Goal: Communication & Community: Answer question/provide support

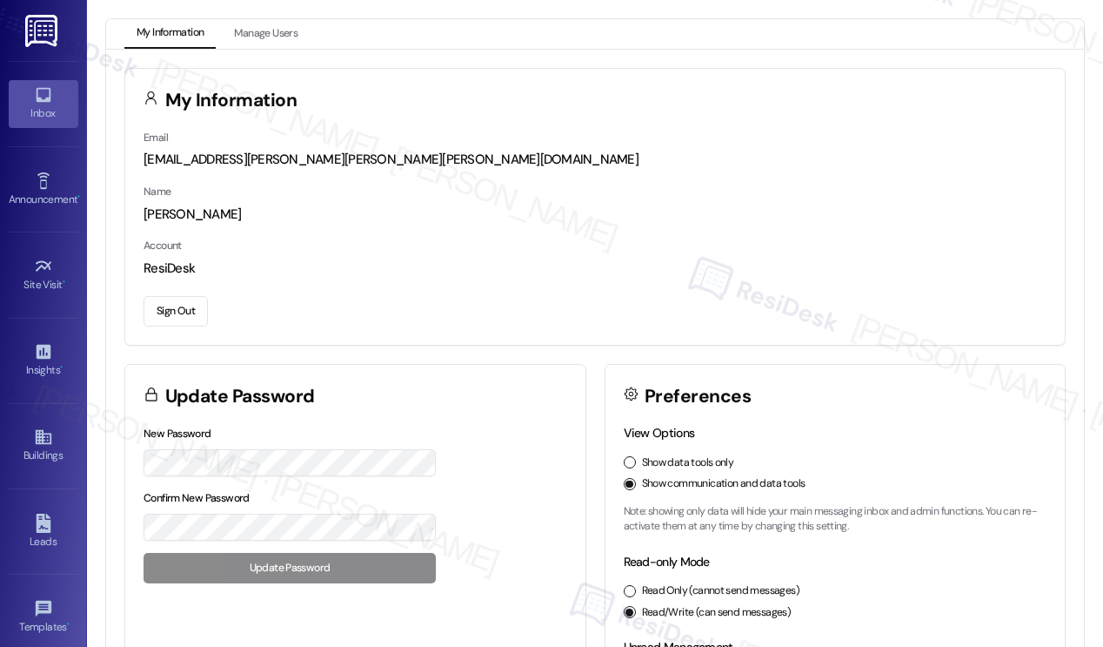
click at [28, 105] on div "Inbox" at bounding box center [43, 112] width 87 height 17
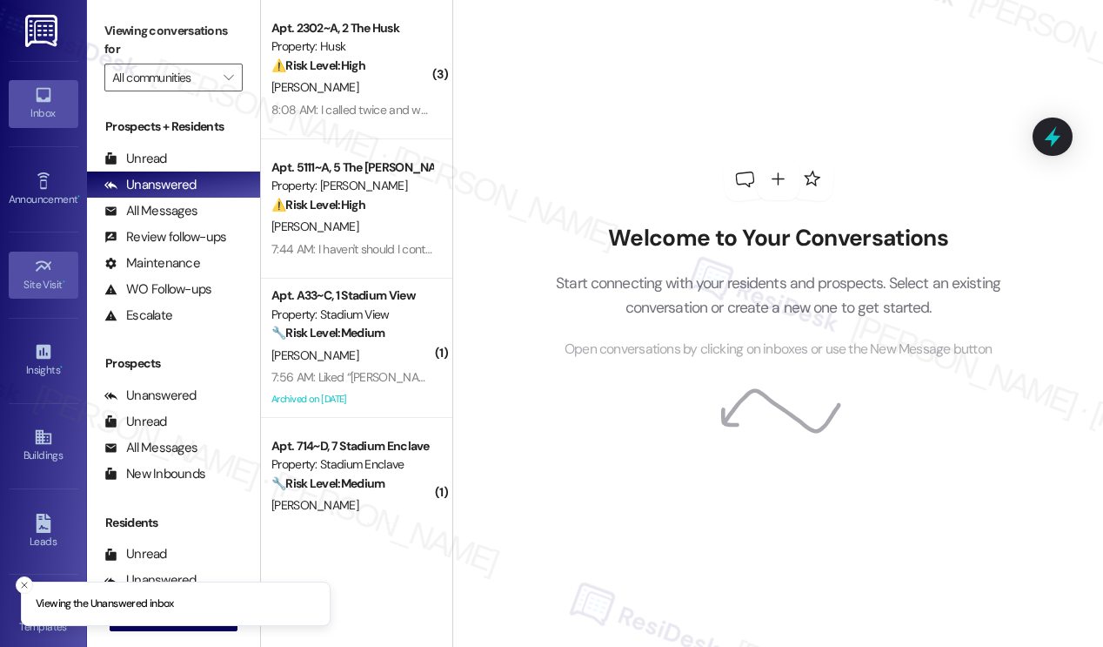
scroll to position [184, 0]
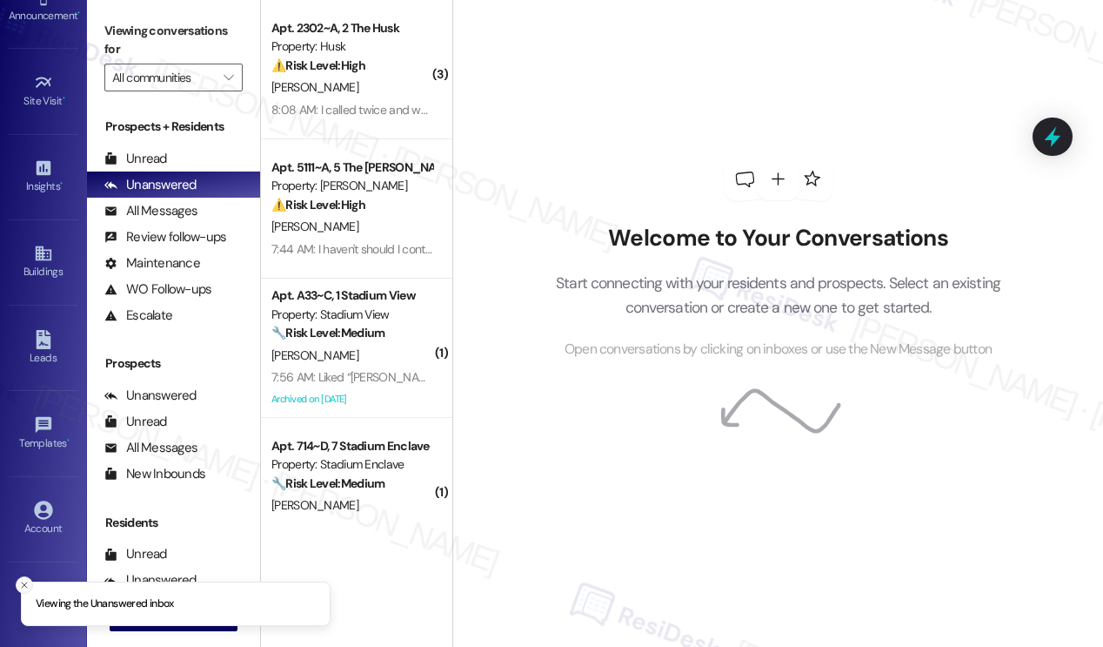
click at [20, 583] on icon "Close toast" at bounding box center [24, 585] width 10 height 10
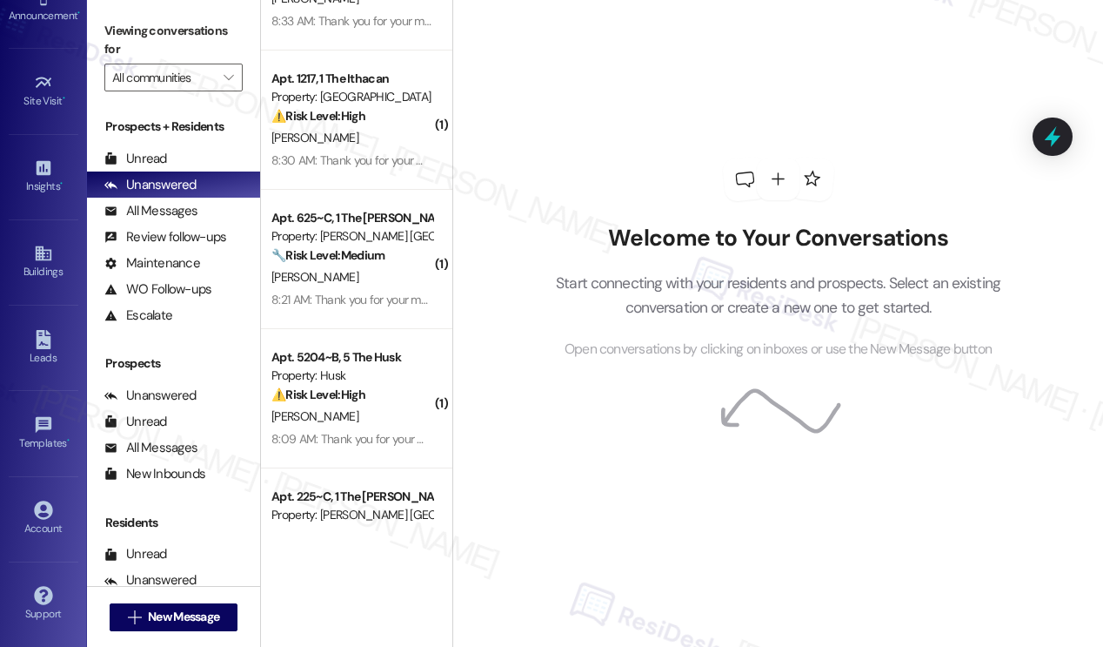
scroll to position [2401, 0]
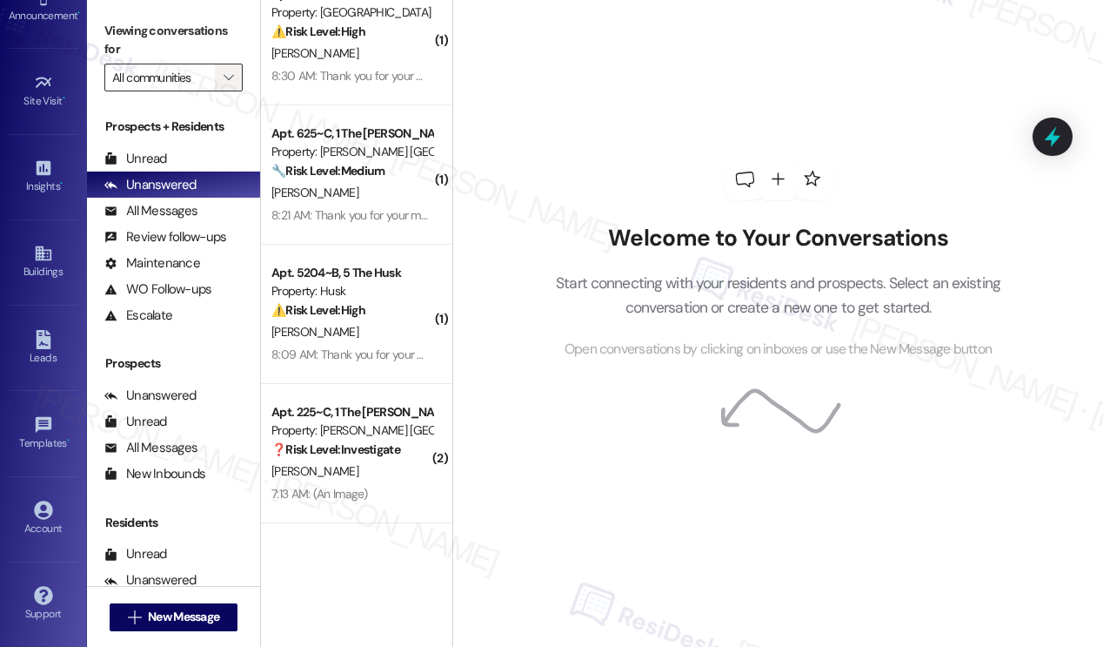
click at [226, 68] on span "" at bounding box center [228, 78] width 17 height 28
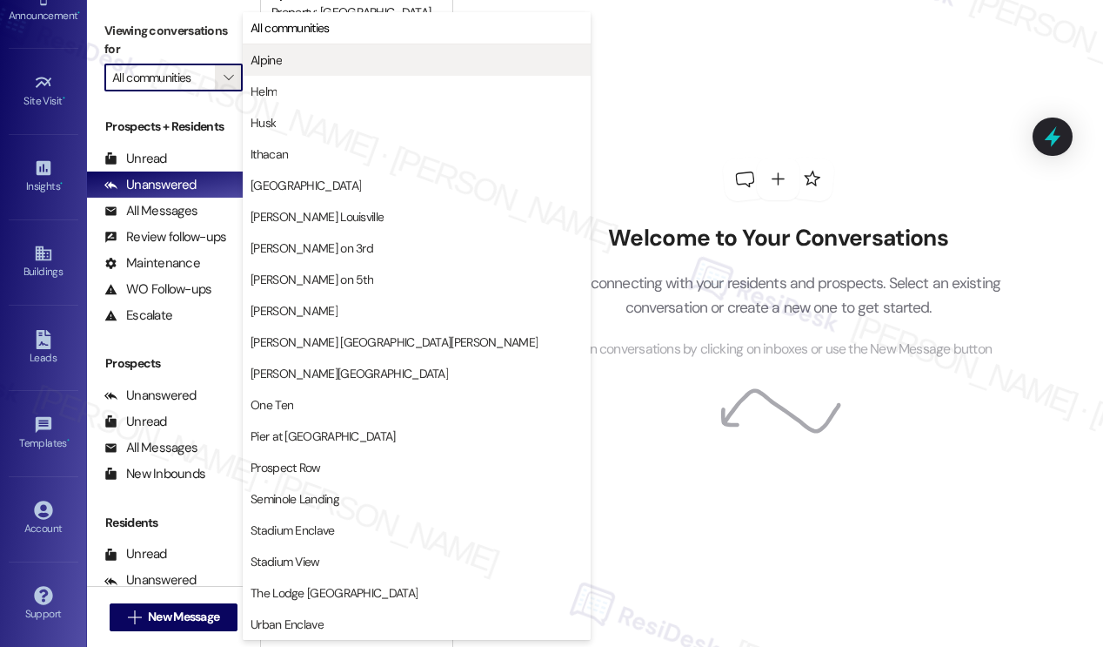
click at [288, 51] on span "Alpine" at bounding box center [417, 59] width 332 height 17
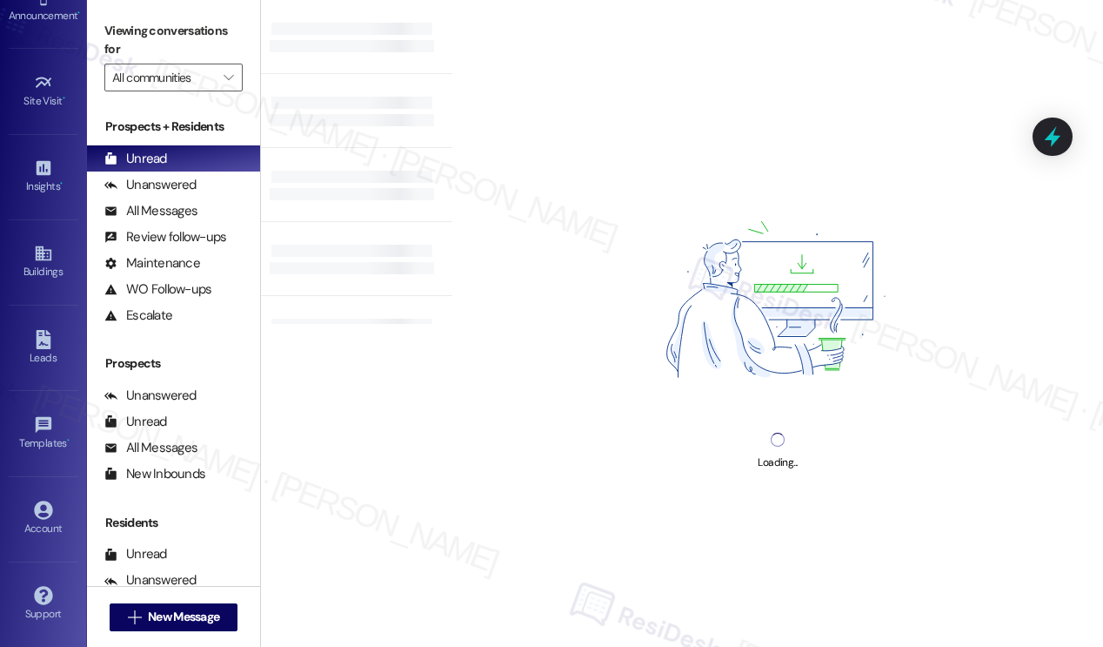
type input "Alpine"
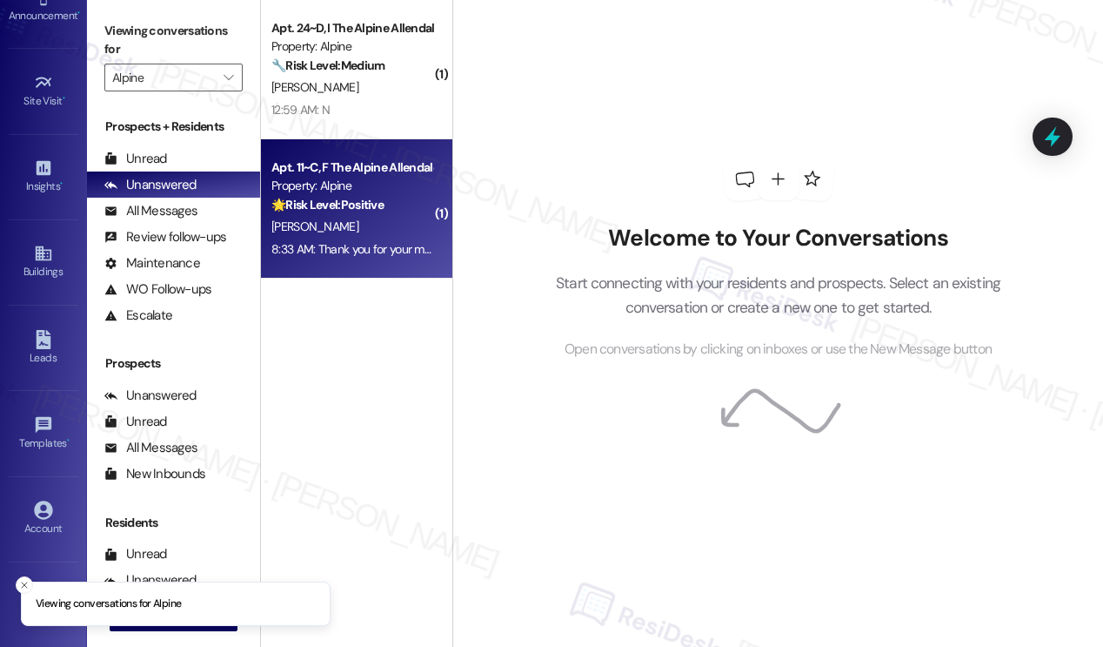
click at [366, 237] on div "[PERSON_NAME]" at bounding box center [352, 227] width 164 height 22
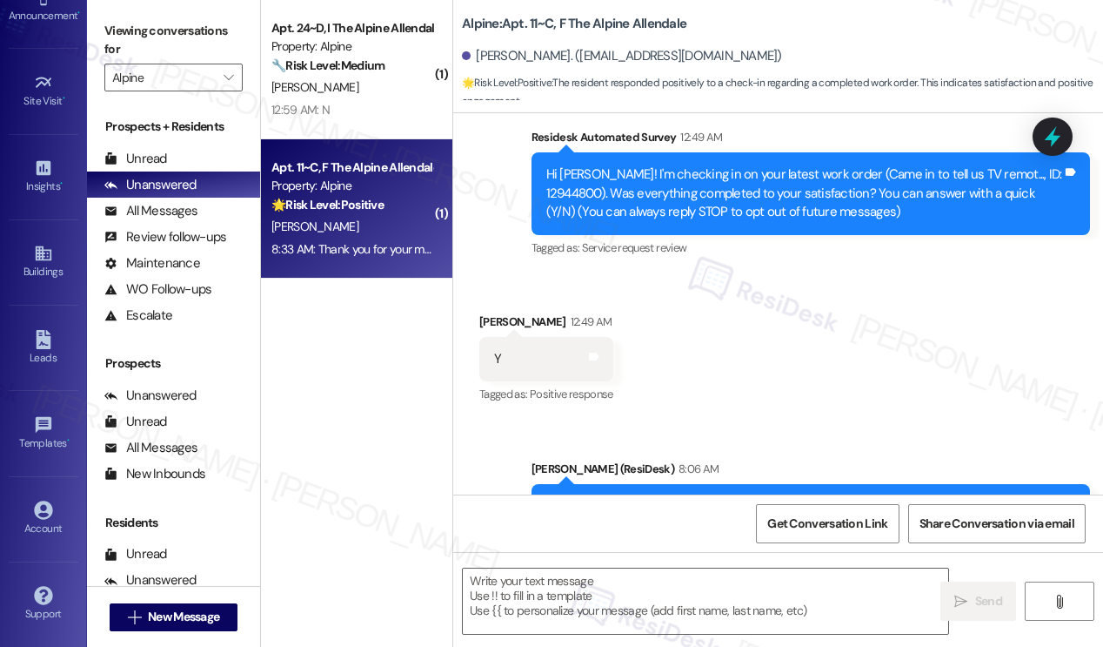
type textarea "Fetching suggested responses. Please feel free to read through the conversation…"
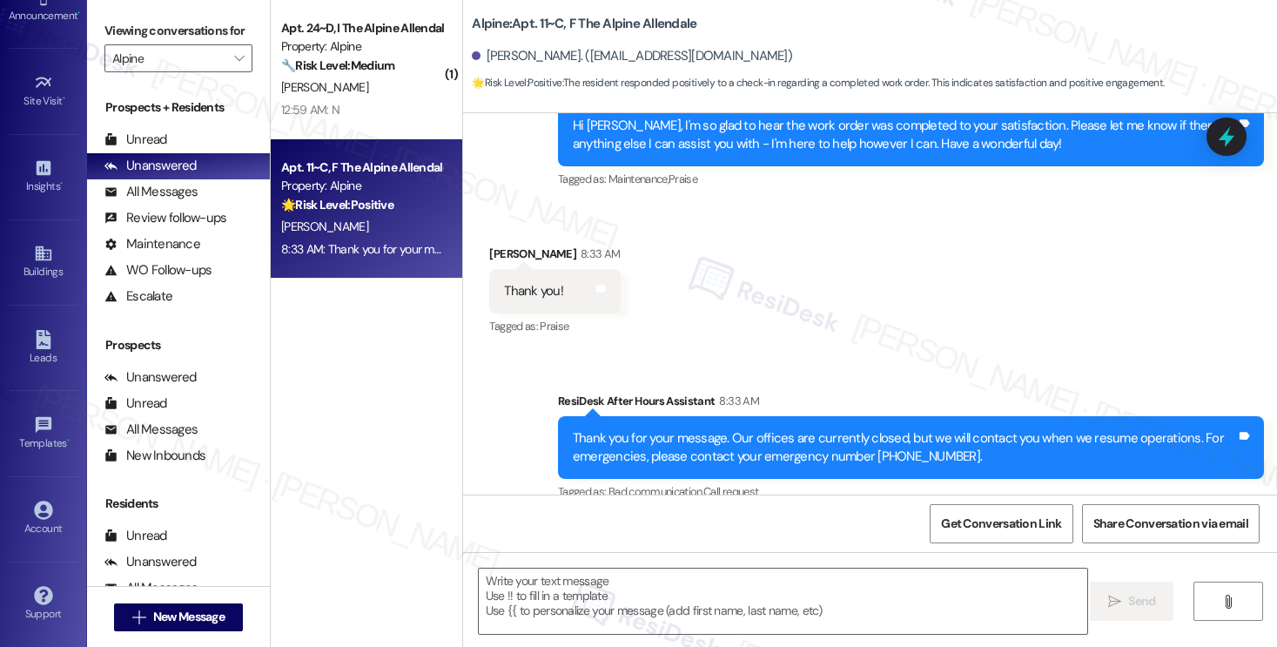
scroll to position [560, 0]
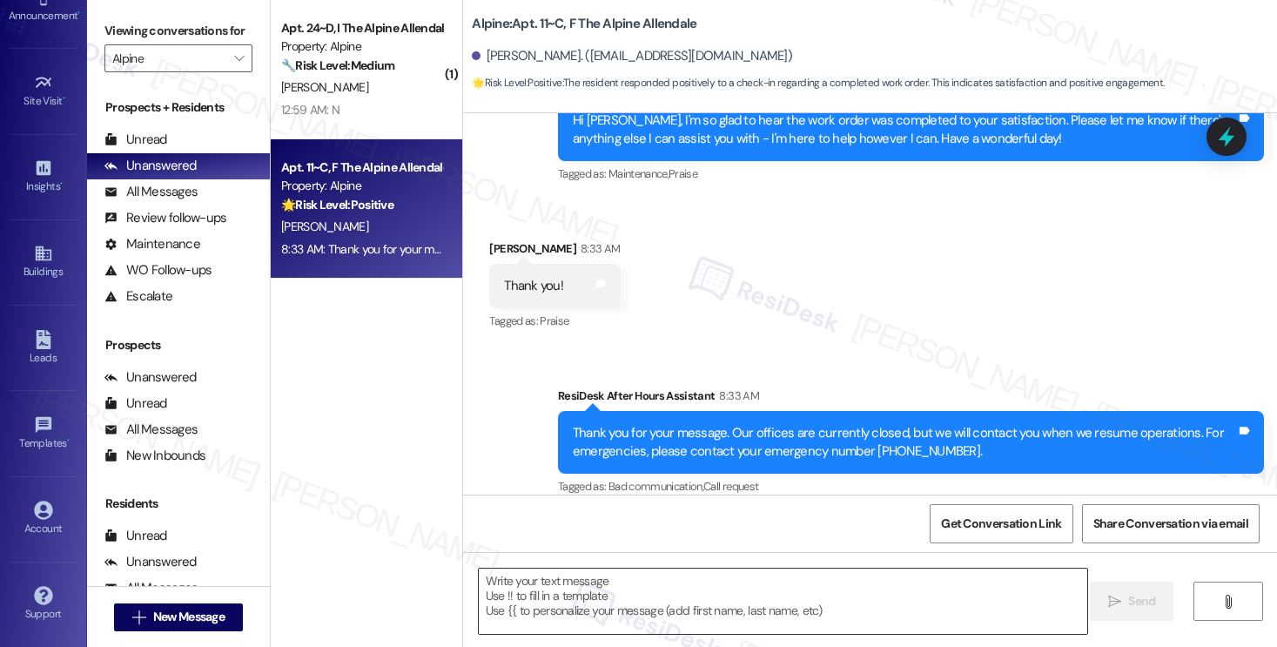
click at [534, 622] on textarea at bounding box center [783, 600] width 608 height 65
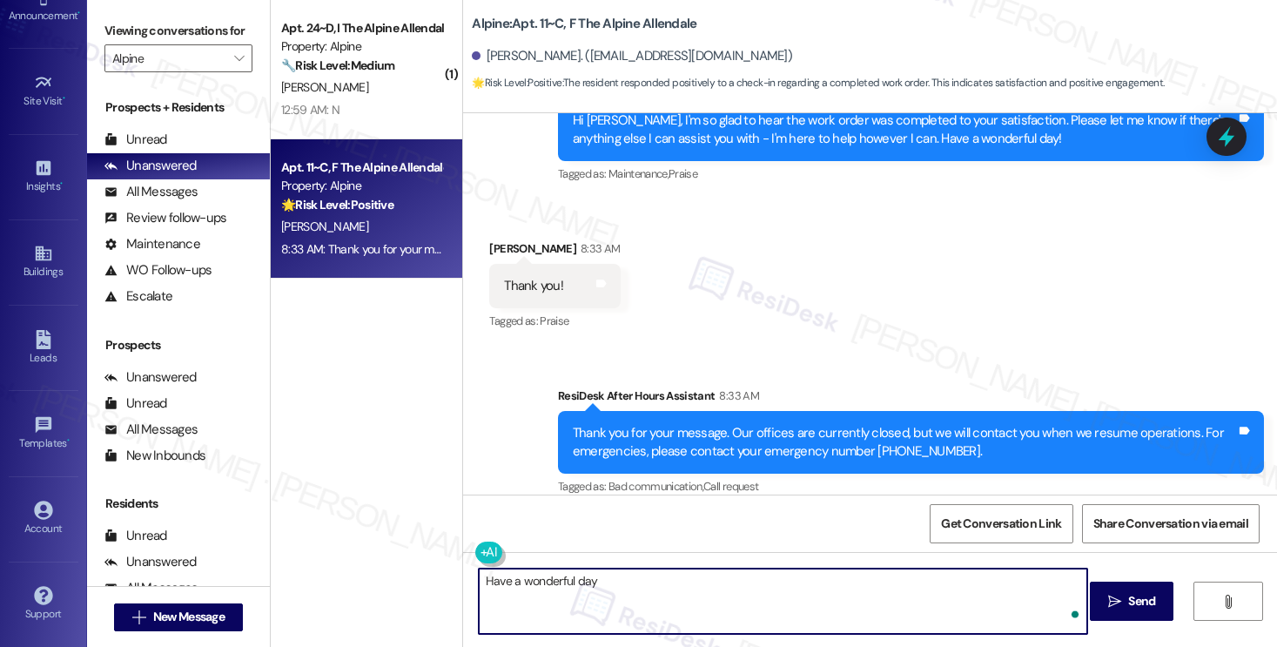
type textarea "Have a wonderful day!"
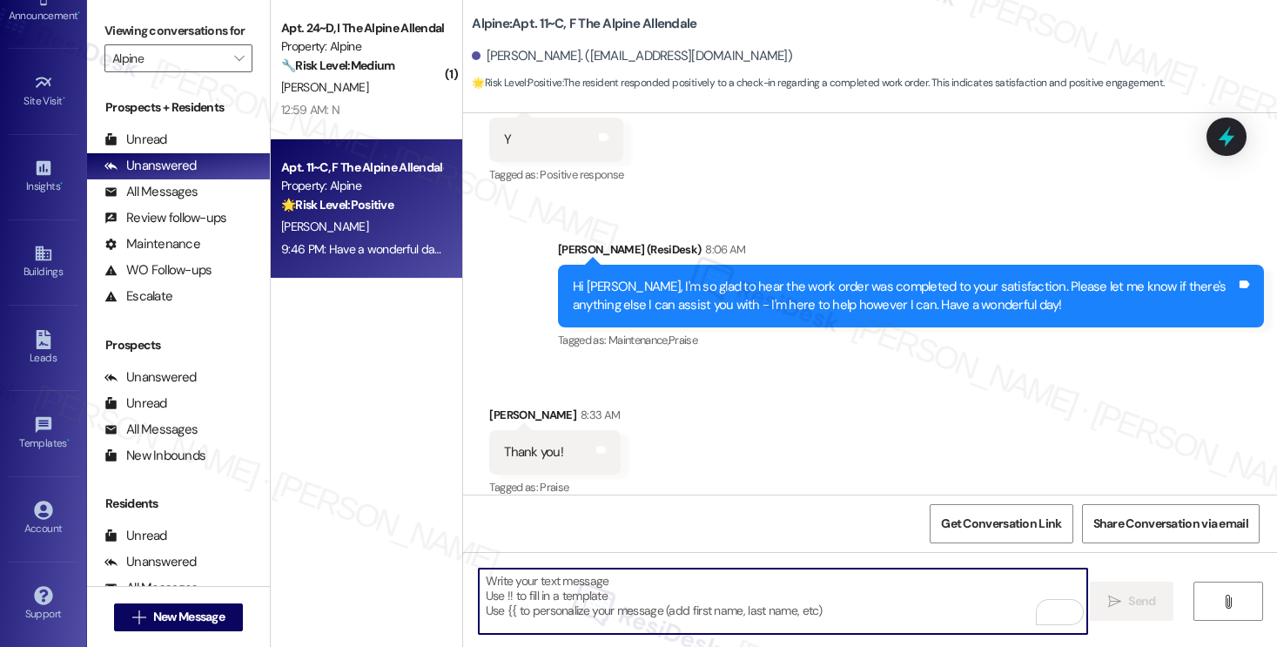
click at [354, 94] on div "J. Mentz" at bounding box center [361, 88] width 164 height 22
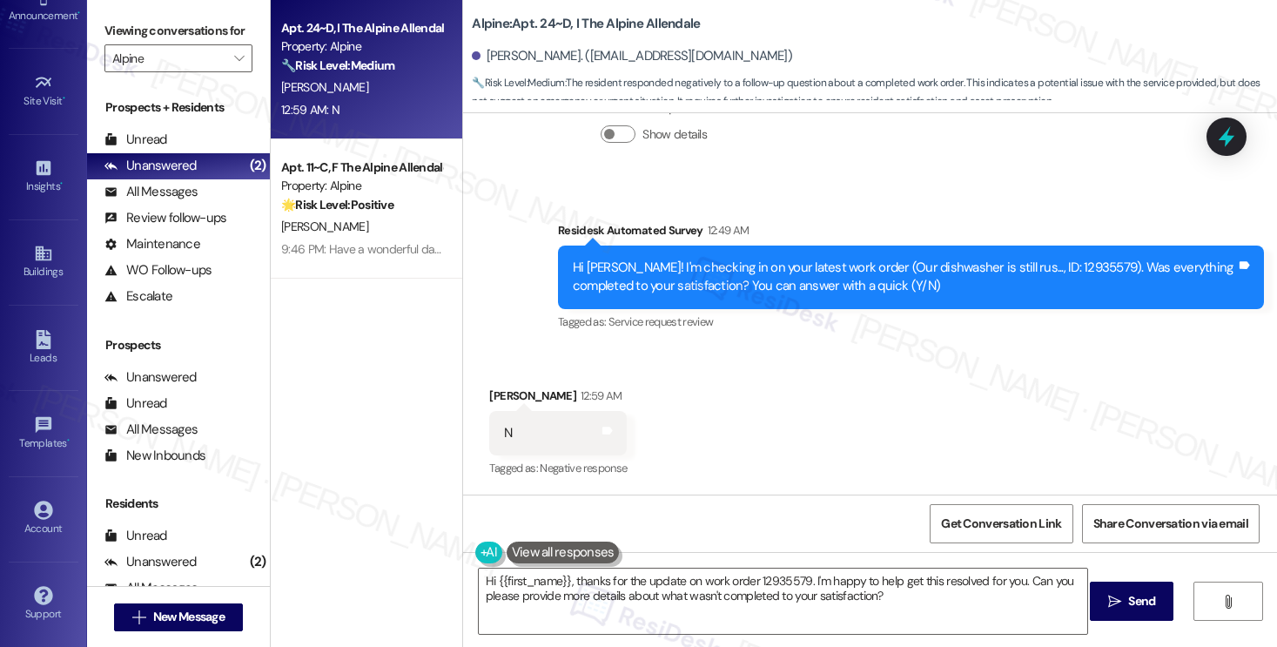
scroll to position [538, 0]
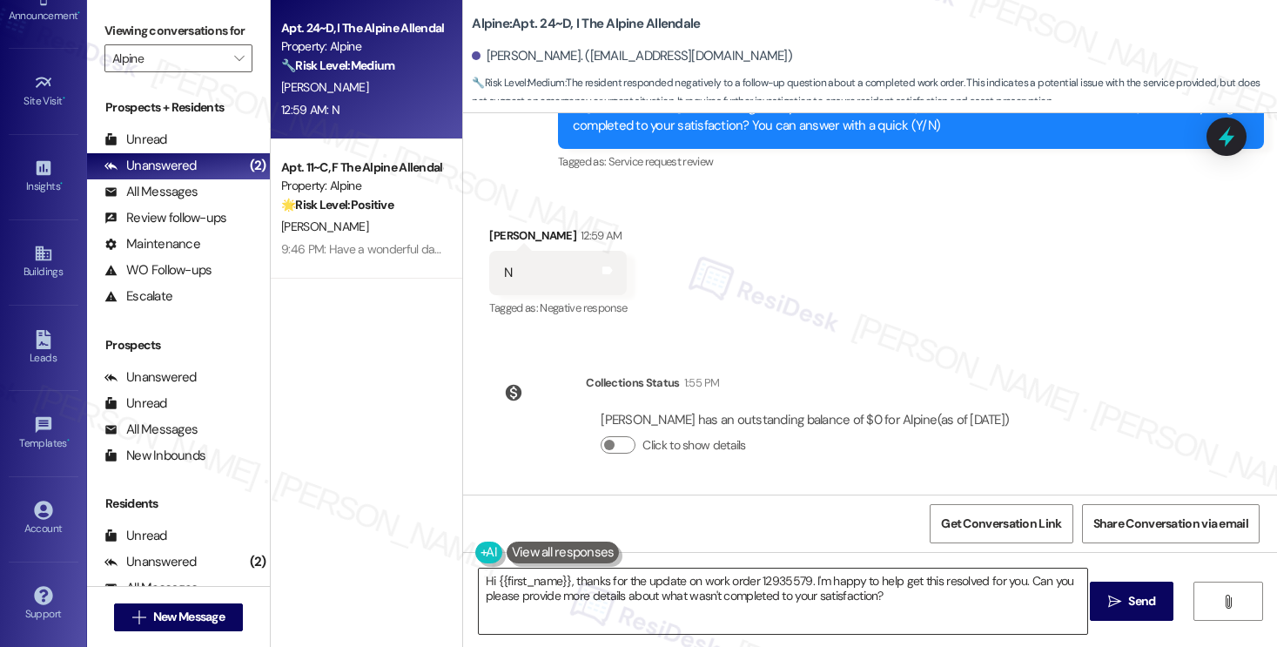
click at [705, 588] on textarea "Hi {{first_name}}, thanks for the update on work order 12935579. I'm happy to h…" at bounding box center [783, 600] width 608 height 65
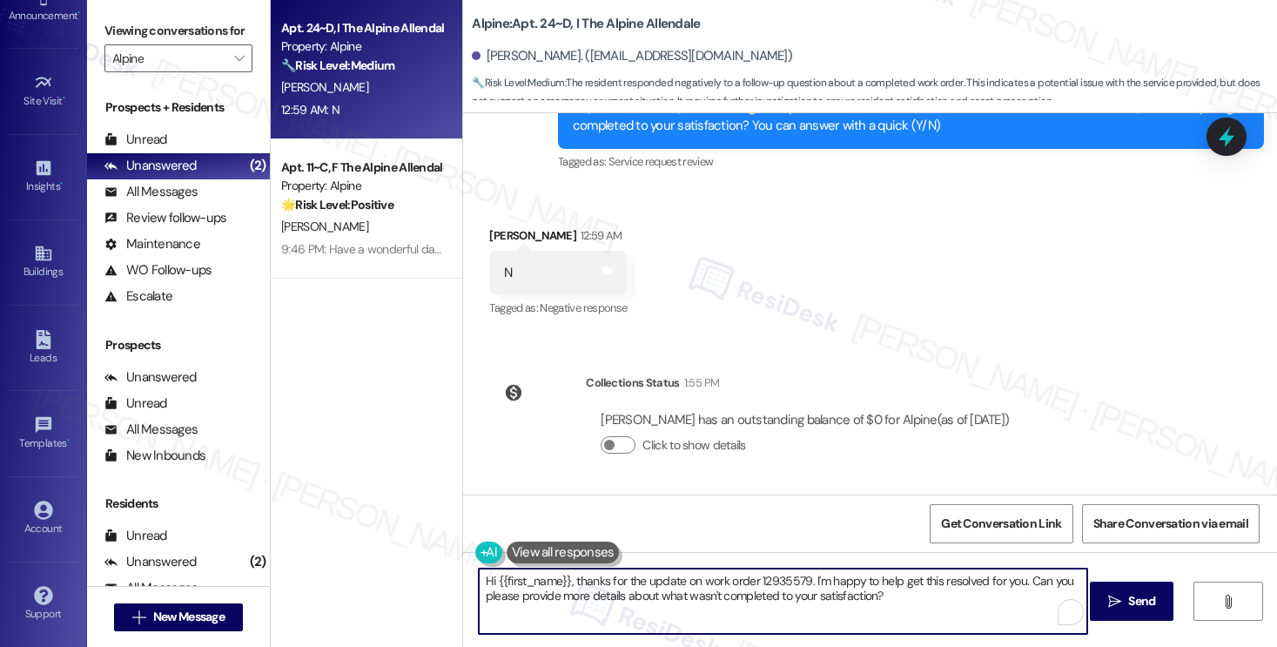
paste textarea "I understand the work order wasn't completed to your satisfaction. I'm happy to…"
type textarea "Hi {{first_name}}, I understand the work order wasn't completed to your satisfa…"
click at [1103, 599] on span "Send" at bounding box center [1141, 601] width 27 height 18
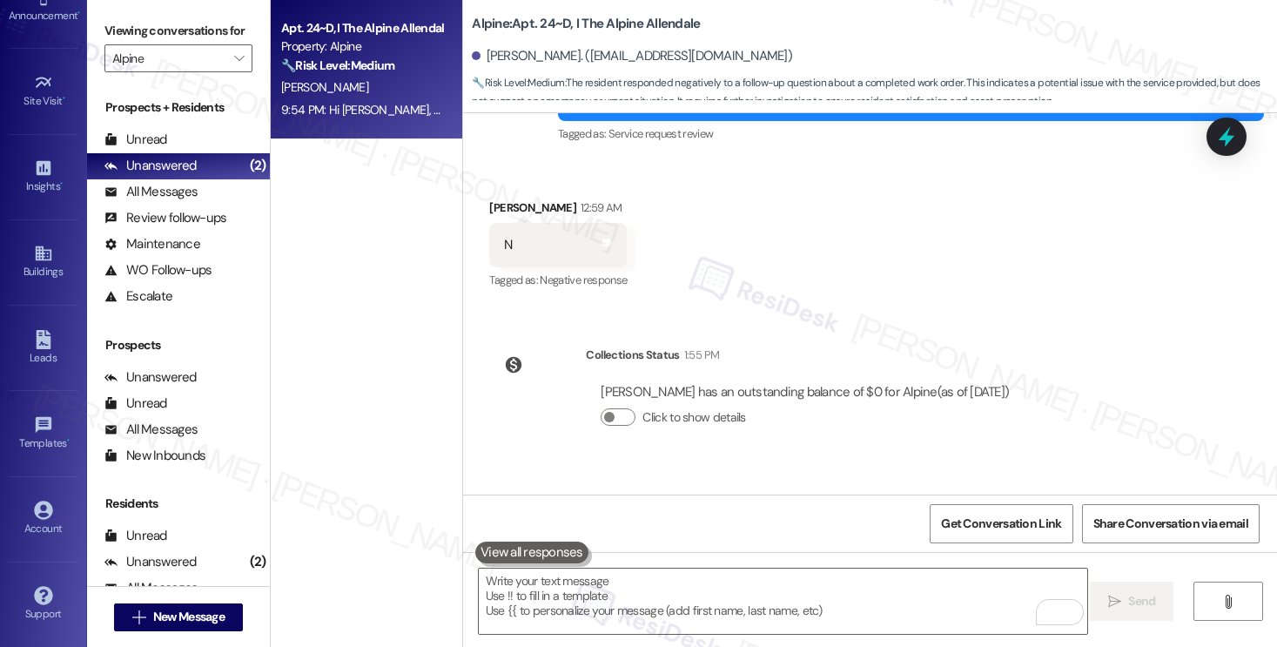
scroll to position [678, 0]
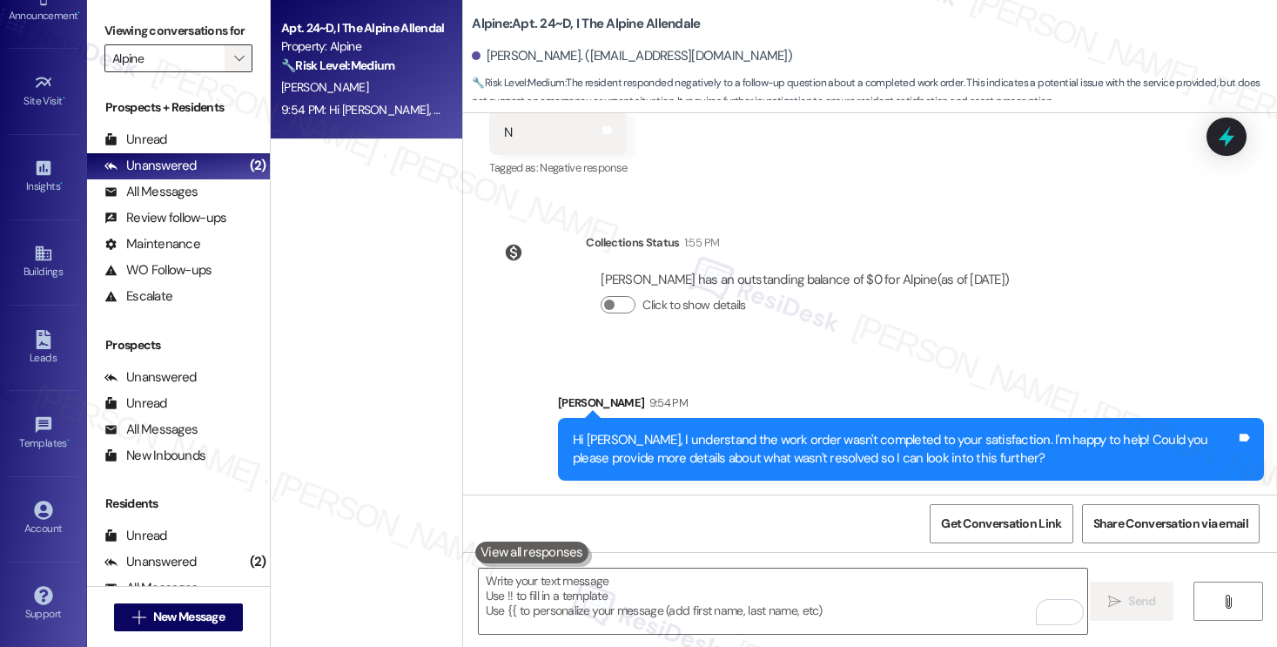
click at [234, 65] on icon "" at bounding box center [239, 58] width 10 height 14
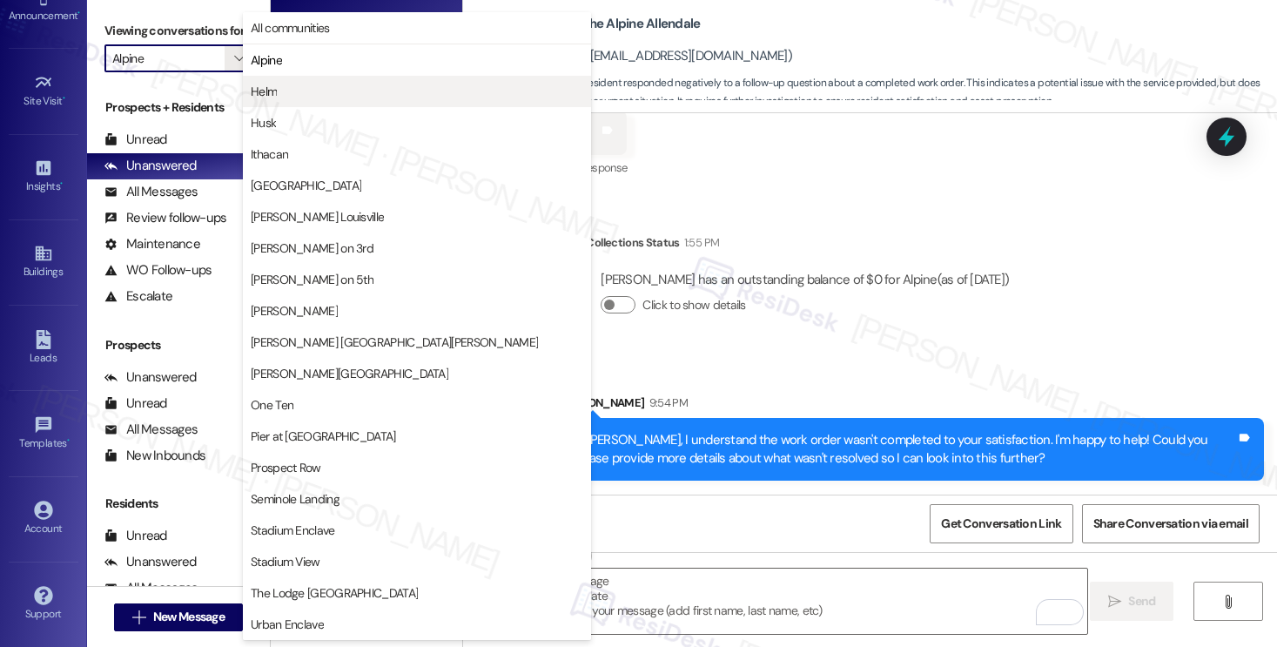
click at [286, 96] on span "Helm" at bounding box center [417, 91] width 332 height 17
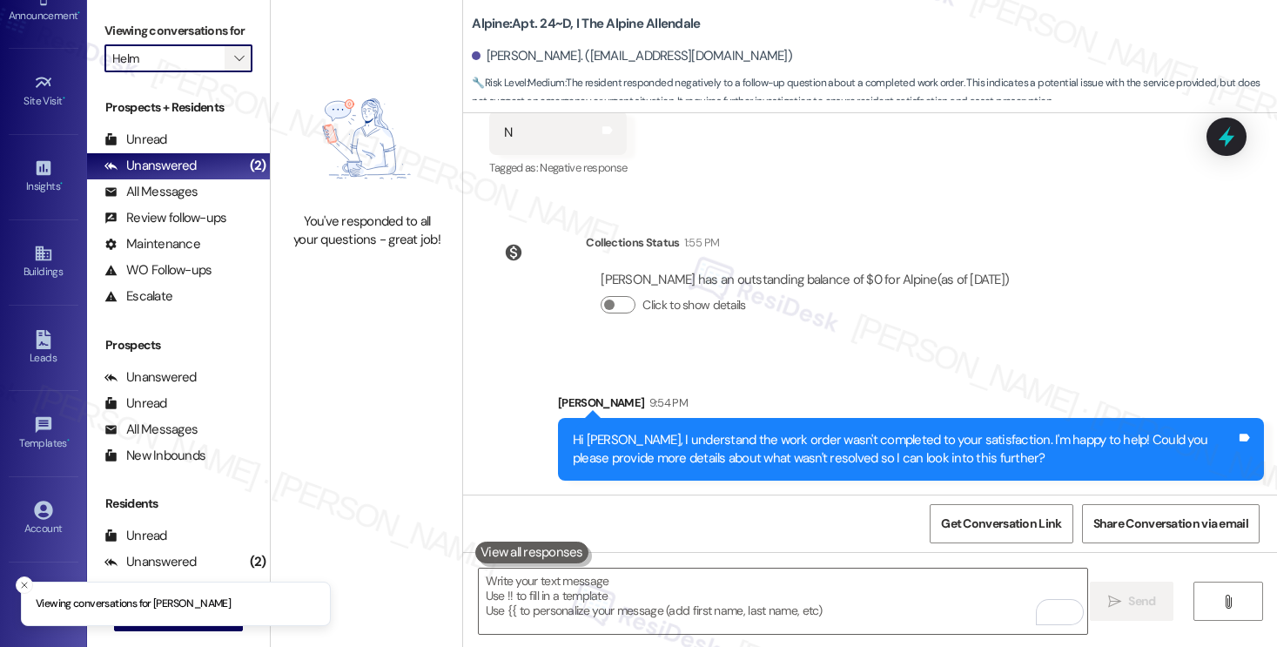
click at [234, 65] on icon "" at bounding box center [239, 58] width 10 height 14
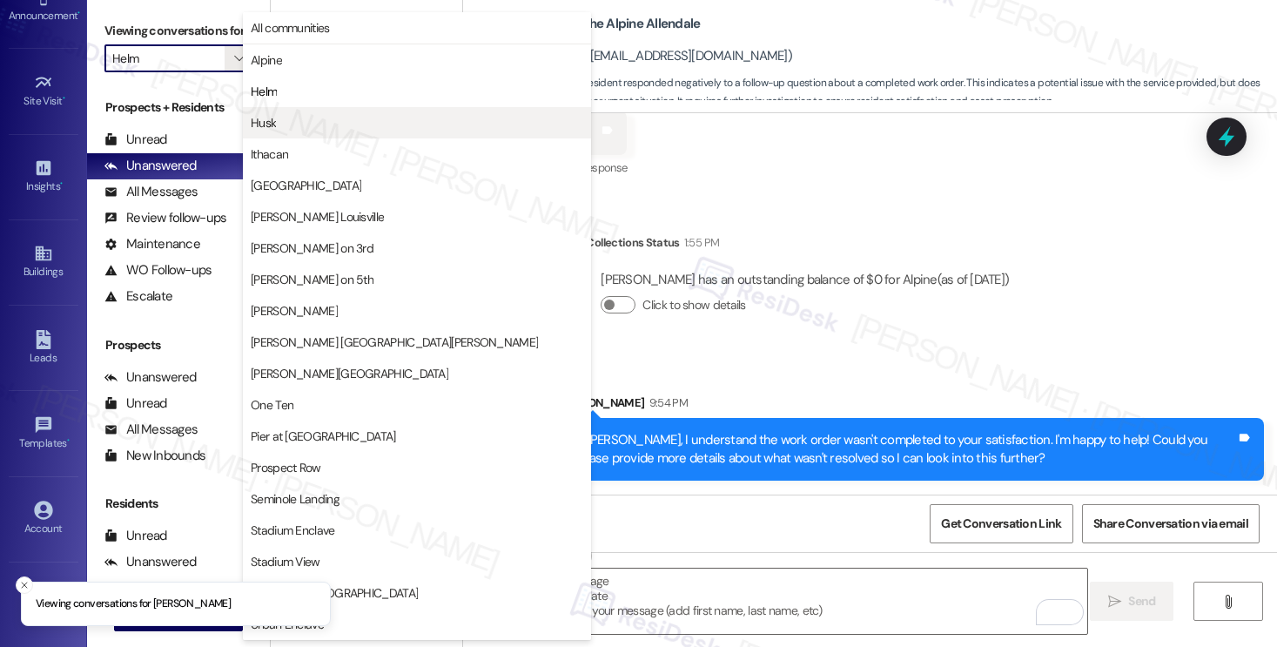
click at [266, 130] on span "Husk" at bounding box center [263, 122] width 25 height 17
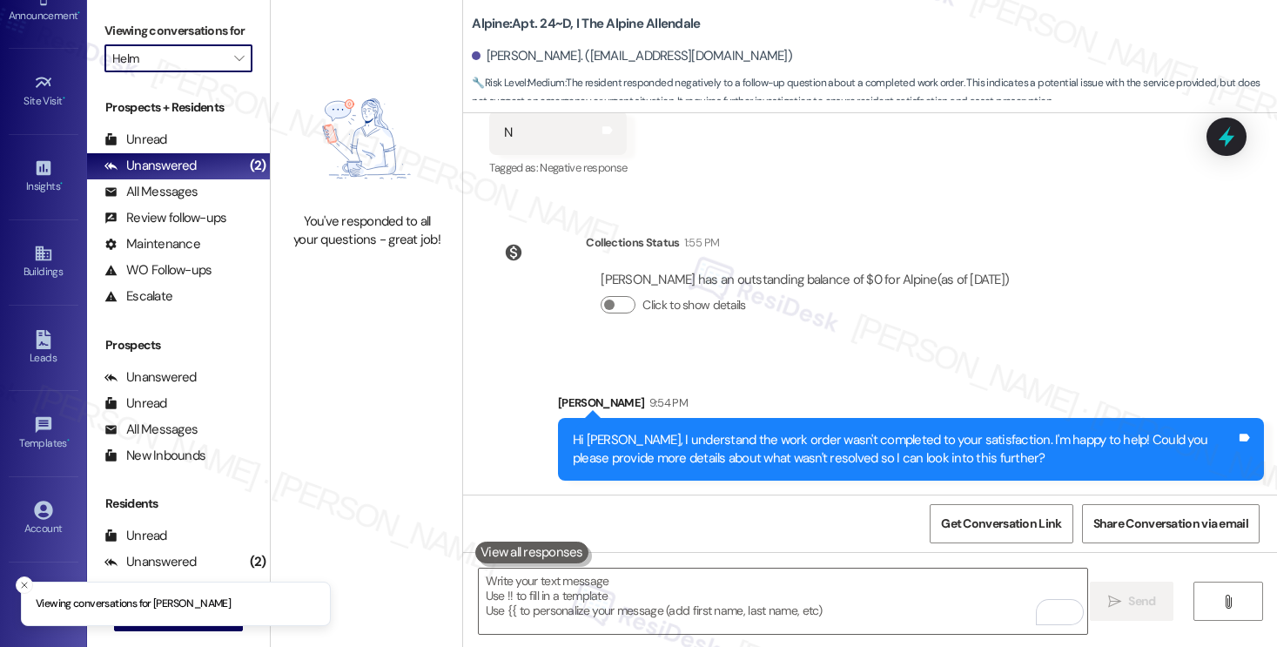
type input "Husk"
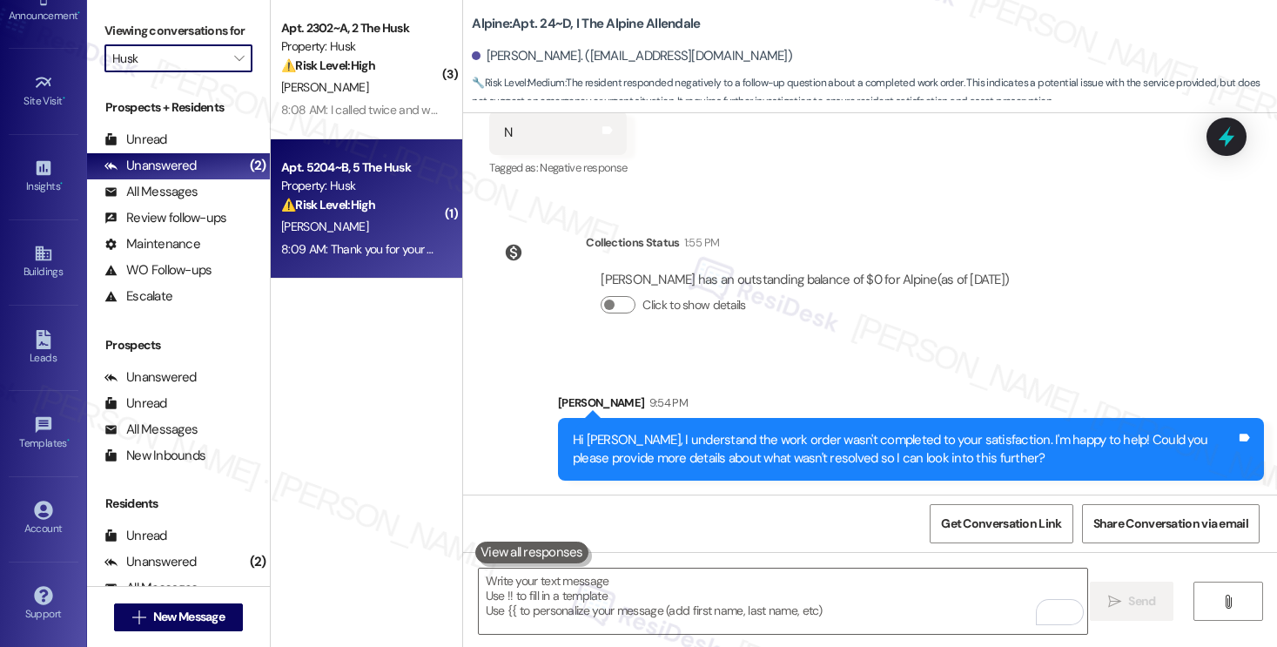
click at [361, 194] on div "Property: Husk" at bounding box center [361, 186] width 161 height 18
type textarea "Fetching suggested responses. Please feel free to read through the conversation…"
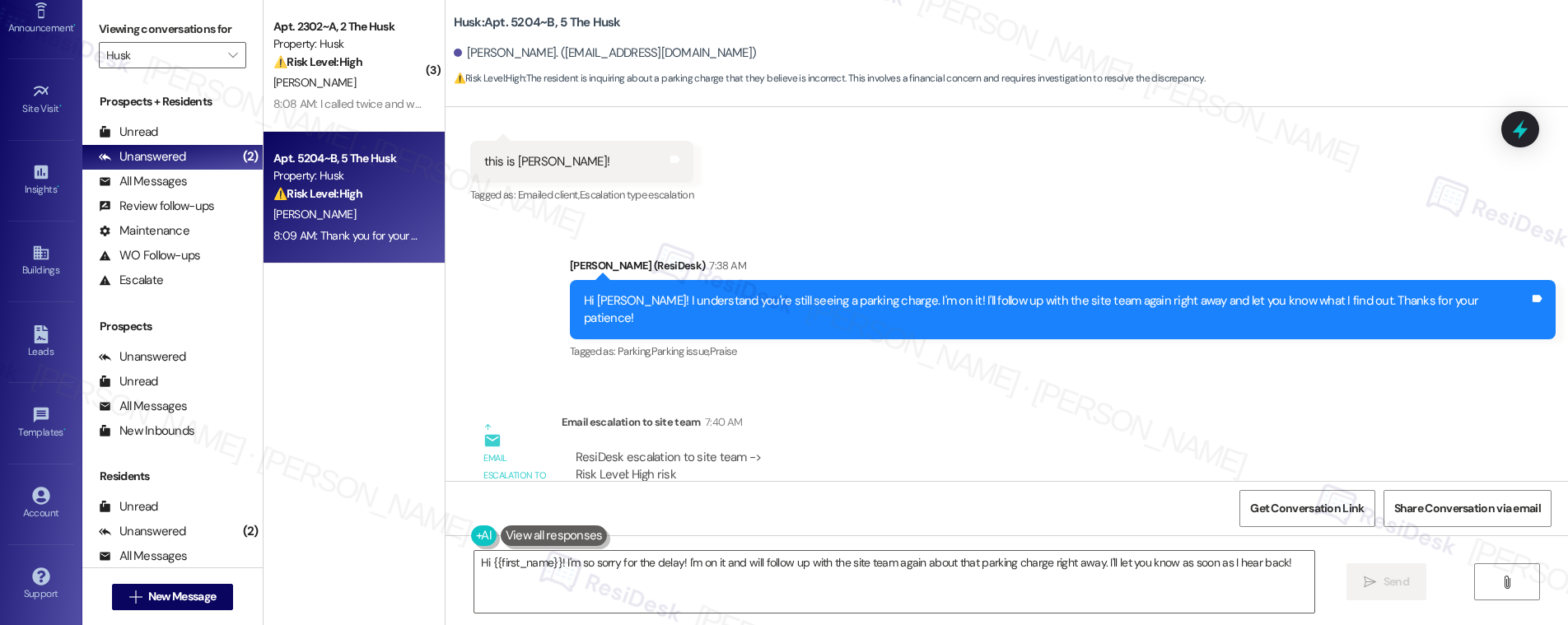
scroll to position [1980, 0]
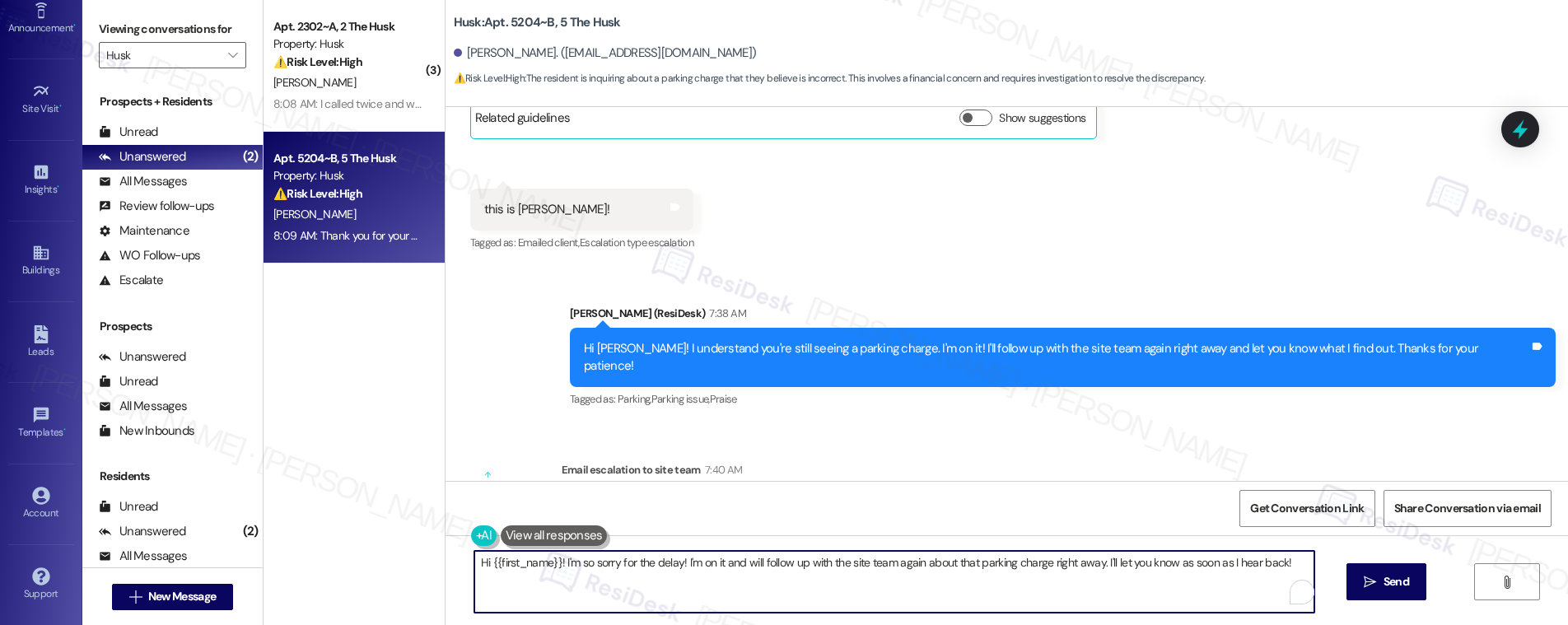
click at [555, 557] on textarea "Hi {{first_name}}! I'm so sorry for the delay! I'm on it and will follow up wit…" at bounding box center [894, 581] width 840 height 61
click at [555, 557] on textarea "Hi {{first_name}}! I'm so sorry for the delay! I'm on it and will follow up wit…" at bounding box center [890, 581] width 840 height 61
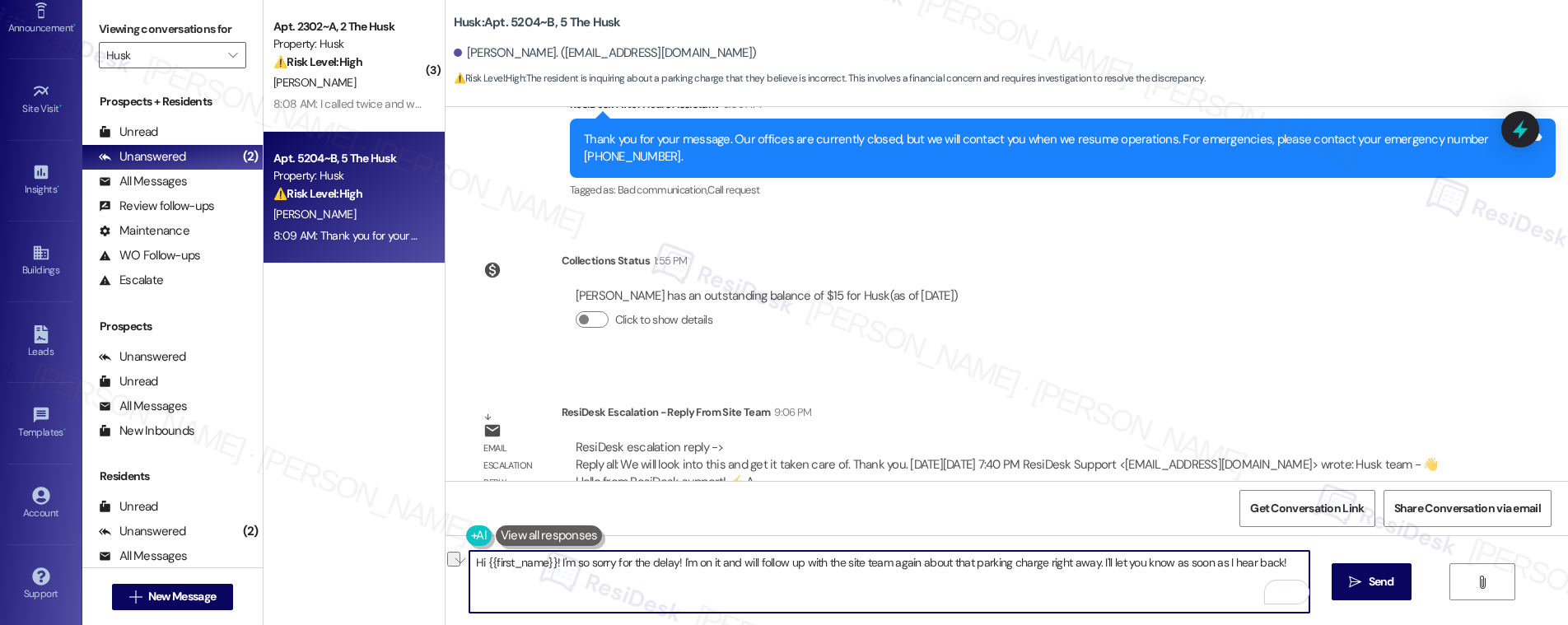
scroll to position [2670, 0]
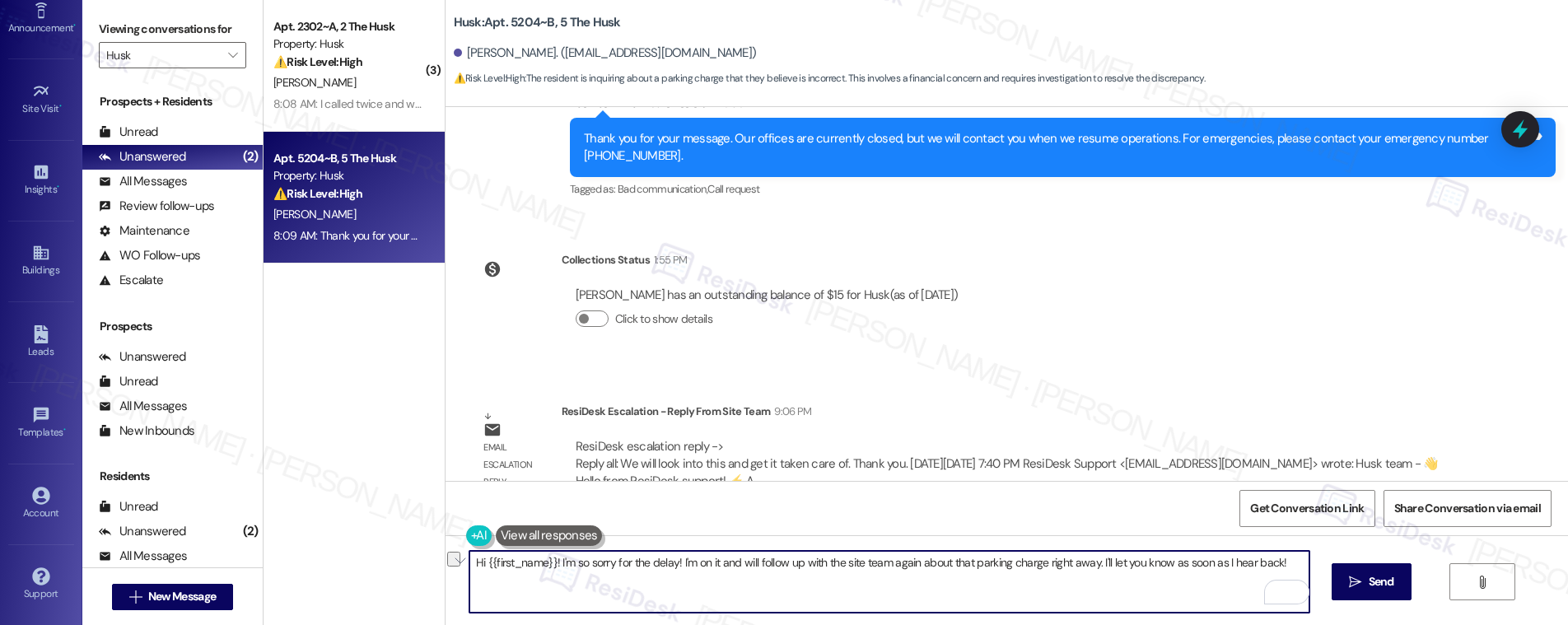
click at [577, 586] on textarea "Hi {{first_name}}! I'm so sorry for the delay! I'm on it and will follow up wit…" at bounding box center [890, 581] width 840 height 61
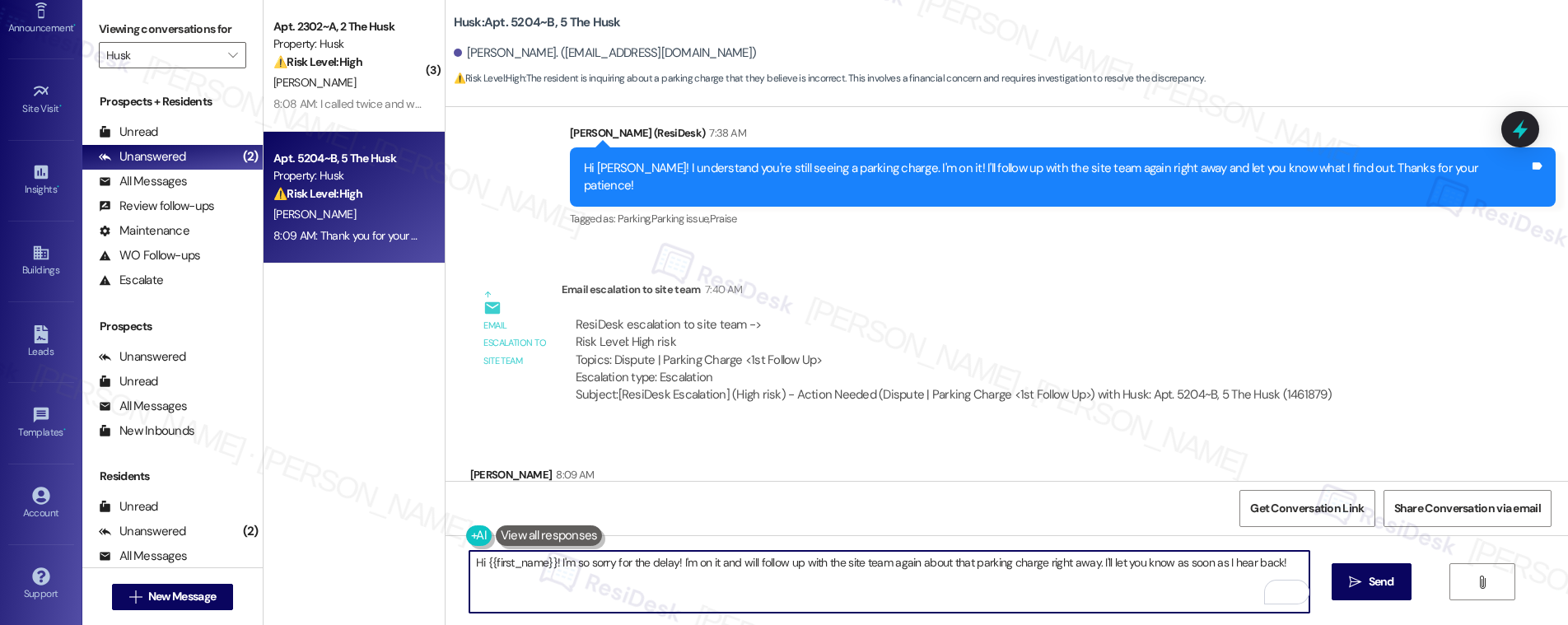
scroll to position [2110, 0]
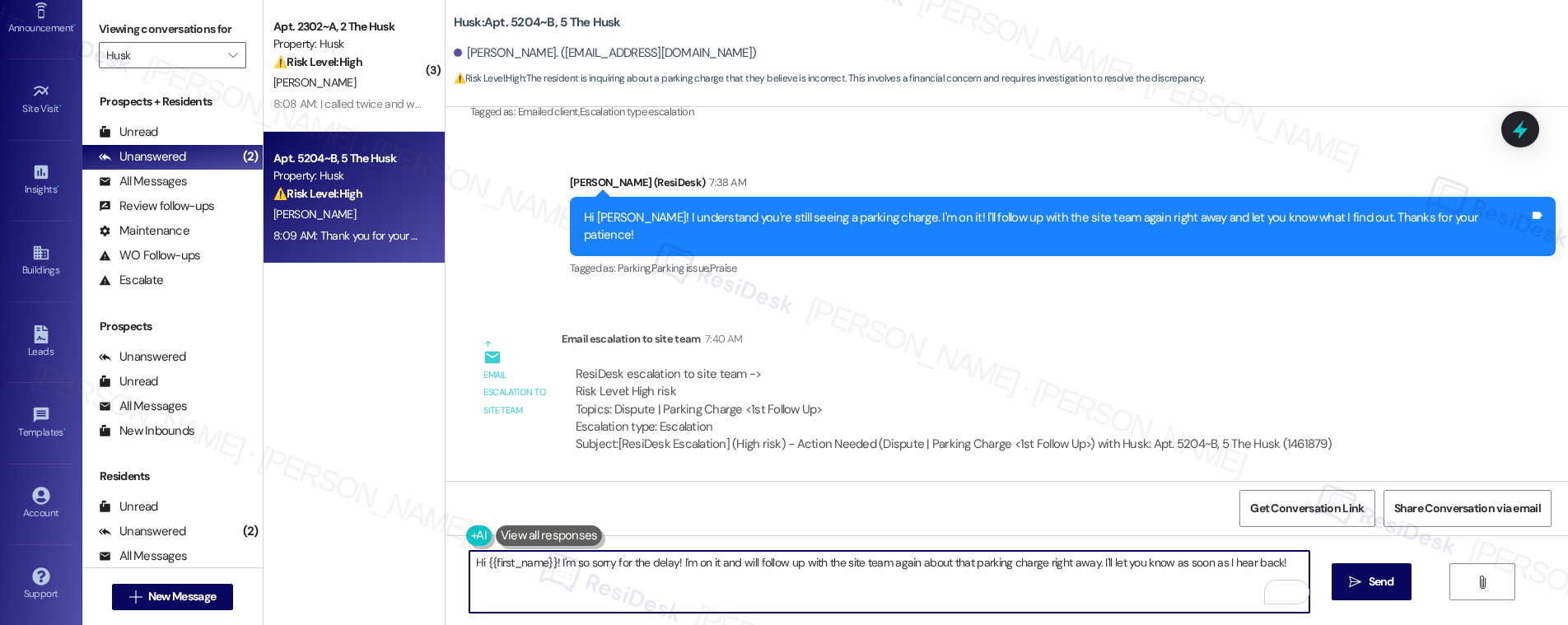
click at [1044, 567] on textarea "Hi {{first_name}}! I'm so sorry for the delay! I'm on it and will follow up wit…" at bounding box center [890, 581] width 840 height 61
type textarea "You're welcome!"
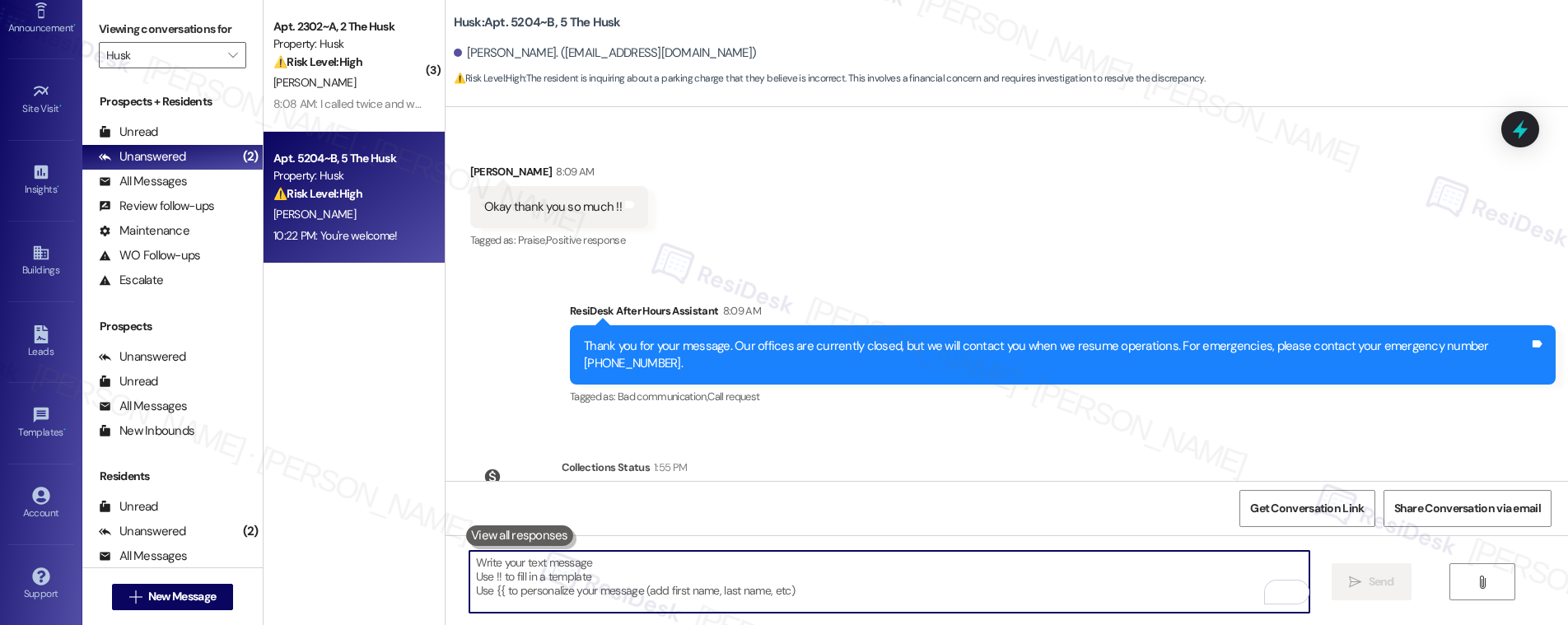
scroll to position [2785, 0]
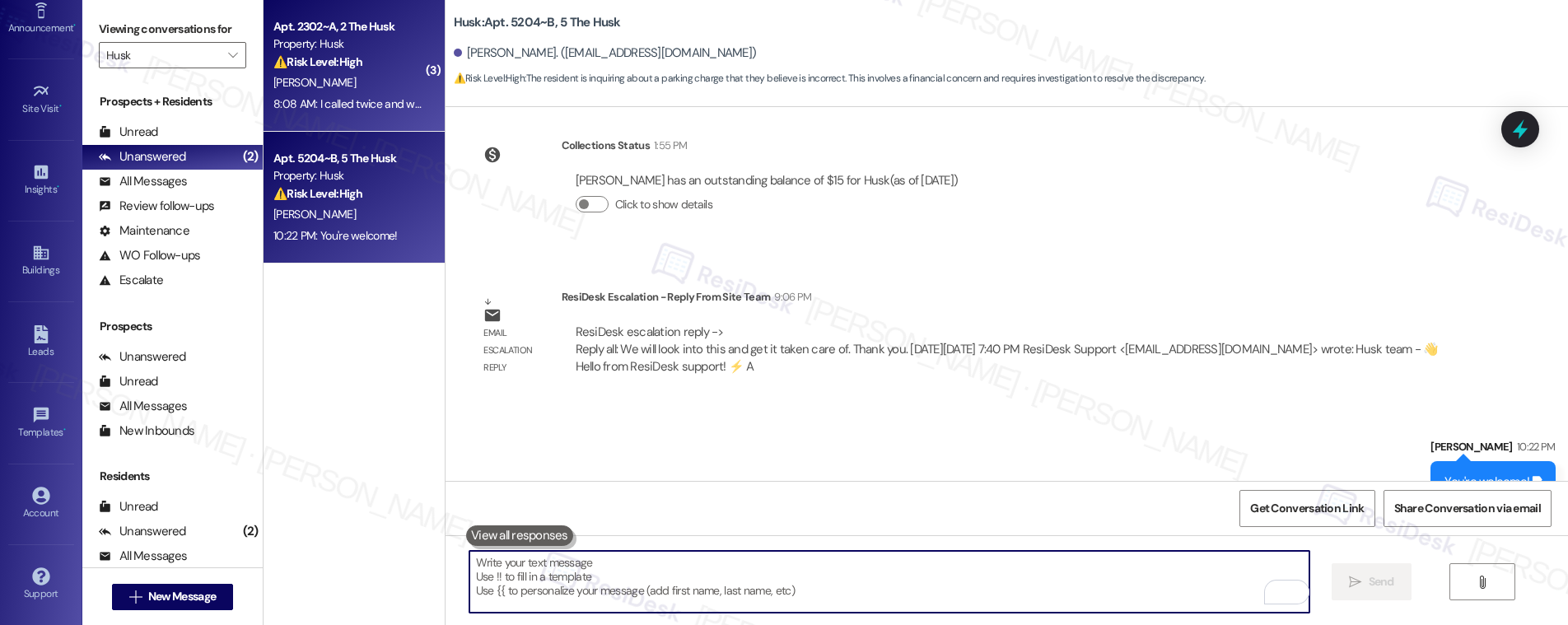
click at [321, 81] on div "[PERSON_NAME]" at bounding box center [349, 83] width 155 height 21
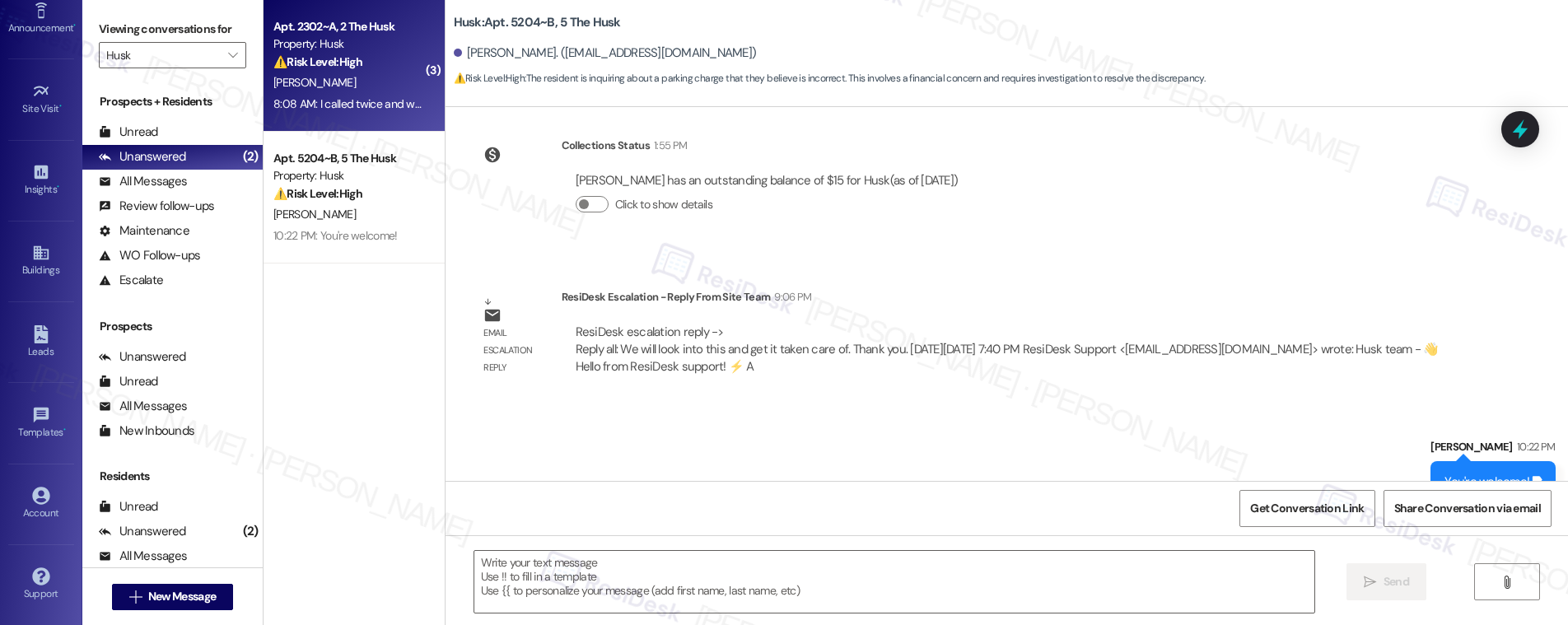
type textarea "Fetching suggested responses. Please feel free to read through the conversation…"
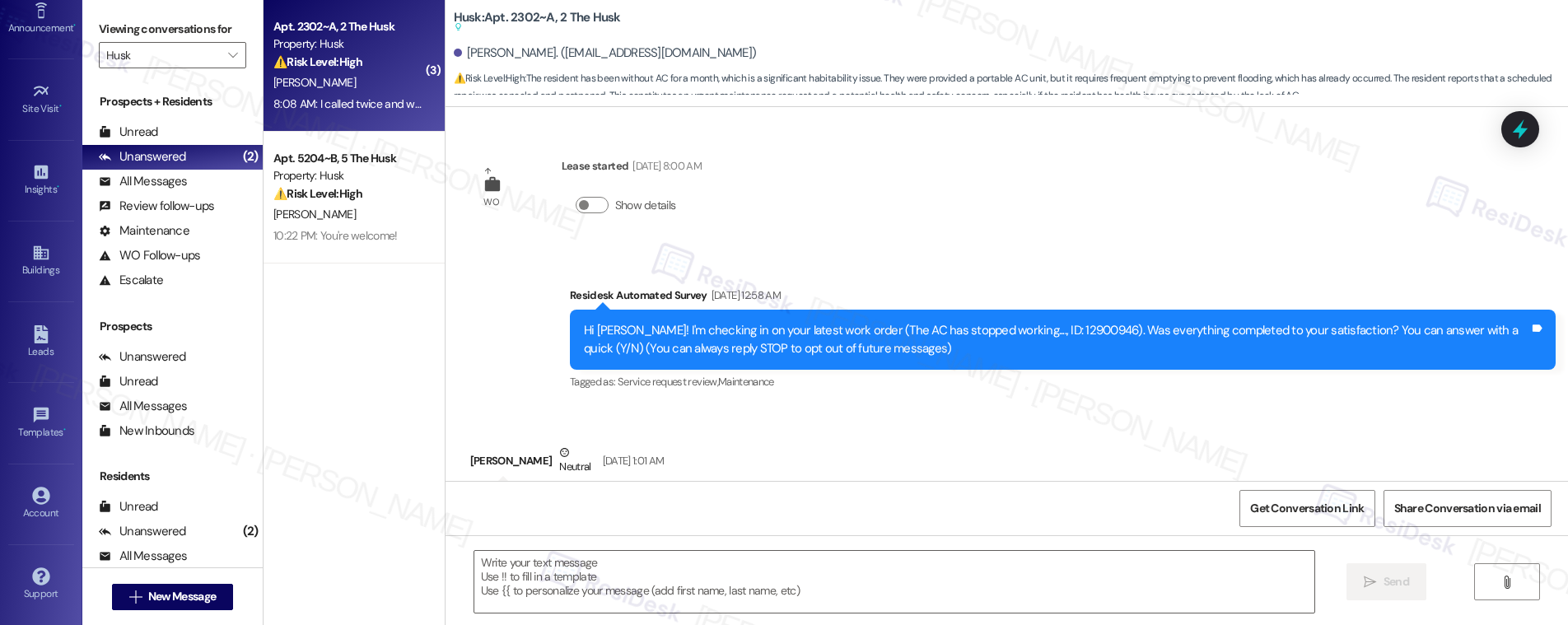
scroll to position [3073, 0]
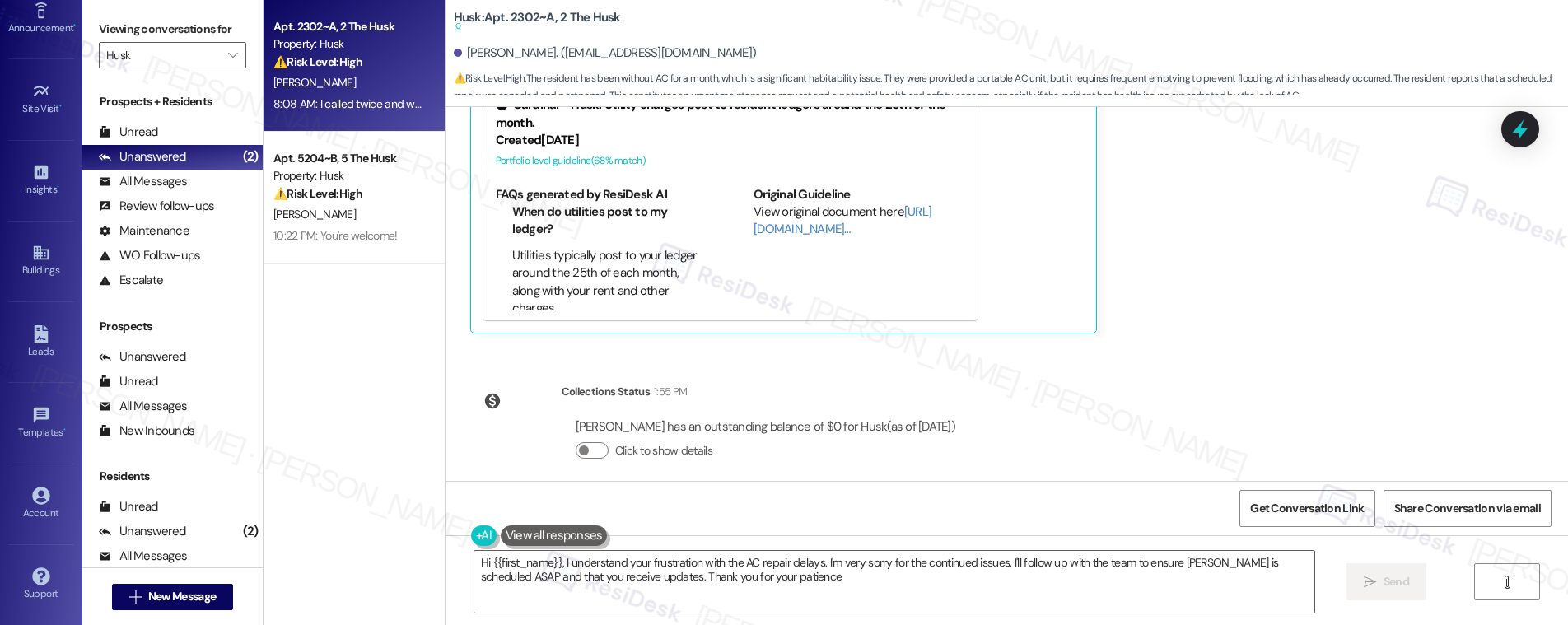
type textarea "Hi {{first_name}}, I understand your frustration with the AC repair delays. I'm…"
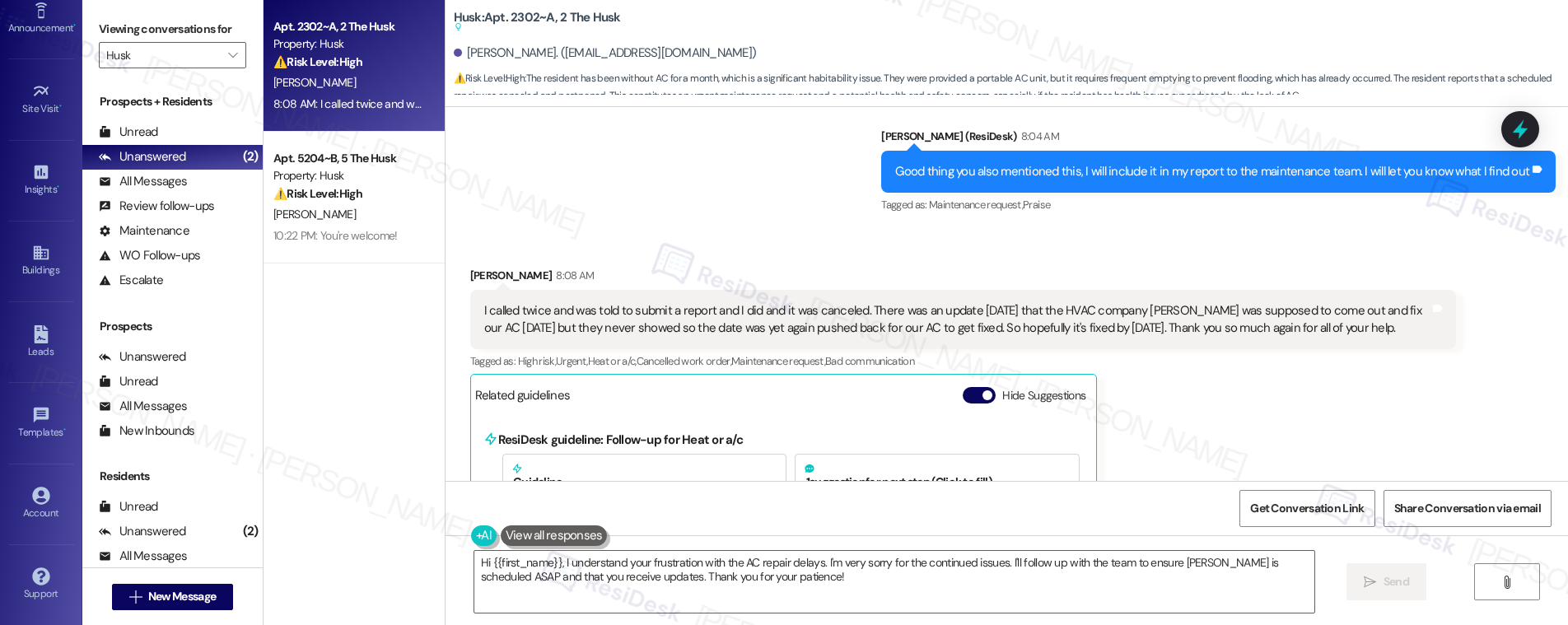
scroll to position [2539, 0]
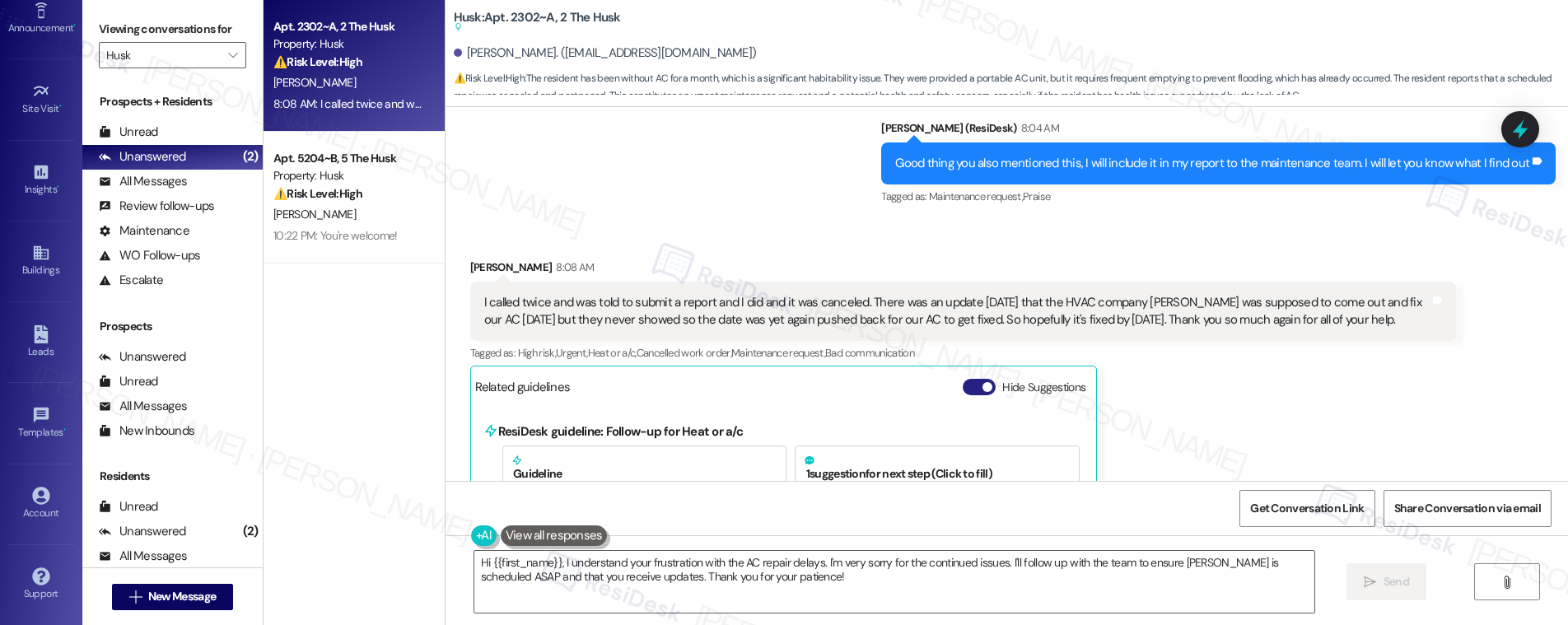
click at [962, 384] on button "Hide Suggestions" at bounding box center [978, 386] width 33 height 16
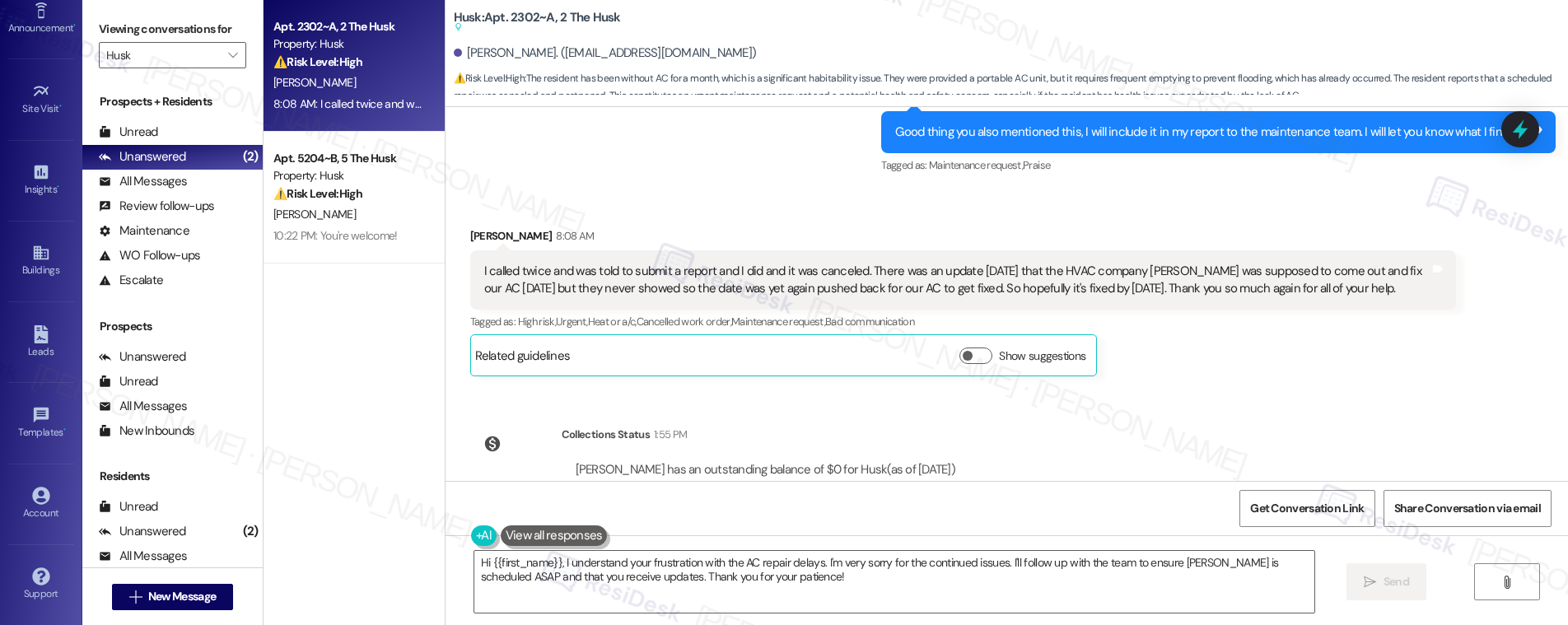
scroll to position [2630, 0]
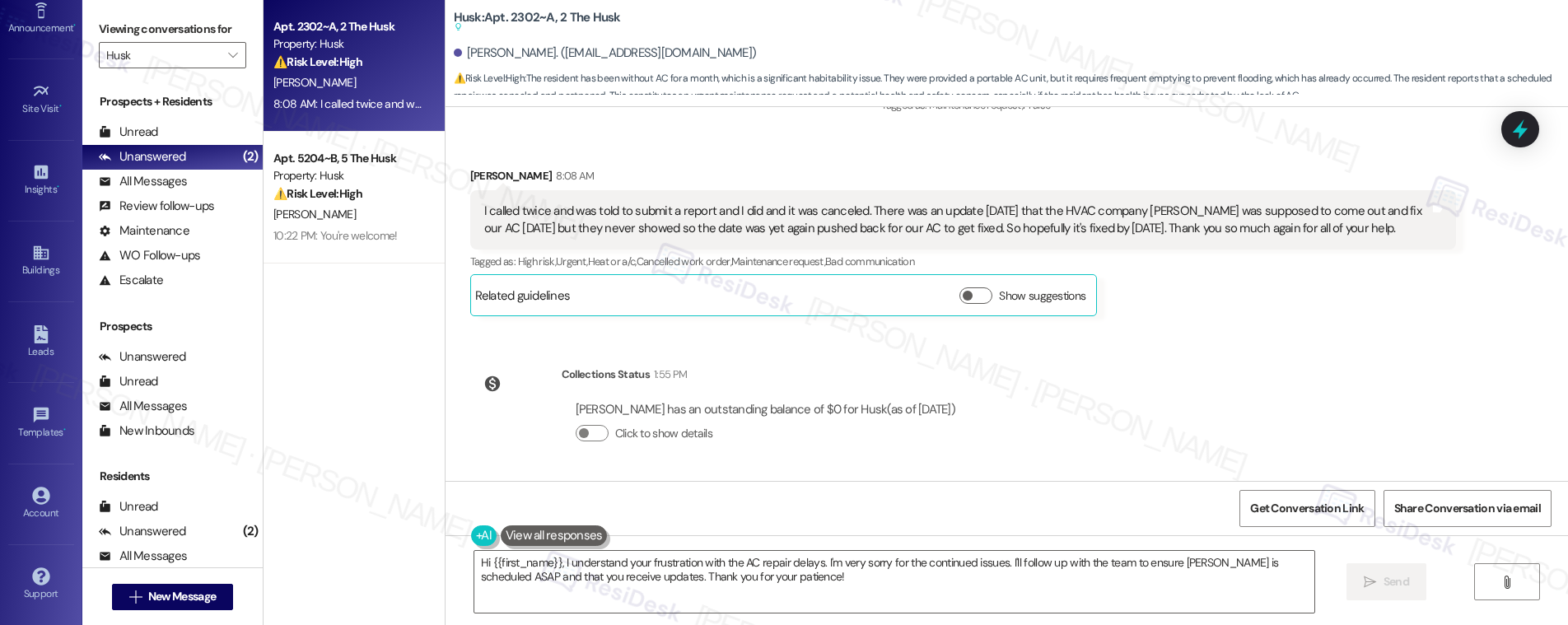
click at [696, 213] on div "I called twice and was told to submit a report and I did and it was canceled. T…" at bounding box center [957, 219] width 945 height 35
click at [695, 213] on div "I called twice and was told to submit a report and I did and it was canceled. T…" at bounding box center [957, 219] width 945 height 35
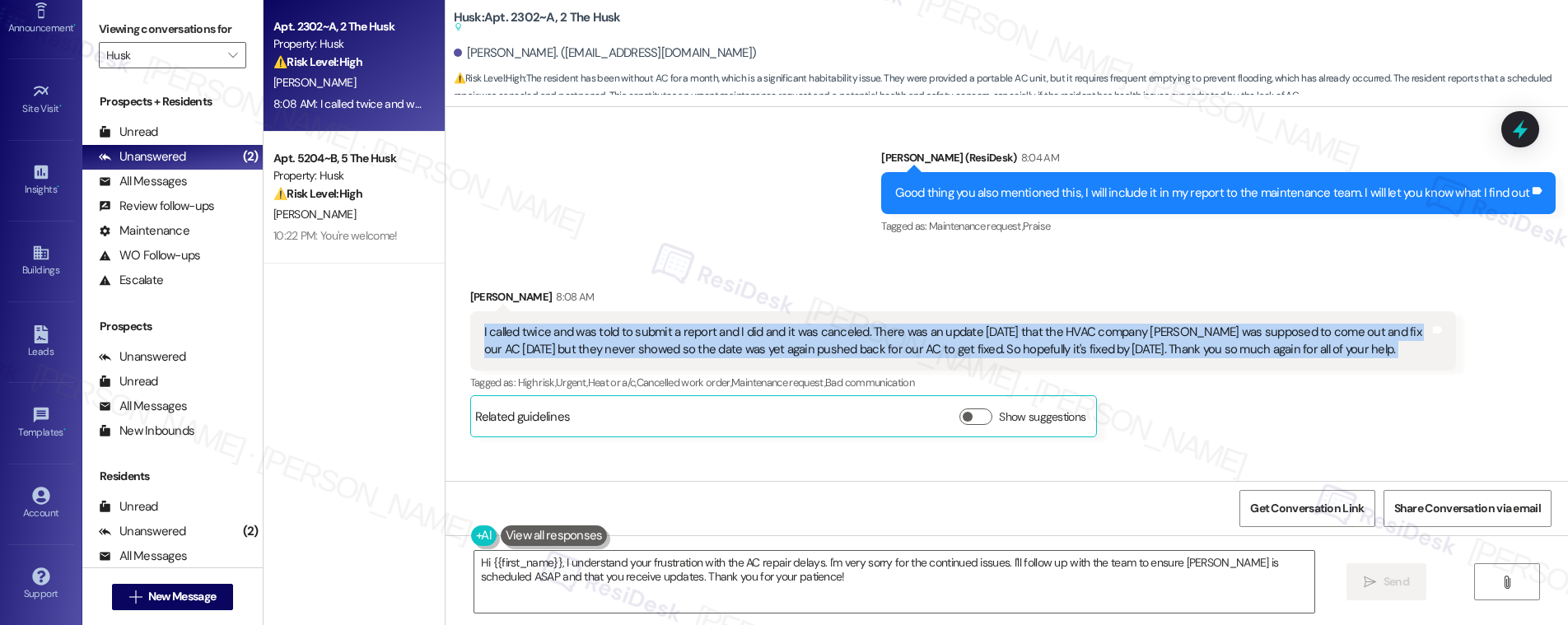
scroll to position [2517, 0]
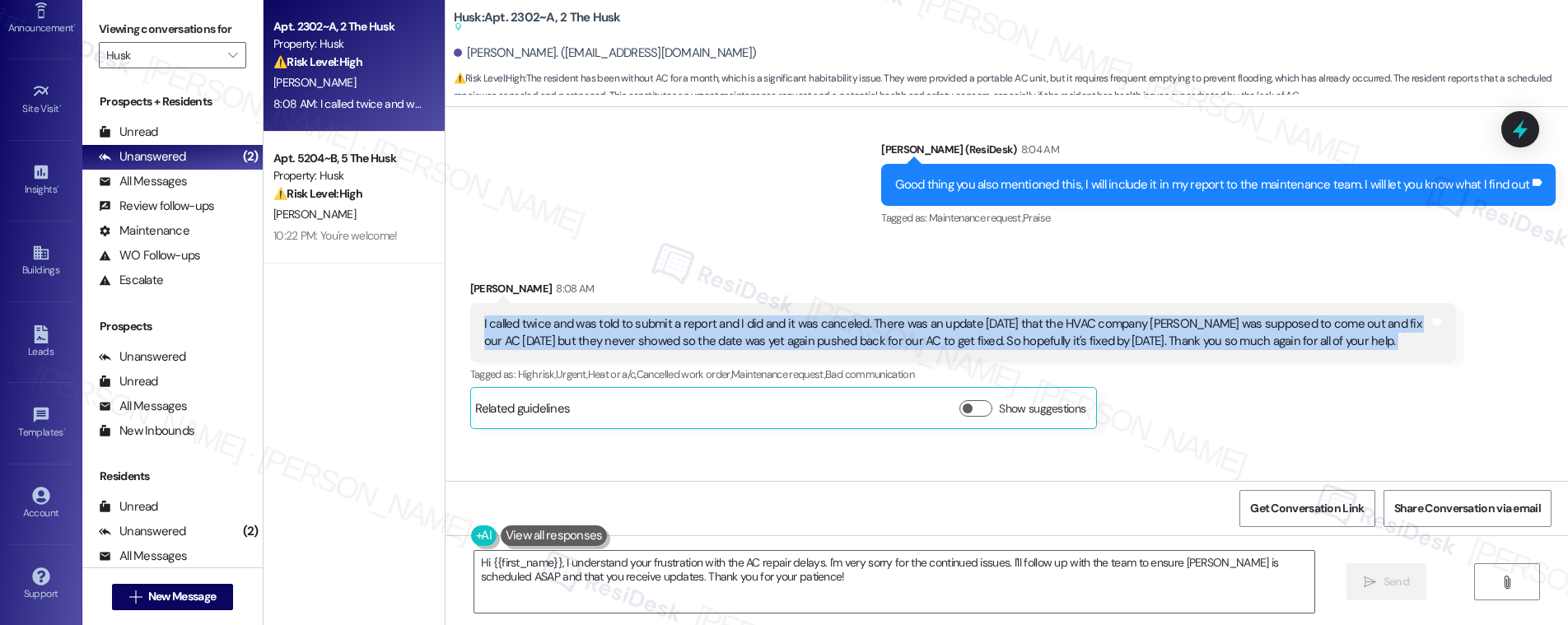
click at [678, 340] on div "I called twice and was told to submit a report and I did and it was canceled. T…" at bounding box center [957, 332] width 945 height 35
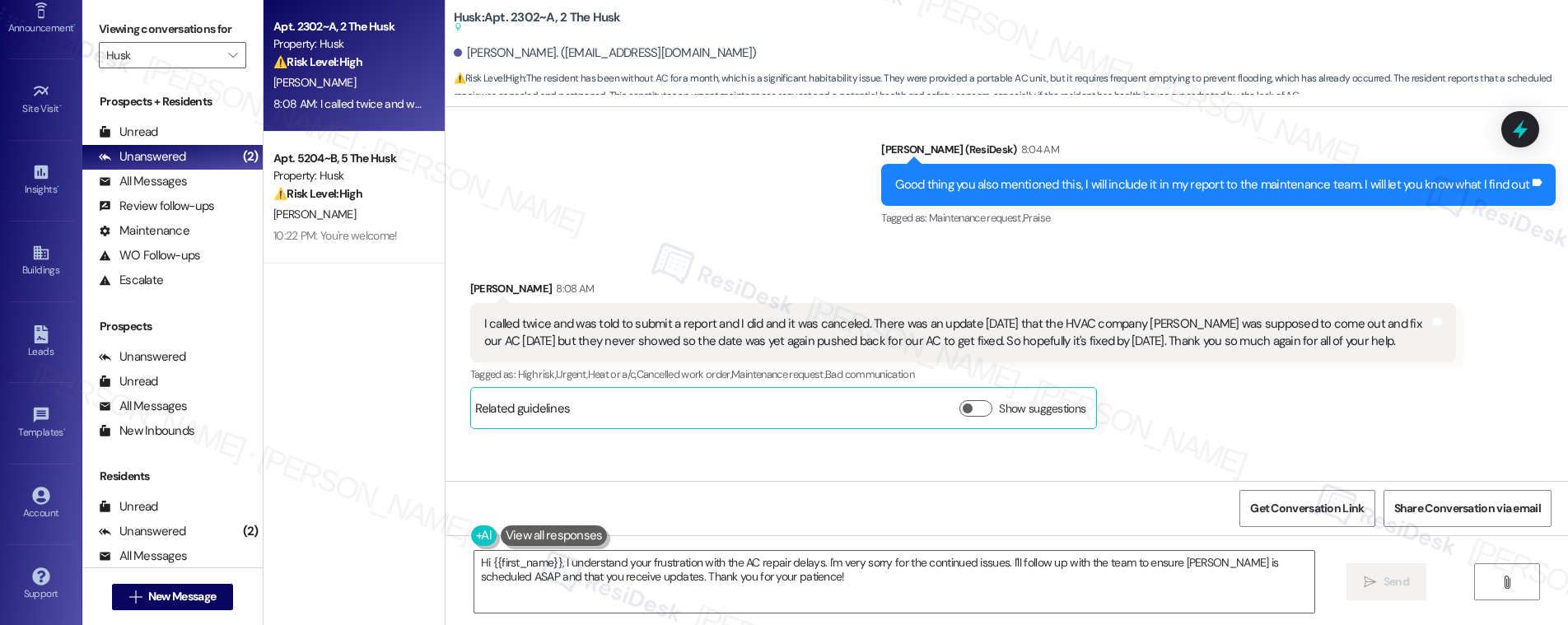
click at [679, 339] on div "I called twice and was told to submit a report and I did and it was canceled. T…" at bounding box center [957, 332] width 945 height 35
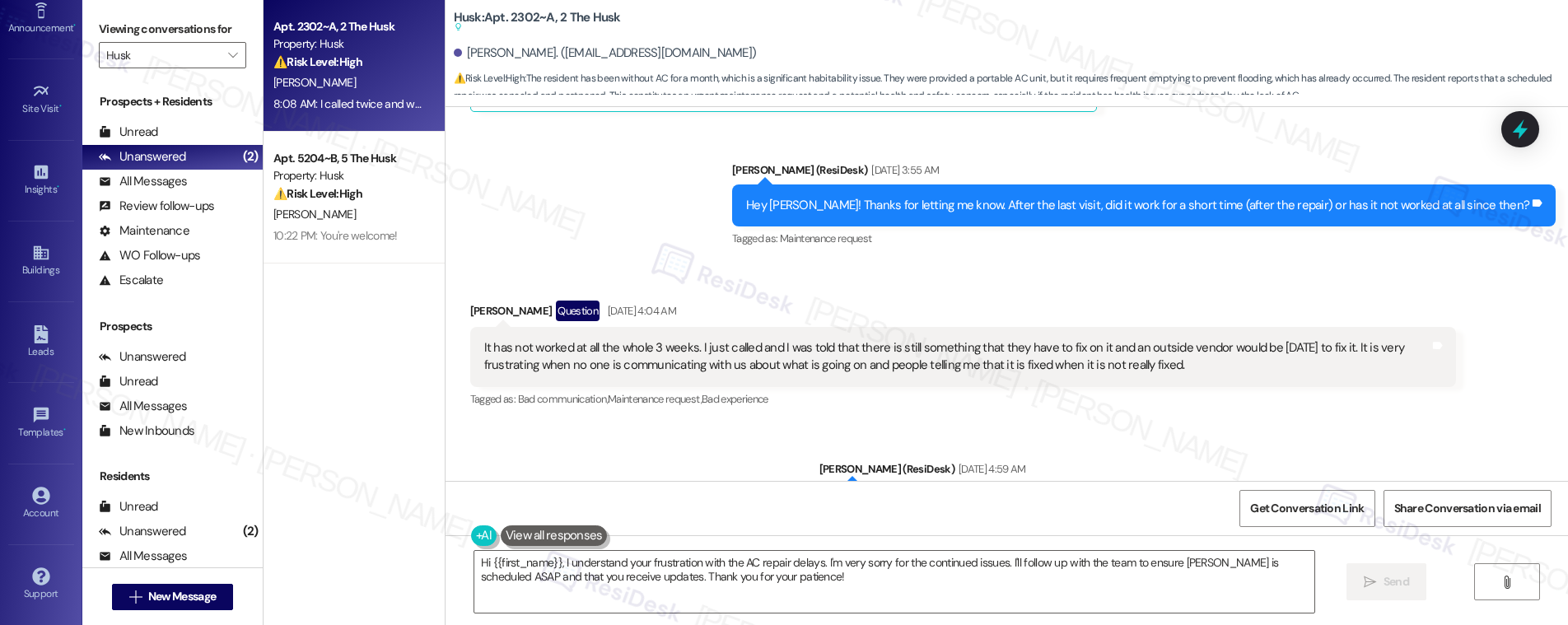
scroll to position [493, 0]
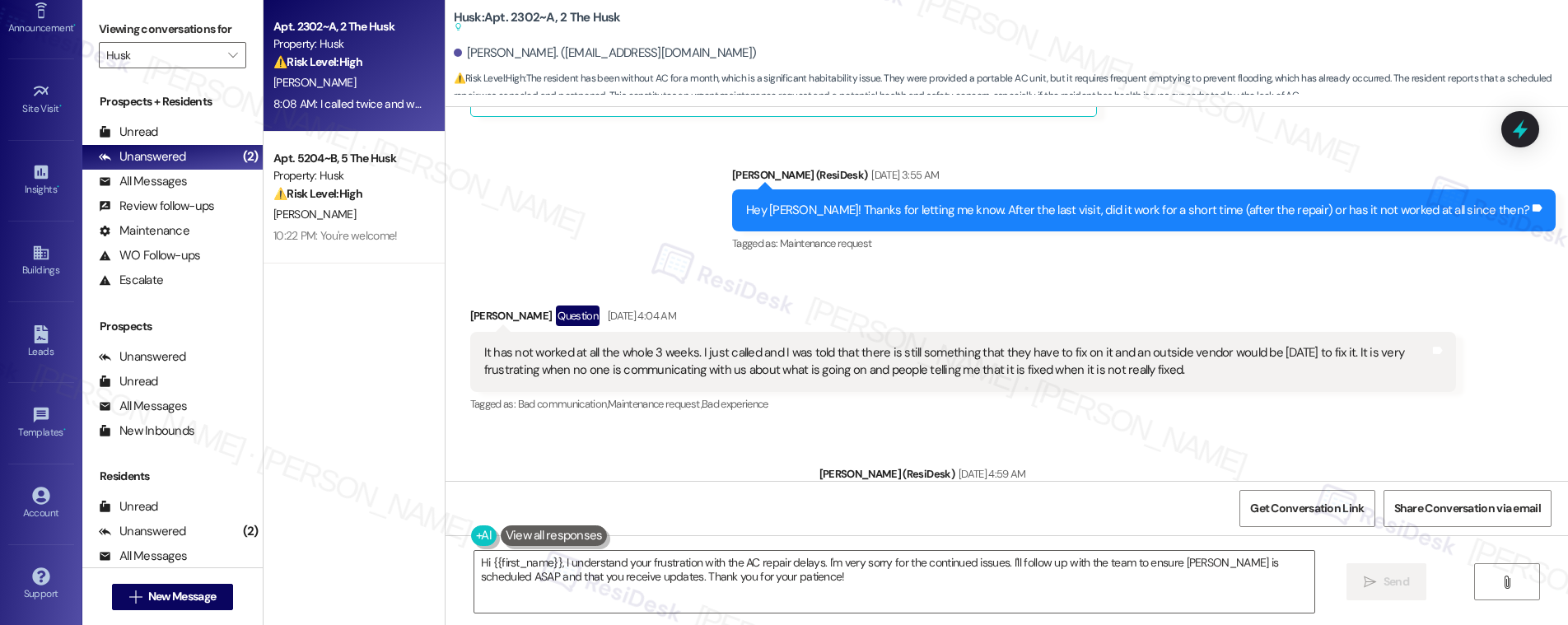
click at [548, 373] on div "It has not worked at all the whole 3 weeks. I just called and I was told that t…" at bounding box center [957, 361] width 945 height 35
click at [548, 372] on div "It has not worked at all the whole 3 weeks. I just called and I was told that t…" at bounding box center [957, 361] width 945 height 35
click at [548, 371] on div "It has not worked at all the whole 3 weeks. I just called and I was told that t…" at bounding box center [957, 361] width 945 height 35
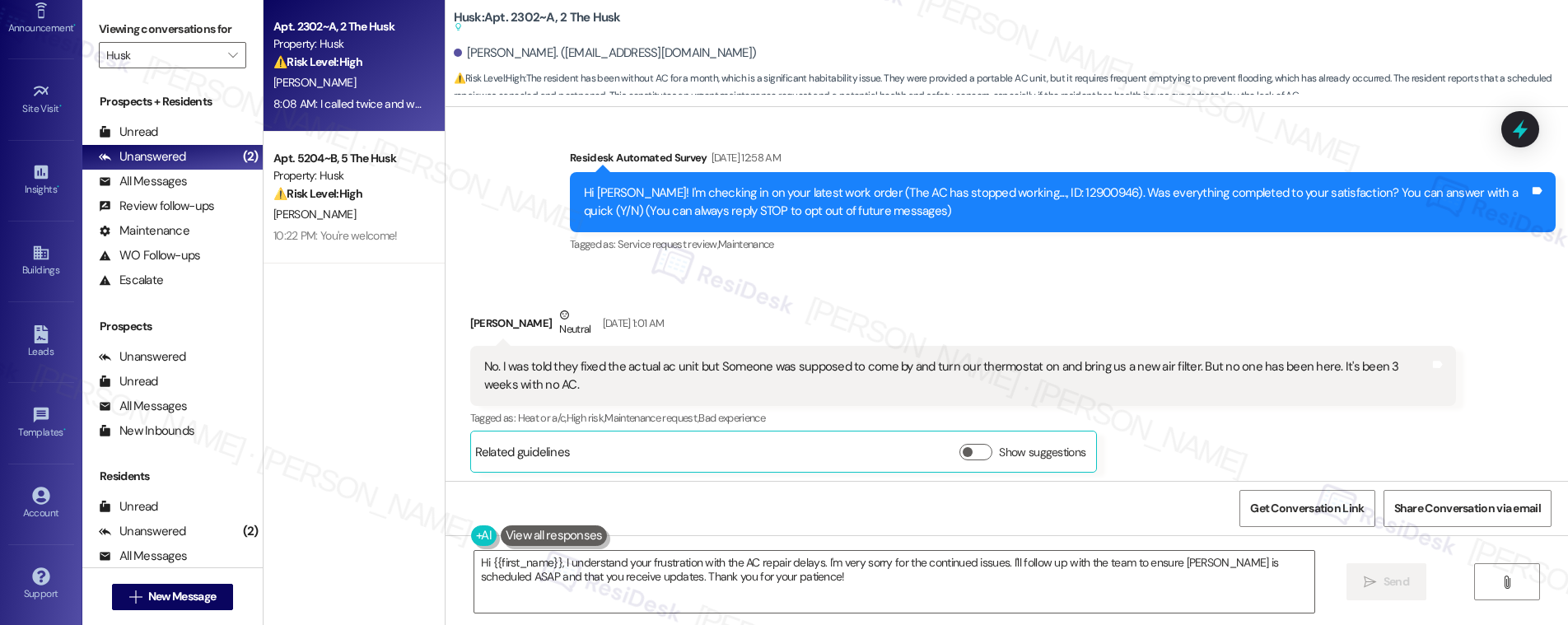
scroll to position [145, 0]
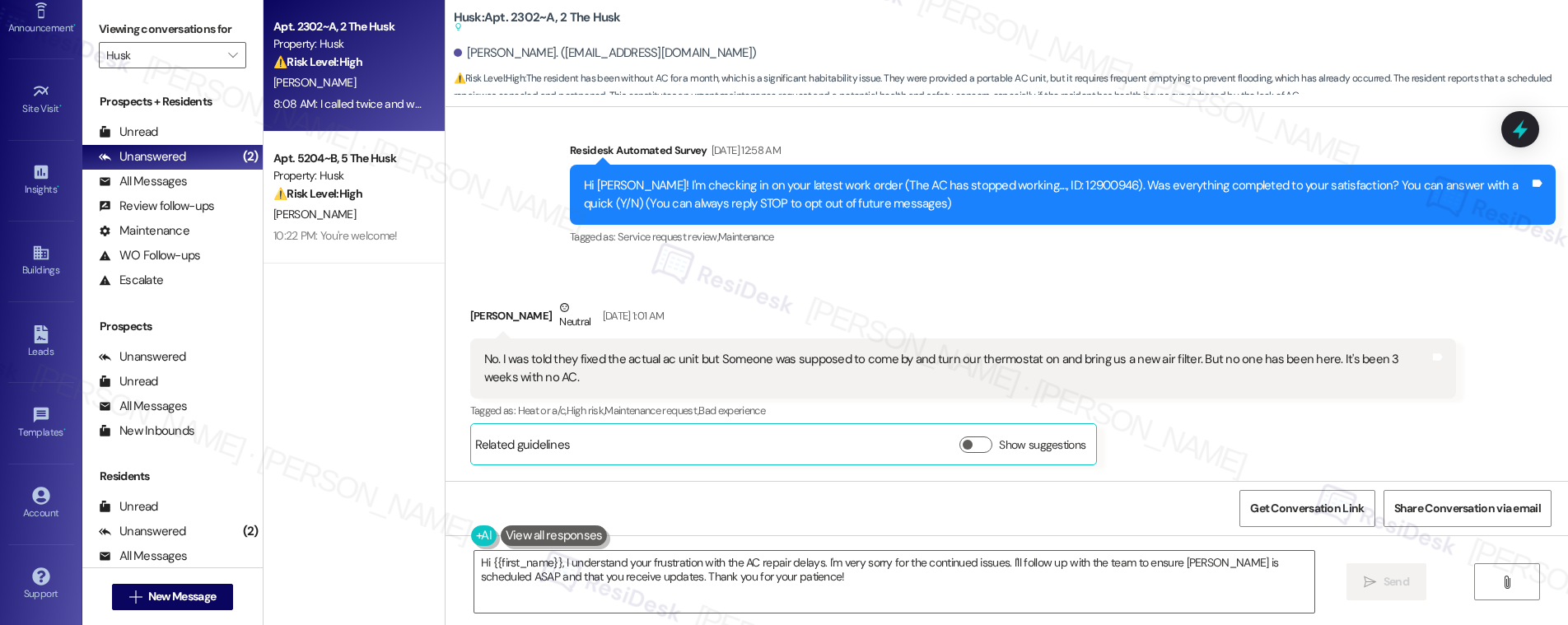
click at [561, 357] on div "No. I was told they fixed the actual ac unit but Someone was supposed to come b…" at bounding box center [957, 368] width 945 height 35
click at [560, 356] on div "No. I was told they fixed the actual ac unit but Someone was supposed to come b…" at bounding box center [957, 368] width 945 height 35
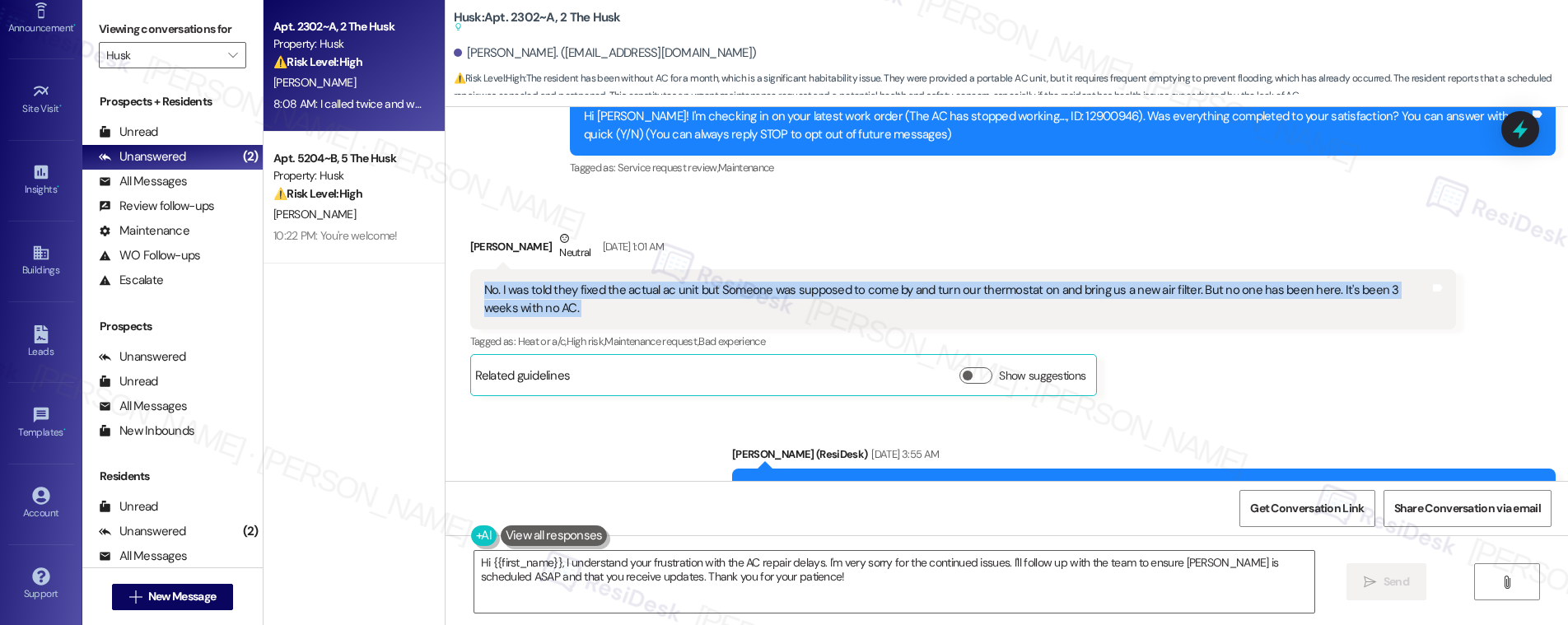
scroll to position [210, 0]
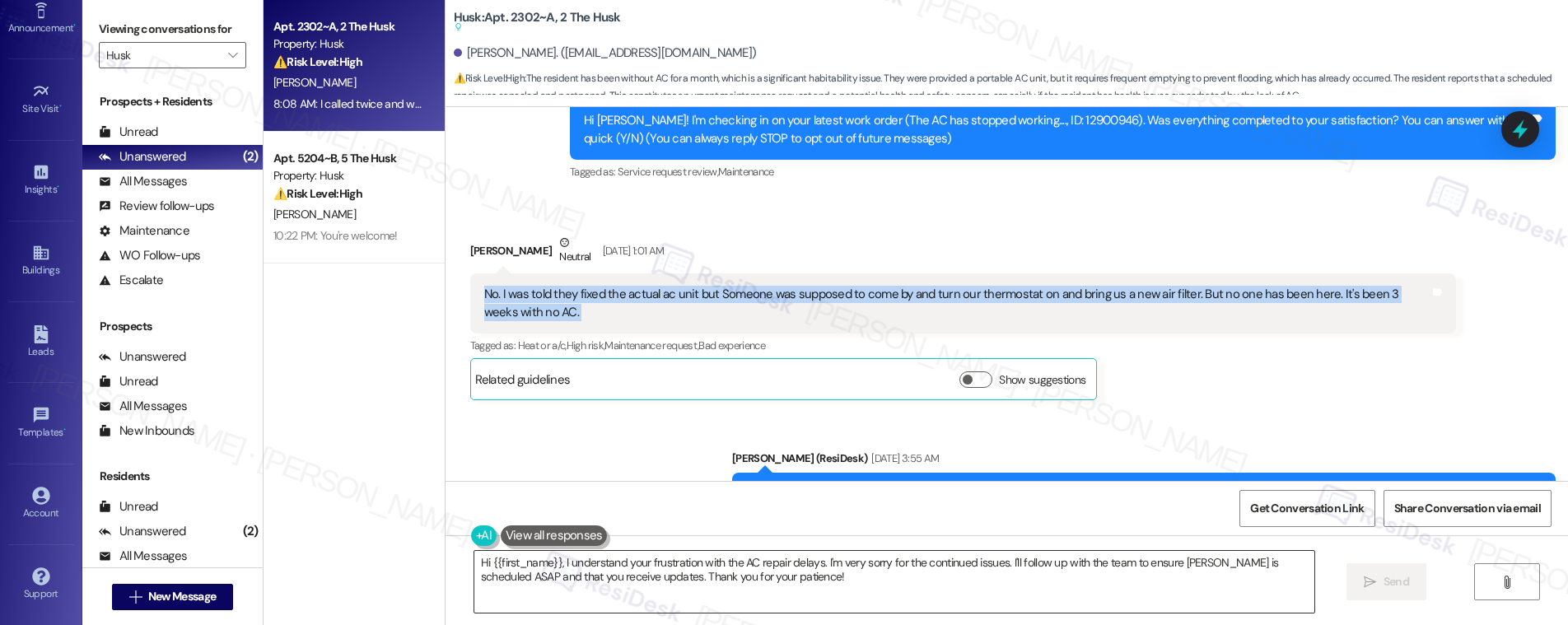
click at [925, 574] on textarea "Hi {{first_name}}, I understand your frustration with the AC repair delays. I'm…" at bounding box center [894, 581] width 840 height 61
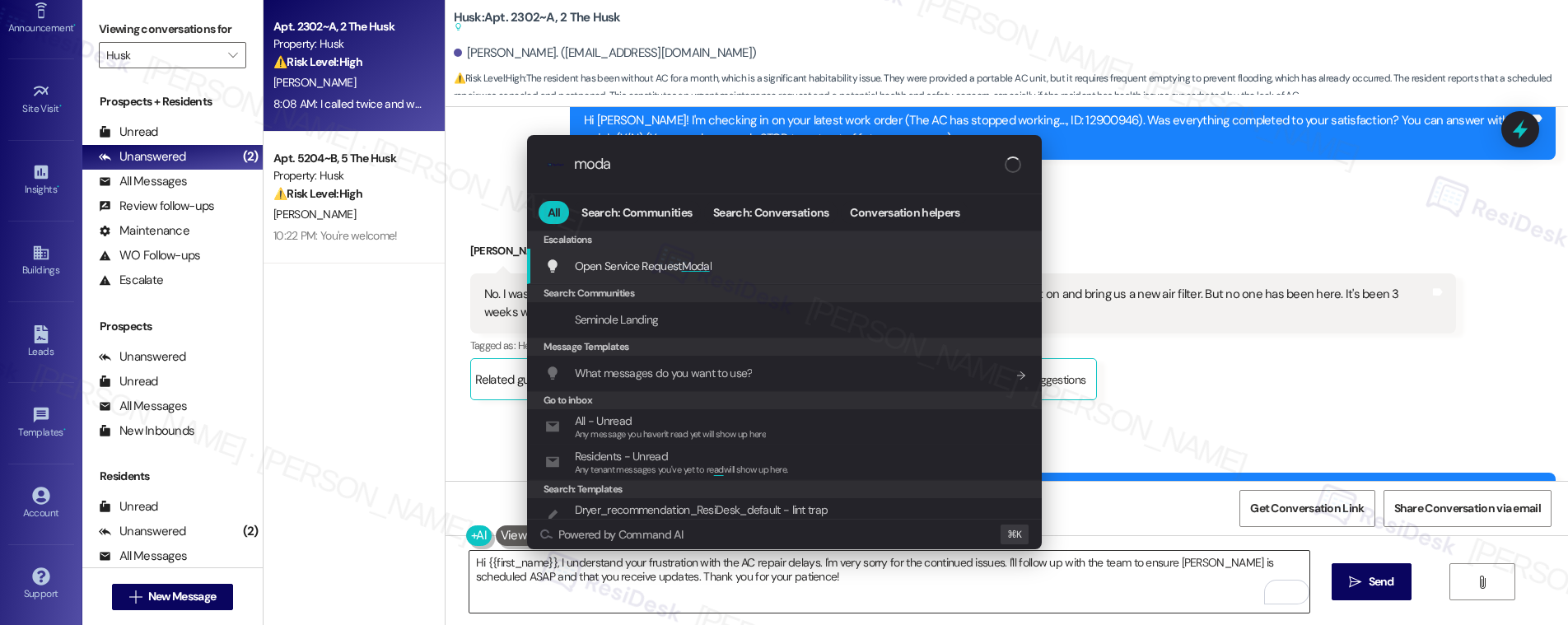
type input "modal"
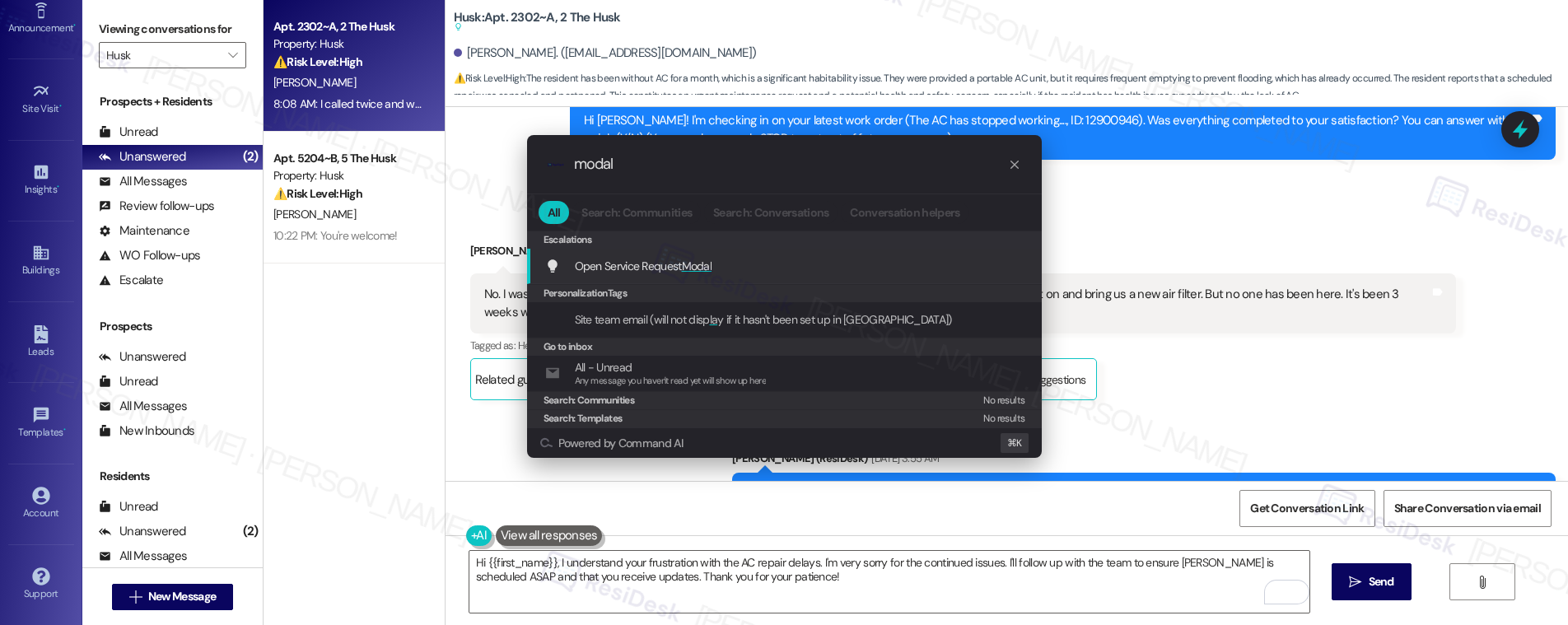
click at [757, 269] on div "Open Service Request Modal Add shortcut" at bounding box center [785, 266] width 482 height 18
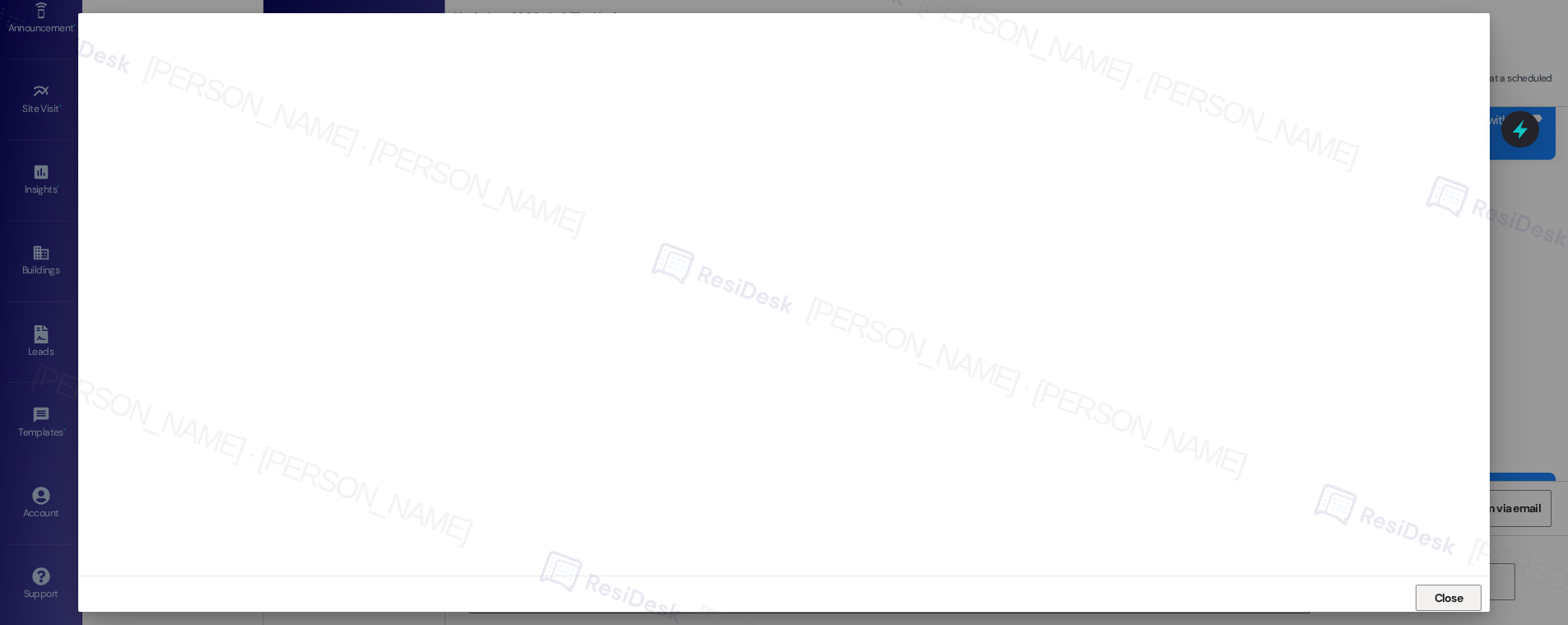
click at [1044, 594] on span "Close" at bounding box center [1449, 598] width 28 height 17
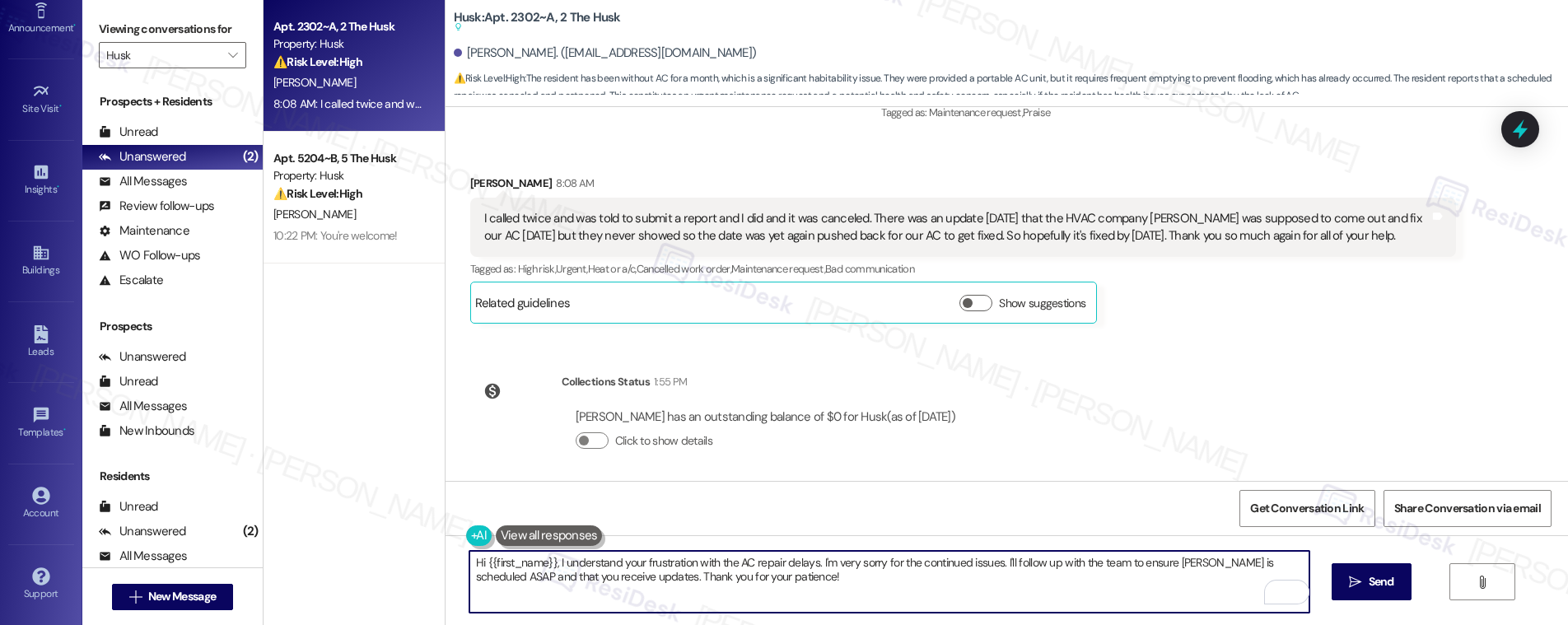
scroll to position [2630, 0]
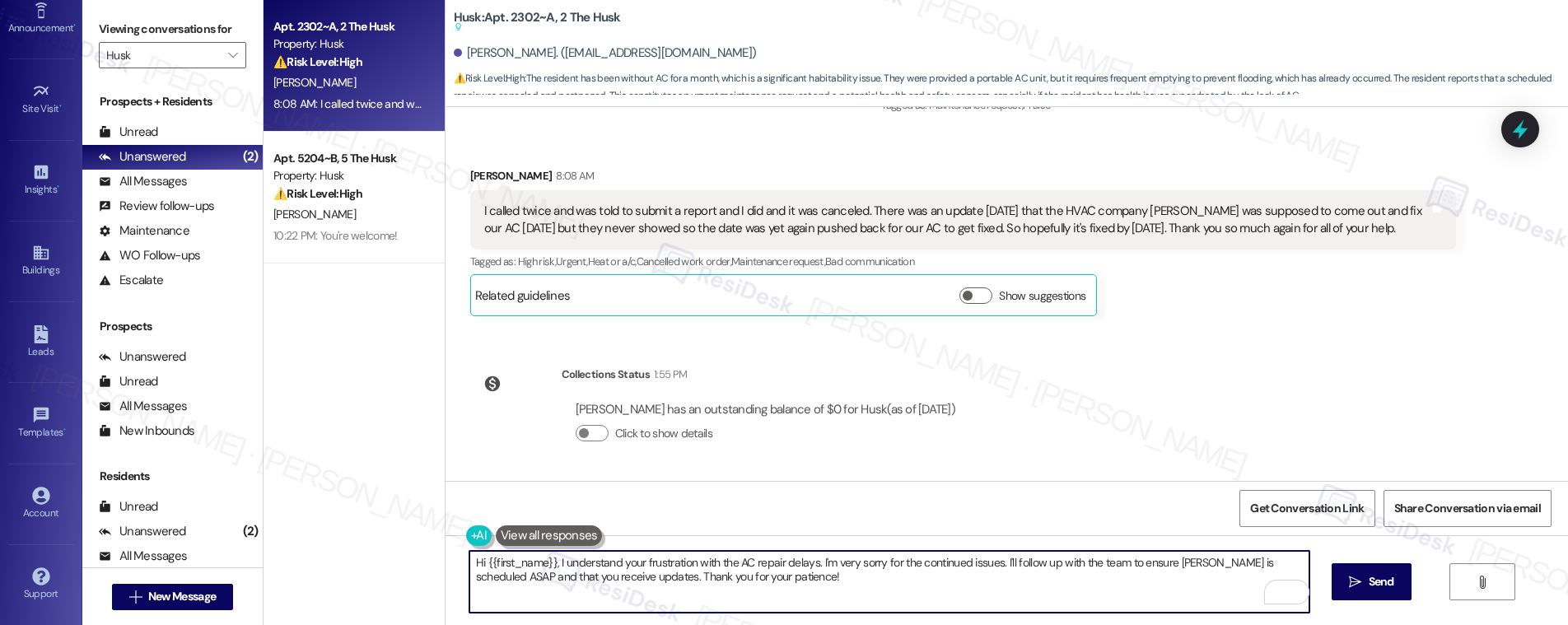
click at [686, 569] on textarea "Hi {{first_name}}, I understand your frustration with the AC repair delays. I'm…" at bounding box center [890, 581] width 840 height 61
click at [826, 585] on textarea "Hi {{first_name}}, I understand your frustration with the AC repair delays. I'm…" at bounding box center [890, 581] width 840 height 61
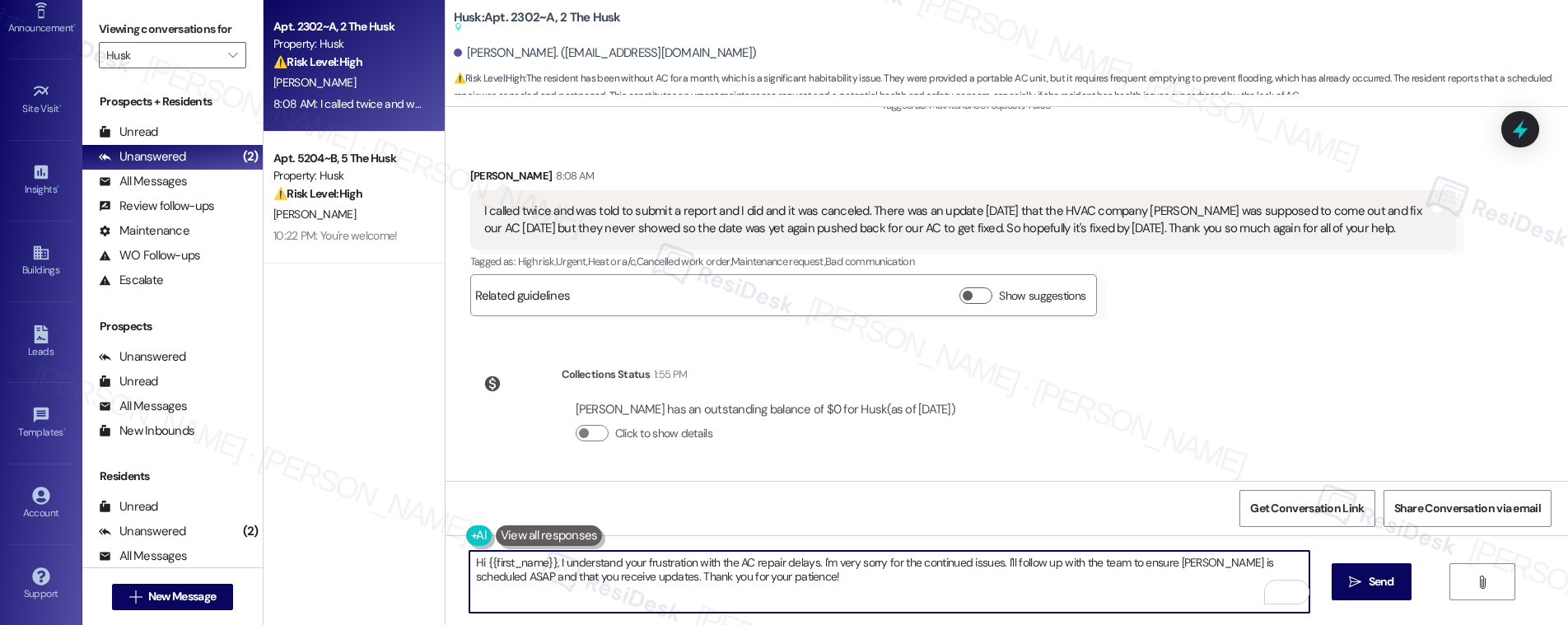
click at [826, 585] on textarea "Hi {{first_name}}, I understand your frustration with the AC repair delays. I'm…" at bounding box center [890, 581] width 840 height 61
drag, startPoint x: 1133, startPoint y: 564, endPoint x: 1139, endPoint y: 578, distance: 15.2
click at [1044, 578] on textarea "Hi {{first_name}}, I understand your frustration with the AC repair delays. I'm…" at bounding box center [890, 581] width 840 height 61
click at [1044, 563] on textarea "Hi {{first_name}}, I understand your frustration with the AC repair delays. I'm…" at bounding box center [890, 581] width 840 height 61
drag, startPoint x: 1171, startPoint y: 563, endPoint x: 1173, endPoint y: 575, distance: 12.2
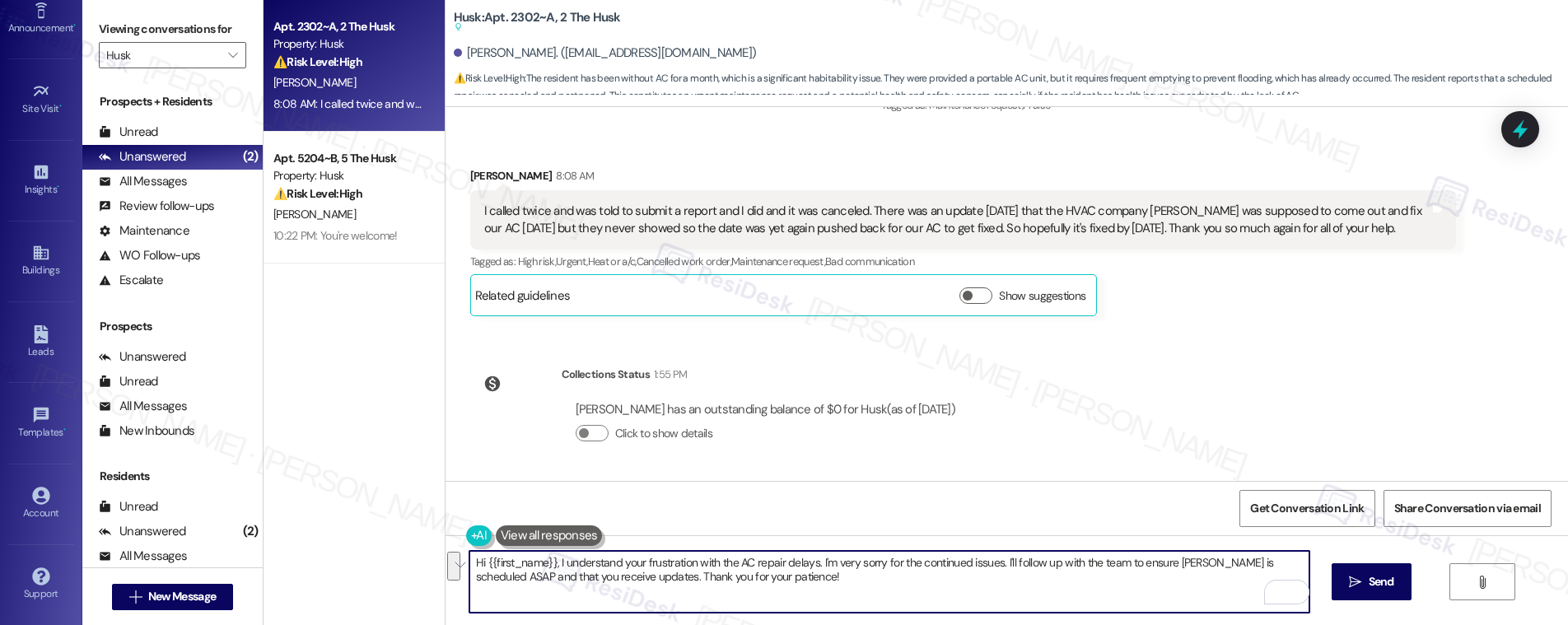
click at [1044, 575] on textarea "Hi {{first_name}}, I understand your frustration with the AC repair delays. I'm…" at bounding box center [890, 581] width 840 height 61
type textarea "Hi {{first_name}}, I understand your frustration with the AC repair delays. I'm…"
click at [1044, 575] on icon "" at bounding box center [1354, 582] width 12 height 13
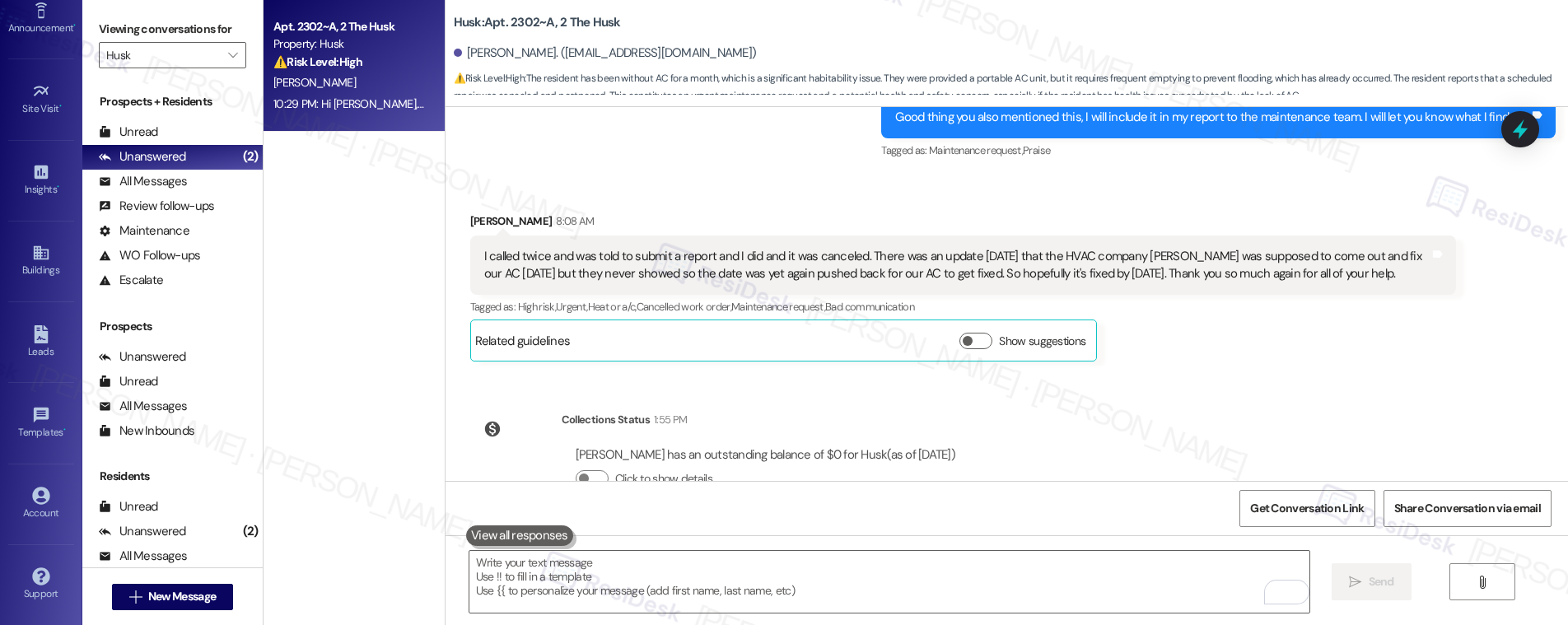
scroll to position [2762, 0]
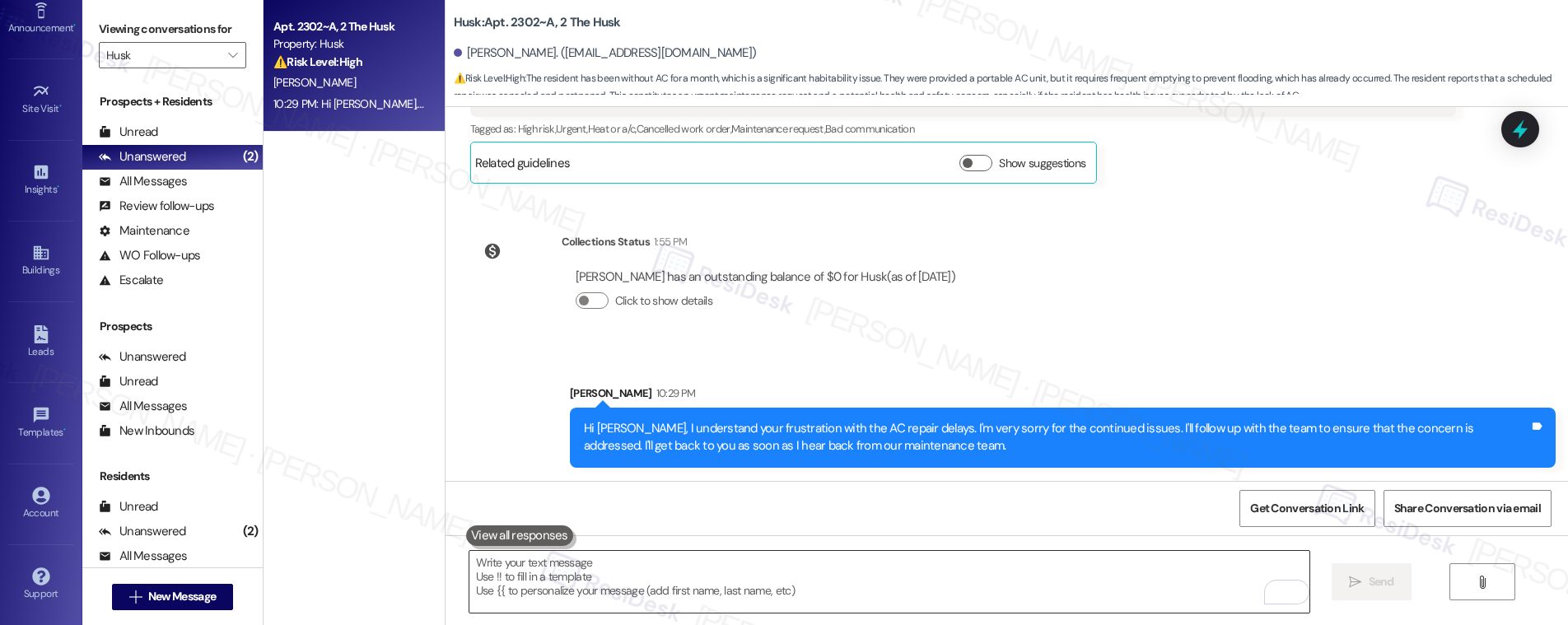
click at [1044, 587] on textarea "To enrich screen reader interactions, please activate Accessibility in Grammarl…" at bounding box center [890, 581] width 840 height 61
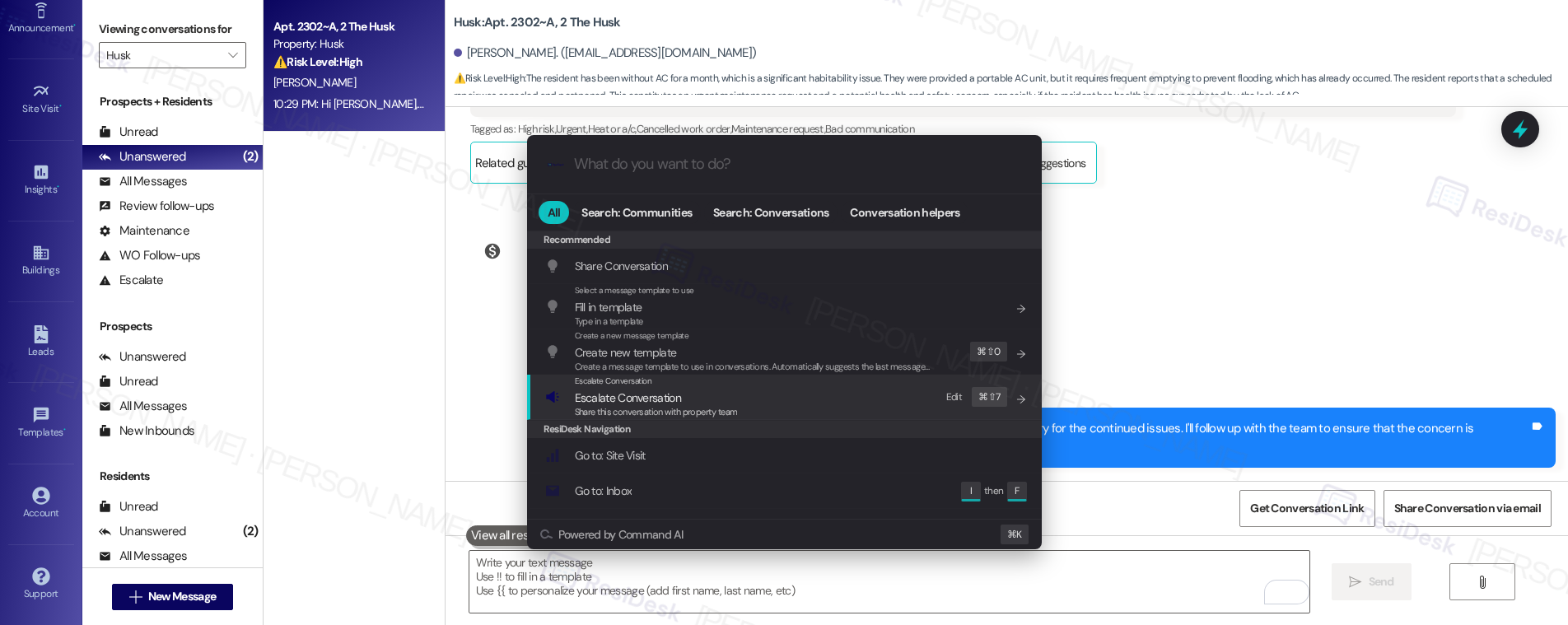
click at [877, 404] on div "Escalate Conversation Escalate Conversation Share this conversation with proper…" at bounding box center [785, 396] width 482 height 44
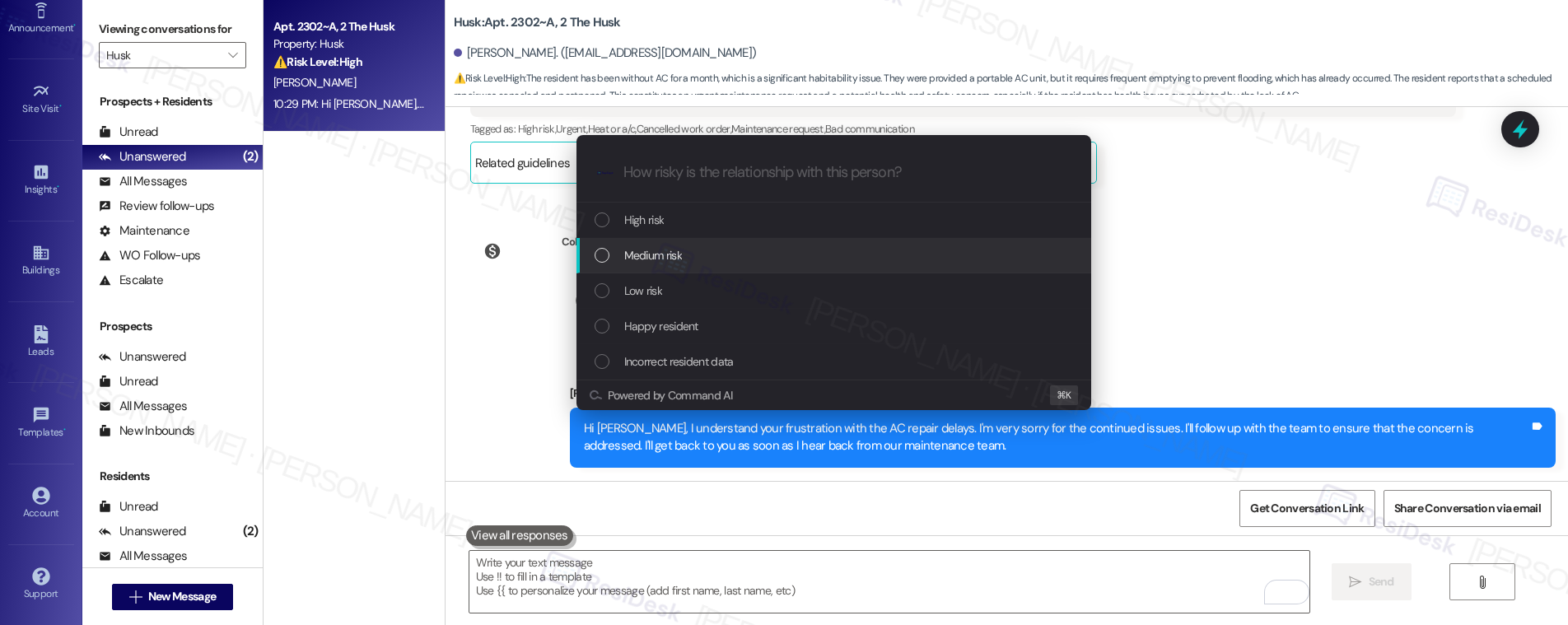
click at [844, 263] on div "Medium risk" at bounding box center [835, 254] width 482 height 18
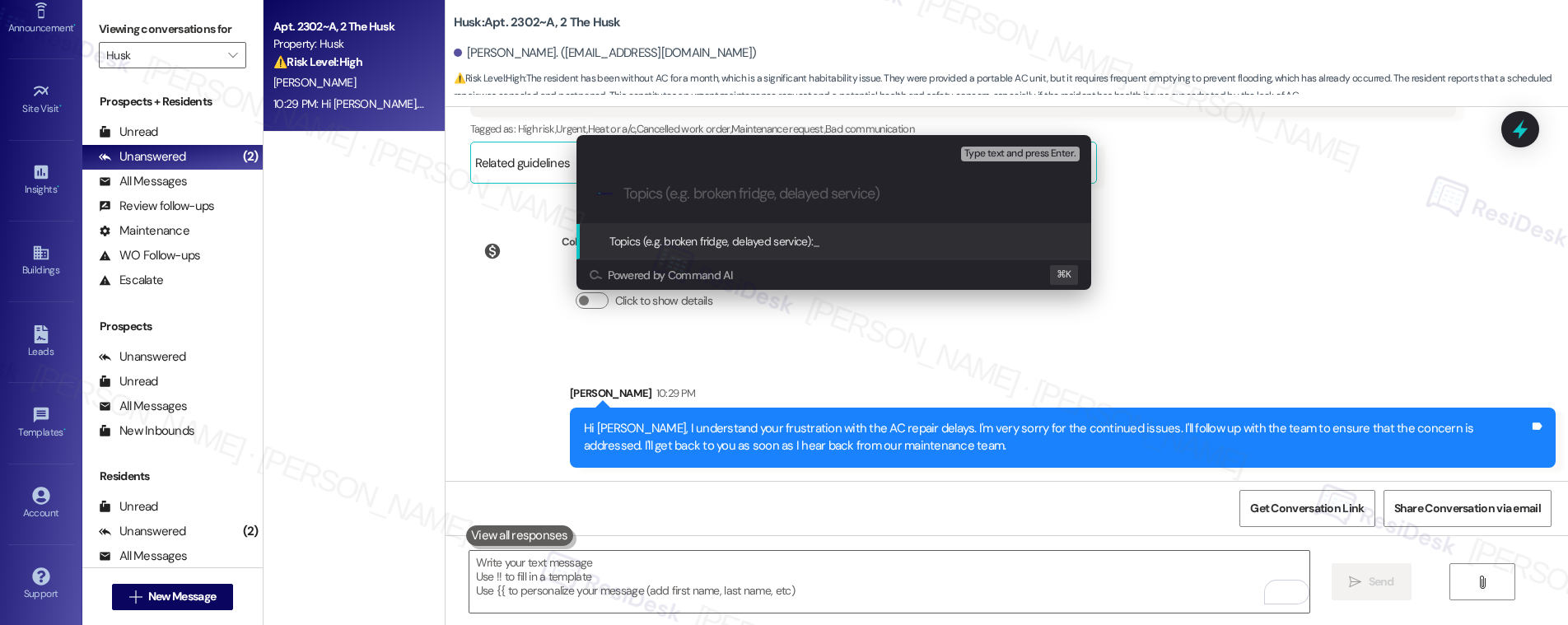
paste input "12950391"
click at [615, 194] on div ".cls-1{fill:#0a055f;}.cls-2{fill:#0cc4c4;} resideskLogoBlueOrange 12950391" at bounding box center [834, 194] width 515 height 59
click at [625, 194] on input "12950391" at bounding box center [840, 194] width 434 height 17
click at [1005, 198] on input "Requesting for Status Update on Work Order# 12950391" at bounding box center [840, 194] width 434 height 17
type input "Requesting for Status Update on Work Order# 12950391 - AC not working"
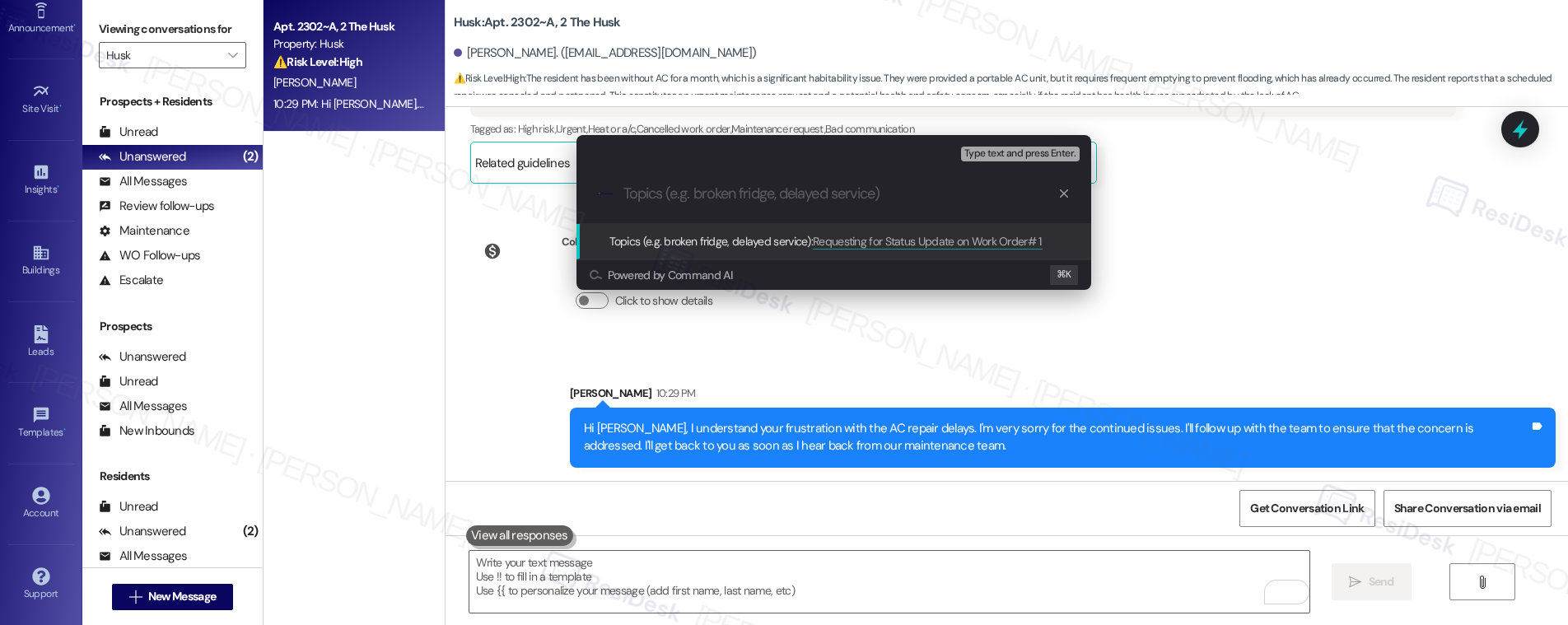
scroll to position [0, 0]
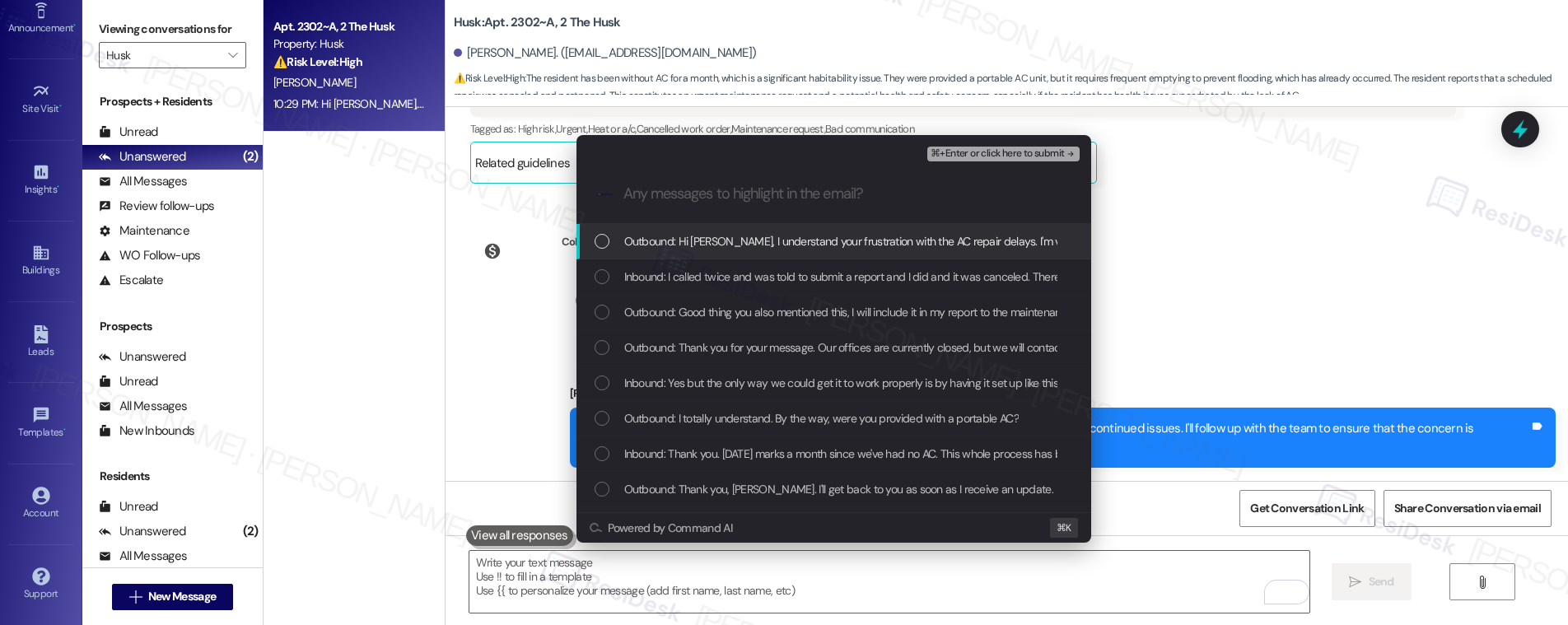
click at [969, 239] on span "Outbound: Hi James, I understand your frustration with the AC repair delays. I'…" at bounding box center [1251, 240] width 1254 height 18
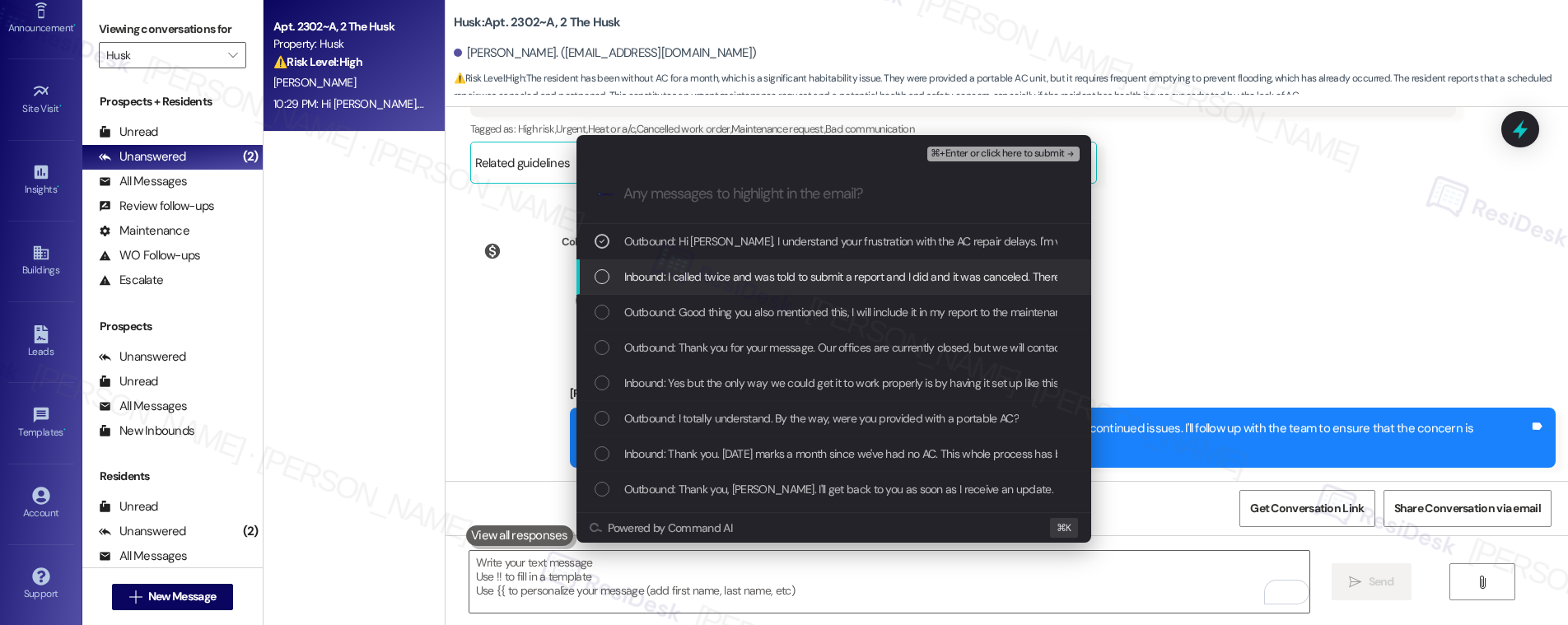
click at [929, 283] on span "Inbound: I called twice and was told to submit a report and I did and it was ca…" at bounding box center [1508, 276] width 1768 height 18
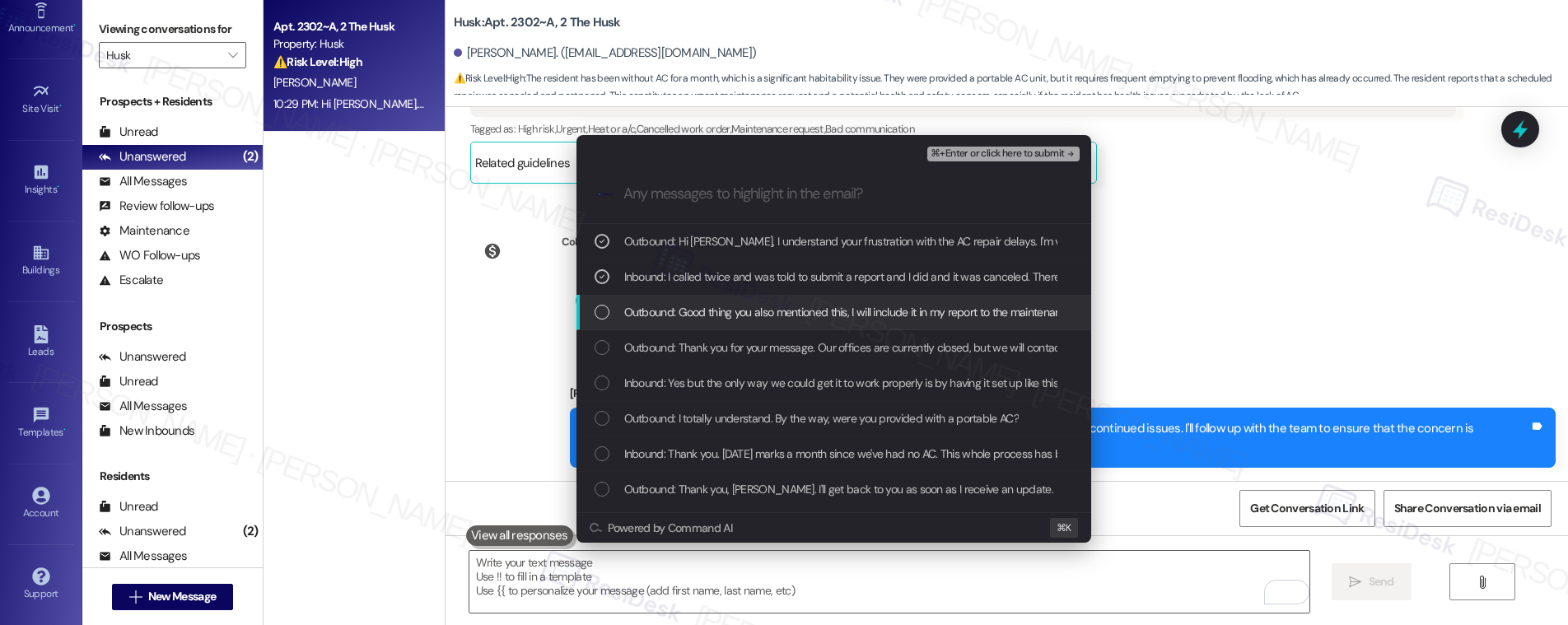
click at [908, 311] on span "Outbound: Good thing you also mentioned this, I will include it in my report to…" at bounding box center [941, 311] width 633 height 18
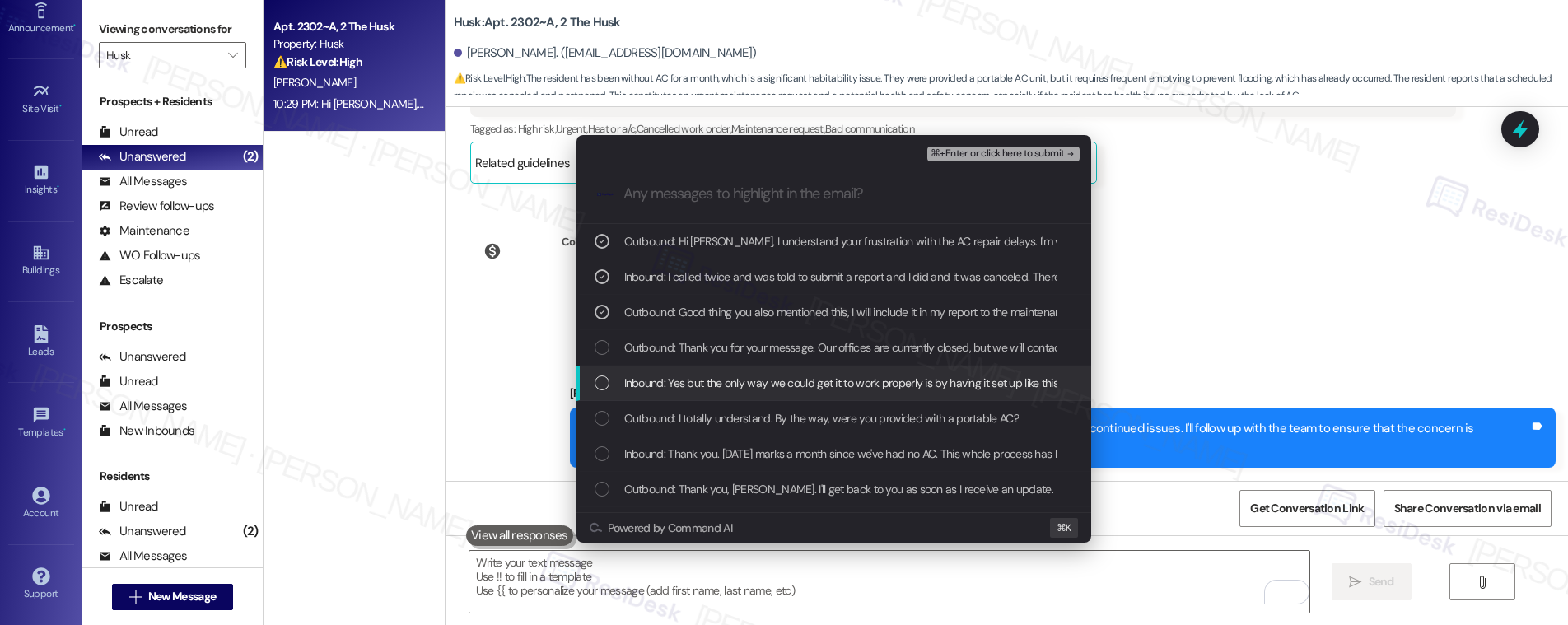
click at [865, 375] on span "Inbound: Yes but the only way we could get it to work properly is by having it …" at bounding box center [1308, 382] width 1367 height 18
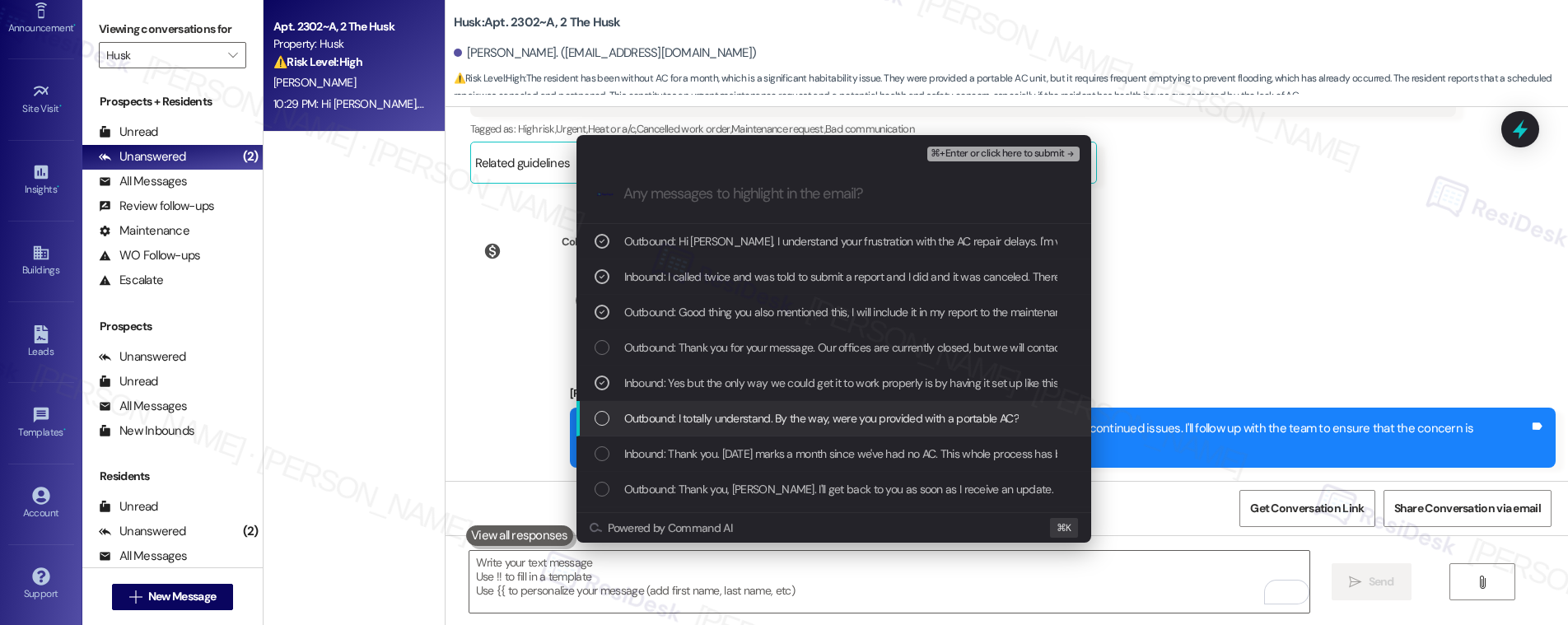
click at [835, 418] on span "Outbound: I totally understand. By the way, were you provided with a portable A…" at bounding box center [821, 418] width 395 height 18
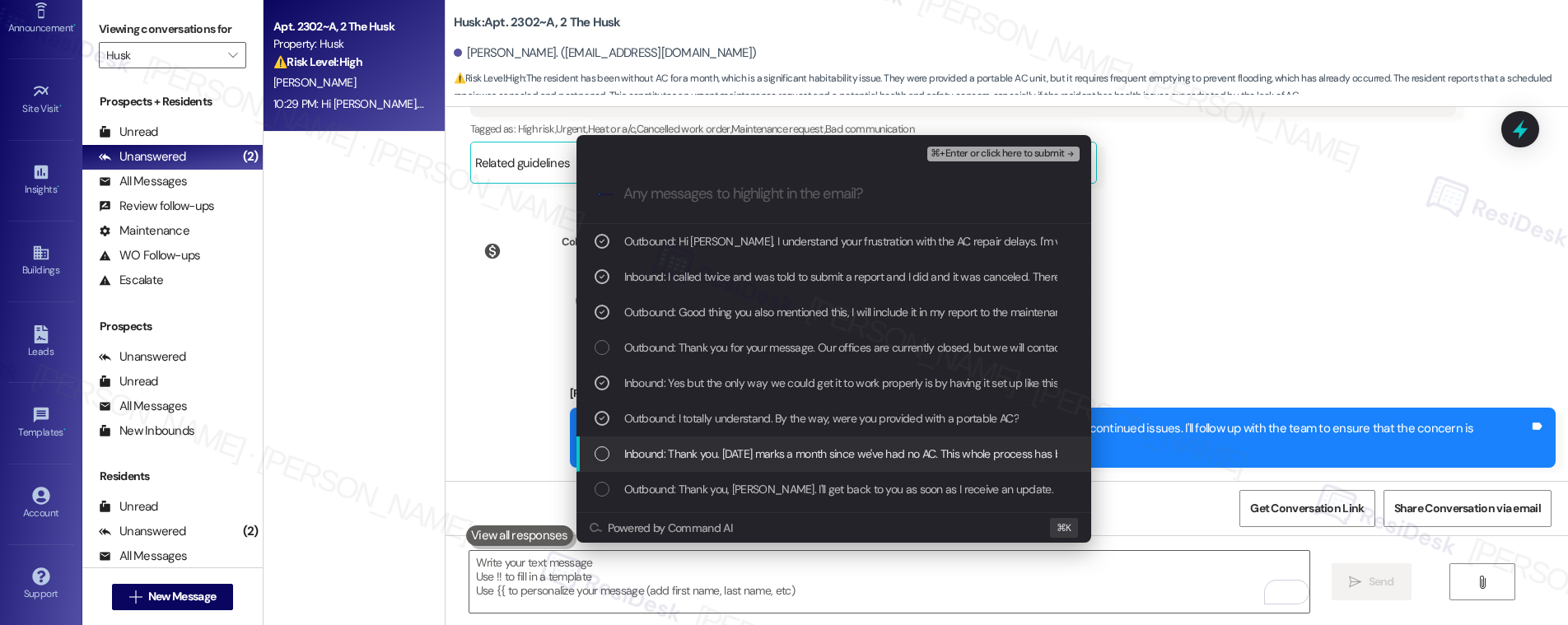
click at [809, 456] on span "Inbound: Thank you. Thursday marks a month since we've had no AC. This whole pr…" at bounding box center [966, 453] width 683 height 18
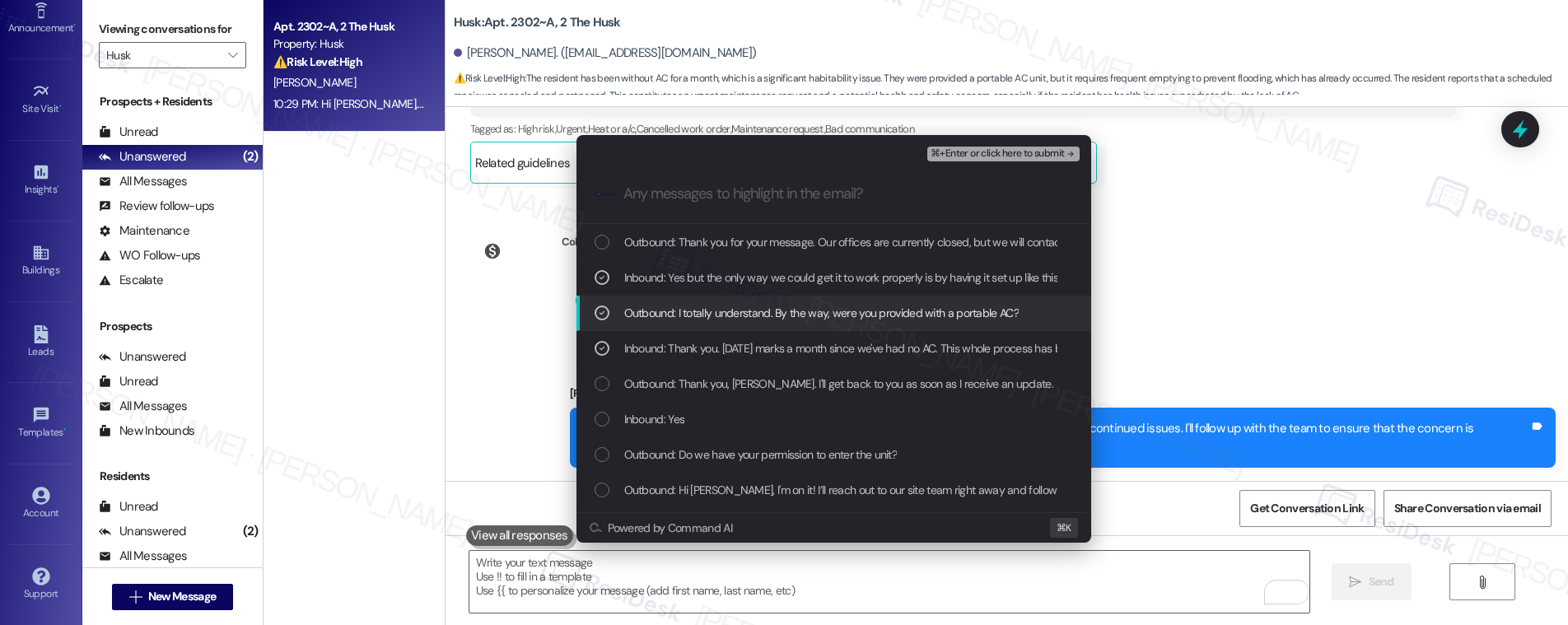
scroll to position [106, 0]
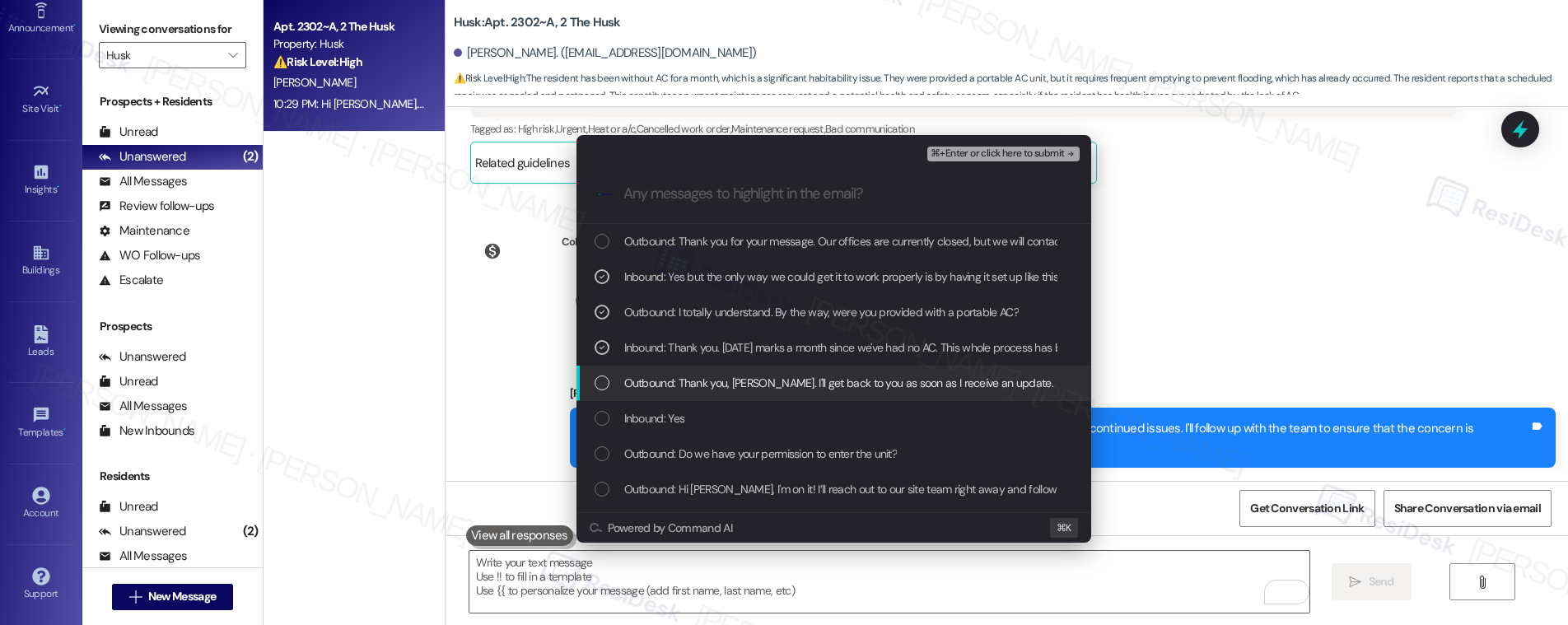
click at [874, 389] on span "Outbound: Thank you, James. I'll get back to you as soon as I receive an update." at bounding box center [838, 382] width 429 height 18
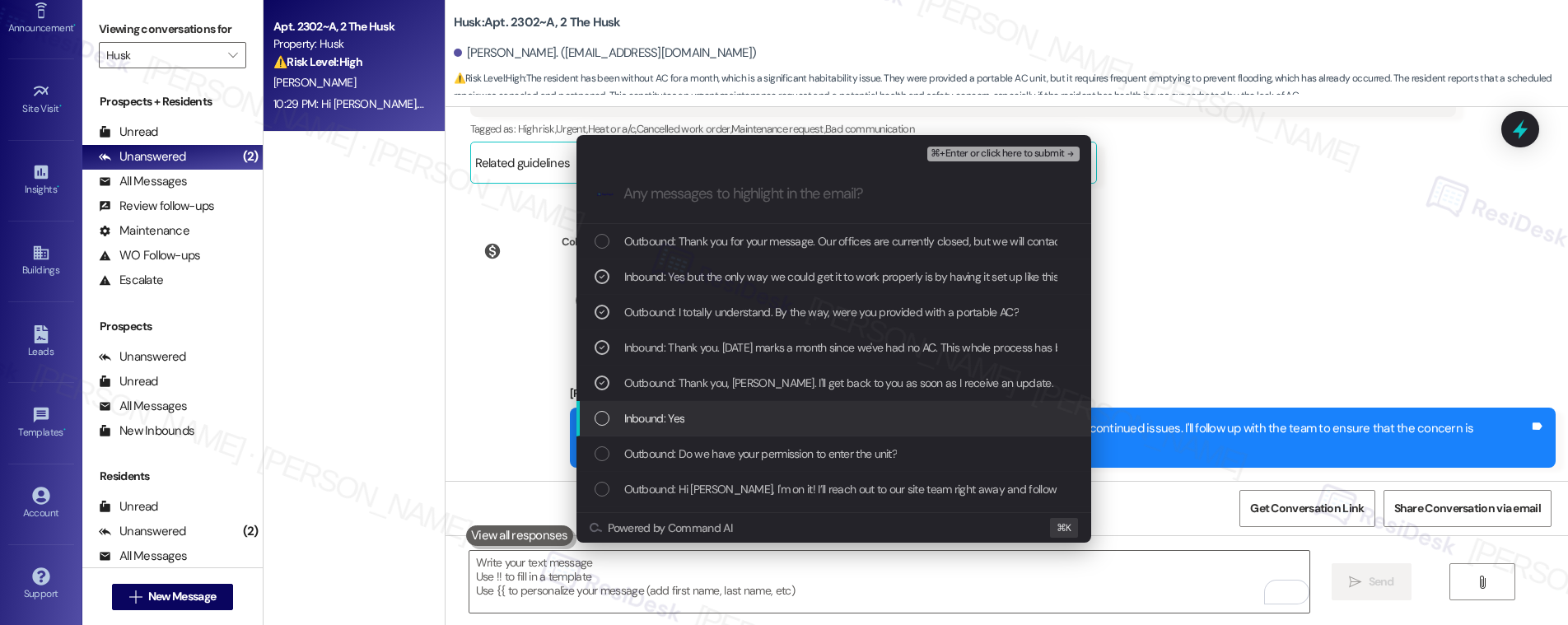
click at [857, 415] on div "Inbound: Yes" at bounding box center [835, 418] width 482 height 18
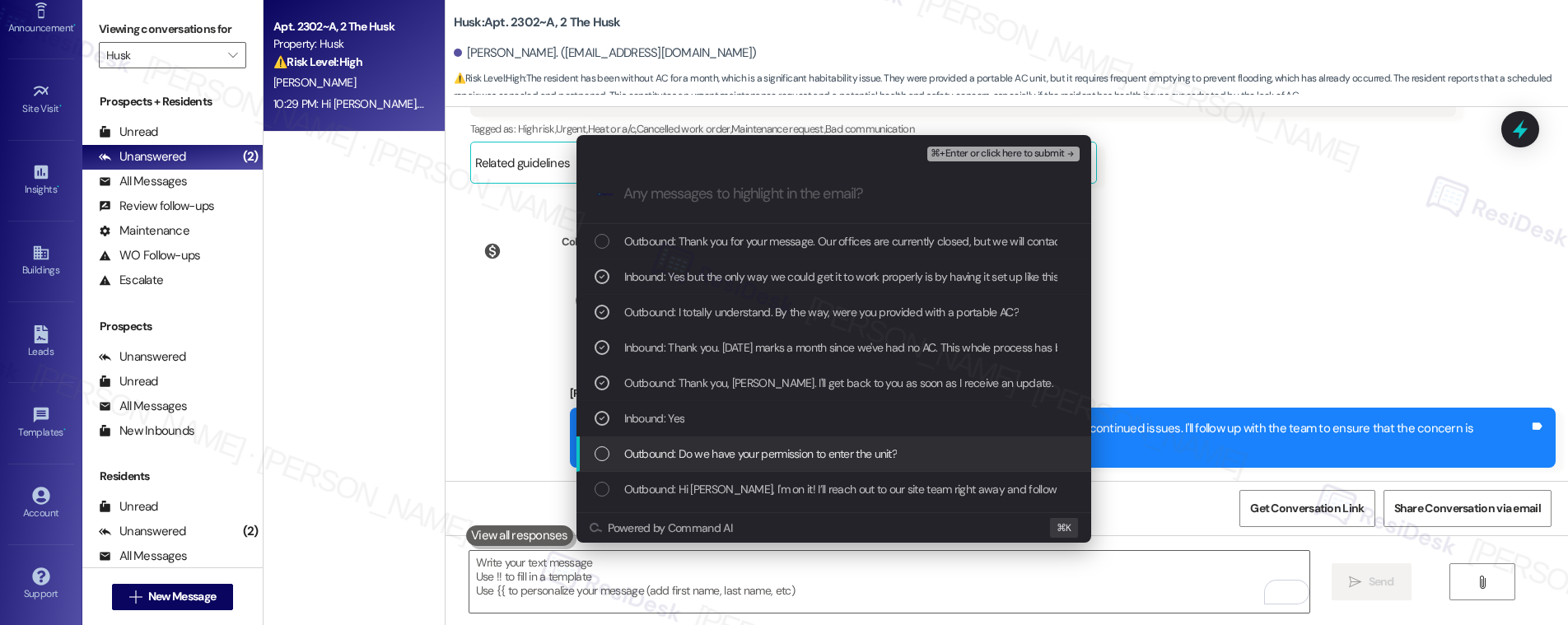
click at [837, 449] on span "Outbound: Do we have your permission to enter the unit?" at bounding box center [761, 453] width 273 height 18
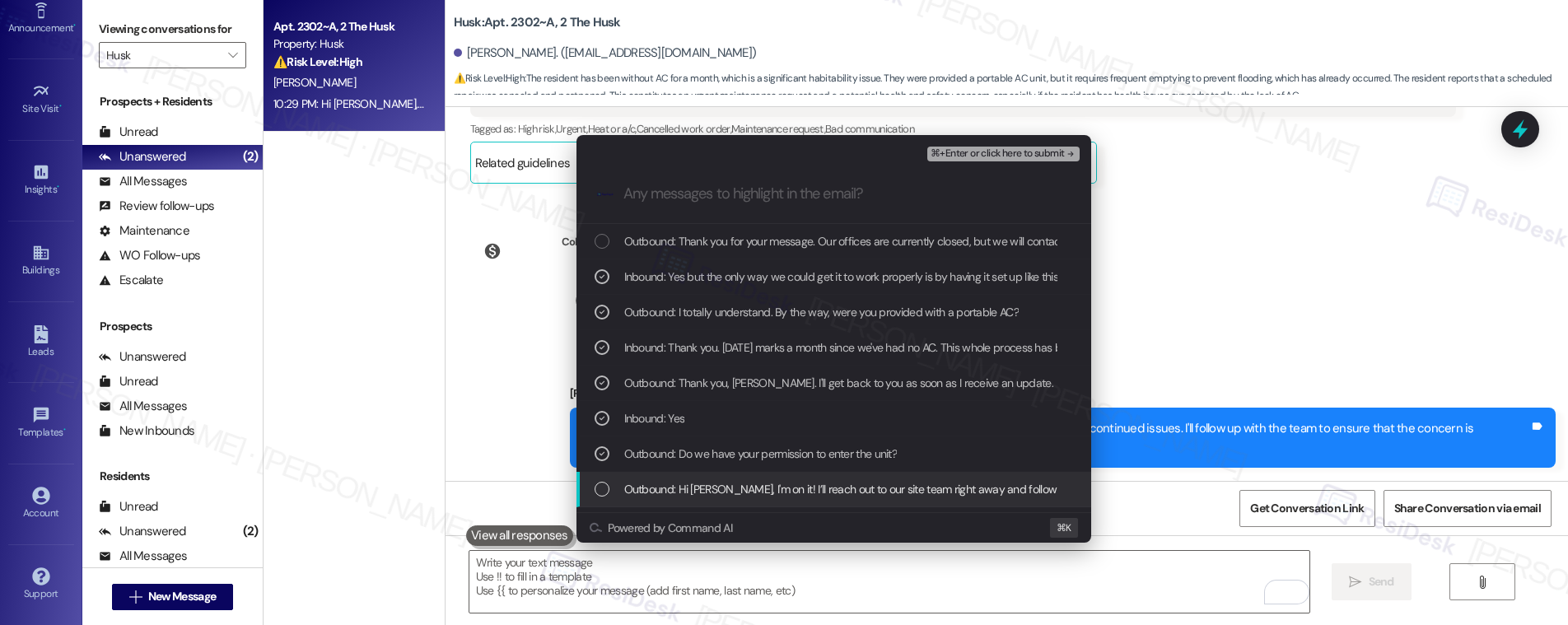
click at [819, 486] on span "Outbound: Hi James, I'm on it! I’ll reach out to our site team right away and f…" at bounding box center [970, 488] width 691 height 18
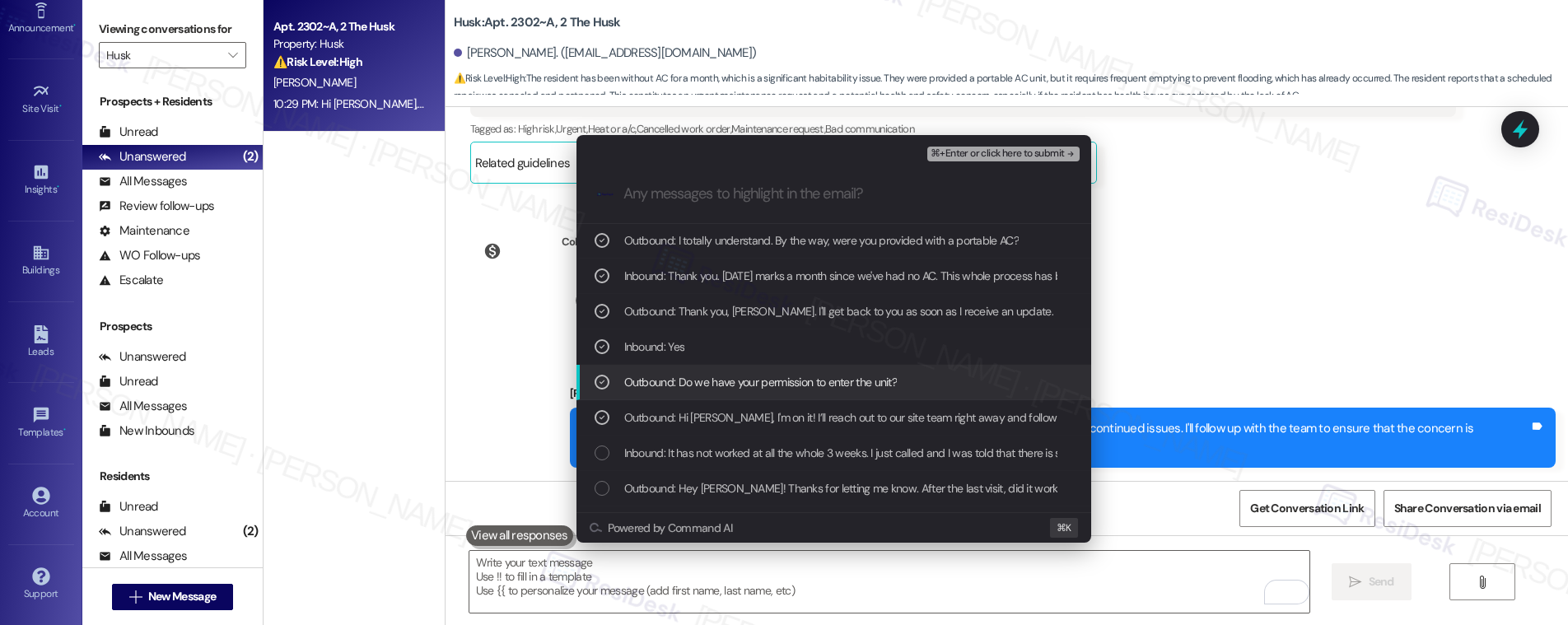
scroll to position [182, 0]
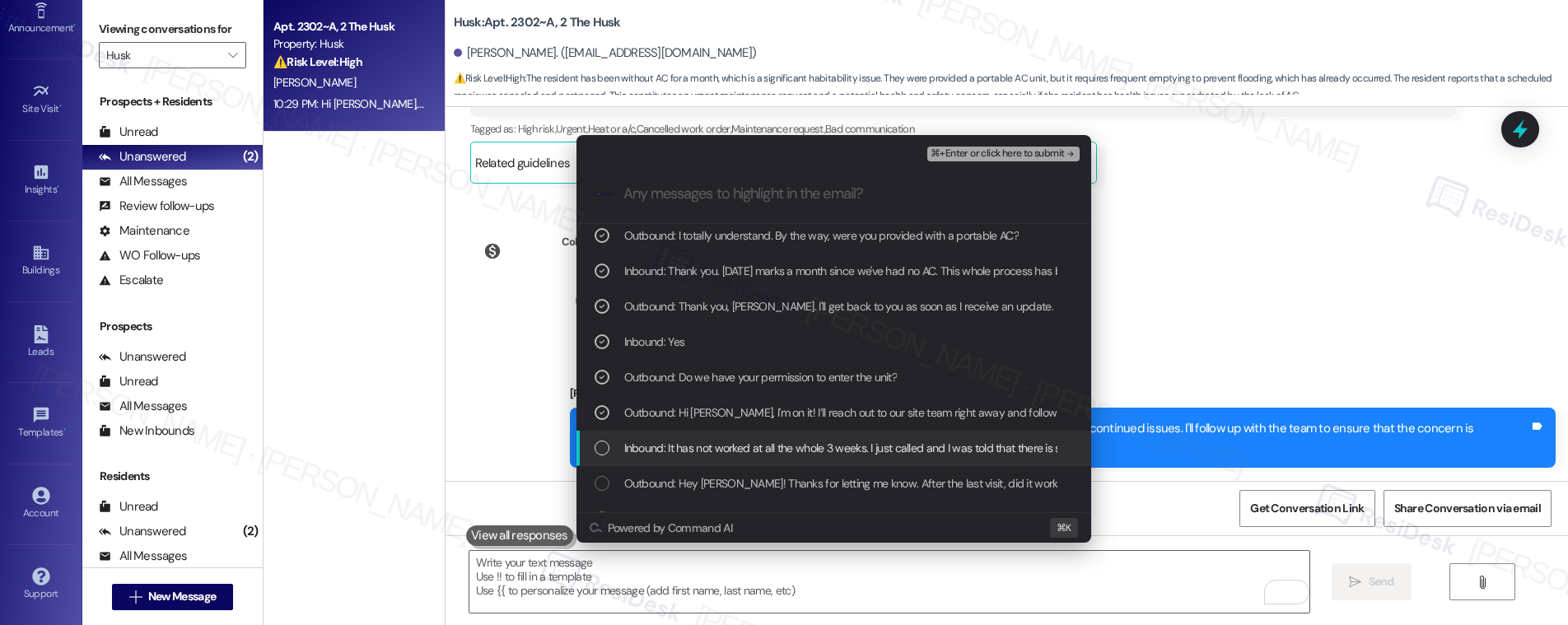
click at [844, 448] on span "Inbound: It has not worked at all the whole 3 weeks. I just called and I was to…" at bounding box center [1390, 447] width 1532 height 18
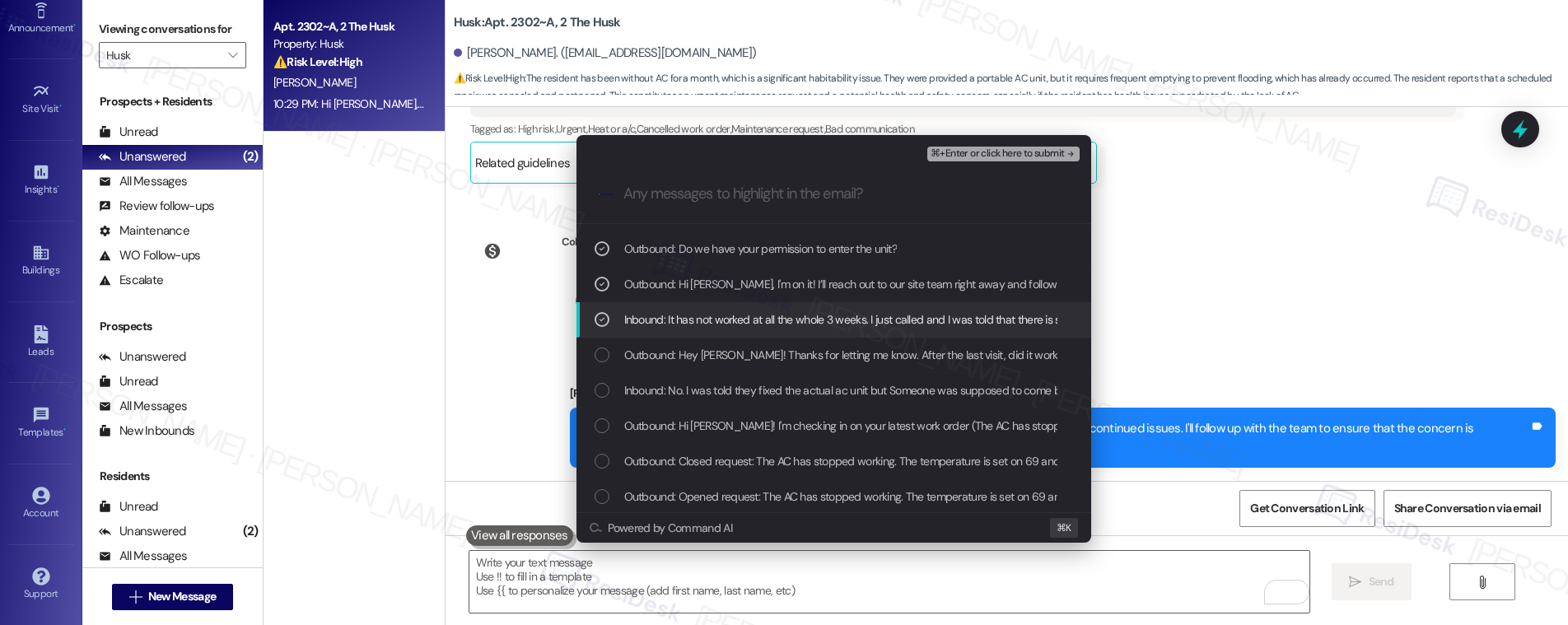
scroll to position [314, 0]
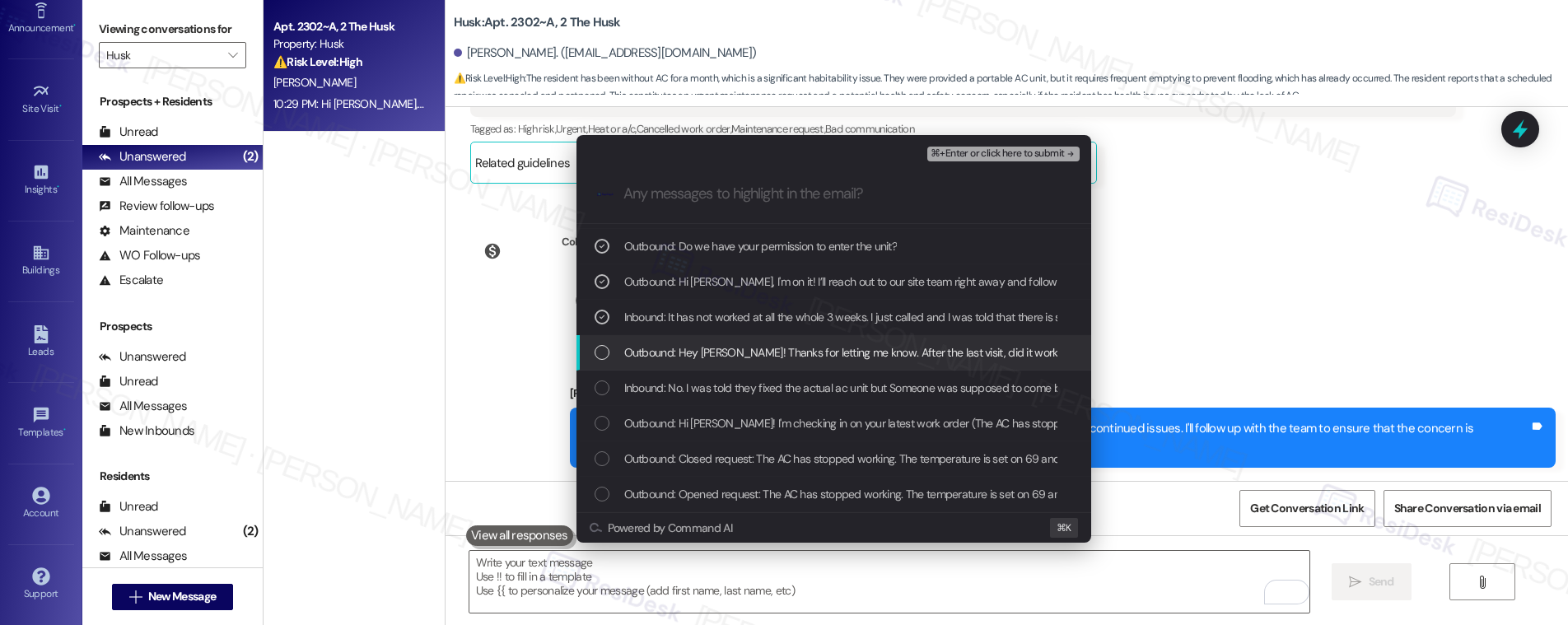
click at [890, 348] on span "Outbound: Hey James! Thanks for letting me know. After the last visit, did it w…" at bounding box center [1009, 352] width 768 height 18
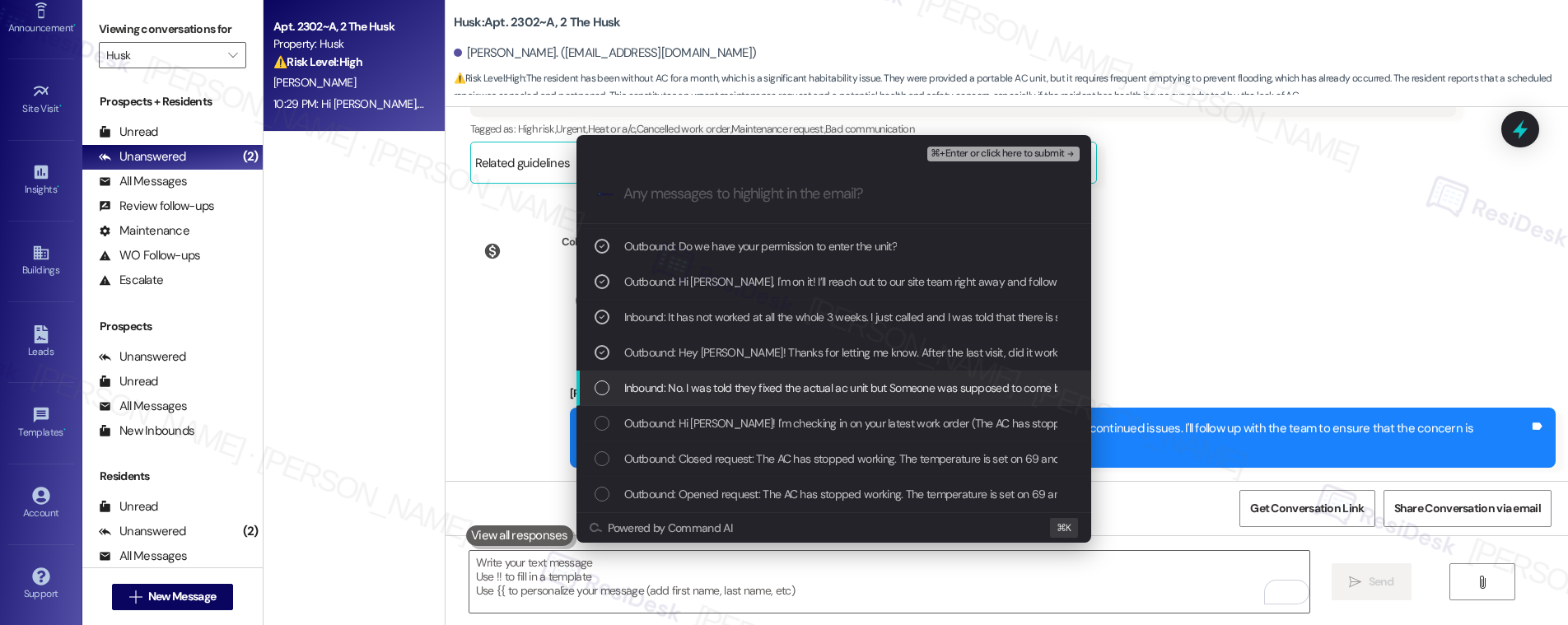
click at [866, 388] on span "Inbound: No. I was told they fixed the actual ac unit but Someone was supposed …" at bounding box center [1111, 387] width 974 height 18
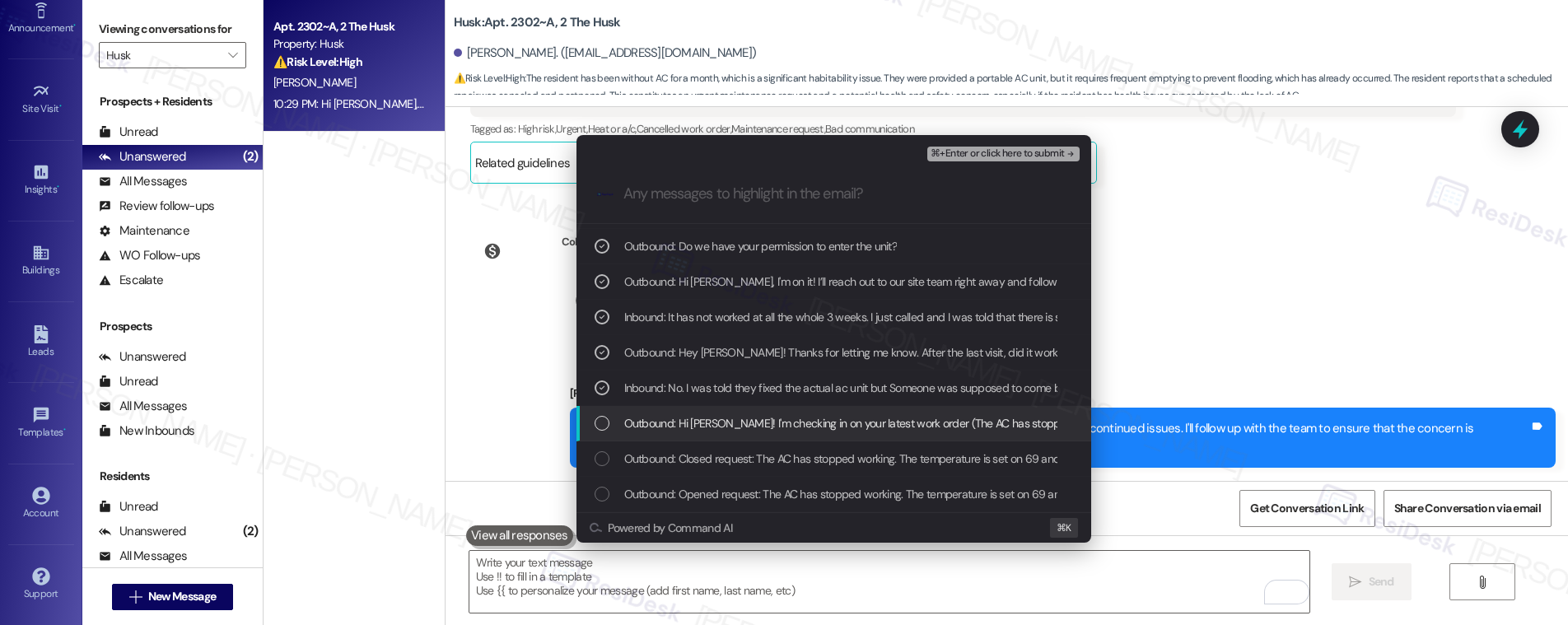
click at [849, 426] on span "Outbound: Hi James! I'm checking in on your latest work order (The AC has stopp…" at bounding box center [1251, 423] width 1253 height 18
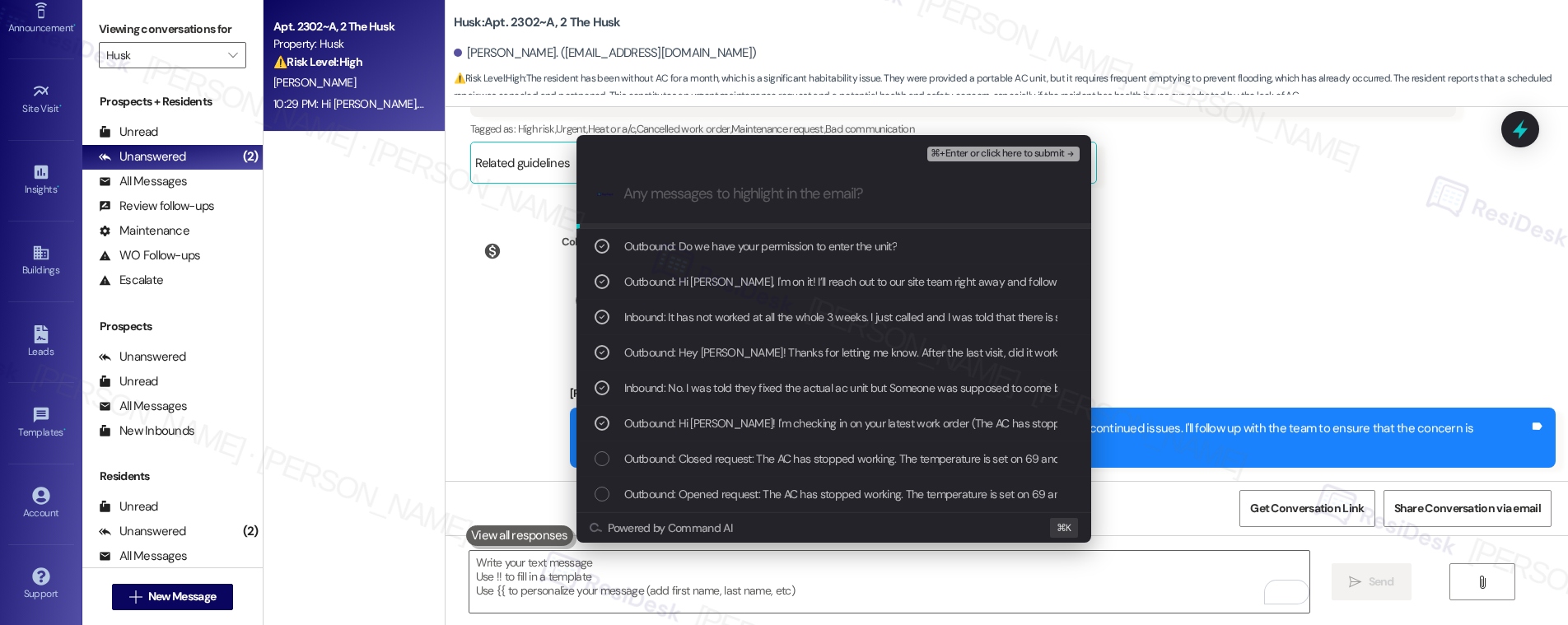
click at [1010, 153] on span "⌘+Enter or click here to submit" at bounding box center [996, 154] width 133 height 11
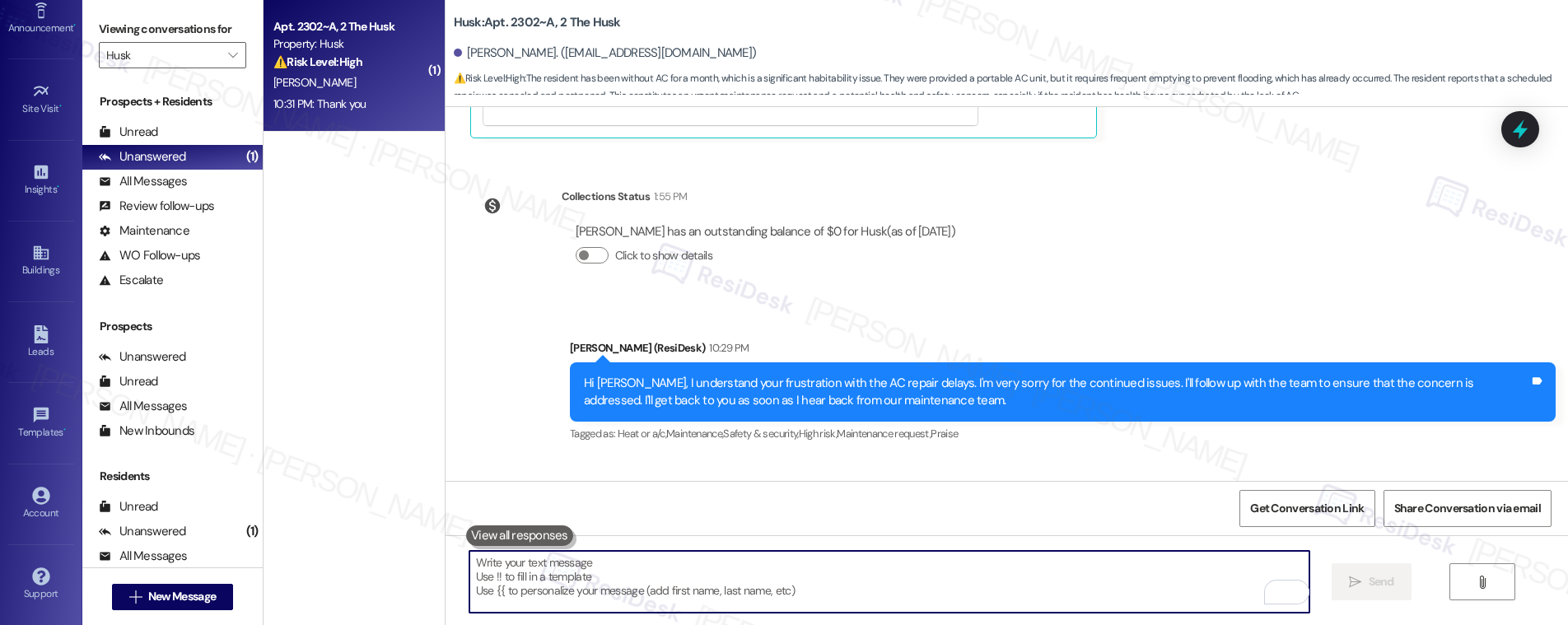
scroll to position [3151, 0]
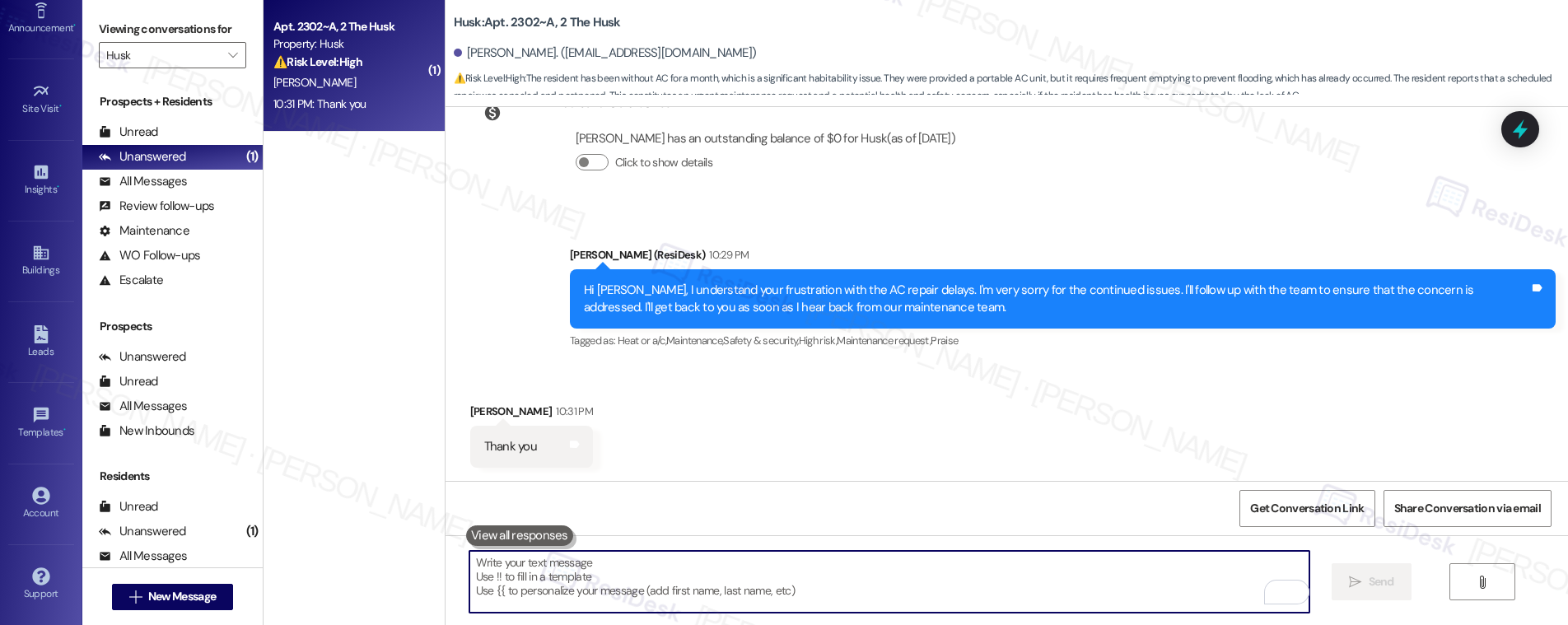
click at [620, 589] on textarea "To enrich screen reader interactions, please activate Accessibility in Grammarl…" at bounding box center [890, 581] width 840 height 61
click at [168, 187] on div "All Messages" at bounding box center [142, 182] width 88 height 17
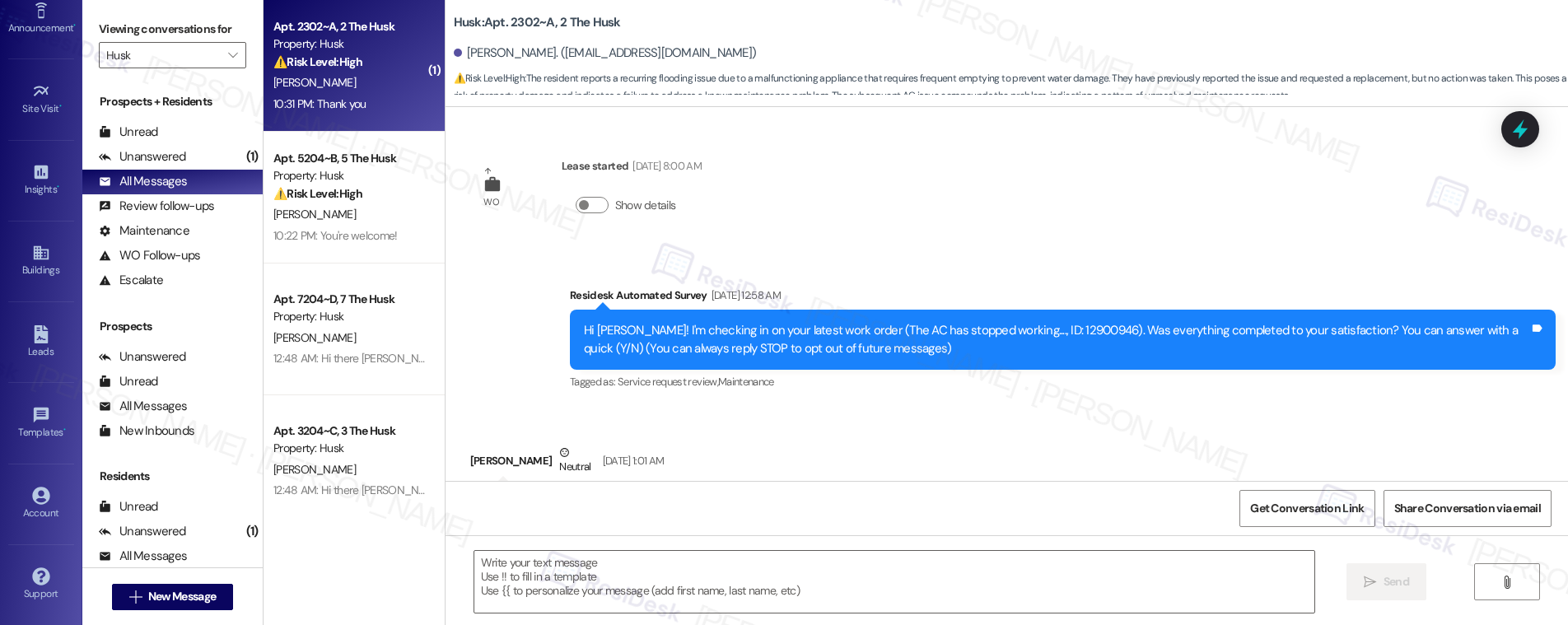
scroll to position [3127, 0]
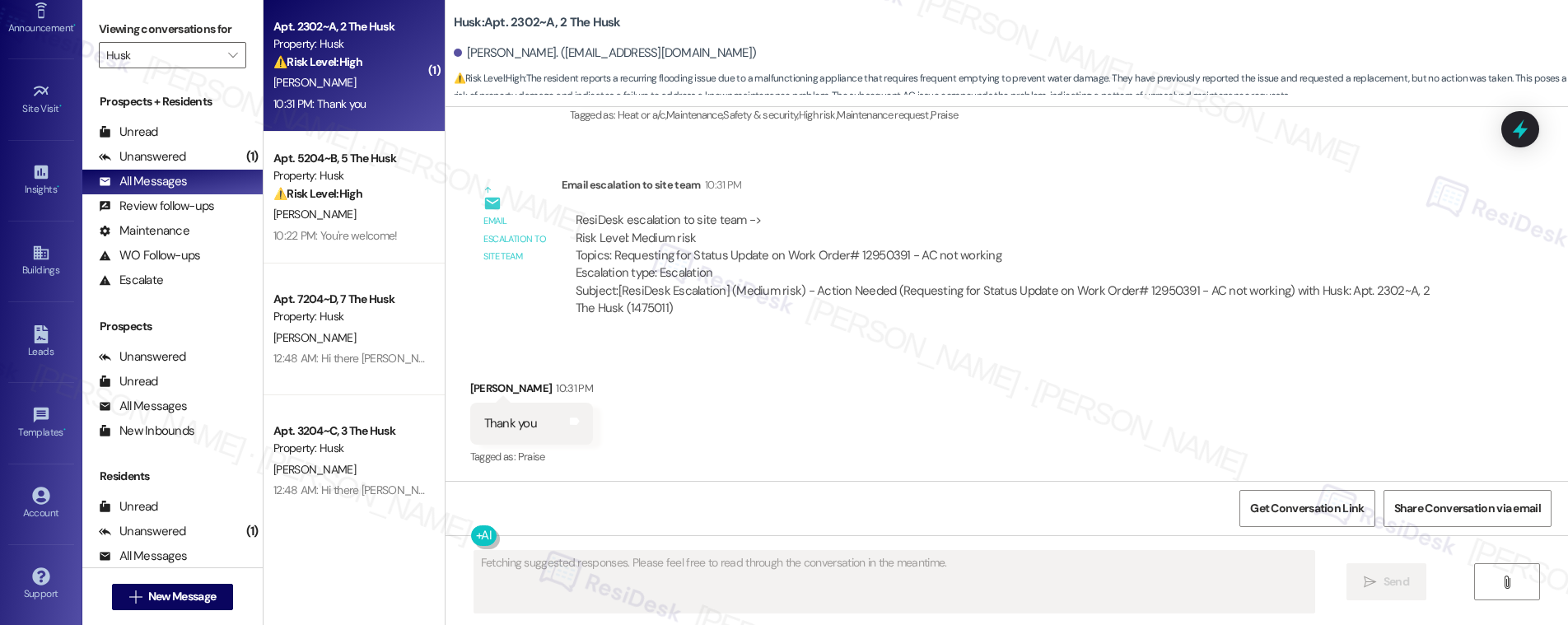
click at [365, 88] on div "[PERSON_NAME]" at bounding box center [349, 83] width 155 height 21
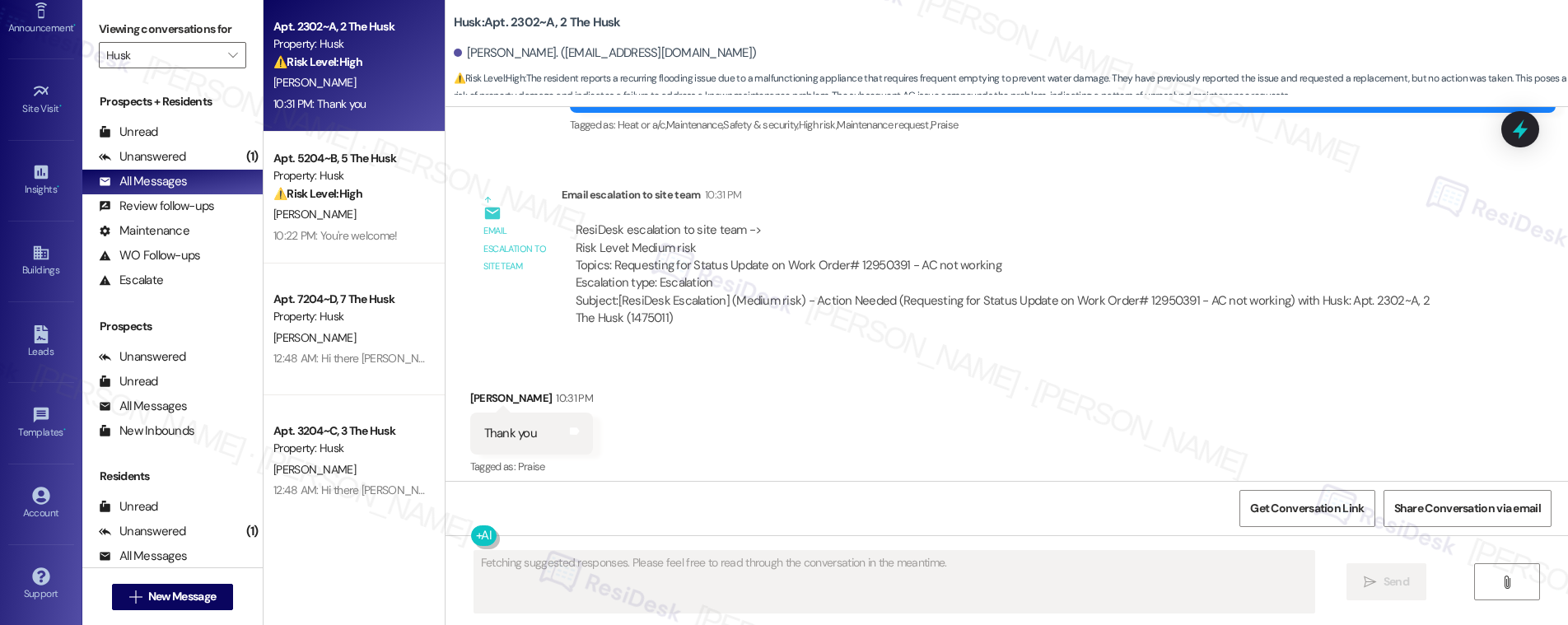
scroll to position [3128, 0]
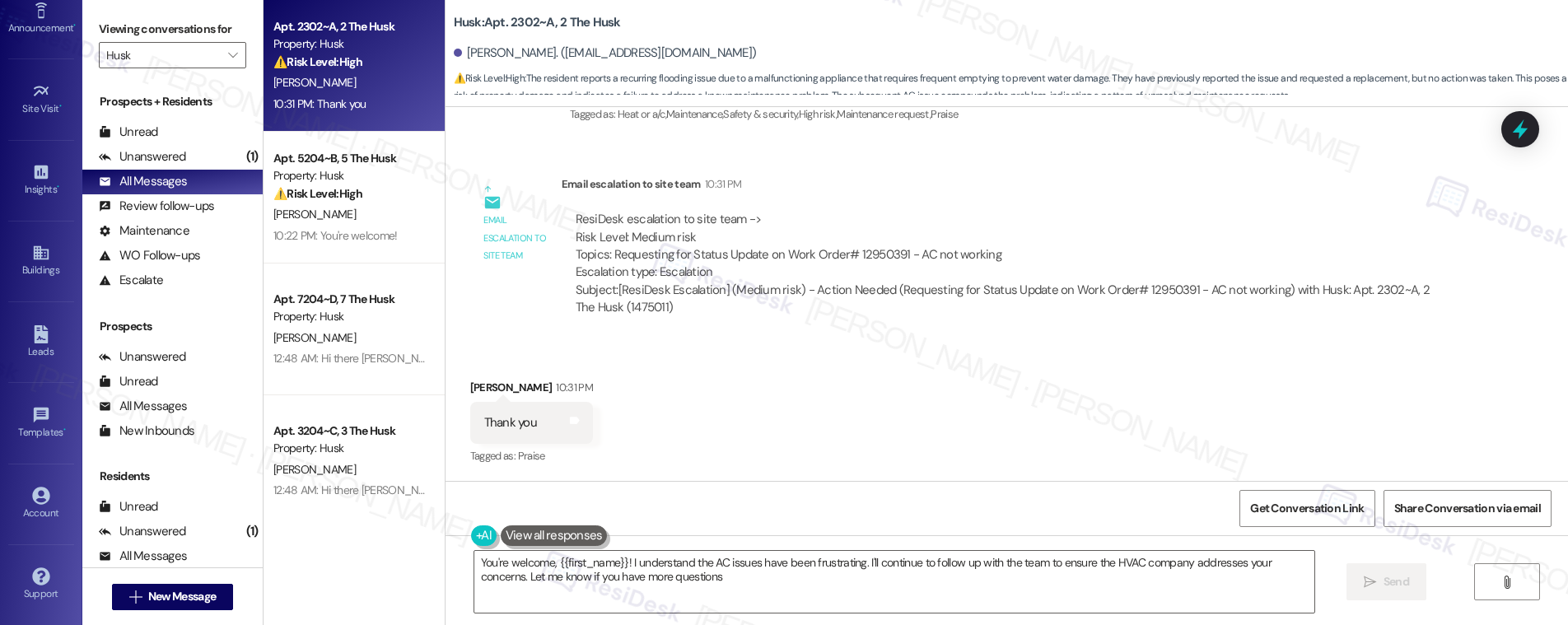
type textarea "You're welcome, {{first_name}}! I understand the AC issues have been frustratin…"
click at [694, 579] on textarea "You're welcome, {{first_name}}! I understand the AC issues have been frustratin…" at bounding box center [894, 581] width 840 height 61
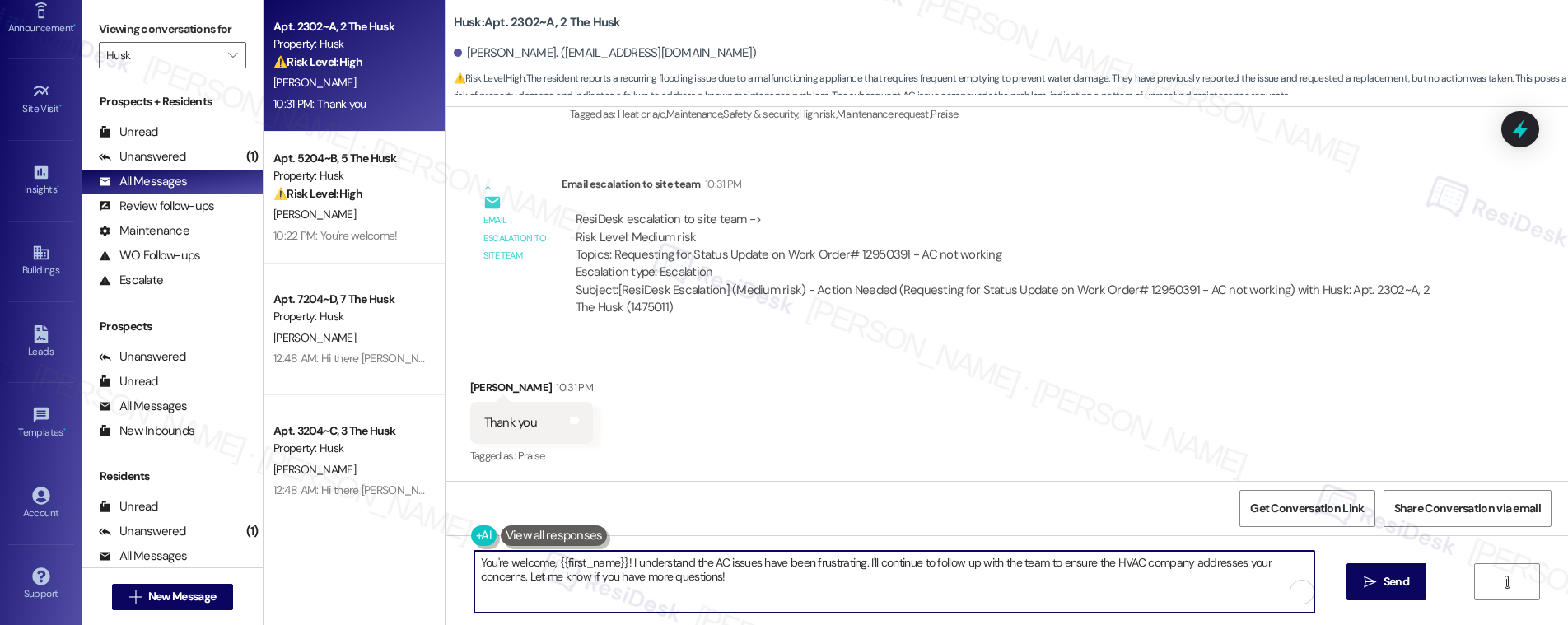
click at [694, 579] on textarea "You're welcome, {{first_name}}! I understand the AC issues have been frustratin…" at bounding box center [894, 581] width 840 height 61
click at [695, 578] on textarea "You're welcome, {{first_name}}! I understand the AC issues have been frustratin…" at bounding box center [894, 581] width 840 height 61
click at [863, 253] on div "ResiDesk escalation to site team -> Risk Level: Medium risk Topics: Requesting …" at bounding box center [1008, 246] width 866 height 71
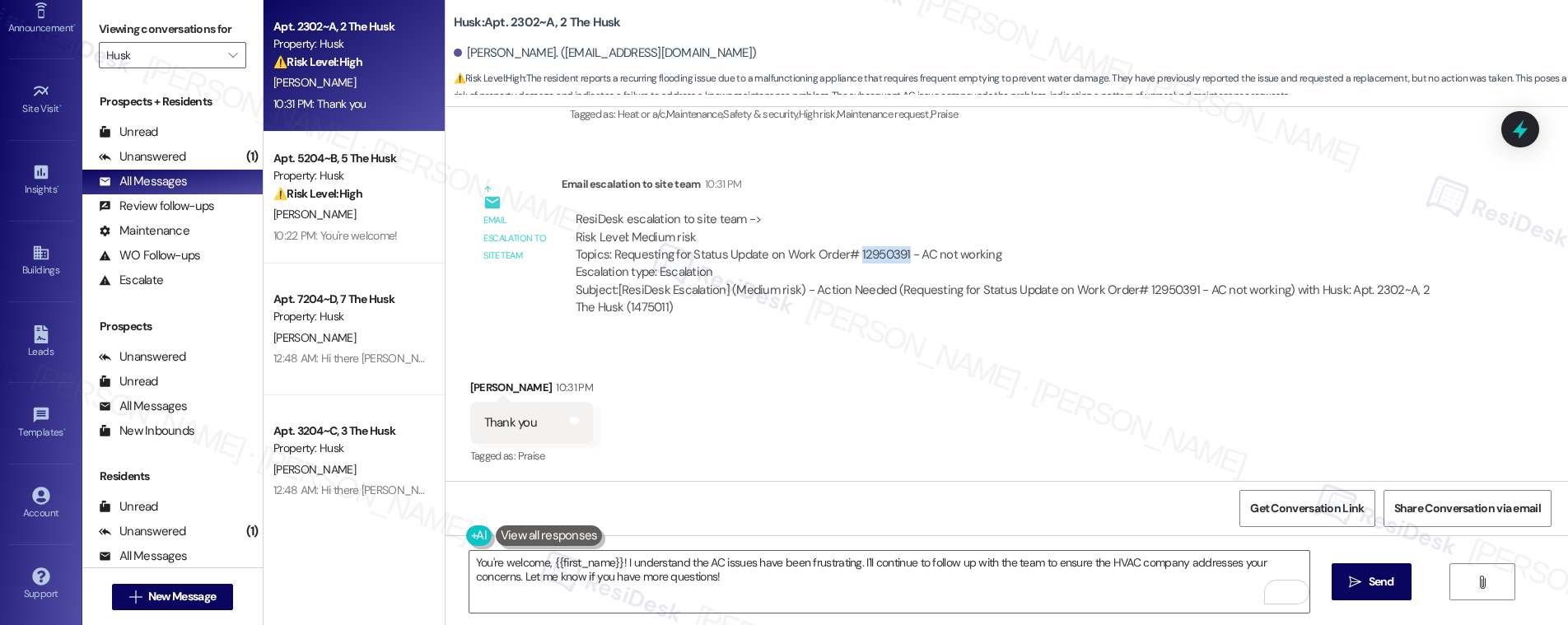
click at [863, 253] on div "ResiDesk escalation to site team -> Risk Level: Medium risk Topics: Requesting …" at bounding box center [1008, 246] width 866 height 71
copy div "12950391"
click at [771, 564] on textarea "You're welcome, {{first_name}}! I understand the AC issues have been frustratin…" at bounding box center [890, 581] width 840 height 61
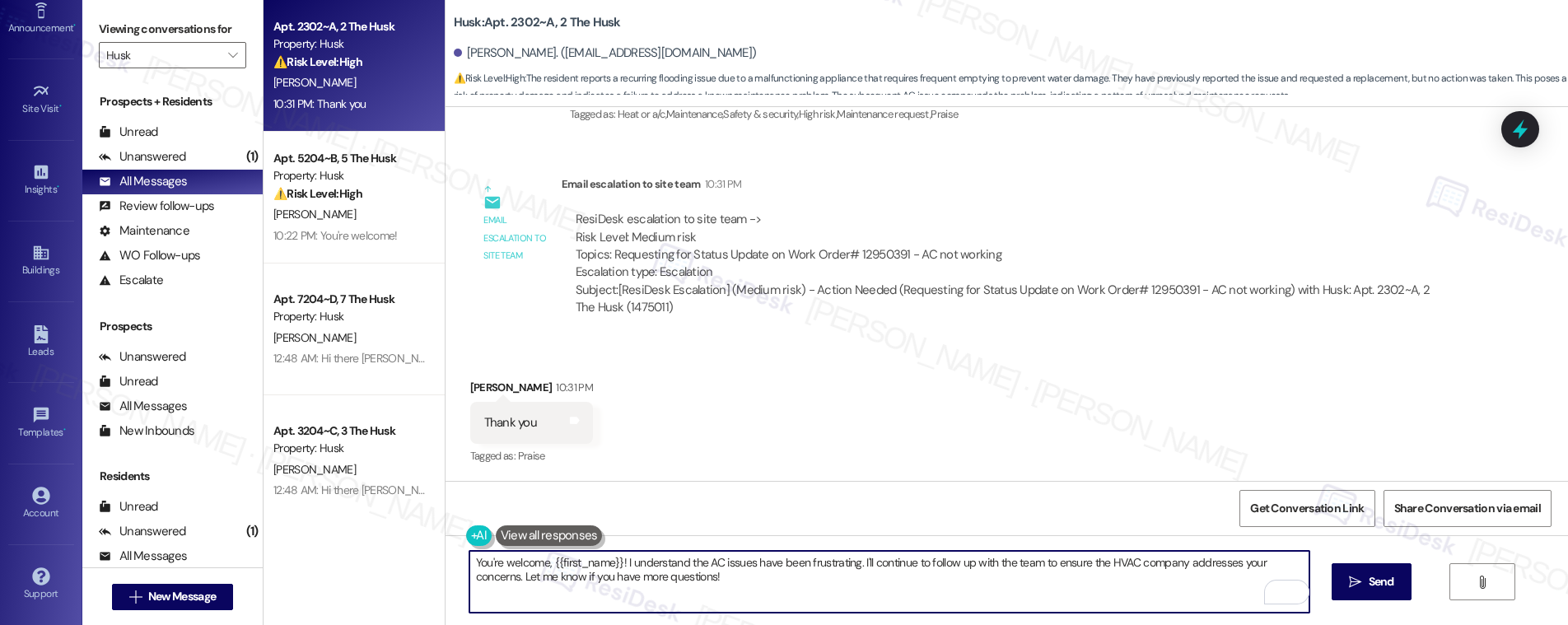
click at [771, 564] on textarea "You're welcome, {{first_name}}! I understand the AC issues have been frustratin…" at bounding box center [890, 581] width 840 height 61
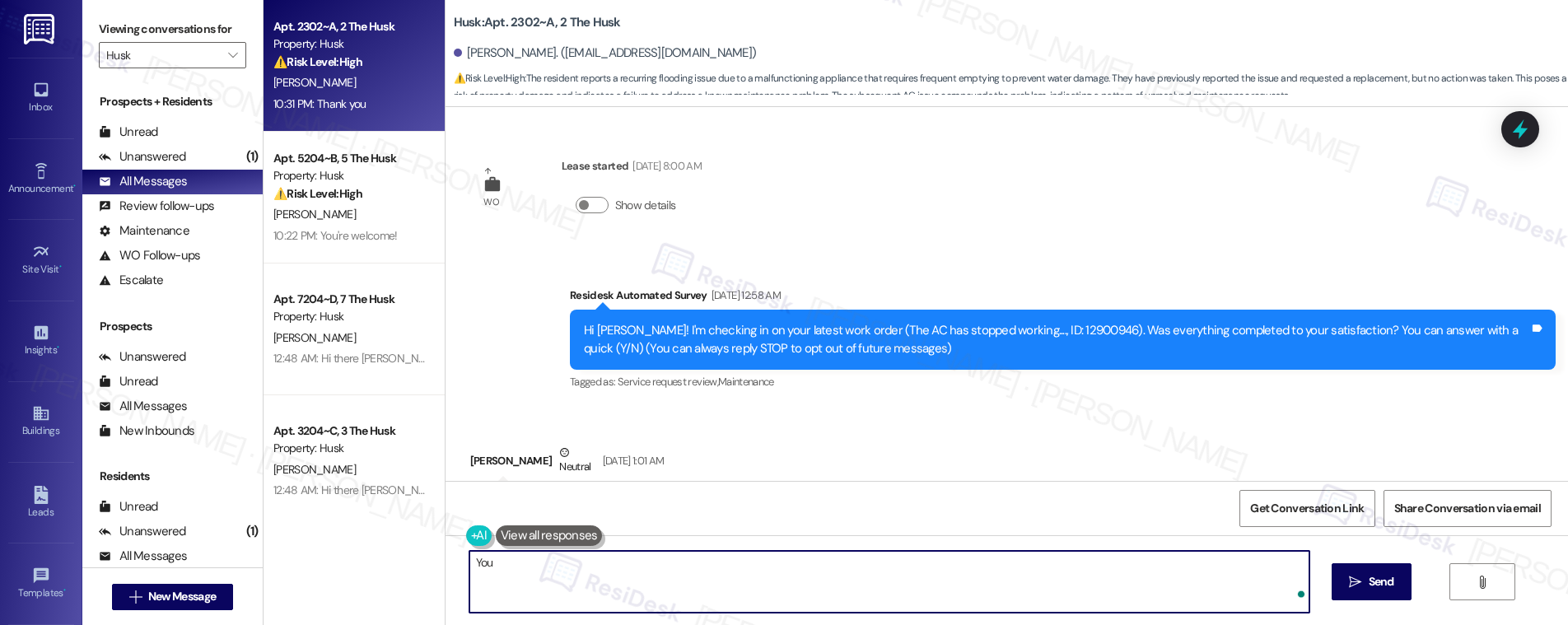
scroll to position [3128, 0]
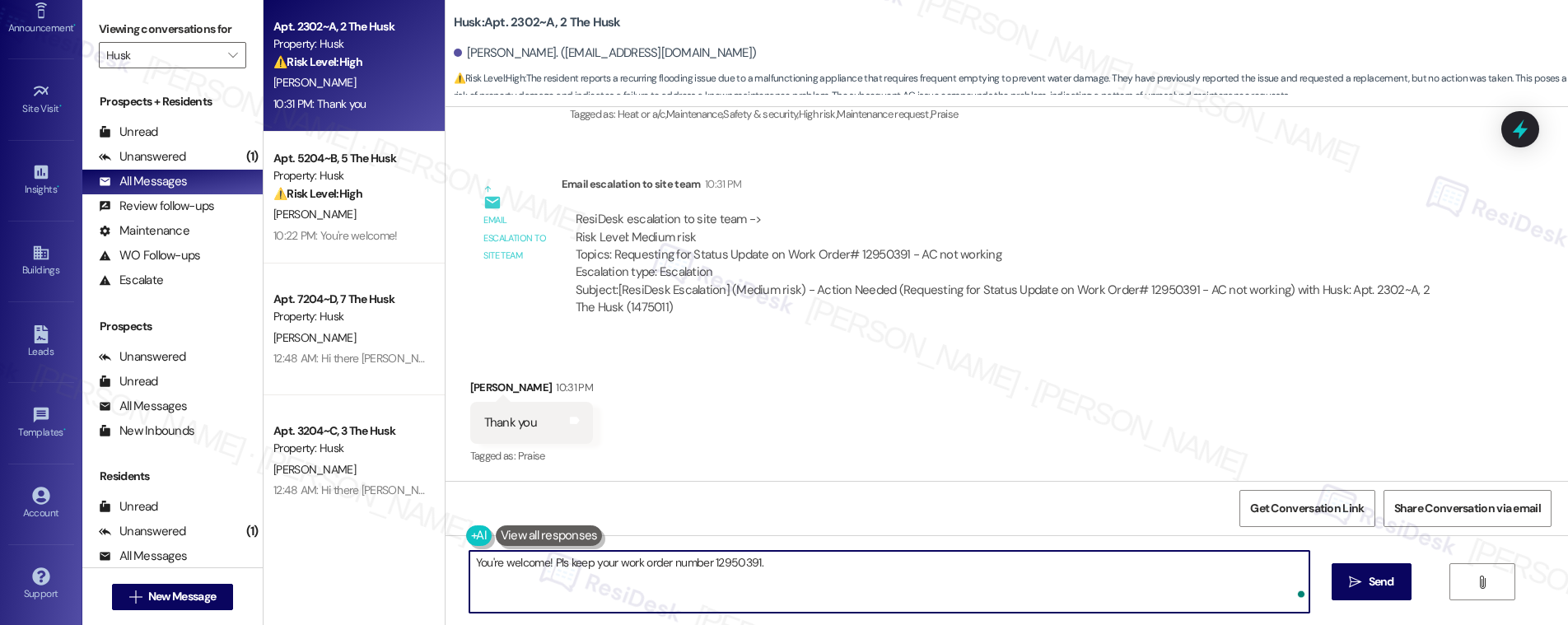
type textarea "You're welcome! Pls keep your work order number 12950391."
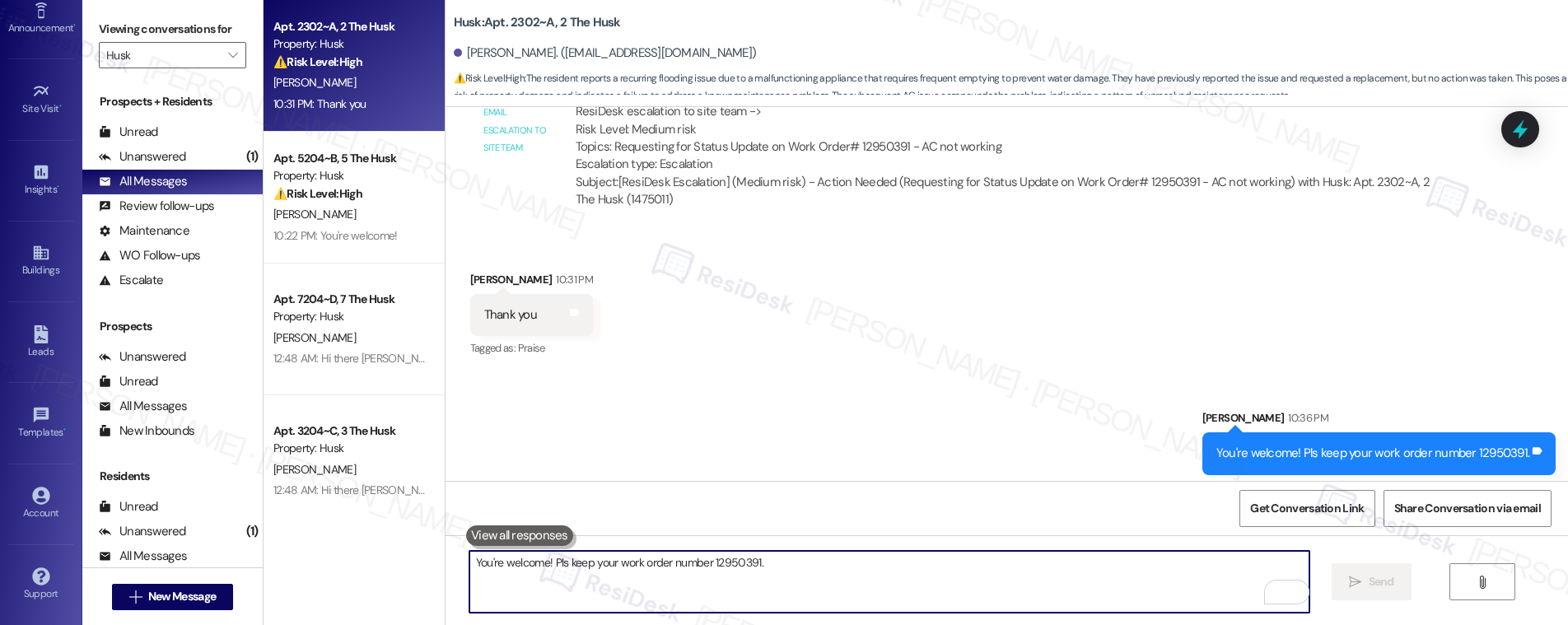
scroll to position [3243, 0]
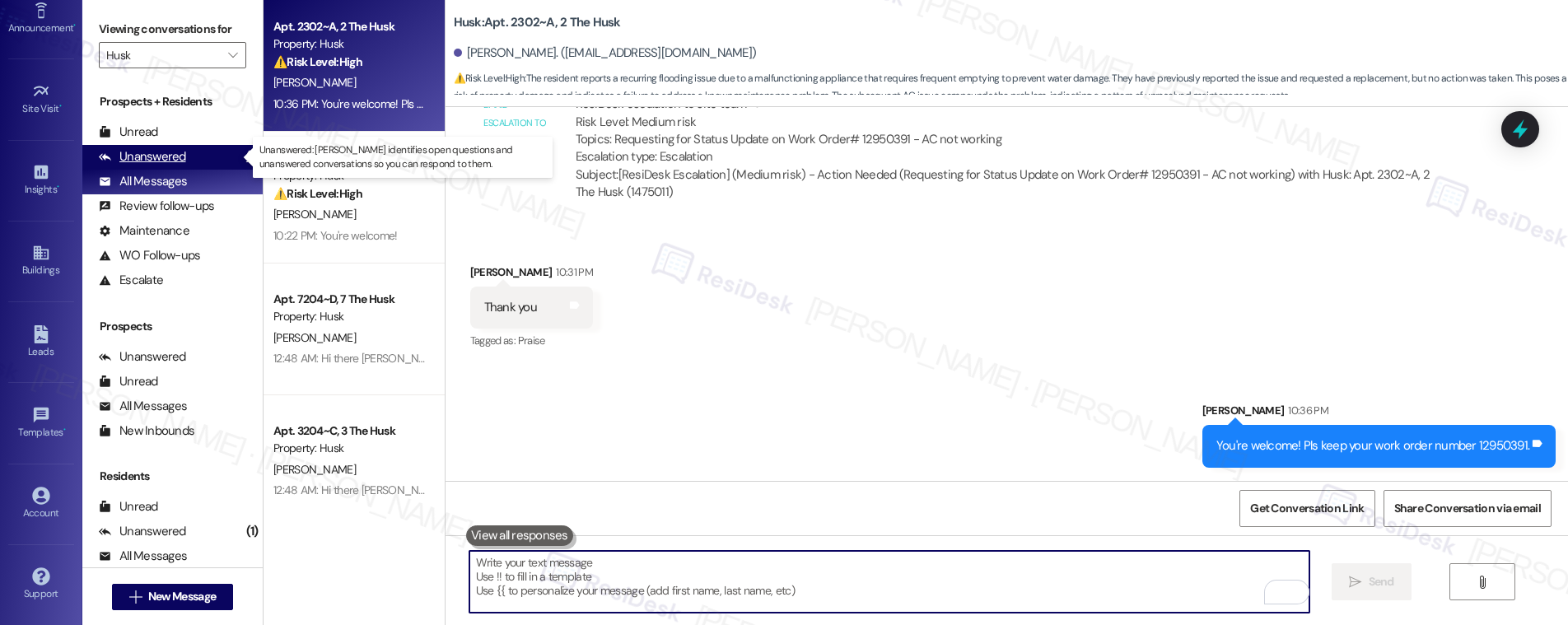
click at [146, 162] on div "Unanswered" at bounding box center [142, 157] width 87 height 17
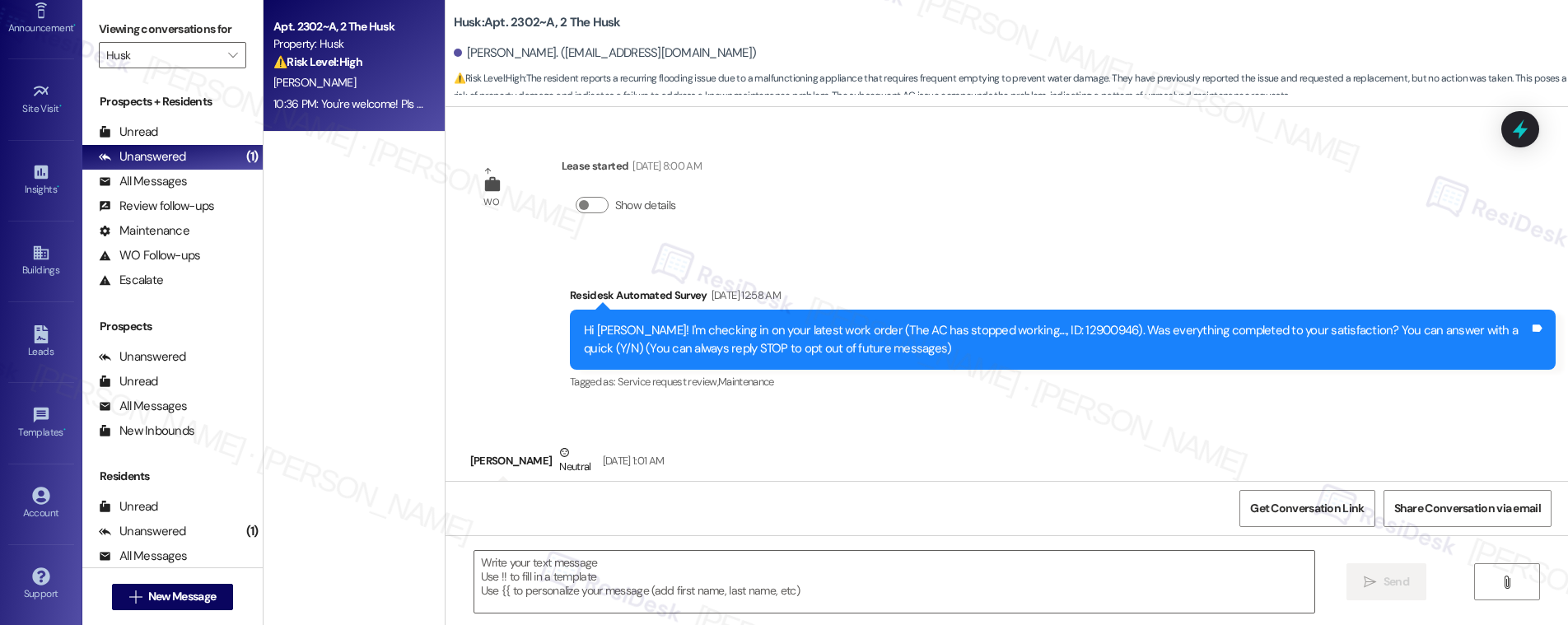
scroll to position [3127, 0]
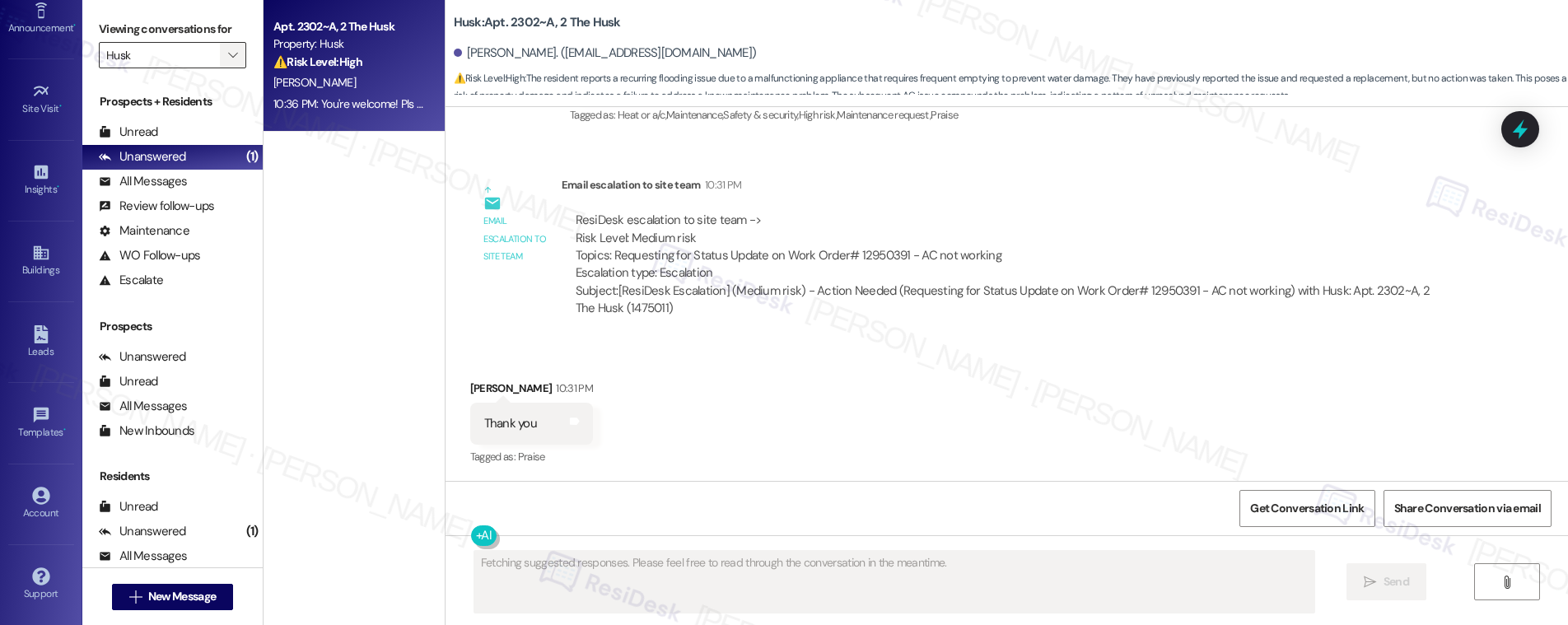
click at [226, 59] on span "" at bounding box center [233, 55] width 16 height 26
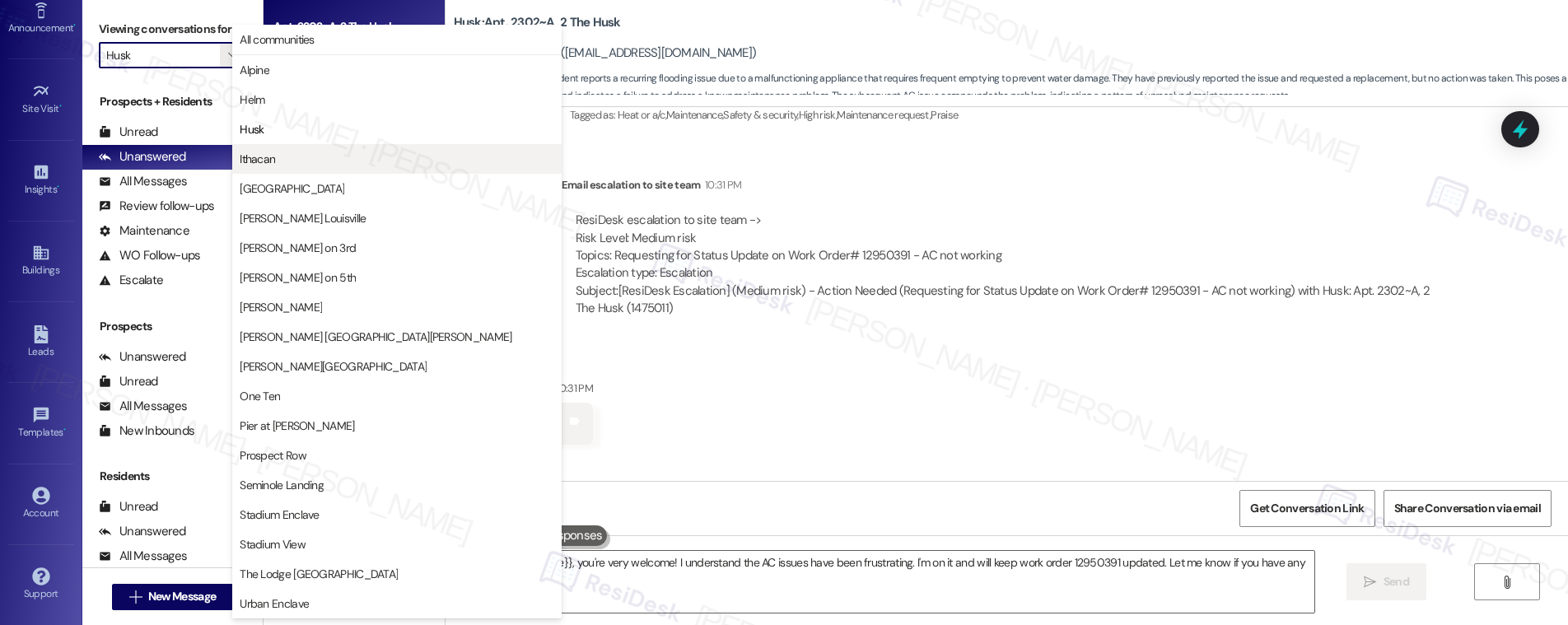
type textarea "Hey {{first_name}}, you're very welcome! I understand the AC issues have been f…"
click at [277, 155] on span "Ithacan" at bounding box center [396, 158] width 314 height 16
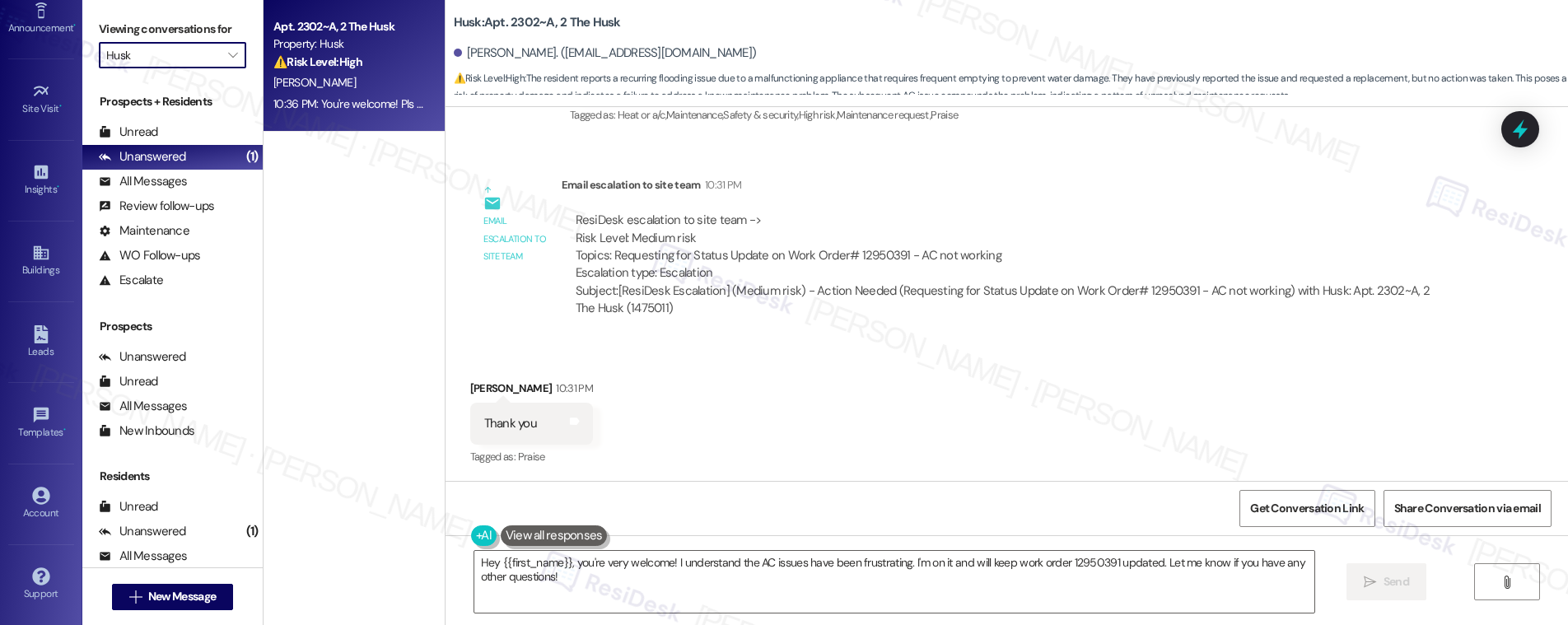
type input "Ithacan"
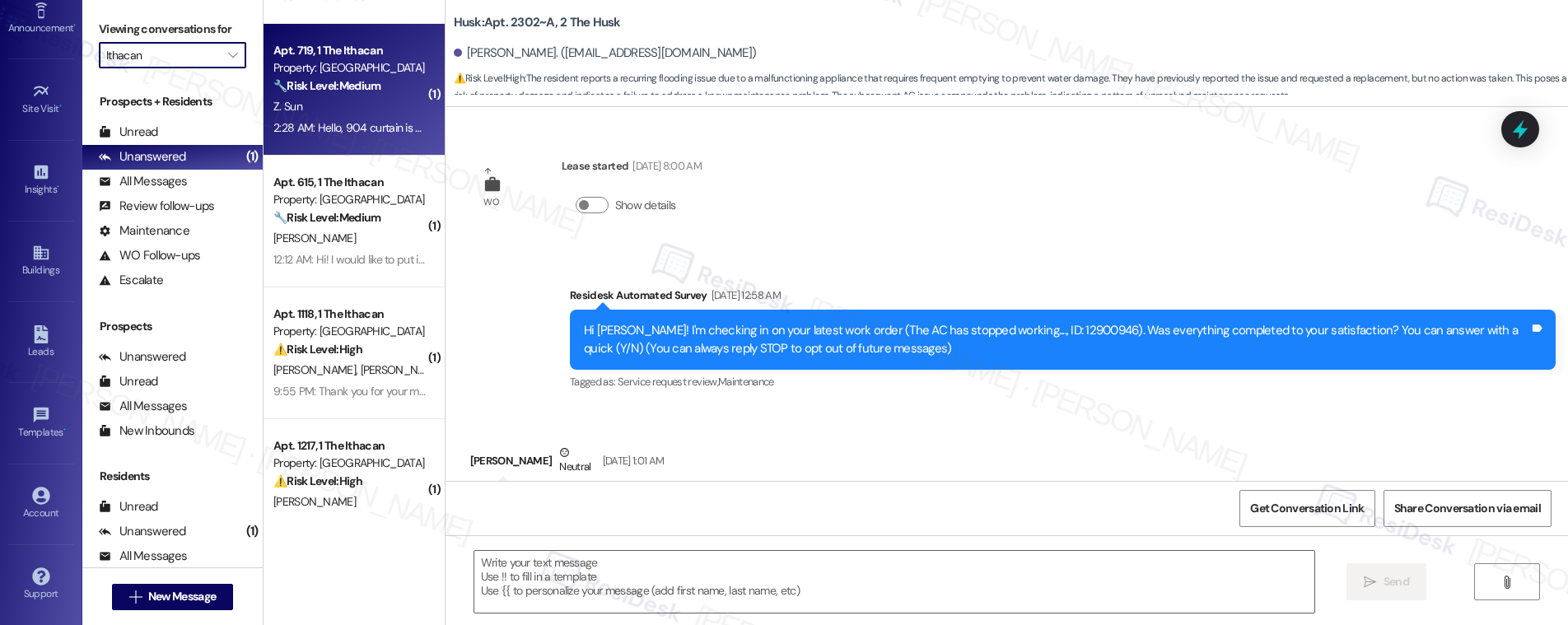
scroll to position [3127, 0]
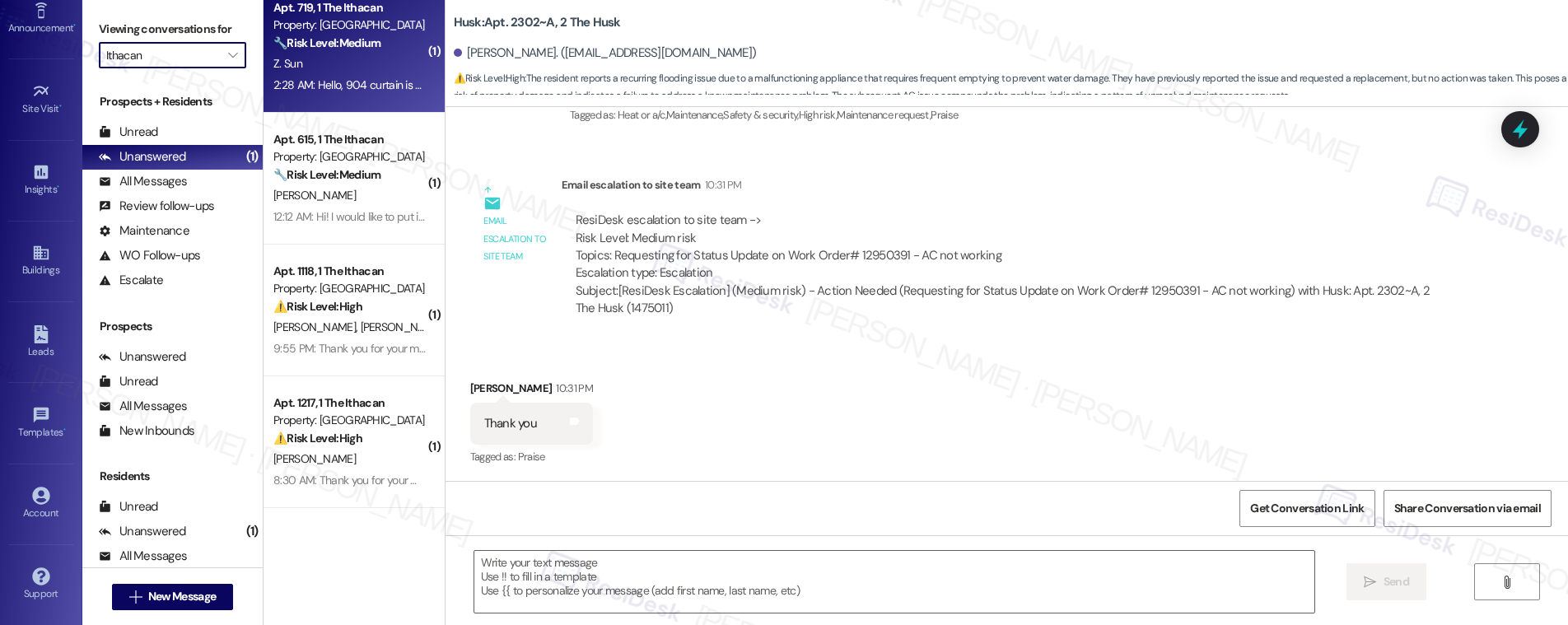
type textarea "Fetching suggested responses. Please feel free to read through the conversation…"
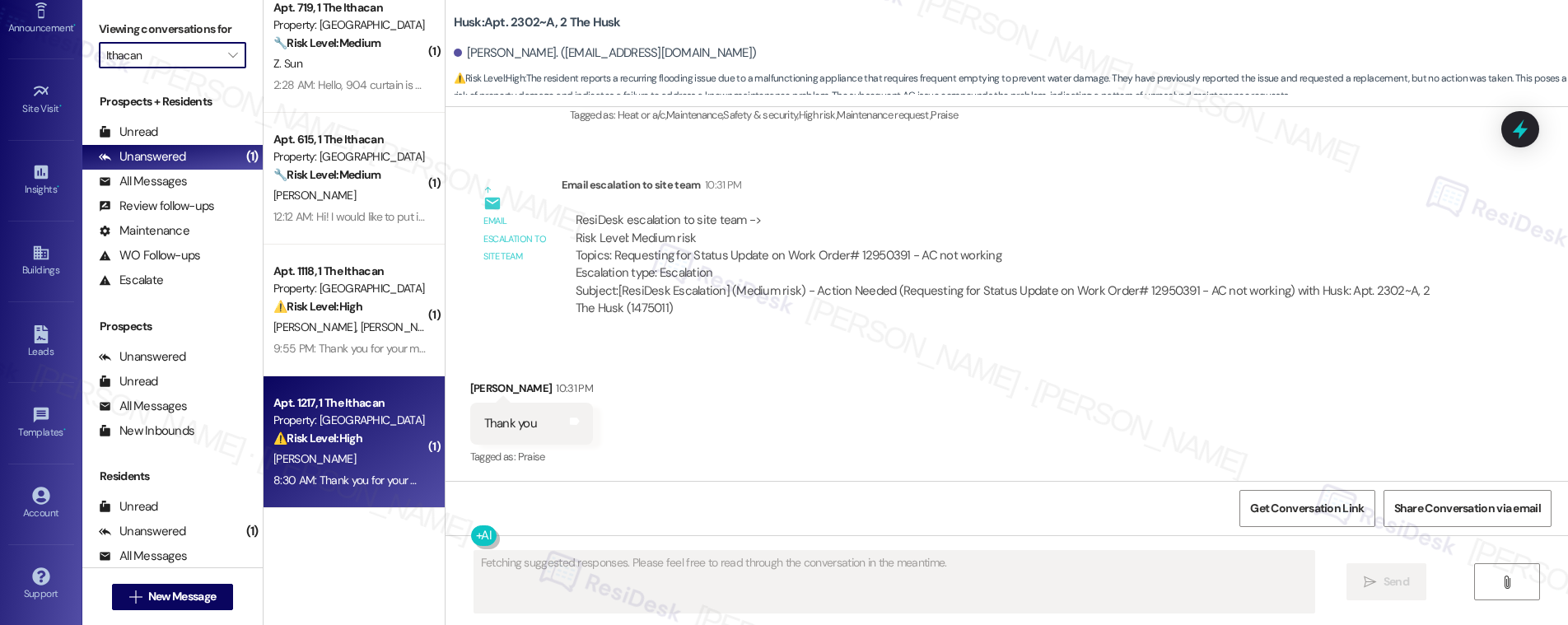
click at [366, 438] on div "⚠️ Risk Level: High The resident reports a faulty circuit affecting all bedroom…" at bounding box center [349, 438] width 152 height 17
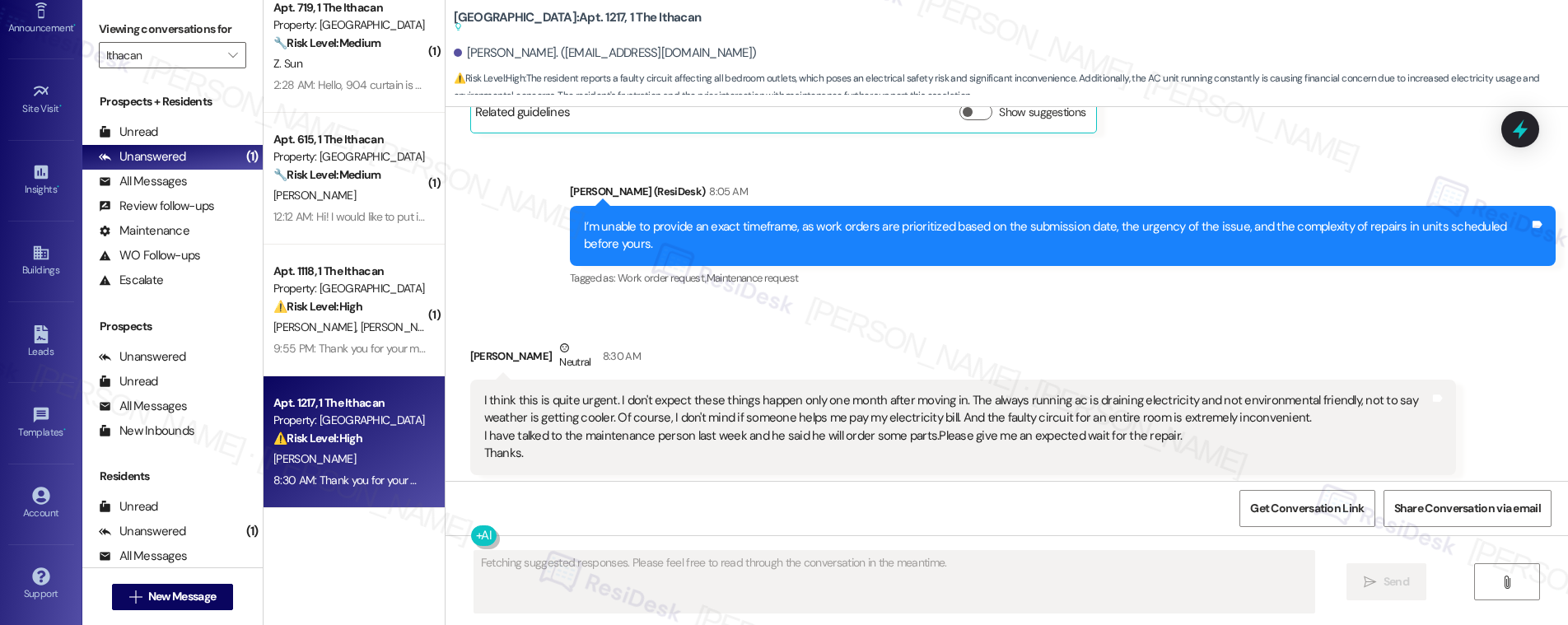
scroll to position [1830, 0]
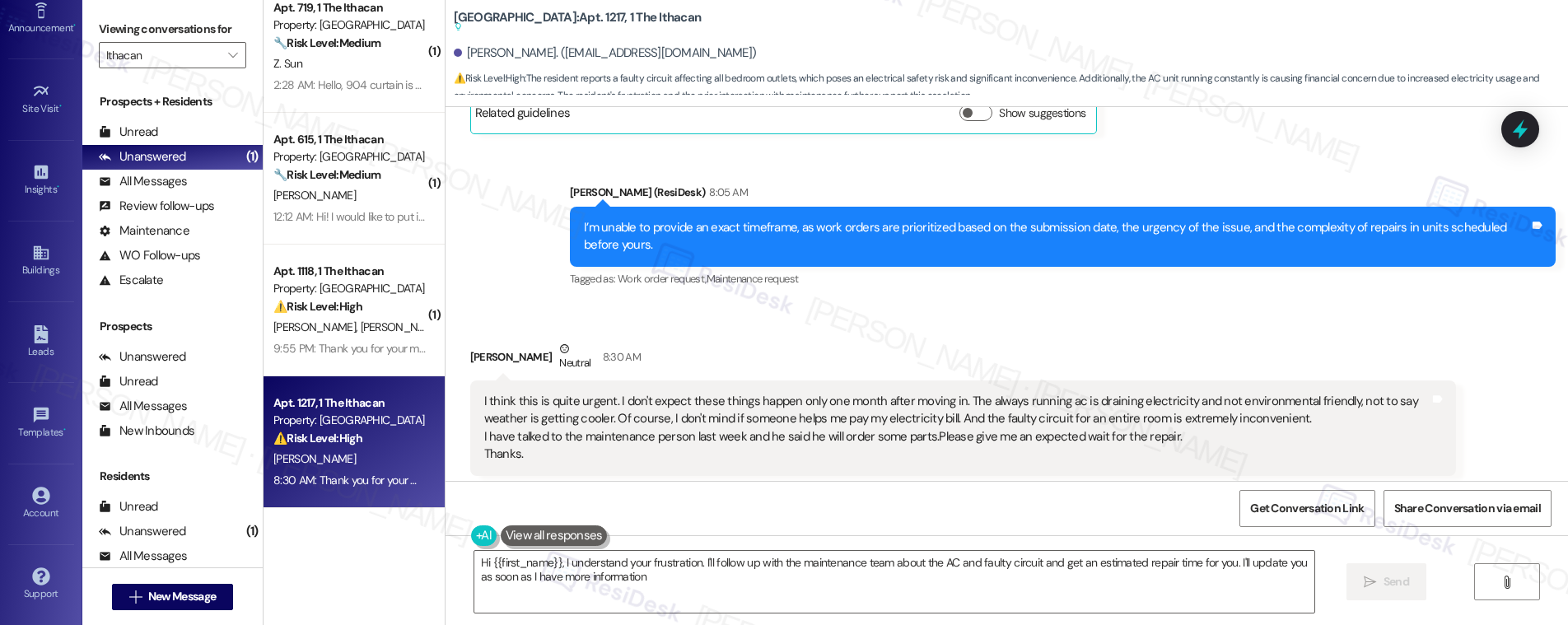
type textarea "Hi {{first_name}}, I understand your frustration. I'll follow up with the maint…"
drag, startPoint x: 596, startPoint y: 367, endPoint x: 839, endPoint y: 373, distance: 243.1
click at [839, 392] on div "I think this is quite urgent. I don't expect these things happen only one month…" at bounding box center [957, 427] width 945 height 71
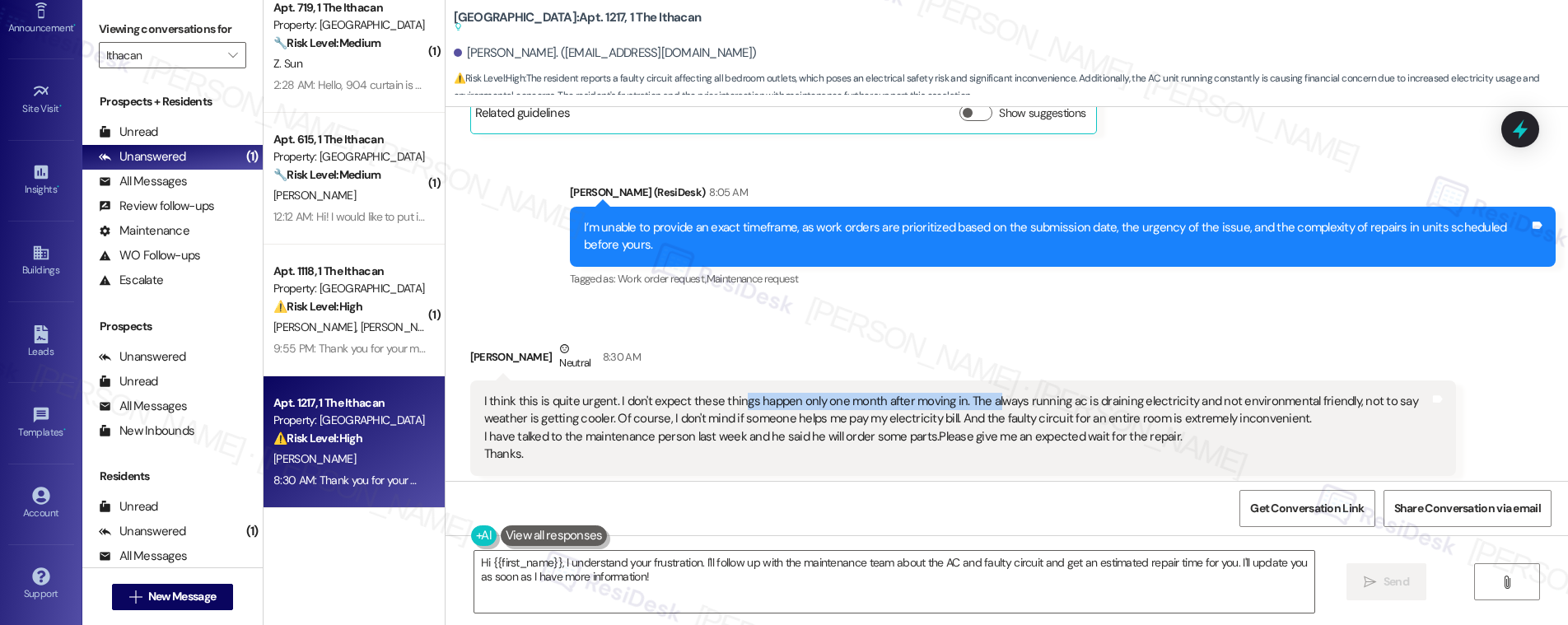
drag, startPoint x: 727, startPoint y: 369, endPoint x: 975, endPoint y: 373, distance: 248.0
click at [975, 392] on div "I think this is quite urgent. I don't expect these things happen only one month…" at bounding box center [957, 427] width 945 height 71
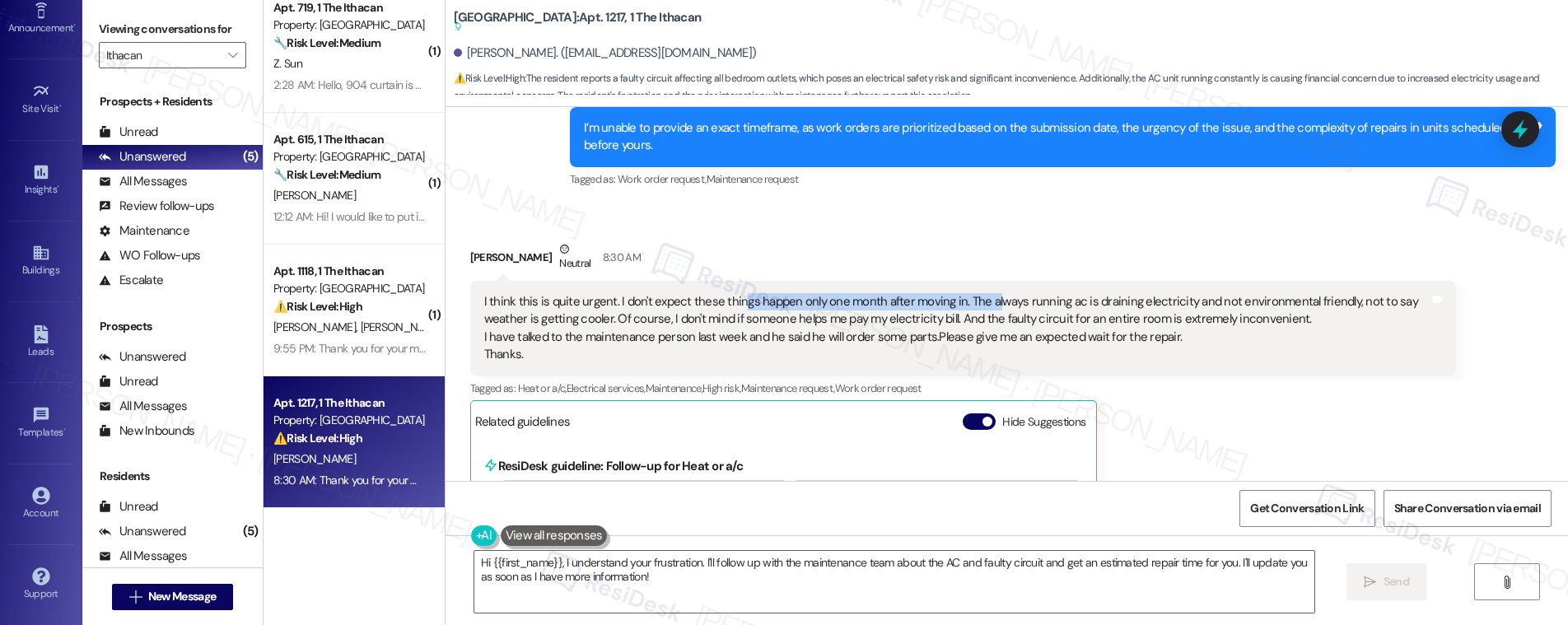
scroll to position [1918, 0]
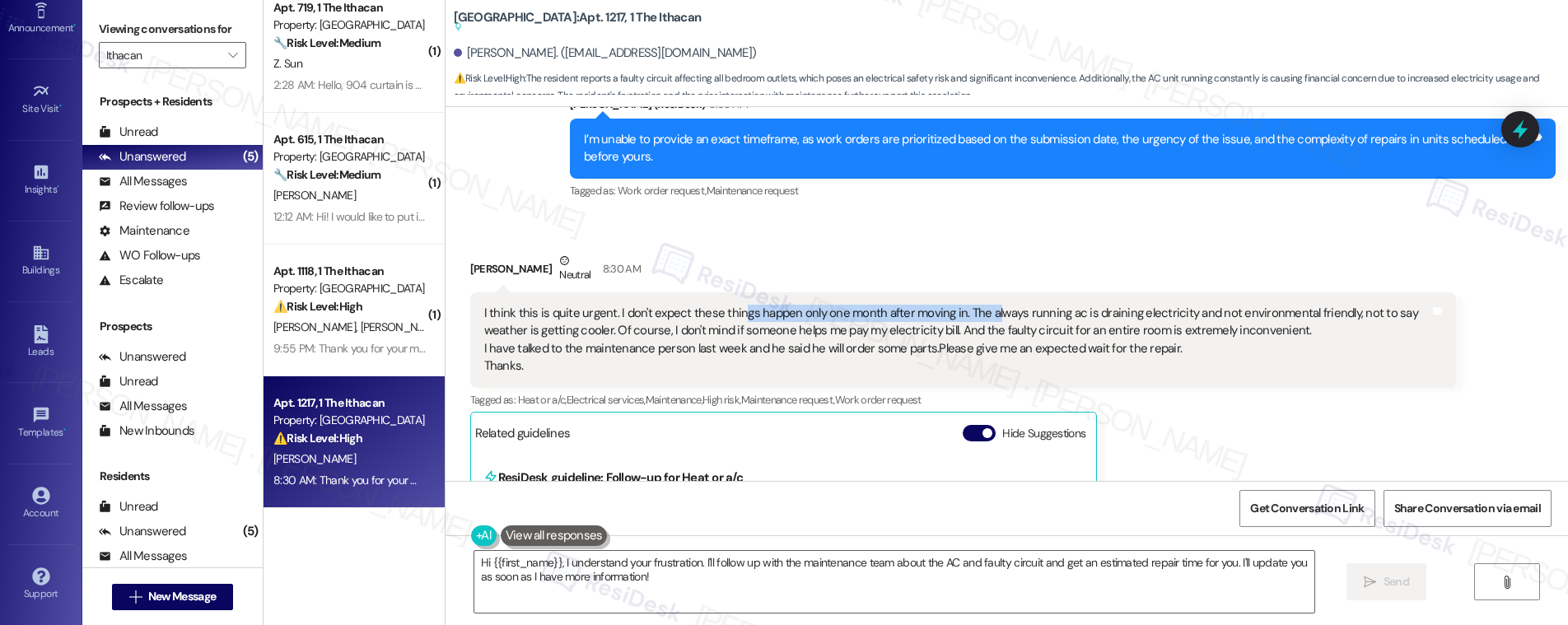
click at [537, 304] on div "I think this is quite urgent. I don't expect these things happen only one month…" at bounding box center [957, 339] width 945 height 71
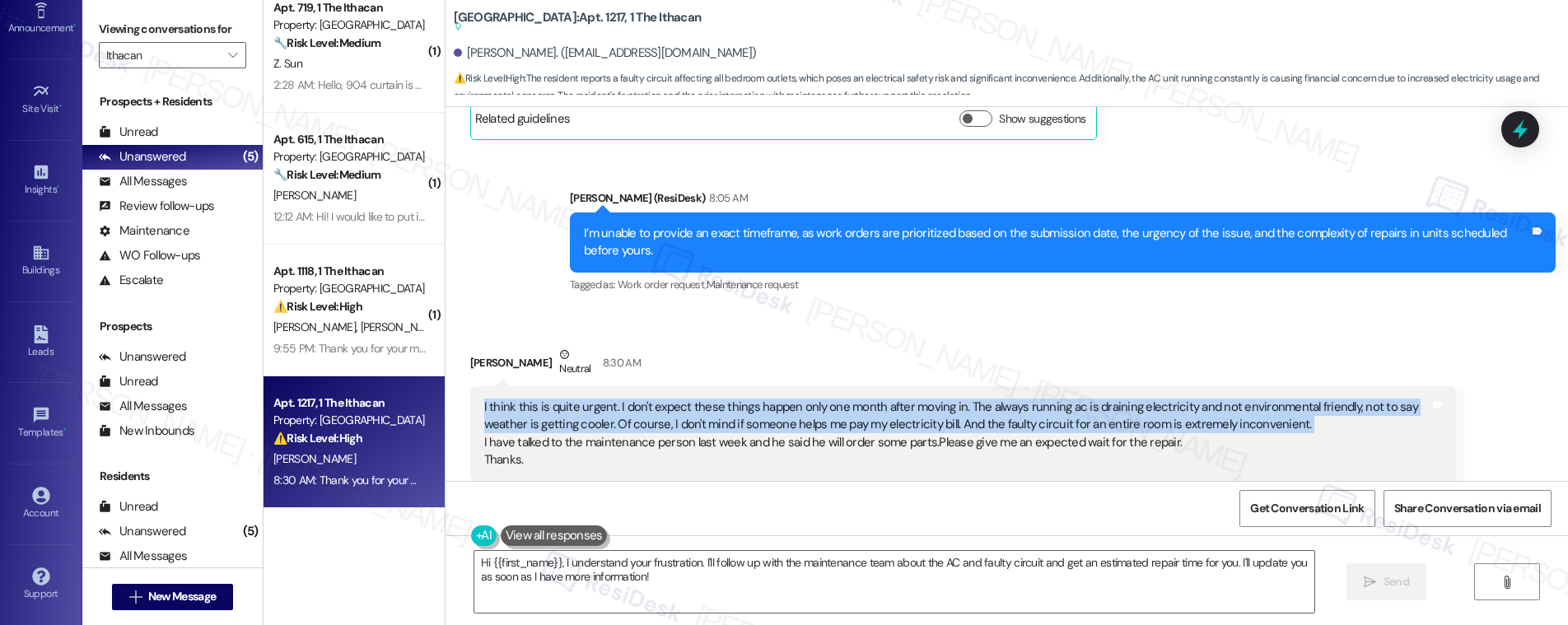
scroll to position [1828, 0]
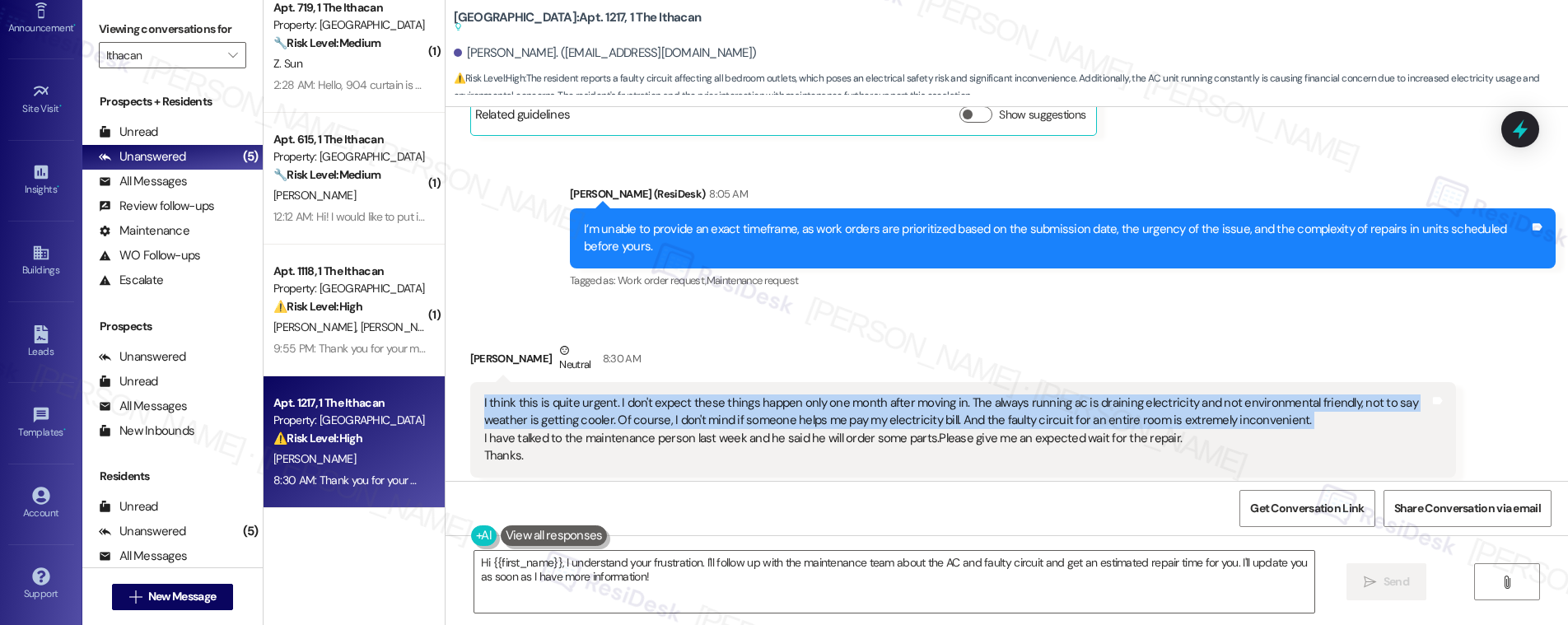
click at [755, 394] on div "I think this is quite urgent. I don't expect these things happen only one month…" at bounding box center [957, 429] width 945 height 71
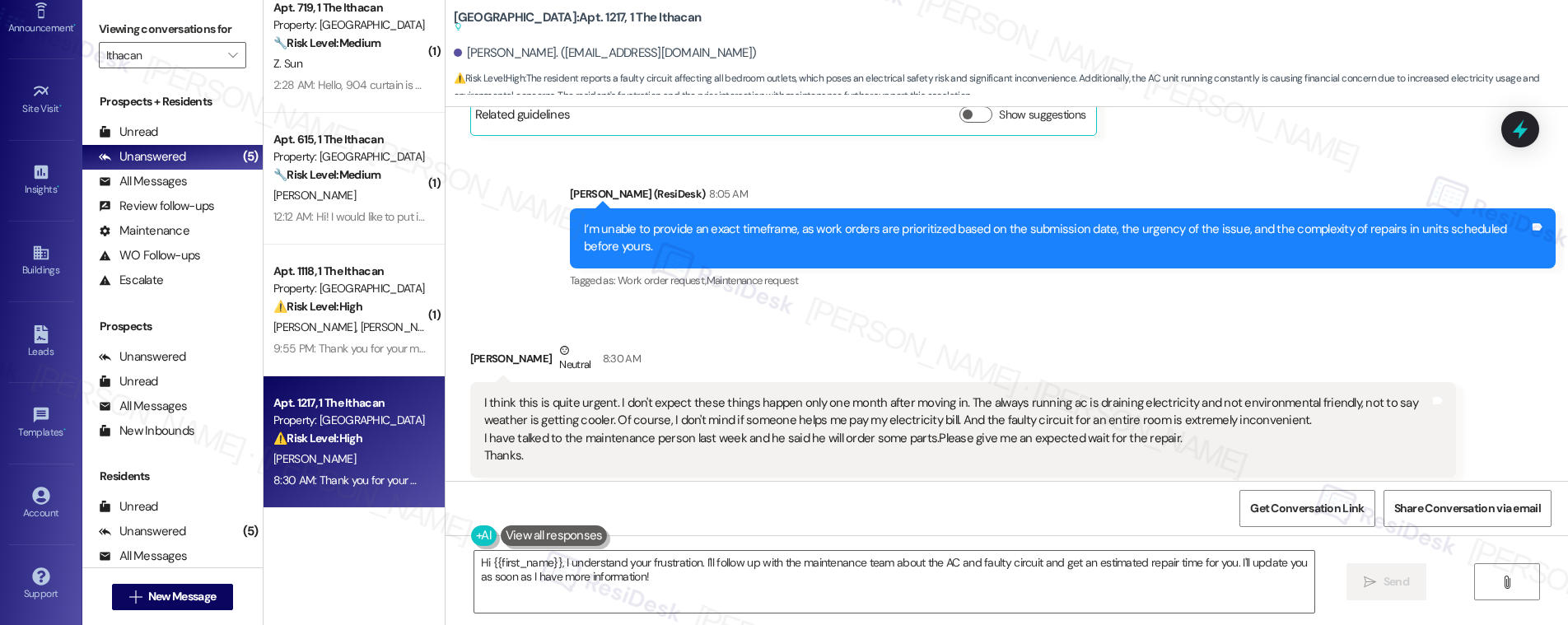
click at [755, 394] on div "I think this is quite urgent. I don't expect these things happen only one month…" at bounding box center [957, 429] width 945 height 71
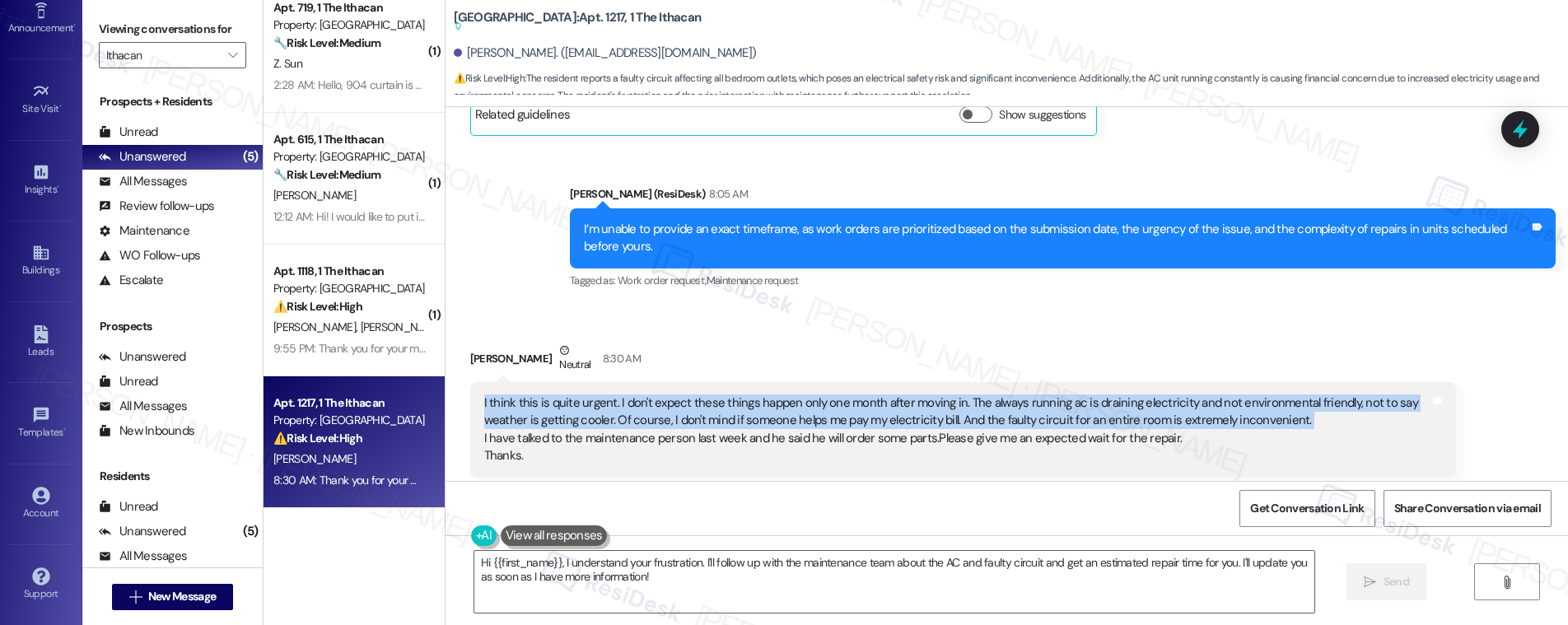
click at [826, 395] on div "I think this is quite urgent. I don't expect these things happen only one month…" at bounding box center [957, 429] width 945 height 71
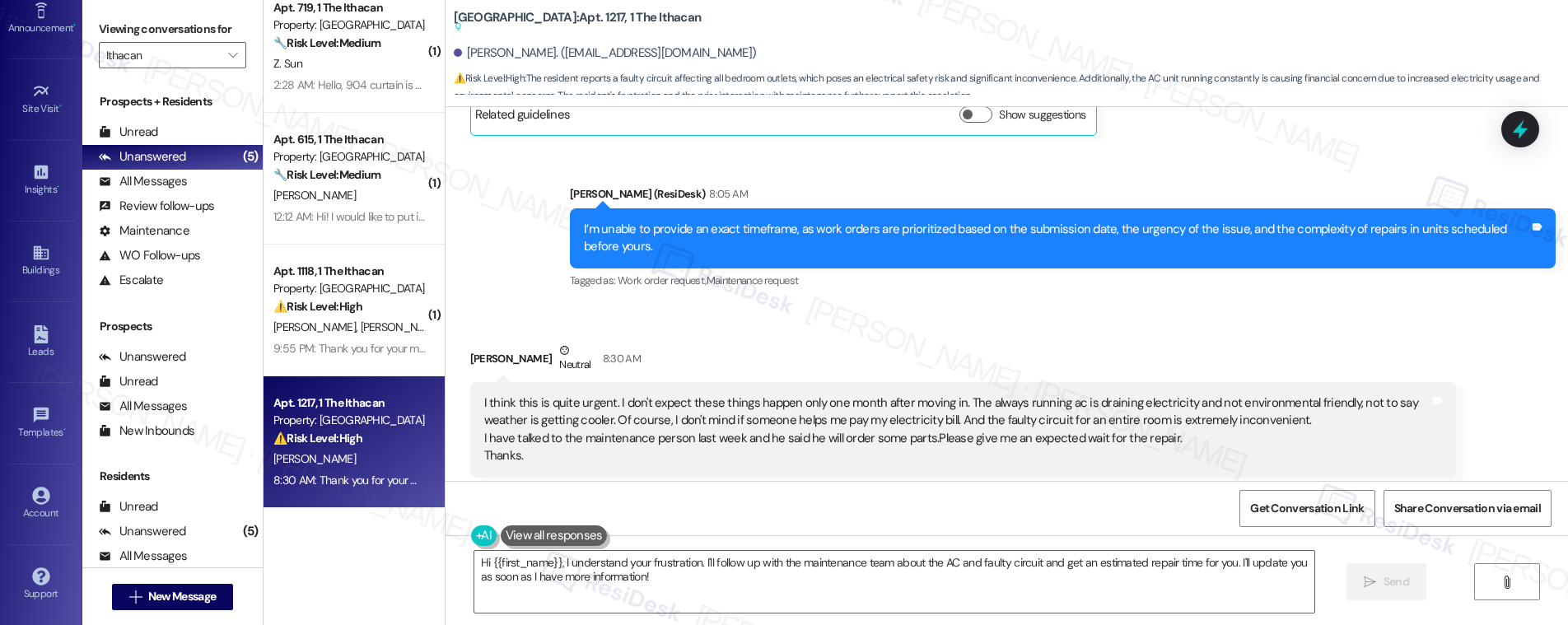
click at [826, 395] on div "I think this is quite urgent. I don't expect these things happen only one month…" at bounding box center [957, 429] width 945 height 71
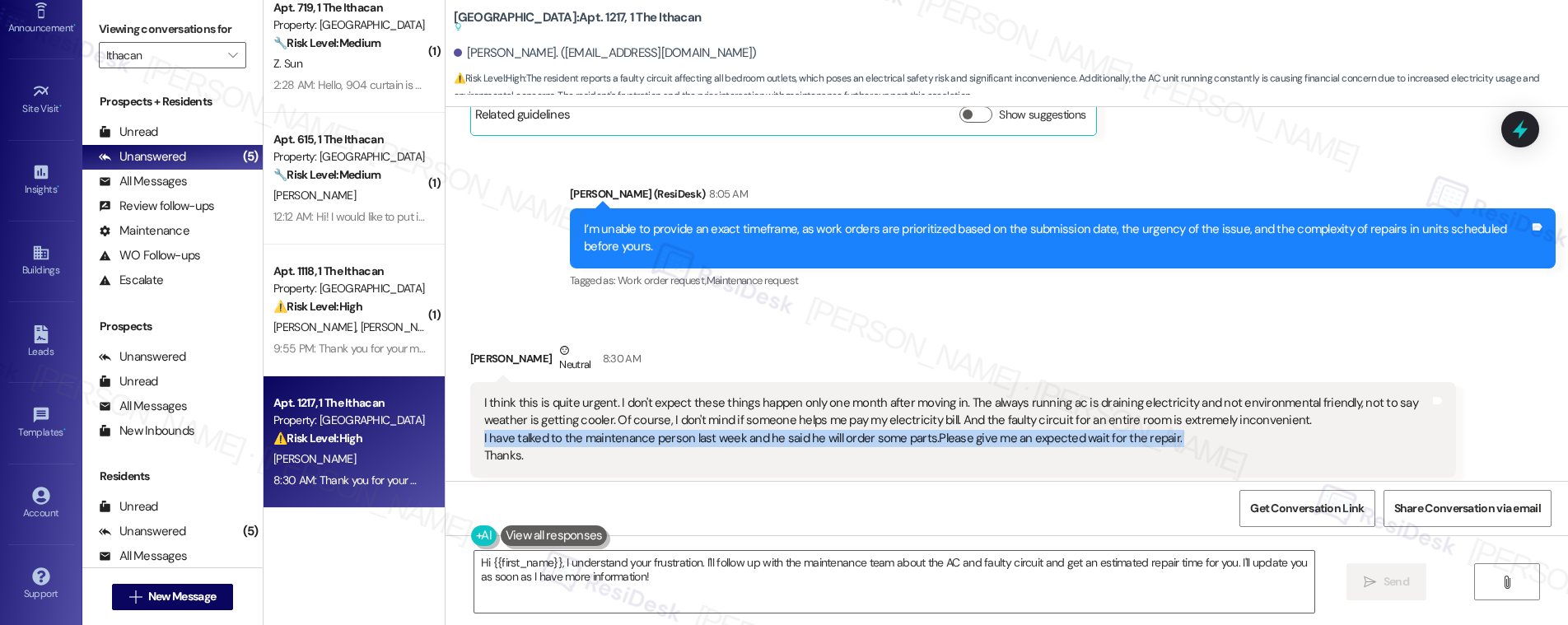
click at [826, 395] on div "I think this is quite urgent. I don't expect these things happen only one month…" at bounding box center [957, 429] width 945 height 71
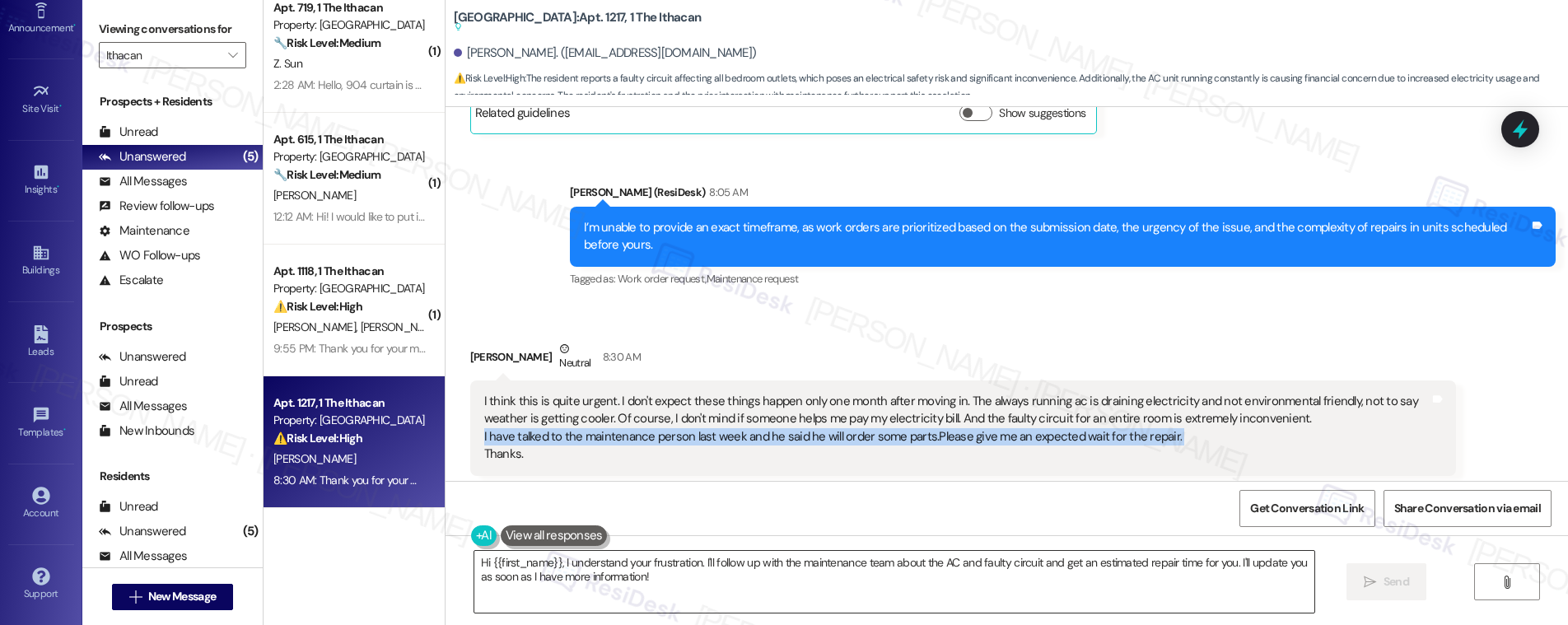
click at [762, 570] on textarea "Hi {{first_name}}, I understand your frustration. I'll follow up with the maint…" at bounding box center [894, 581] width 840 height 61
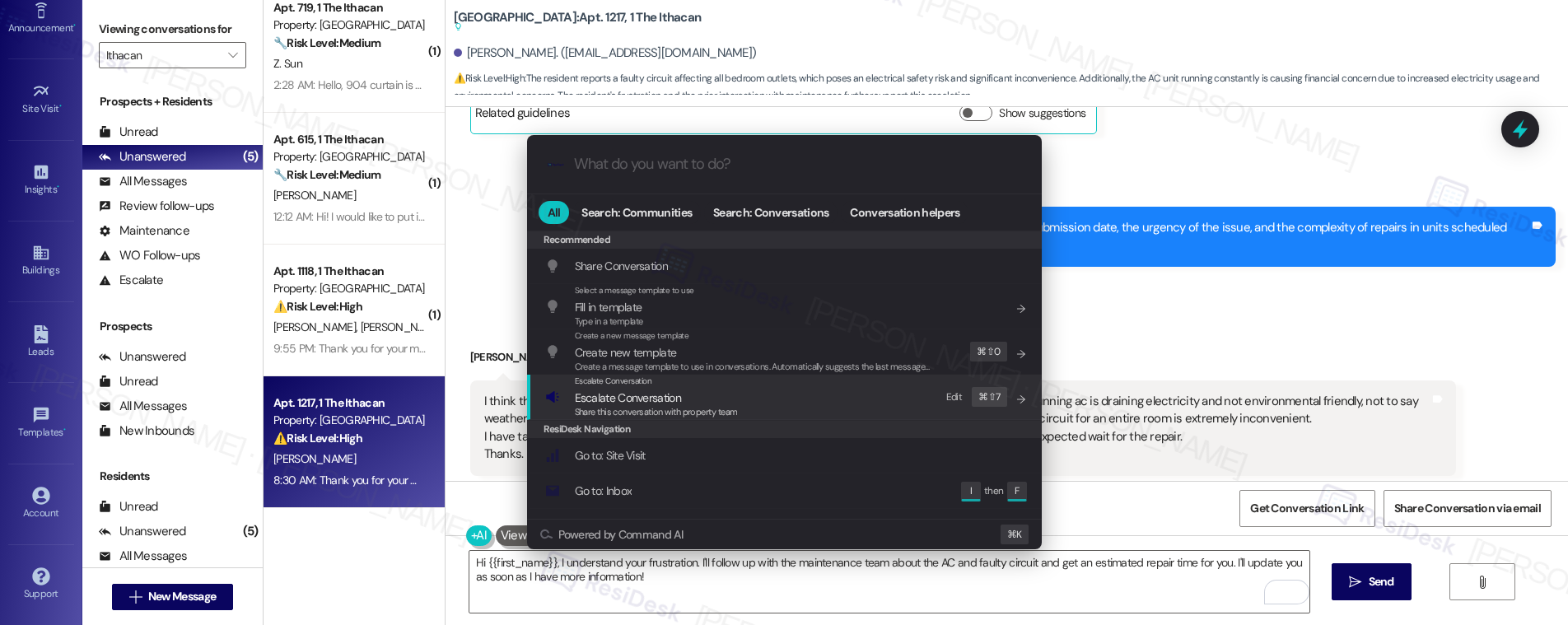
click at [720, 414] on span "Share this conversation with property team" at bounding box center [656, 411] width 163 height 11
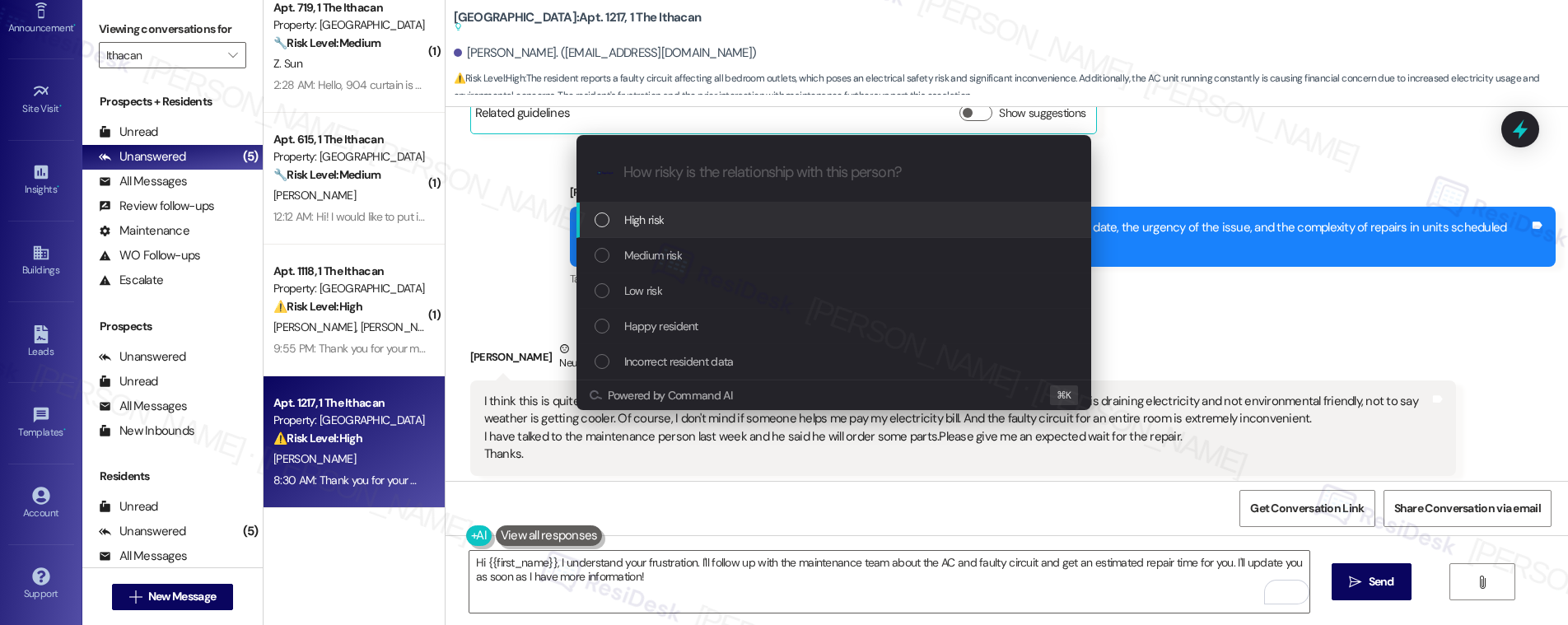
click at [749, 217] on div "High risk" at bounding box center [835, 219] width 482 height 18
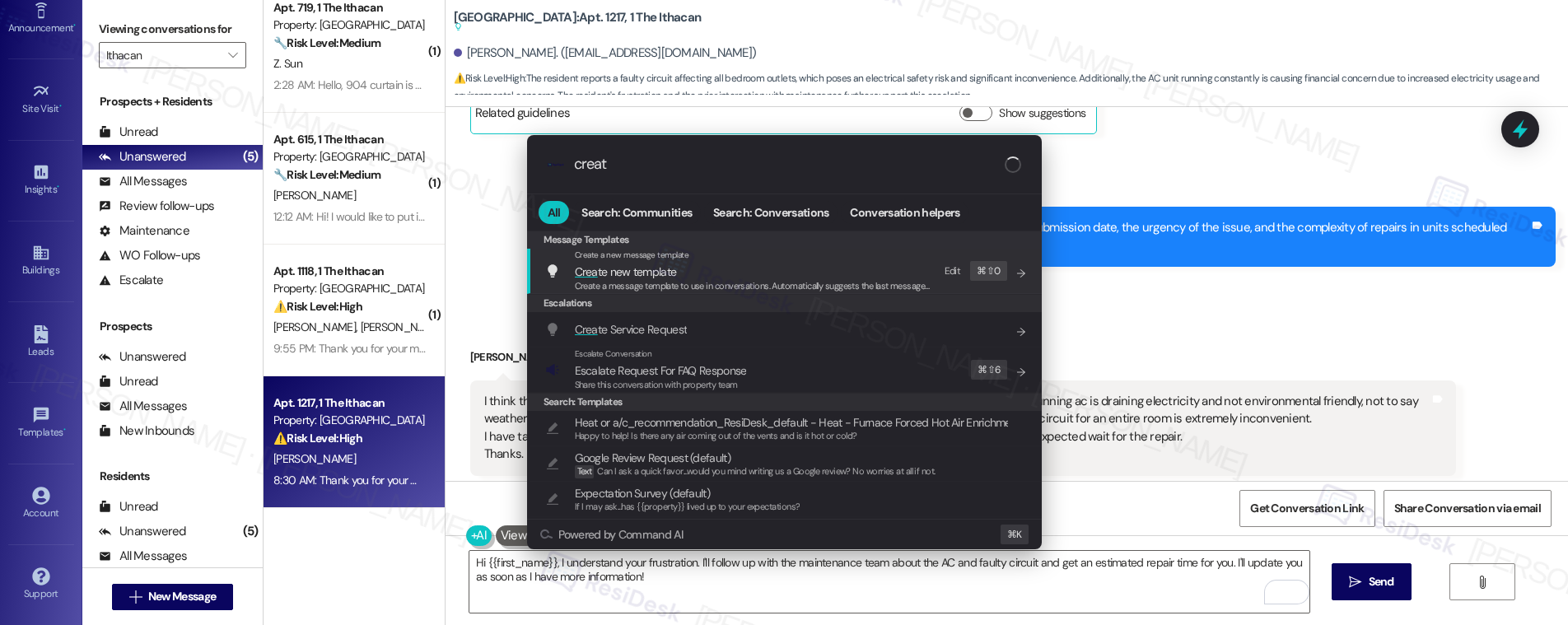
type input "create"
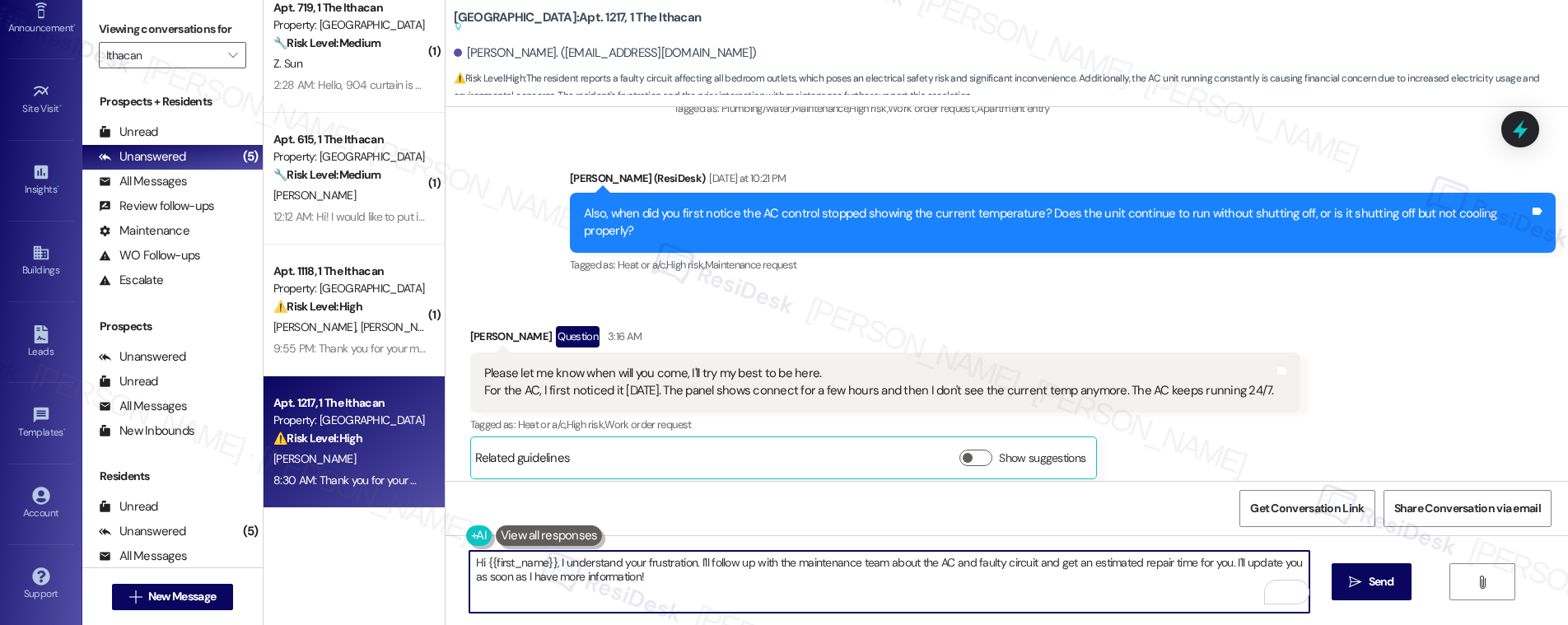
scroll to position [1480, 0]
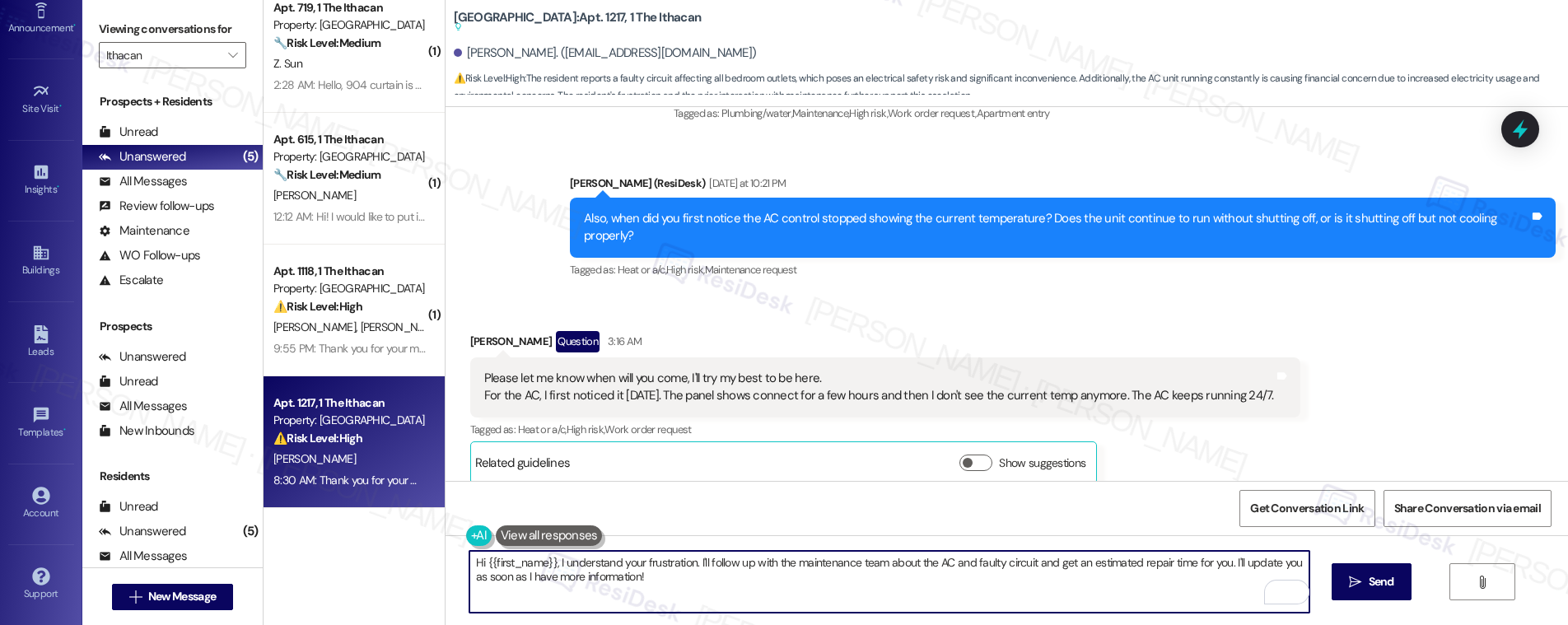
click at [735, 370] on div "Please let me know when will you come, I'll try my best to be here. For the AC,…" at bounding box center [879, 387] width 790 height 35
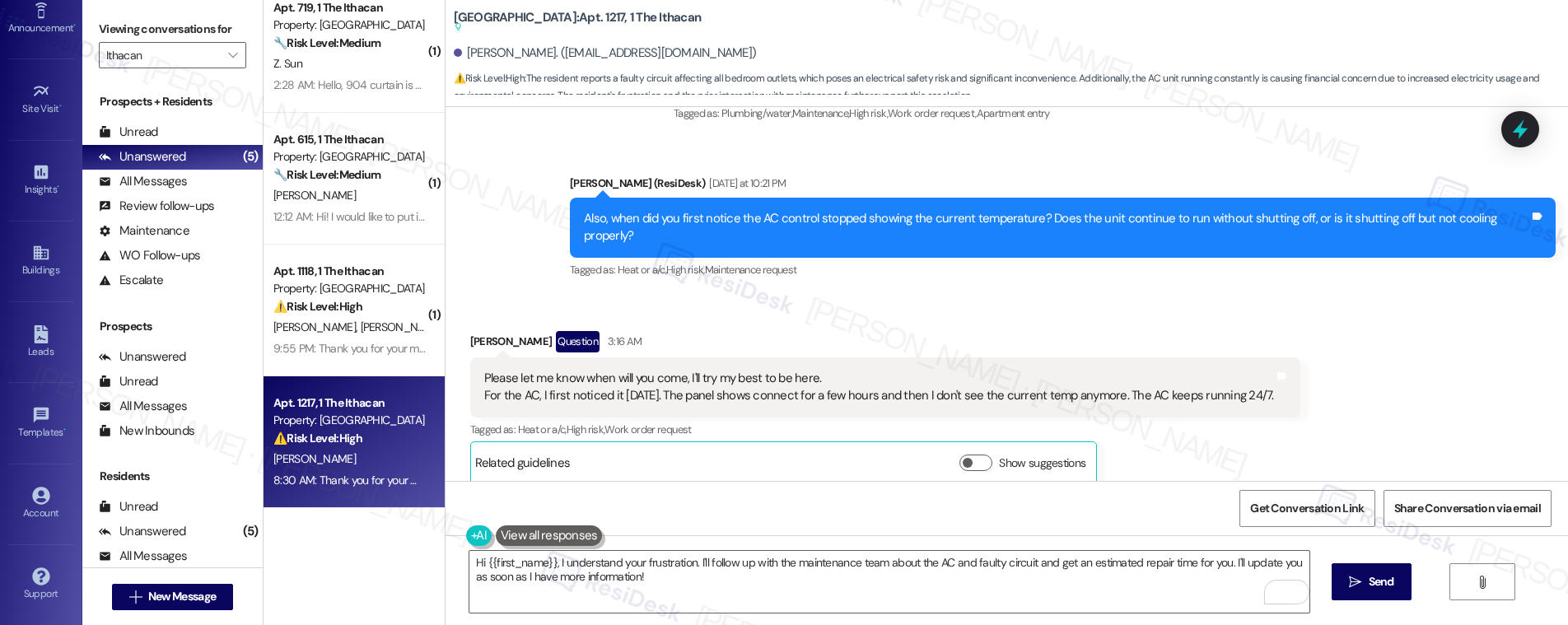
click at [735, 370] on div "Please let me know when will you come, I'll try my best to be here. For the AC,…" at bounding box center [879, 387] width 790 height 35
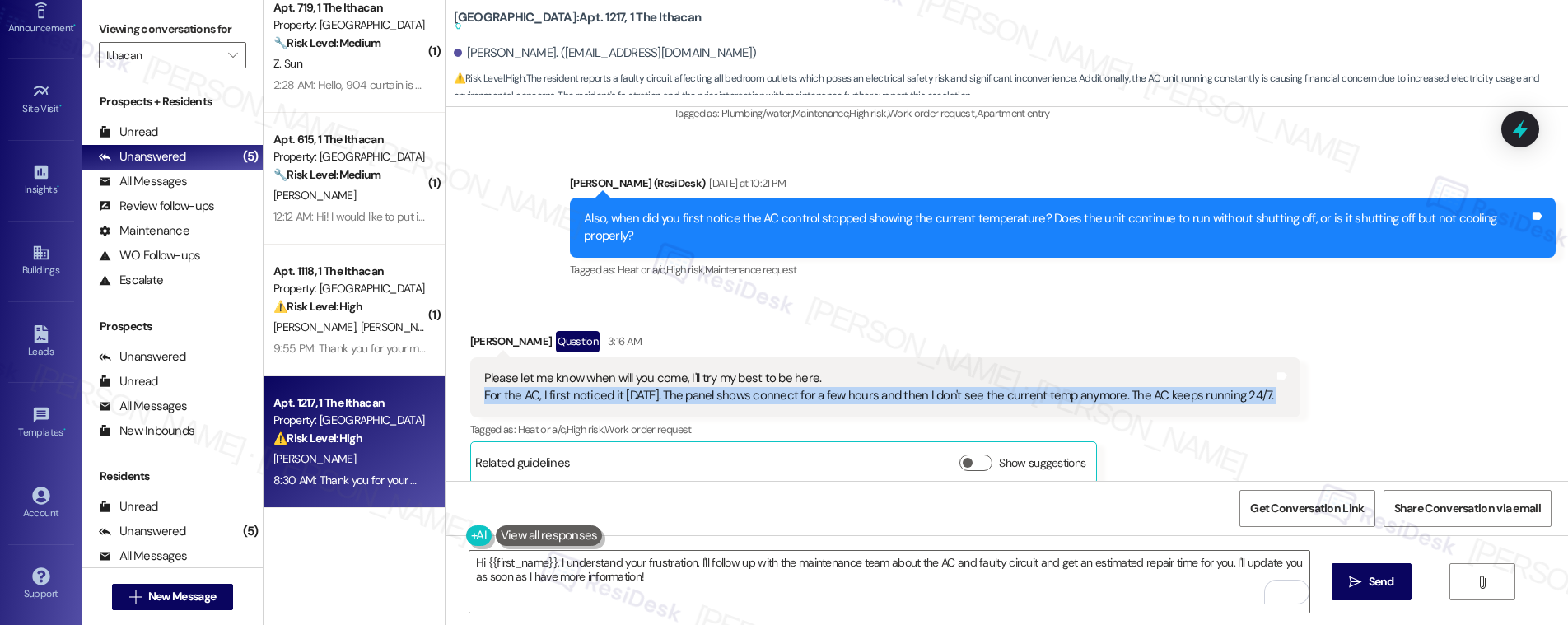
copy div "For the AC, I first noticed it 2 weeks ago. The panel shows connect for a few h…"
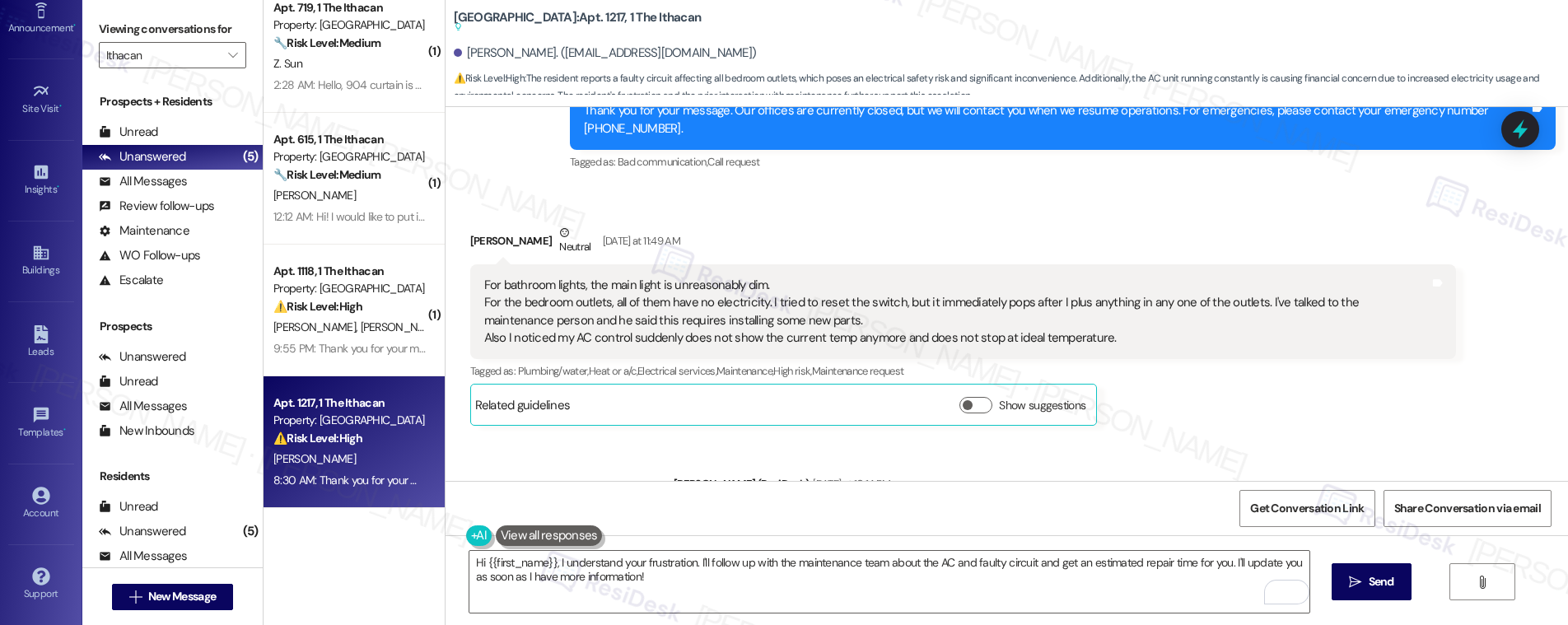
scroll to position [1036, 0]
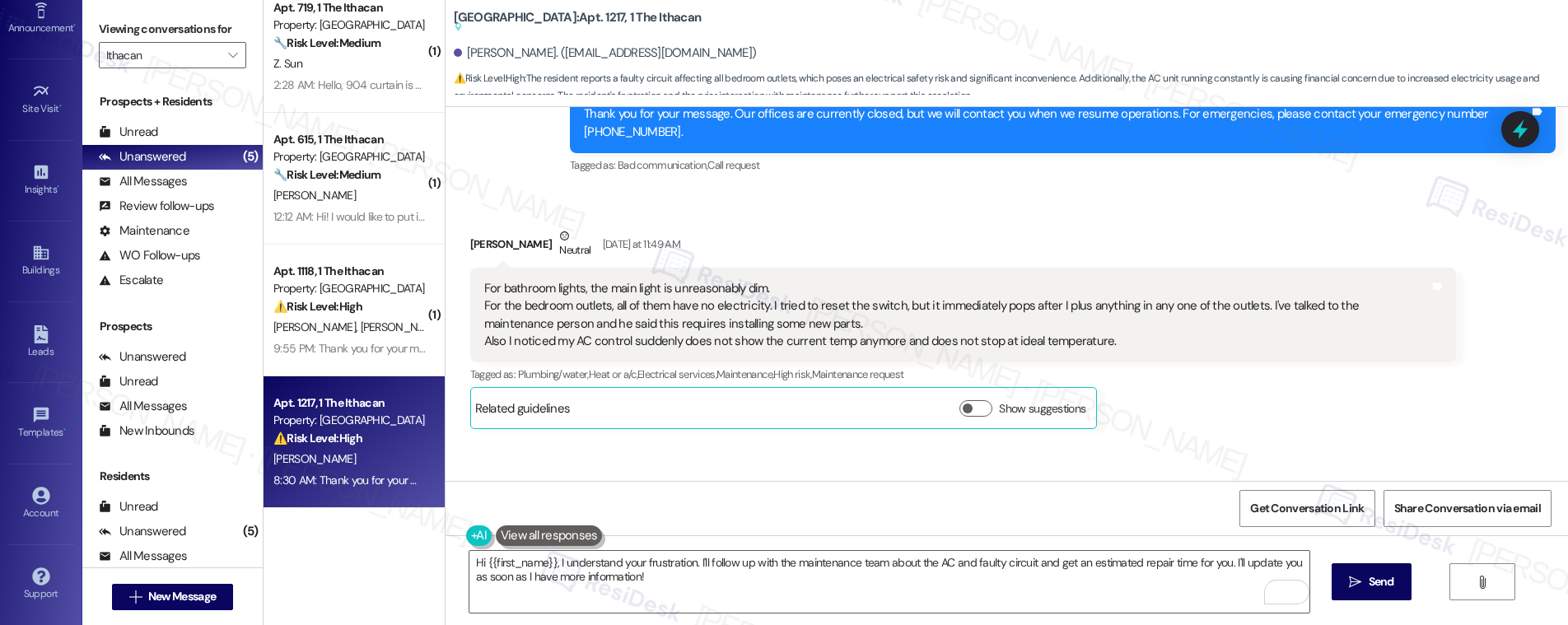
click at [661, 280] on div "For bathroom lights, the main light is unreasonably dim. For the bedroom outlet…" at bounding box center [957, 315] width 945 height 71
click at [588, 280] on div "For bathroom lights, the main light is unreasonably dim. For the bedroom outlet…" at bounding box center [957, 315] width 945 height 71
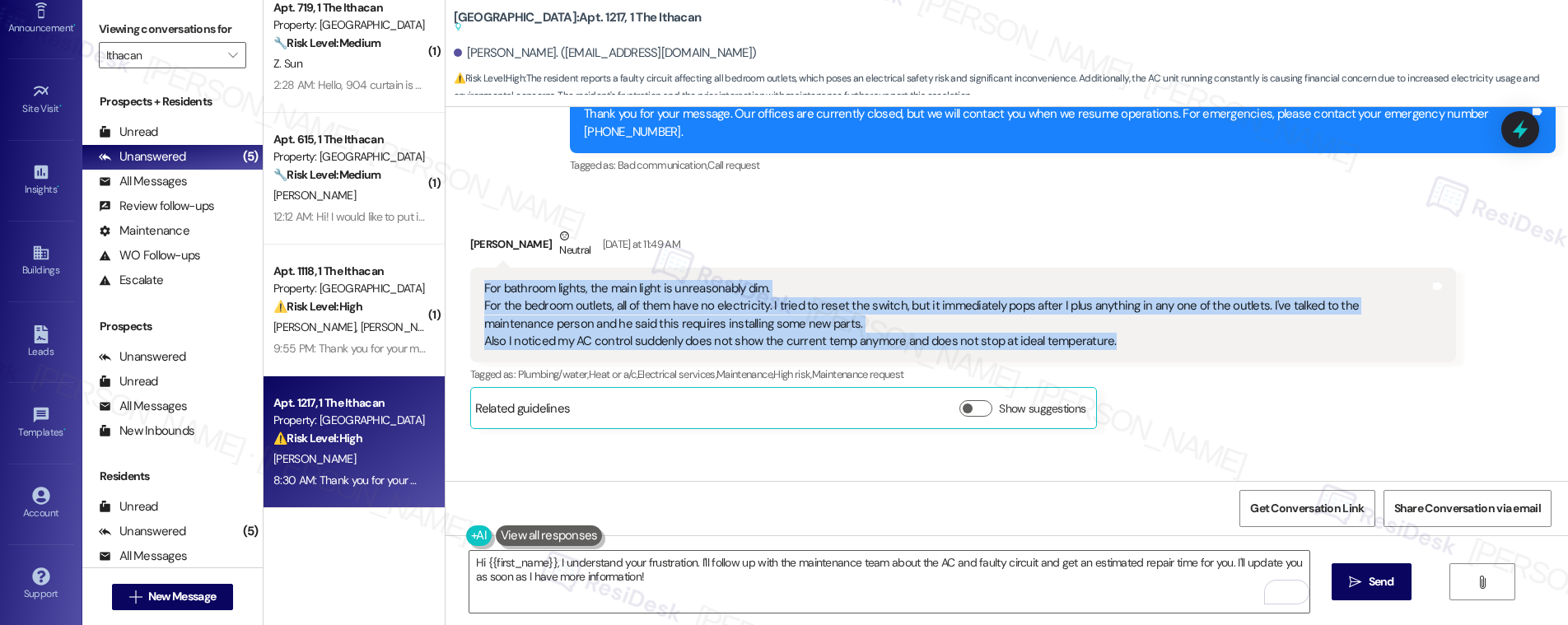
drag, startPoint x: 466, startPoint y: 269, endPoint x: 1103, endPoint y: 326, distance: 639.5
click at [1103, 326] on div "For bathroom lights, the main light is unreasonably dim. For the bedroom outlet…" at bounding box center [963, 315] width 986 height 95
copy div "For bathroom lights, the main light is unreasonably dim. For the bedroom outlet…"
click at [646, 582] on textarea "Hi {{first_name}}, I understand your frustration. I'll follow up with the maint…" at bounding box center [890, 581] width 840 height 61
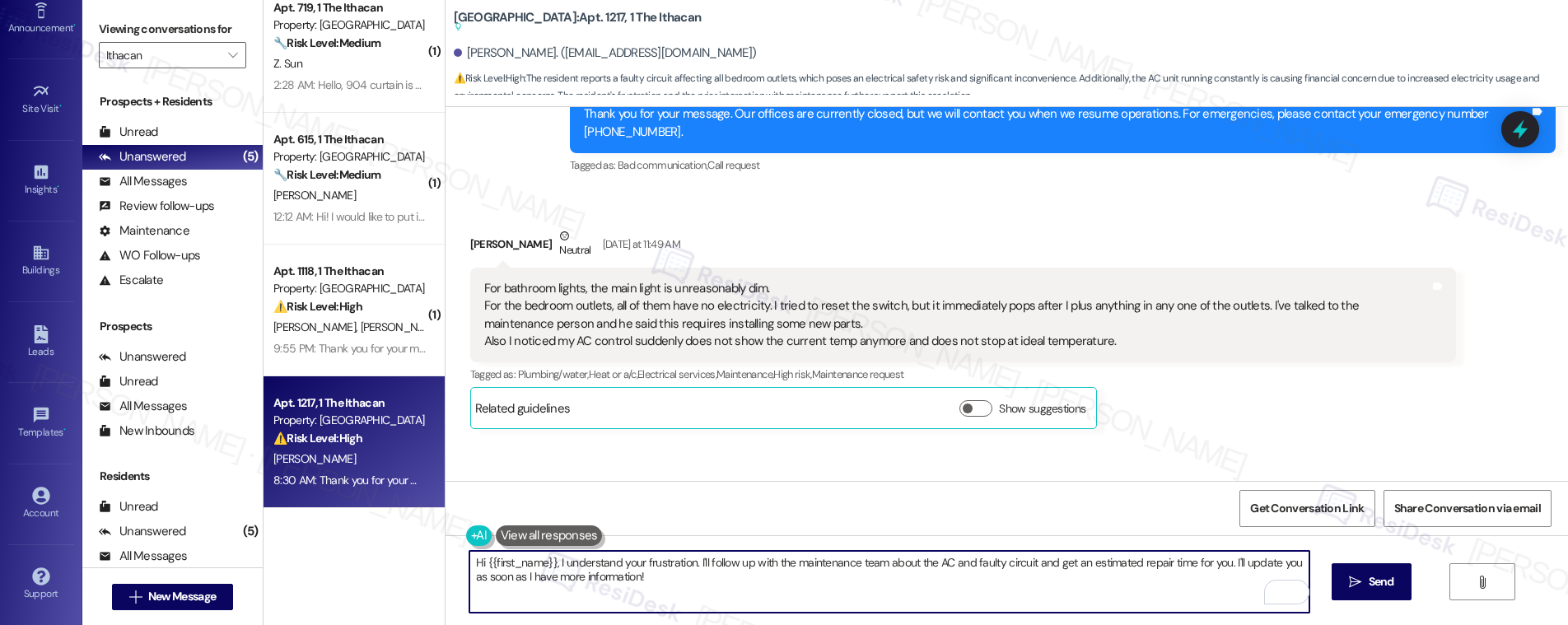
click at [646, 582] on textarea "Hi {{first_name}}, I understand your frustration. I'll follow up with the maint…" at bounding box center [890, 581] width 840 height 61
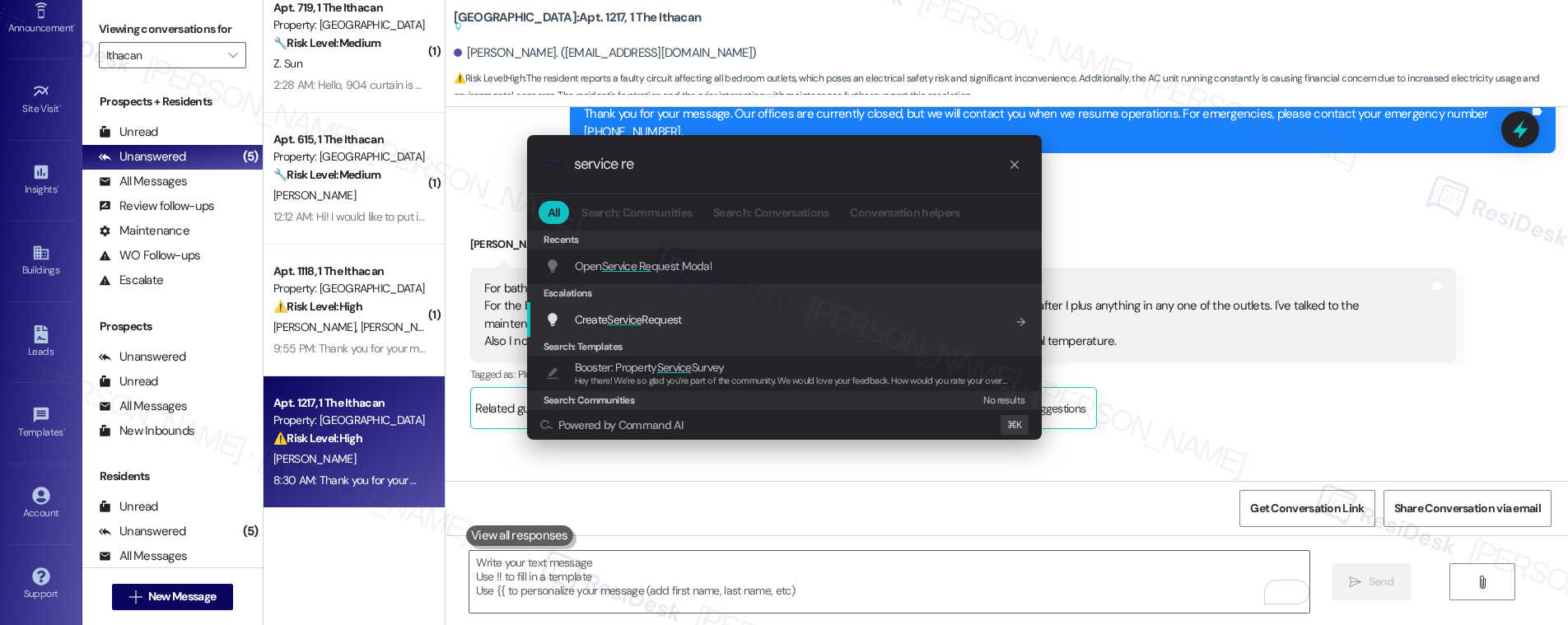
type input "service re"
click at [696, 322] on div "Create Service Request Add shortcut" at bounding box center [785, 319] width 482 height 18
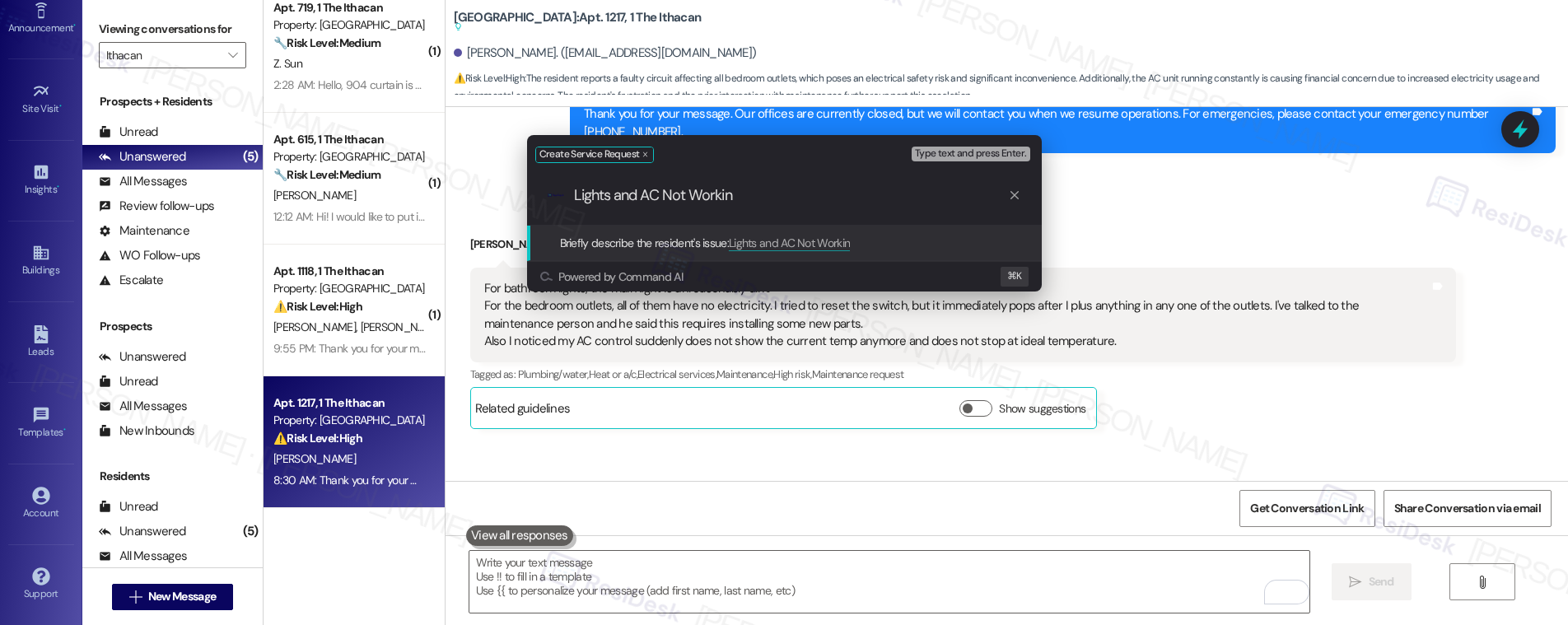
type input "Lights and AC Not Working"
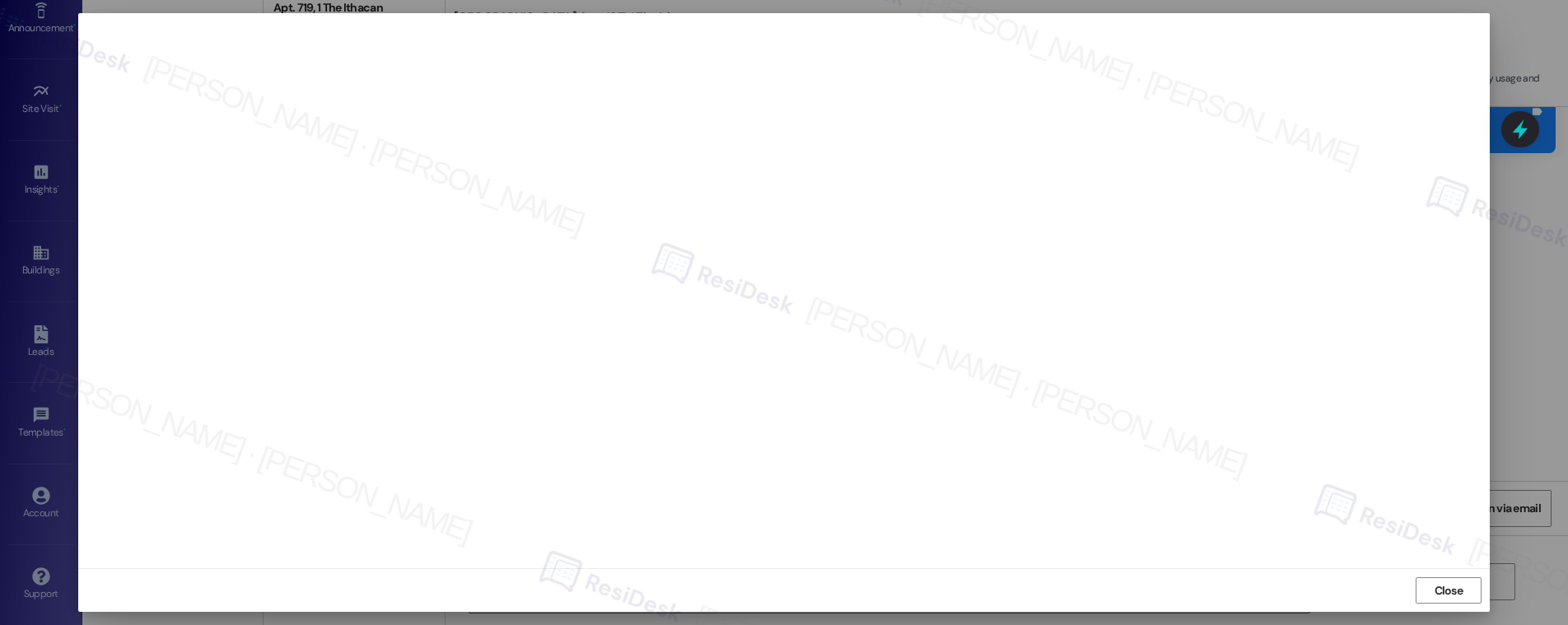
scroll to position [0, 0]
click at [1436, 596] on span "Close" at bounding box center [1449, 598] width 28 height 17
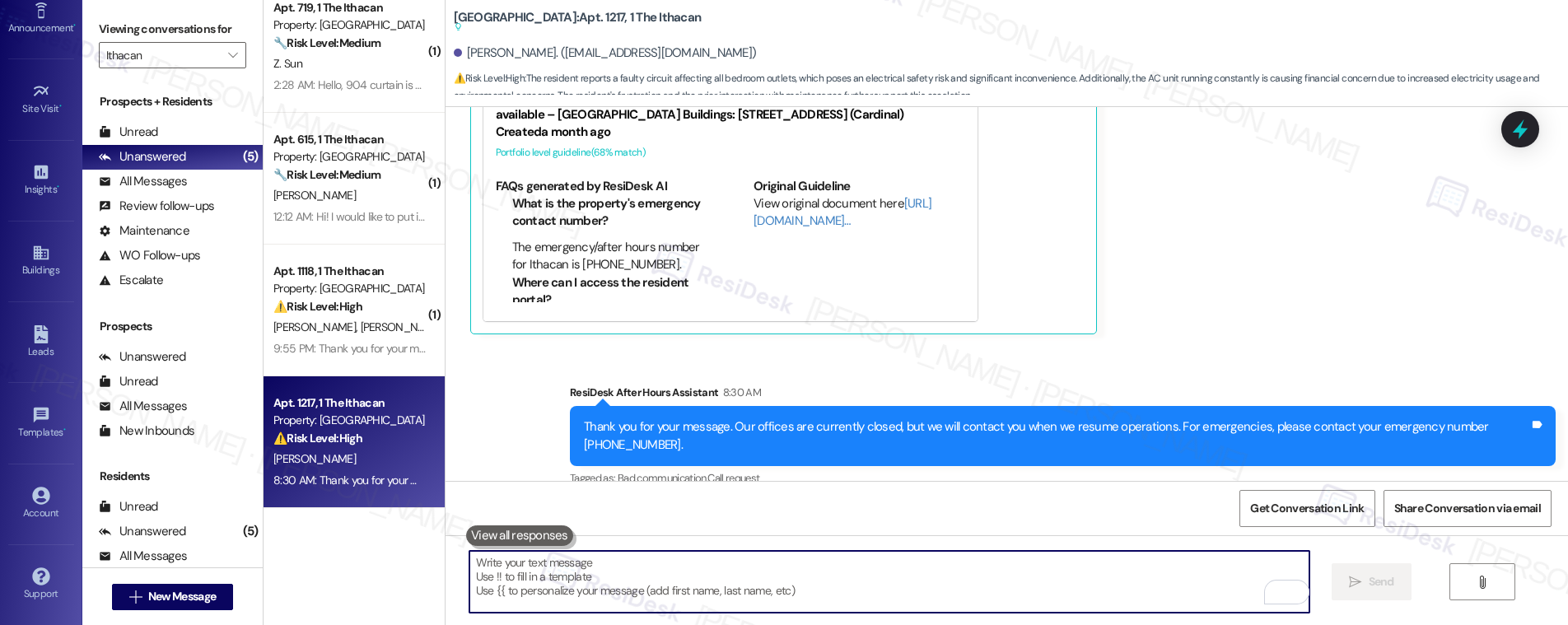
scroll to position [2619, 0]
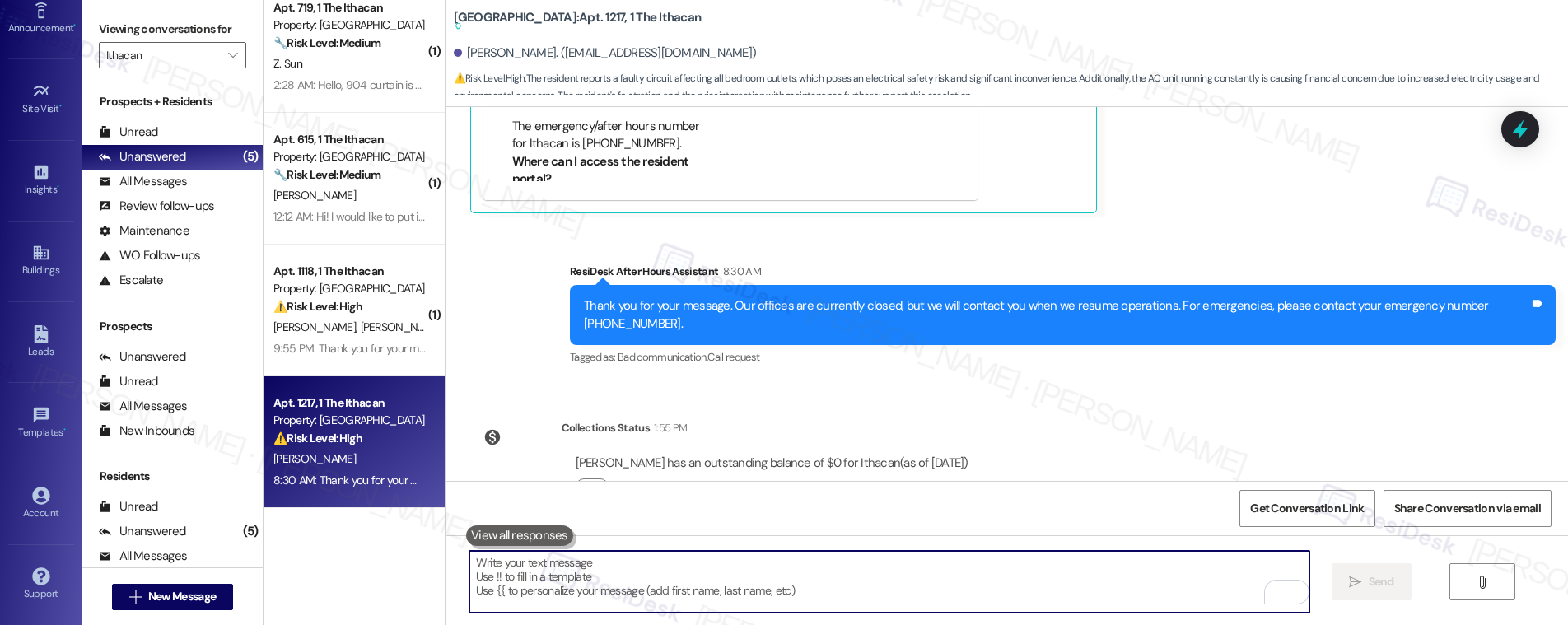
click at [738, 593] on textarea "To enrich screen reader interactions, please activate Accessibility in Grammarl…" at bounding box center [890, 581] width 840 height 61
type textarea "k"
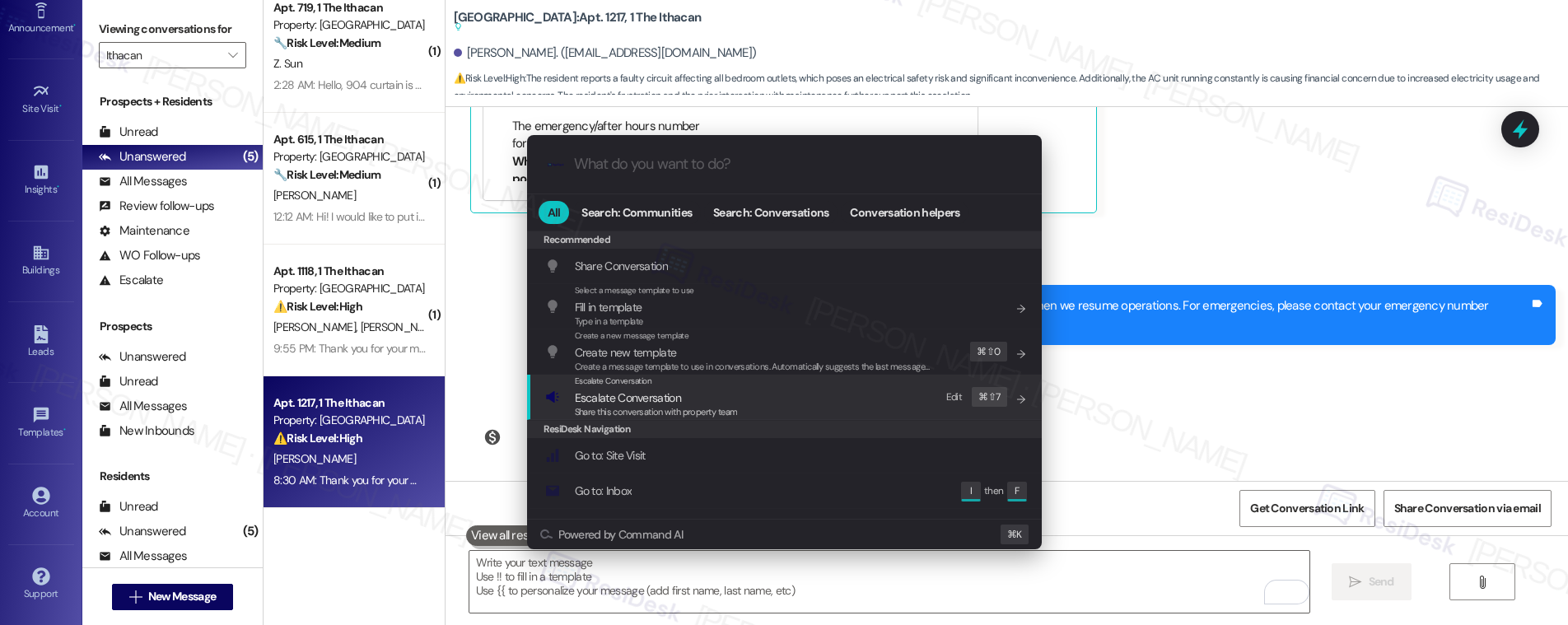
click at [649, 413] on span "Share this conversation with property team" at bounding box center [656, 411] width 163 height 11
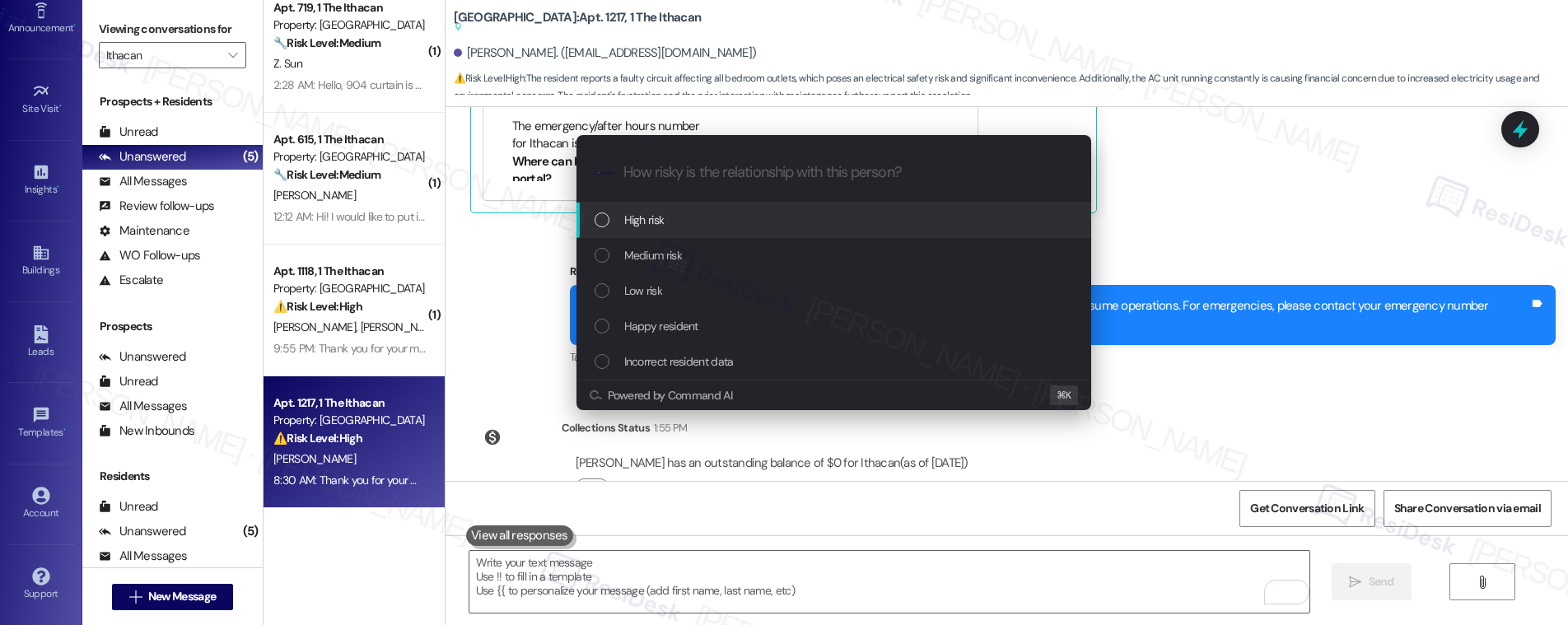
click at [678, 212] on div "High risk" at bounding box center [835, 219] width 482 height 18
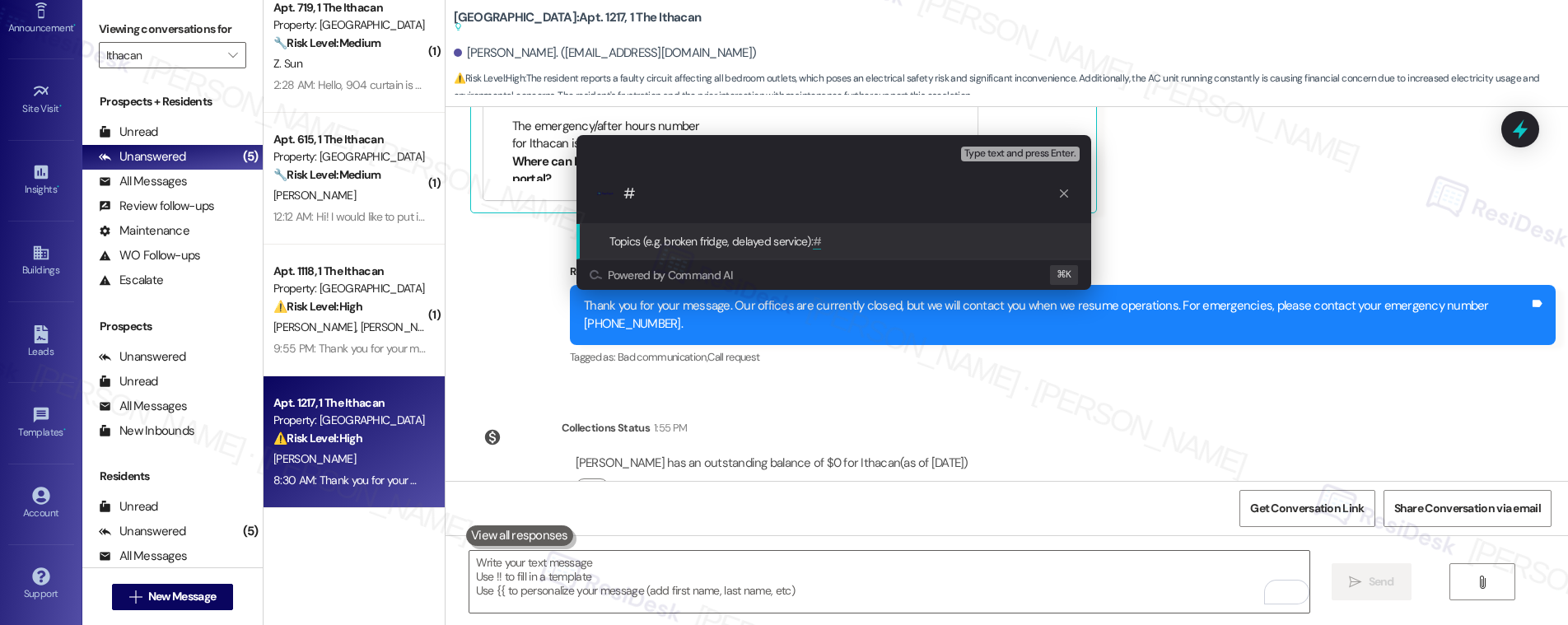
paste input "12951000"
drag, startPoint x: 638, startPoint y: 193, endPoint x: 625, endPoint y: 189, distance: 13.6
click at [625, 189] on input "# 12951000 - AC, Light, Wall Sockets Issue" at bounding box center [840, 194] width 434 height 17
paste input "Work order submitted by Residesk | Work order"
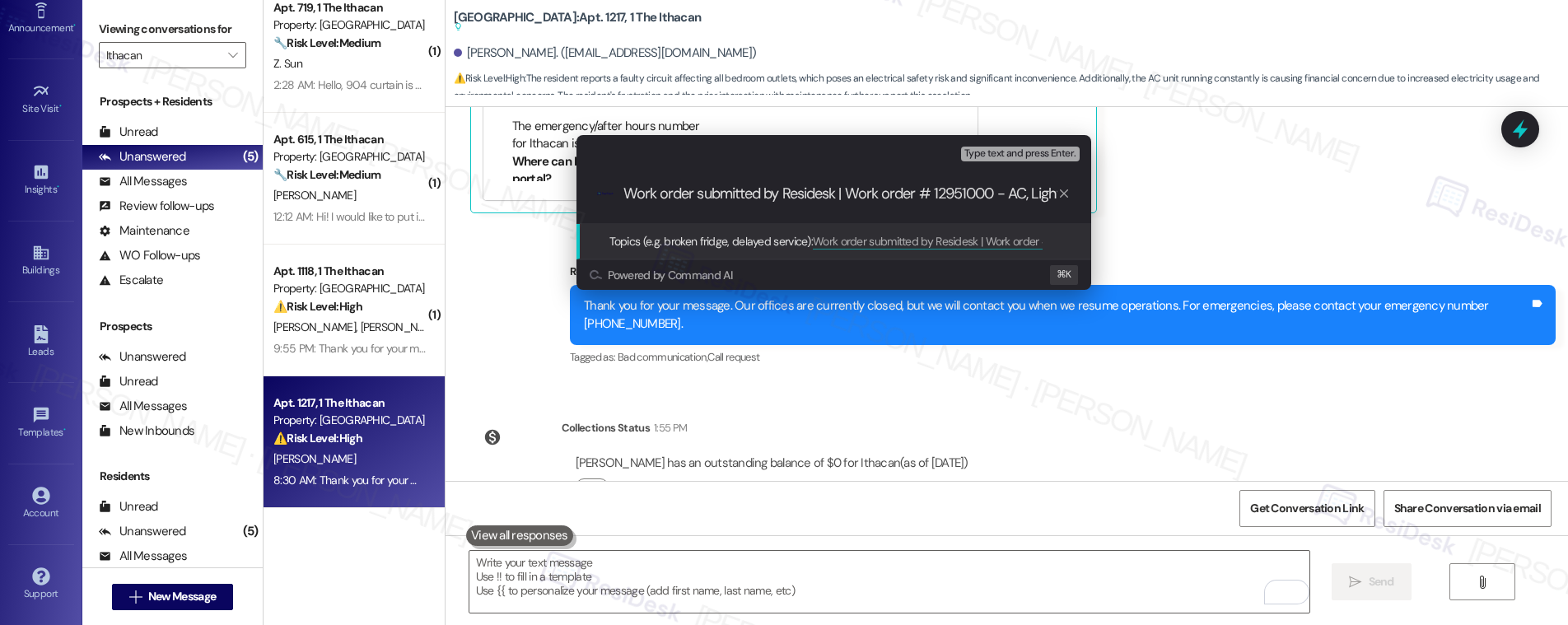
type input "Work order submitted by Residesk | Work order #12951000 - AC, Light, Wall Socke…"
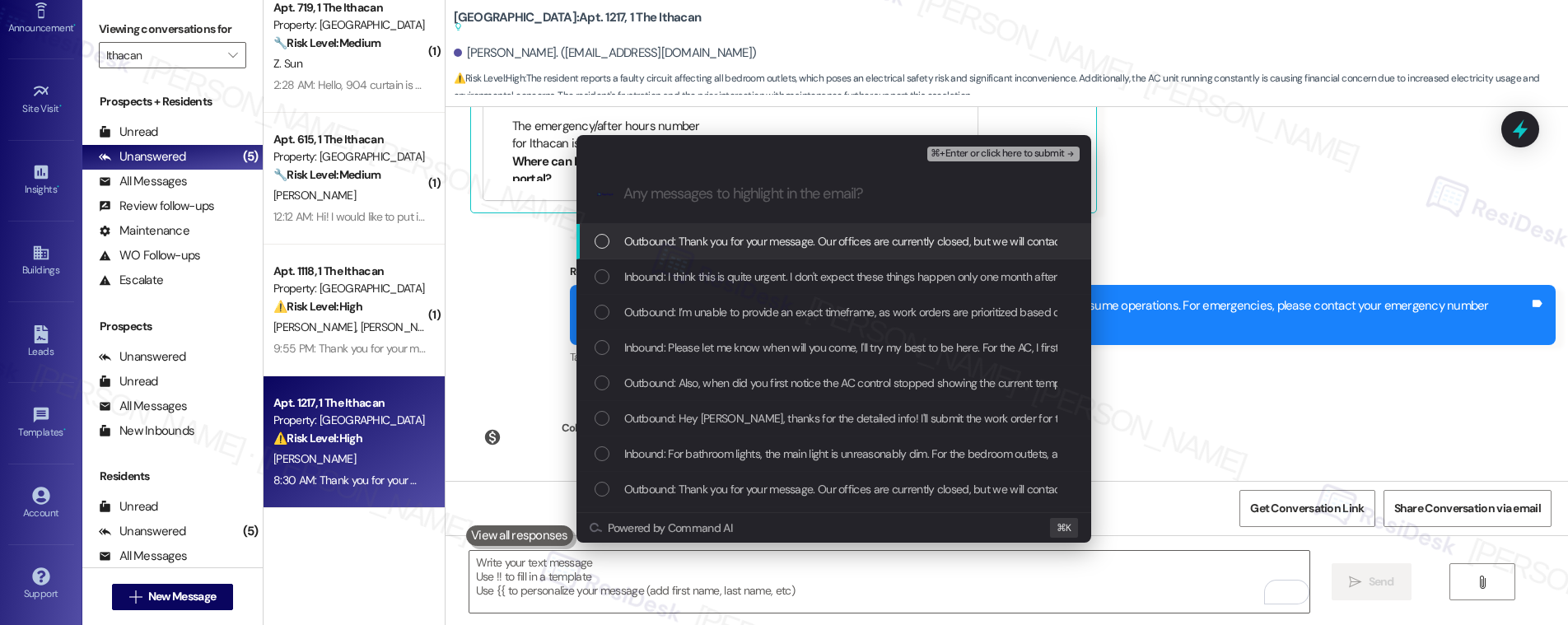
scroll to position [0, 0]
click at [905, 237] on span "Outbound: Thank you for your message. Our offices are currently closed, but we …" at bounding box center [1112, 240] width 976 height 18
click at [905, 239] on span "Outbound: Thank you for your message. Our offices are currently closed, but we …" at bounding box center [1112, 240] width 976 height 18
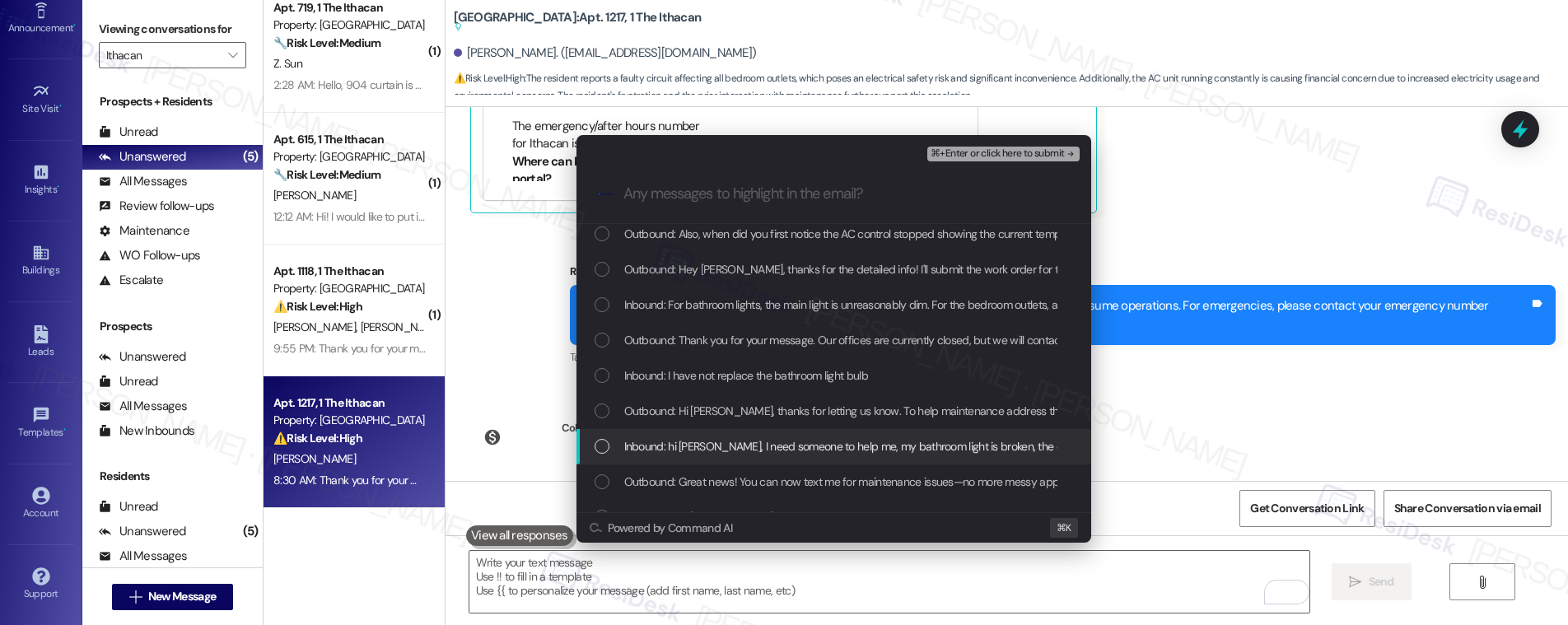
scroll to position [172, 0]
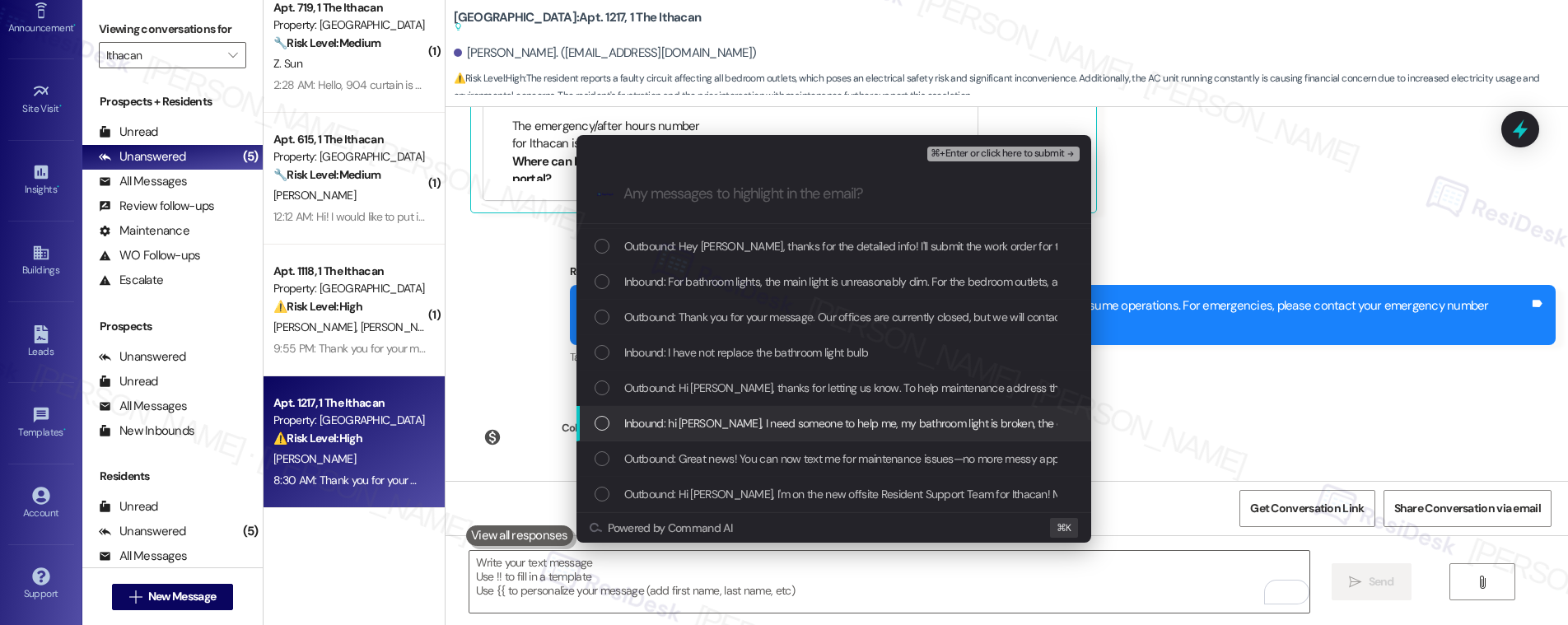
click at [798, 431] on span "Inbound: hi Emily, I need someone to help me, my bathroom light is broken, the …" at bounding box center [917, 423] width 586 height 18
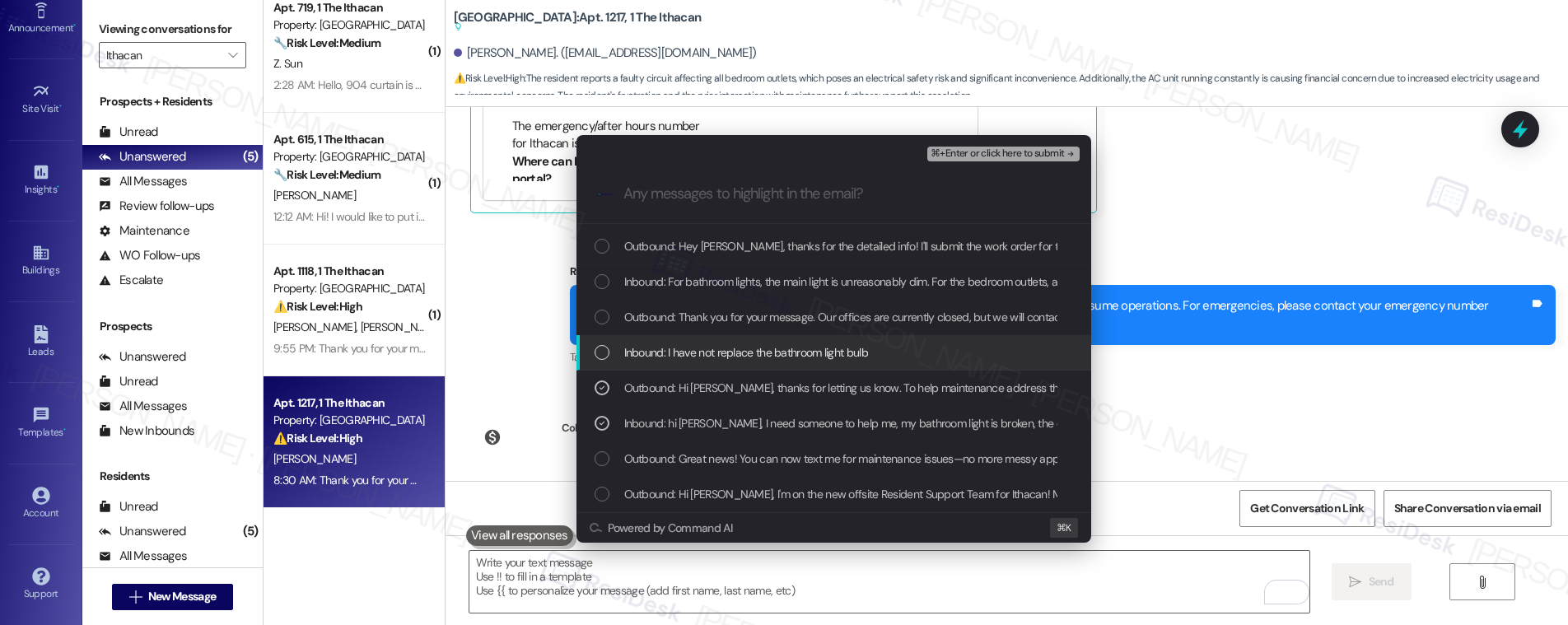
click at [841, 348] on span "Inbound: I have not replace the bathroom light bulb" at bounding box center [747, 352] width 244 height 18
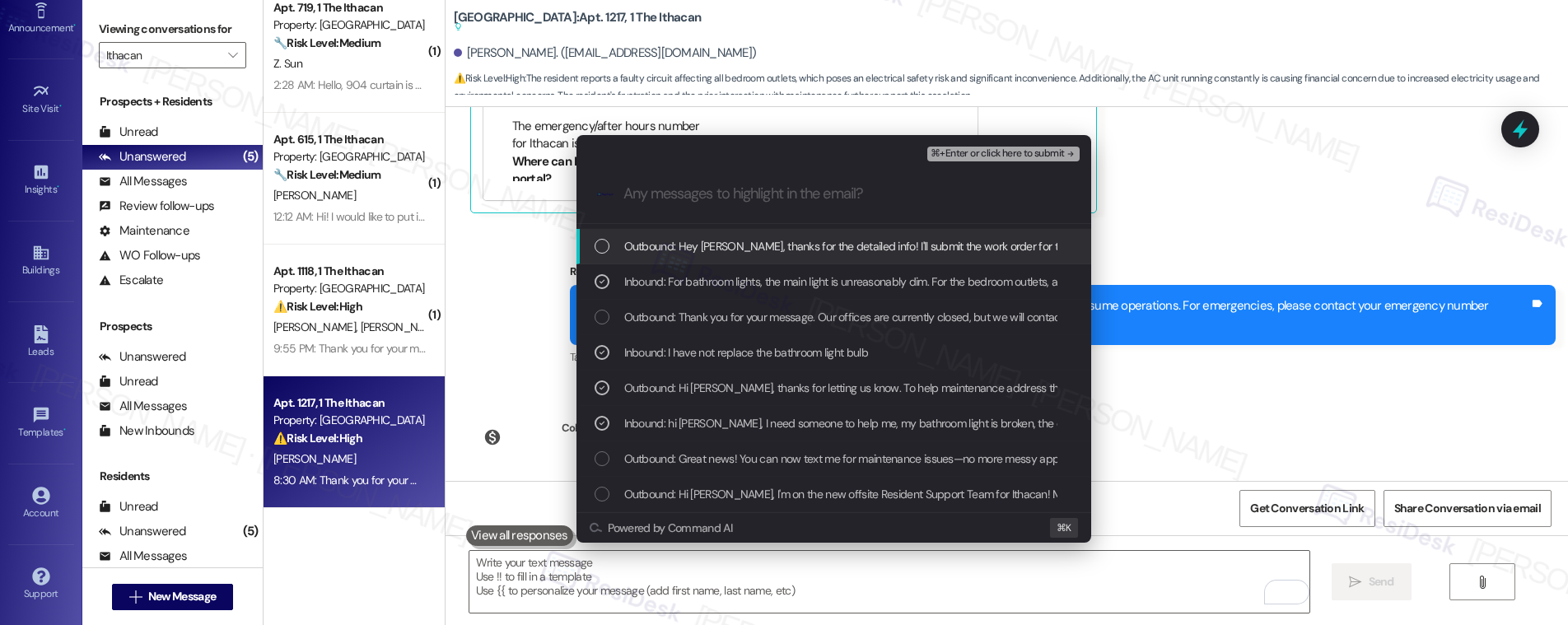
click at [899, 237] on span "Outbound: Hey Nina, thanks for the detailed info! I'll submit the work order fo…" at bounding box center [1035, 246] width 821 height 18
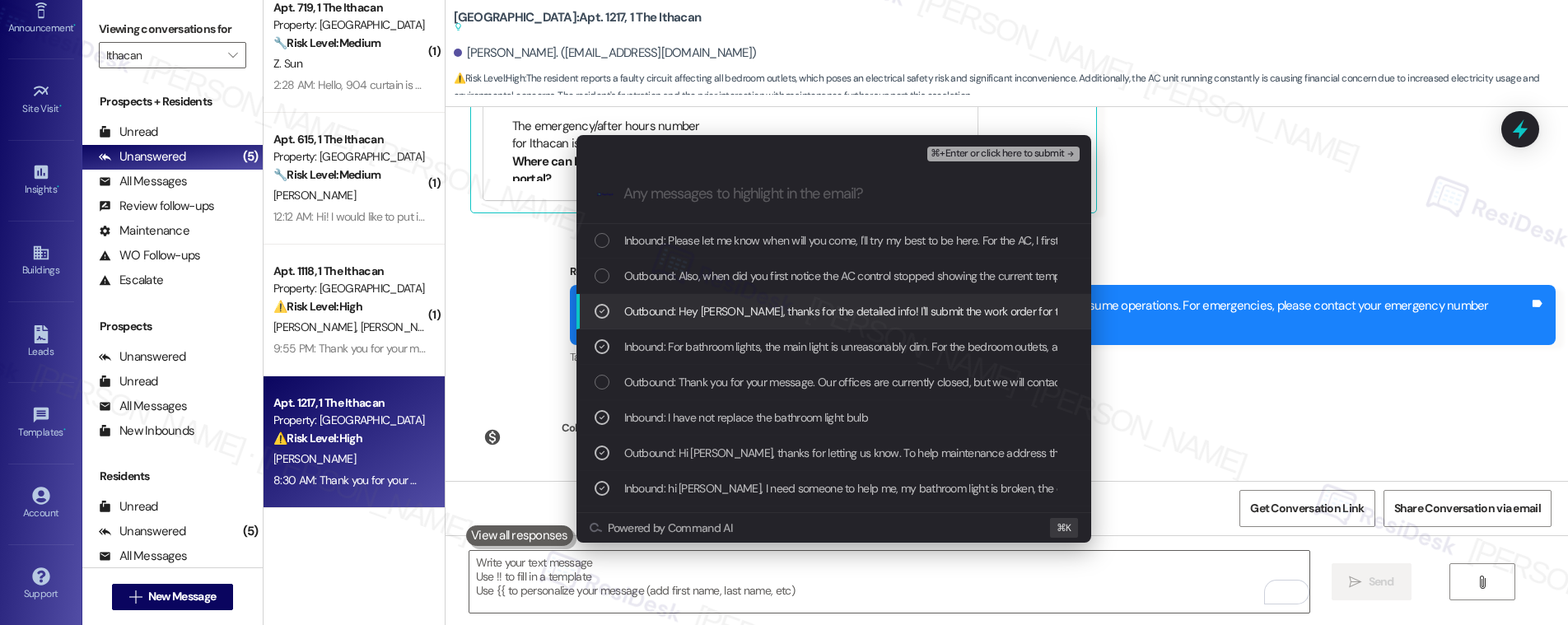
scroll to position [98, 0]
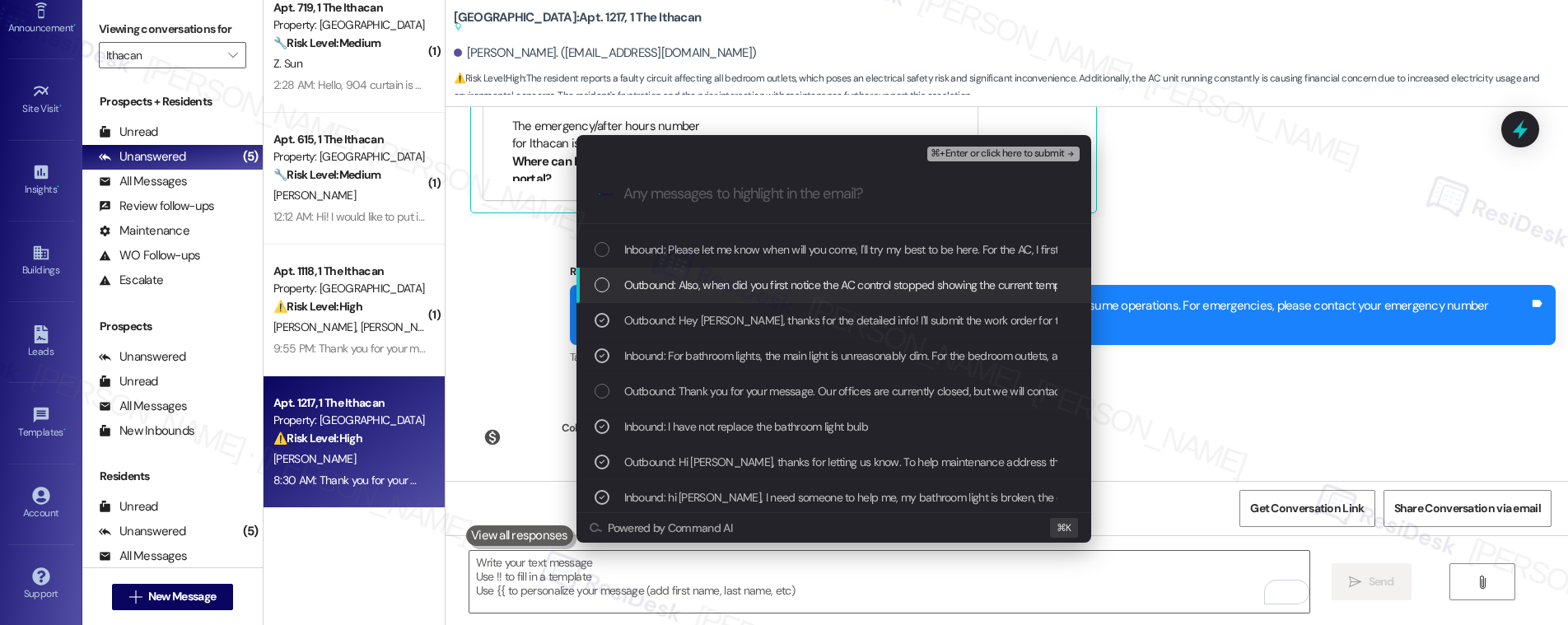
click at [897, 294] on div "Outbound: Also, when did you first notice the AC control stopped showing the cu…" at bounding box center [834, 285] width 515 height 35
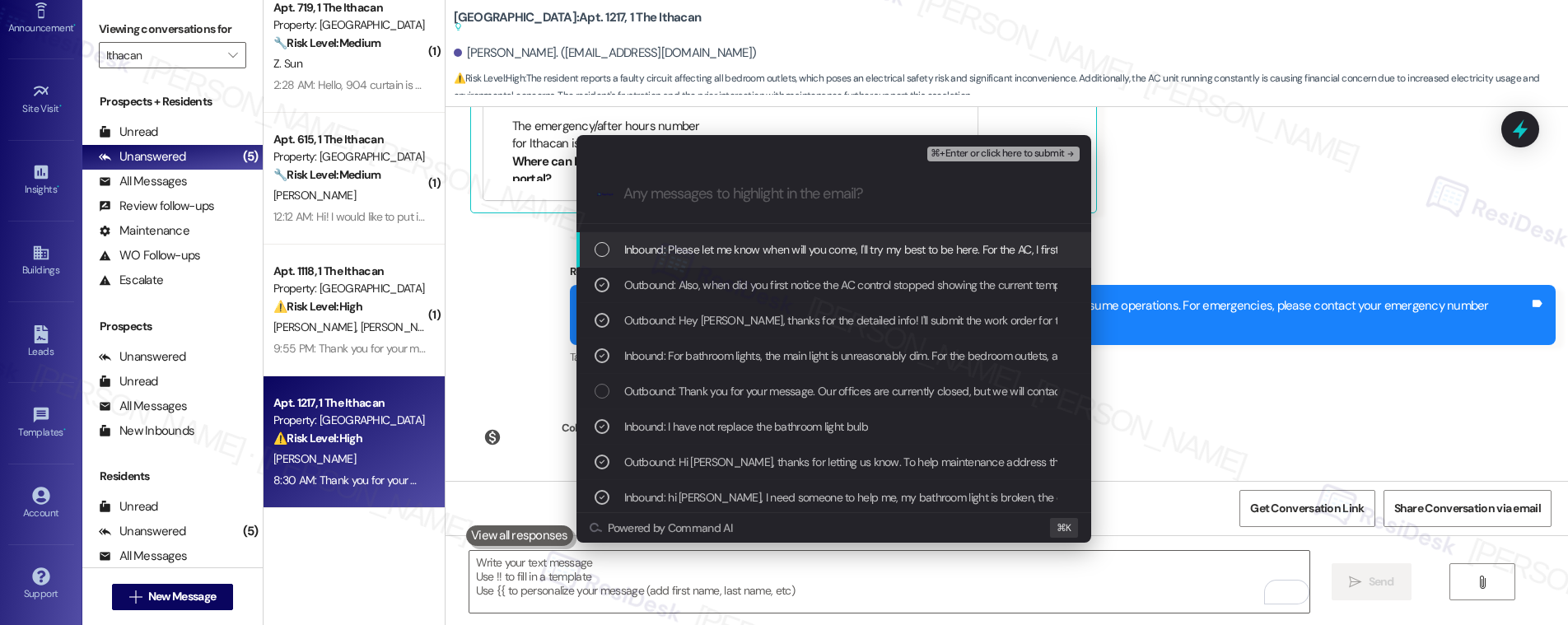
click at [912, 244] on span "Inbound: Please let me know when will you come, I'll try my best to be here. Fo…" at bounding box center [1163, 249] width 1077 height 18
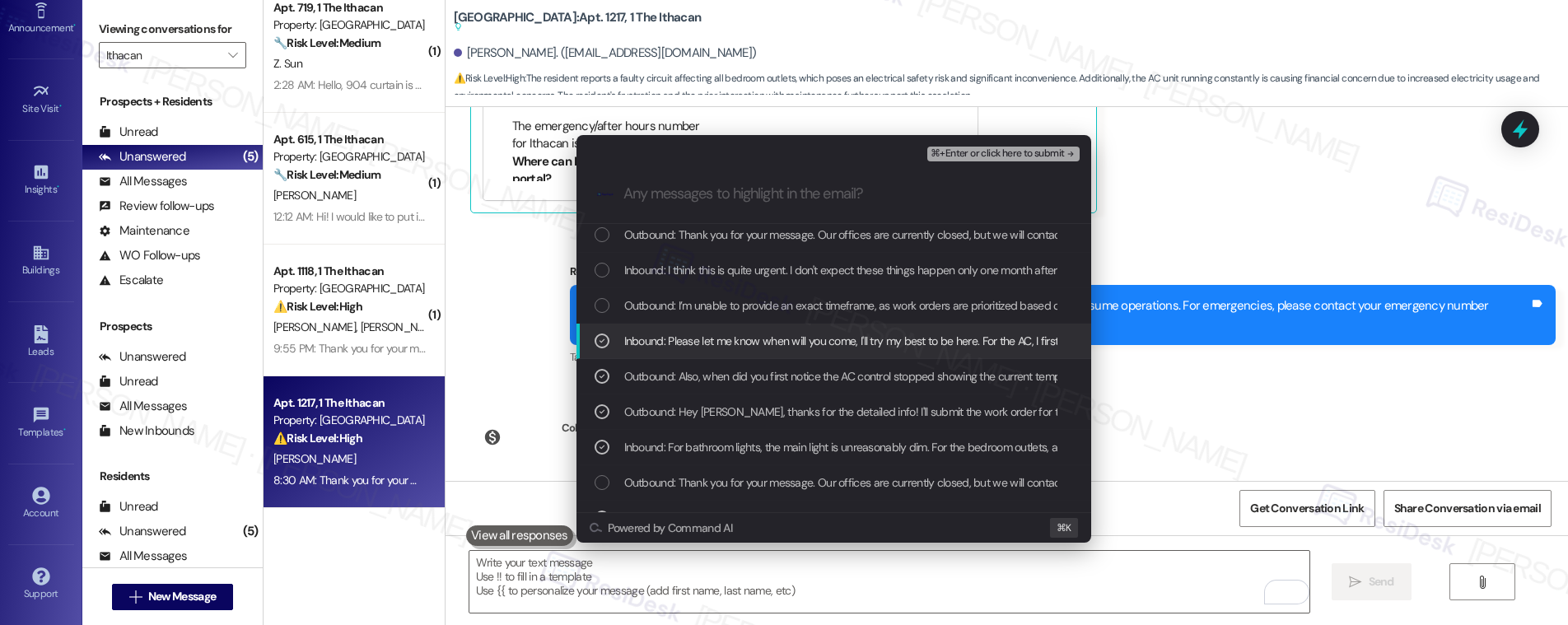
scroll to position [0, 0]
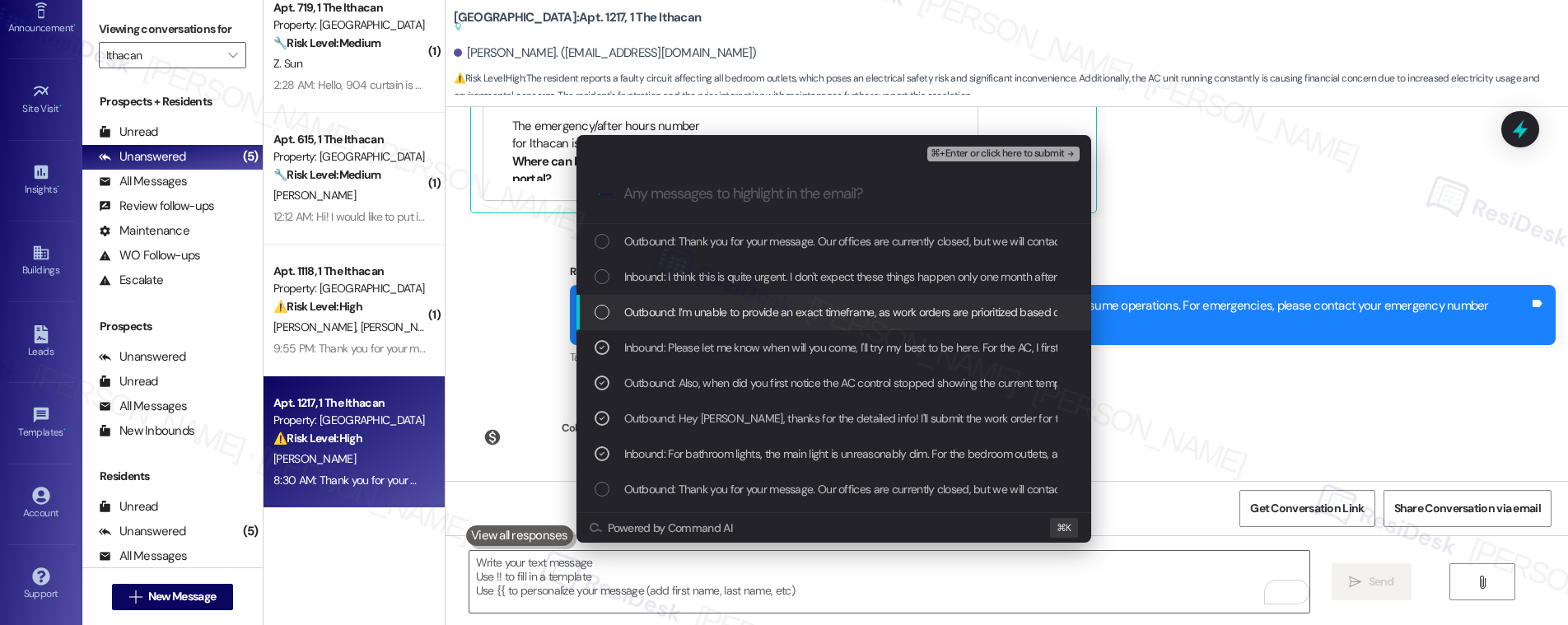
click at [900, 323] on div "Outbound: I’m unable to provide an exact timeframe, as work orders are prioriti…" at bounding box center [834, 312] width 515 height 35
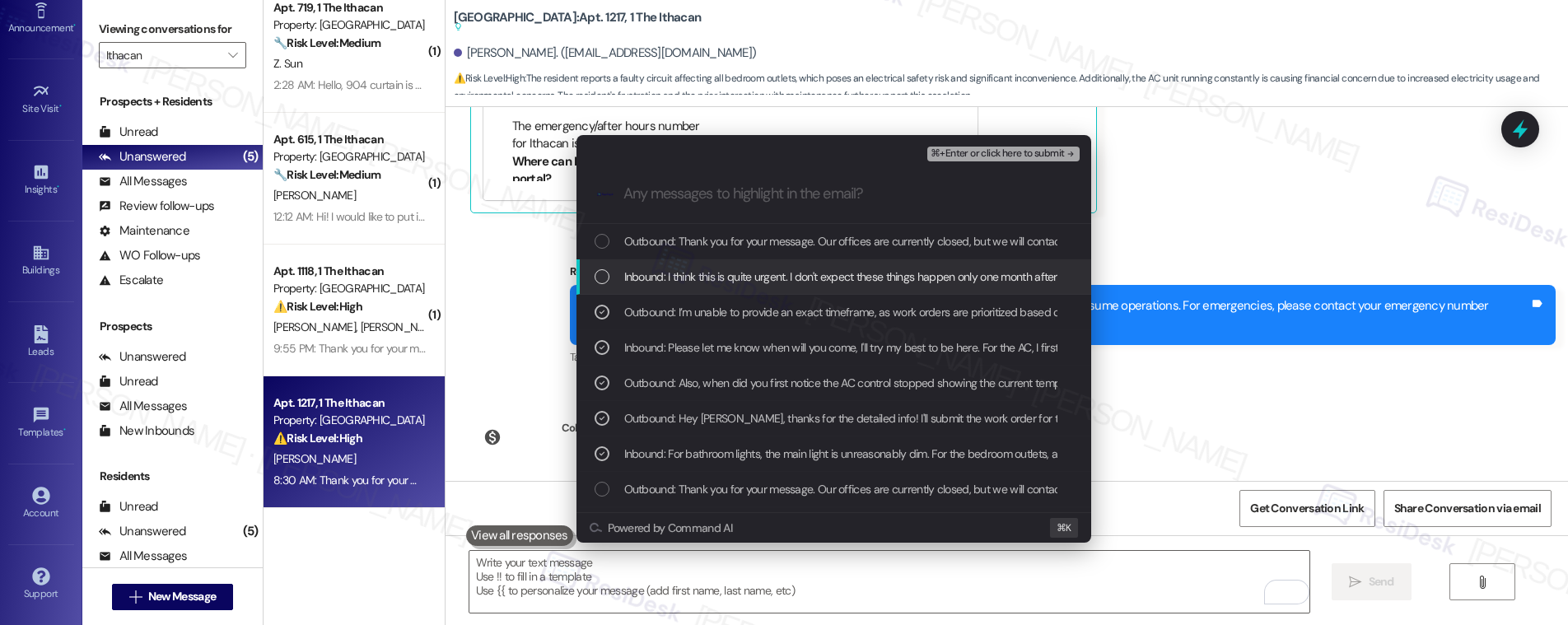
click at [902, 263] on div "Inbound: I think this is quite urgent. I don't expect these things happen only …" at bounding box center [834, 276] width 515 height 35
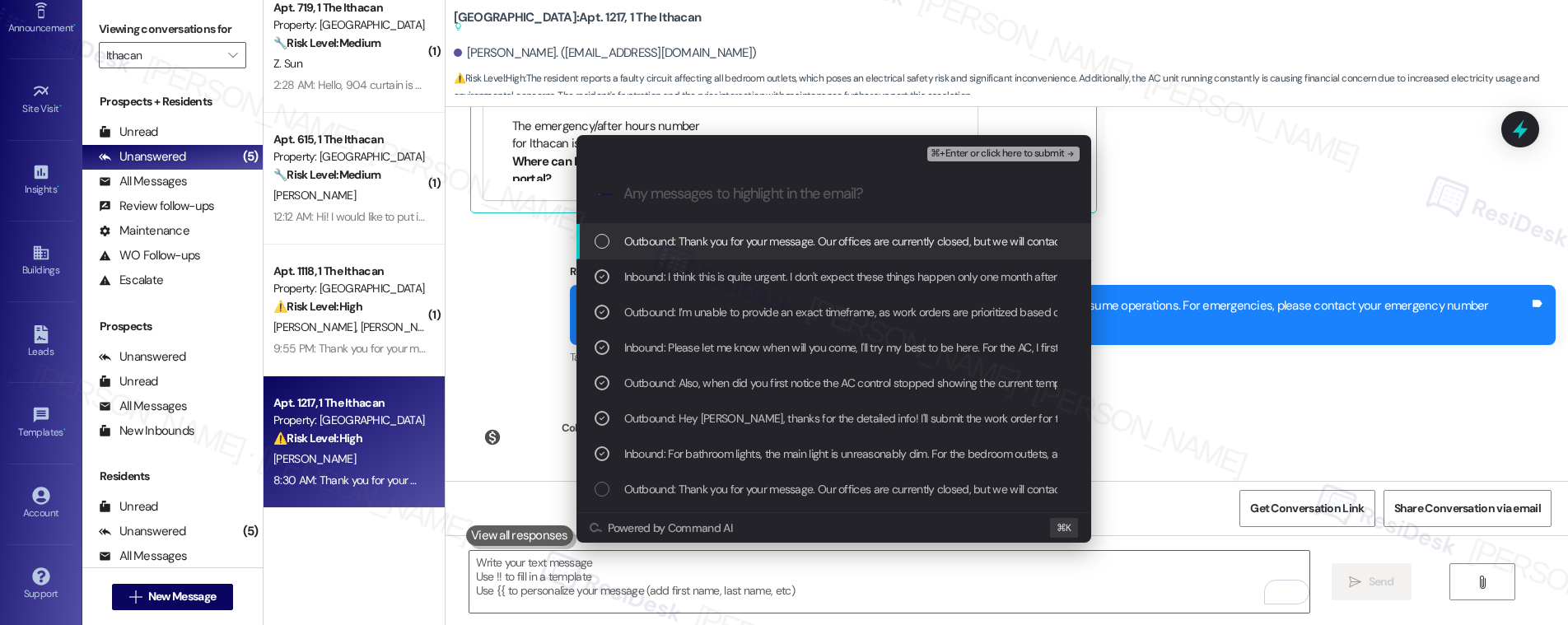
click at [982, 151] on span "⌘+Enter or click here to submit" at bounding box center [996, 154] width 133 height 11
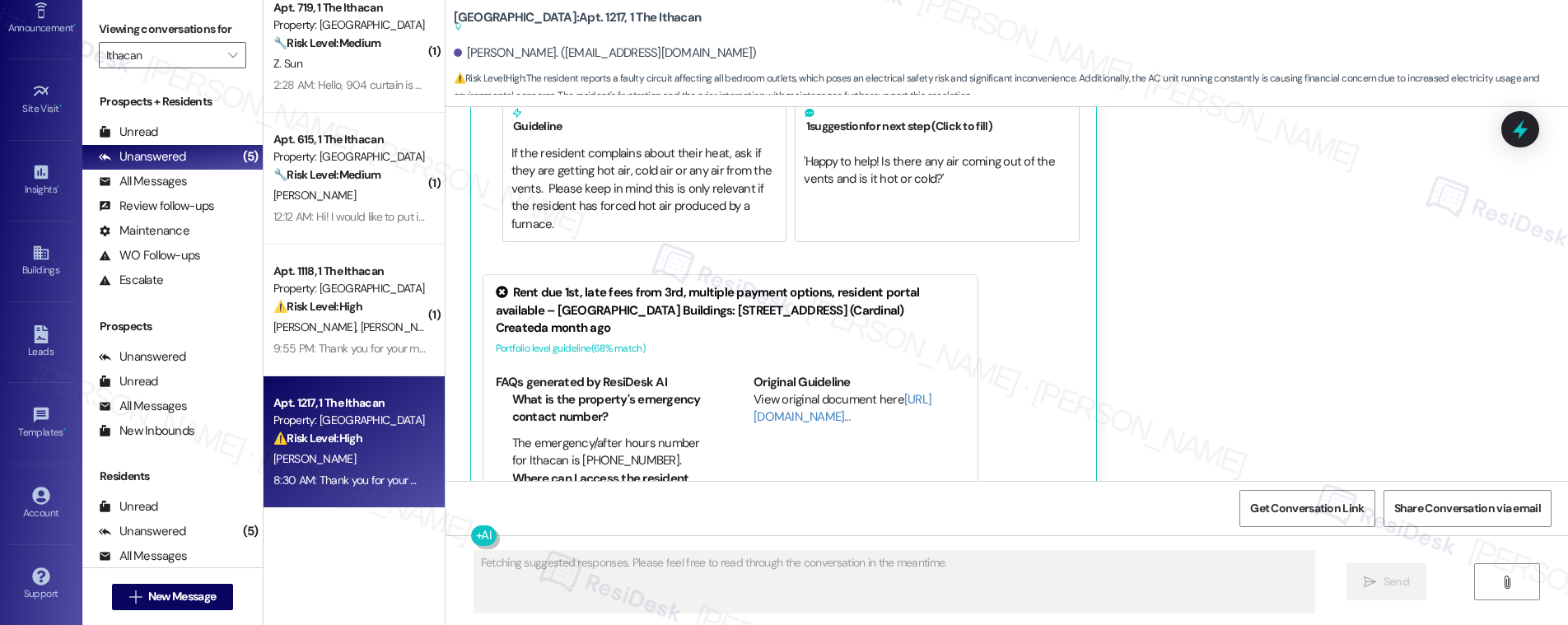
scroll to position [2619, 0]
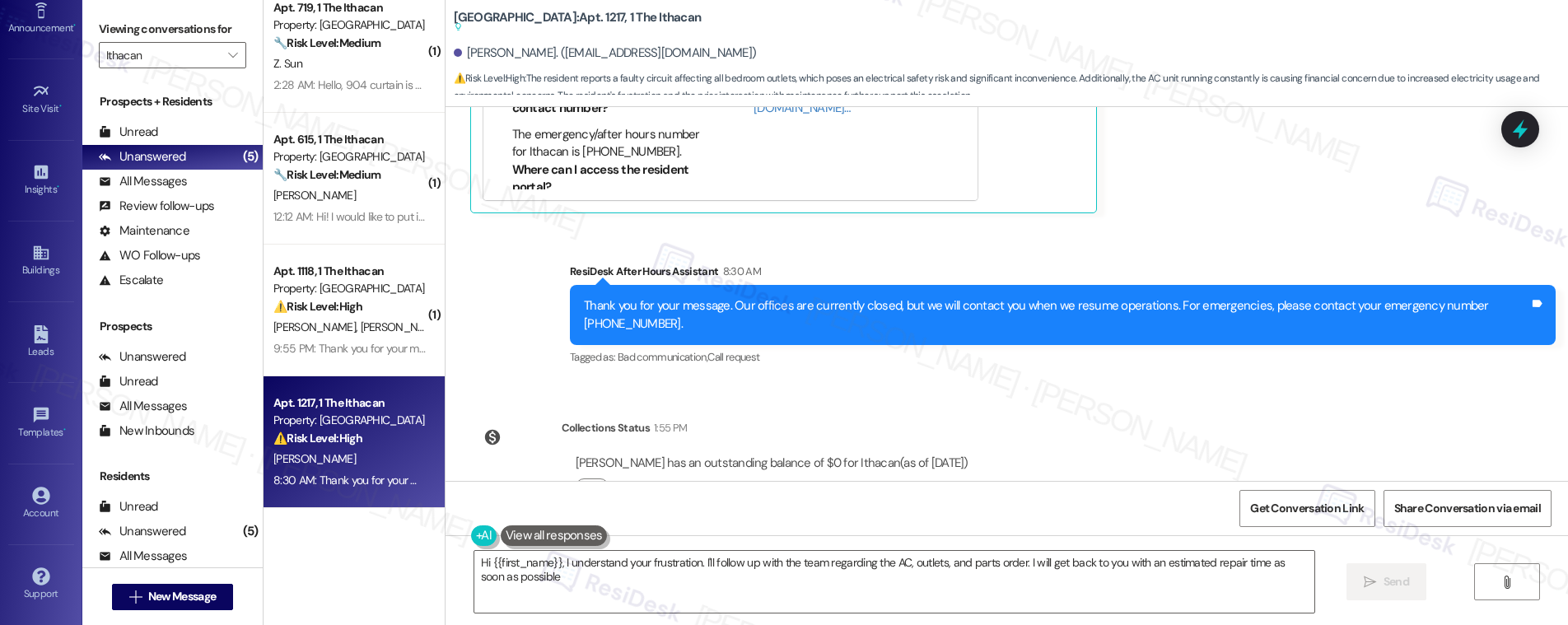
type textarea "Hi {{first_name}}, I understand your frustration. I'll follow up with the team …"
click at [952, 586] on textarea "Hi {{first_name}}, I understand your frustration. I'll follow up with the team …" at bounding box center [894, 581] width 840 height 61
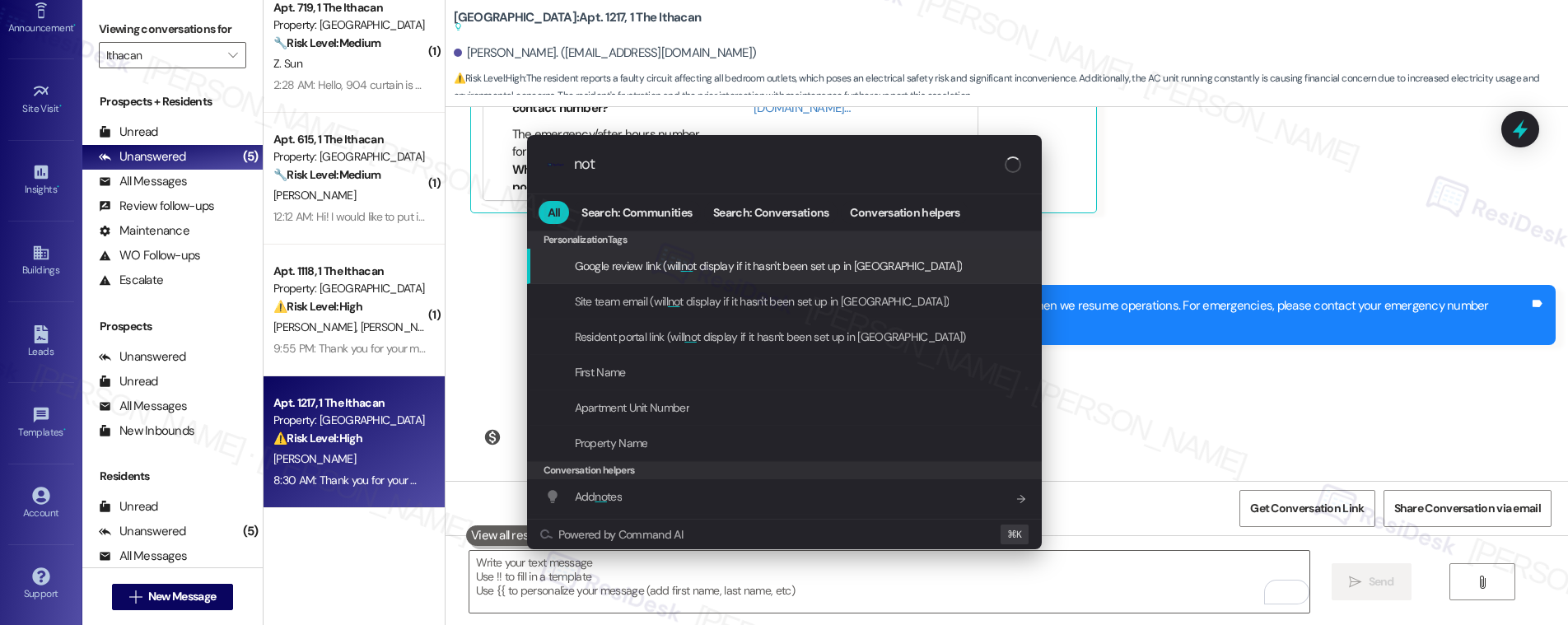
type input "note"
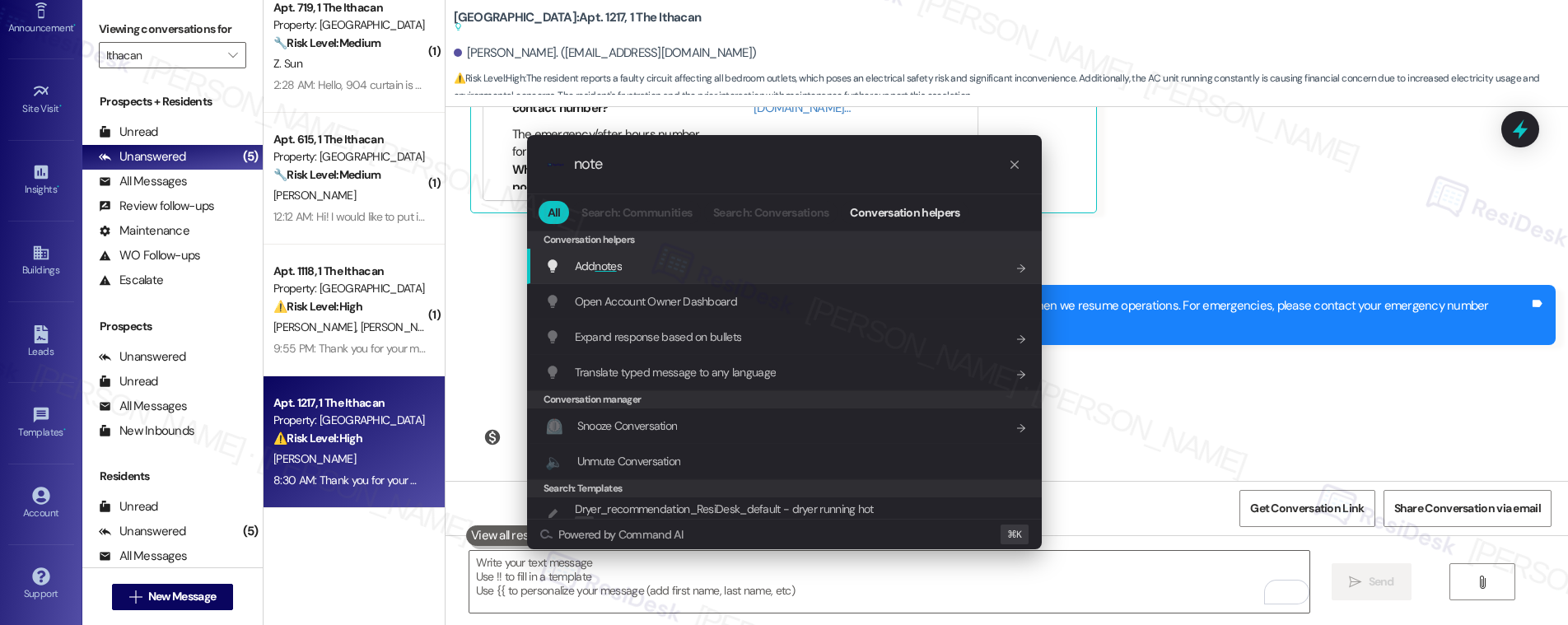
click at [879, 257] on div "Add note s Add shortcut" at bounding box center [785, 266] width 482 height 18
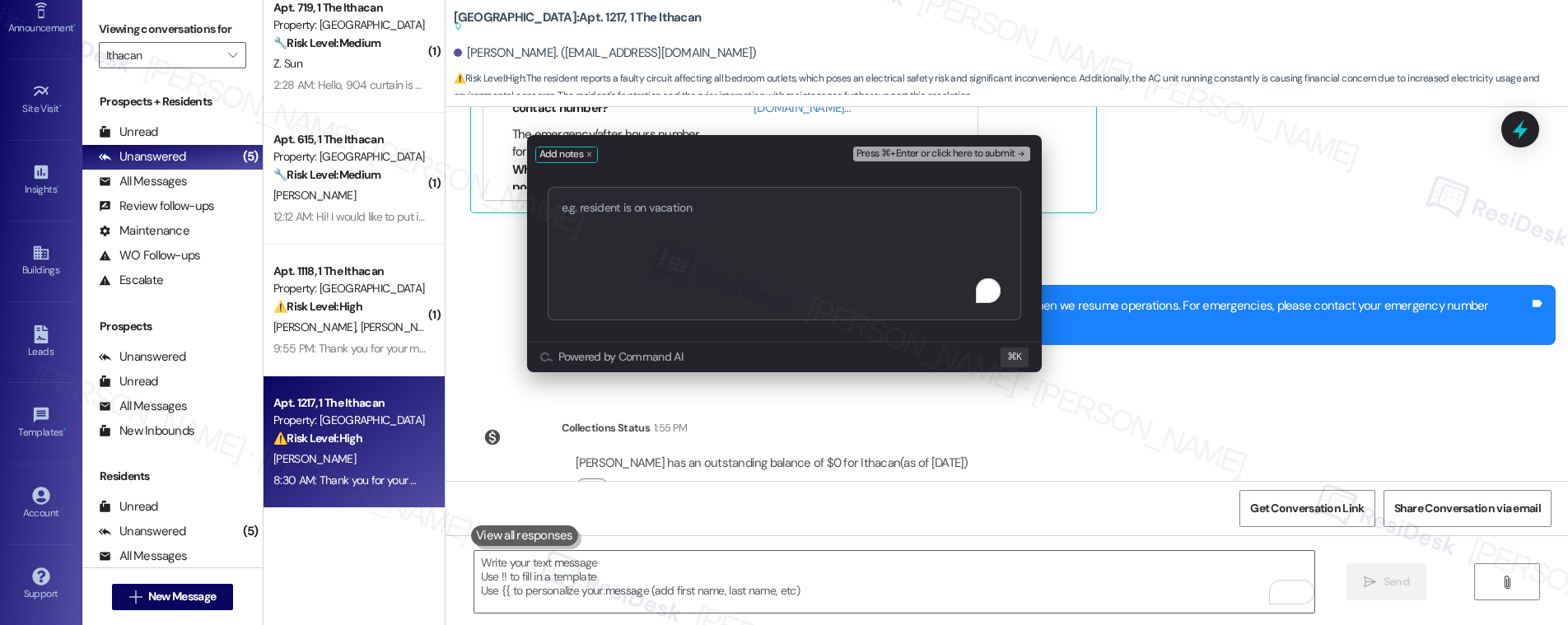
type textarea "Work order submitted by Residesk | Work order #"
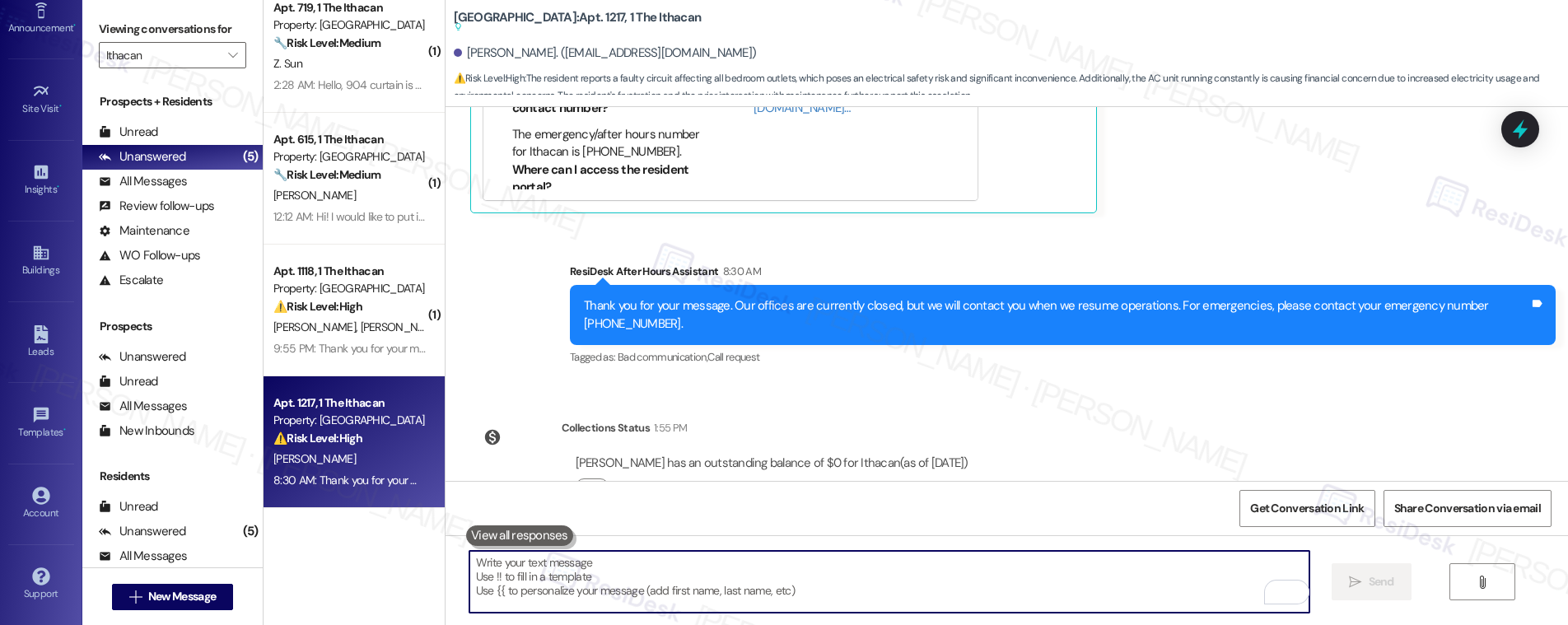
click at [669, 581] on textarea "To enrich screen reader interactions, please activate Accessibility in Grammarl…" at bounding box center [890, 581] width 840 height 61
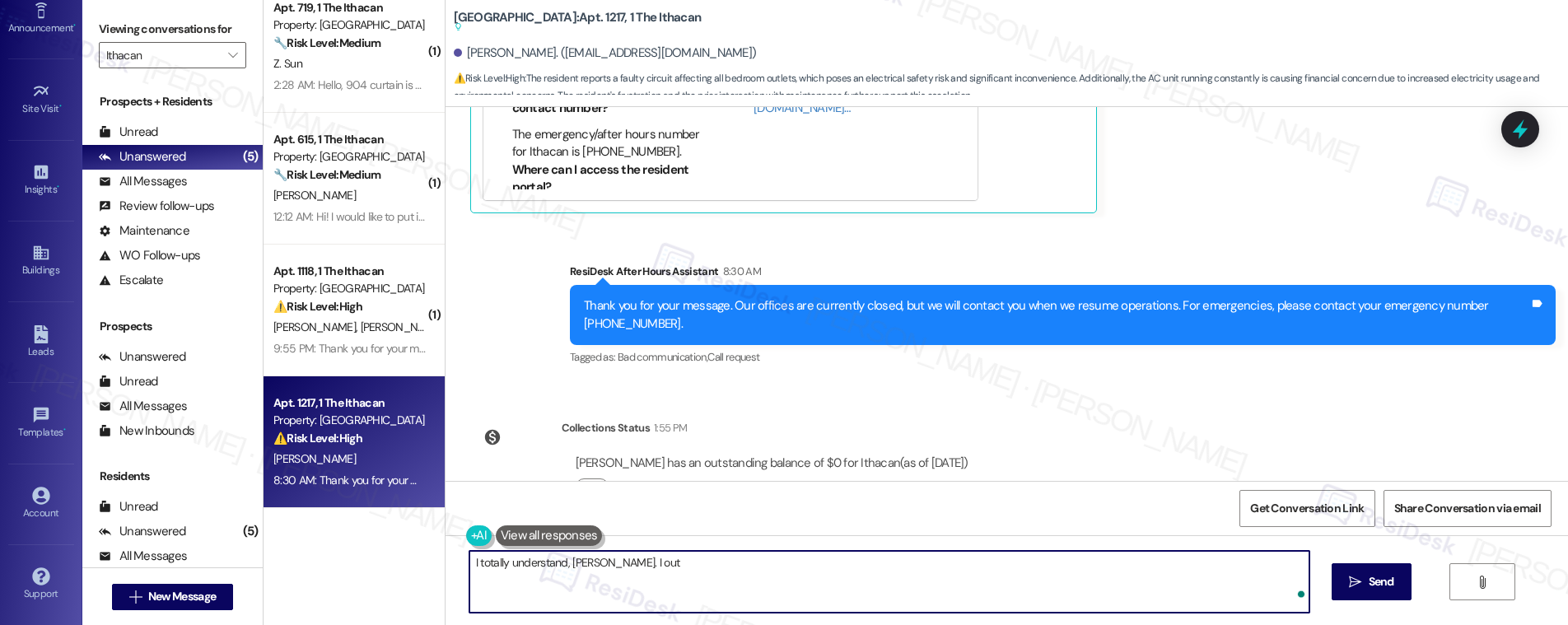
type textarea "I totally understand, Nina. I ou"
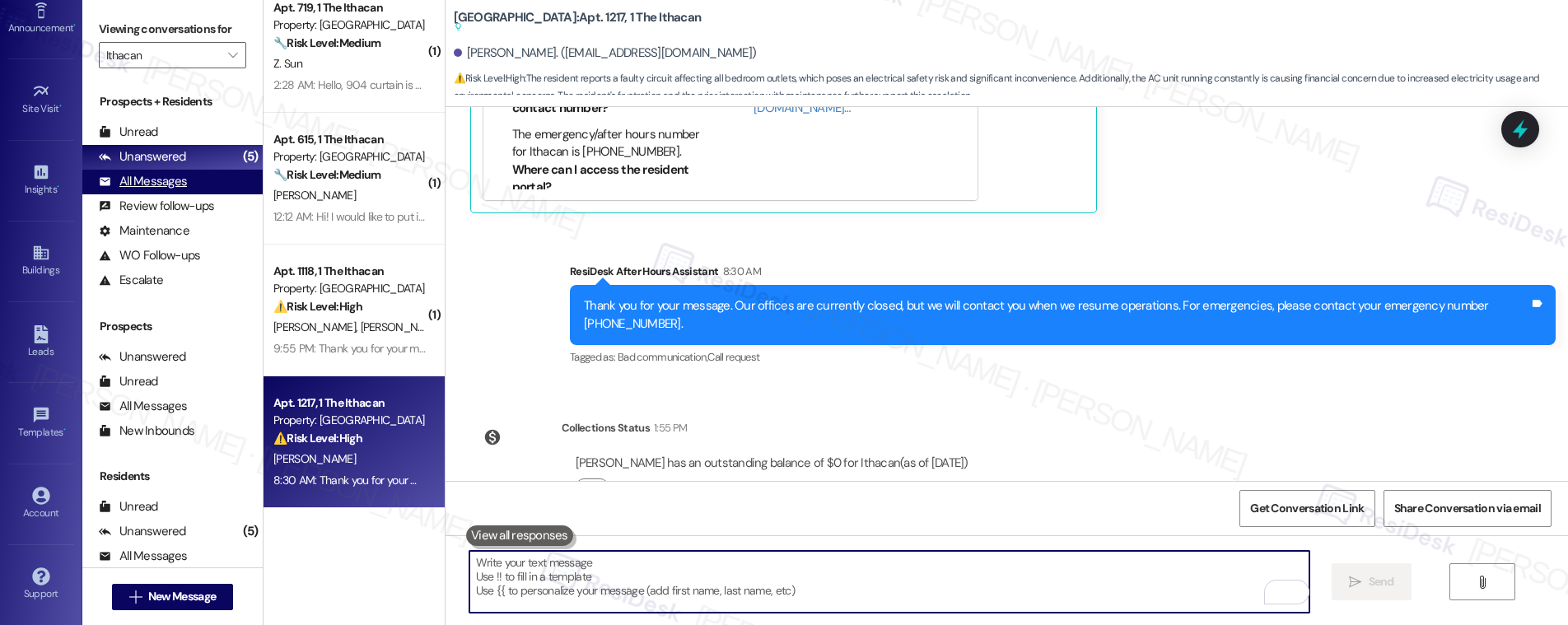
click at [183, 182] on div "All Messages" at bounding box center [142, 182] width 88 height 17
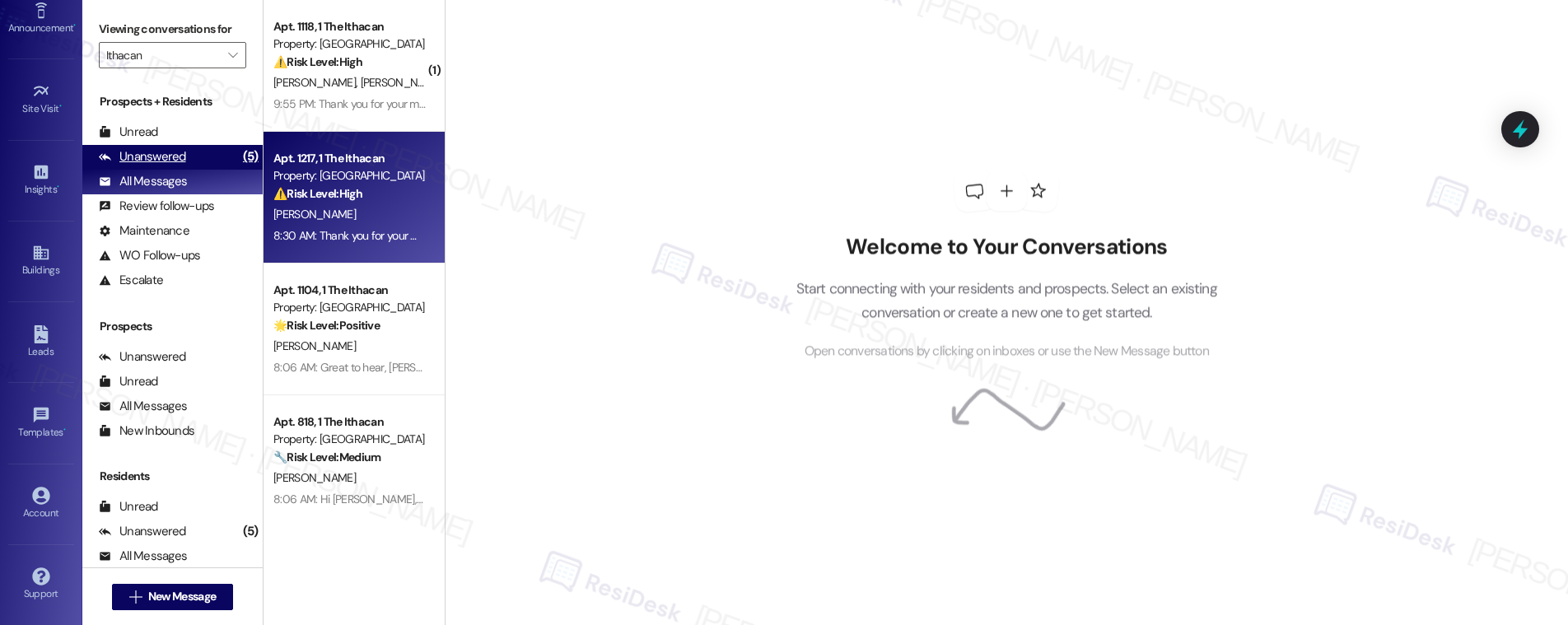
click at [156, 161] on div "Unanswered" at bounding box center [142, 157] width 87 height 17
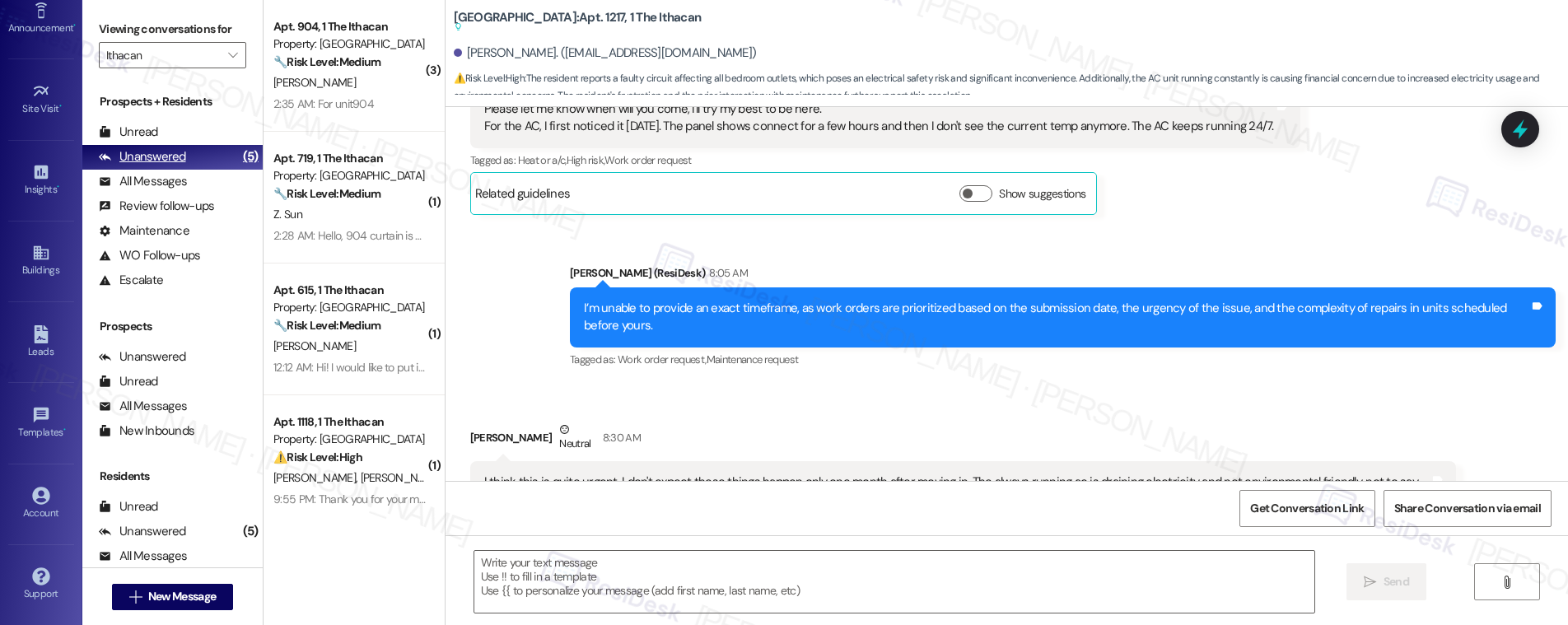
type textarea "Fetching suggested responses. Please feel free to read through the conversation…"
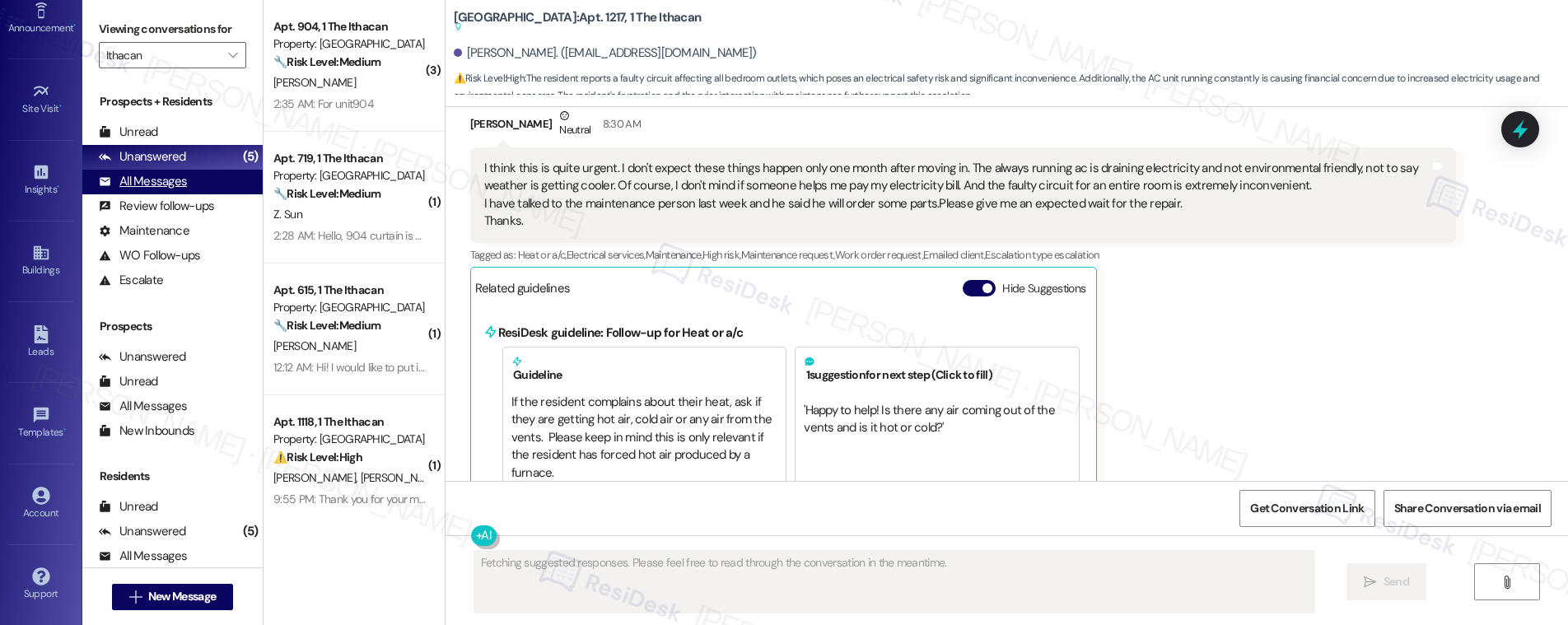
scroll to position [2311, 0]
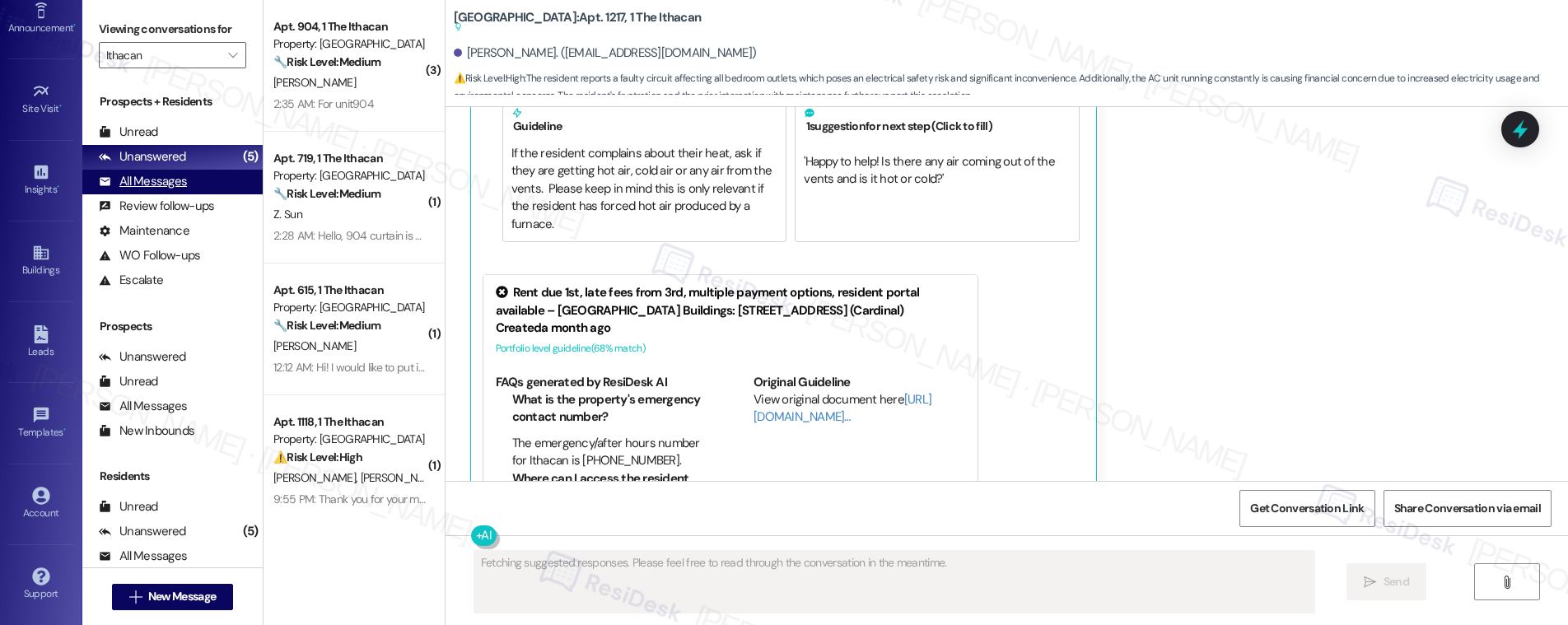
click at [160, 177] on div "All Messages" at bounding box center [142, 182] width 88 height 17
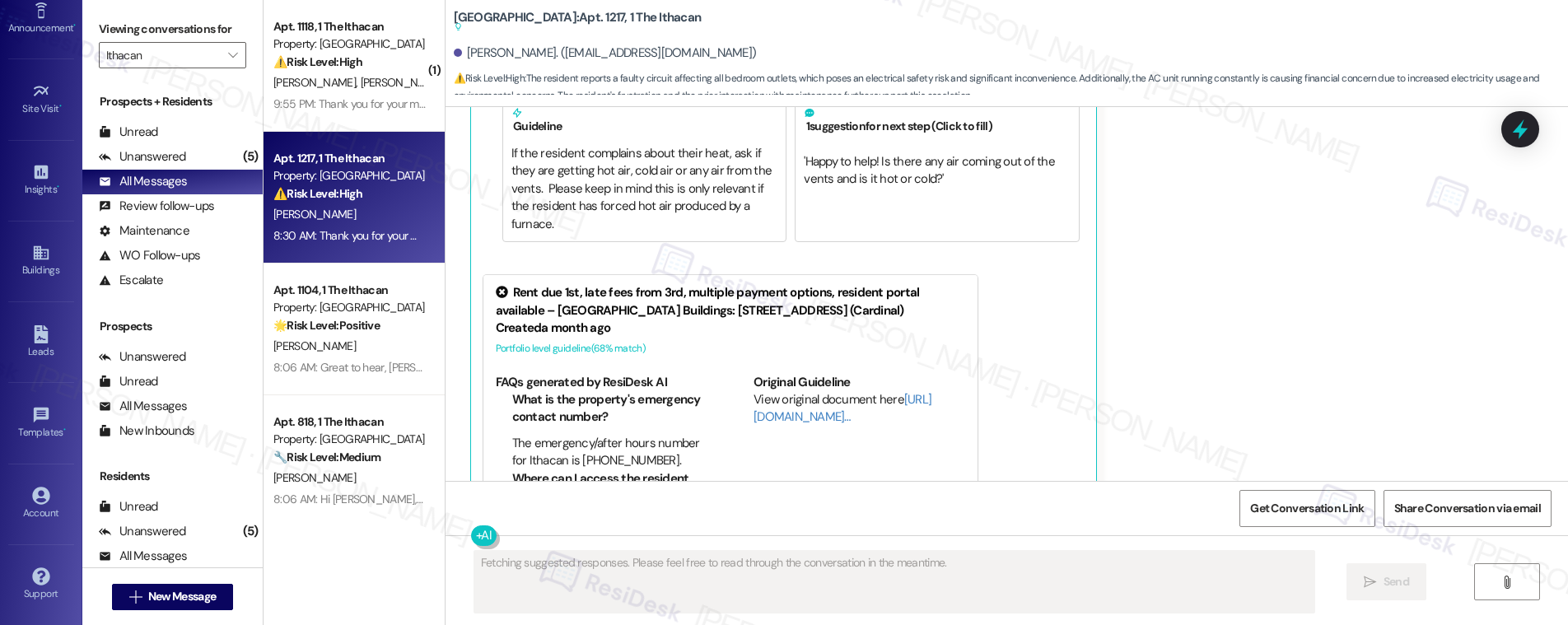
click at [346, 212] on div "N. Wang" at bounding box center [349, 215] width 155 height 21
click at [347, 211] on div "N. Wang" at bounding box center [349, 215] width 155 height 21
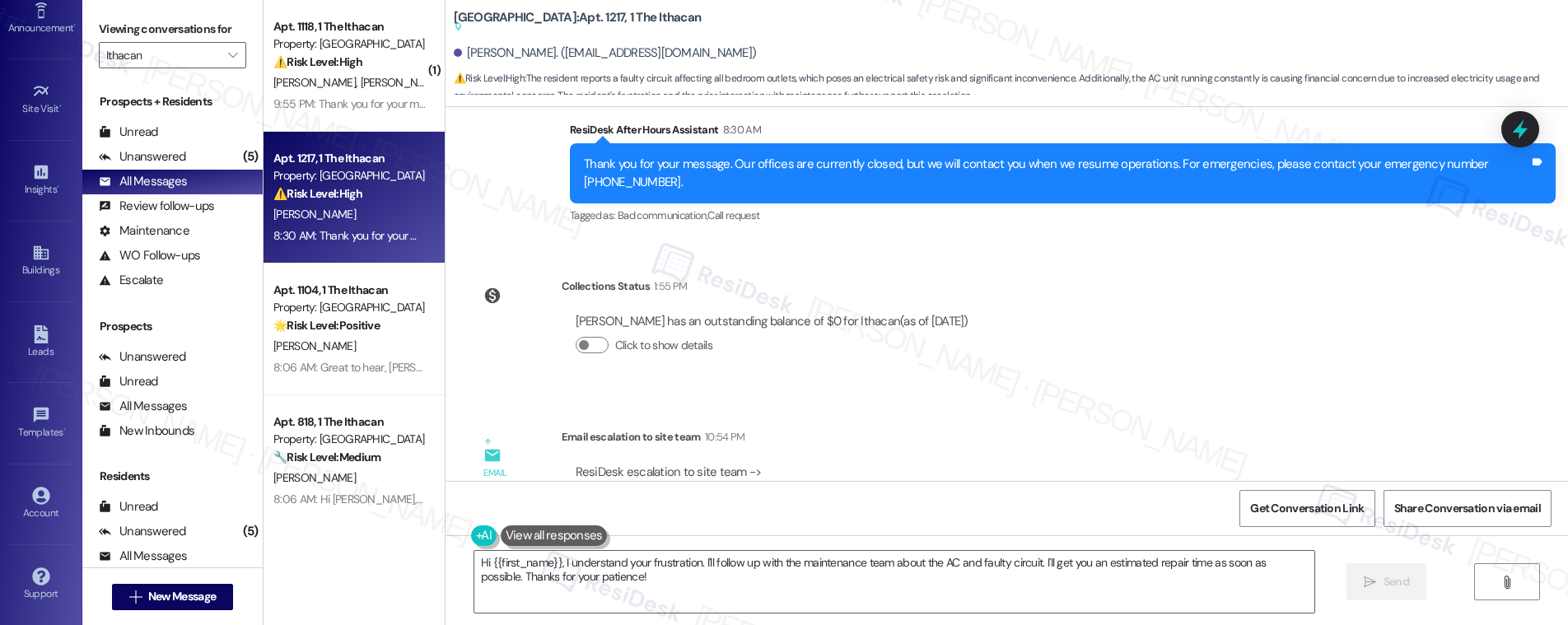
scroll to position [2822, 0]
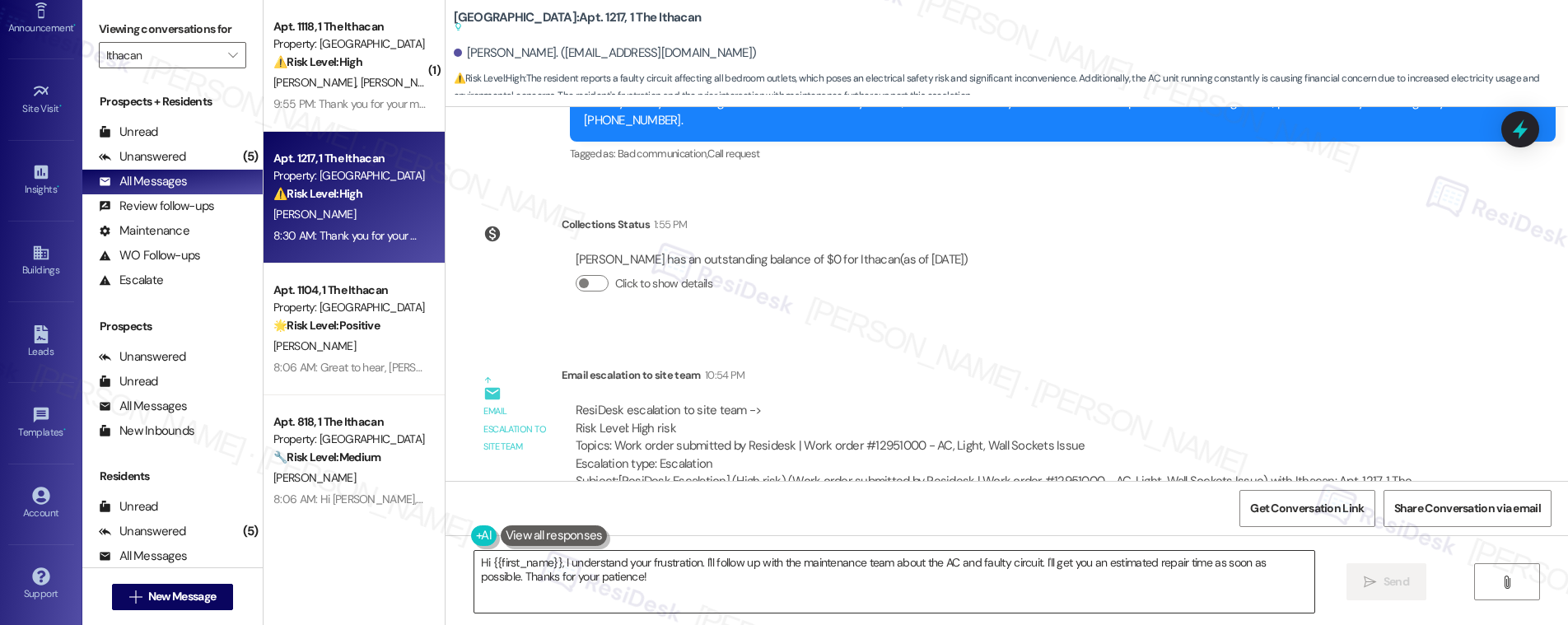
click at [670, 594] on textarea "Hi {{first_name}}, I understand your frustration. I'll follow up with the maint…" at bounding box center [894, 581] width 840 height 61
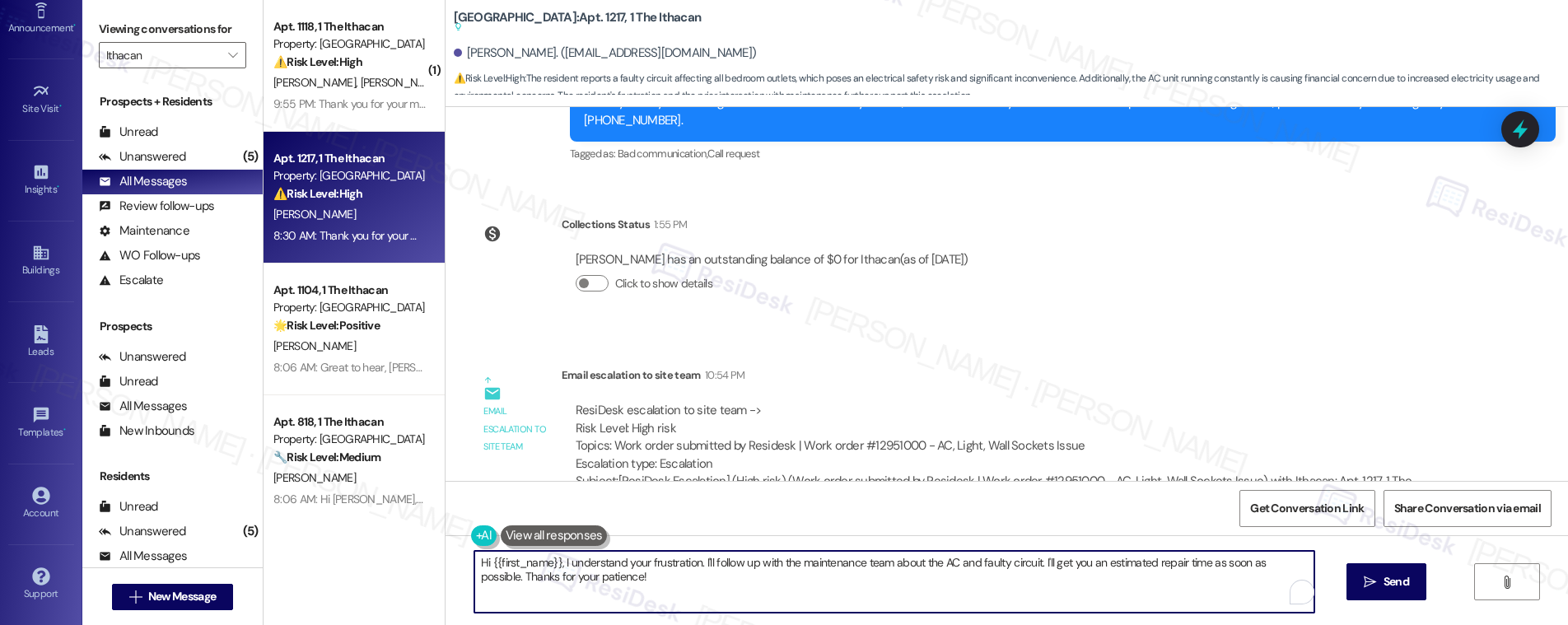
click at [670, 595] on textarea "Hi {{first_name}}, I understand your frustration. I'll follow up with the maint…" at bounding box center [894, 581] width 840 height 61
paste textarea "I totally understand, Nina. I ou"
click at [890, 402] on div "ResiDesk escalation to site team -> Risk Level: High risk Topics: Work order su…" at bounding box center [1008, 437] width 866 height 71
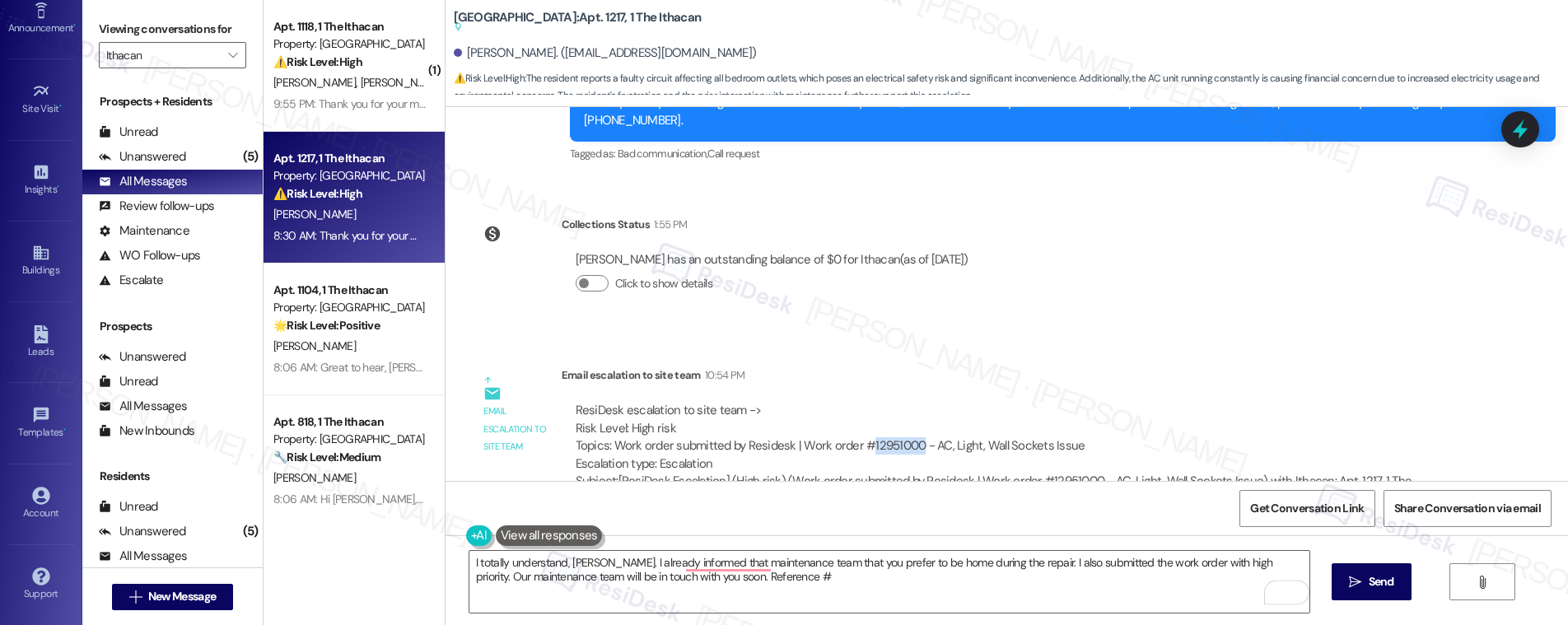
click at [890, 402] on div "ResiDesk escalation to site team -> Risk Level: High risk Topics: Work order su…" at bounding box center [1008, 437] width 866 height 71
copy div "12951000"
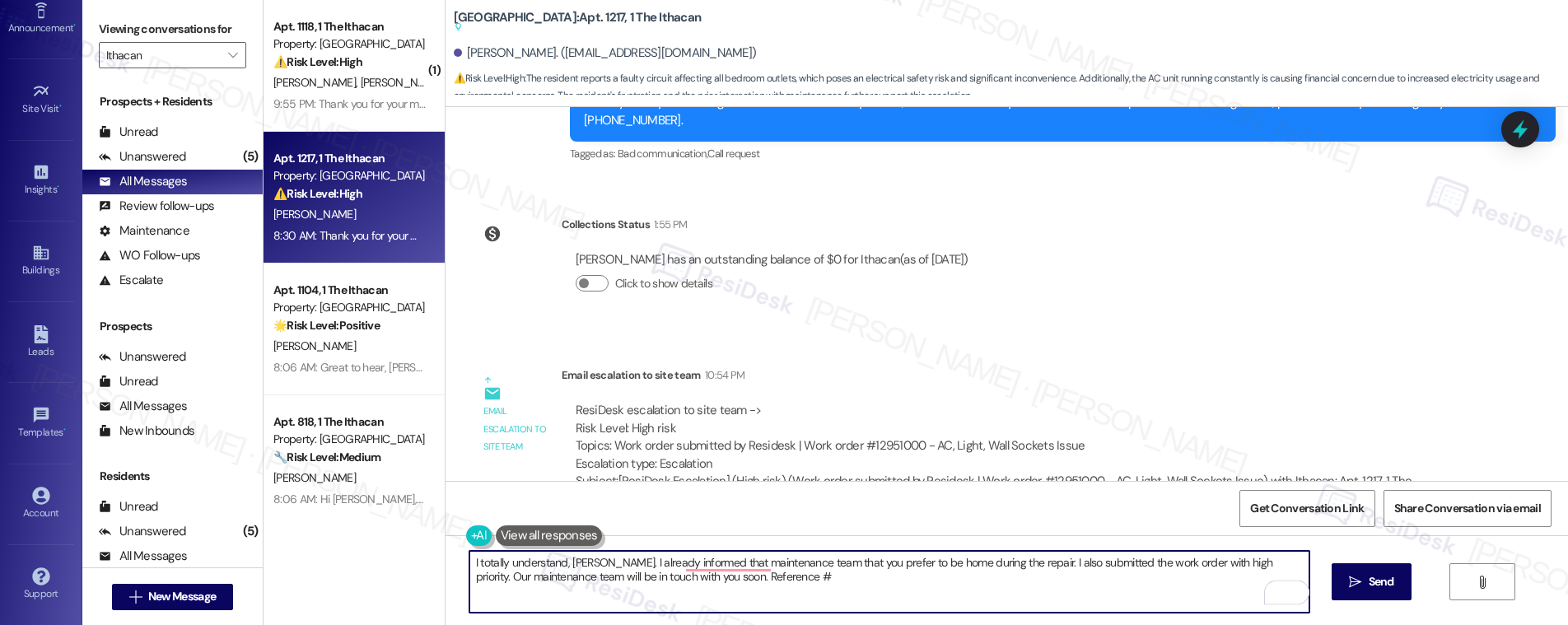
click at [809, 581] on textarea "I totally understand, Nina. I already informed that maintenance team that you p…" at bounding box center [890, 581] width 840 height 61
paste textarea "12951000"
type textarea "I totally understand, Nina. I already informed that maintenance team that you p…"
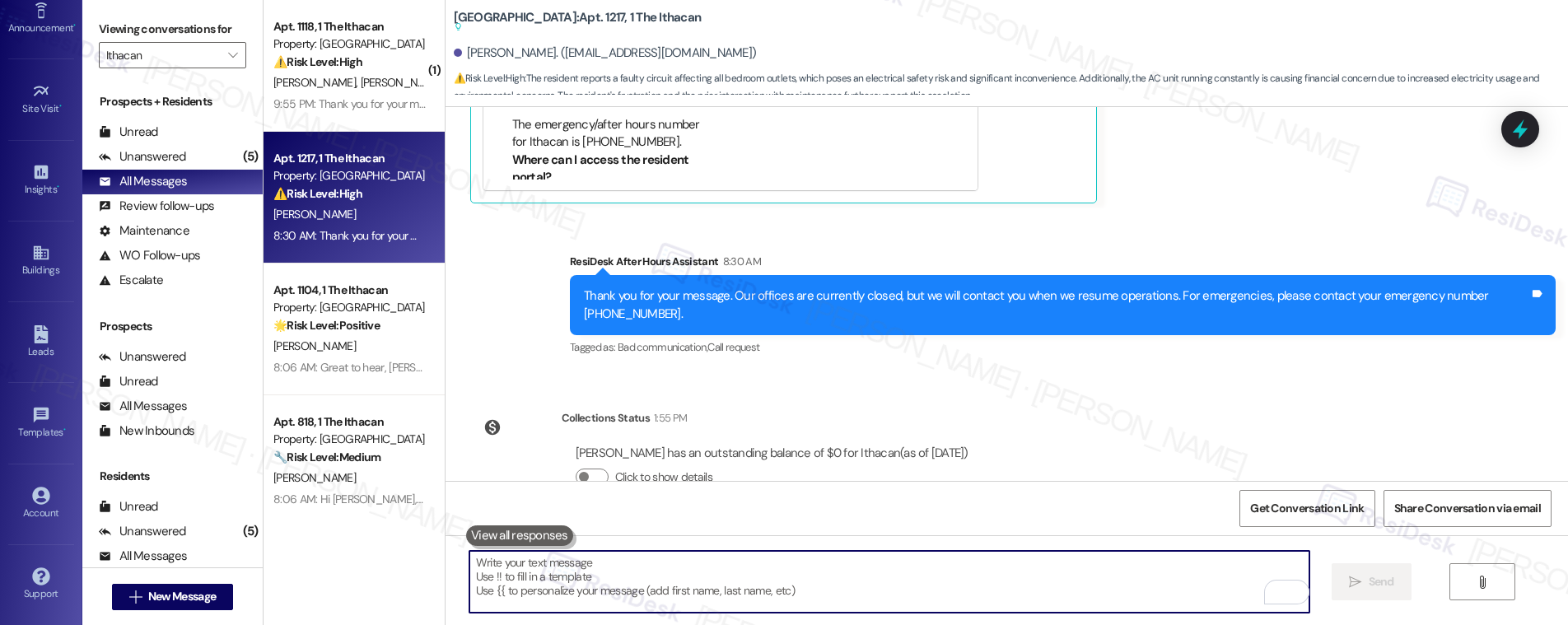
scroll to position [2442, 0]
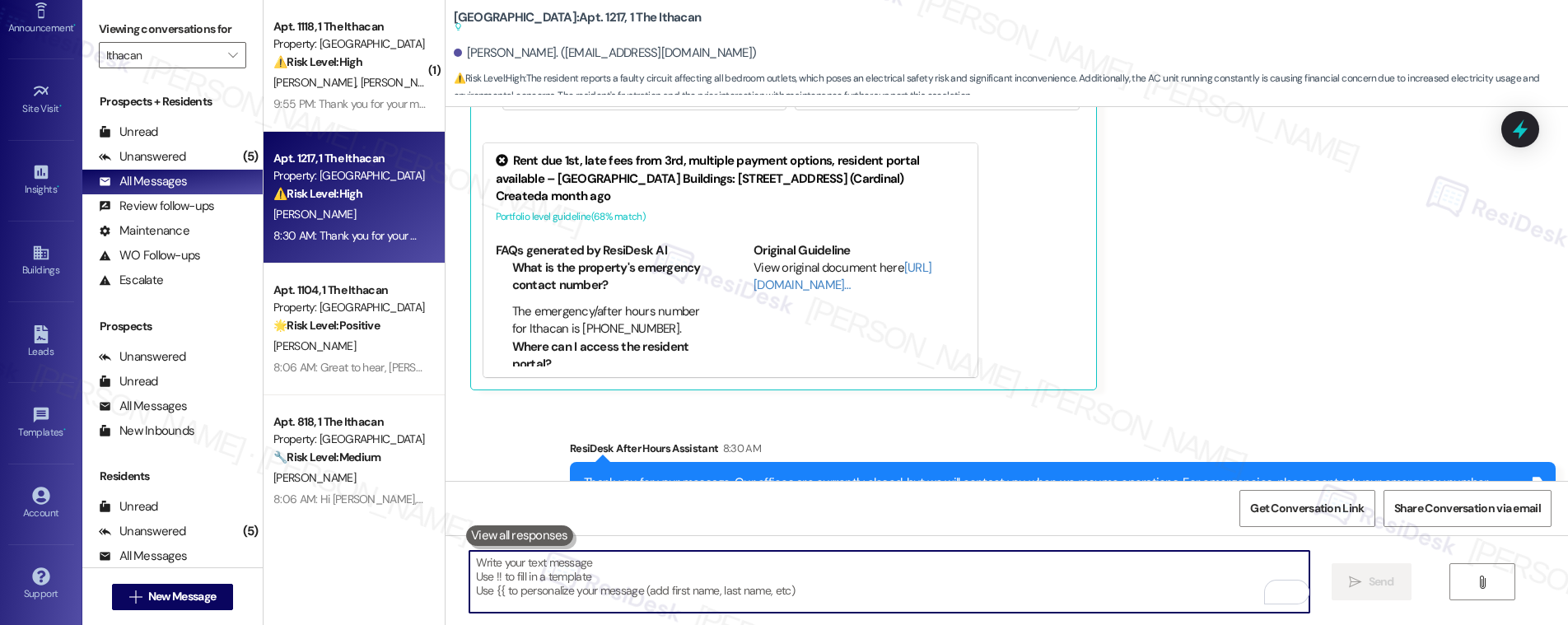
click at [479, 573] on textarea "To enrich screen reader interactions, please activate Accessibility in Grammarl…" at bounding box center [890, 581] width 840 height 61
paste textarea "I completely understand, Nina. I’ve already informed the maintenance team that …"
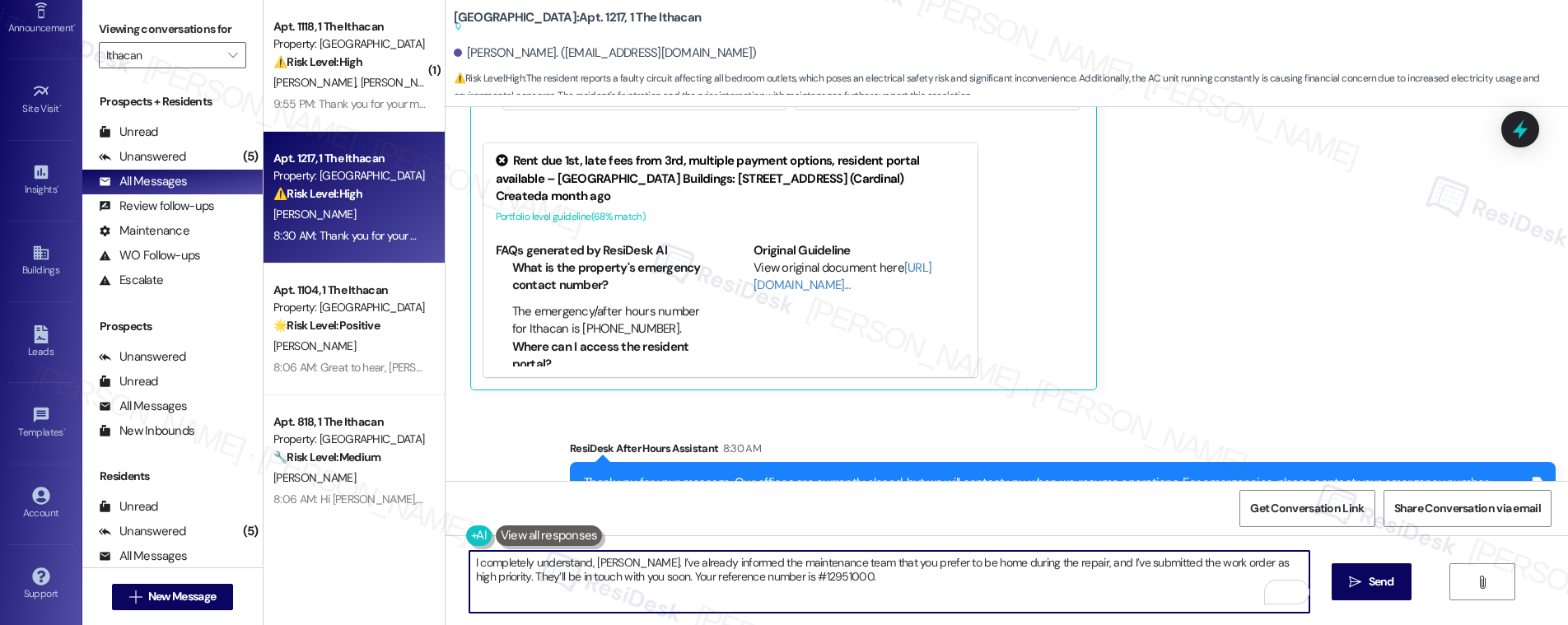
type textarea "I completely understand, Nina. I’ve already informed the maintenance team that …"
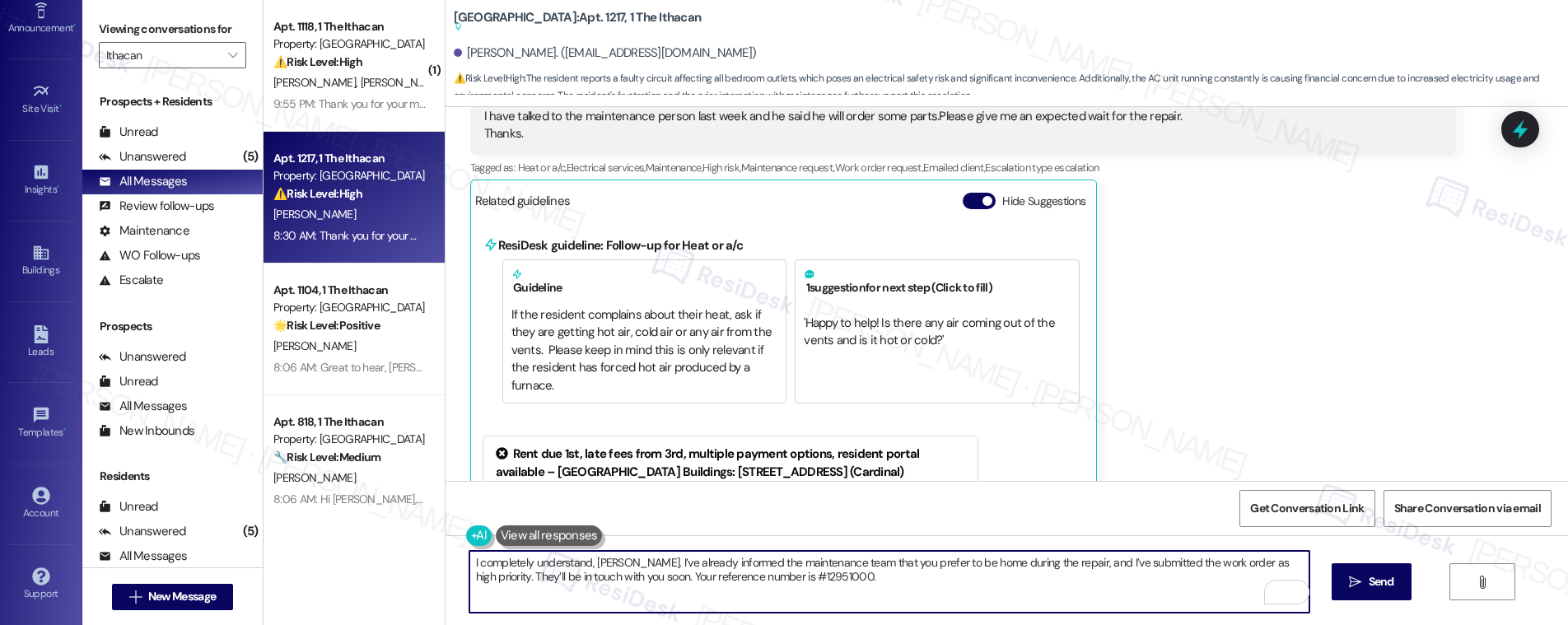
scroll to position [2030, 0]
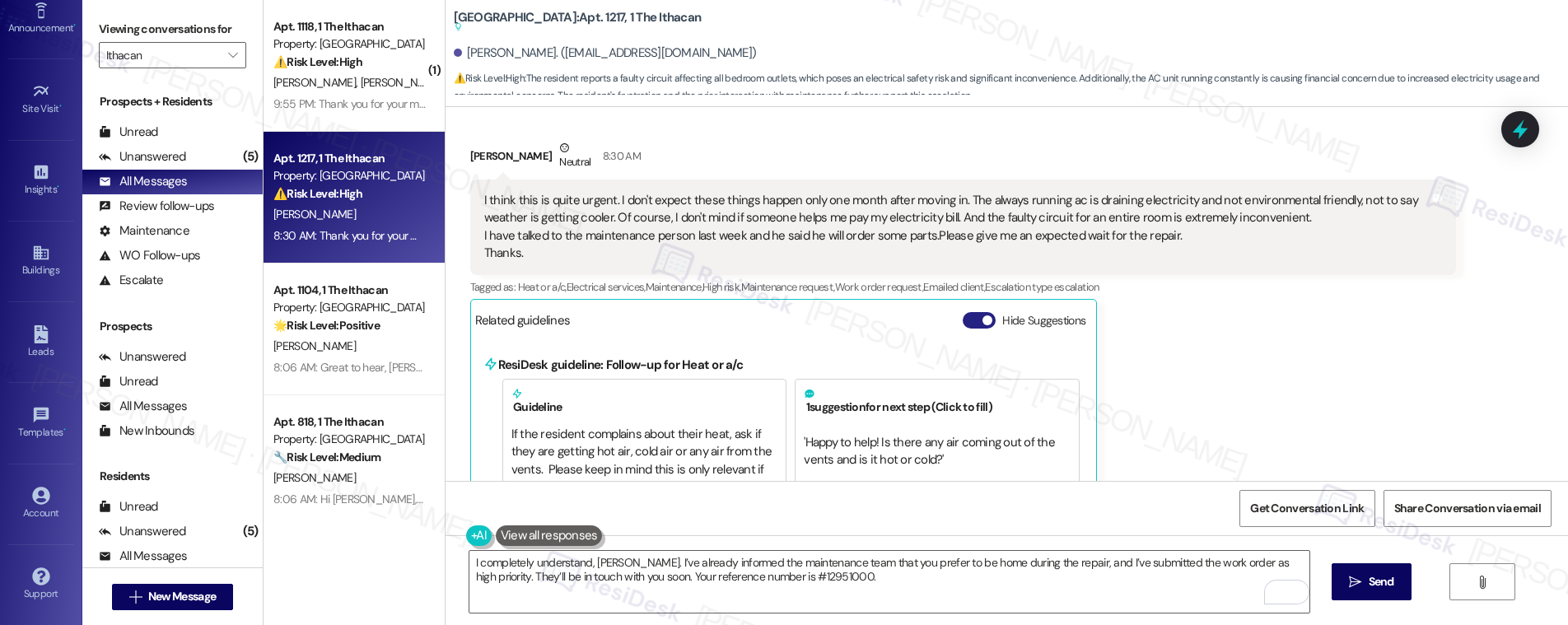
click at [963, 312] on button "Hide Suggestions" at bounding box center [978, 320] width 33 height 16
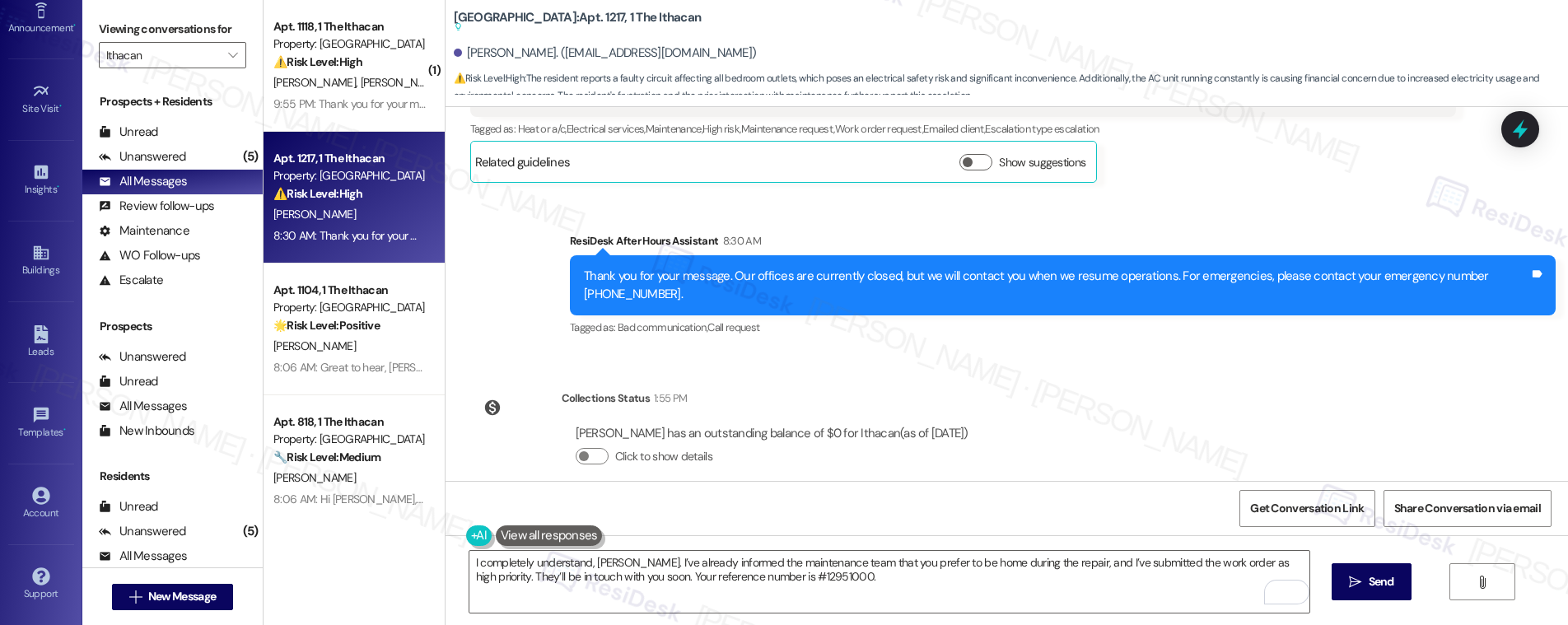
scroll to position [2379, 0]
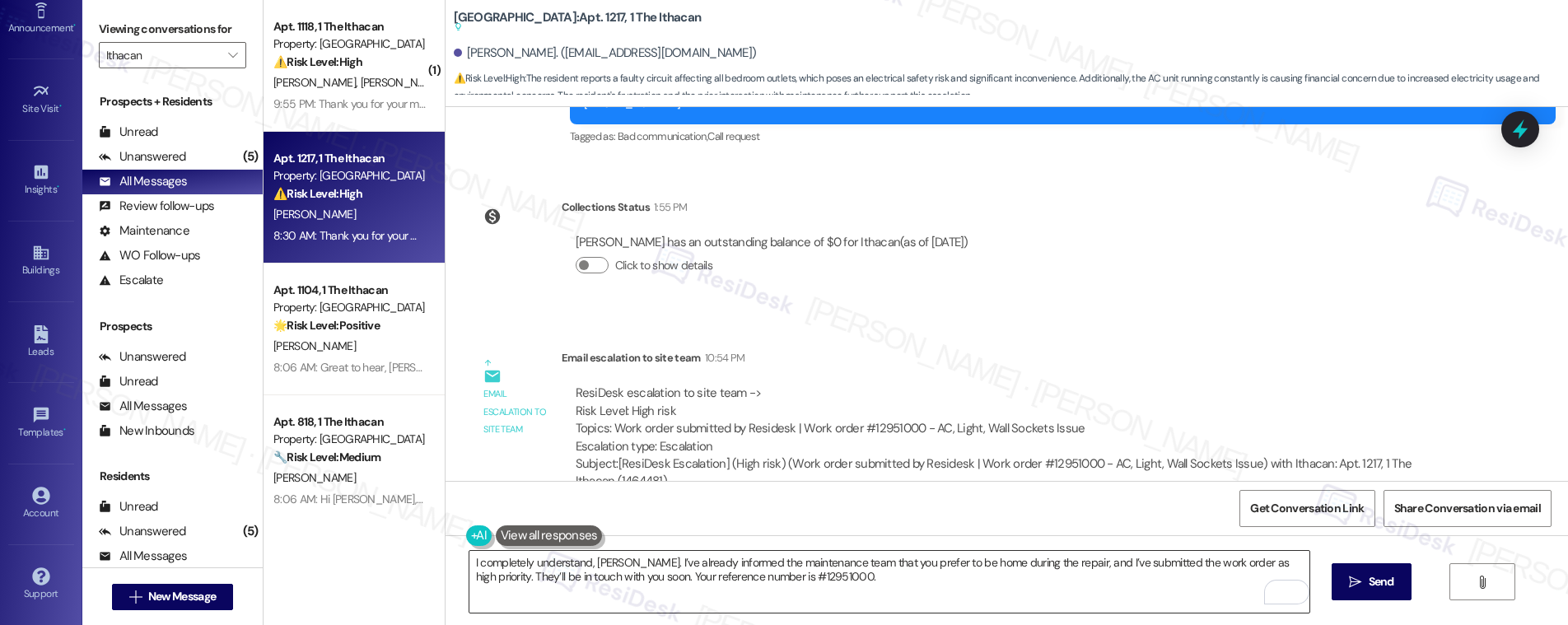
click at [568, 564] on textarea "I completely understand, Nina. I’ve already informed the maintenance team that …" at bounding box center [890, 581] width 840 height 61
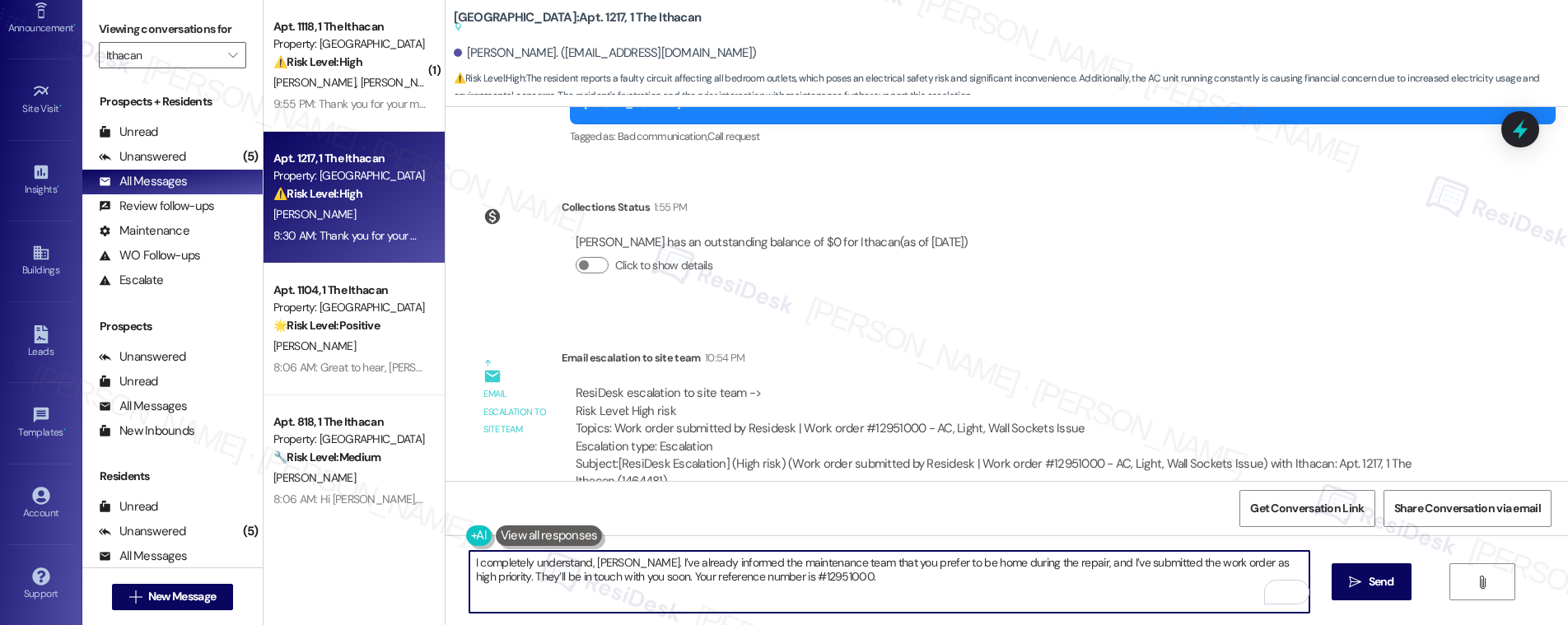
click at [568, 564] on textarea "I completely understand, Nina. I’ve already informed the maintenance team that …" at bounding box center [890, 581] width 840 height 61
click at [568, 564] on textarea "I completely understand, Nina. I’ve already informed the maintenance team that …" at bounding box center [890, 581] width 840 height 61
click at [802, 586] on textarea "I completely understand, Nina. I’ve already informed the maintenance team that …" at bounding box center [890, 581] width 840 height 61
click at [802, 587] on textarea "I completely understand, Nina. I’ve already informed the maintenance team that …" at bounding box center [890, 581] width 840 height 61
drag, startPoint x: 498, startPoint y: 572, endPoint x: 668, endPoint y: 575, distance: 170.0
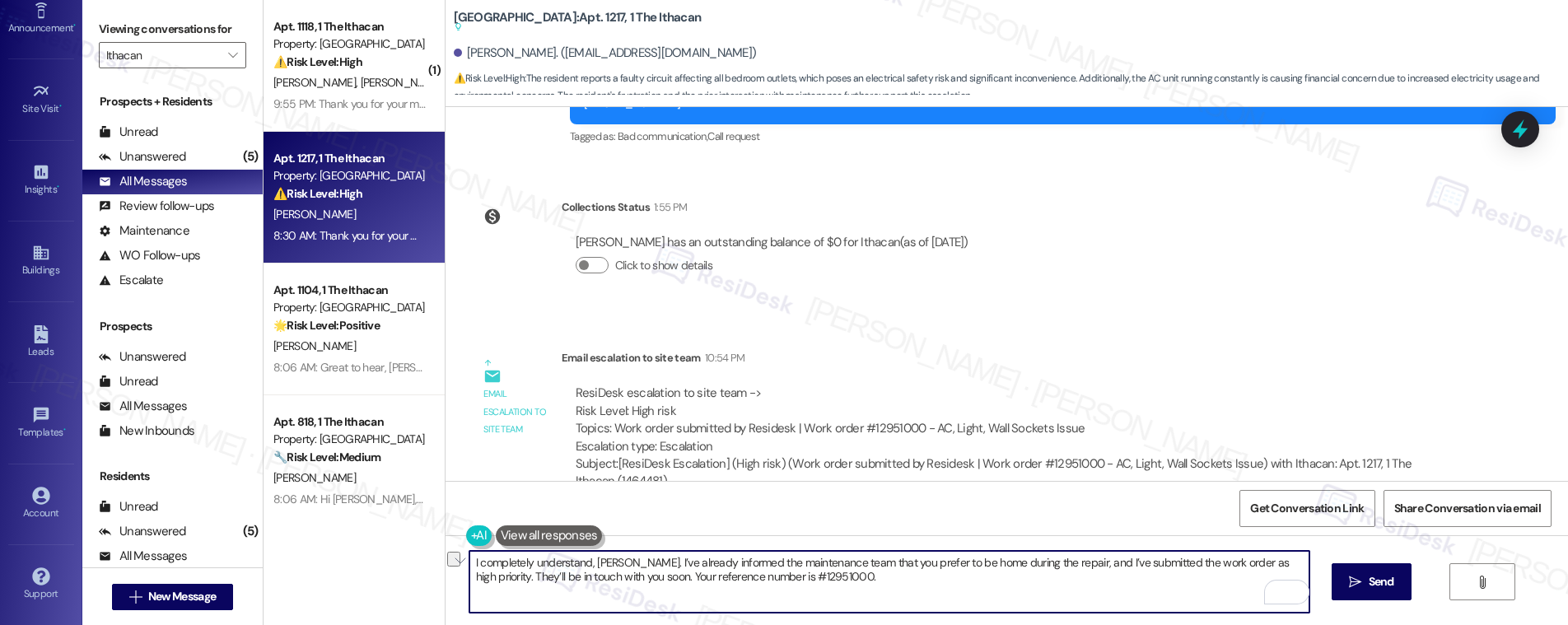
click at [668, 575] on textarea "I completely understand, Nina. I’ve already informed the maintenance team that …" at bounding box center [890, 581] width 840 height 61
click at [830, 579] on textarea "I completely understand, Nina. I’ve already informed the maintenance team that …" at bounding box center [890, 581] width 840 height 61
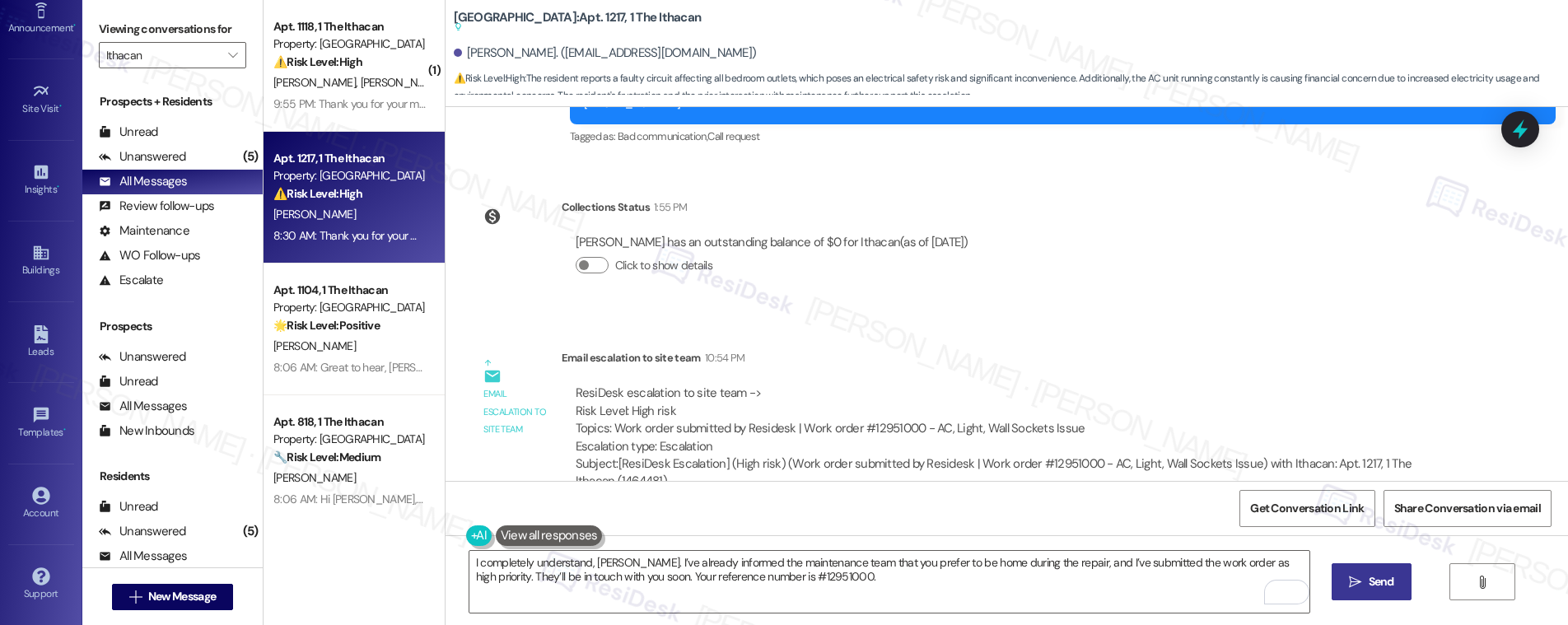
click at [1353, 575] on icon "" at bounding box center [1354, 582] width 12 height 13
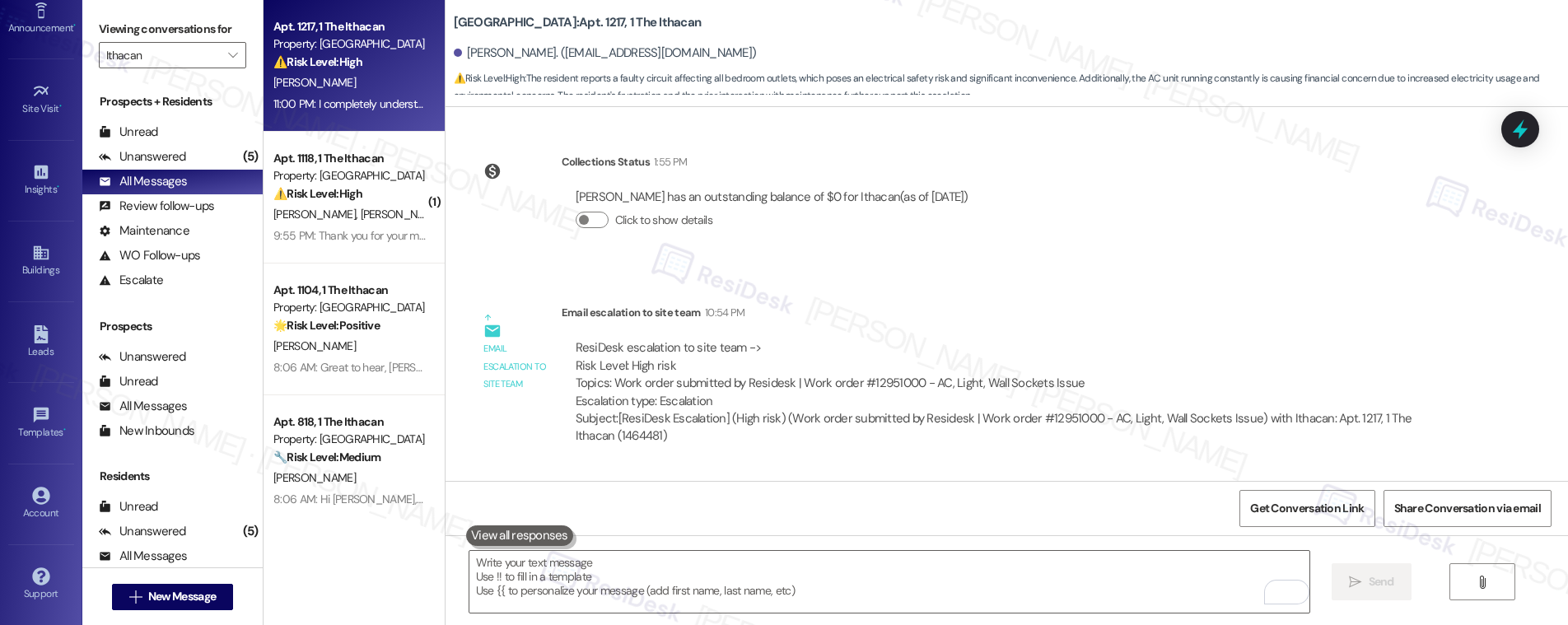
scroll to position [2511, 0]
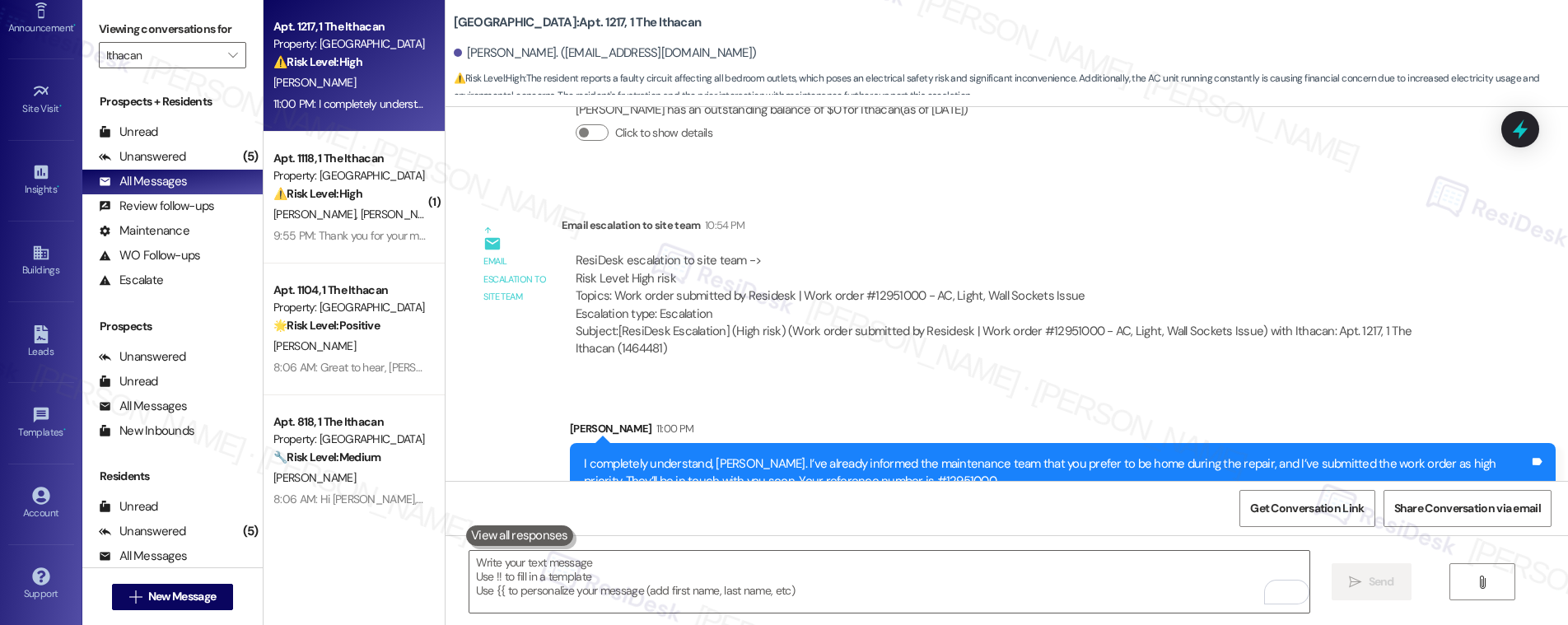
click at [776, 322] on div "Subject: [ResiDesk Escalation] (High risk) (Work order submitted by Residesk | …" at bounding box center [1008, 339] width 866 height 35
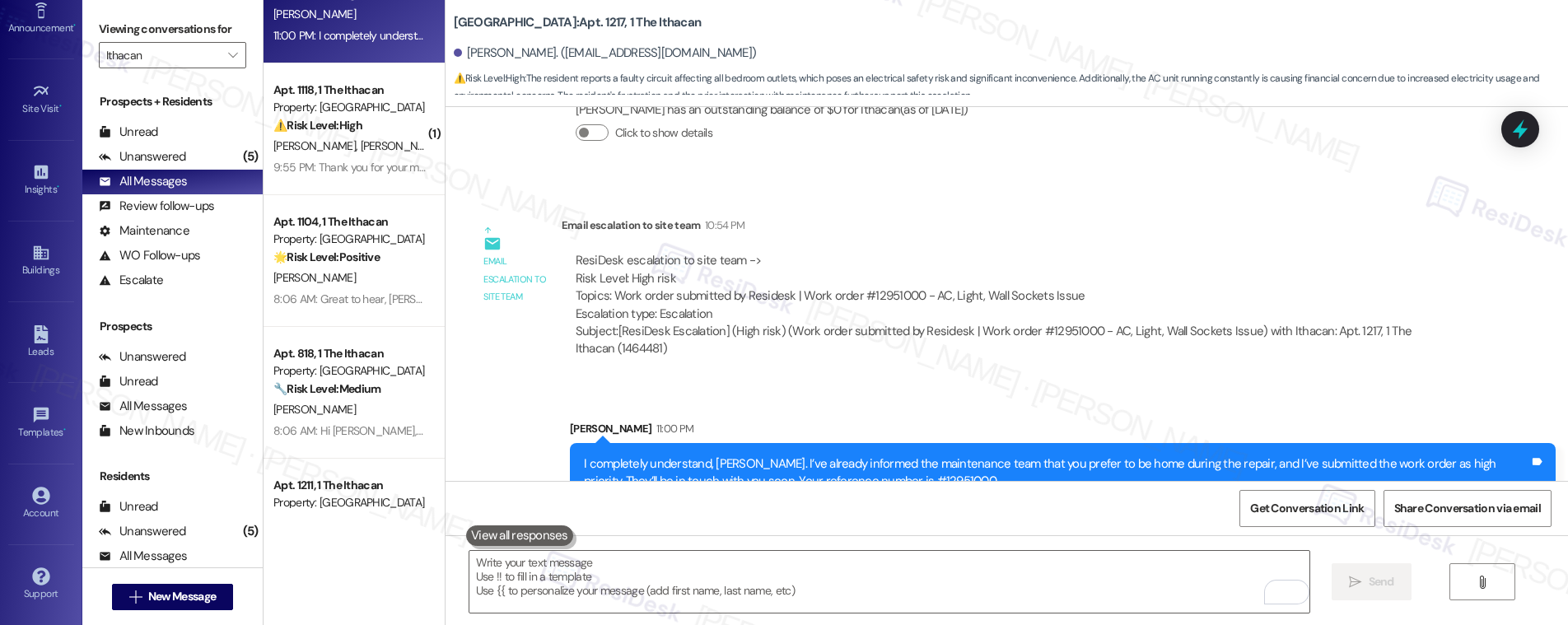
scroll to position [126, 0]
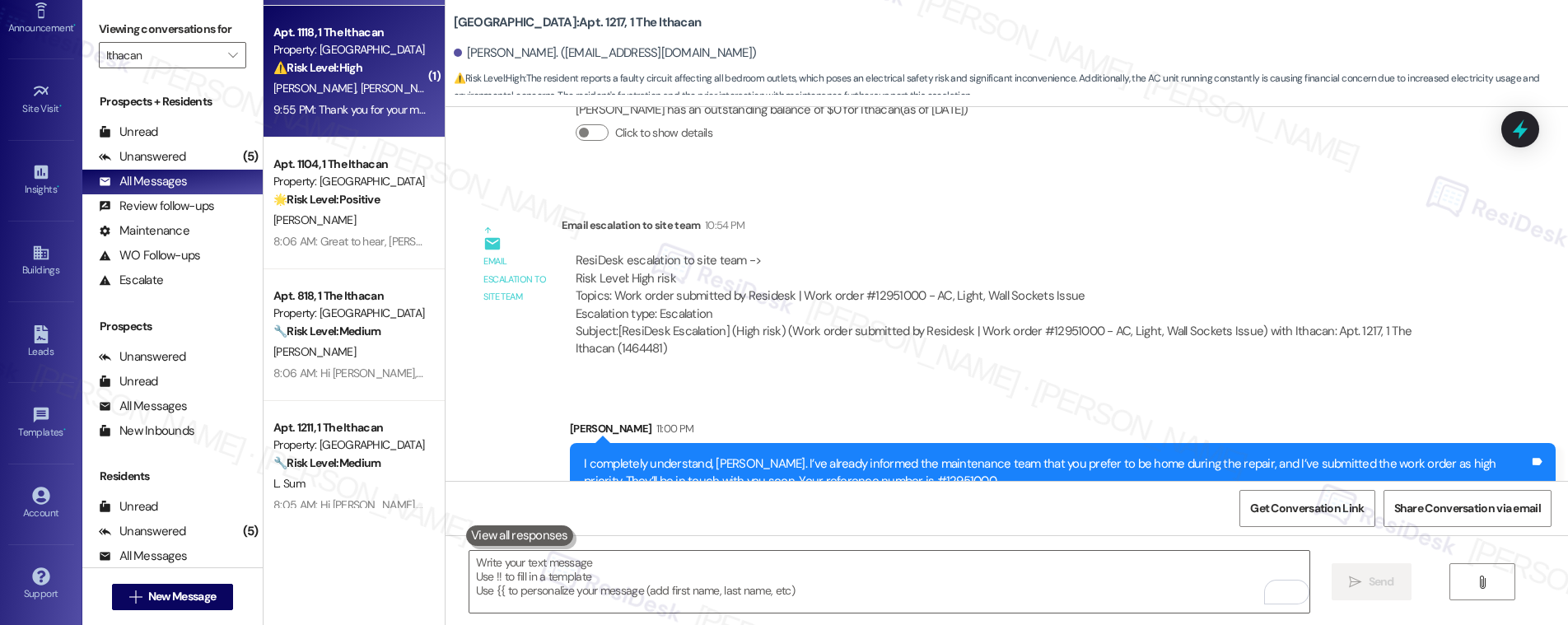
click at [344, 95] on div "J. Qu Y. Wang" at bounding box center [349, 89] width 155 height 21
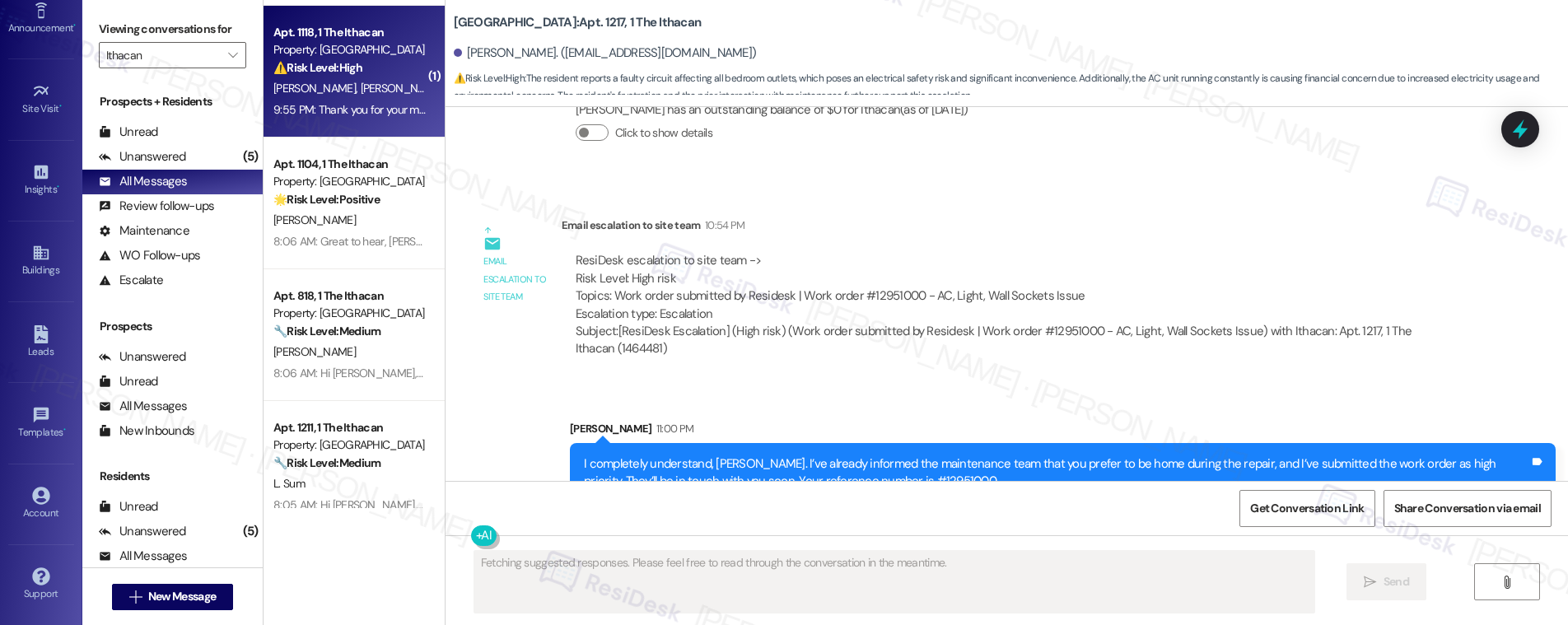
scroll to position [1353, 0]
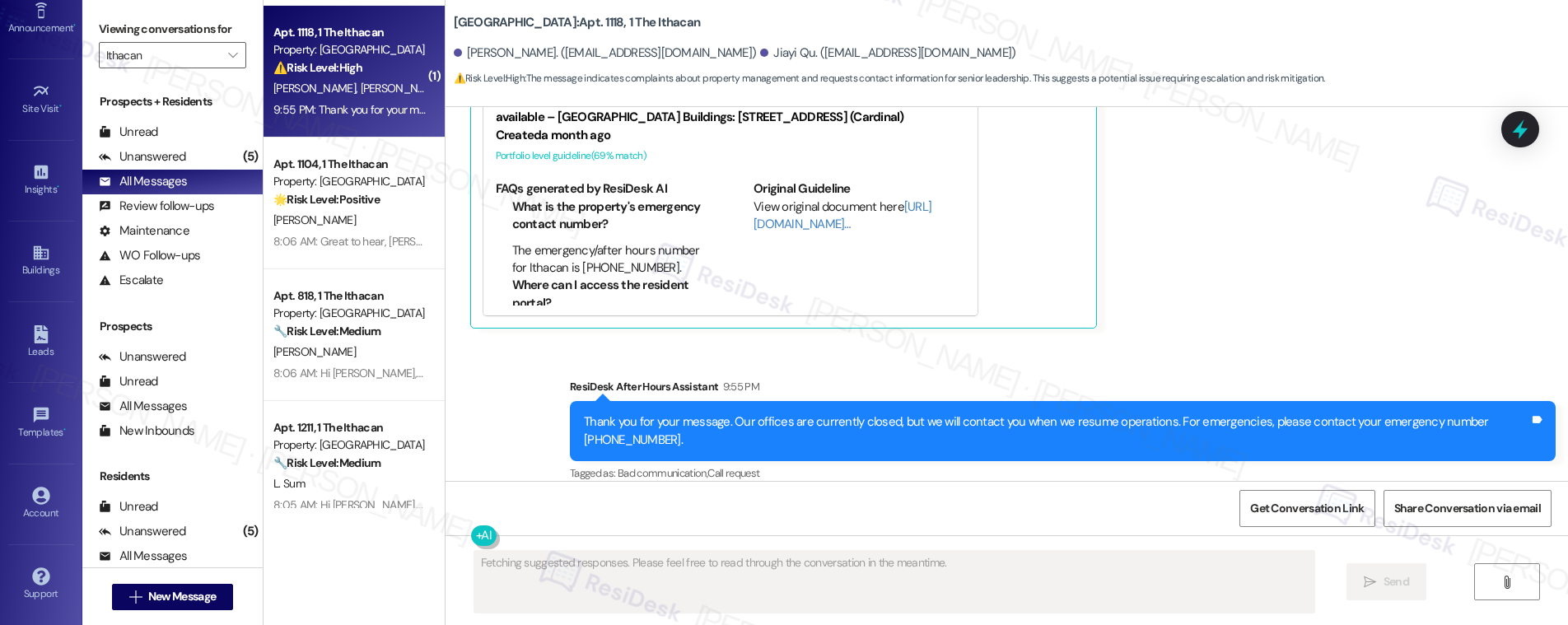
click at [342, 97] on div "J. Qu Y. Wang" at bounding box center [349, 89] width 155 height 21
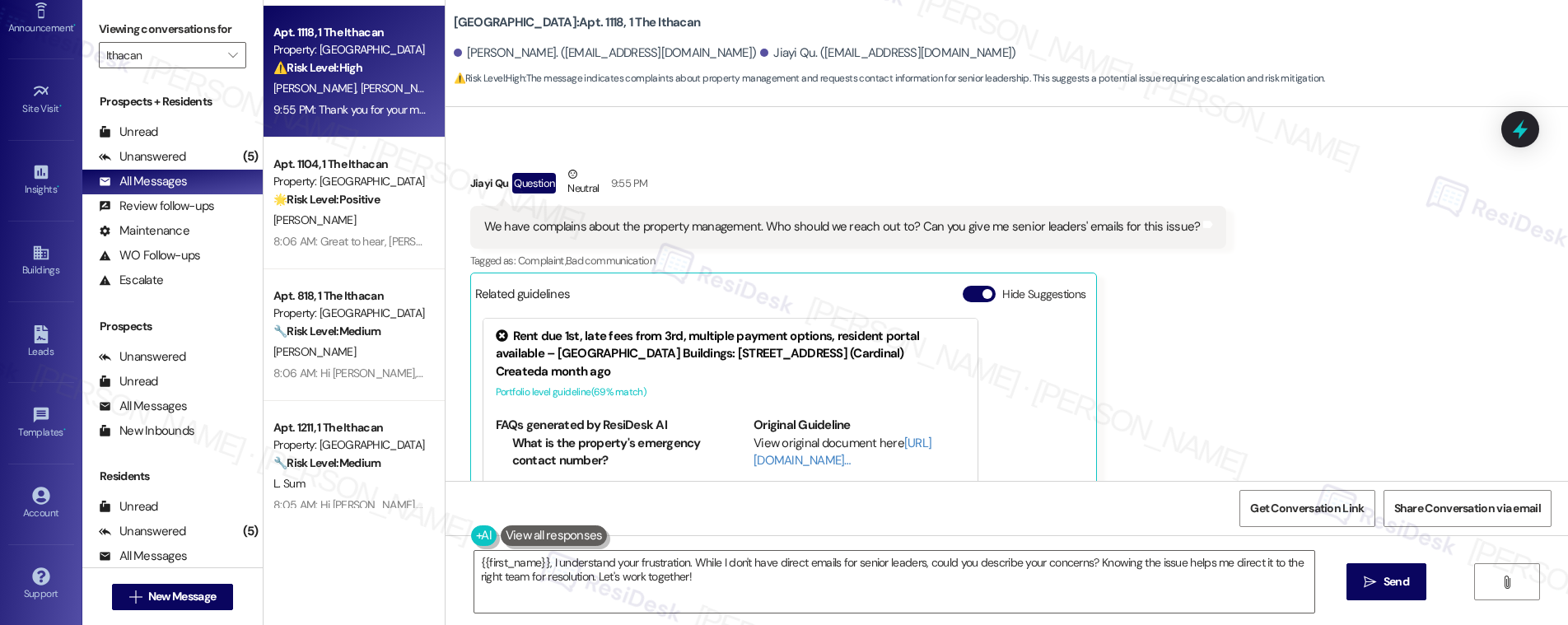
scroll to position [1033, 0]
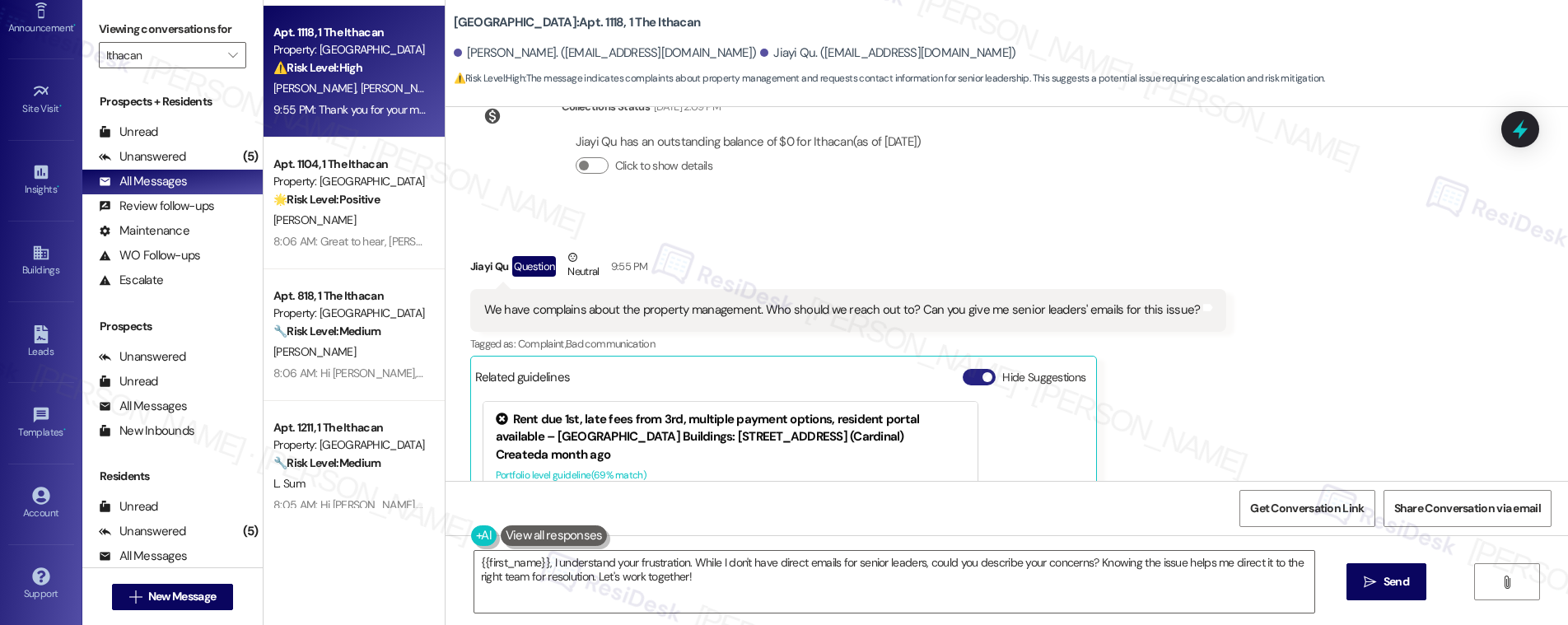
click at [966, 369] on button "Hide Suggestions" at bounding box center [978, 376] width 33 height 16
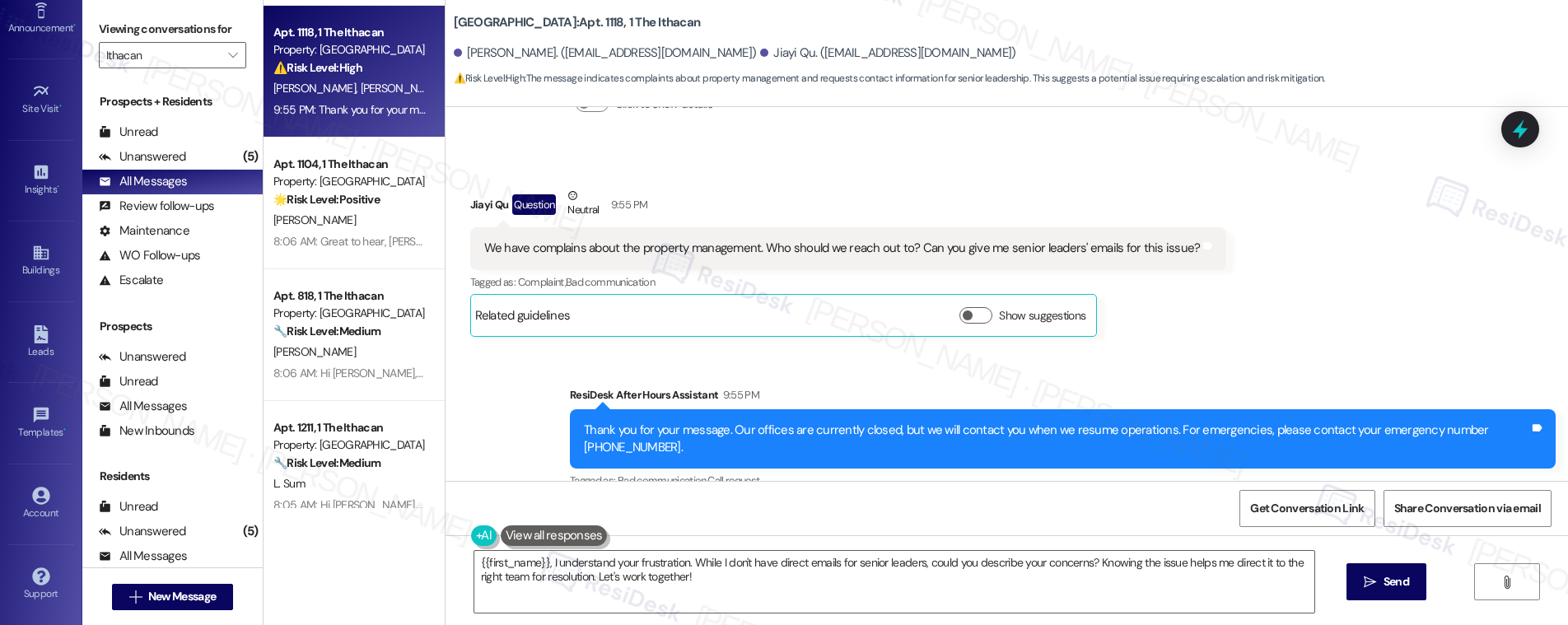
scroll to position [1102, 0]
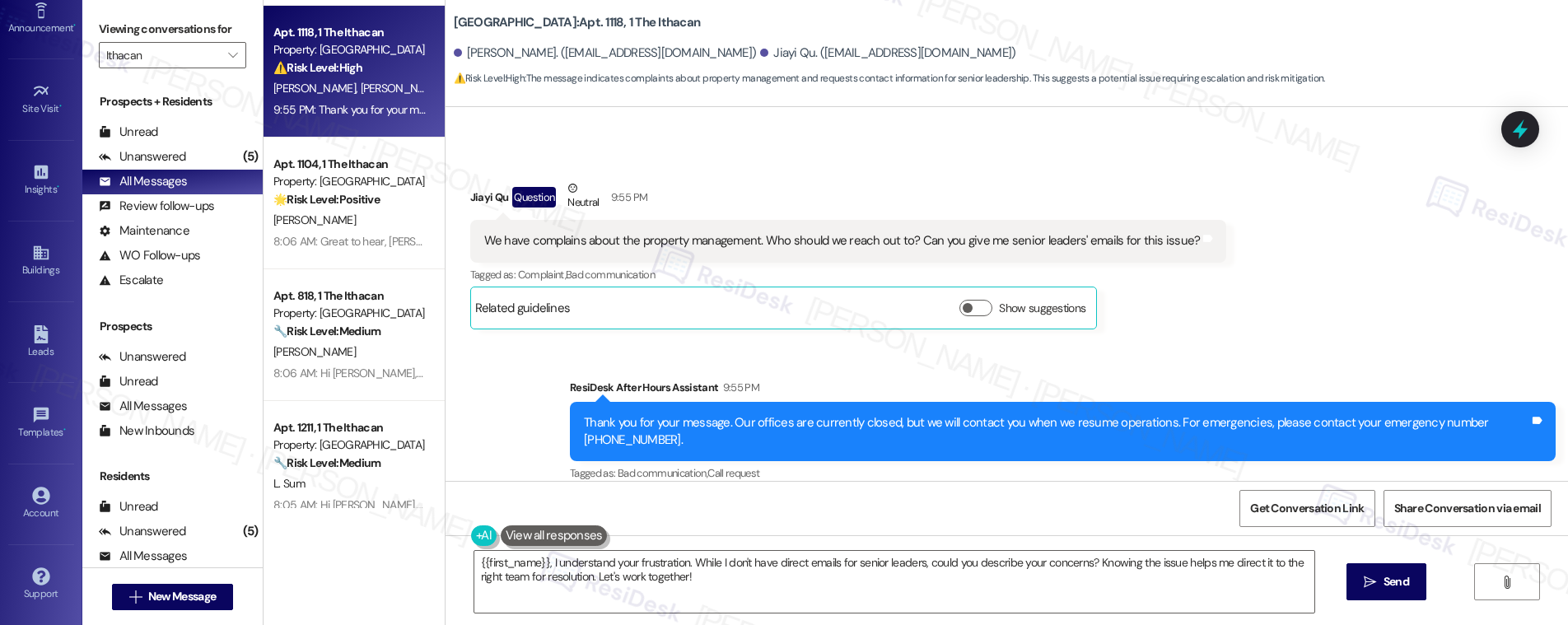
click at [783, 232] on div "We have complains about the property management. Who should we reach out to? Ca…" at bounding box center [842, 240] width 716 height 17
click at [782, 232] on div "We have complains about the property management. Who should we reach out to? Ca…" at bounding box center [842, 240] width 716 height 17
click at [781, 232] on div "We have complains about the property management. Who should we reach out to? Ca…" at bounding box center [842, 240] width 716 height 17
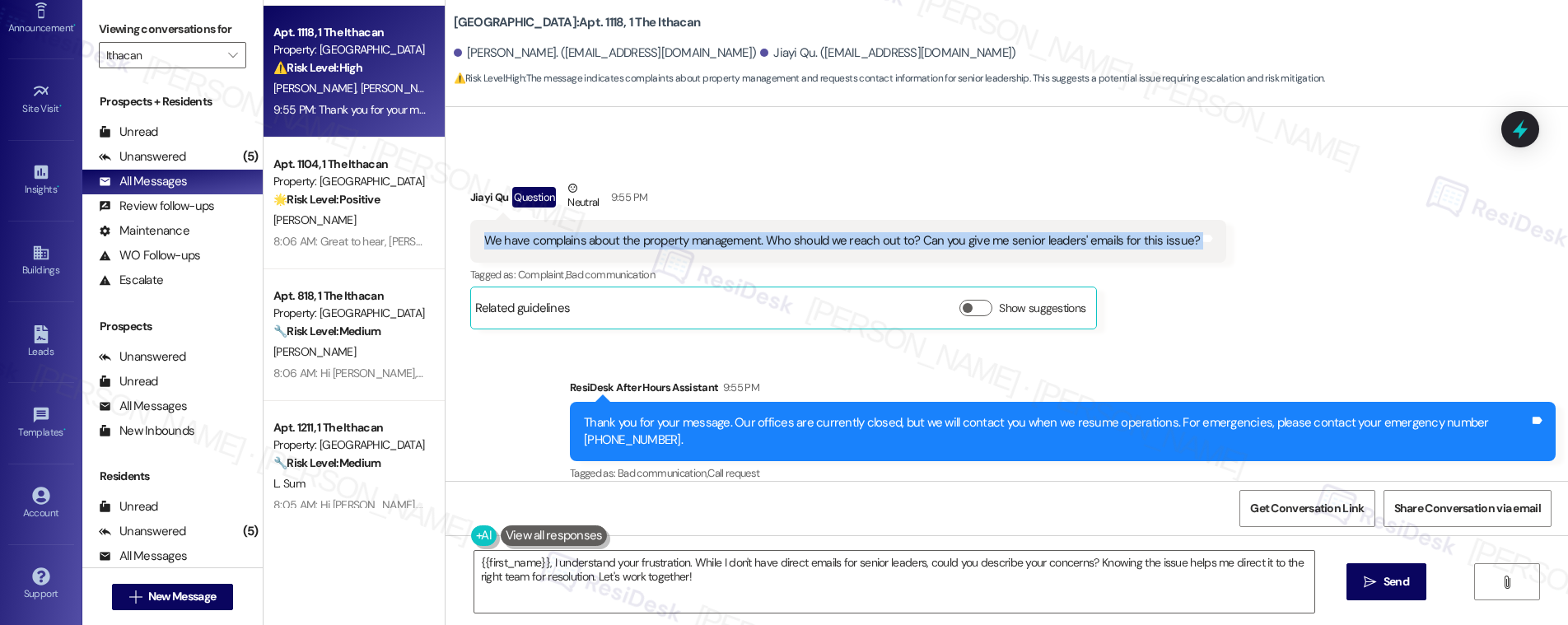
click at [780, 232] on div "We have complains about the property management. Who should we reach out to? Ca…" at bounding box center [842, 240] width 716 height 17
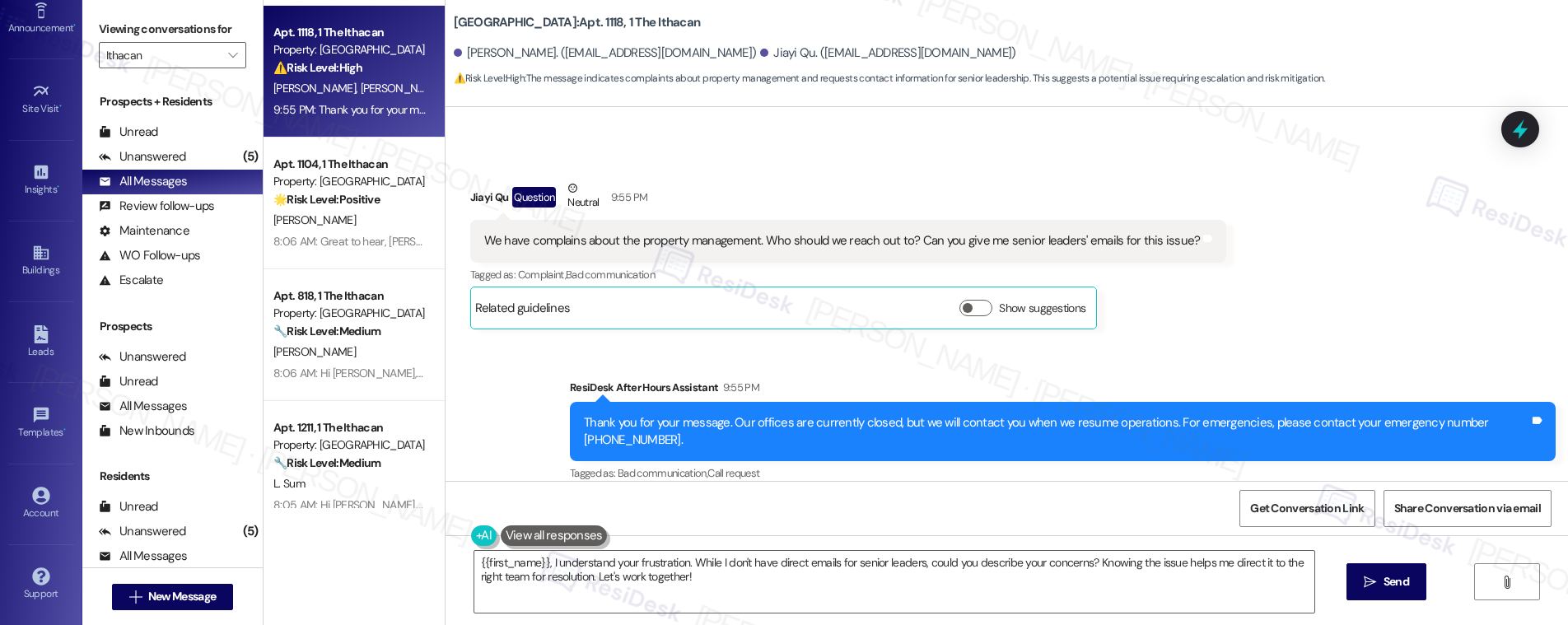
click at [782, 232] on div "We have complains about the property management. Who should we reach out to? Ca…" at bounding box center [842, 240] width 716 height 17
click at [783, 232] on div "We have complains about the property management. Who should we reach out to? Ca…" at bounding box center [842, 240] width 716 height 17
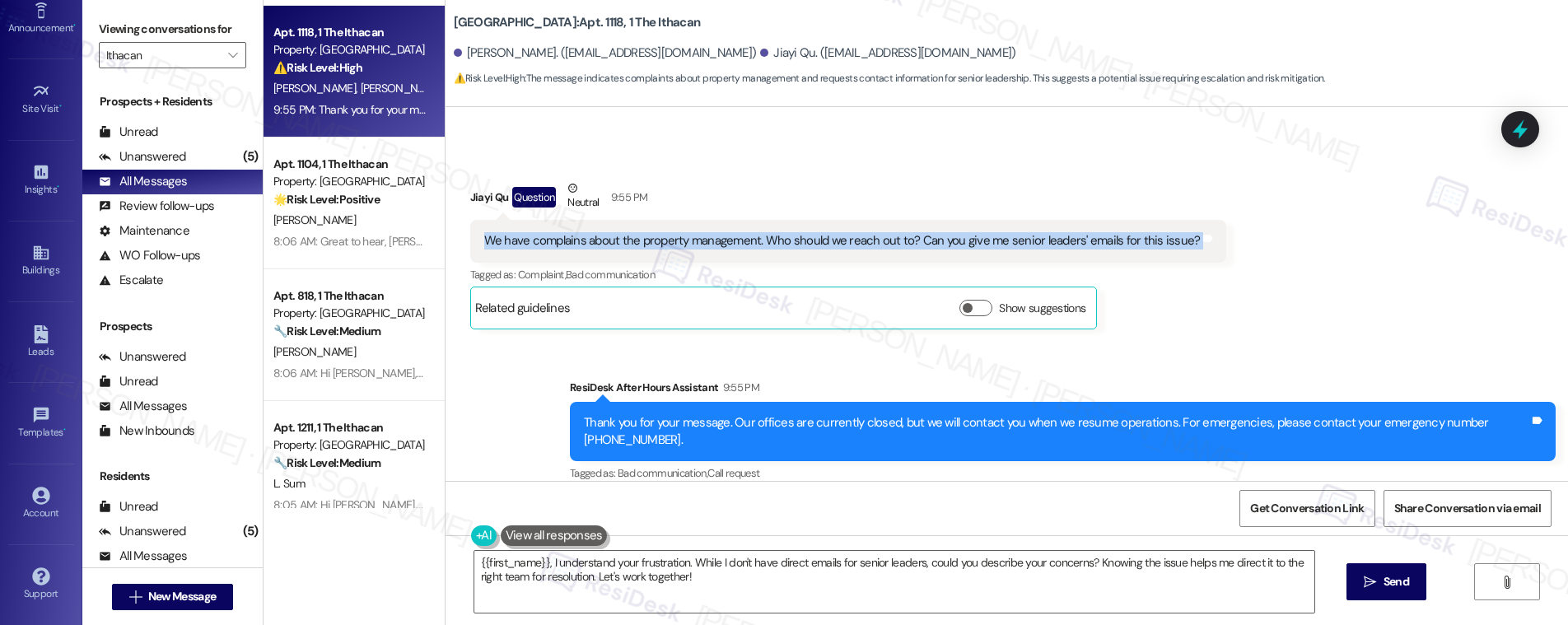
copy div "We have complains about the property management. Who should we reach out to? Ca…"
click at [780, 581] on textarea "{{first_name}}, I understand your frustration. While I don't have direct emails…" at bounding box center [894, 581] width 840 height 61
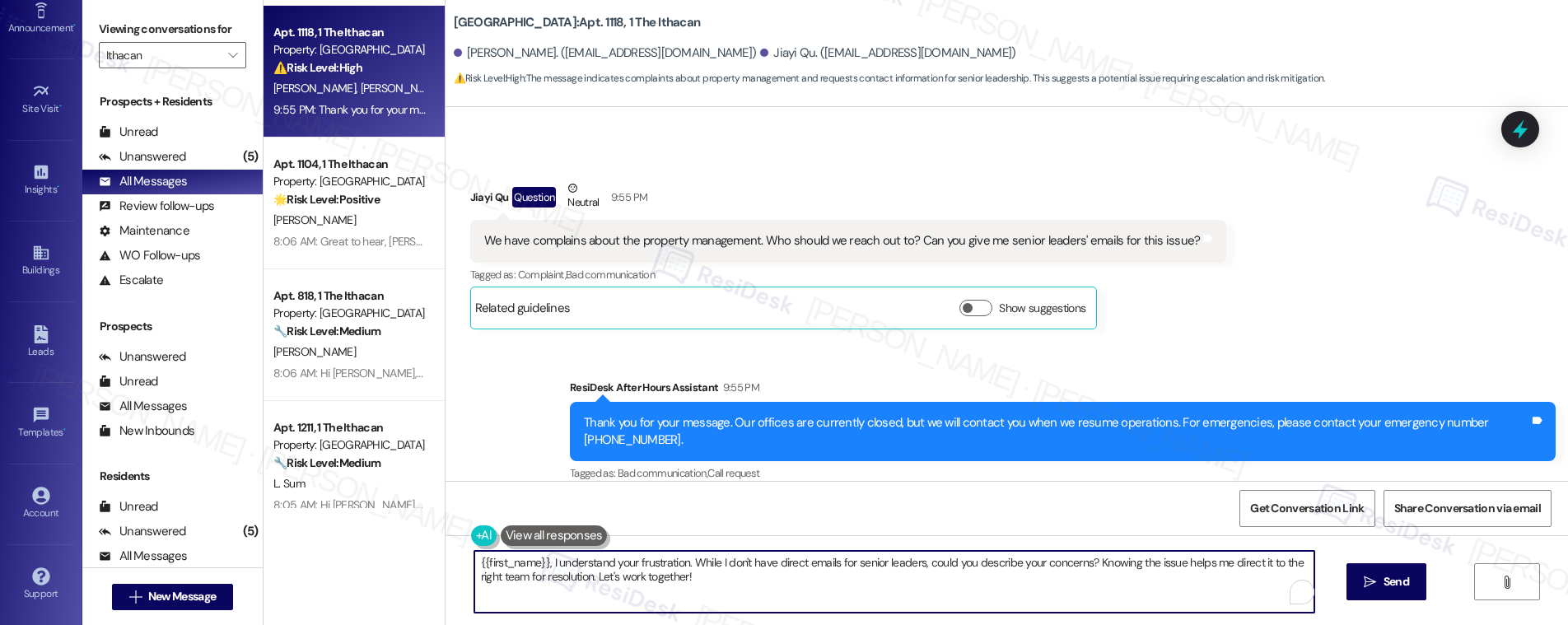
click at [780, 581] on textarea "{{first_name}}, I understand your frustration. While I don't have direct emails…" at bounding box center [894, 581] width 840 height 61
click at [780, 581] on textarea "{{first_name}}, I understand your frustration. While I don't have direct emails…" at bounding box center [890, 581] width 840 height 61
click at [676, 563] on textarea "{{first_name}}, I understand your frustration. While I don't have direct emails…" at bounding box center [890, 581] width 840 height 61
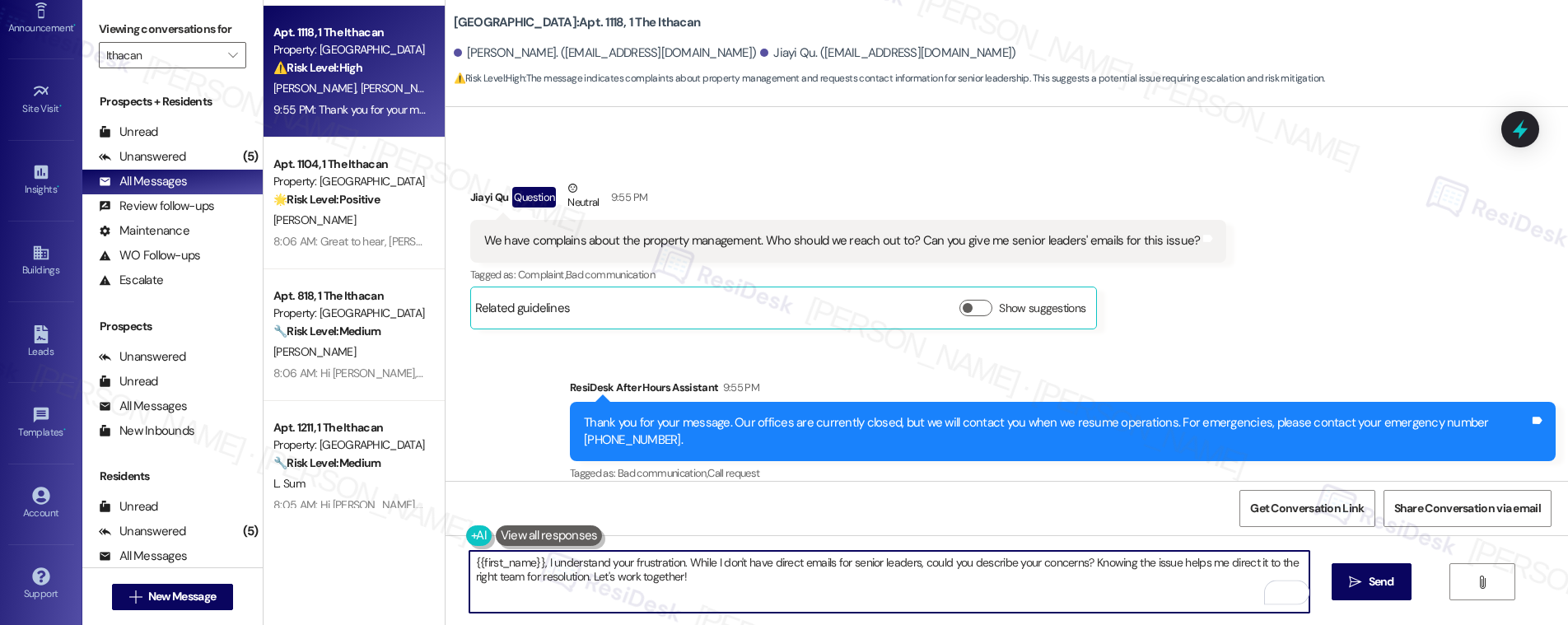
click at [676, 563] on textarea "{{first_name}}, I understand your frustration. While I don't have direct emails…" at bounding box center [890, 581] width 840 height 61
click at [470, 182] on div "Jiayi Qu Question Neutral 9:55 PM" at bounding box center [849, 200] width 757 height 41
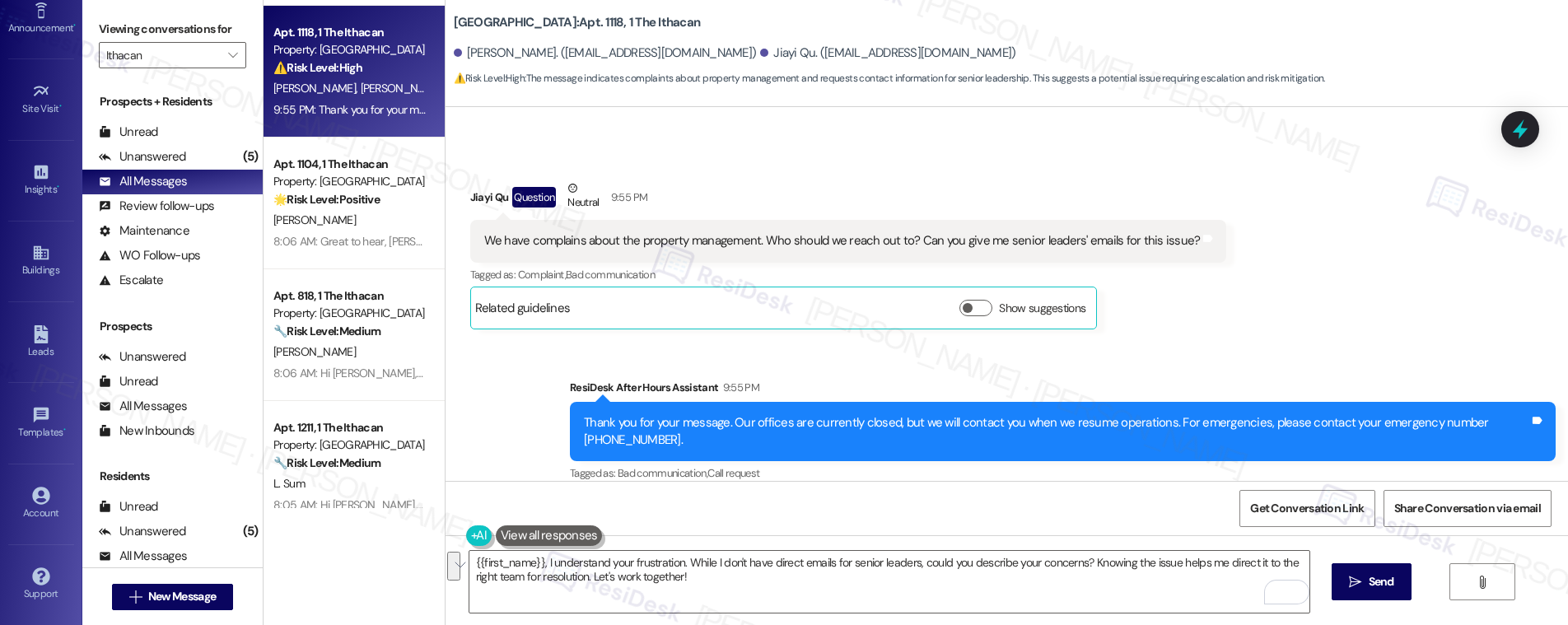
click at [470, 182] on div "Jiayi Qu Question Neutral 9:55 PM" at bounding box center [849, 200] width 757 height 41
copy div "Jiayi"
click at [566, 574] on textarea "{{first_name}}, I understand your frustration. While I don't have direct emails…" at bounding box center [890, 581] width 840 height 61
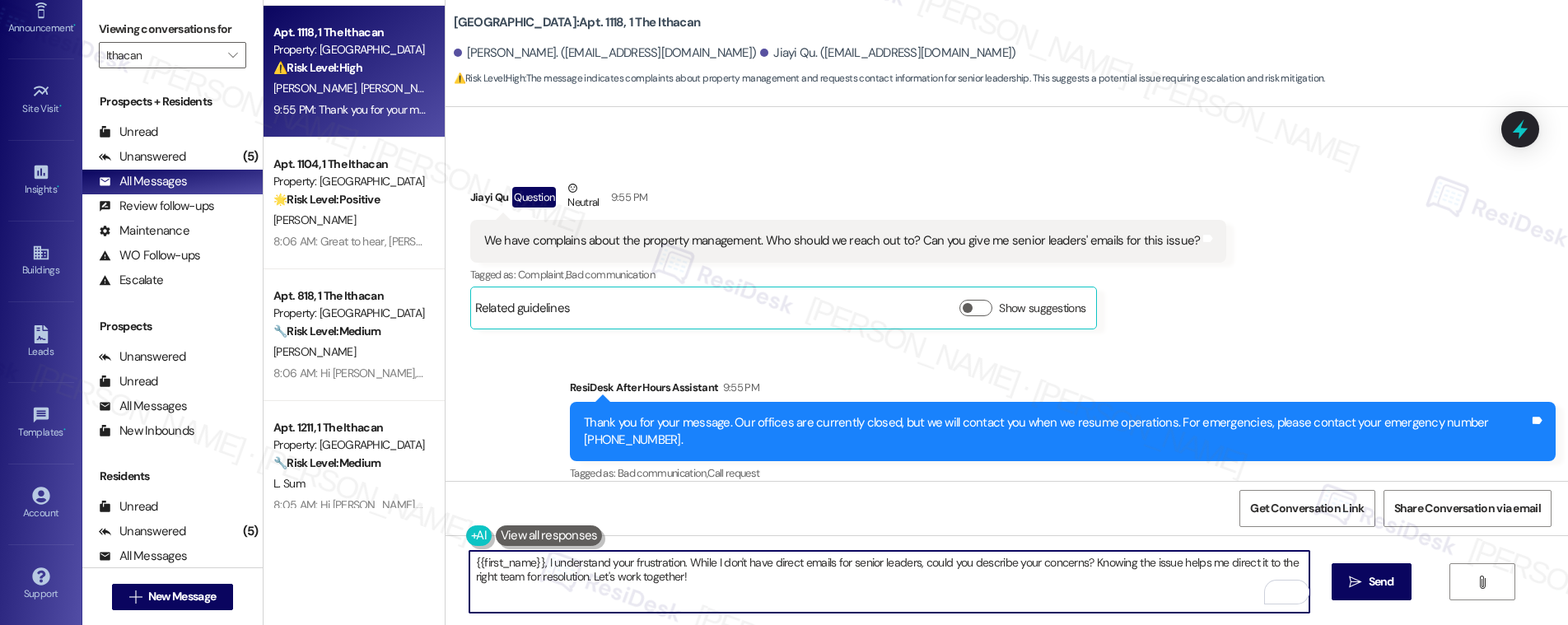
click at [566, 574] on textarea "{{first_name}}, I understand your frustration. While I don't have direct emails…" at bounding box center [890, 581] width 840 height 61
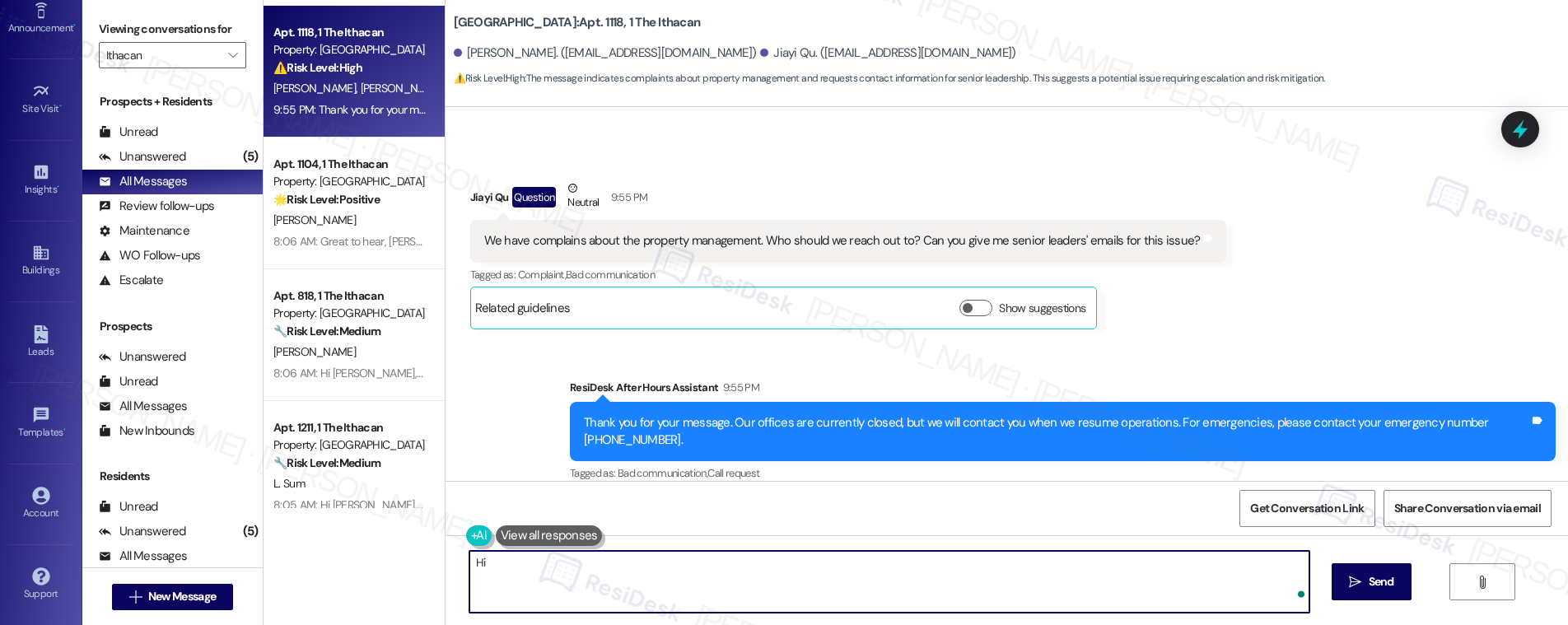
paste textarea "Jiayi"
type textarea "Hi Jiayi, I'm sorry about the experience. I can submit a report for you. Can yo…"
click at [727, 232] on div "We have complains about the property management. Who should we reach out to? Ca…" at bounding box center [842, 240] width 716 height 17
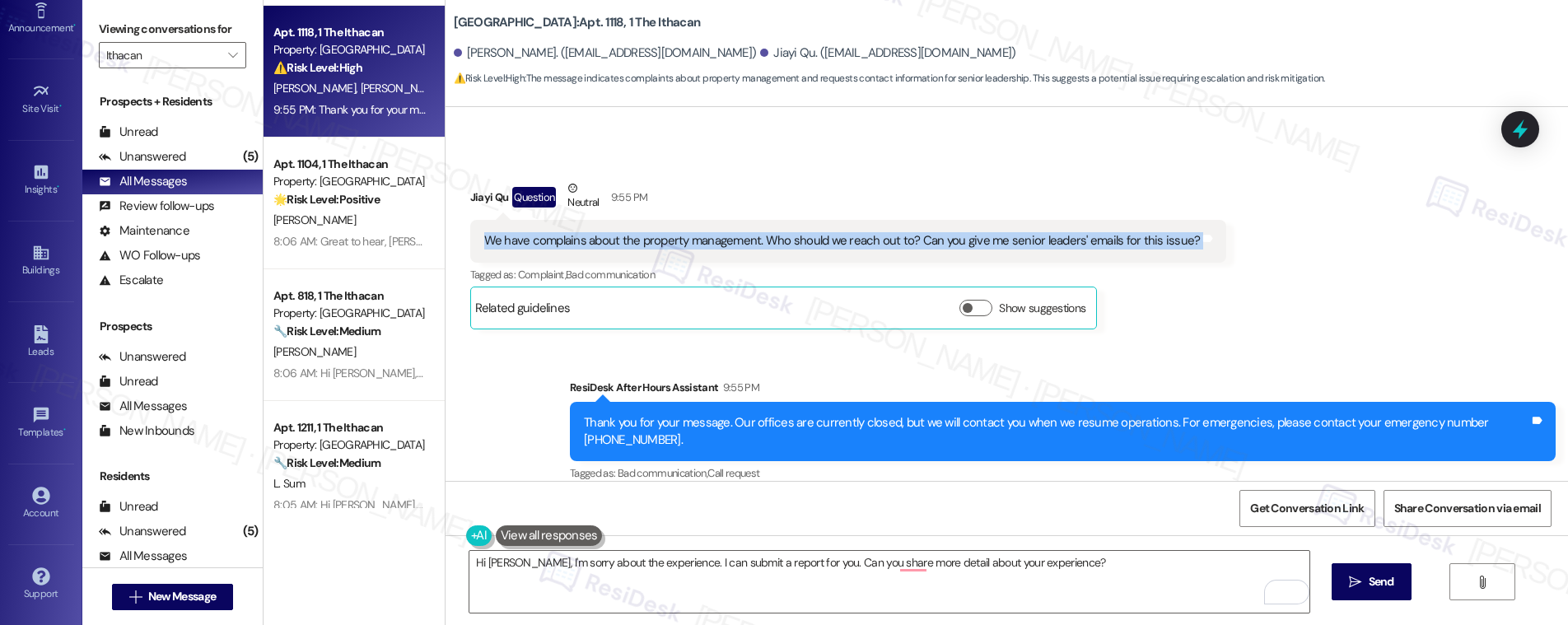
click at [727, 232] on div "We have complains about the property management. Who should we reach out to? Ca…" at bounding box center [842, 240] width 716 height 17
copy div "We have complains about the property management. Who should we reach out to? Ca…"
click at [635, 561] on textarea "Hi Jiayi, I'm sorry about the experience. I can submit a report for you. Can yo…" at bounding box center [890, 581] width 840 height 61
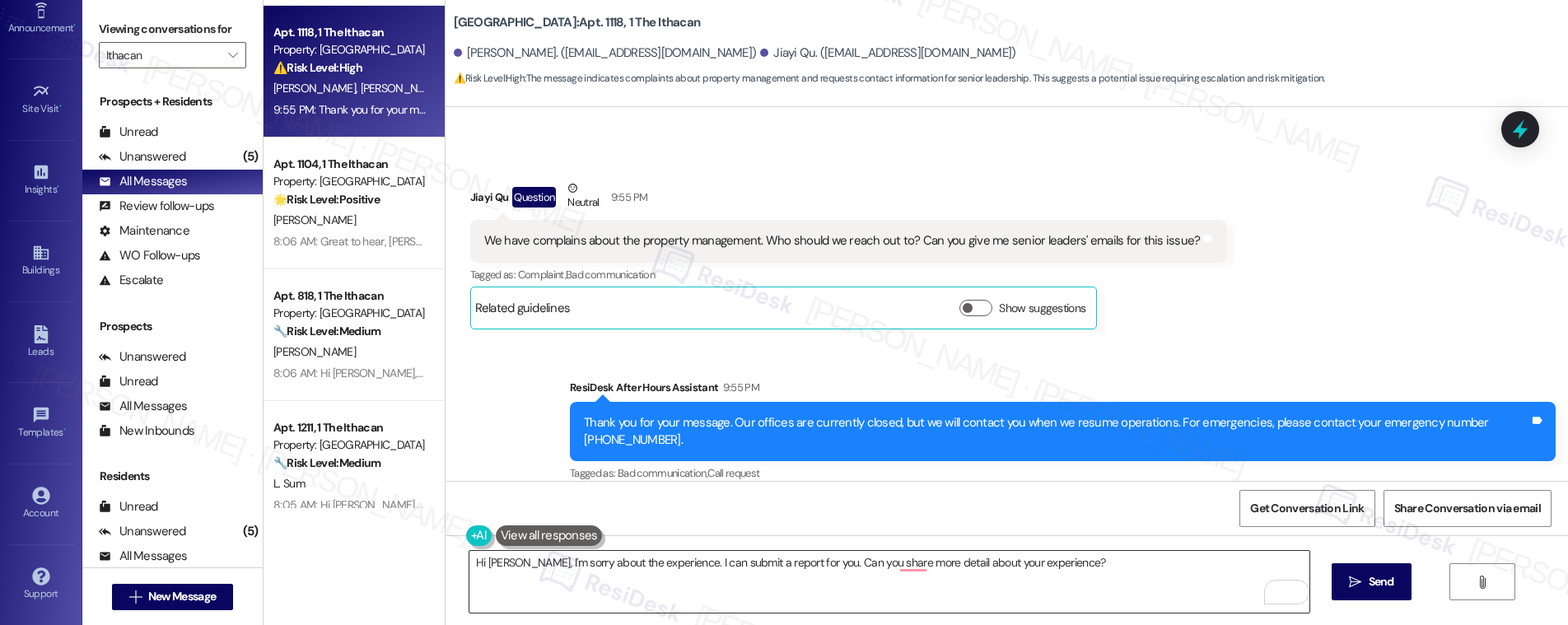
click at [635, 561] on textarea "Hi Jiayi, I'm sorry about the experience. I can submit a report for you. Can yo…" at bounding box center [890, 581] width 840 height 61
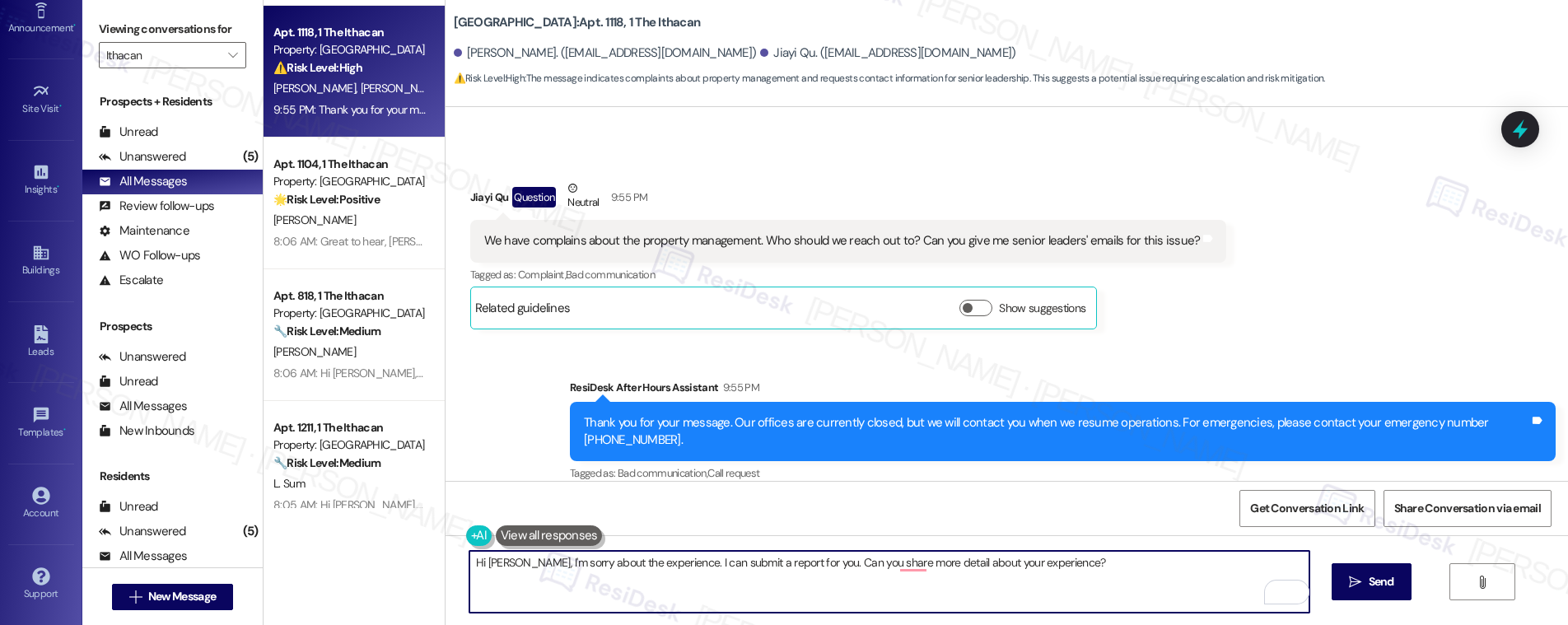
click at [635, 561] on textarea "Hi Jiayi, I'm sorry about the experience. I can submit a report for you. Can yo…" at bounding box center [890, 581] width 840 height 61
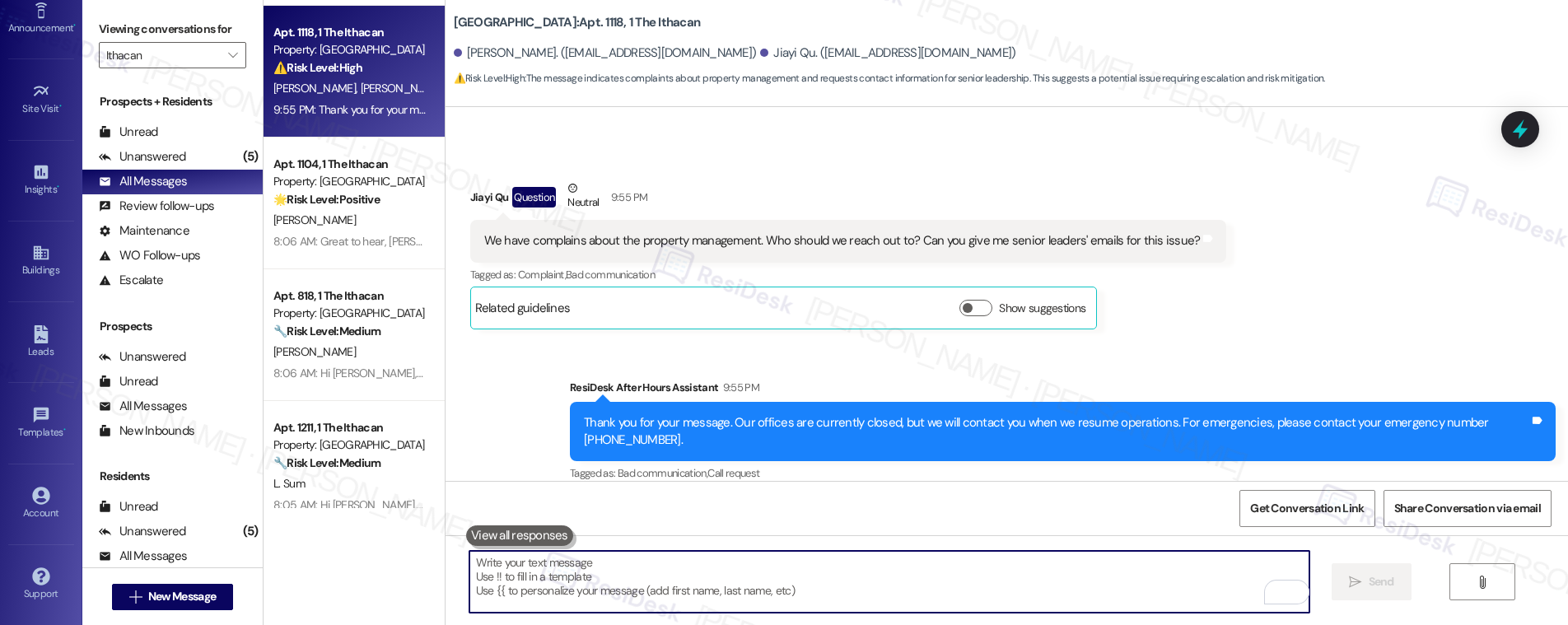
click at [527, 603] on textarea "To enrich screen reader interactions, please activate Accessibility in Grammarl…" at bounding box center [890, 581] width 840 height 61
paste textarea "Hi Jiayi, I’m sorry to hear about your experience. I can submit a report on you…"
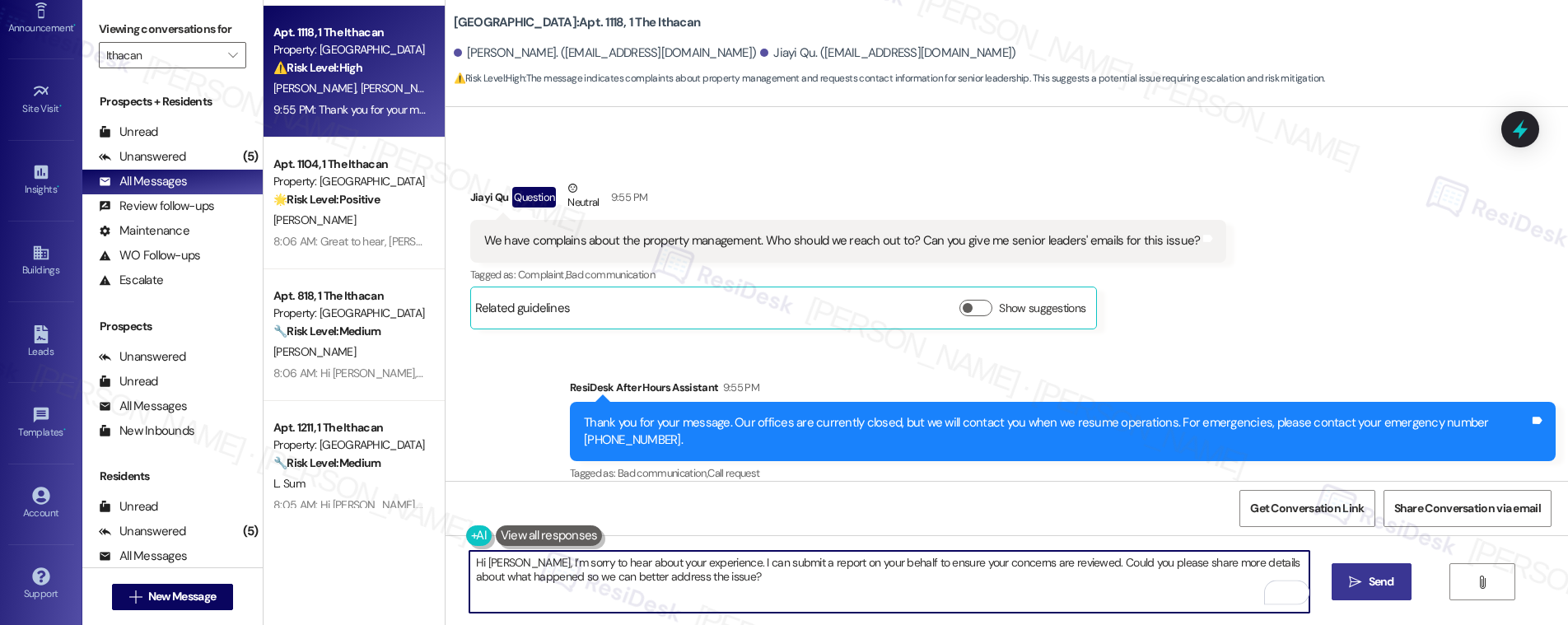
type textarea "Hi Jiayi, I’m sorry to hear about your experience. I can submit a report on you…"
click at [1368, 585] on span "Send" at bounding box center [1381, 582] width 26 height 17
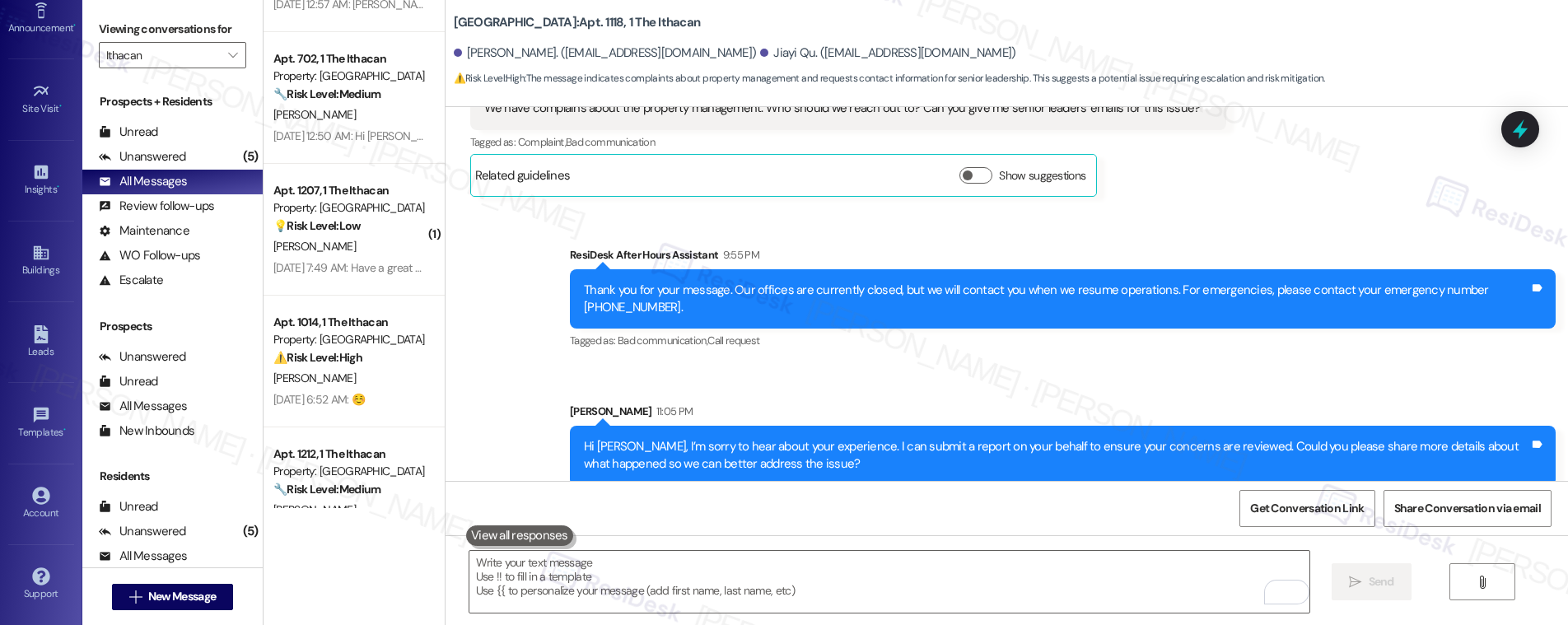
scroll to position [3139, 0]
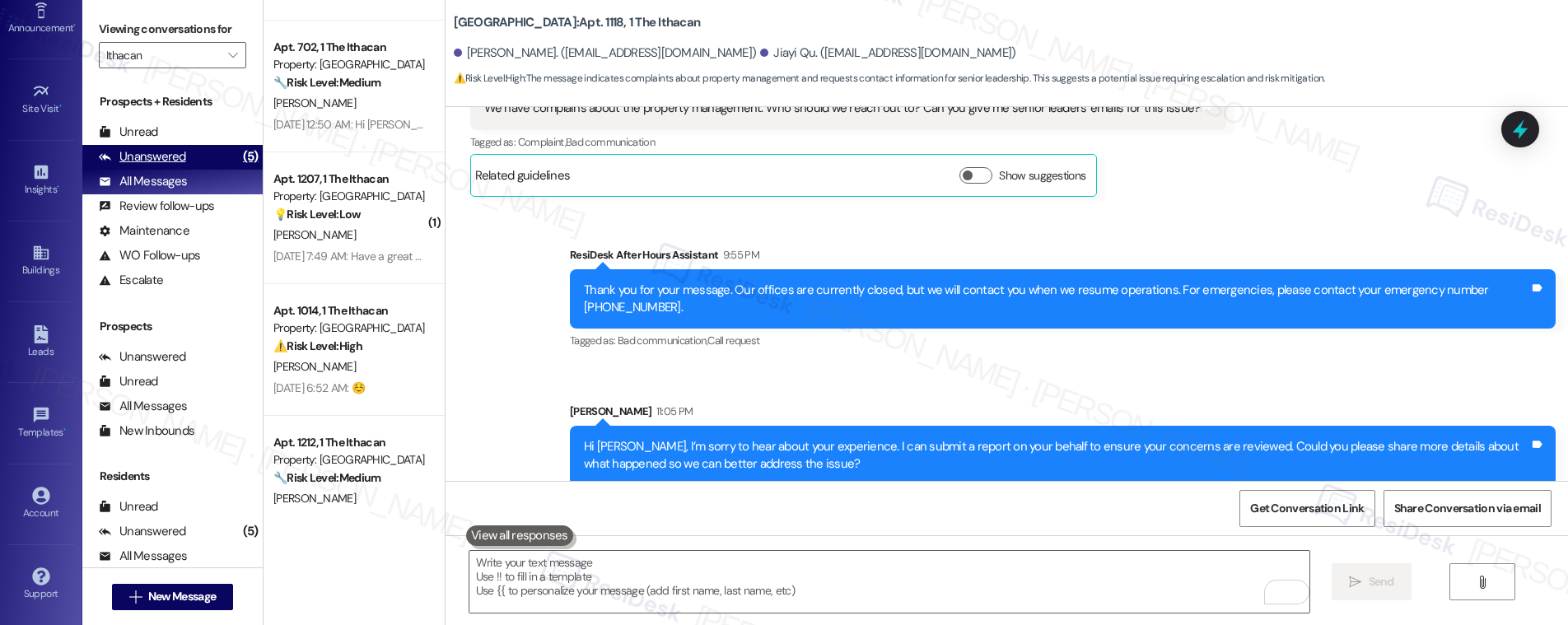
click at [169, 148] on div "Unanswered" at bounding box center [142, 157] width 87 height 17
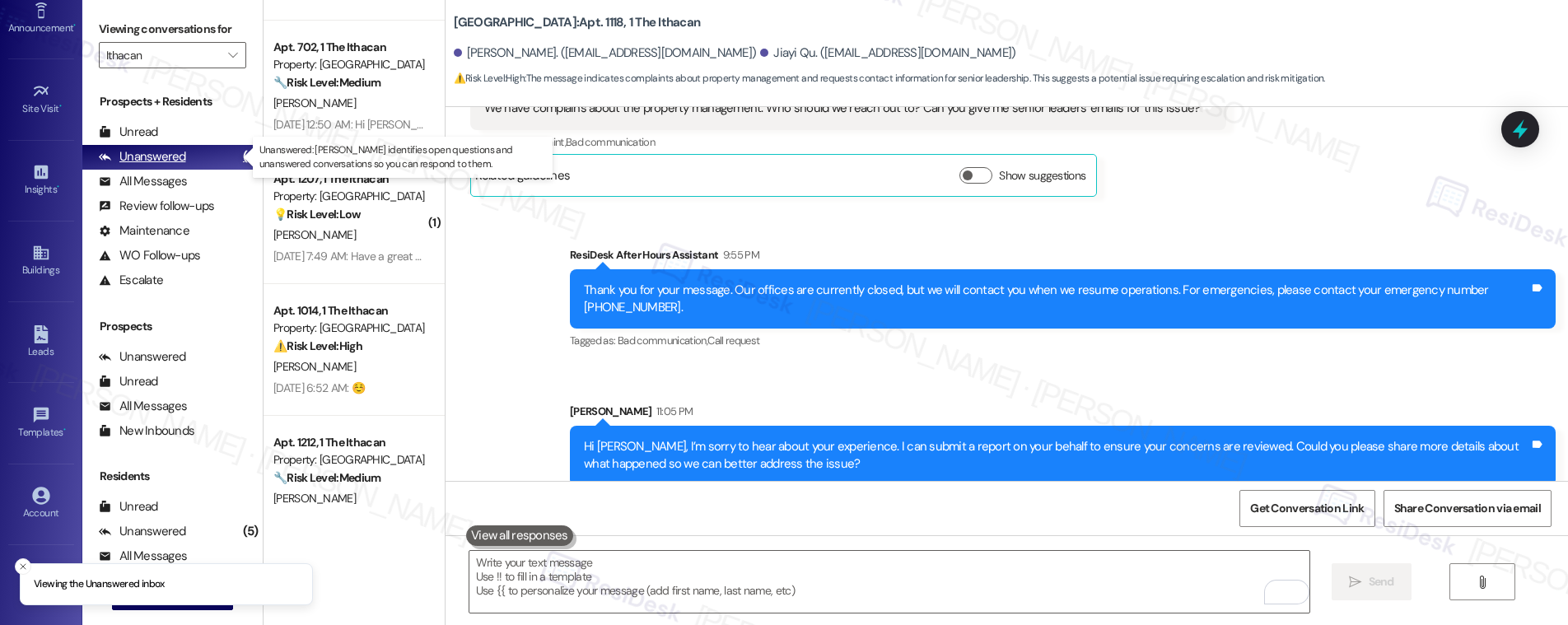
click at [169, 148] on div "Unanswered" at bounding box center [142, 157] width 87 height 17
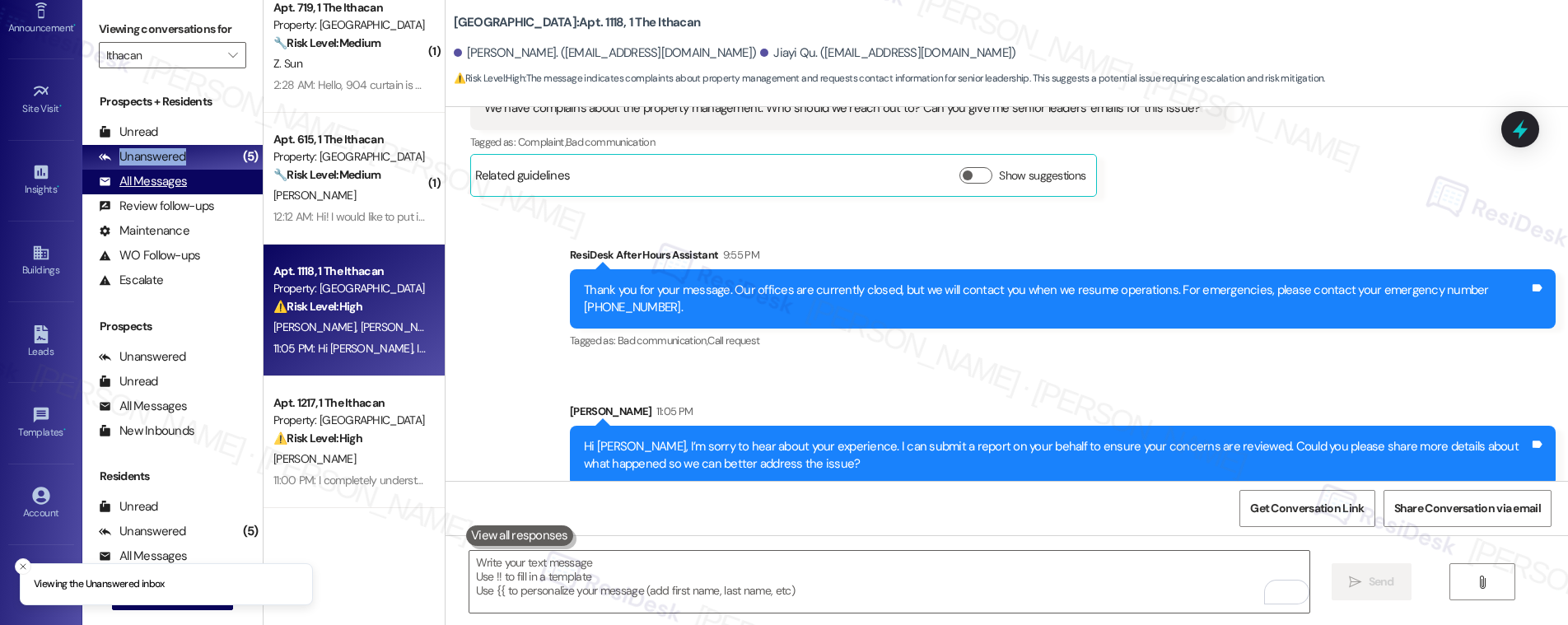
click at [156, 179] on div "All Messages" at bounding box center [142, 182] width 88 height 17
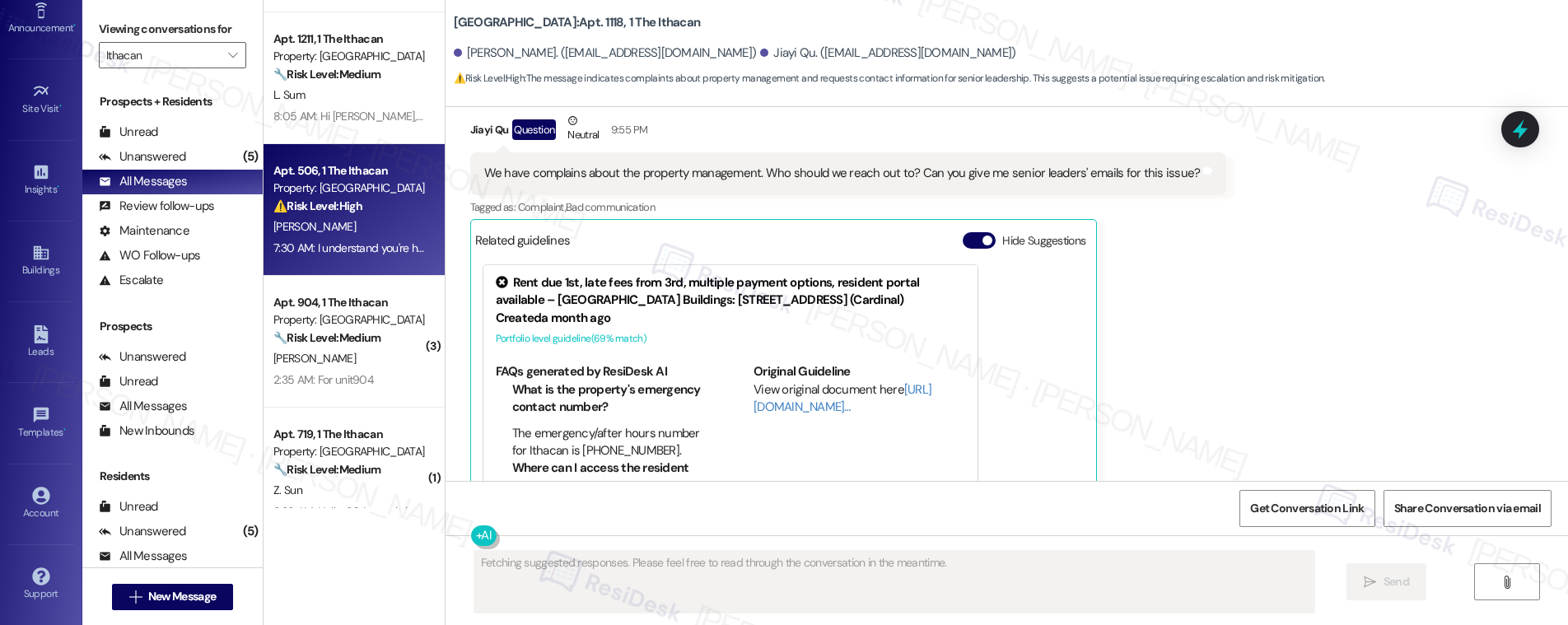
scroll to position [1195, 0]
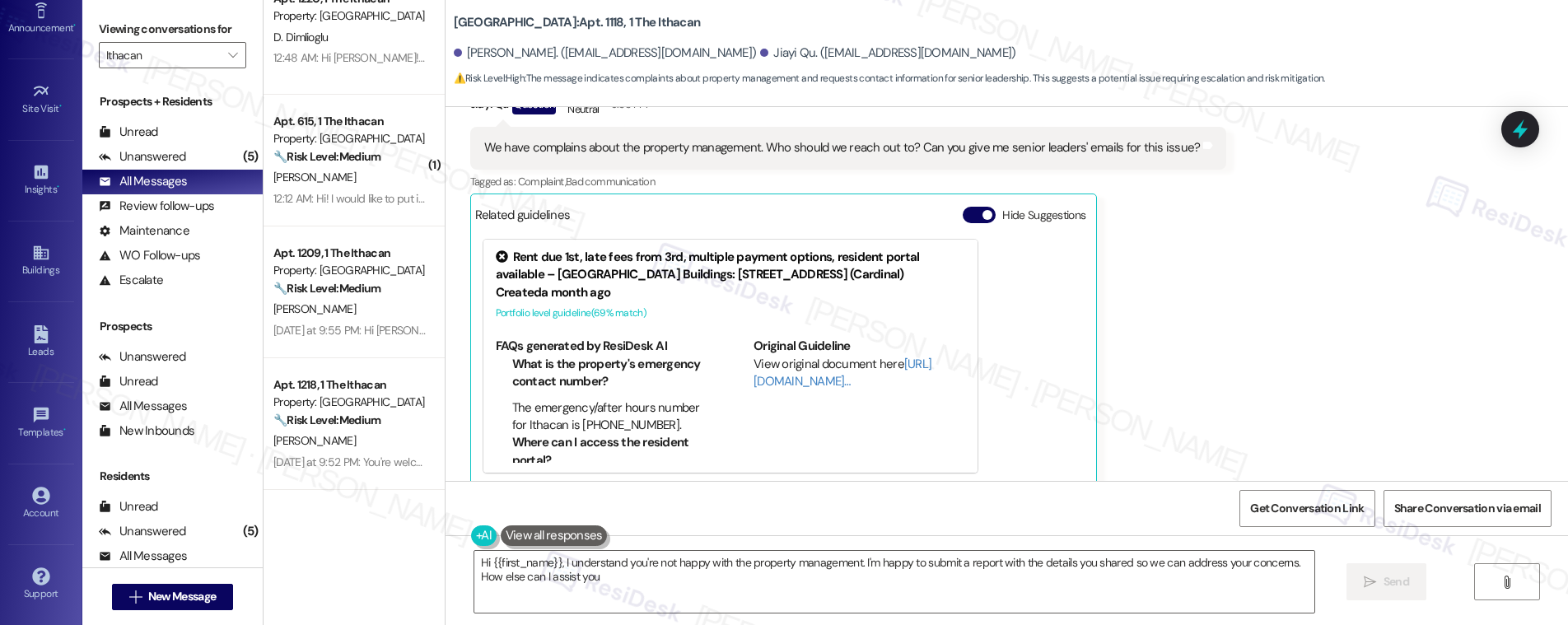
type textarea "Hi {{first_name}}, I understand you're not happy with the property management. …"
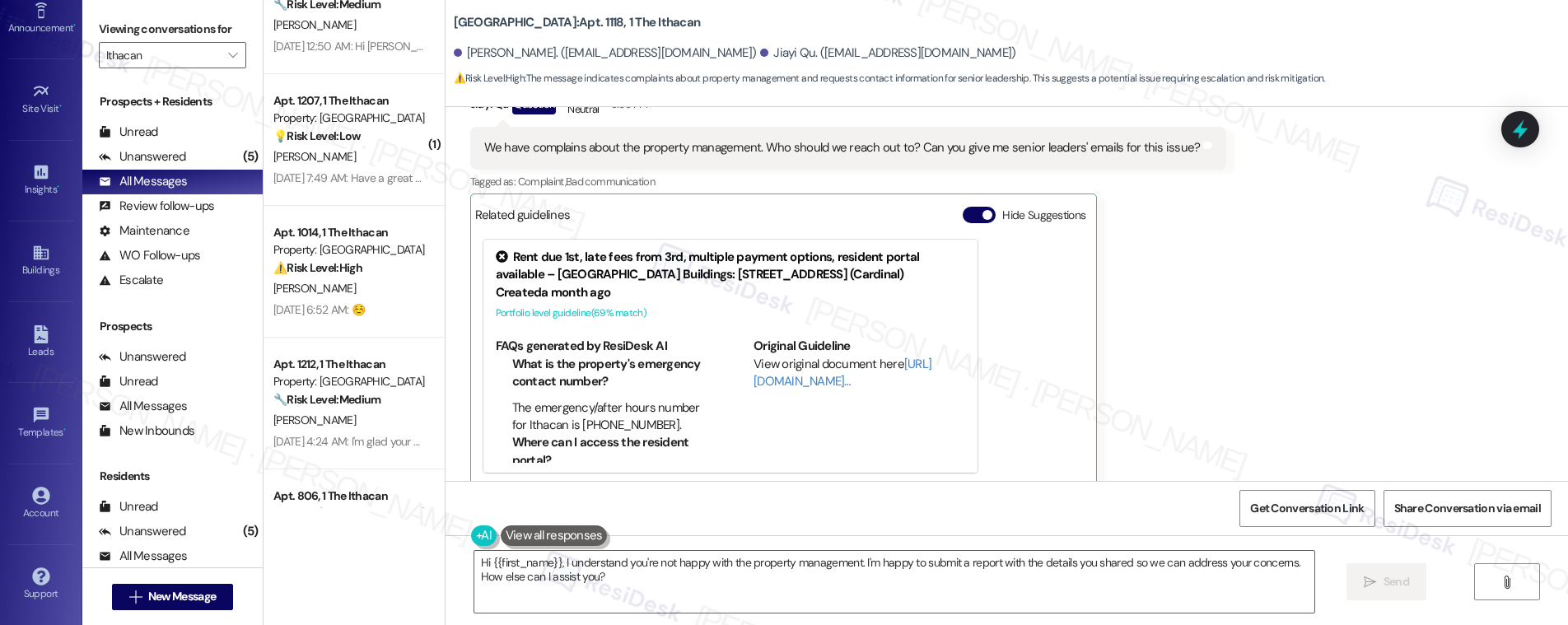
scroll to position [3225, 0]
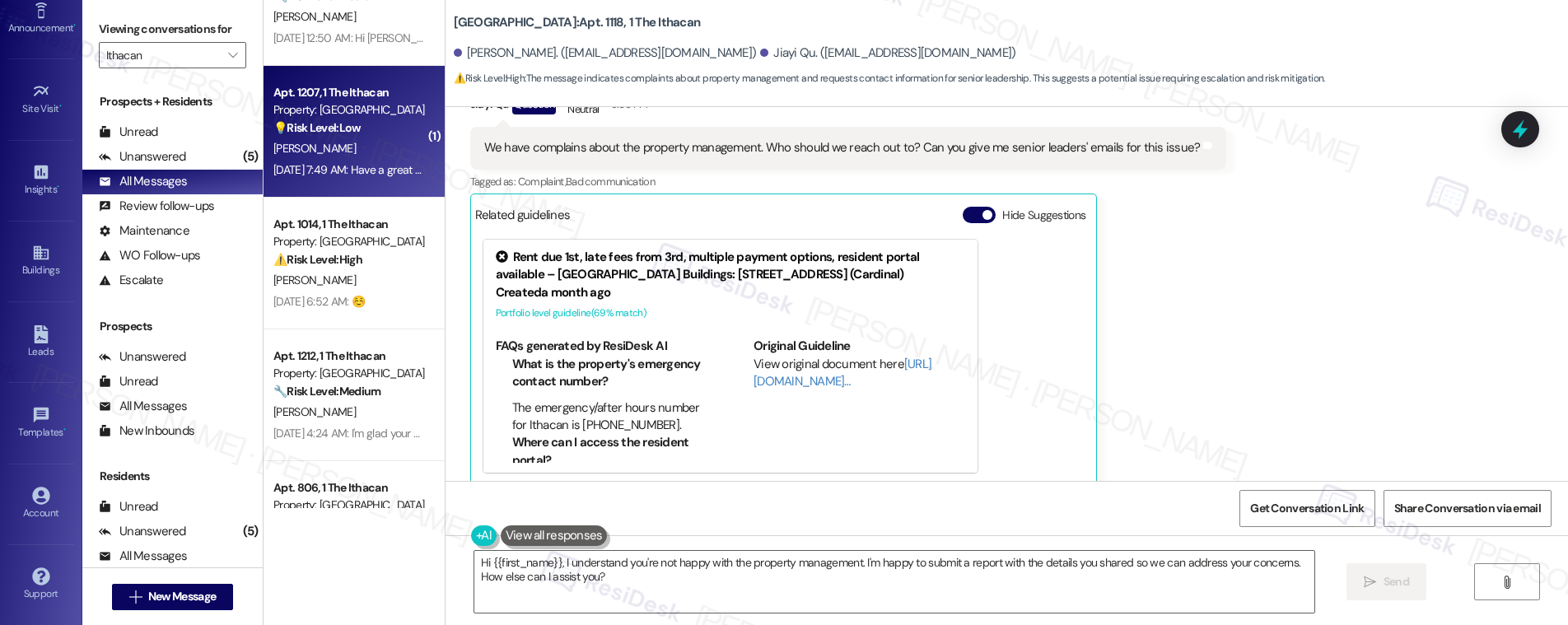
click at [341, 143] on div "F. Veloso" at bounding box center [349, 148] width 155 height 21
type textarea "Fetching suggested responses. Please feel free to read through the conversation…"
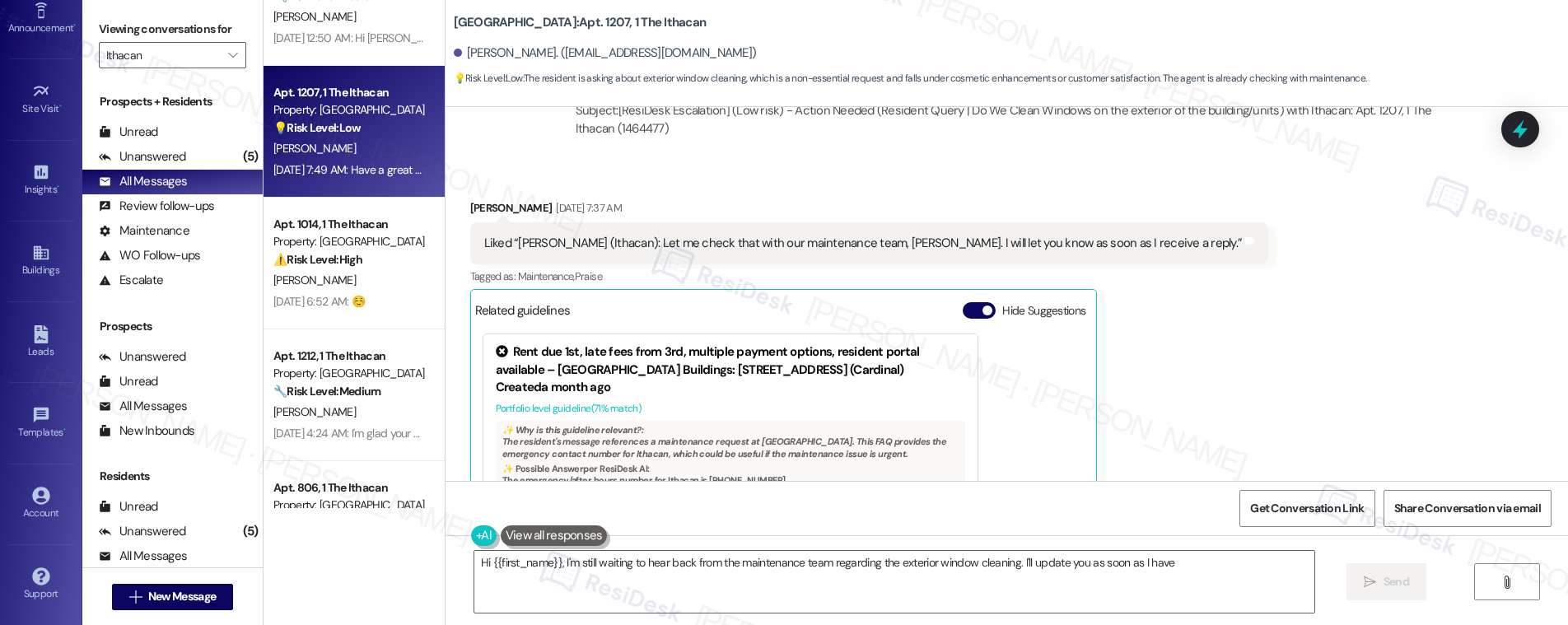
scroll to position [5505, 0]
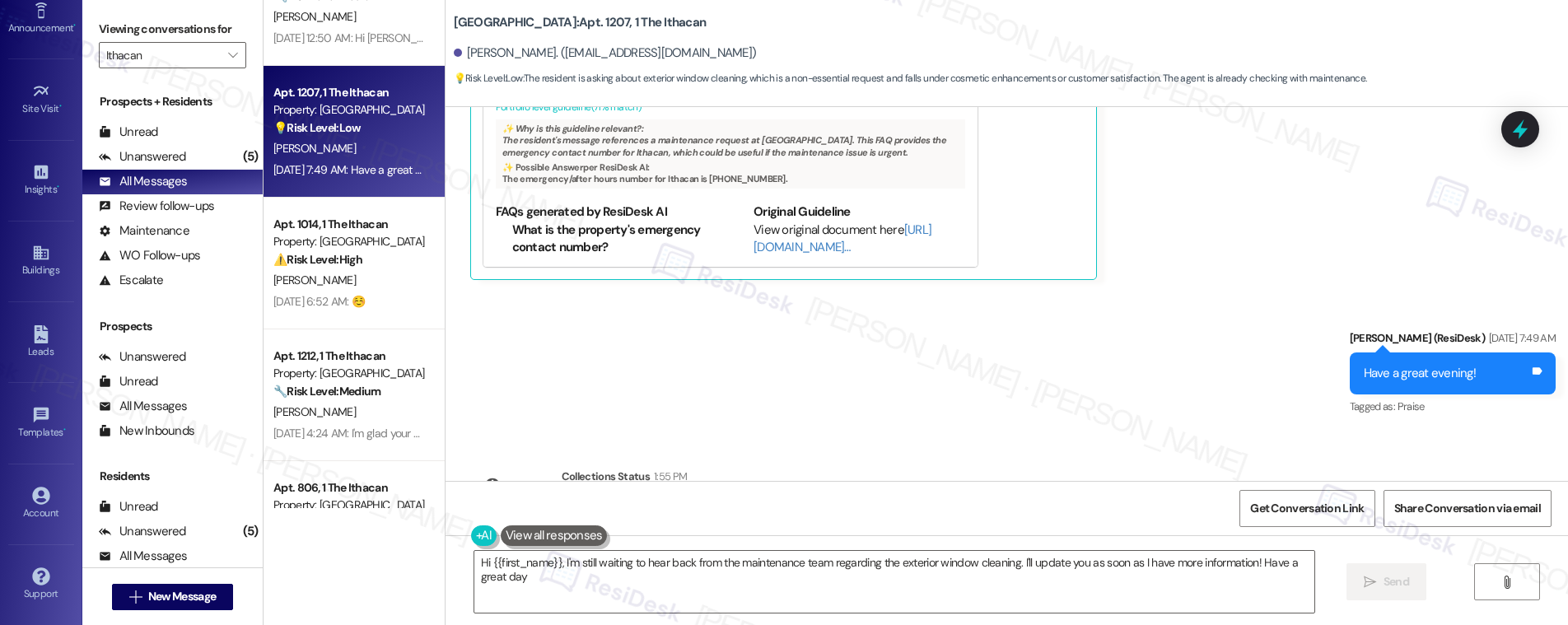
type textarea "Hi {{first_name}}, I'm still waiting to hear back from the maintenance team reg…"
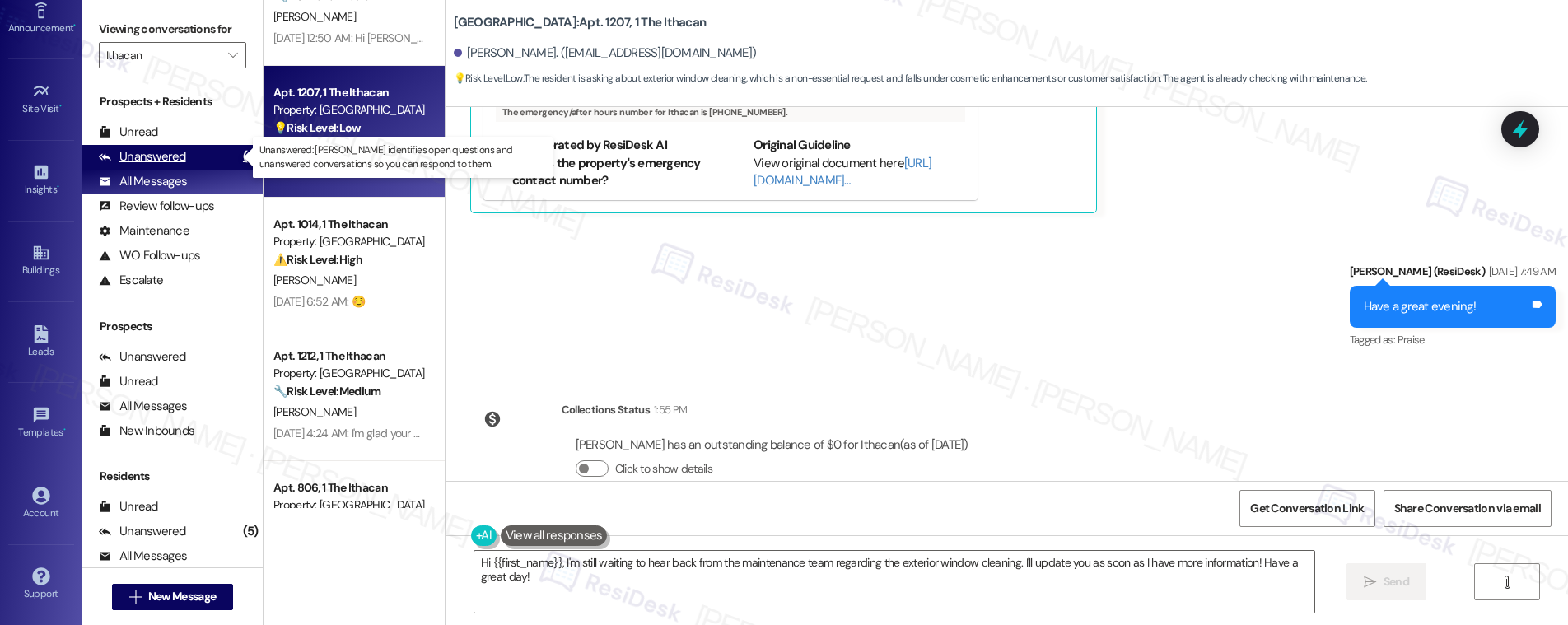
click at [152, 151] on div "Unanswered" at bounding box center [142, 157] width 87 height 17
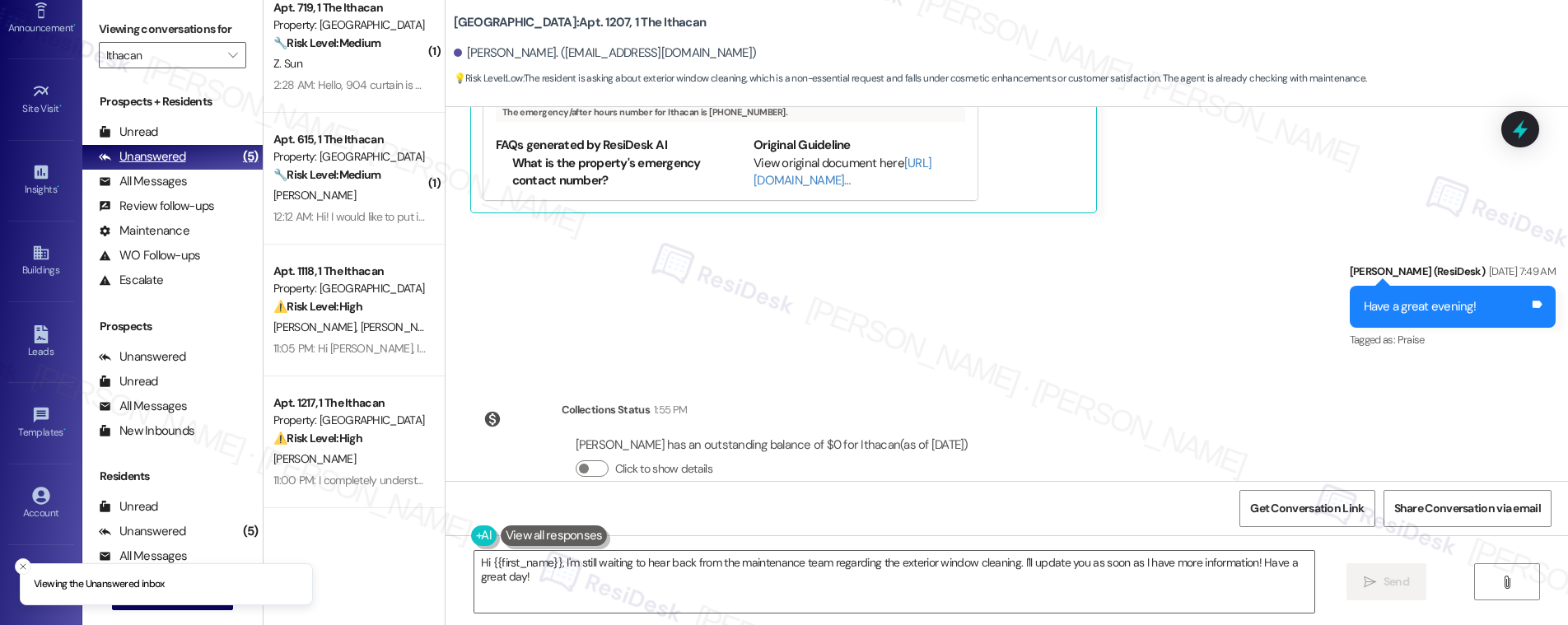
scroll to position [150, 0]
click at [152, 151] on div "Unanswered" at bounding box center [142, 157] width 87 height 17
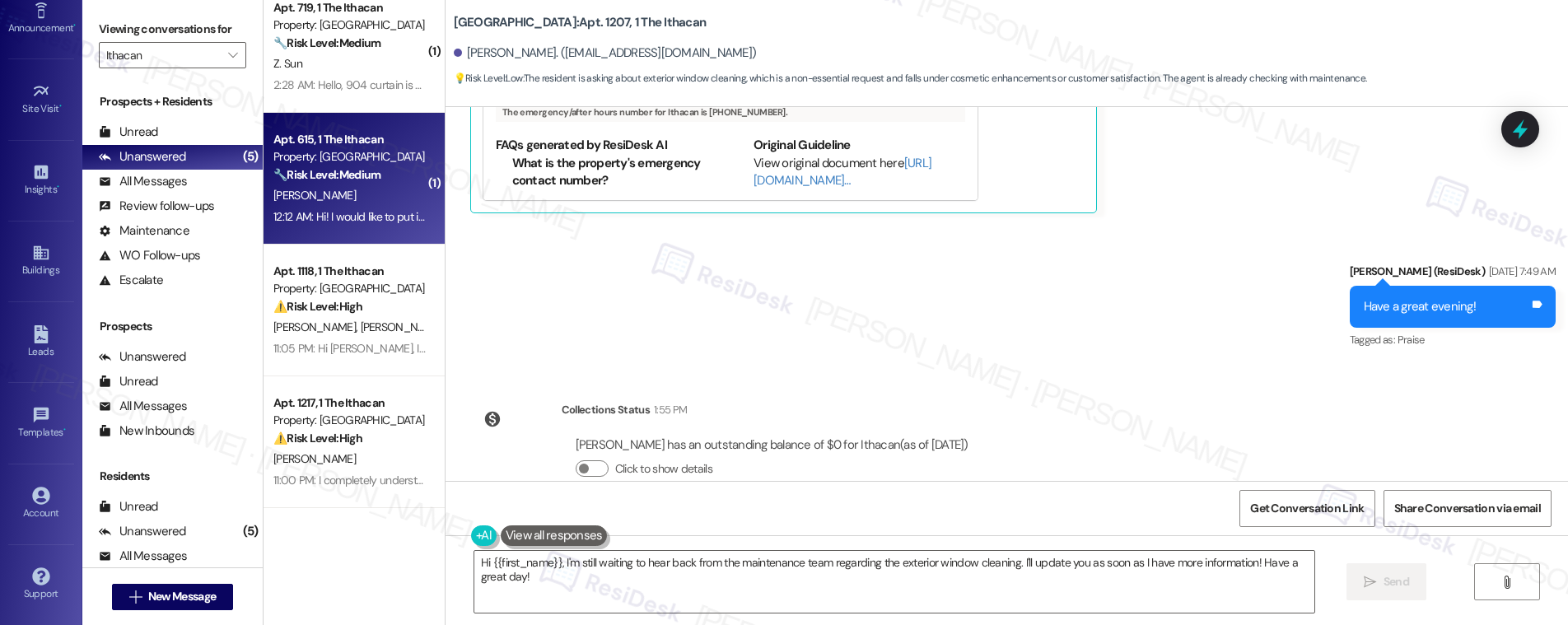
scroll to position [0, 0]
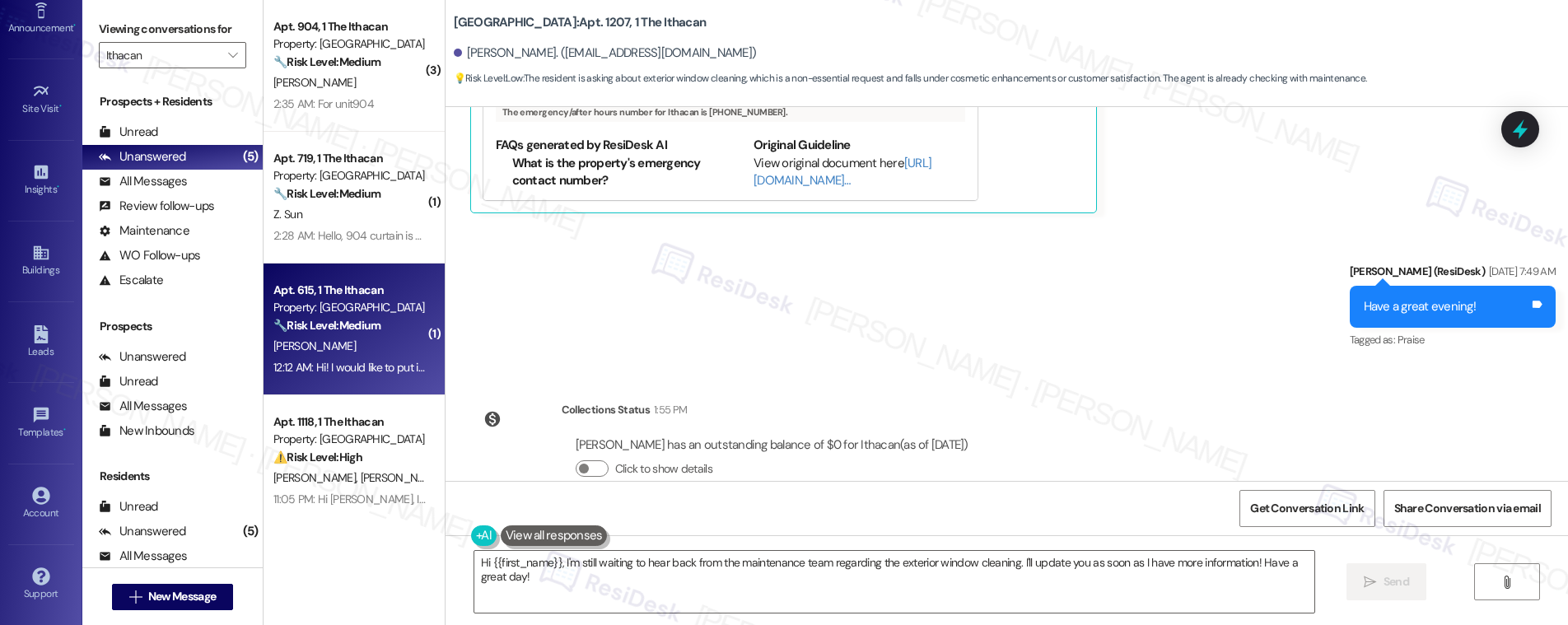
click at [338, 314] on div "Property: Ithacan" at bounding box center [349, 307] width 152 height 17
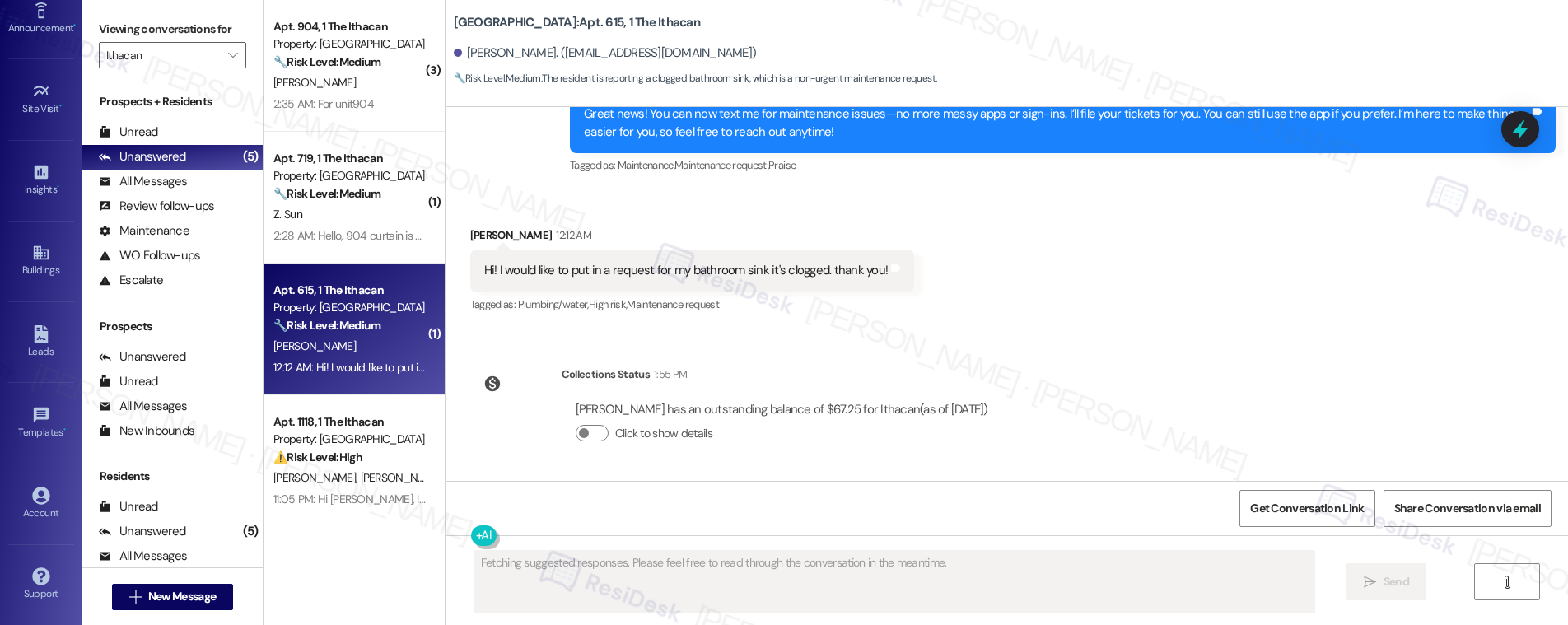
scroll to position [318, 0]
click at [338, 314] on div "Property: Ithacan" at bounding box center [349, 307] width 152 height 17
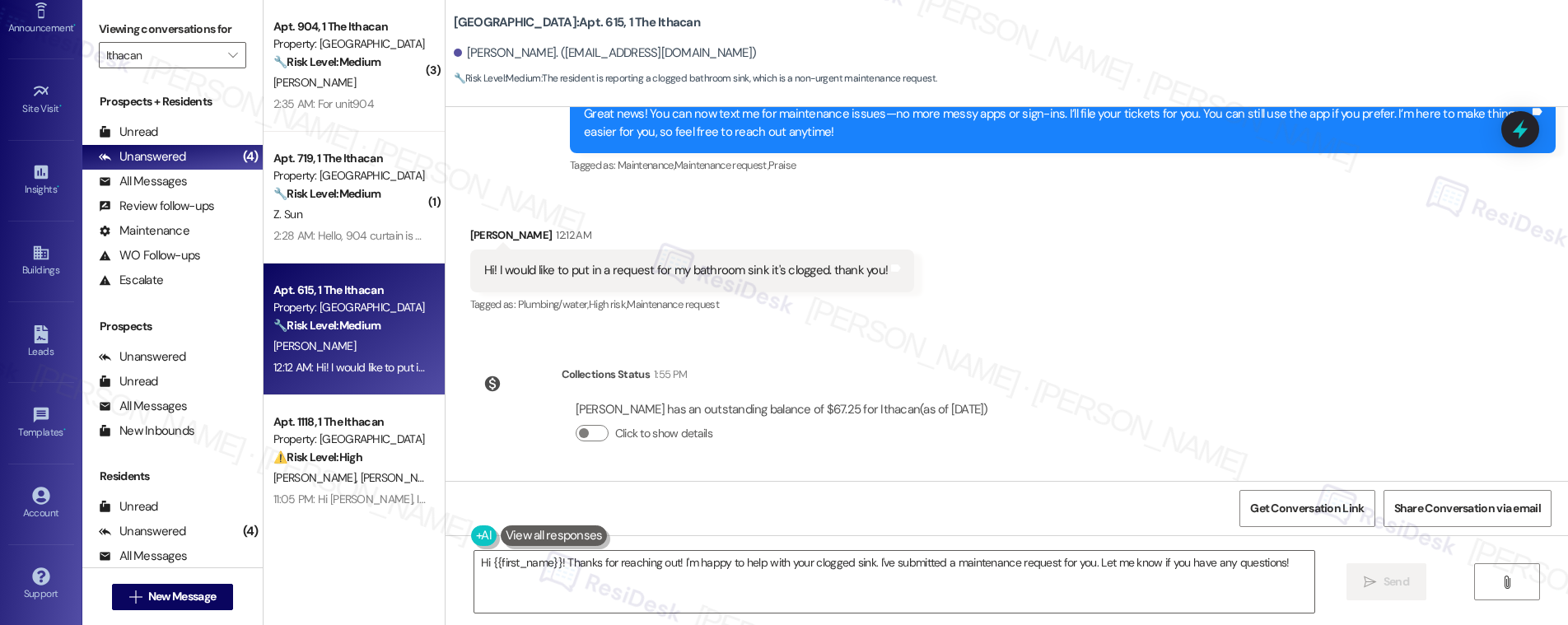
click at [696, 276] on div "Hi! I would like to put in a request for my bathroom sink it's clogged. thank y…" at bounding box center [686, 270] width 404 height 17
copy div "Hi! I would like to put in a request for my bathroom sink it's clogged. thank y…"
click at [586, 564] on textarea "Hi {{first_name}}! Thanks for reaching out! I'm happy to help with your clogged…" at bounding box center [894, 581] width 840 height 61
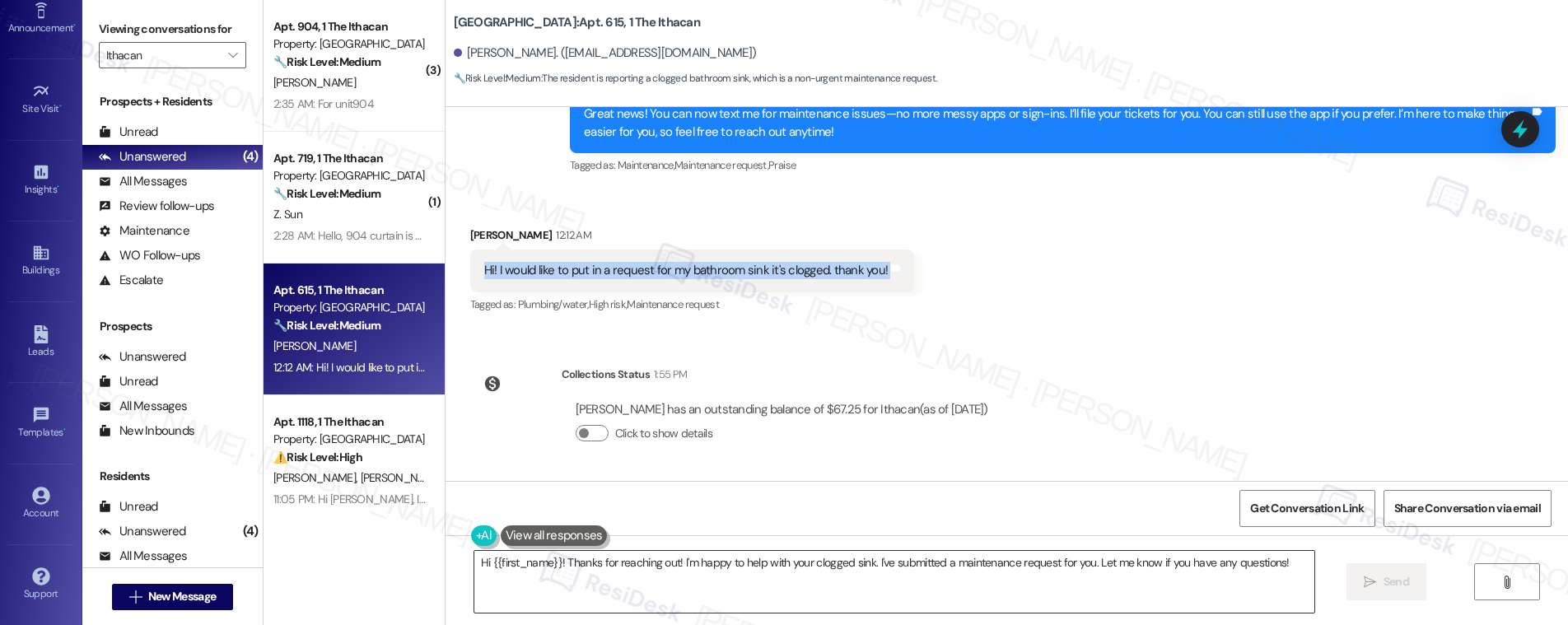
click at [586, 564] on textarea "Hi {{first_name}}! Thanks for reaching out! I'm happy to help with your clogged…" at bounding box center [894, 581] width 840 height 61
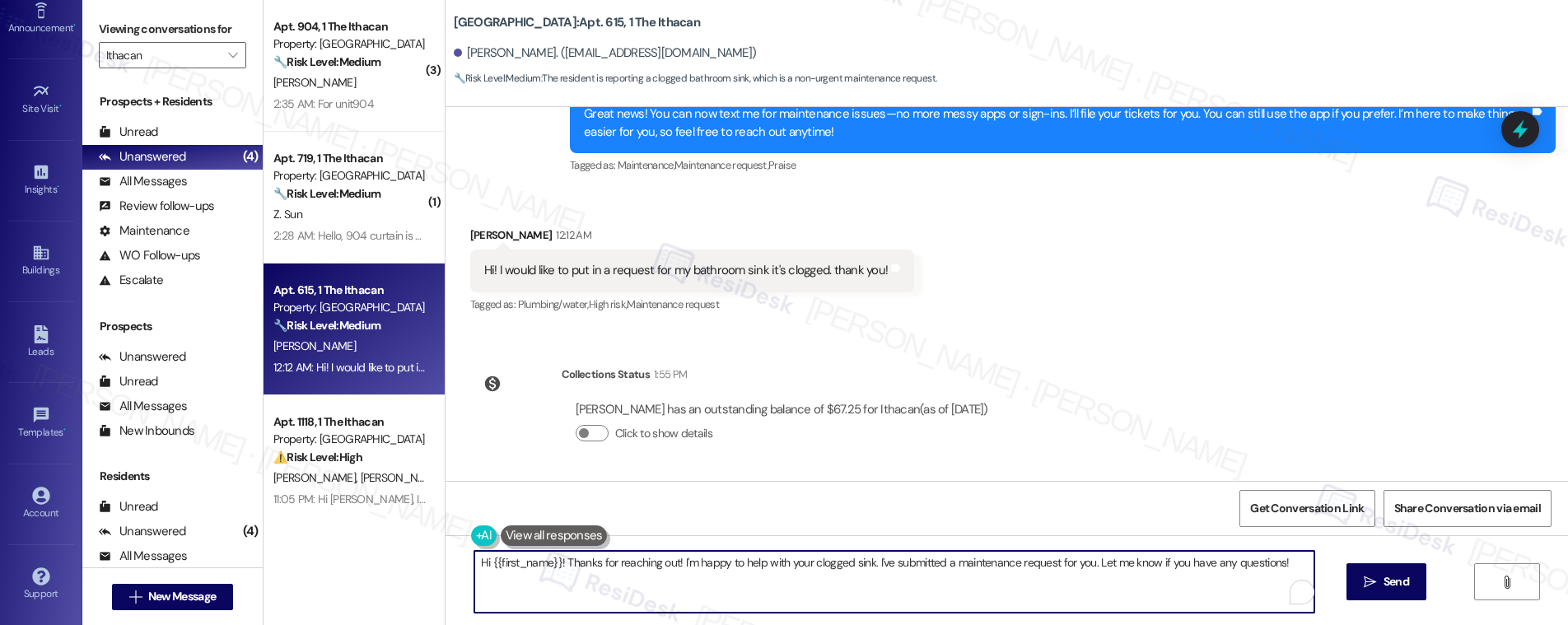
click at [586, 564] on textarea "Hi {{first_name}}! Thanks for reaching out! I'm happy to help with your clogged…" at bounding box center [894, 581] width 840 height 61
paste textarea "! Thanks for letting us know about the clogged bathroom sink. Can you confirm i…"
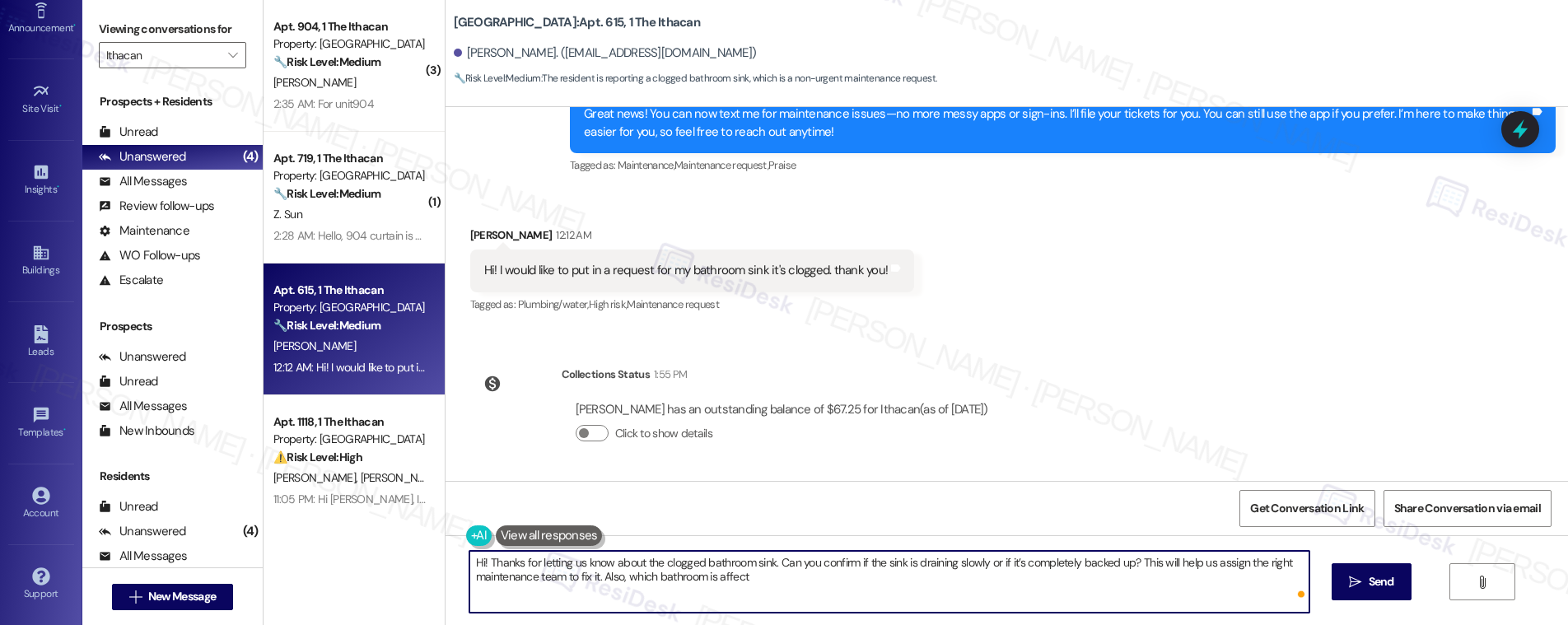
type textarea "Hi! Thanks for letting us know about the clogged bathroom sink. Can you confirm…"
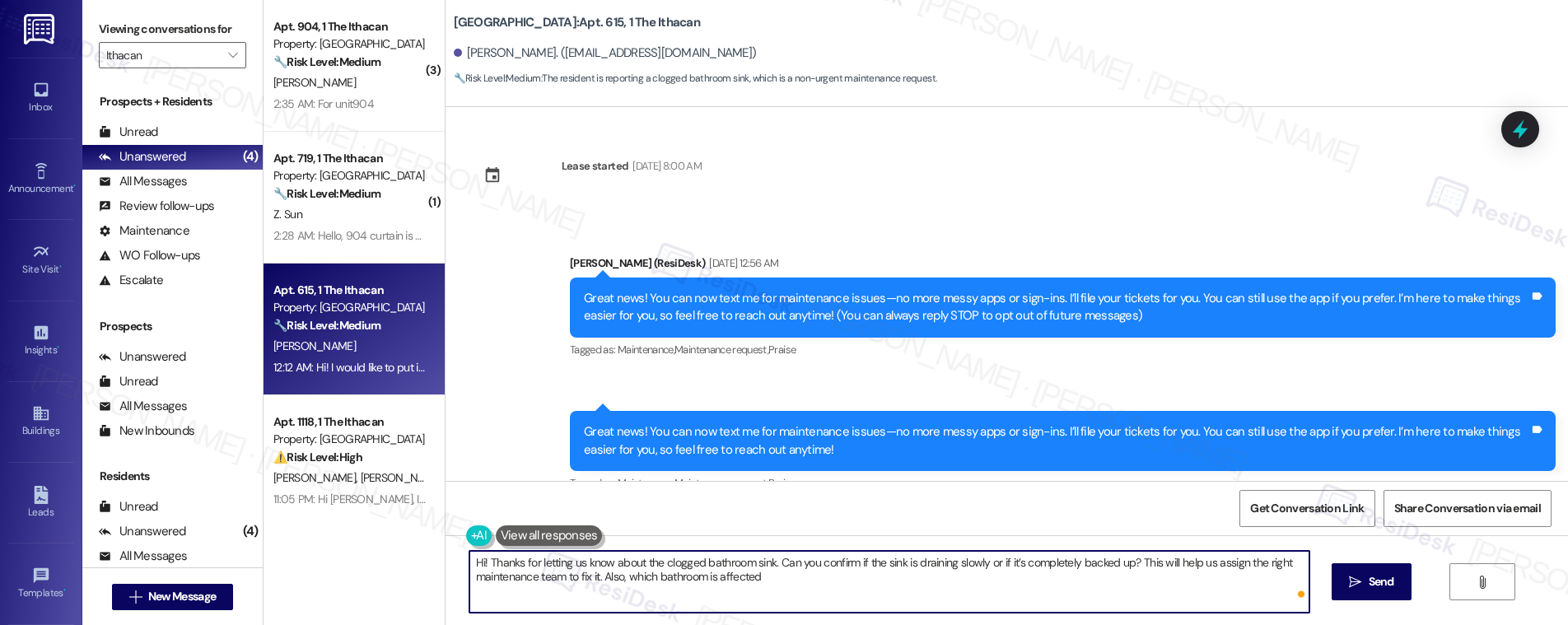
scroll to position [318, 0]
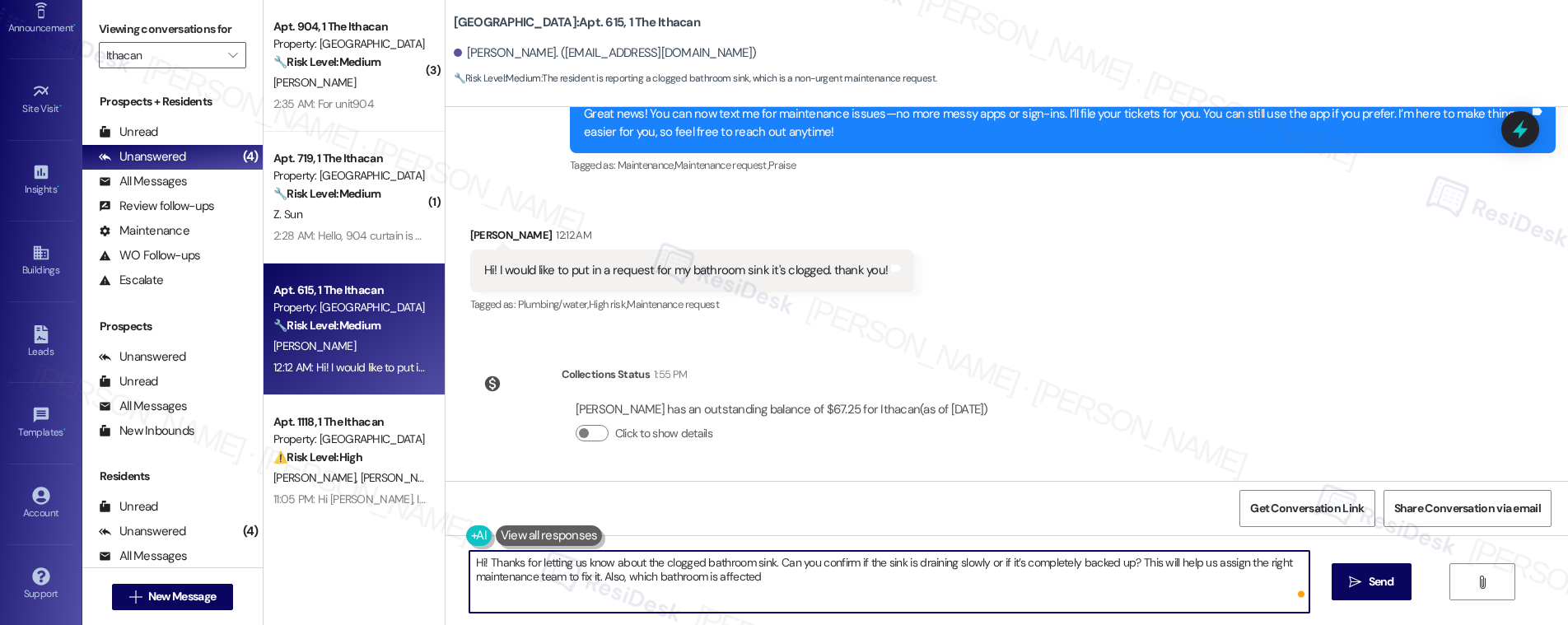
type textarea "Hi! Thanks for letting us know about the clogged bathroom sink. Can you confirm…"
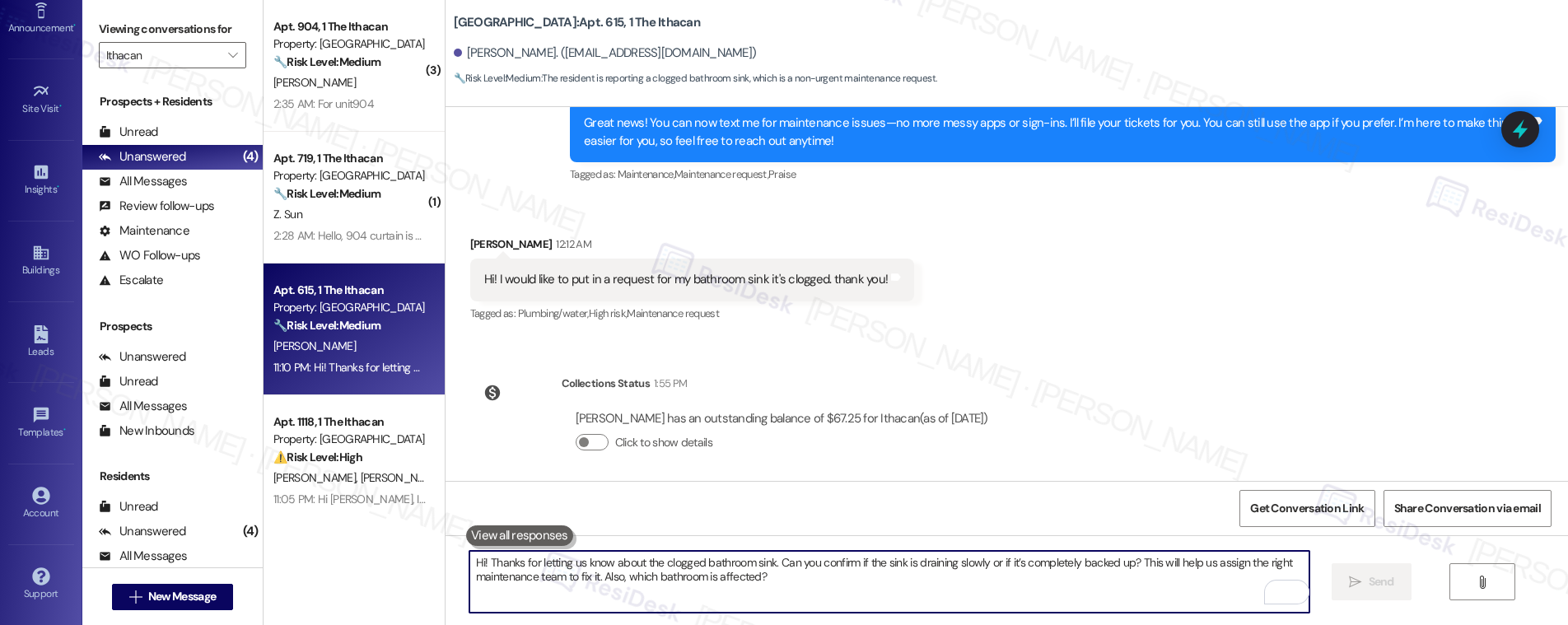
scroll to position [450, 0]
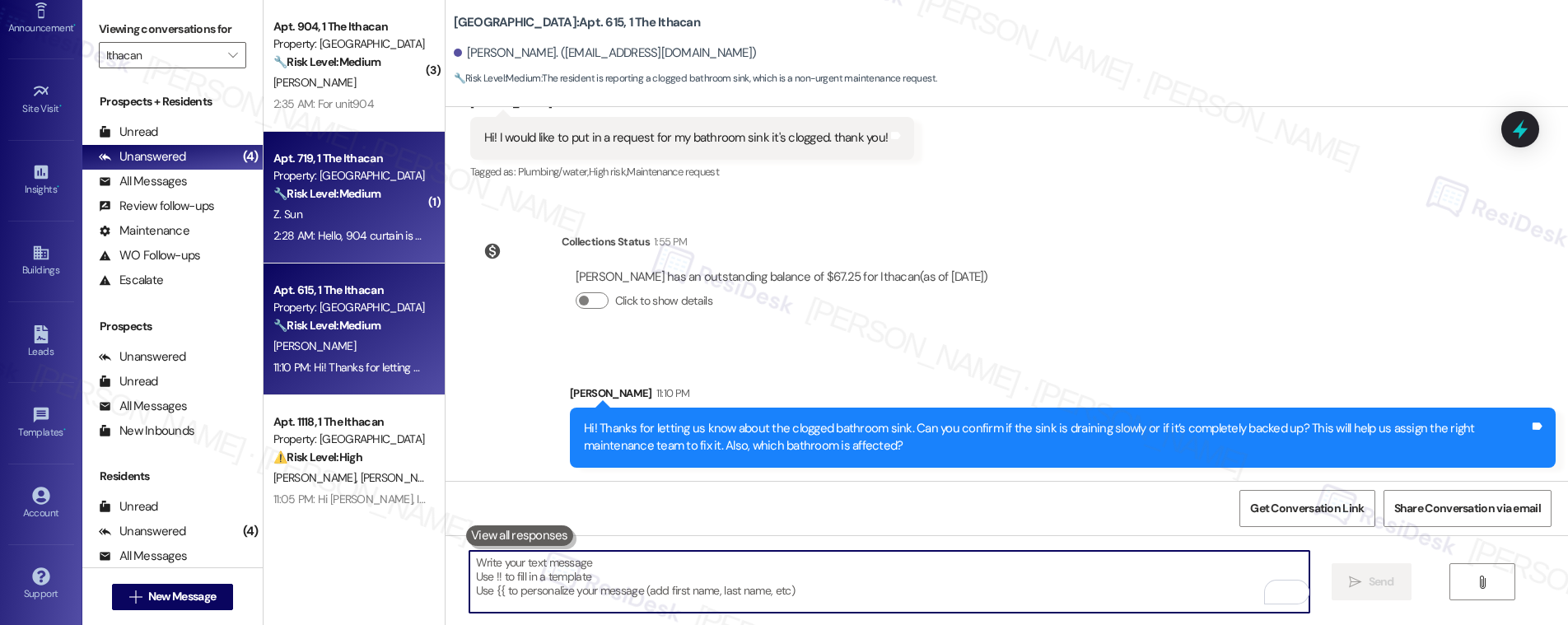
click at [370, 209] on div "Z. Sun" at bounding box center [349, 215] width 155 height 21
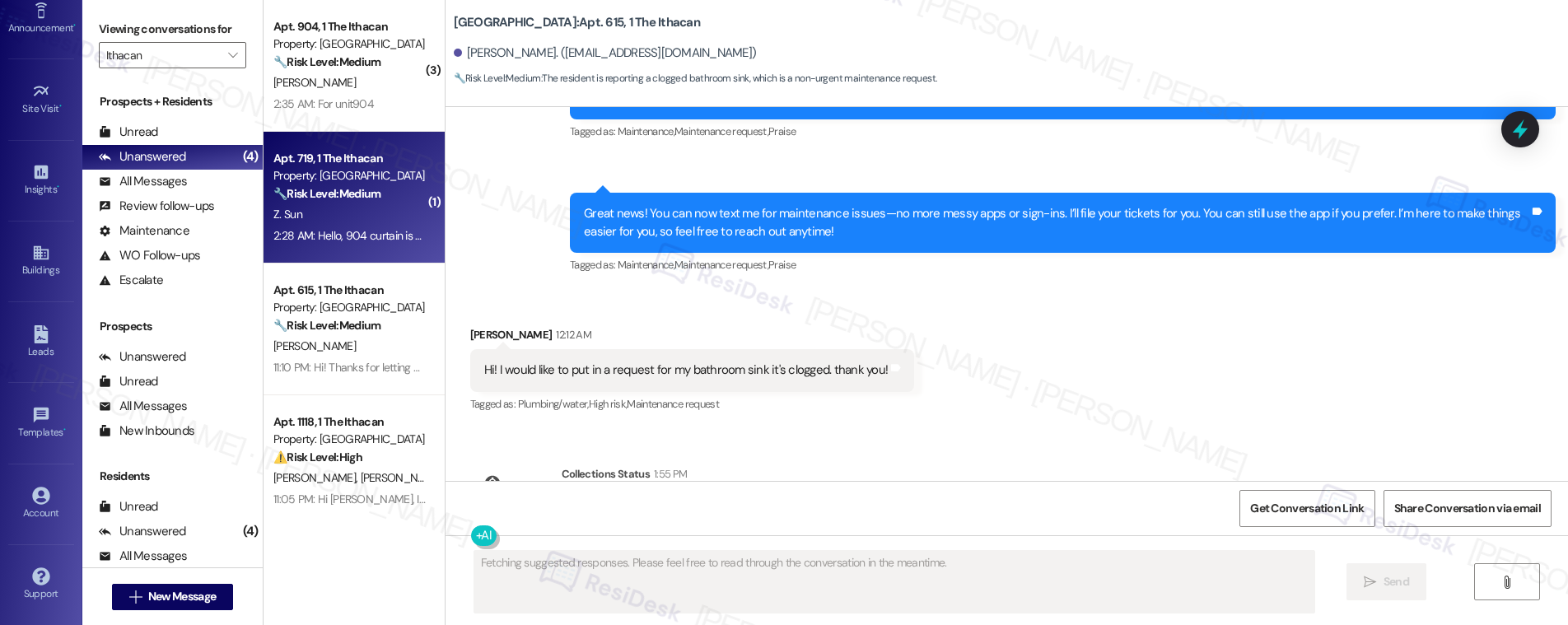
click at [370, 209] on div "Z. Sun" at bounding box center [349, 215] width 155 height 21
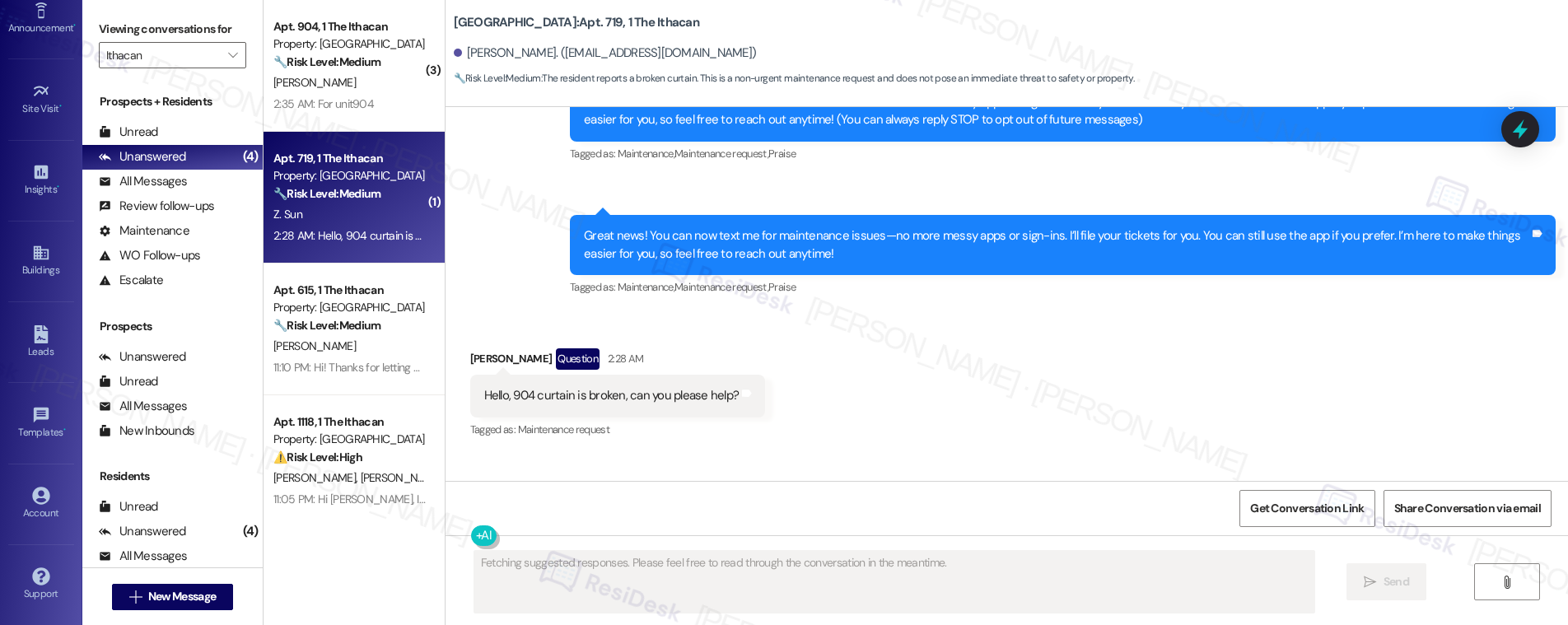
scroll to position [168, 0]
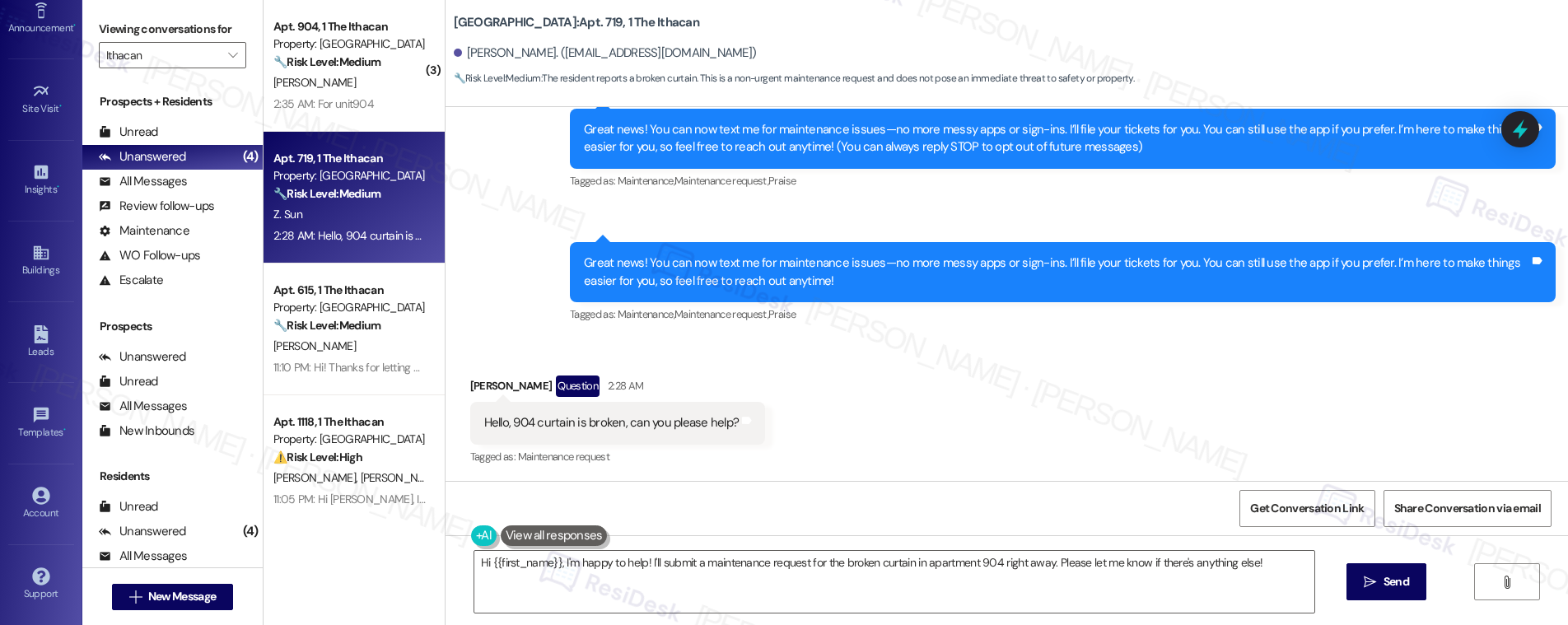
click at [377, 209] on div "Z. Sun" at bounding box center [349, 215] width 155 height 21
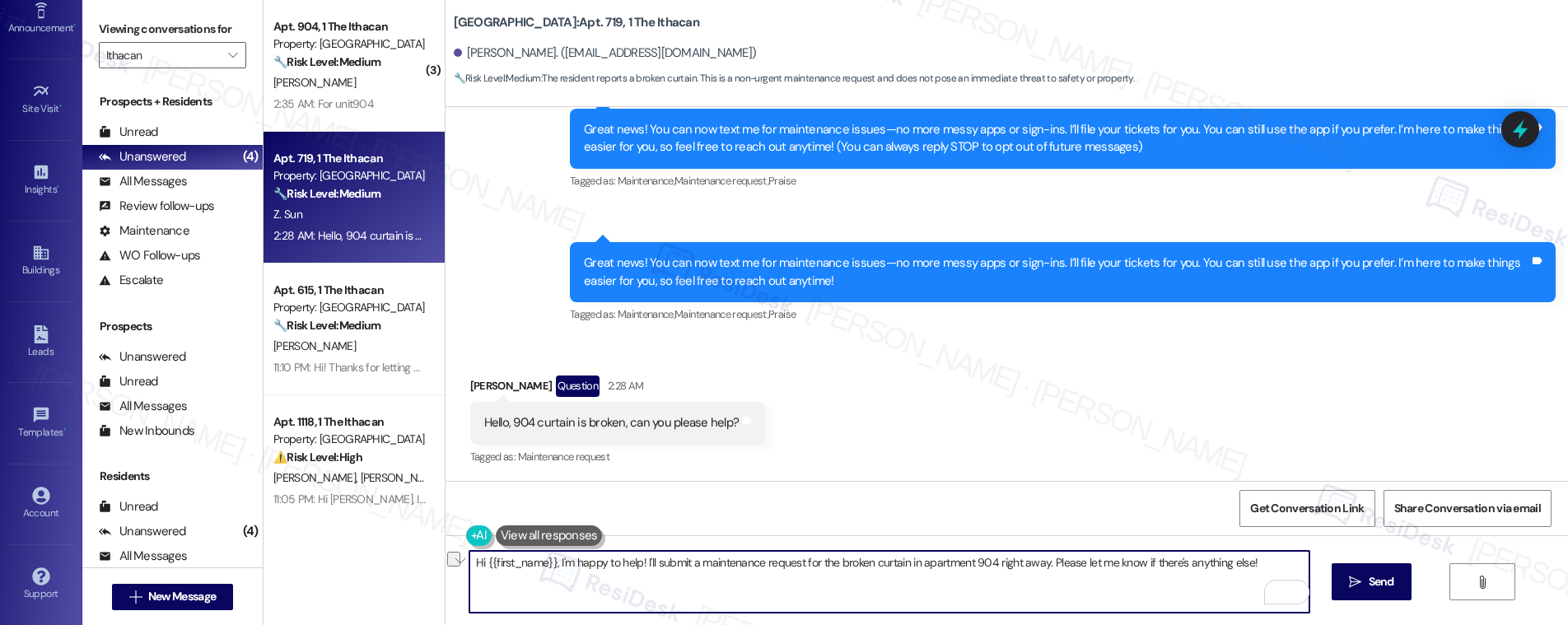
drag, startPoint x: 1280, startPoint y: 563, endPoint x: 1042, endPoint y: 567, distance: 238.0
click at [1042, 567] on textarea "Hi {{first_name}}, I'm happy to help! I'll submit a maintenance request for the…" at bounding box center [890, 581] width 840 height 61
click at [470, 385] on div "Zhou Sun Question 2:28 AM" at bounding box center [618, 389] width 295 height 26
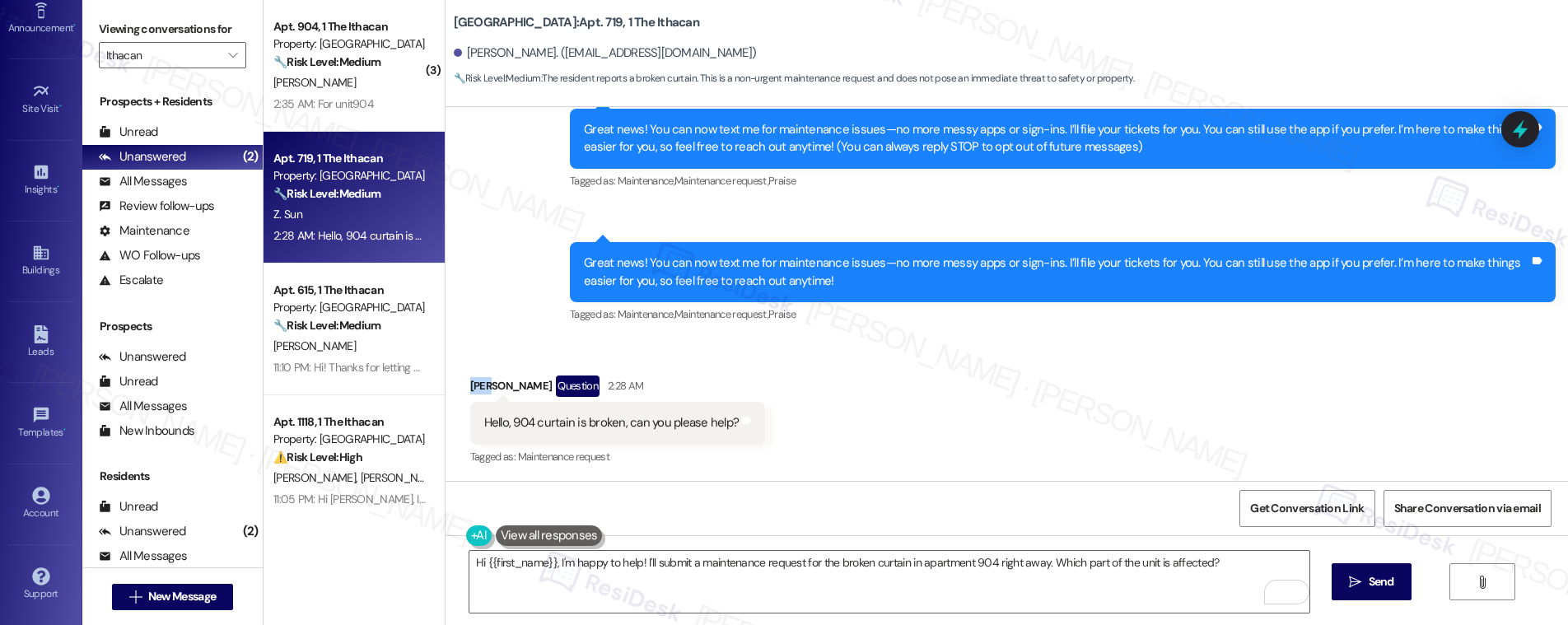
copy div "Zhou"
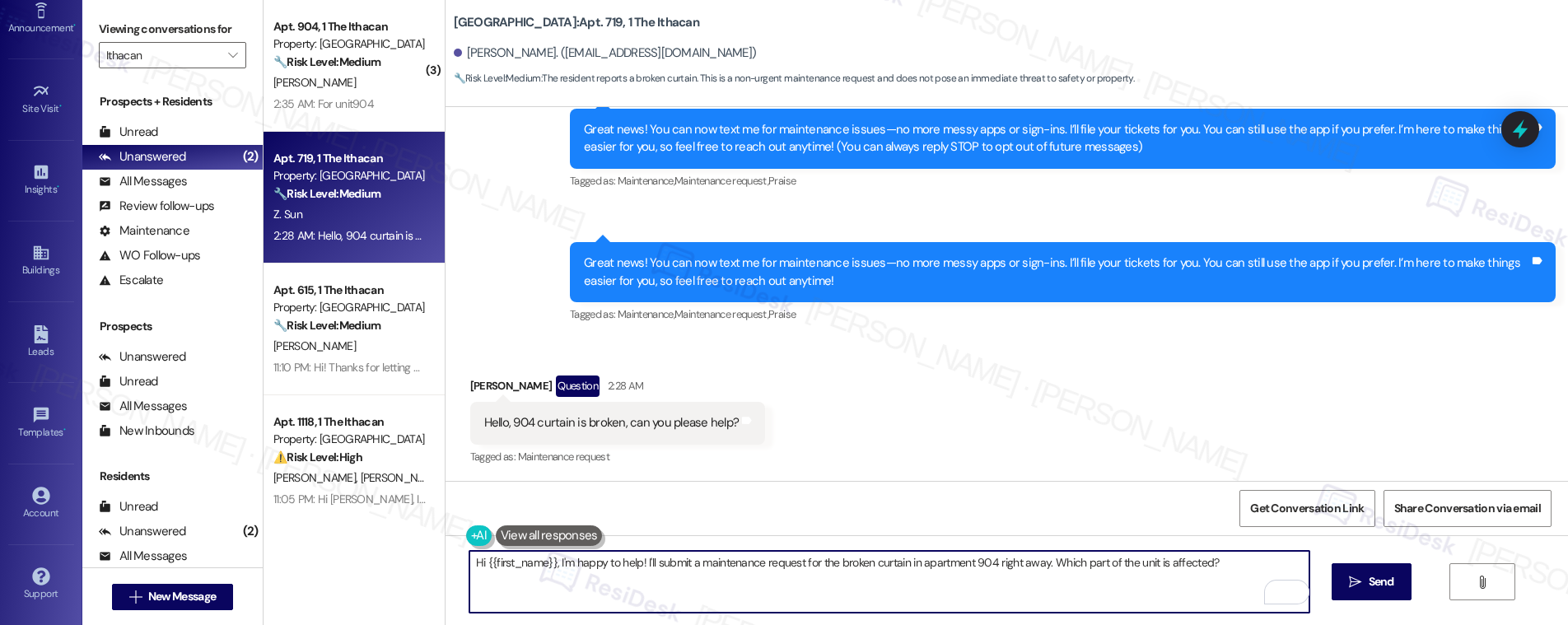
drag, startPoint x: 476, startPoint y: 560, endPoint x: 544, endPoint y: 564, distance: 68.1
click at [544, 564] on textarea "Hi {{first_name}}, I'm happy to help! I'll submit a maintenance request for the…" at bounding box center [890, 581] width 840 height 61
paste textarea "Zhou"
type textarea "Hi Zhou, I'm happy to help! I'll submit a maintenance request for the broken cu…"
click at [663, 576] on textarea "Hi Zhou, I'm happy to help! I'll submit a maintenance request for the broken cu…" at bounding box center [890, 581] width 840 height 61
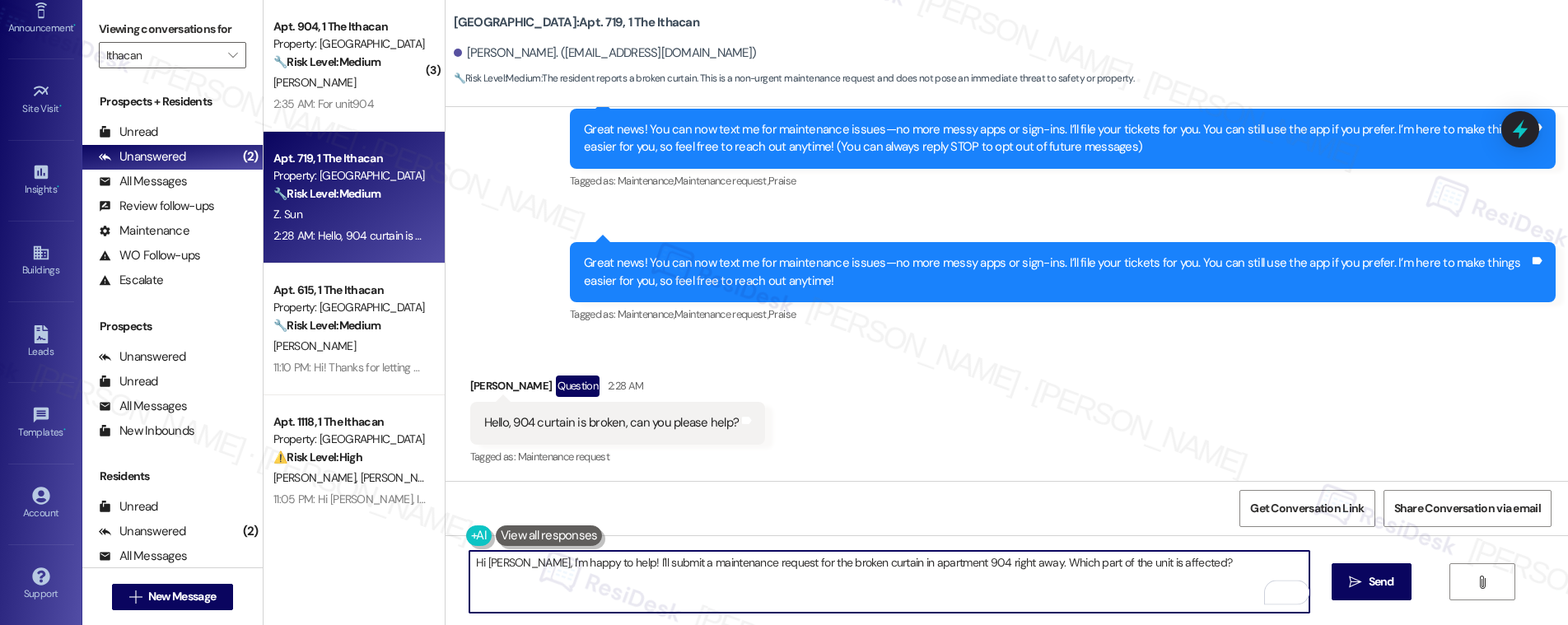
click at [665, 552] on textarea "Hi Zhou, I'm happy to help! I'll submit a maintenance request for the broken cu…" at bounding box center [890, 581] width 840 height 61
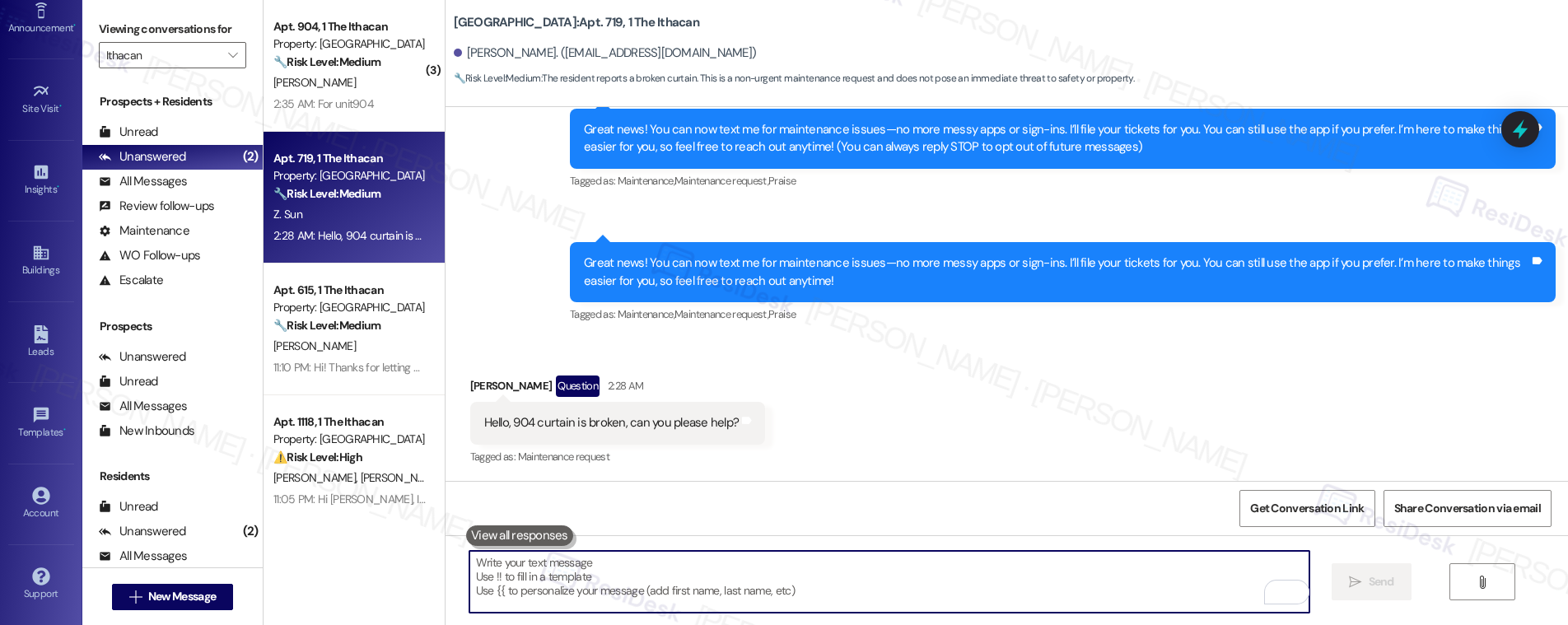
paste textarea "Hi Zhou, I’d be happy to help! I’ll submit a maintenance request for the broken…"
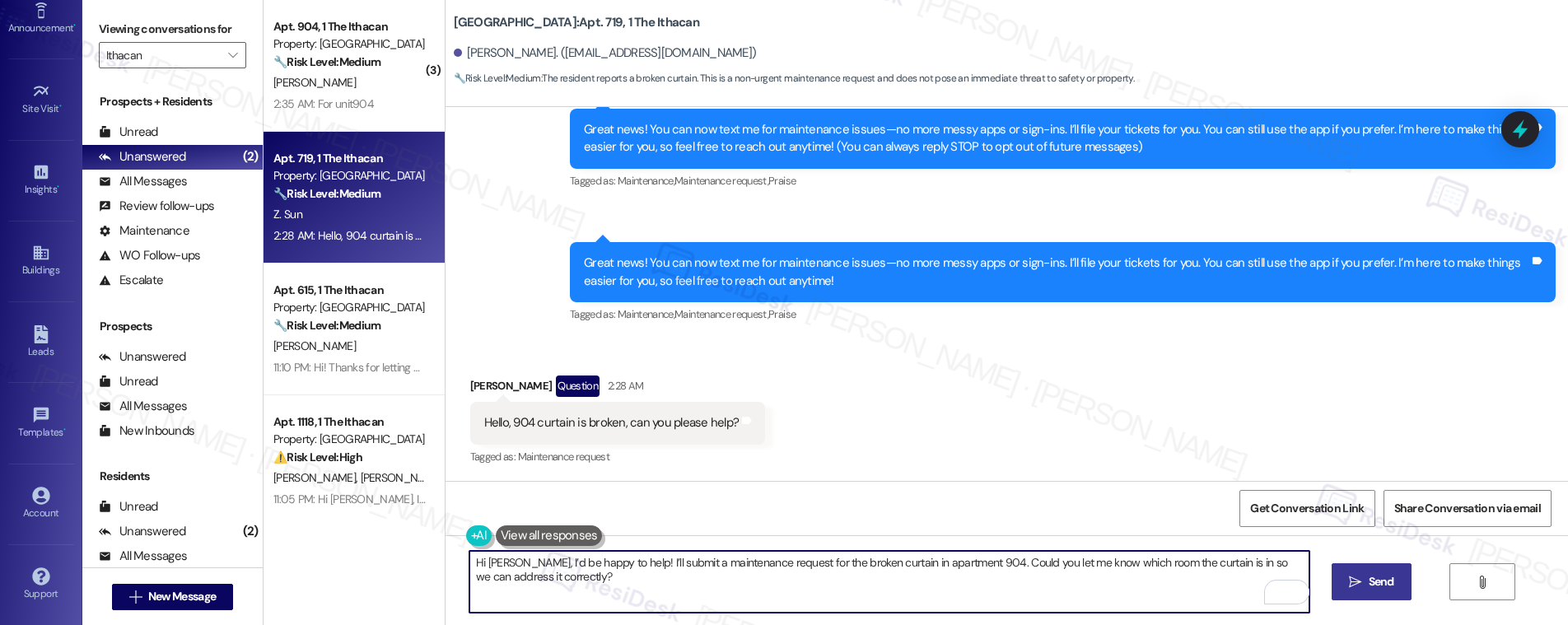
type textarea "Hi Zhou, I’d be happy to help! I’ll submit a maintenance request for the broken…"
click at [1371, 586] on span "Send" at bounding box center [1381, 582] width 26 height 17
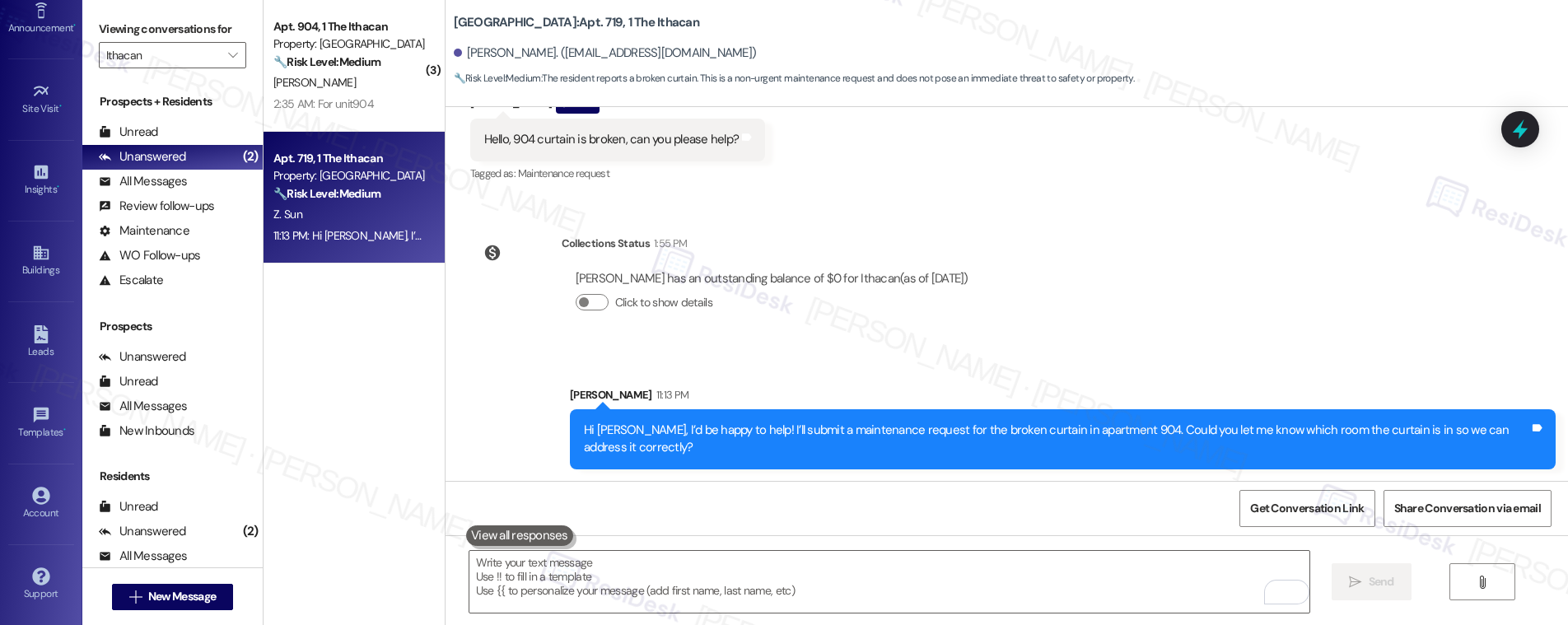
scroll to position [454, 0]
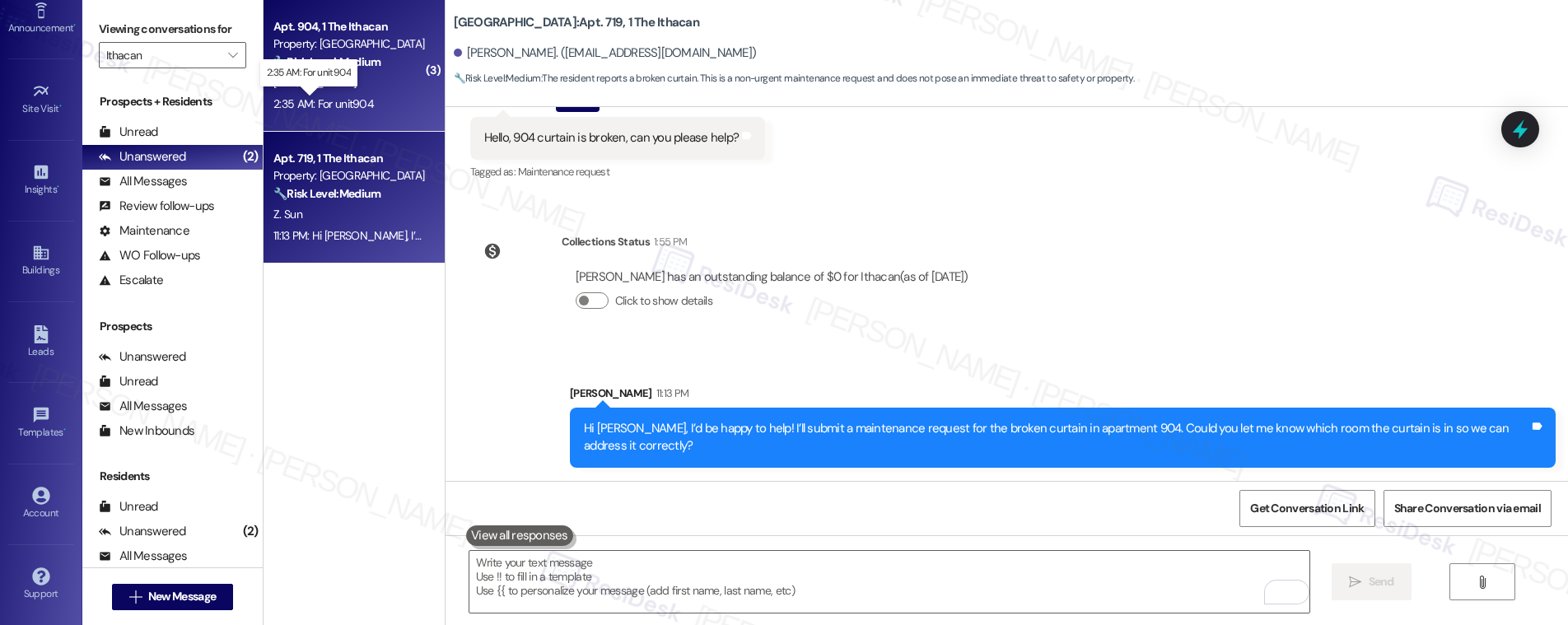
click at [350, 96] on div "2:35 AM: For unit904 2:35 AM: For unit904" at bounding box center [324, 104] width 100 height 15
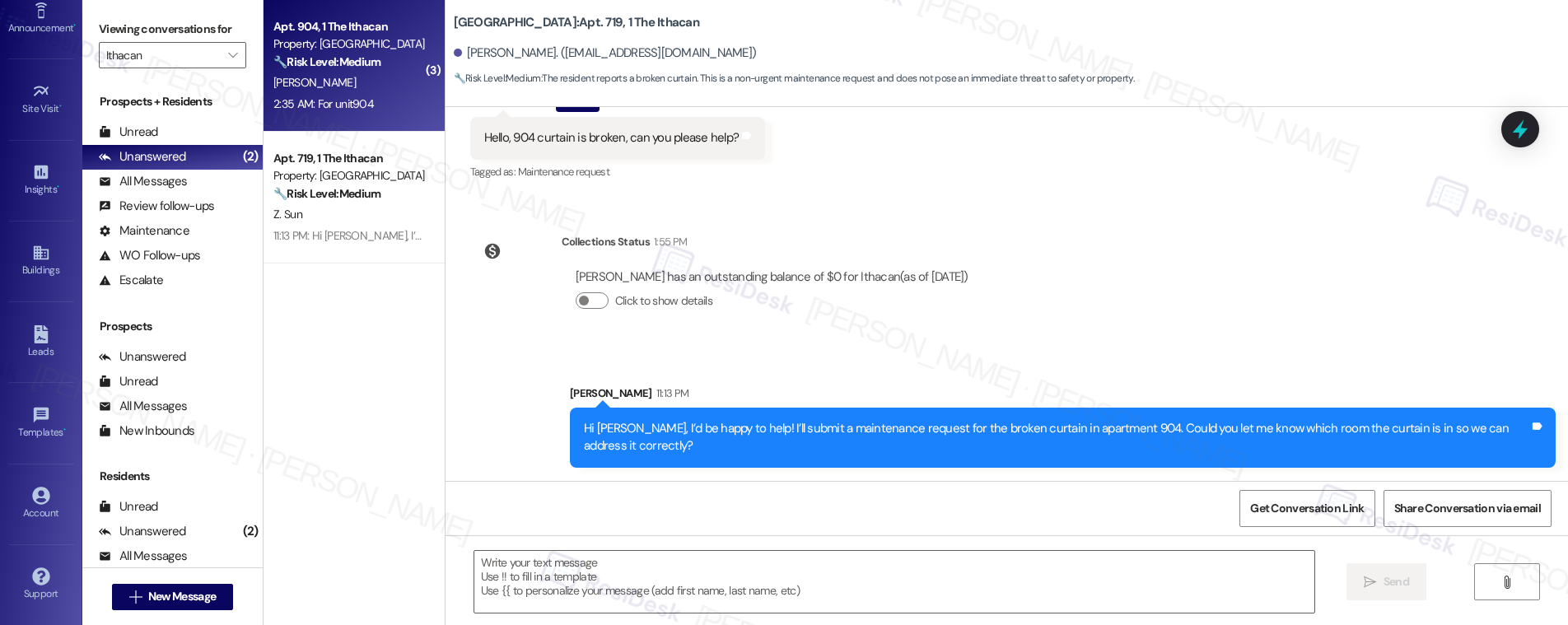
type textarea "Fetching suggested responses. Please feel free to read through the conversation…"
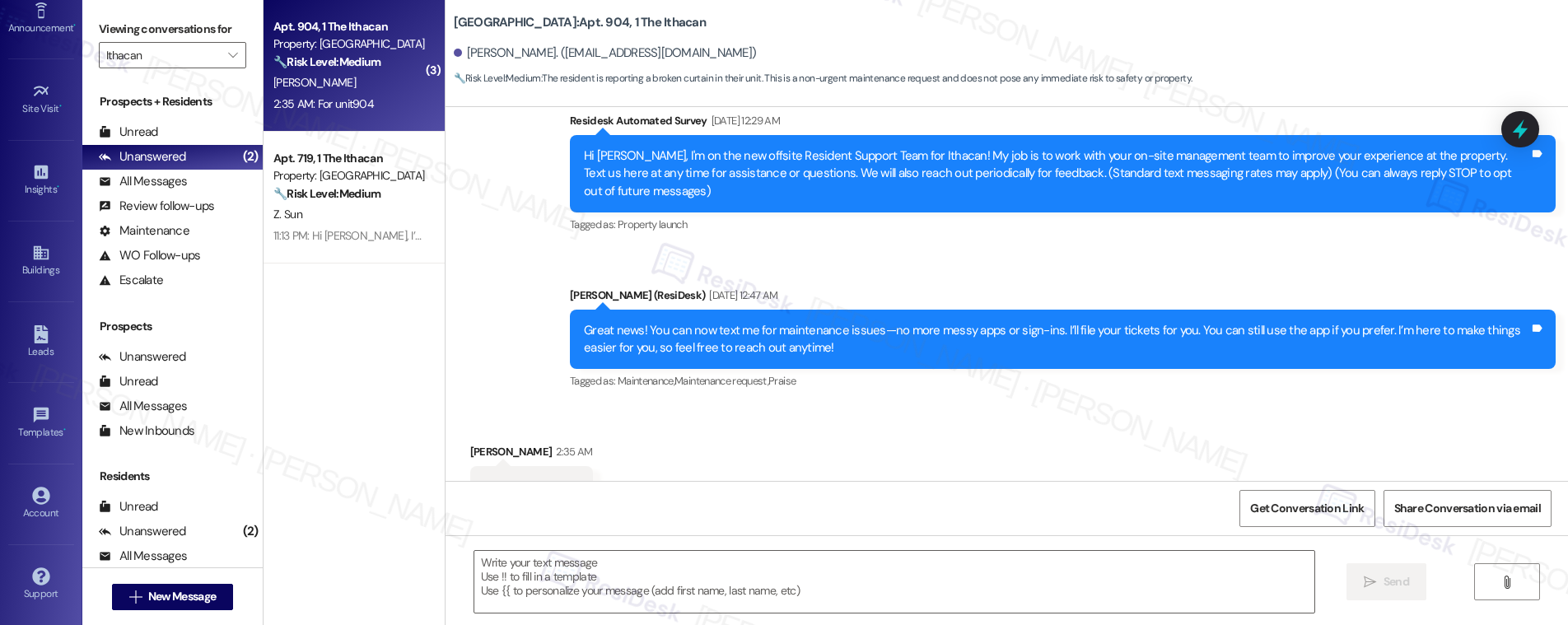
scroll to position [560, 0]
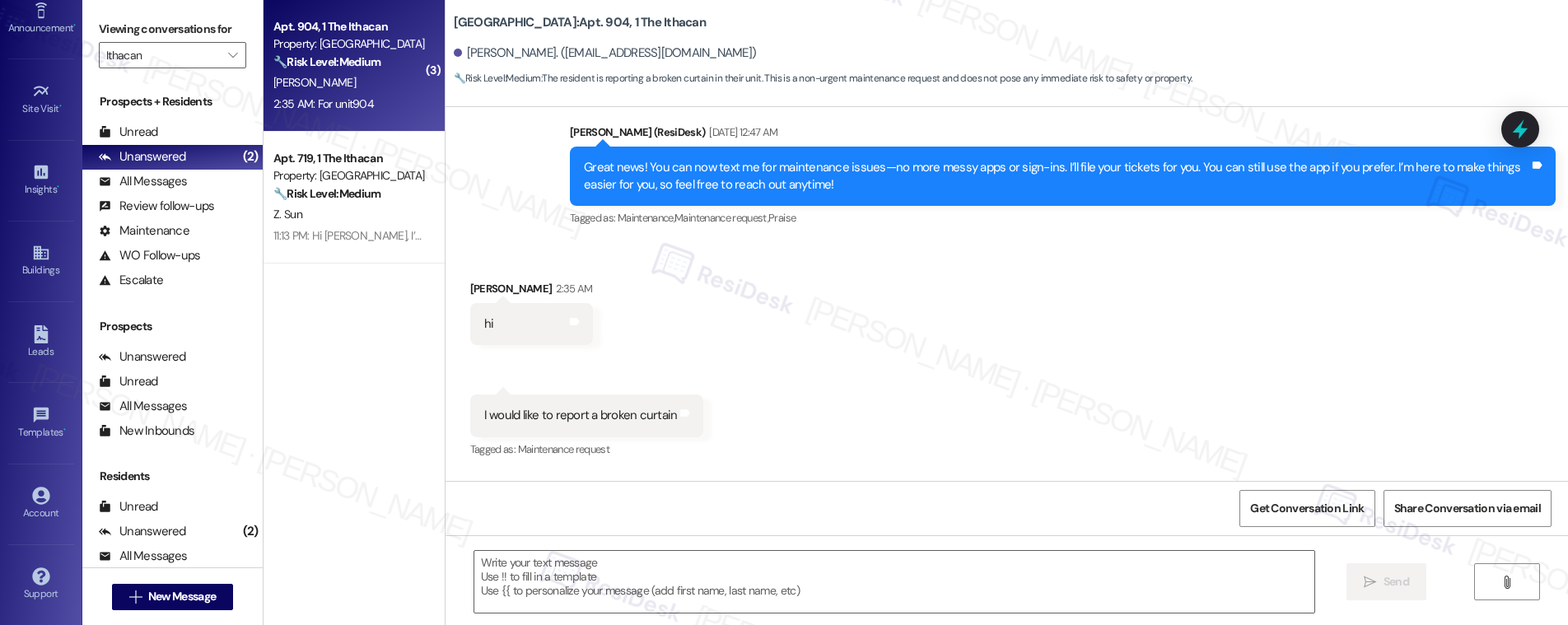
type textarea "Fetching suggested responses. Please feel free to read through the conversation…"
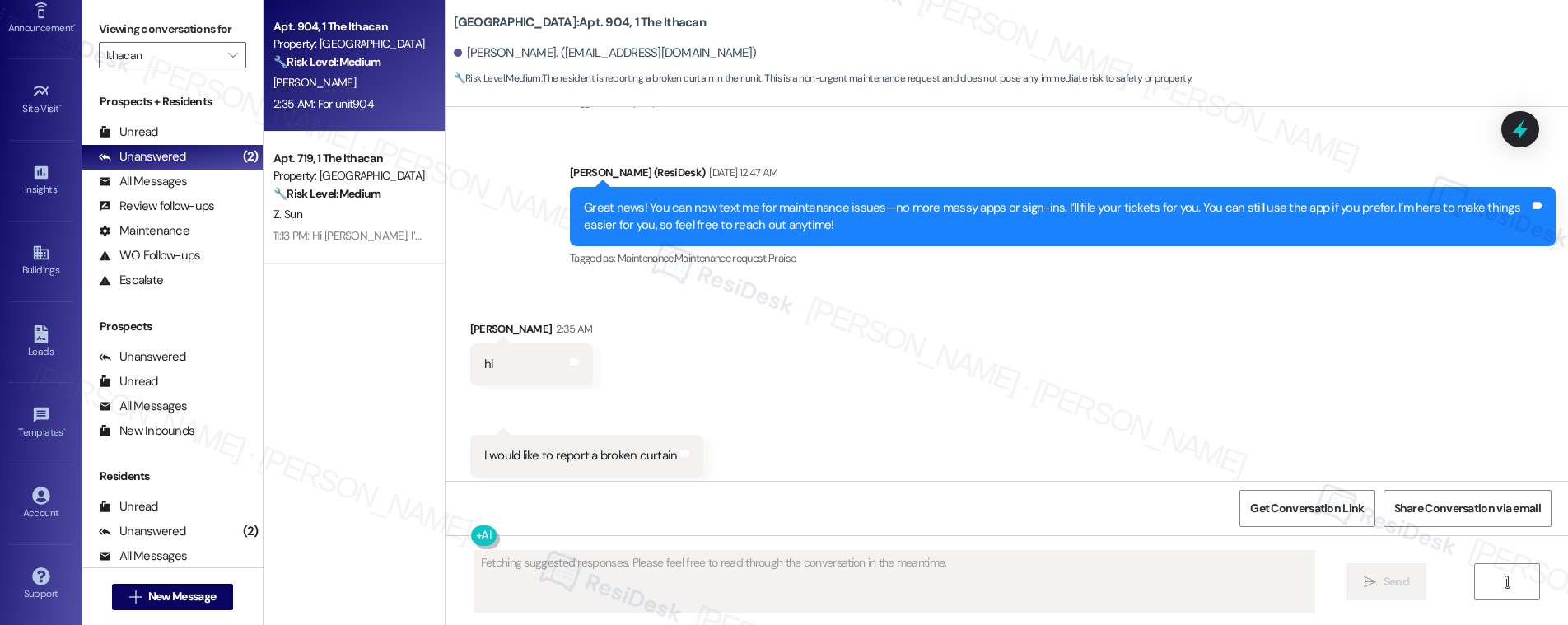
scroll to position [415, 0]
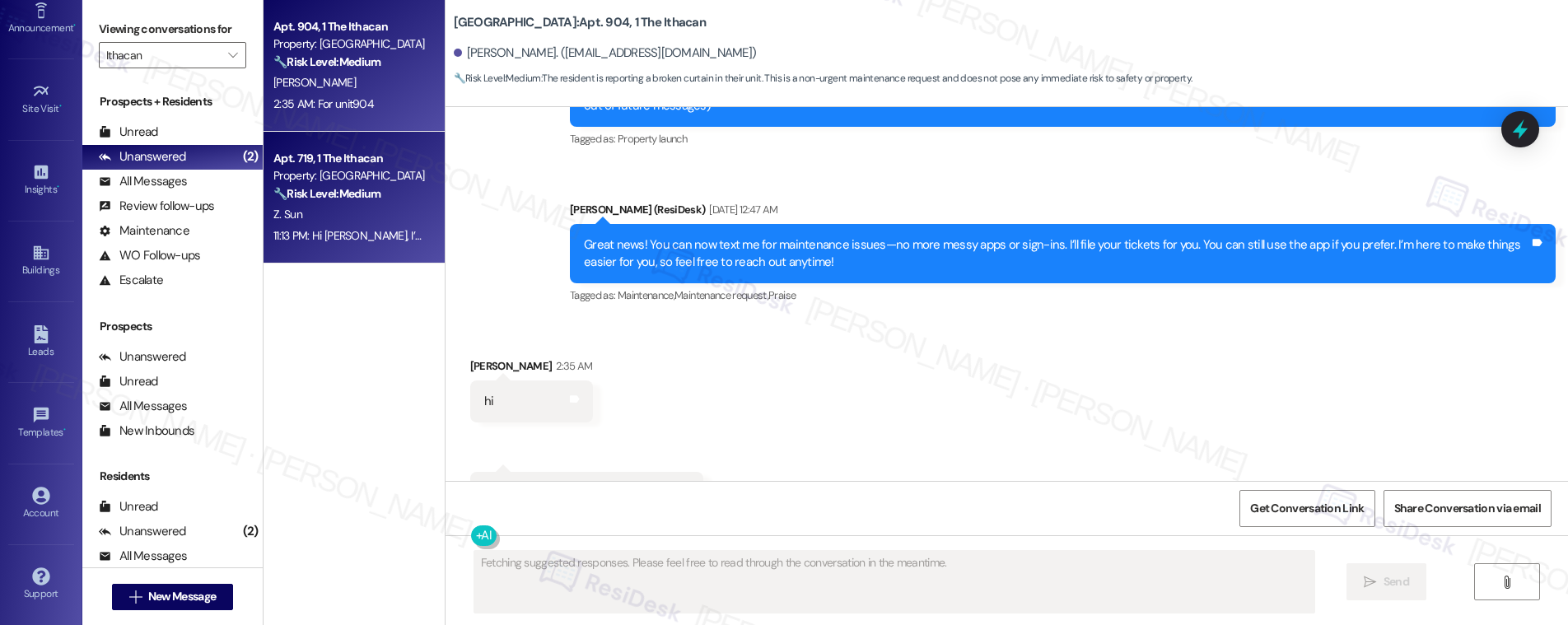
click at [359, 238] on div "11:13 PM: Hi Zhou, I’d be happy to help! I’ll submit a maintenance request for …" at bounding box center [767, 235] width 989 height 15
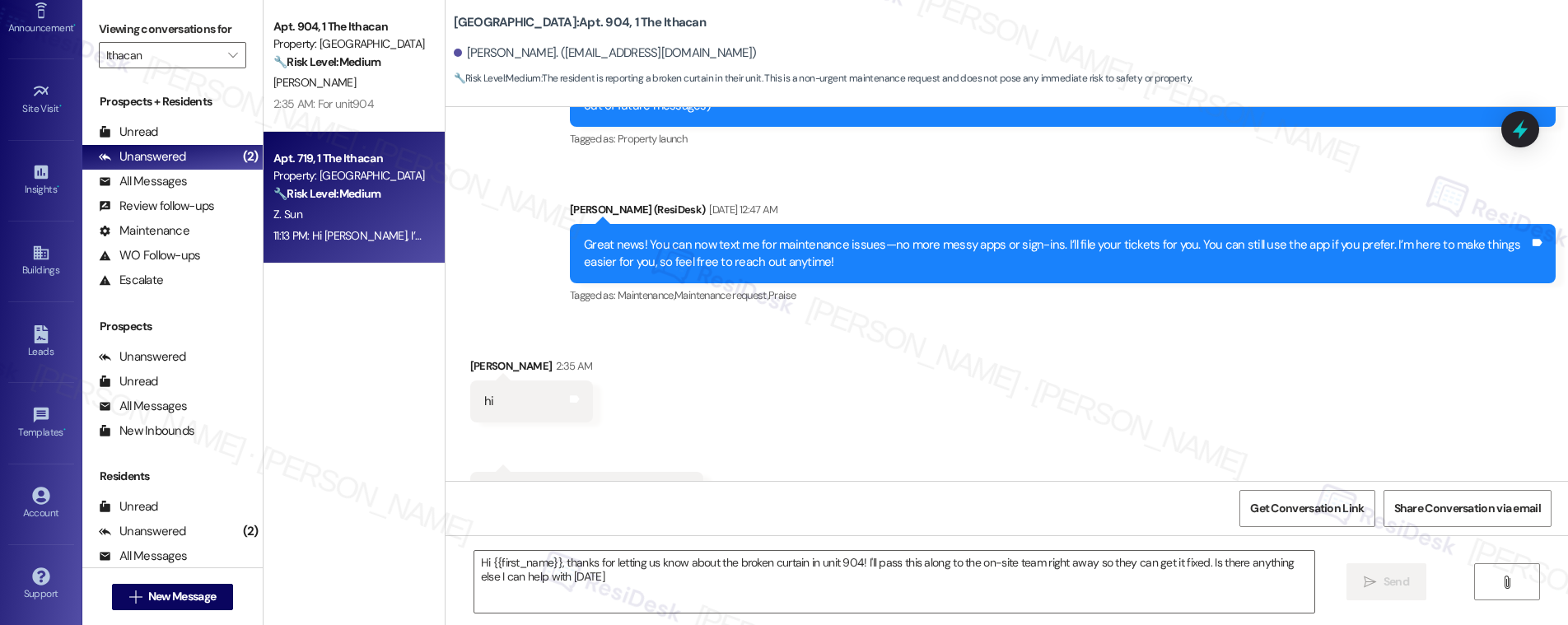
type textarea "Hi {{first_name}}, thanks for letting us know about the broken curtain in unit …"
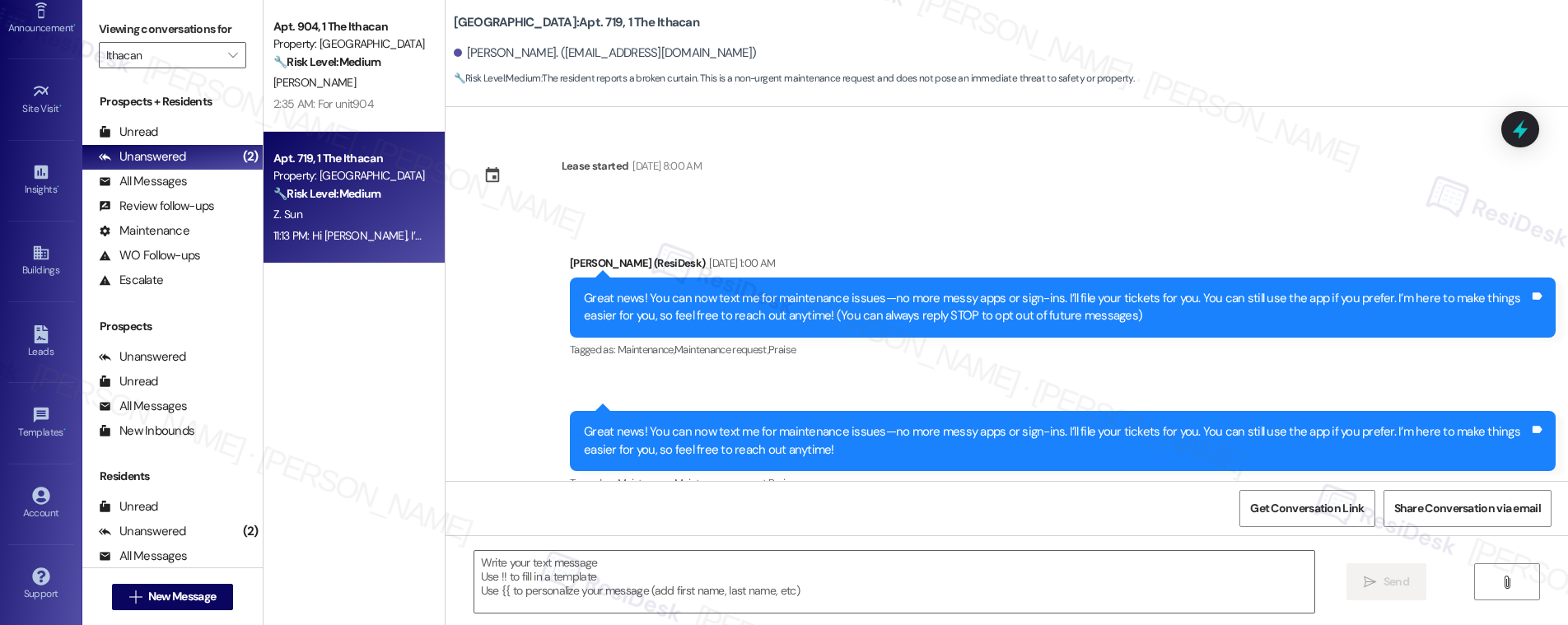
scroll to position [168, 0]
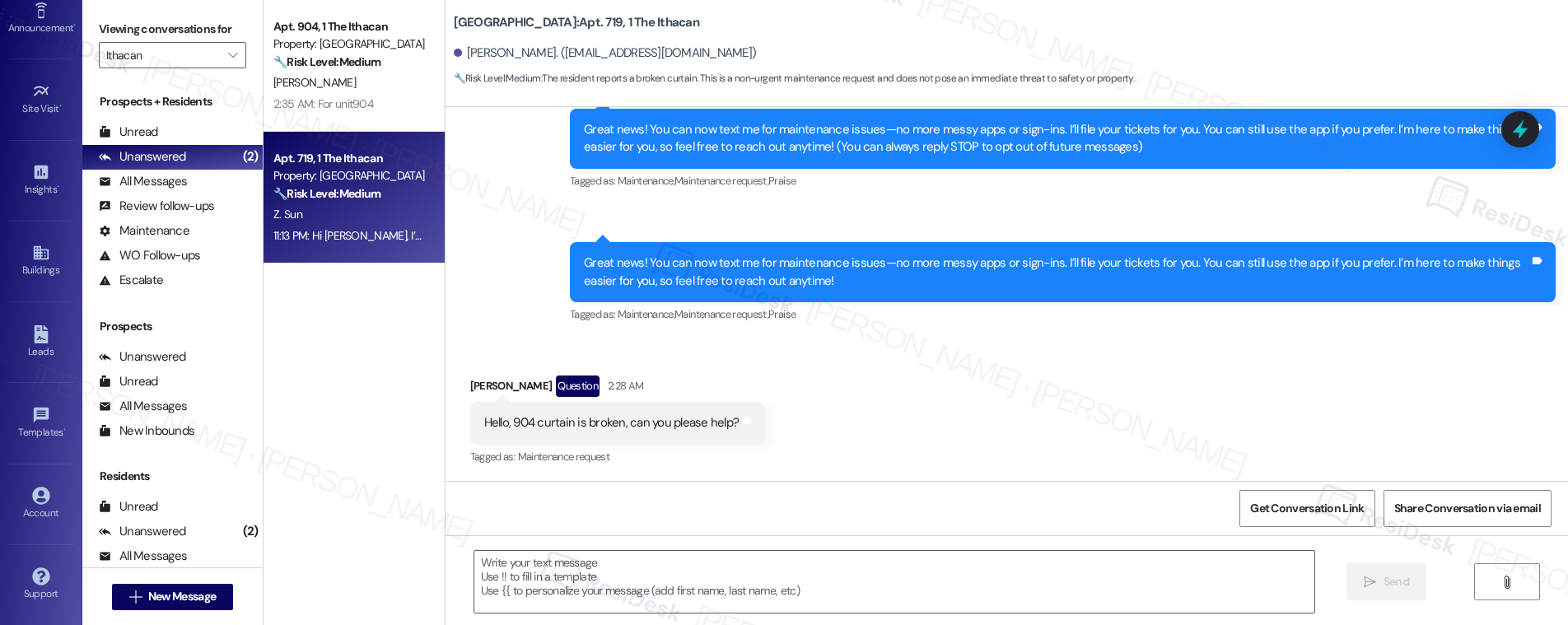
type textarea "Fetching suggested responses. Please feel free to read through the conversation…"
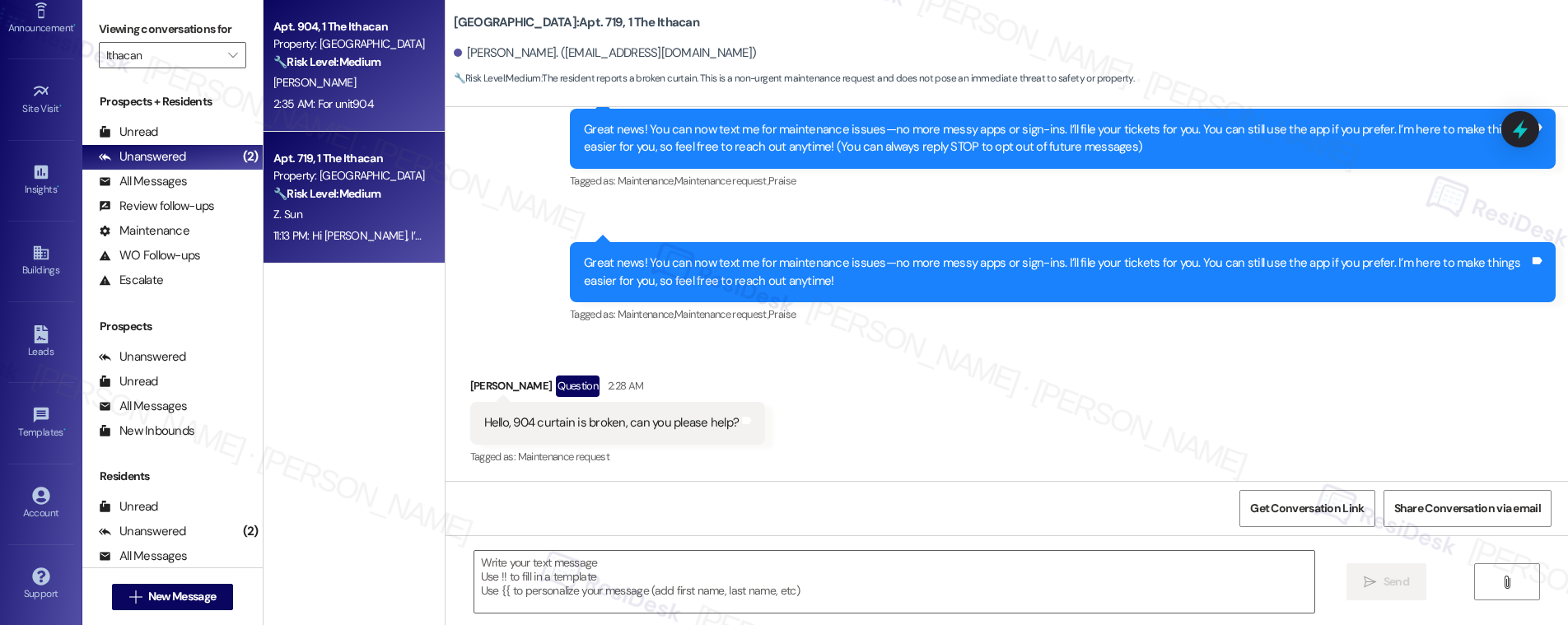
click at [340, 78] on div "C. Wang" at bounding box center [349, 83] width 155 height 21
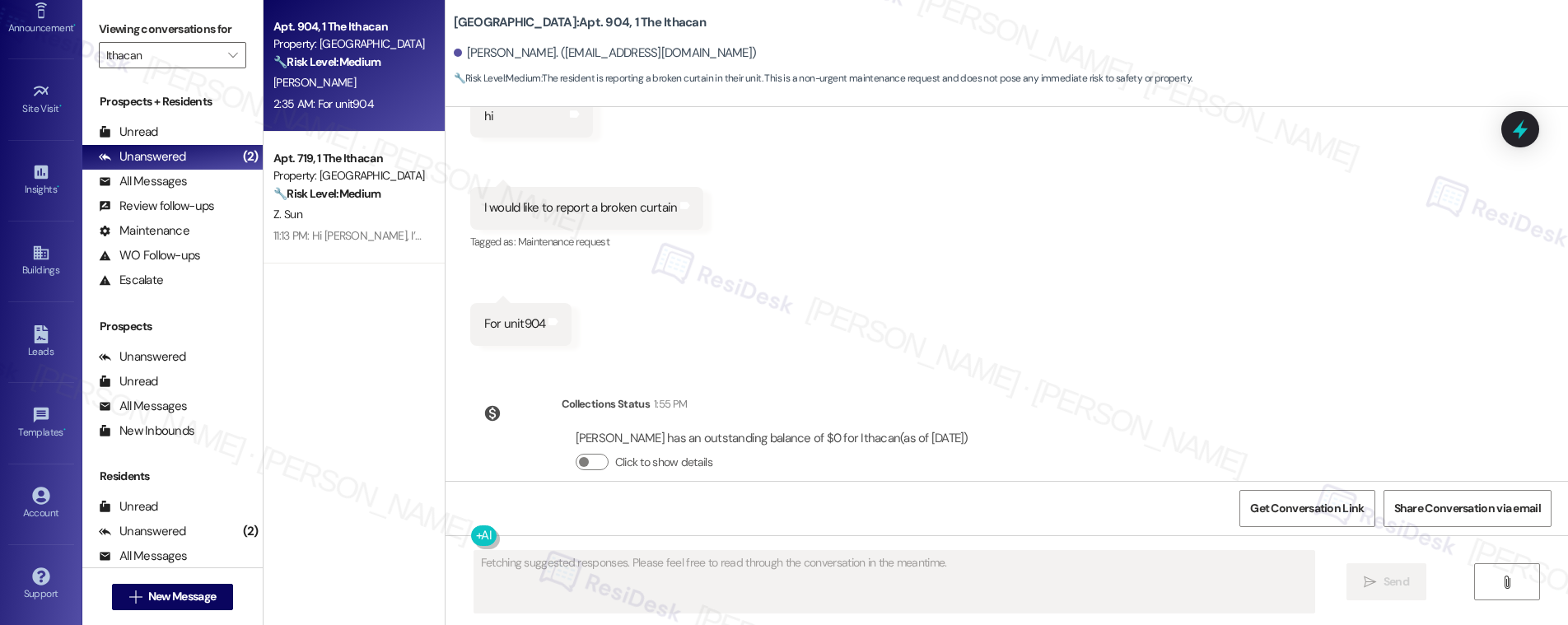
scroll to position [712, 0]
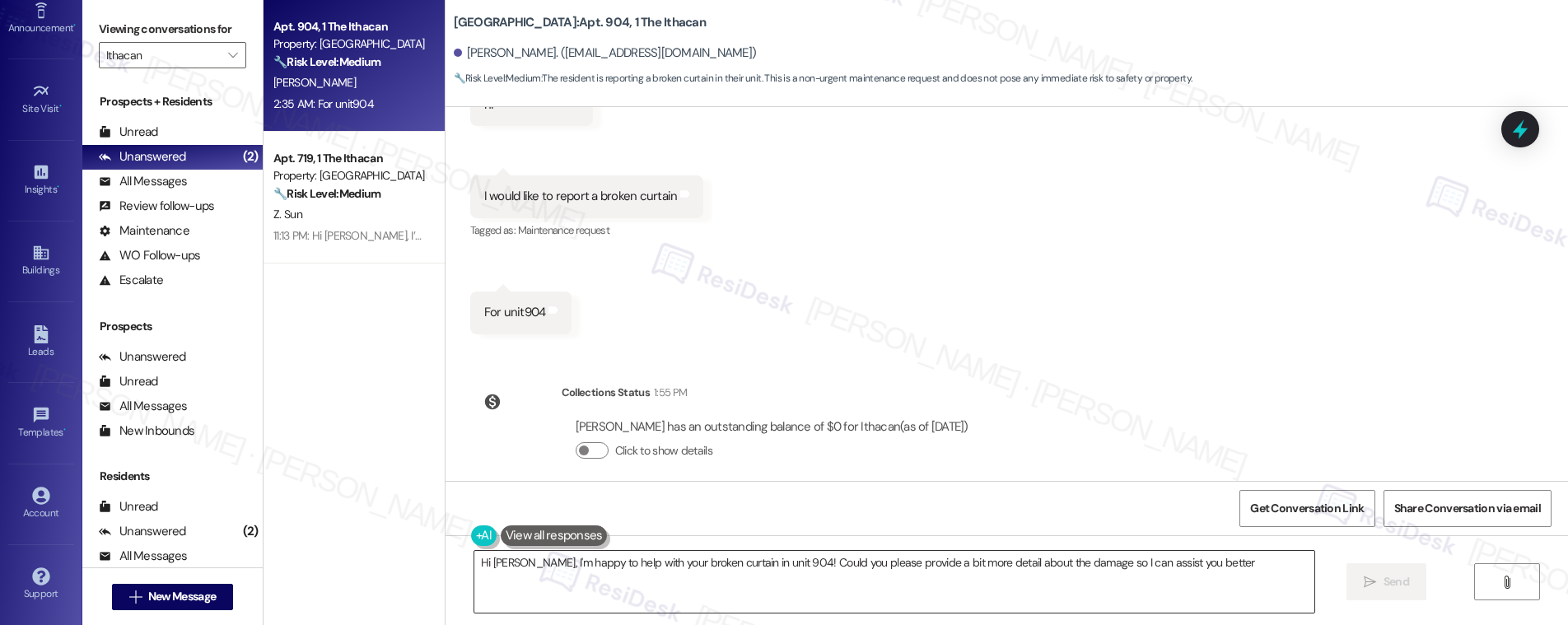
type textarea "Hi Chaoyi, I'm happy to help with your broken curtain in unit 904! Could you pl…"
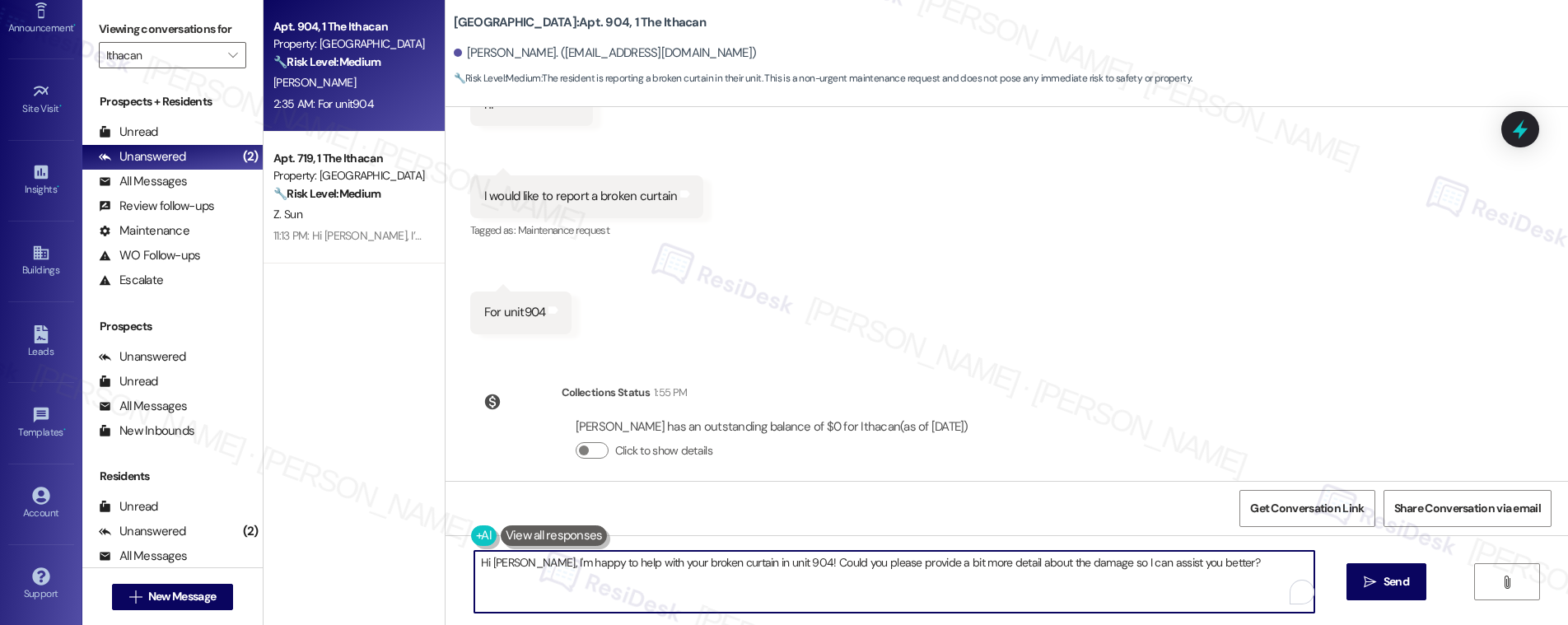
click at [564, 570] on textarea "Hi Chaoyi, I'm happy to help with your broken curtain in unit 904! Could you pl…" at bounding box center [894, 581] width 840 height 61
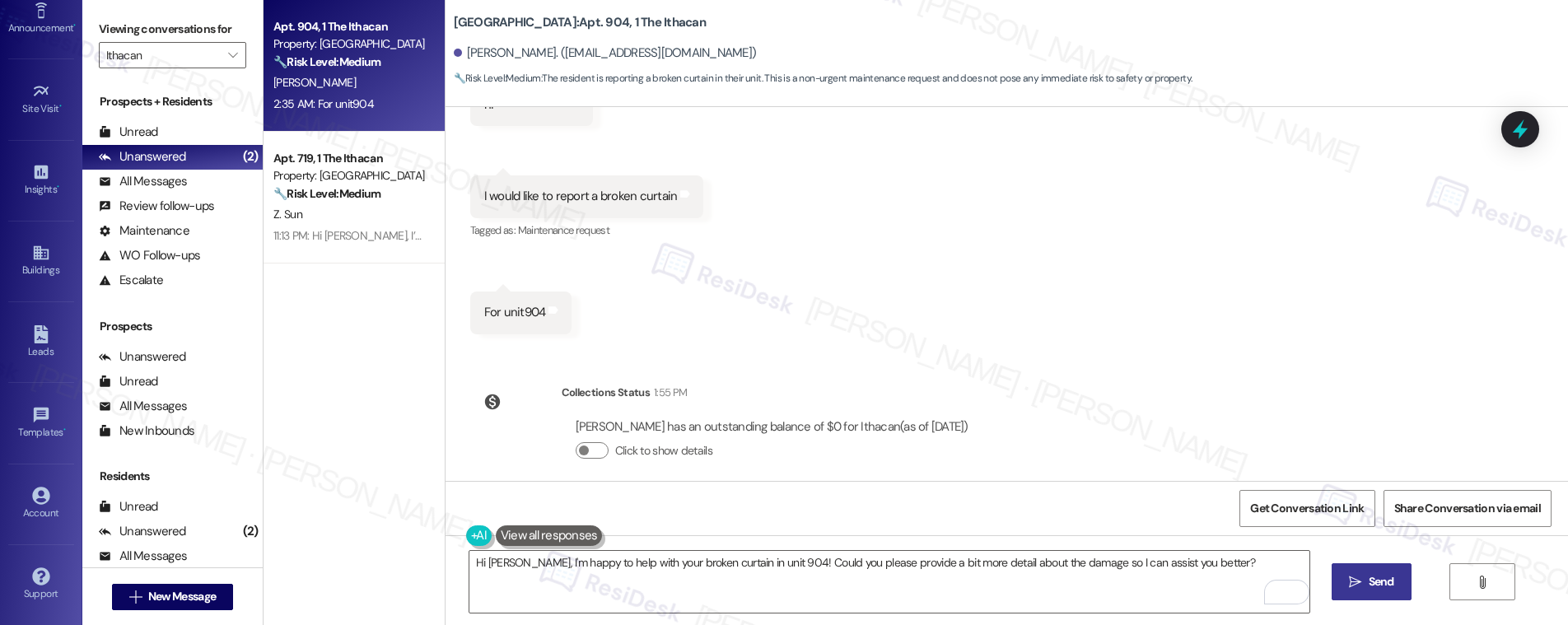
click at [1368, 578] on span "Send" at bounding box center [1381, 582] width 26 height 17
click at [467, 51] on div "Chaoyi Wang. (cielwangchaoyi@outlook.com)" at bounding box center [606, 53] width 303 height 17
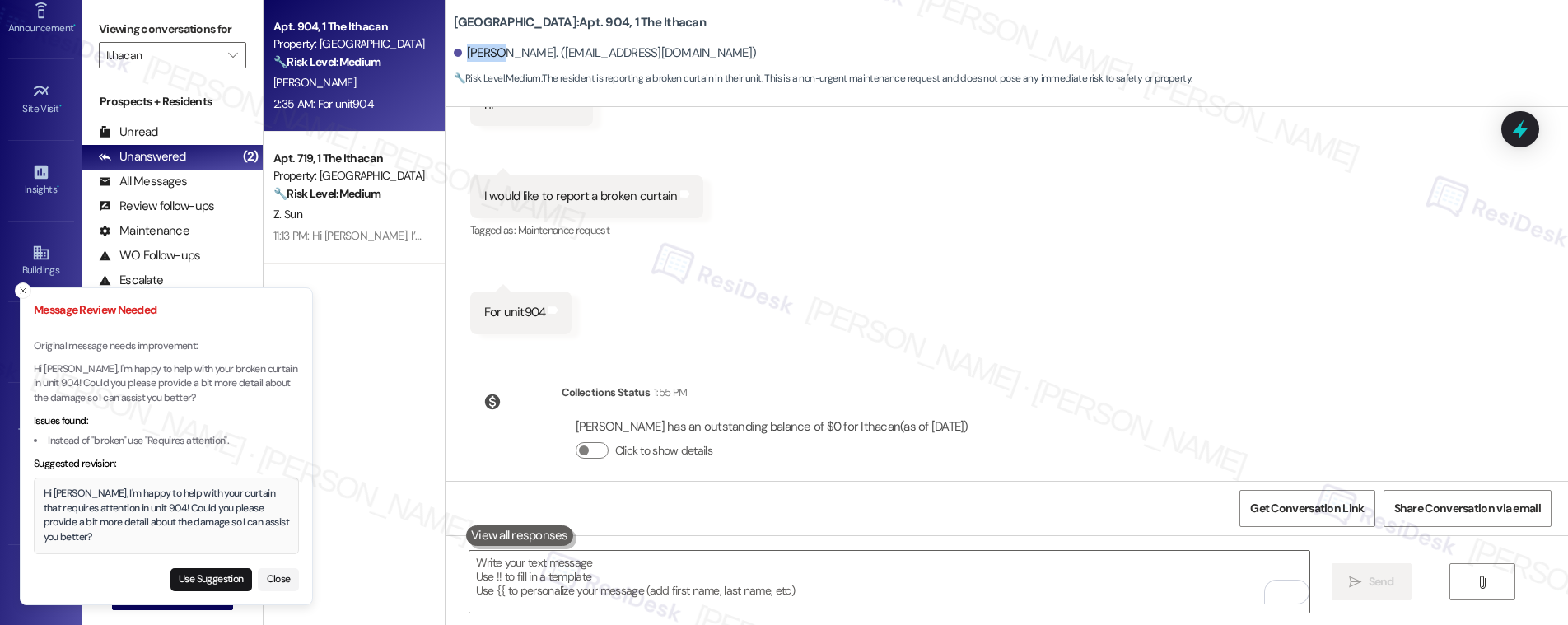
copy div "Chaoyi"
click at [207, 580] on button "Use Suggestion" at bounding box center [211, 579] width 81 height 23
type textarea "Hi Chaoyi, I'm happy to help with your curtain that requires attention in unit …"
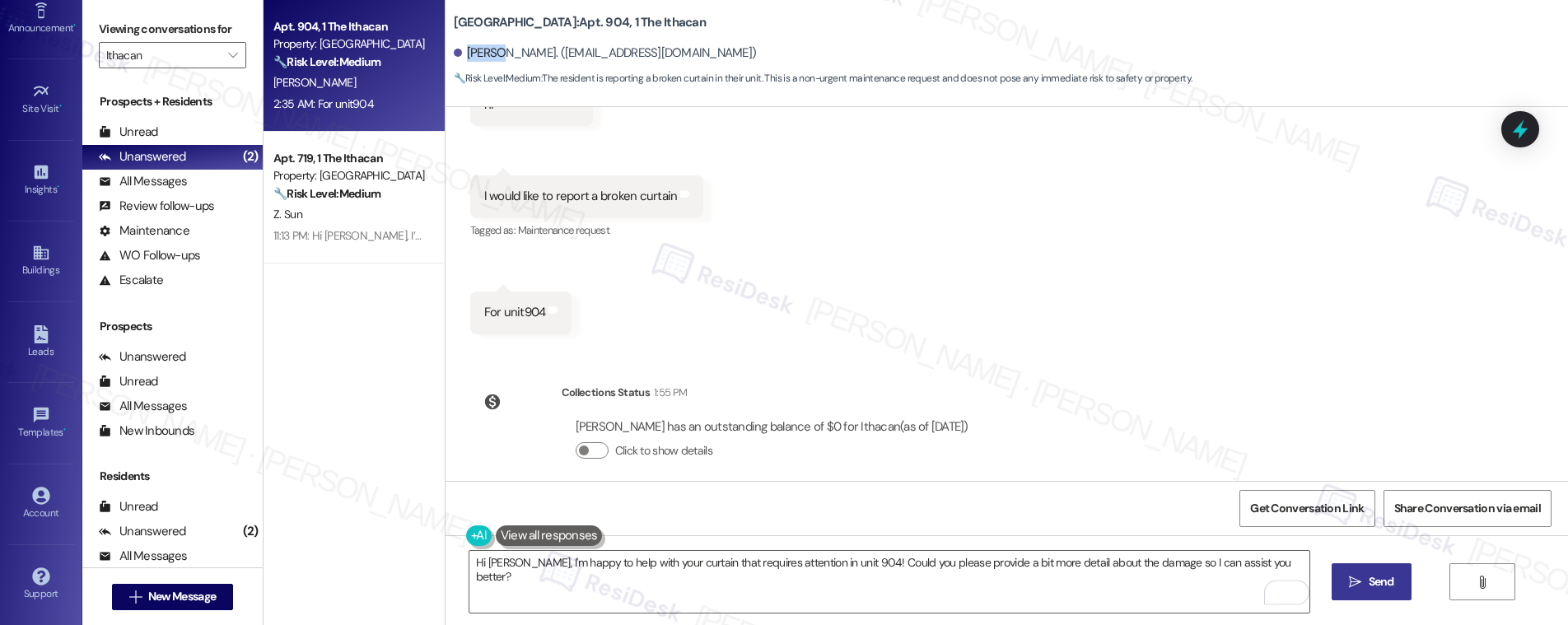
click at [1372, 580] on span "Send" at bounding box center [1381, 582] width 26 height 17
copy div "Chaoyi"
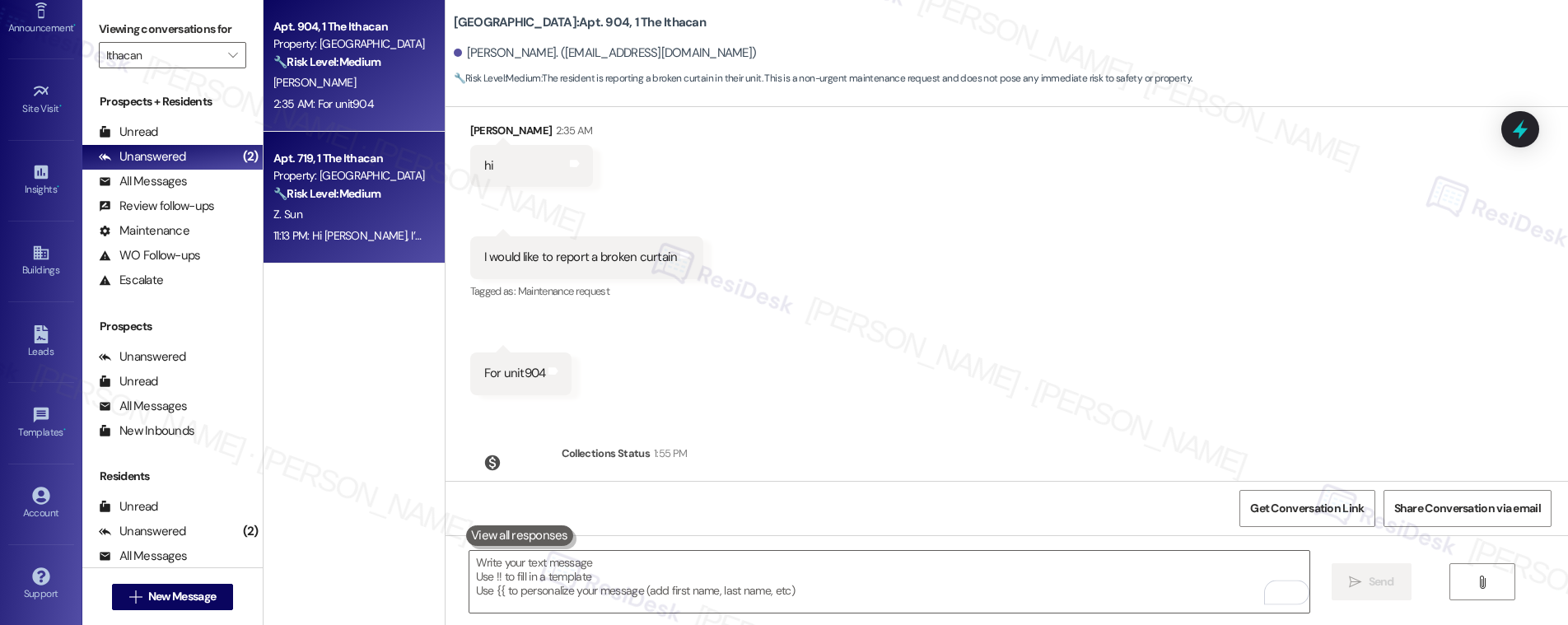
scroll to position [560, 0]
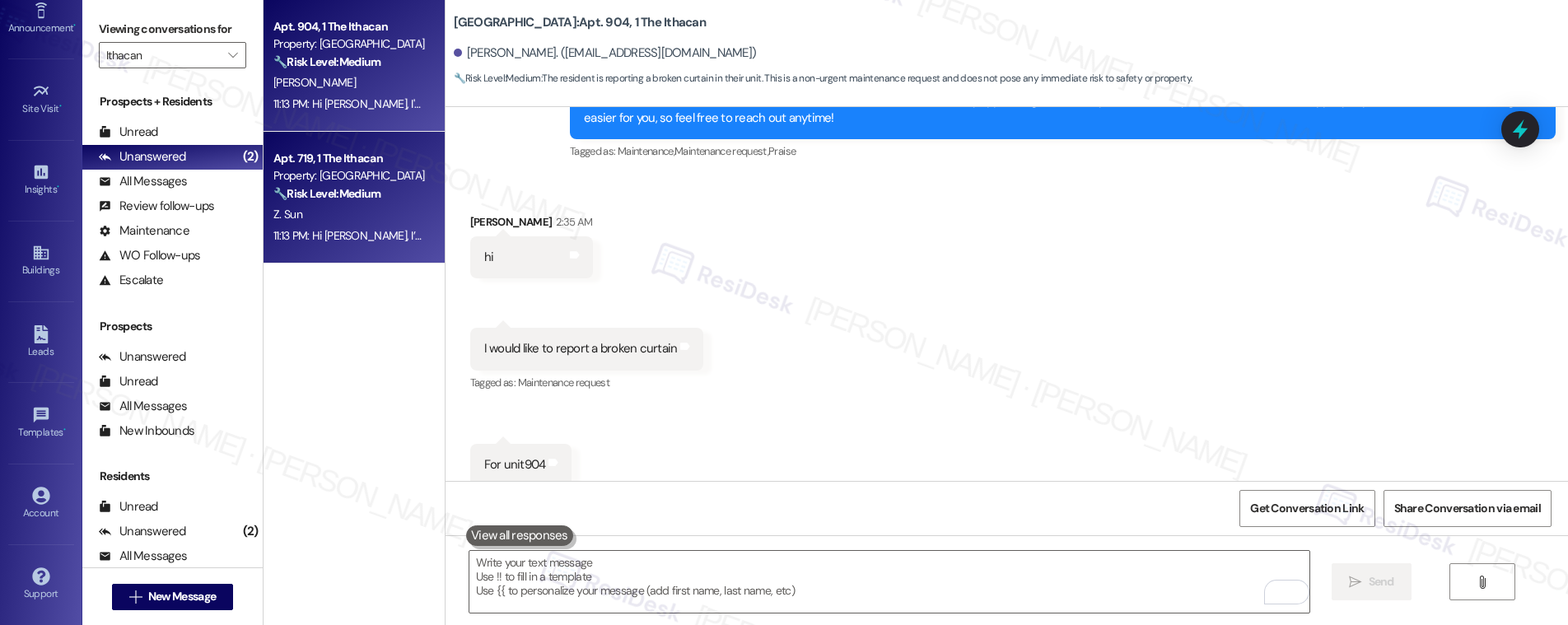
click at [316, 225] on div "11:13 PM: Hi Zhou, I’d be happy to help! I’ll submit a maintenance request for …" at bounding box center [349, 235] width 155 height 21
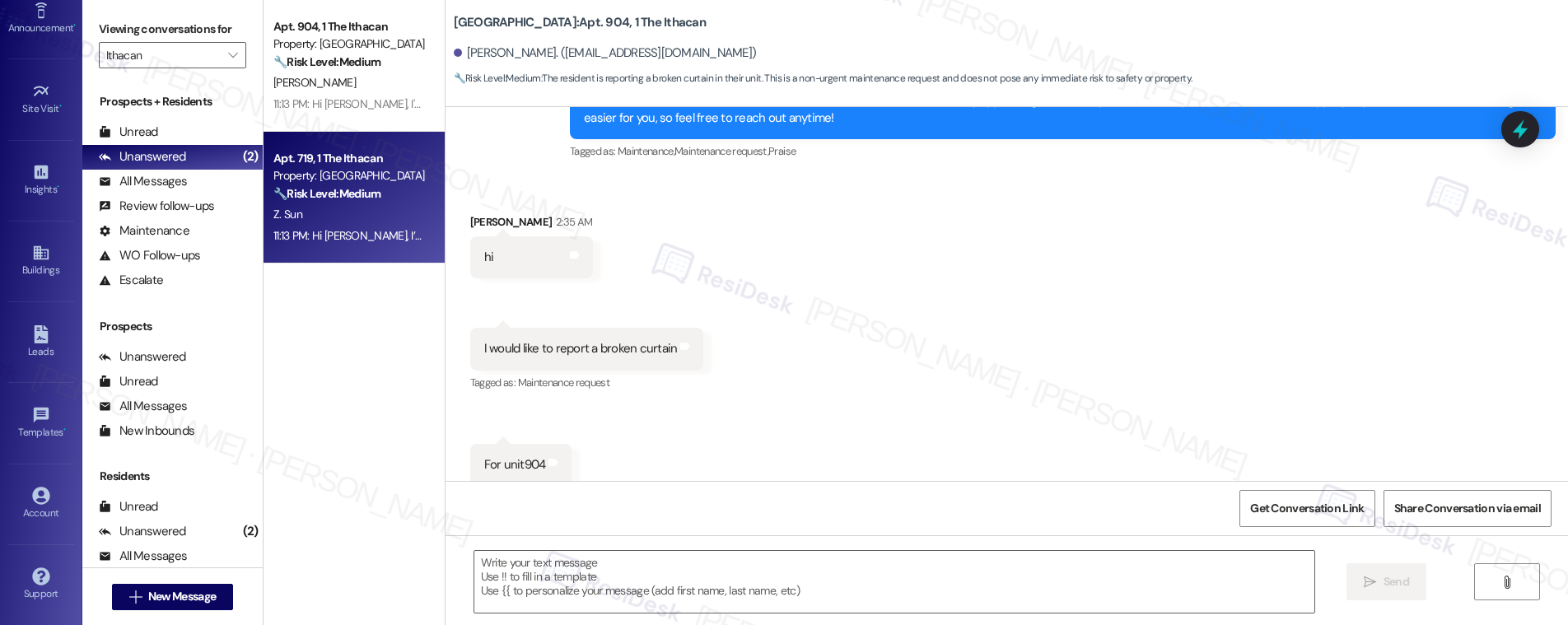
type textarea "Fetching suggested responses. Please feel free to read through the conversation…"
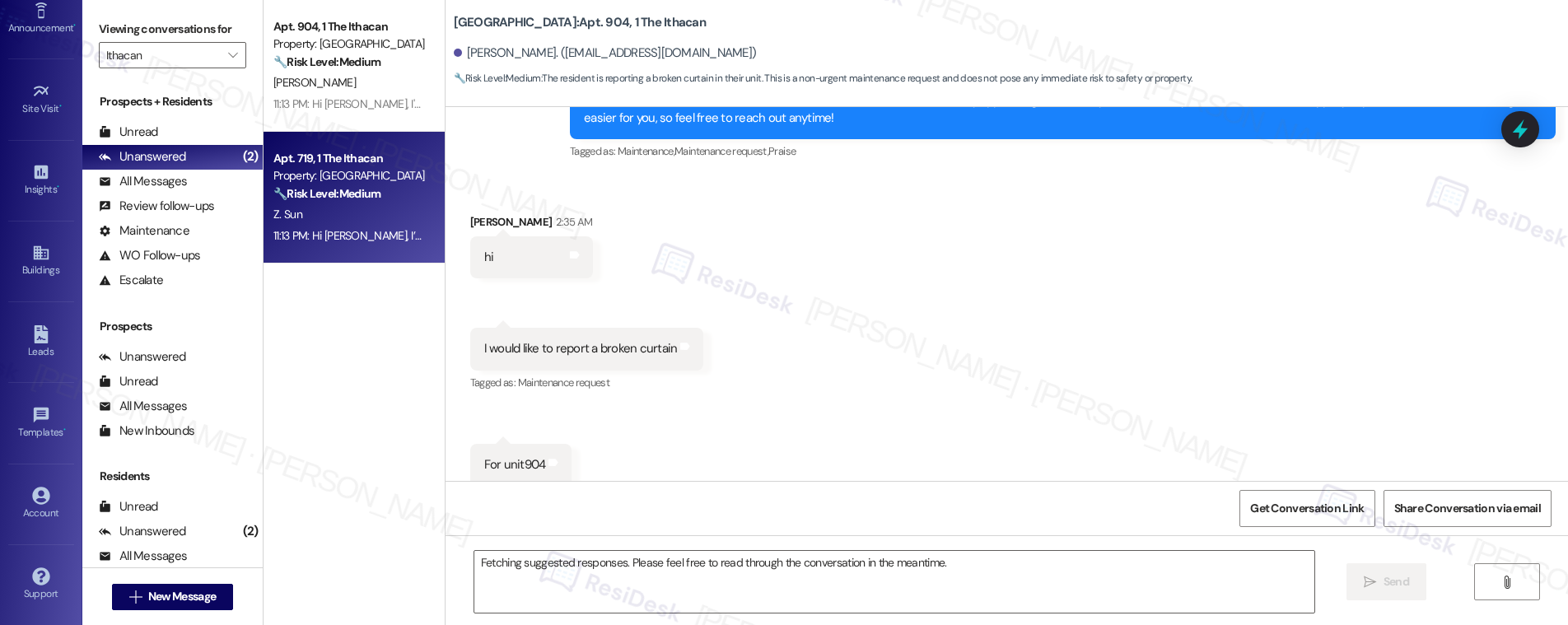
scroll to position [477, 0]
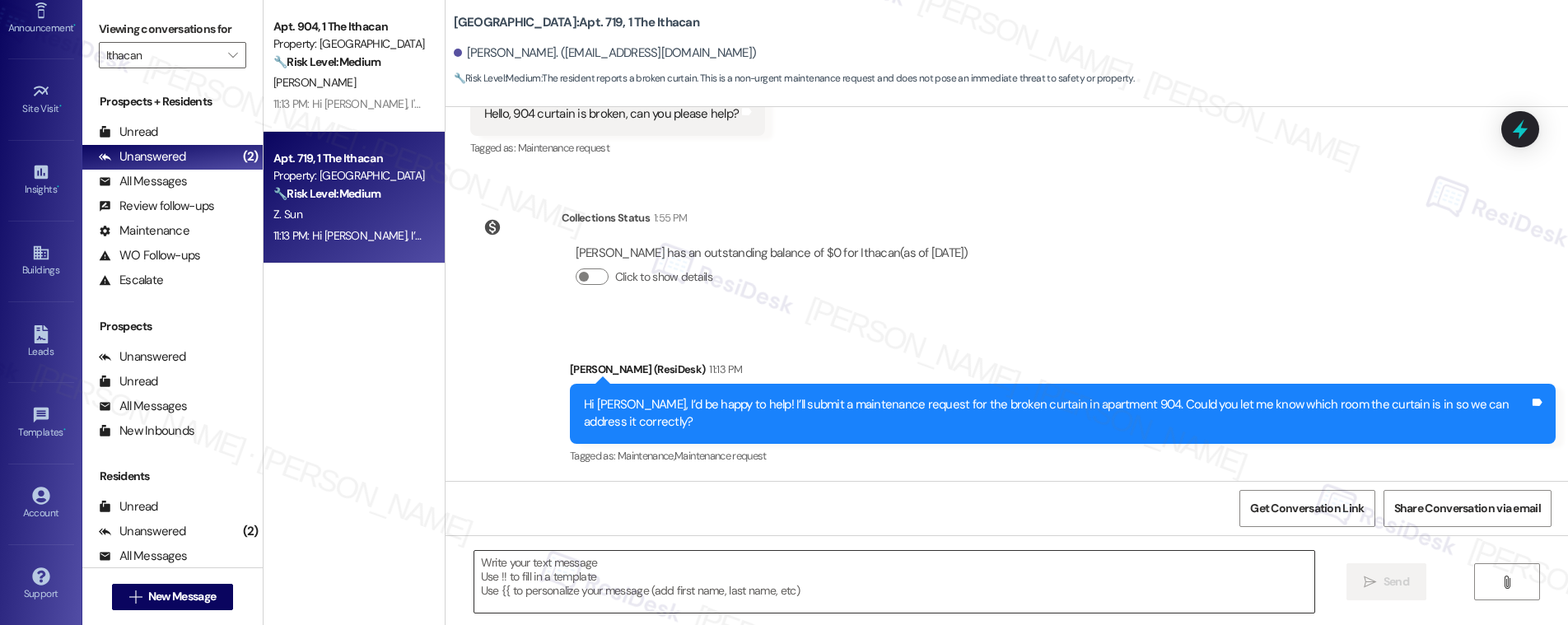
click at [586, 579] on textarea at bounding box center [894, 581] width 840 height 61
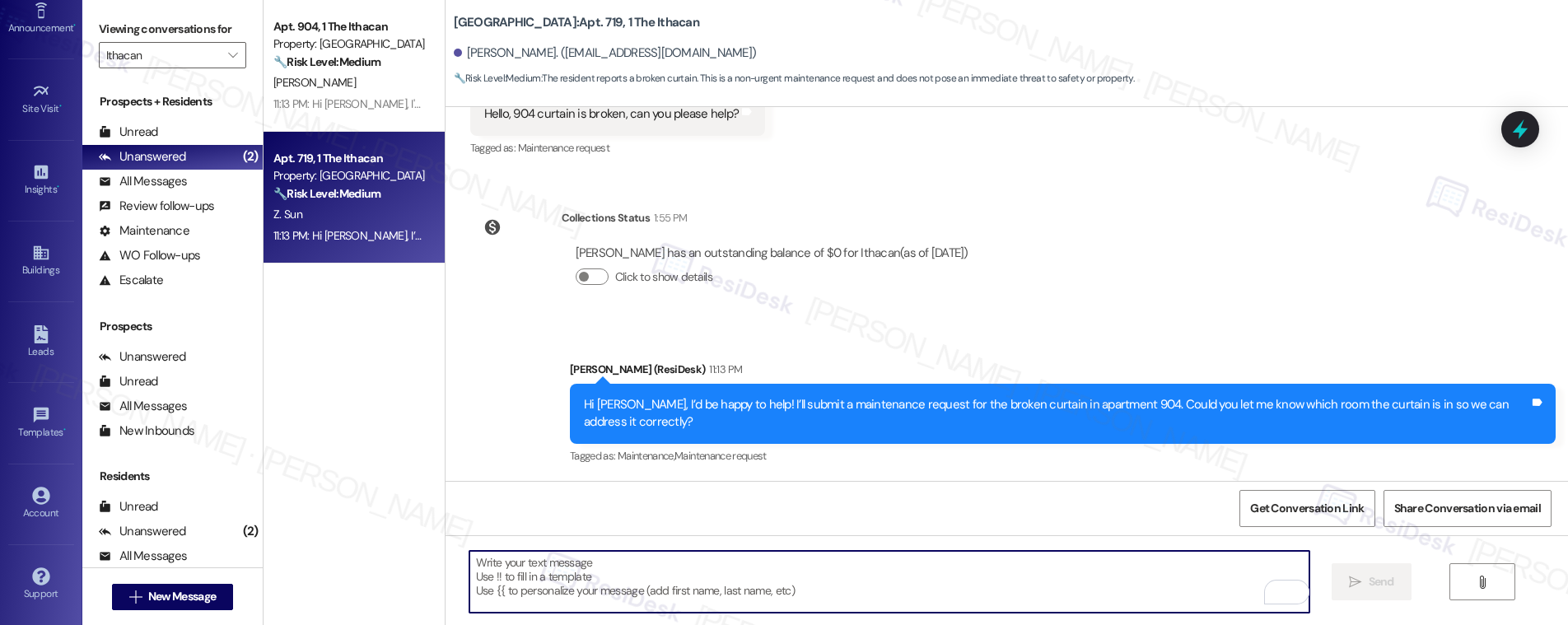
paste textarea "Chaoyi"
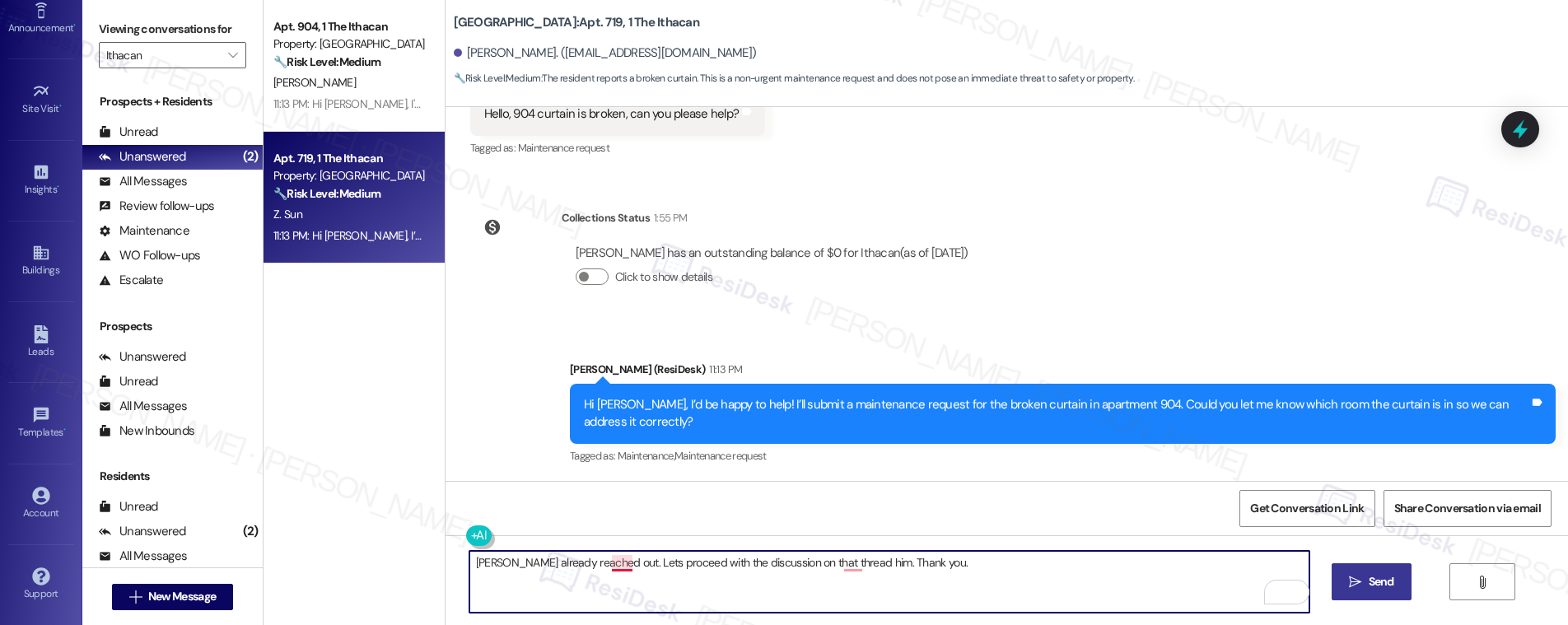
click at [606, 564] on textarea "Chaoyi already reached out. Lets proceed with the discussion on that thread him…" at bounding box center [890, 581] width 840 height 61
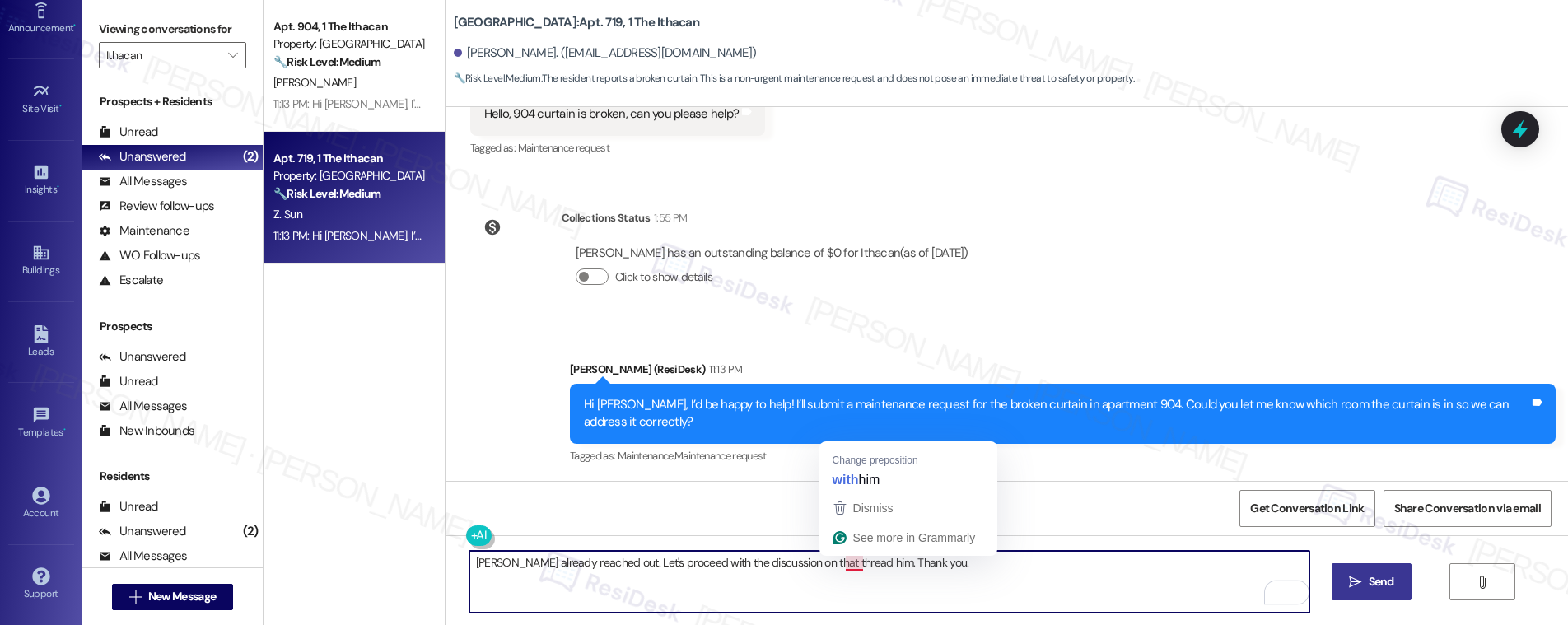
click at [837, 567] on textarea "Chaoyi already reached out. Let's proceed with the discussion on that thread hi…" at bounding box center [890, 581] width 840 height 61
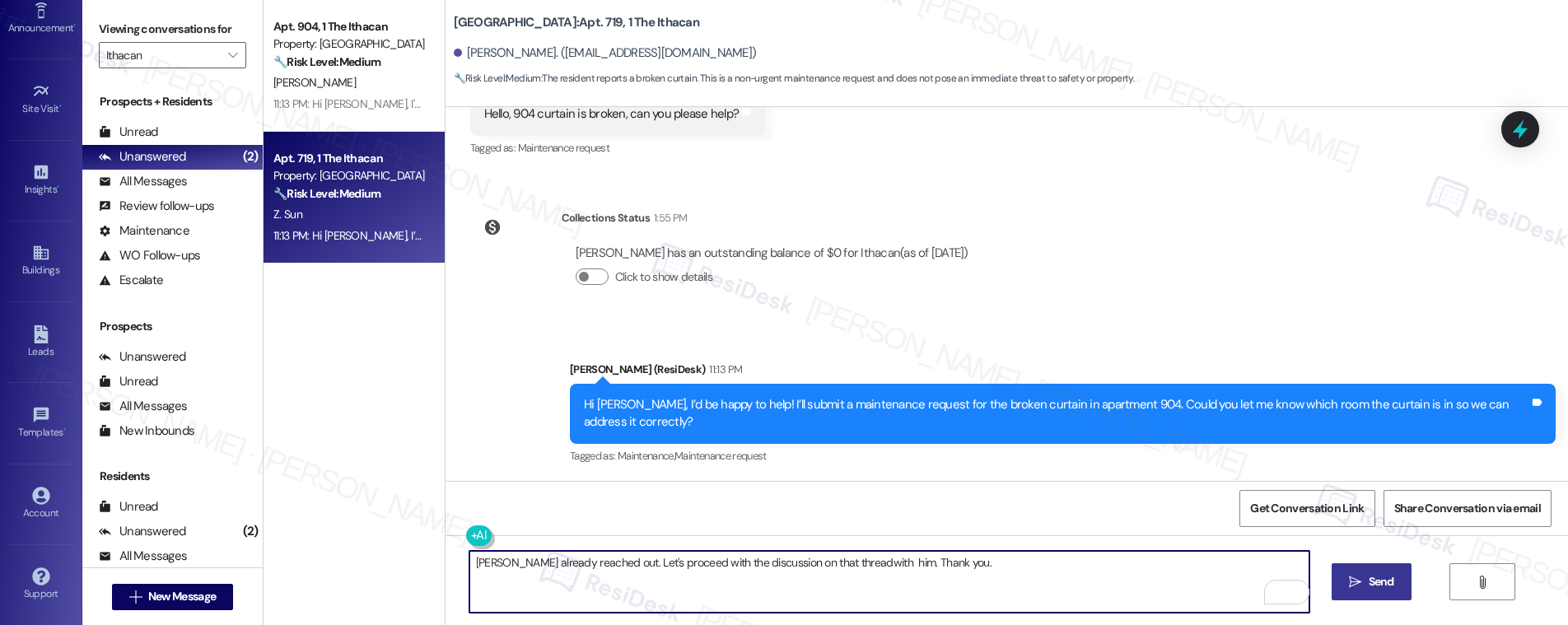
click at [944, 564] on textarea "Chaoyi already reached out. Let's proceed with the discussion on that threadwit…" at bounding box center [890, 581] width 840 height 61
type textarea "Chaoyi already reached out. Let's proceed with the discussion on that threadwit…"
drag, startPoint x: 1379, startPoint y: 597, endPoint x: 1348, endPoint y: 593, distance: 31.3
click at [1379, 597] on button " Send" at bounding box center [1371, 581] width 79 height 37
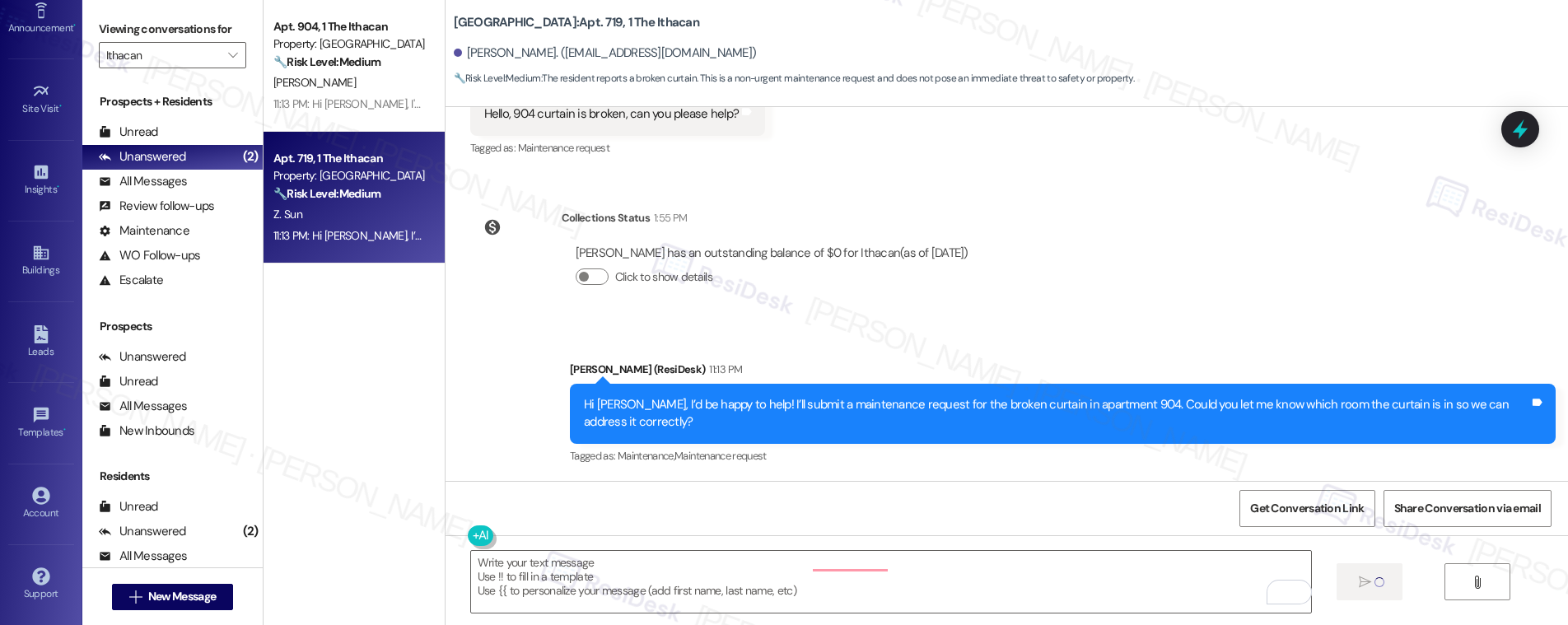
scroll to position [592, 0]
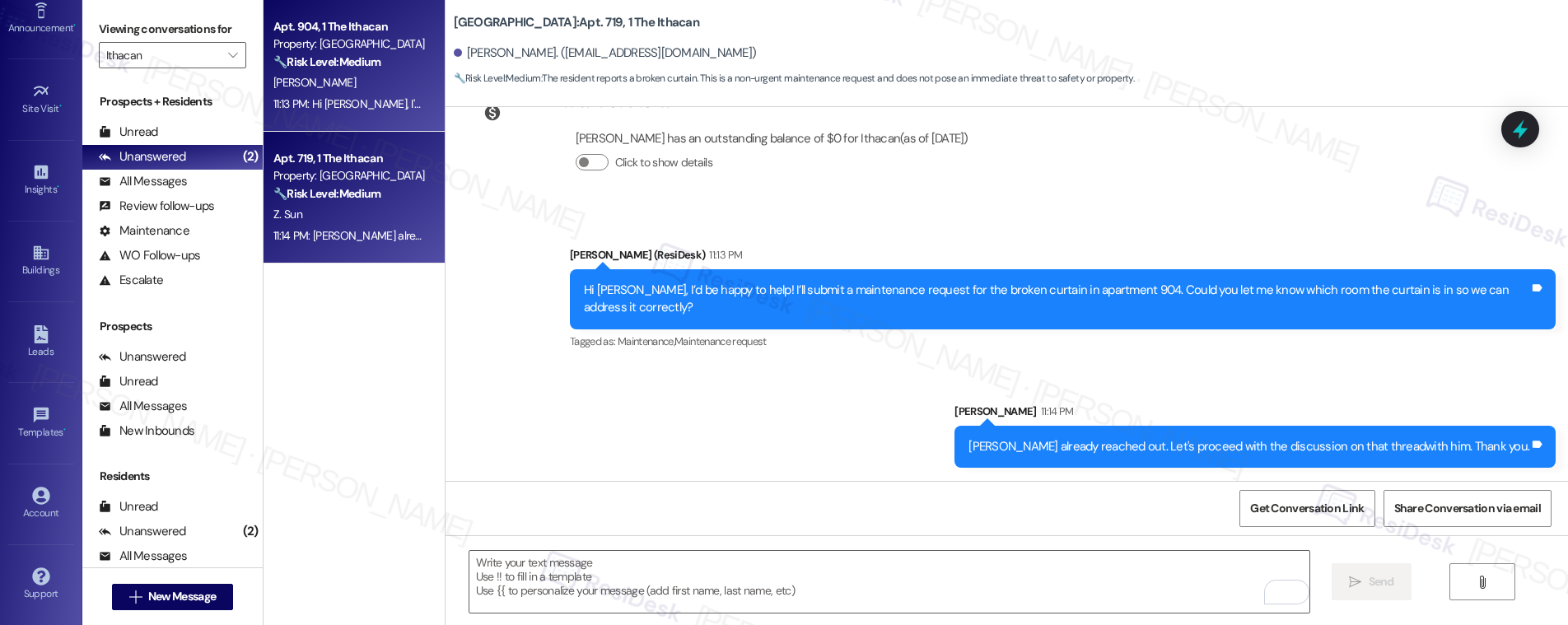
click at [346, 106] on div "11:13 PM: Hi Chaoyi, I'm happy to help with your curtain that requires attentio…" at bounding box center [719, 104] width 891 height 15
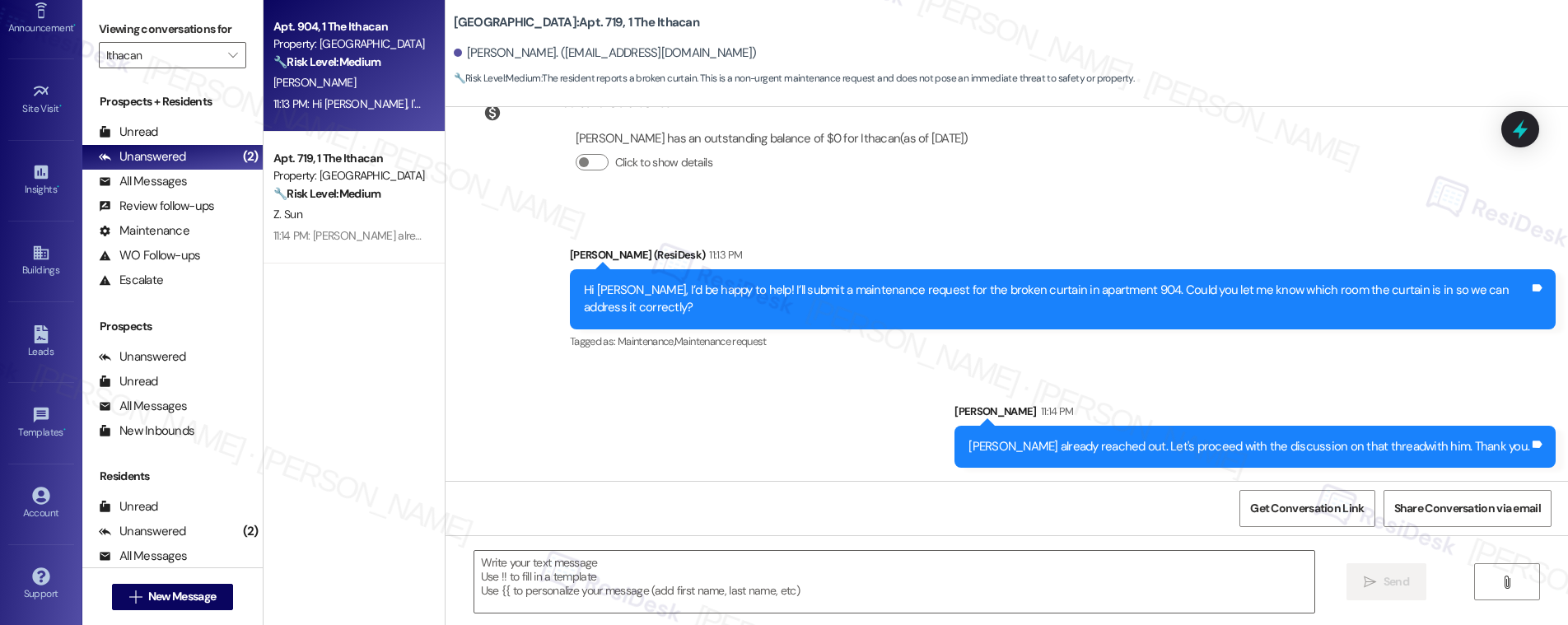
type textarea "Fetching suggested responses. Please feel free to read through the conversation…"
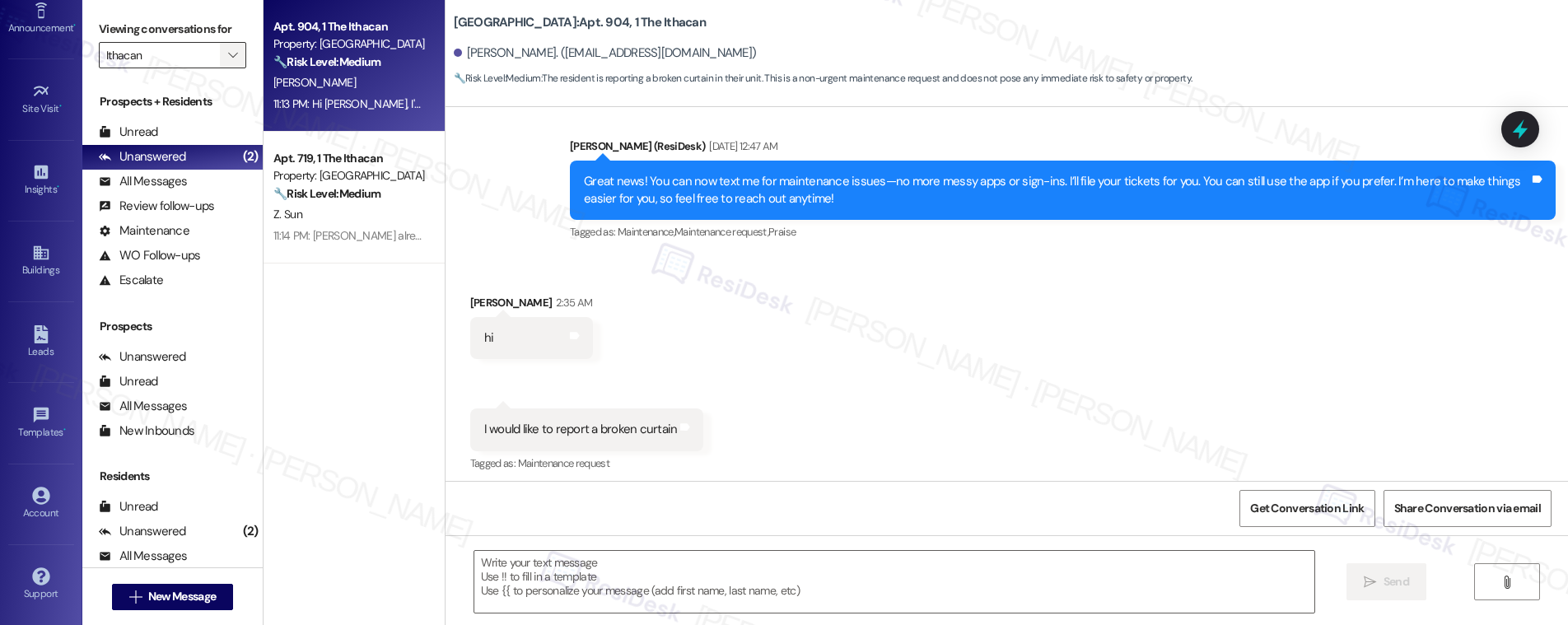
type textarea "Fetching suggested responses. Please feel free to read through the conversation…"
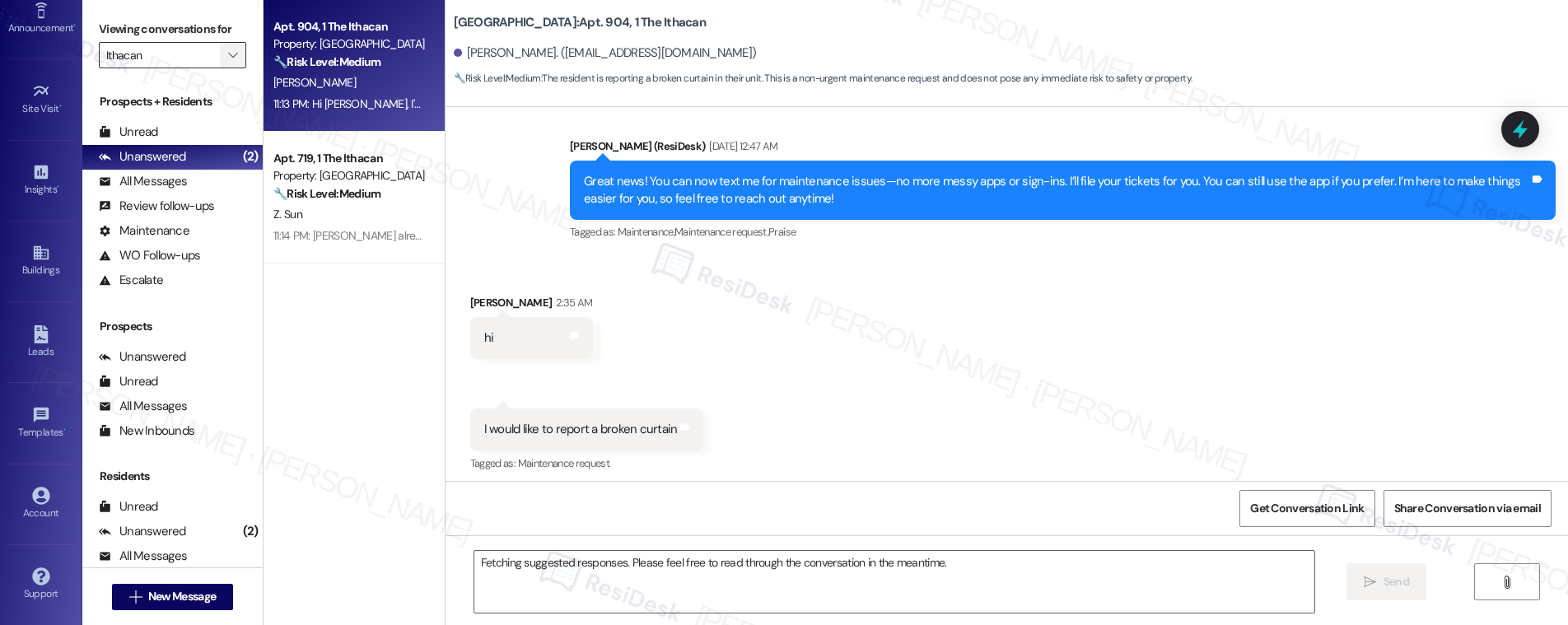
click at [228, 61] on icon "" at bounding box center [233, 55] width 9 height 13
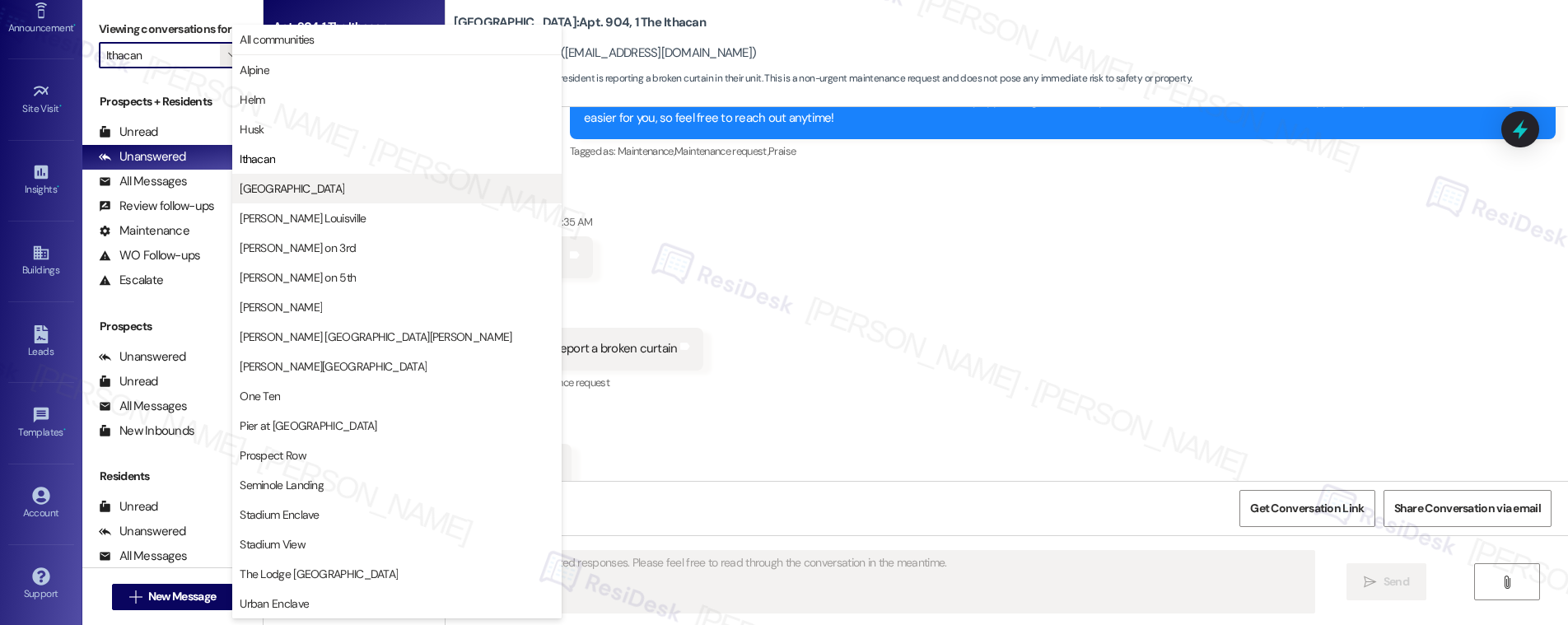
click at [262, 196] on span "Lagoon Landing" at bounding box center [291, 188] width 105 height 16
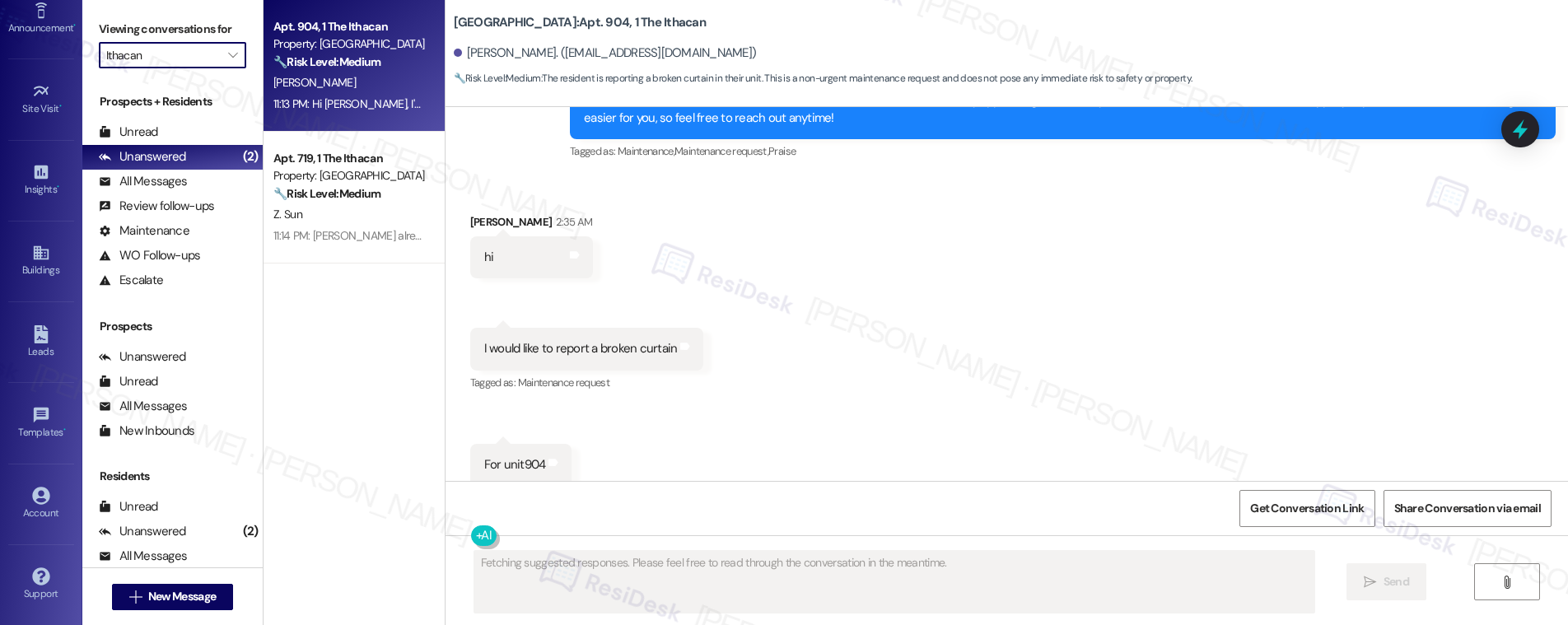
type input "Lagoon Landing"
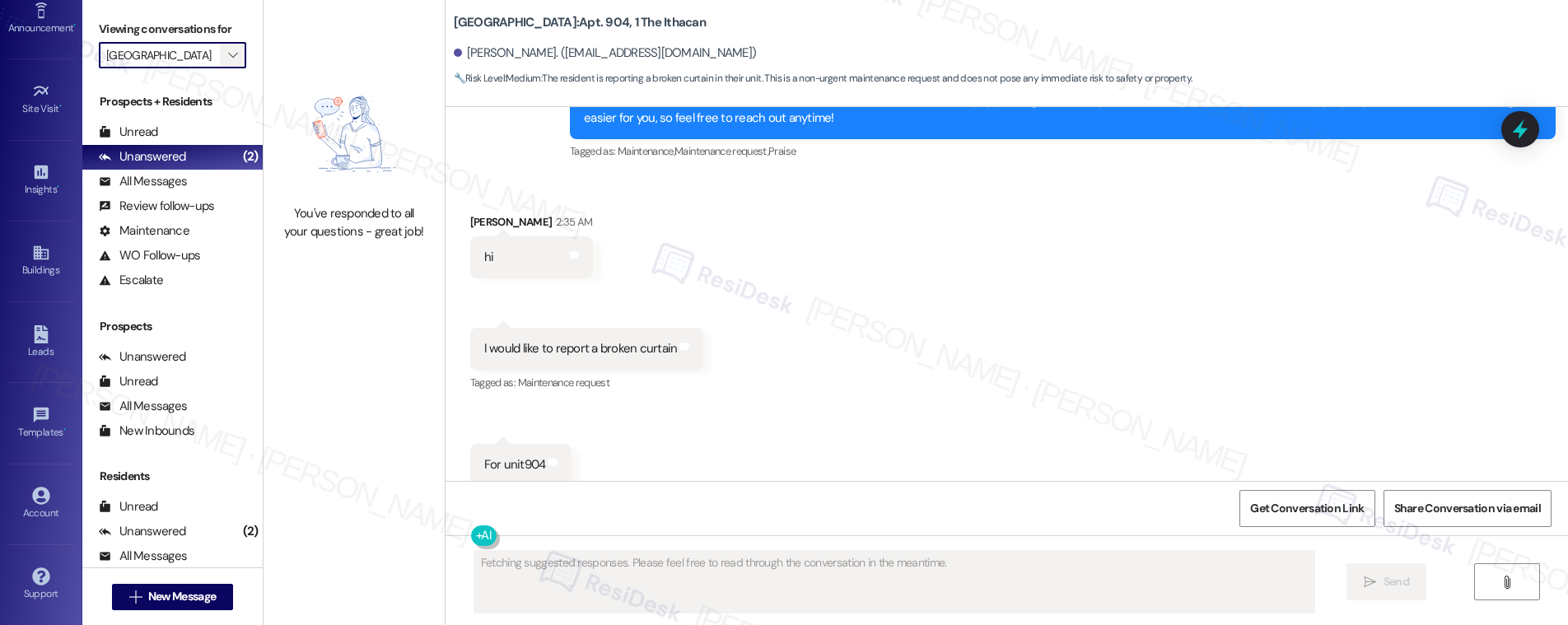
click at [228, 56] on icon "" at bounding box center [233, 55] width 9 height 13
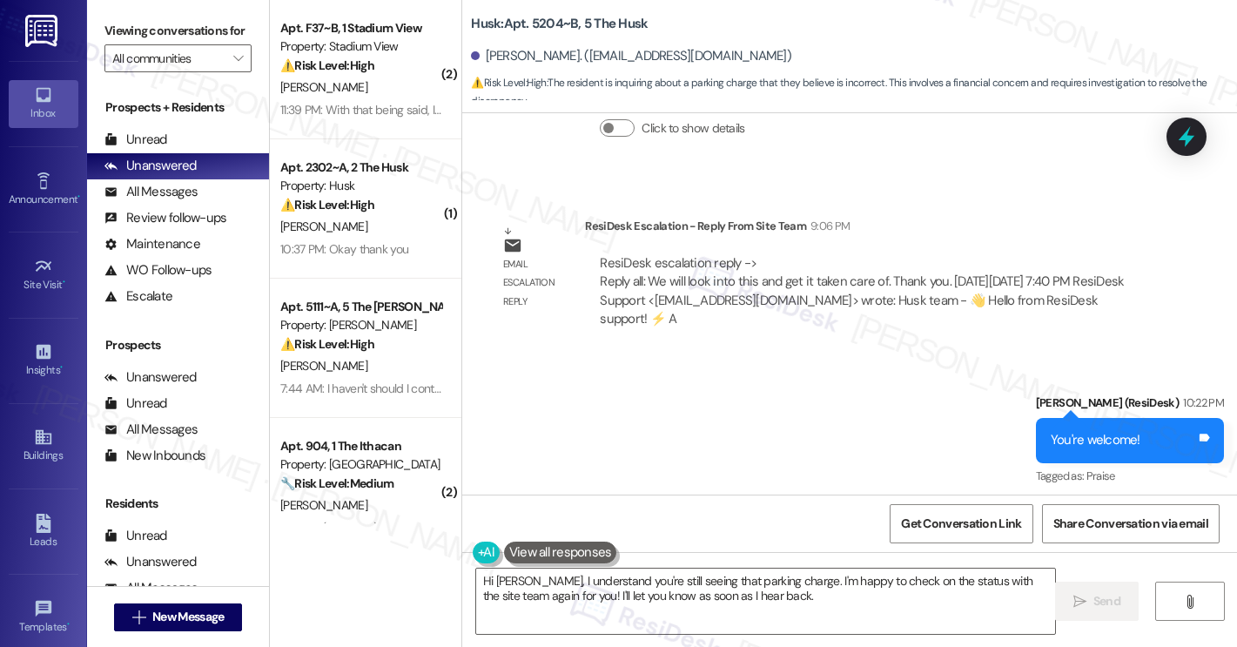
scroll to position [3134, 0]
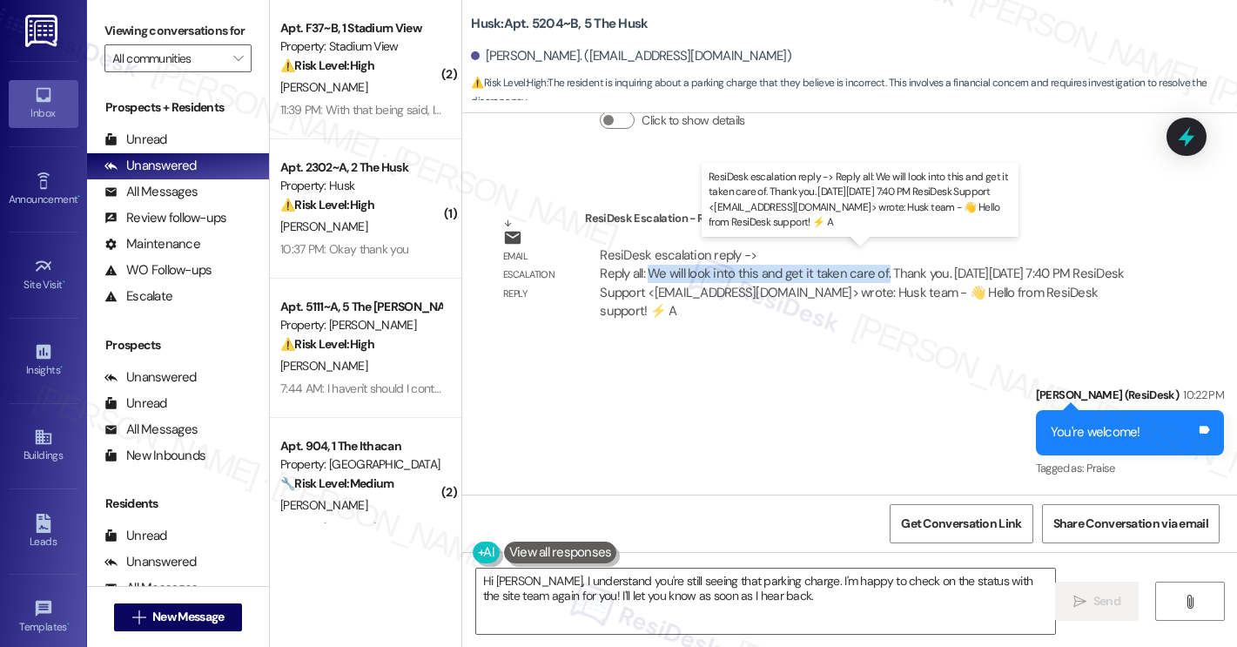
drag, startPoint x: 640, startPoint y: 274, endPoint x: 877, endPoint y: 269, distance: 236.8
click at [877, 269] on div "ResiDesk escalation reply -> Reply all: We will look into this and get it taken…" at bounding box center [862, 282] width 524 height 73
drag, startPoint x: 669, startPoint y: 274, endPoint x: 935, endPoint y: 276, distance: 265.4
click at [936, 275] on div "ResiDesk escalation reply -> Reply all: We will look into this and get it taken…" at bounding box center [862, 282] width 524 height 73
copy div "We will look into this and get it taken care of. Thank you."
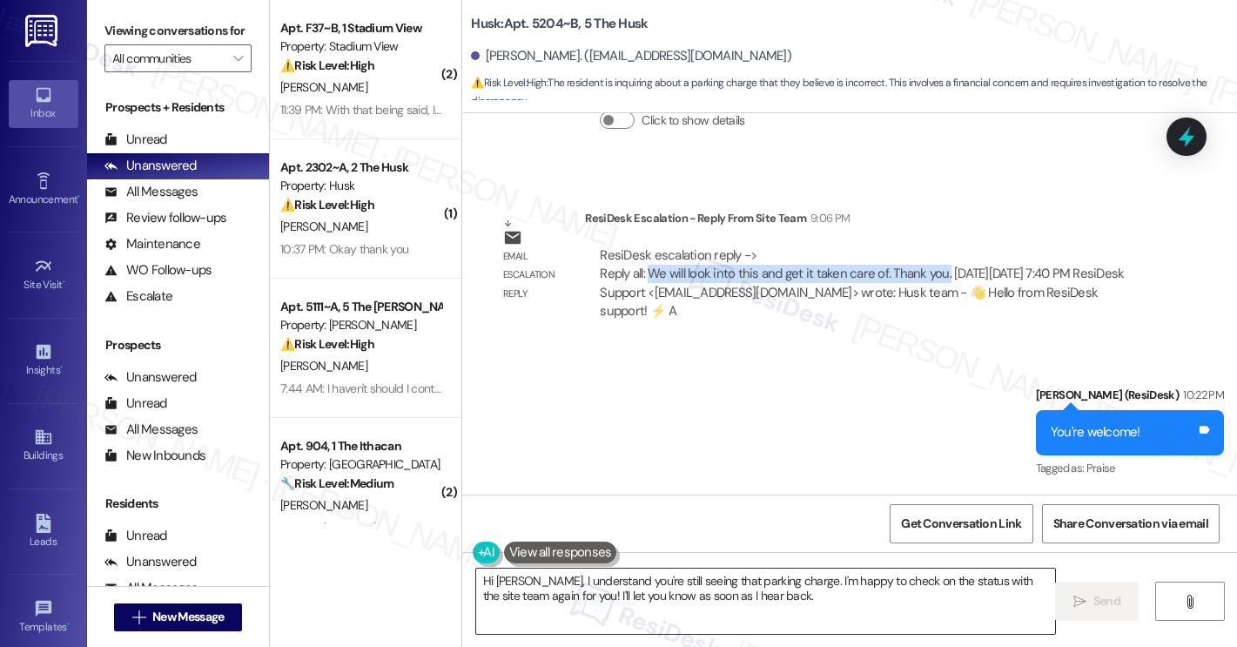
click at [765, 602] on textarea "Hi Gabriela, I understand you're still seeing that parking charge. I'm happy to…" at bounding box center [765, 600] width 579 height 65
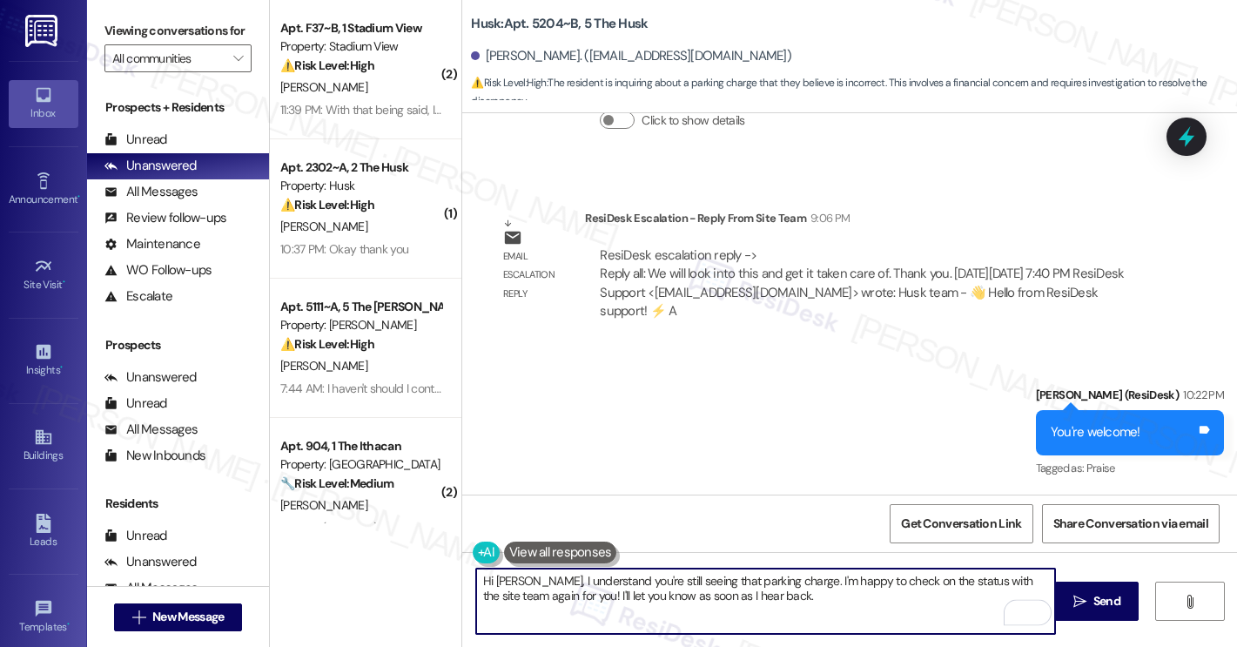
drag, startPoint x: 741, startPoint y: 594, endPoint x: 529, endPoint y: 587, distance: 211.6
click at [529, 587] on textarea "Hi Gabriela, I understand you're still seeing that parking charge. I'm happy to…" at bounding box center [765, 600] width 579 height 65
paste textarea "We will look into this and get it taken care of. Thank you."
click at [962, 581] on textarea "Hi Gabriela, just a quick update. Site team already acknowledged our message an…" at bounding box center [765, 600] width 579 height 65
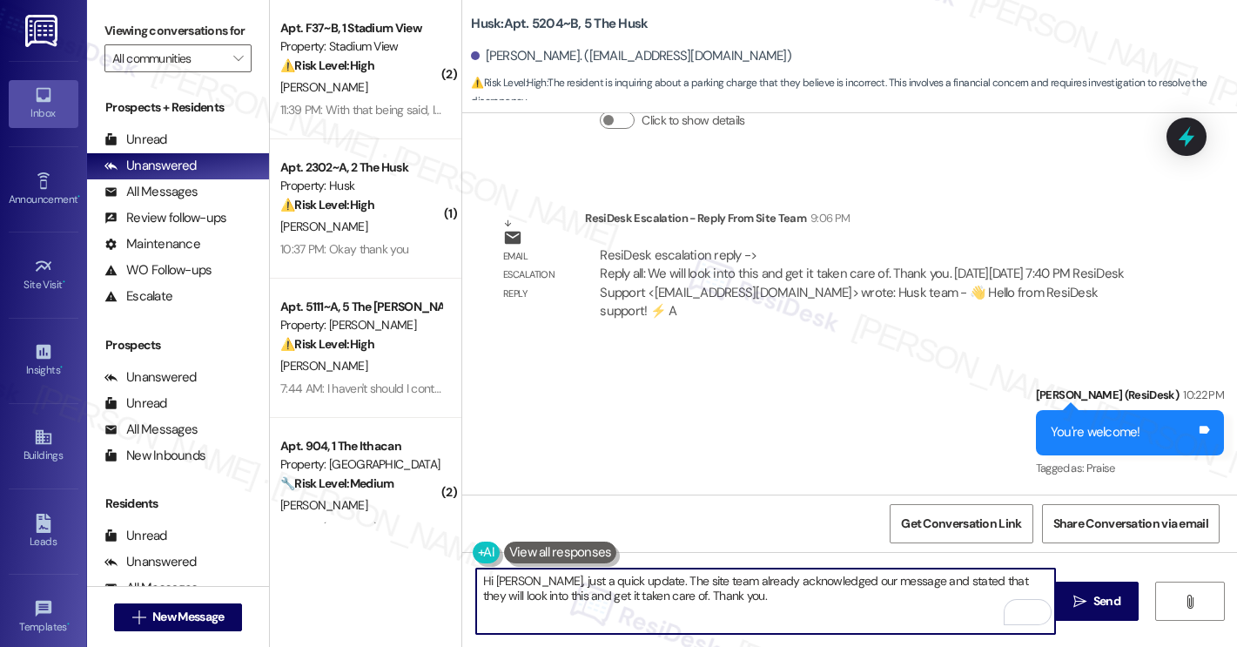
drag, startPoint x: 625, startPoint y: 613, endPoint x: 722, endPoint y: 610, distance: 97.5
click at [625, 613] on textarea "Hi Gabriela, just a quick update. The site team already acknowledged our messag…" at bounding box center [765, 600] width 579 height 65
type textarea "Hi Gabriela, just a quick update. The site team already acknowledged our messag…"
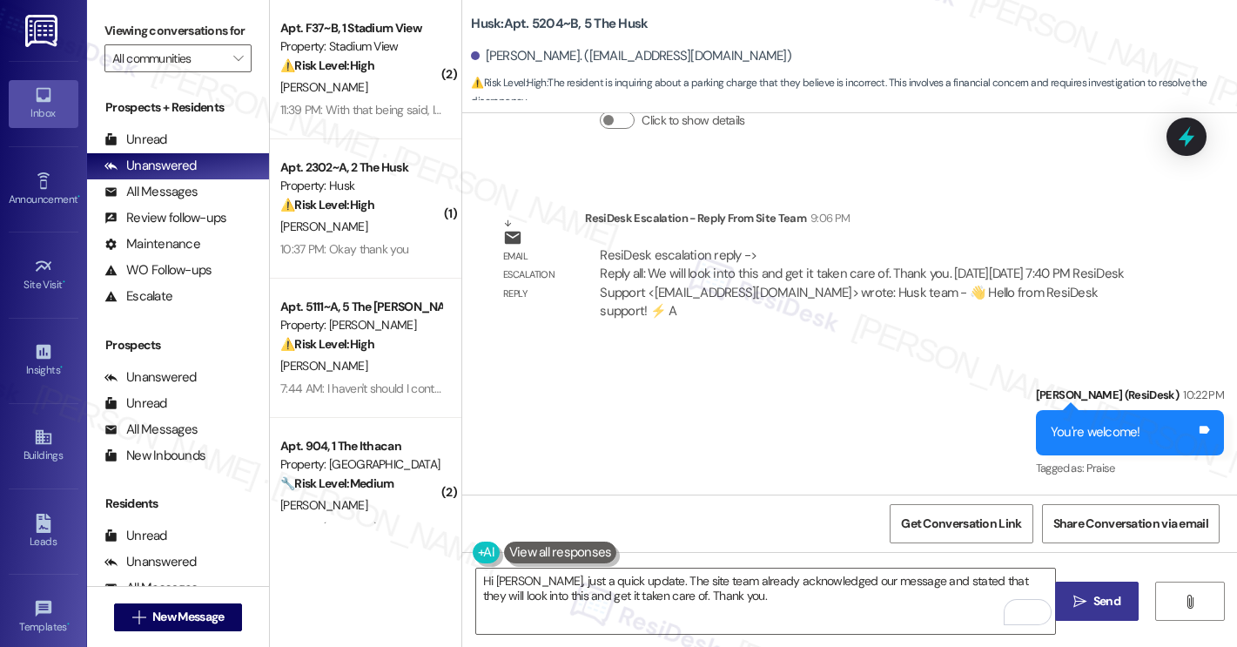
click at [1128, 612] on button " Send" at bounding box center [1097, 600] width 84 height 39
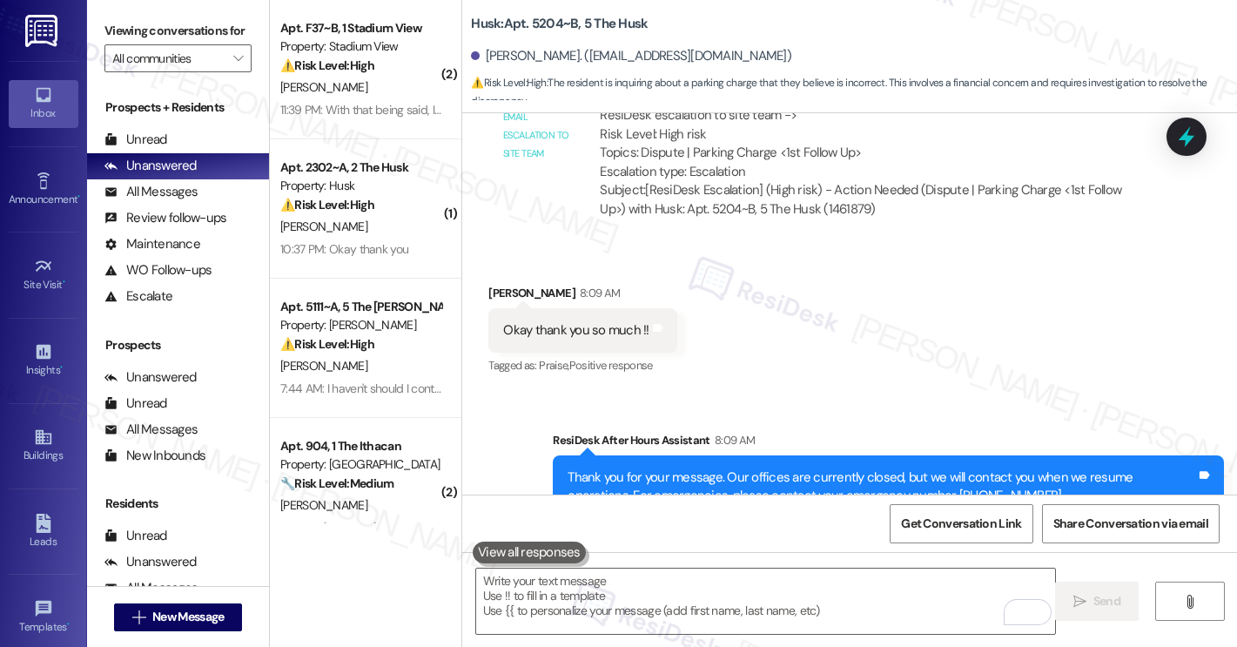
scroll to position [2484, 0]
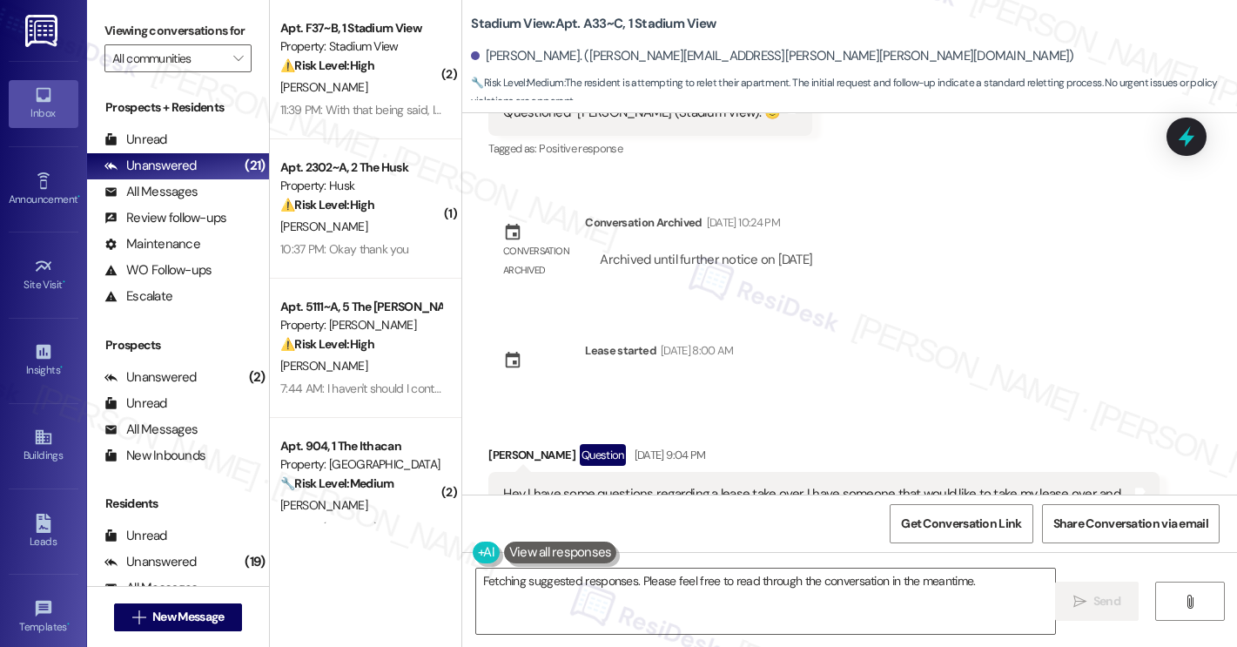
scroll to position [9915, 0]
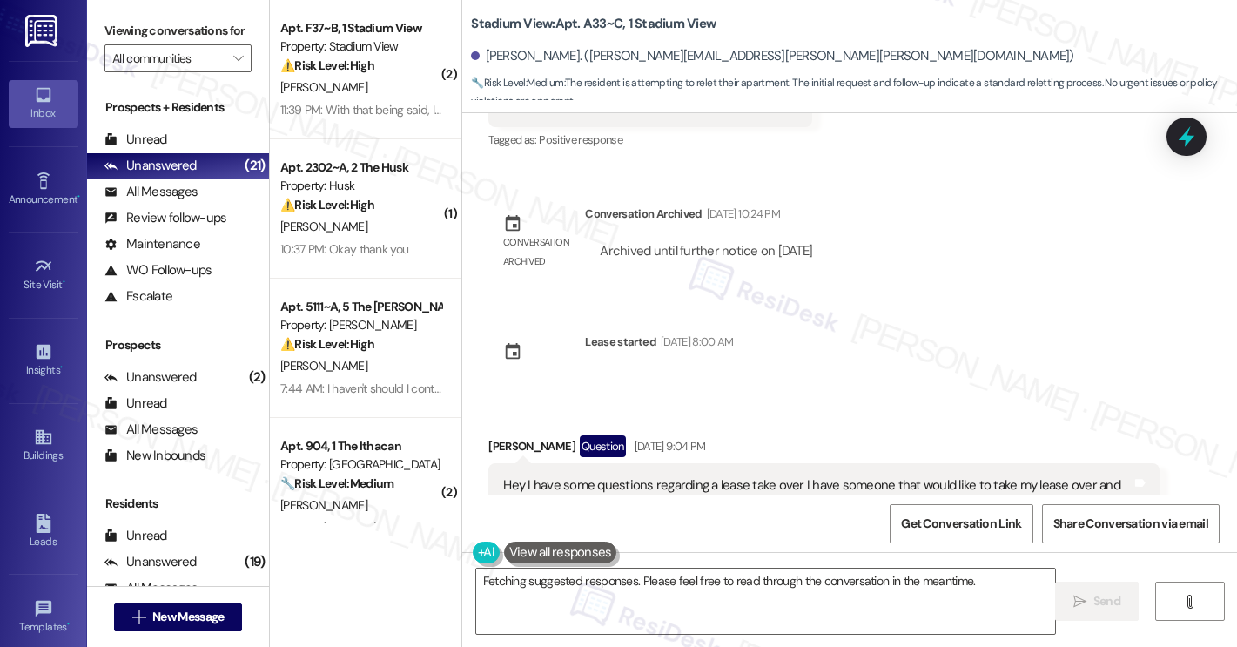
click at [605, 476] on div "Hey I have some questions regarding a lease take over I have someone that would…" at bounding box center [817, 494] width 628 height 37
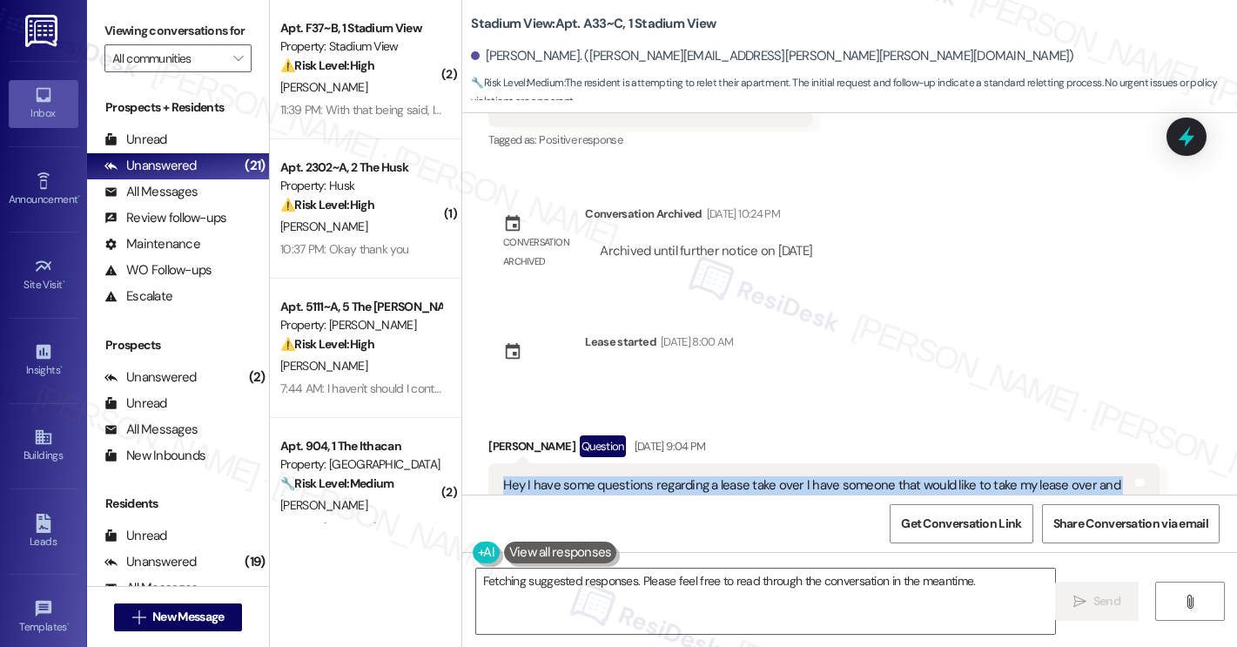
click at [605, 476] on div "Hey I have some questions regarding a lease take over I have someone that would…" at bounding box center [817, 494] width 628 height 37
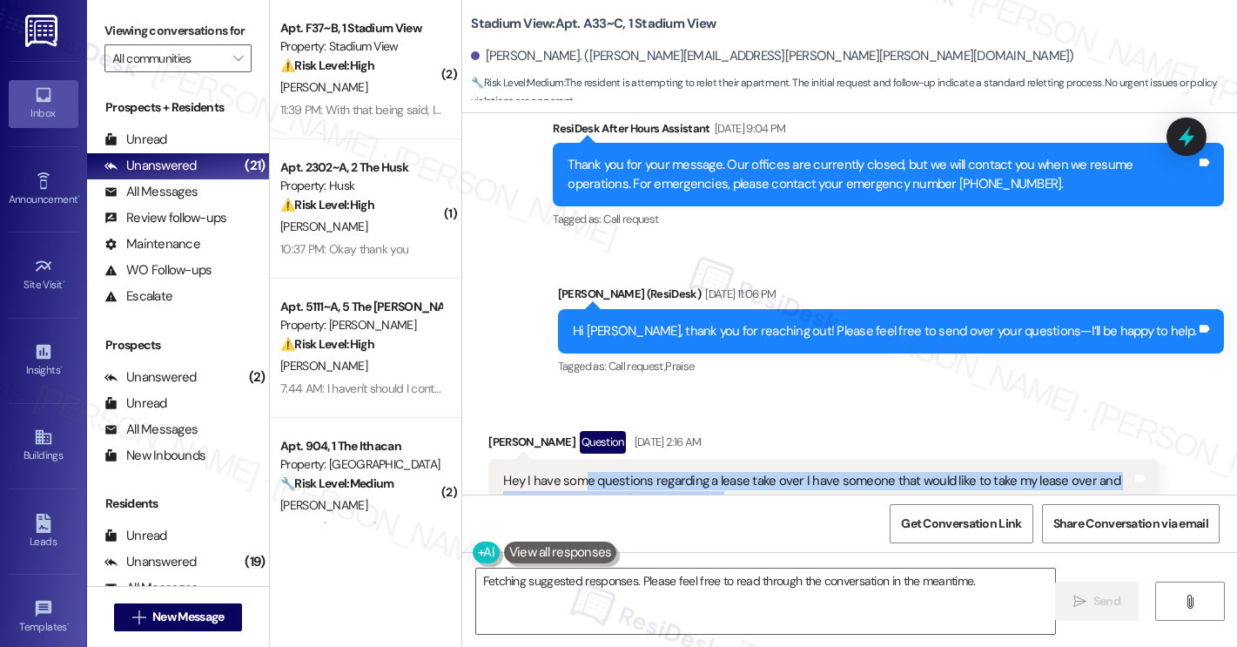
drag, startPoint x: 574, startPoint y: 339, endPoint x: 735, endPoint y: 342, distance: 161.0
click at [735, 459] on div "Hey I have some questions regarding a lease take over I have someone that would…" at bounding box center [823, 491] width 671 height 64
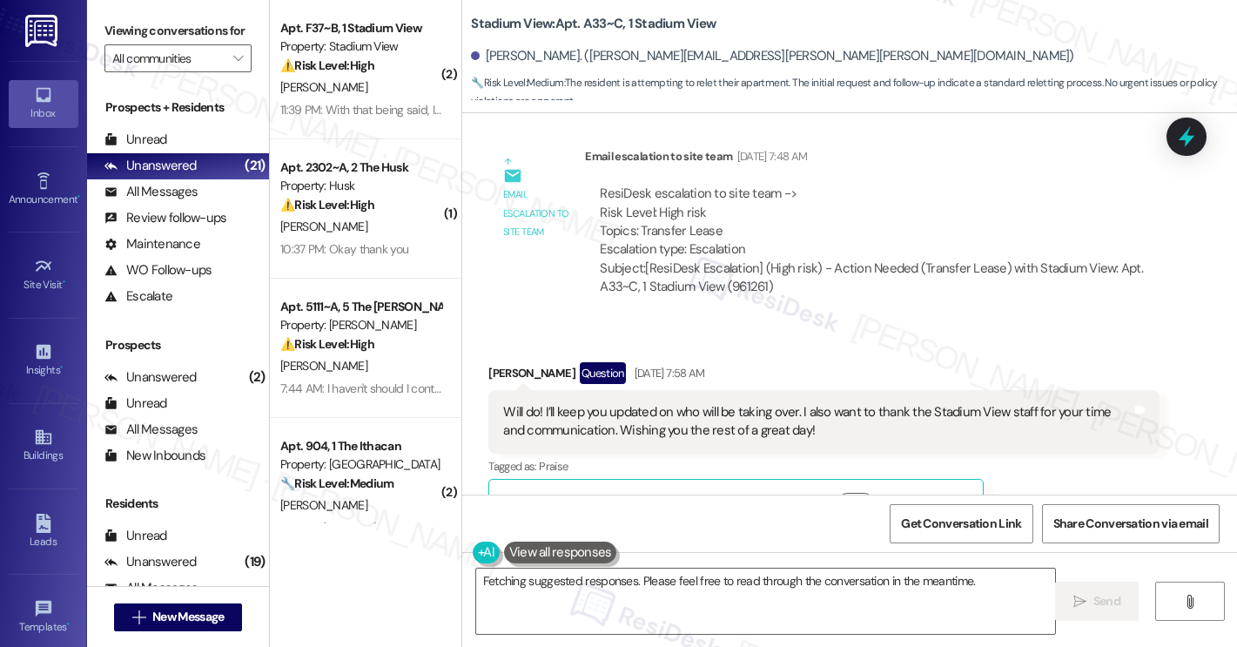
scroll to position [11100, 0]
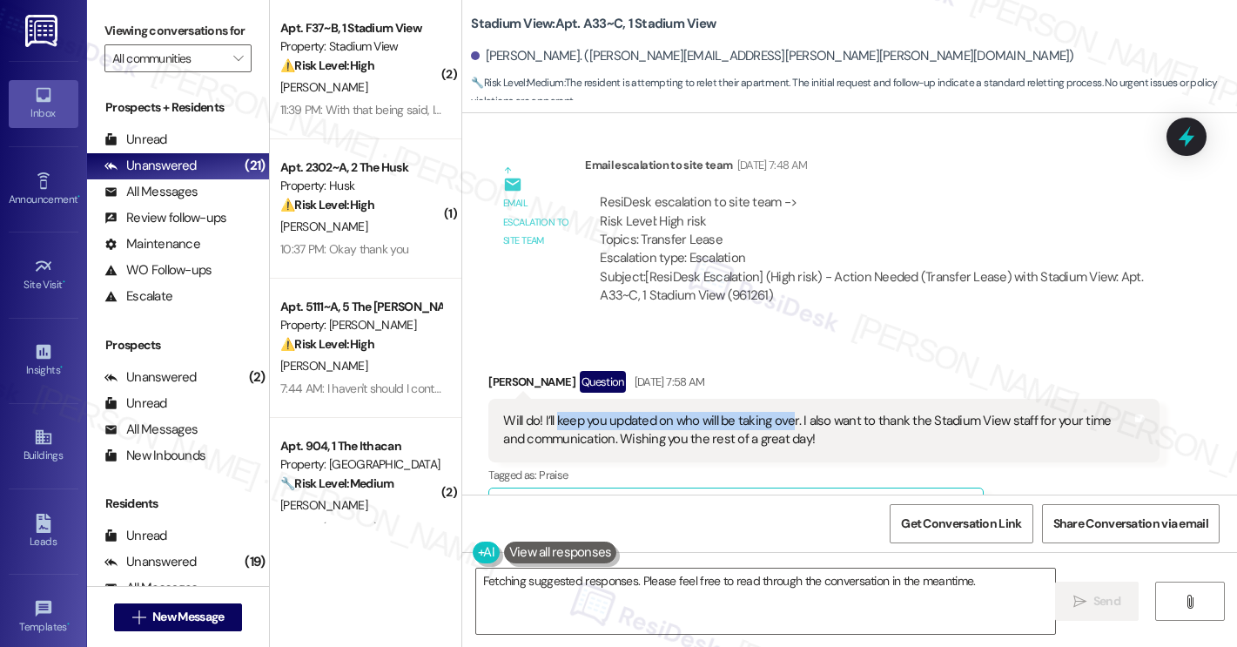
drag, startPoint x: 547, startPoint y: 253, endPoint x: 782, endPoint y: 256, distance: 235.0
click at [782, 412] on div "Will do! I’ll keep you updated on who will be taking over. I also want to thank…" at bounding box center [817, 430] width 628 height 37
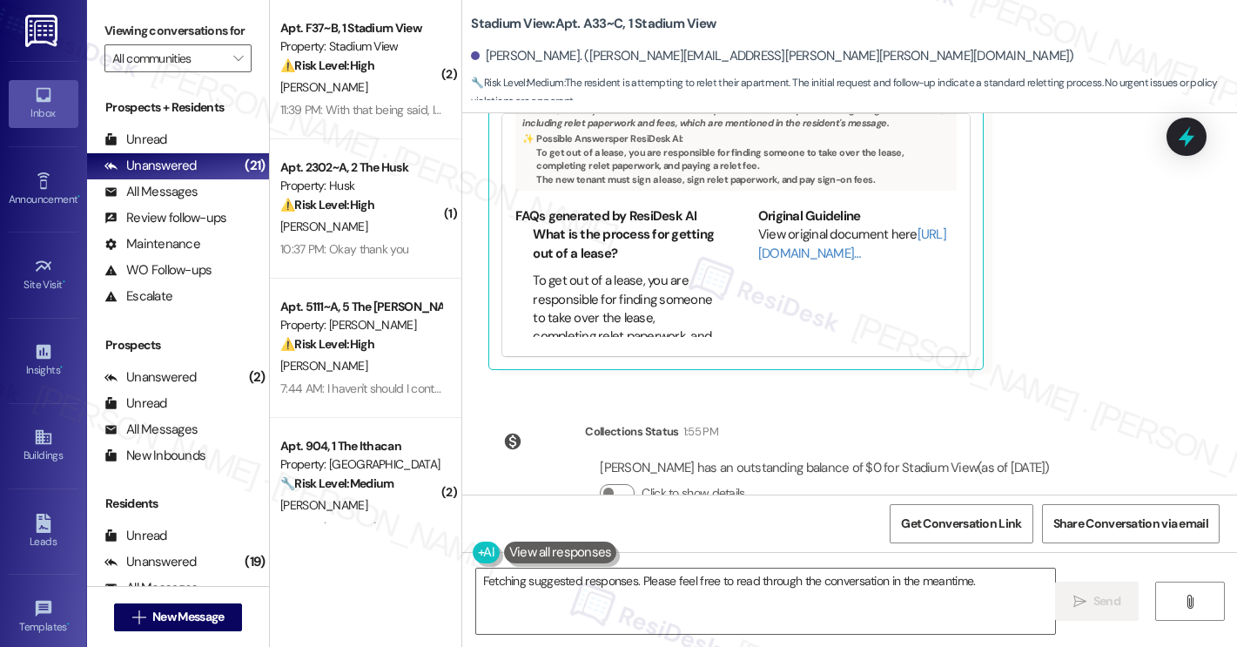
scroll to position [12709, 0]
click at [610, 610] on textarea "Hi {{first_name}}, I'm glad to hear you've found someone! As a reminder, you'll…" at bounding box center [765, 600] width 579 height 65
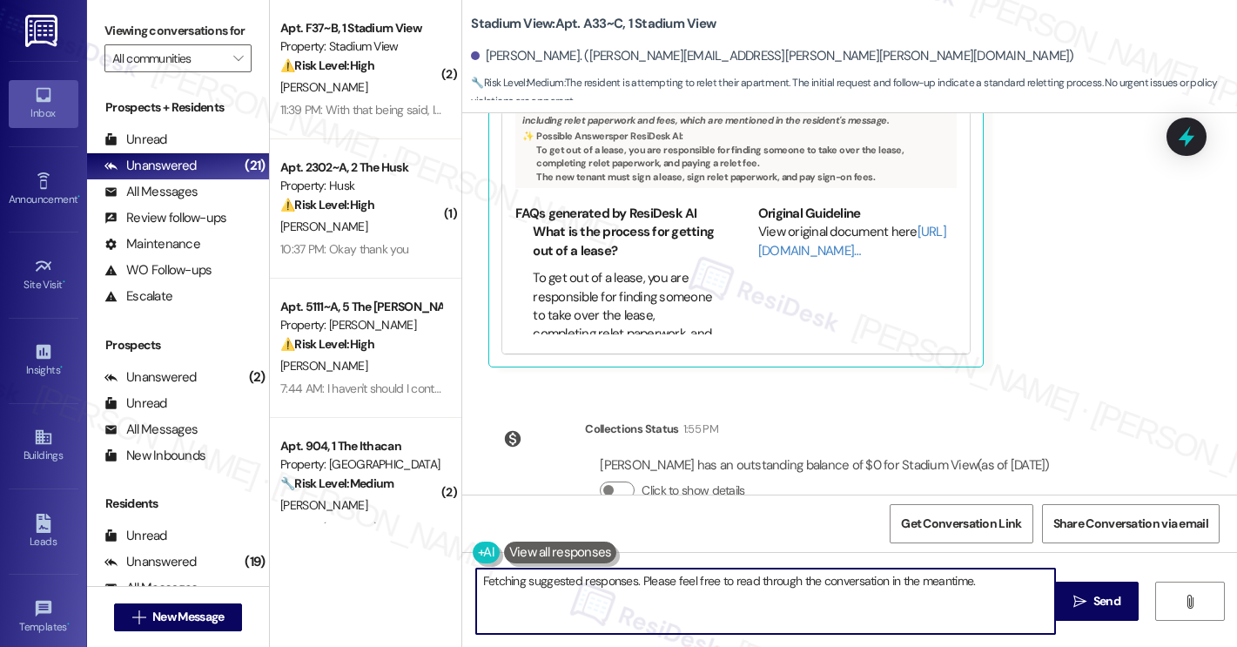
click at [610, 610] on textarea "Hi {{first_name}}, I'm glad to hear you've found someone! As a reminder, you'll…" at bounding box center [765, 600] width 579 height 65
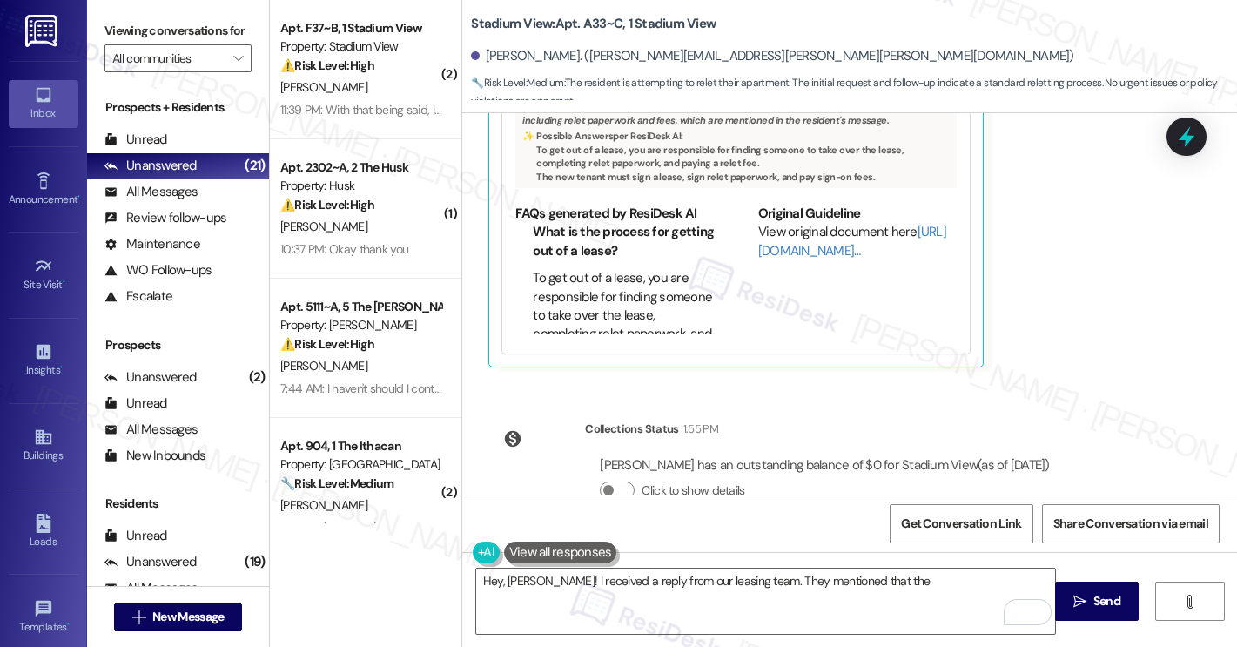
drag, startPoint x: 636, startPoint y: 443, endPoint x: 1135, endPoint y: 466, distance: 499.2
click at [1135, 616] on div "ResiDesk escalation reply -> Yes, the person taking over will need to apply on …" at bounding box center [872, 653] width 548 height 75
copy div "person taking over will need to apply on our website. Once they are approved, t…"
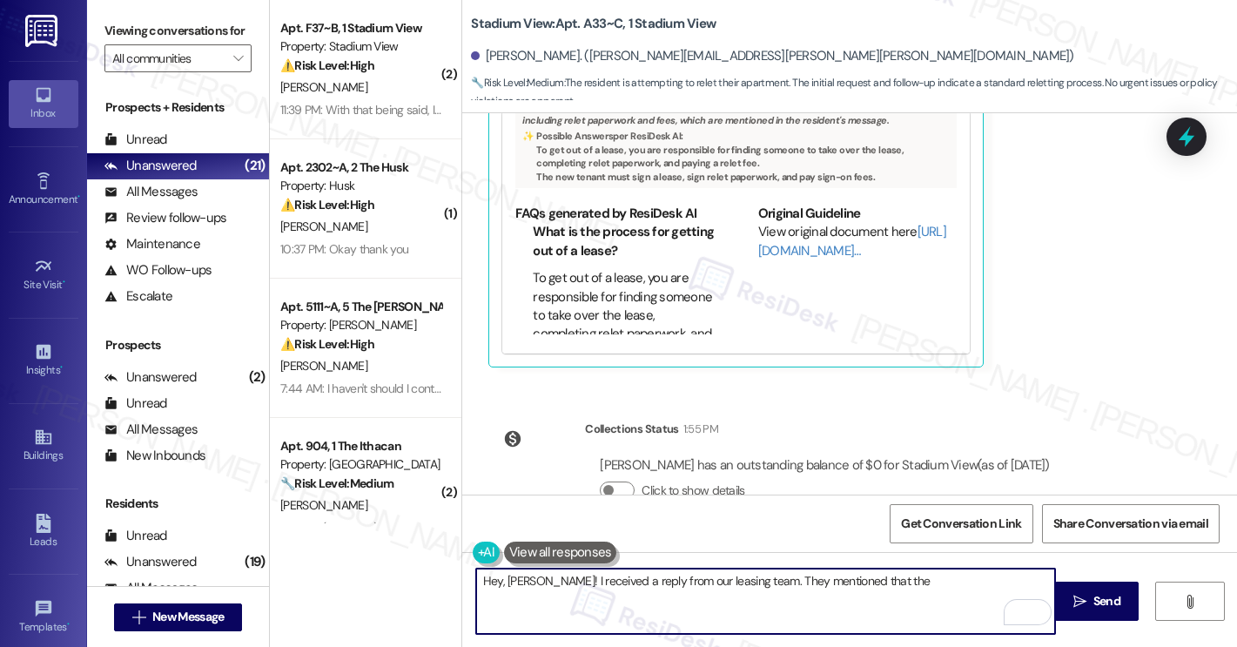
click at [875, 582] on textarea "Hey, [PERSON_NAME]! I received a reply from our leasing team. They mentioned th…" at bounding box center [765, 600] width 579 height 65
paste textarea "person taking over will need to apply on our website. Once they are approved, t…"
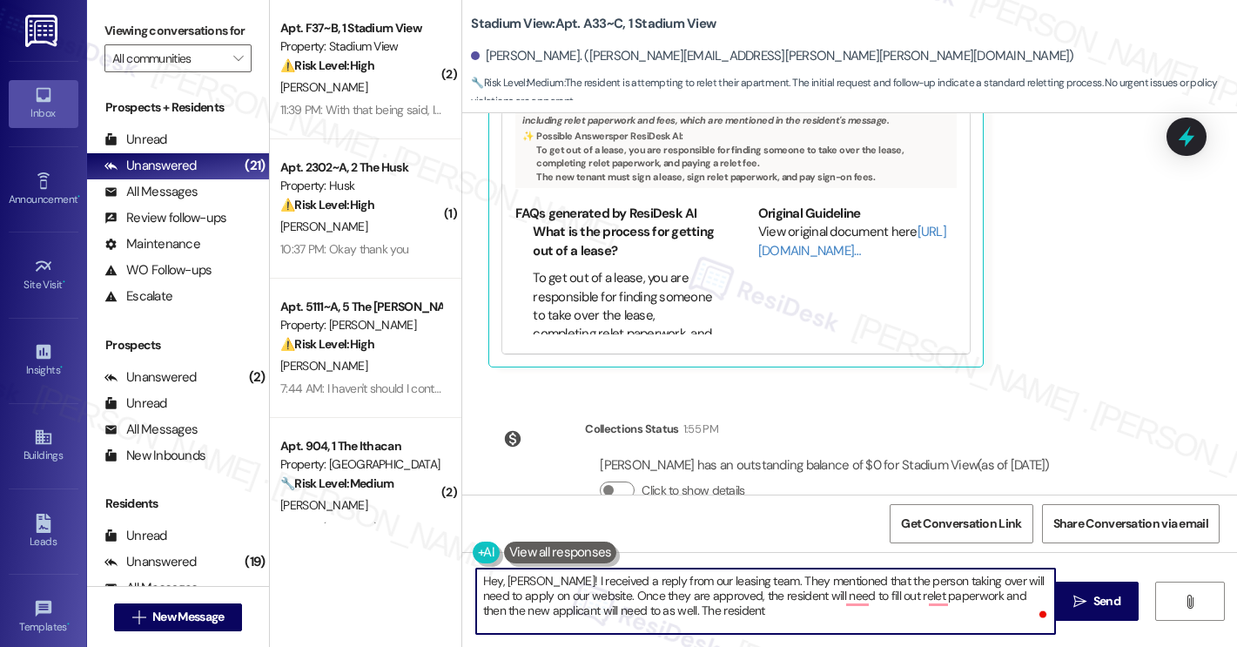
paste textarea "will also need to pay a relet fee."
click at [476, 629] on textarea "Hey, Alex! I received a reply from our leasing team. They mentioned that the pe…" at bounding box center [765, 600] width 579 height 65
drag, startPoint x: 656, startPoint y: 614, endPoint x: 851, endPoint y: 621, distance: 195.1
click at [851, 621] on textarea "Hey, Alex! I received a reply from our leasing team. They mentioned that the pe…" at bounding box center [765, 600] width 579 height 65
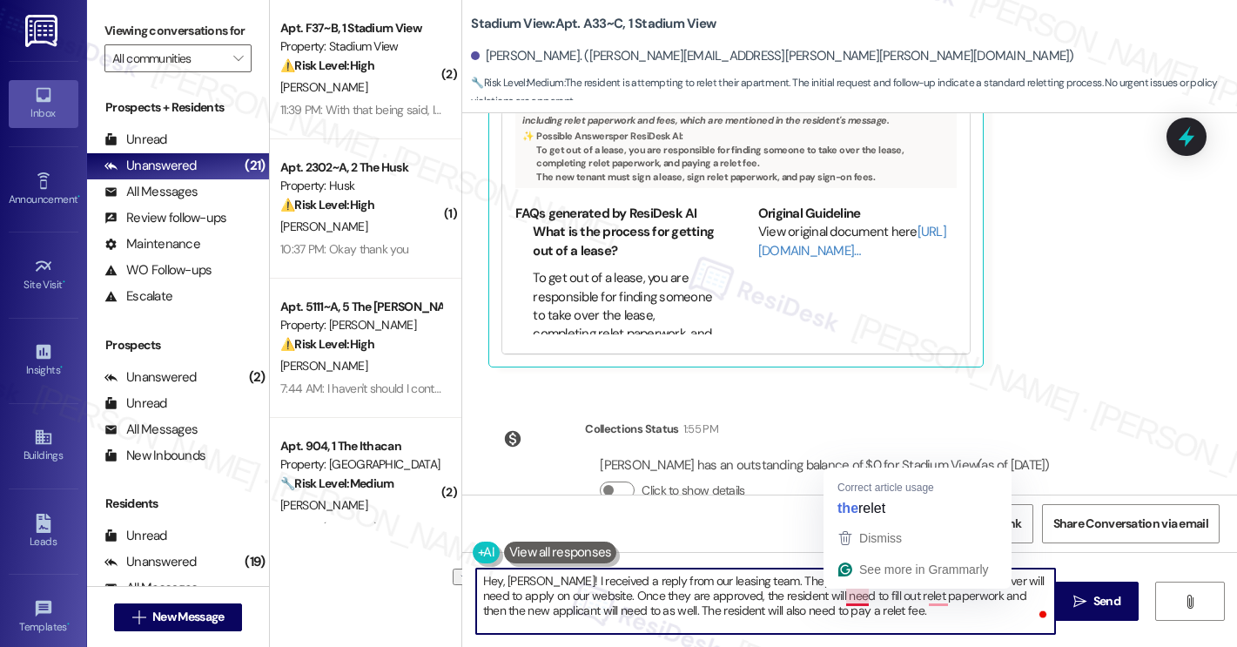
click at [850, 599] on textarea "Hey, Alex! I received a reply from our leasing team. They mentioned that the pe…" at bounding box center [765, 600] width 579 height 65
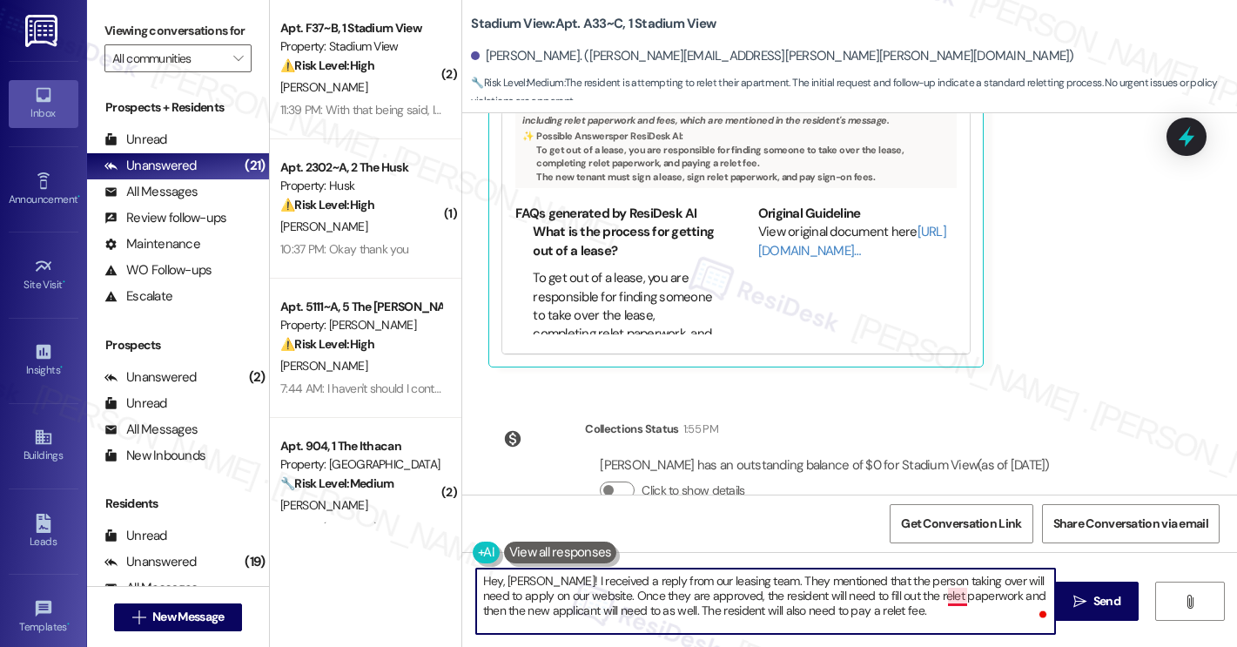
click at [950, 601] on textarea "Hey, Alex! I received a reply from our leasing team. They mentioned that the pe…" at bounding box center [765, 600] width 579 height 65
click at [913, 618] on textarea "Hey, Alex! I received a reply from our leasing team. They mentioned that the pe…" at bounding box center [765, 600] width 579 height 65
drag, startPoint x: 553, startPoint y: 579, endPoint x: 885, endPoint y: 614, distance: 334.2
click at [885, 614] on textarea "Hey, Alex! I received a reply from our leasing team. They mentioned that the pe…" at bounding box center [765, 600] width 579 height 65
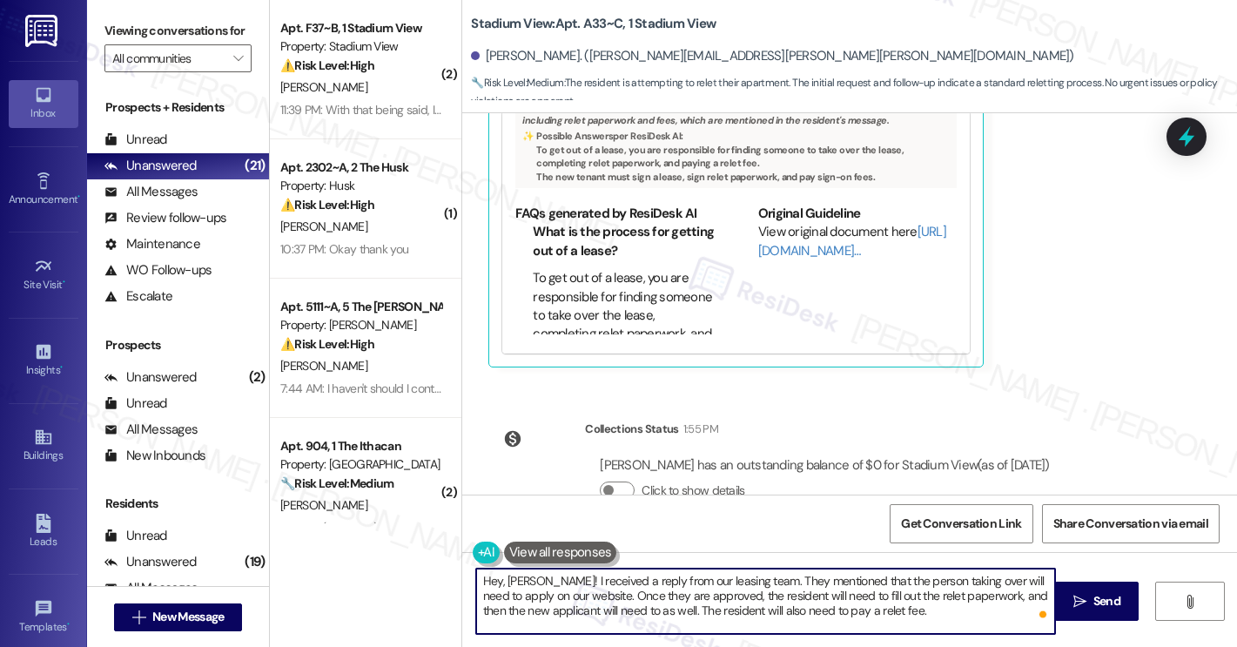
drag, startPoint x: 506, startPoint y: 615, endPoint x: 821, endPoint y: 615, distance: 314.2
click at [821, 615] on textarea "Hey, Alex! I received a reply from our leasing team. They mentioned that the pe…" at bounding box center [765, 600] width 579 height 65
click at [860, 618] on textarea "Hey, Alex! I received a reply from our leasing team. They mentioned that the pe…" at bounding box center [765, 600] width 579 height 65
type textarea "Hey, Alex! I received a reply from our leasing team. They mentioned that the pe…"
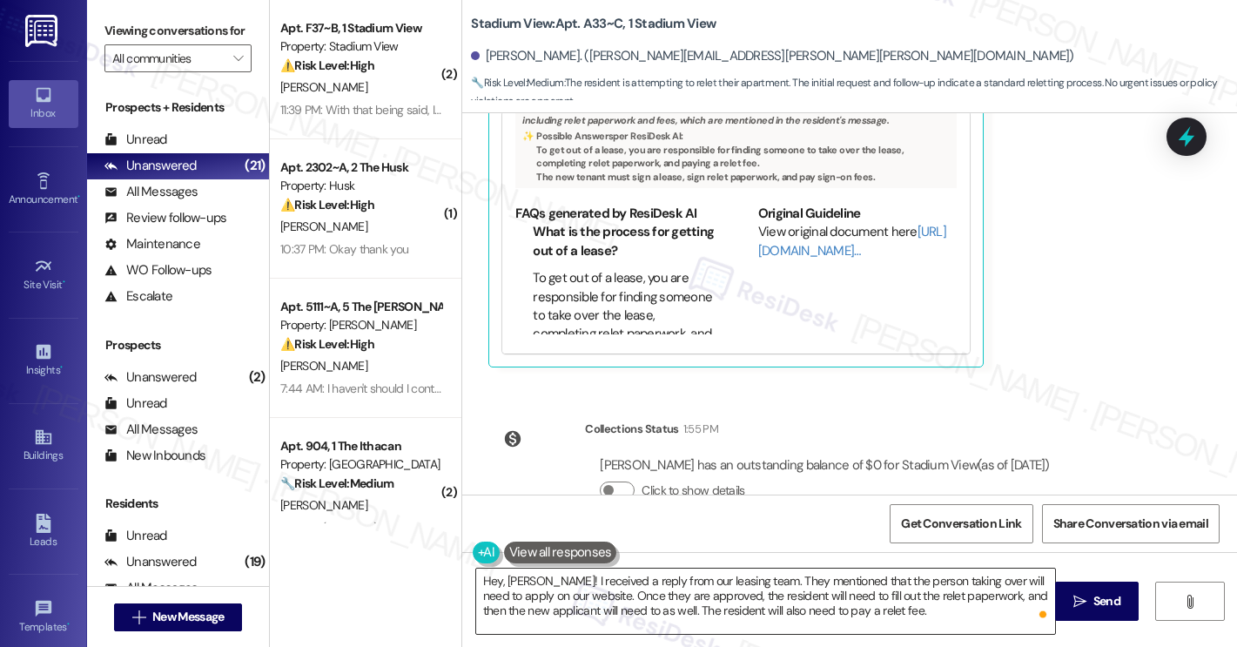
drag, startPoint x: 1100, startPoint y: 614, endPoint x: 971, endPoint y: 606, distance: 129.0
click at [971, 606] on div "Hey, Alex! I received a reply from our leasing team. They mentioned that the pe…" at bounding box center [849, 617] width 775 height 131
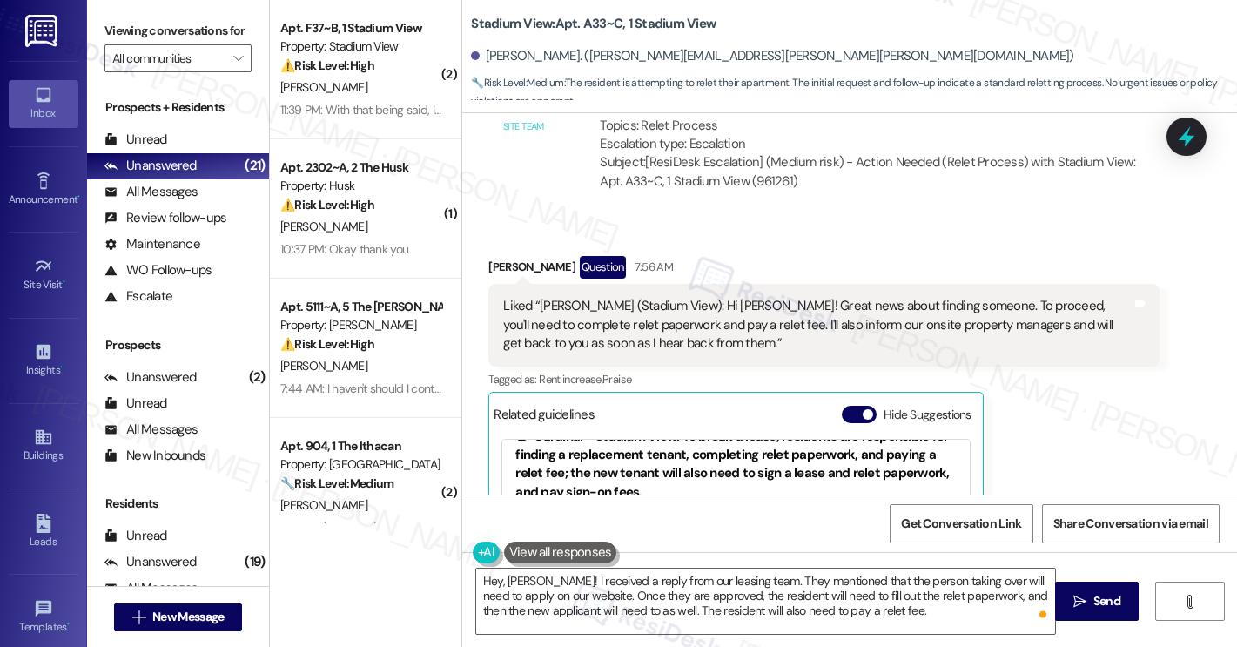
scroll to position [21, 0]
click at [848, 406] on button "Hide Suggestions" at bounding box center [859, 414] width 35 height 17
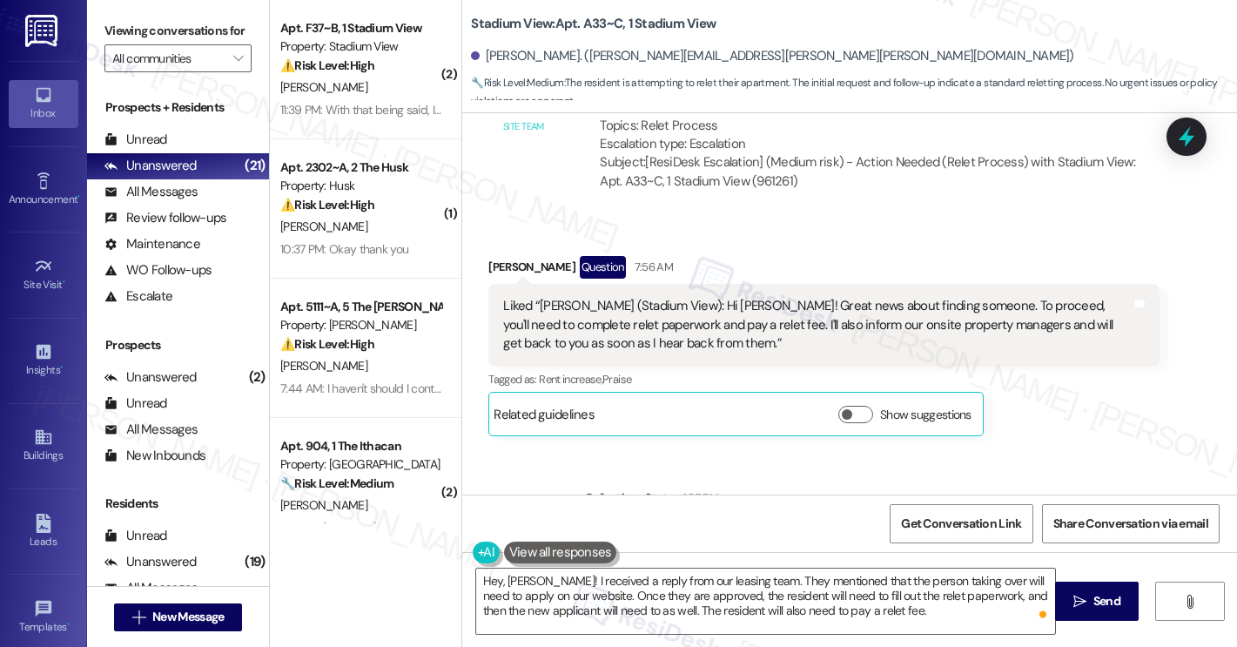
scroll to position [12094, 0]
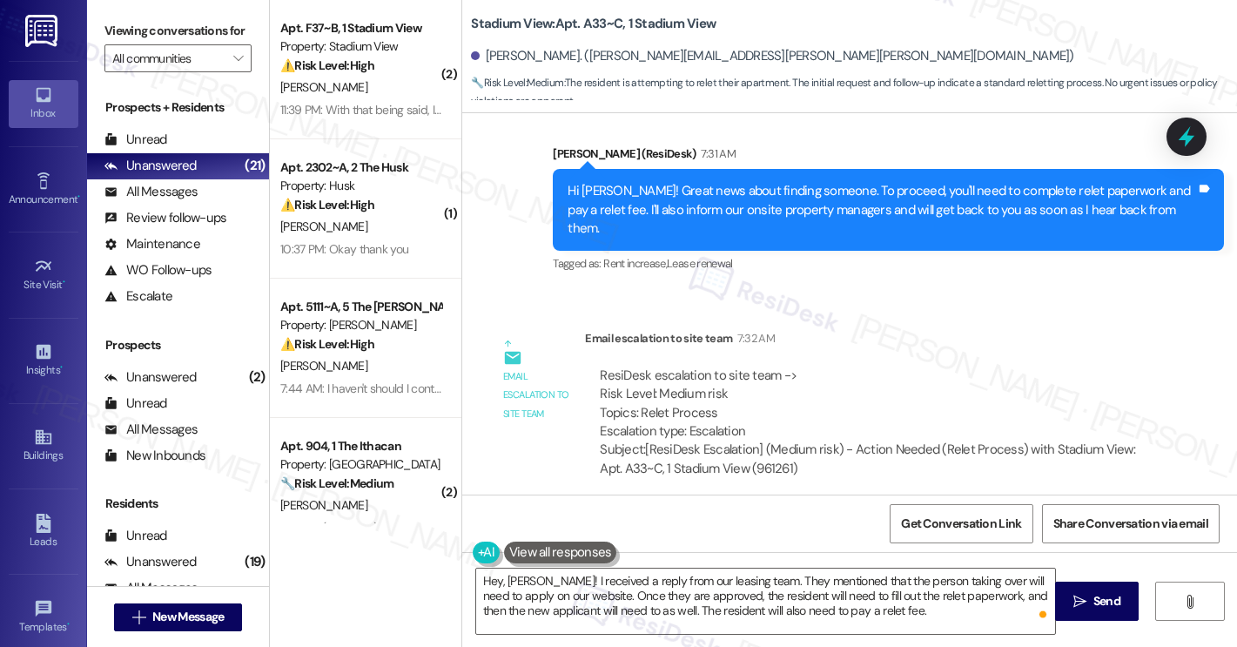
drag, startPoint x: 673, startPoint y: 393, endPoint x: 965, endPoint y: 421, distance: 293.7
click at [965, 584] on div "Liked “Sarah (Stadium View): Hi Alex! Great news about finding someone. To proc…" at bounding box center [817, 612] width 628 height 56
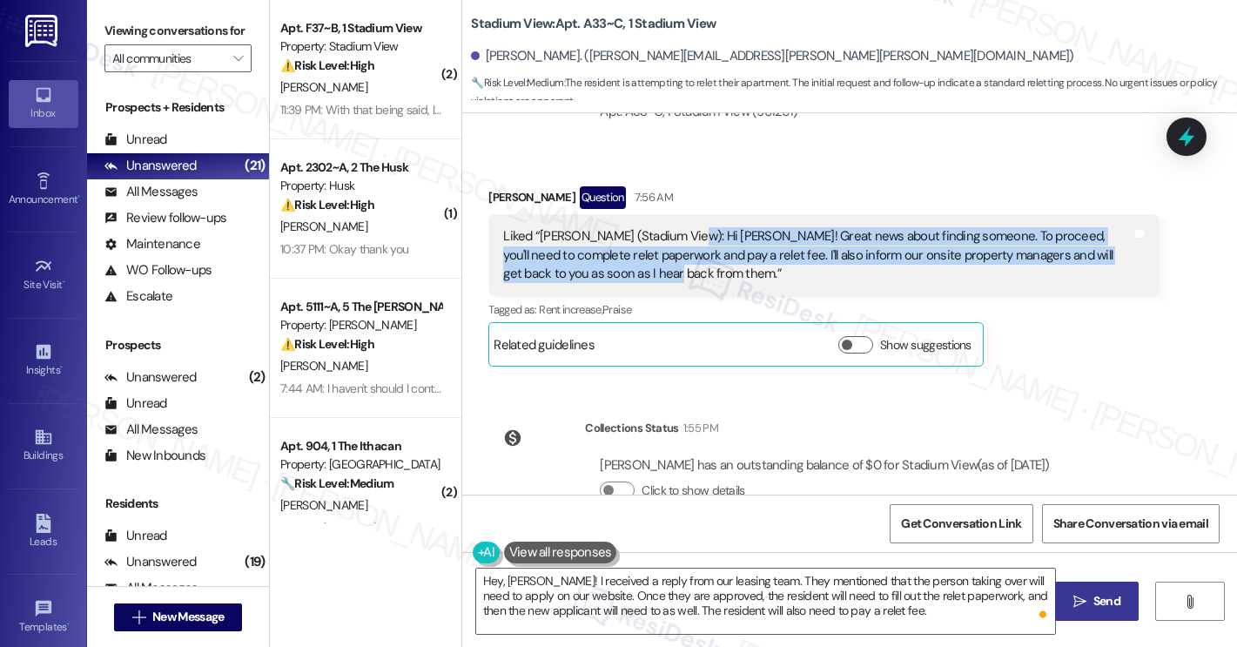
click at [1083, 608] on span " Send" at bounding box center [1097, 601] width 55 height 18
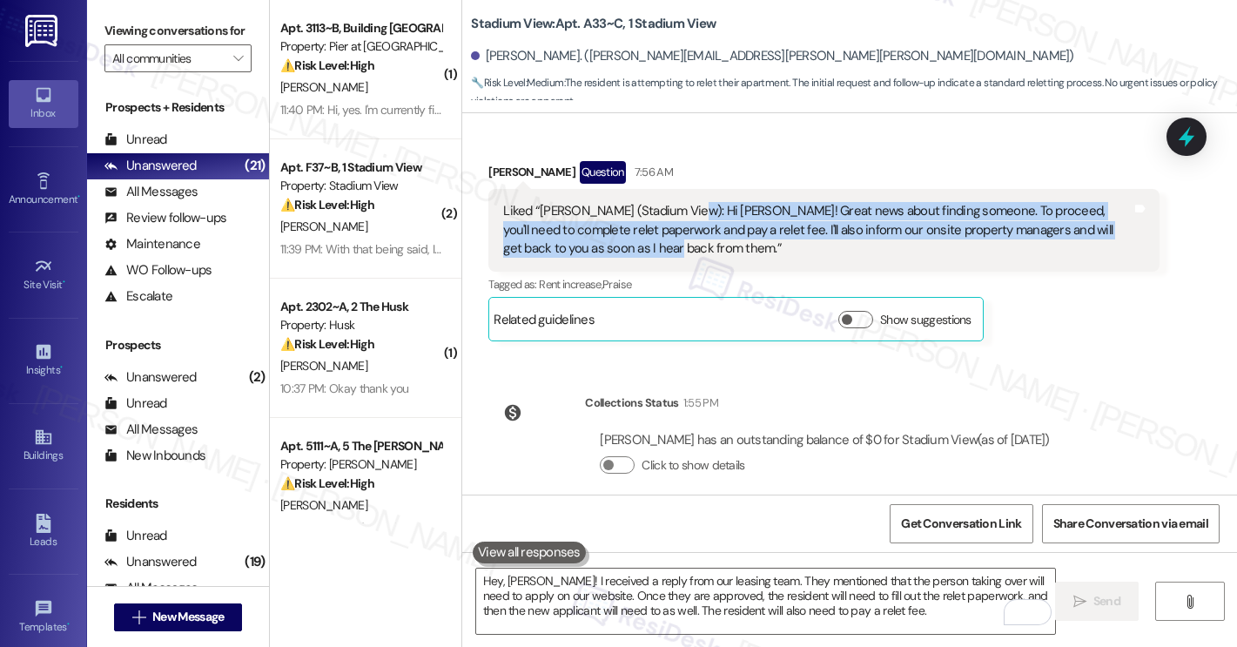
scroll to position [12609, 0]
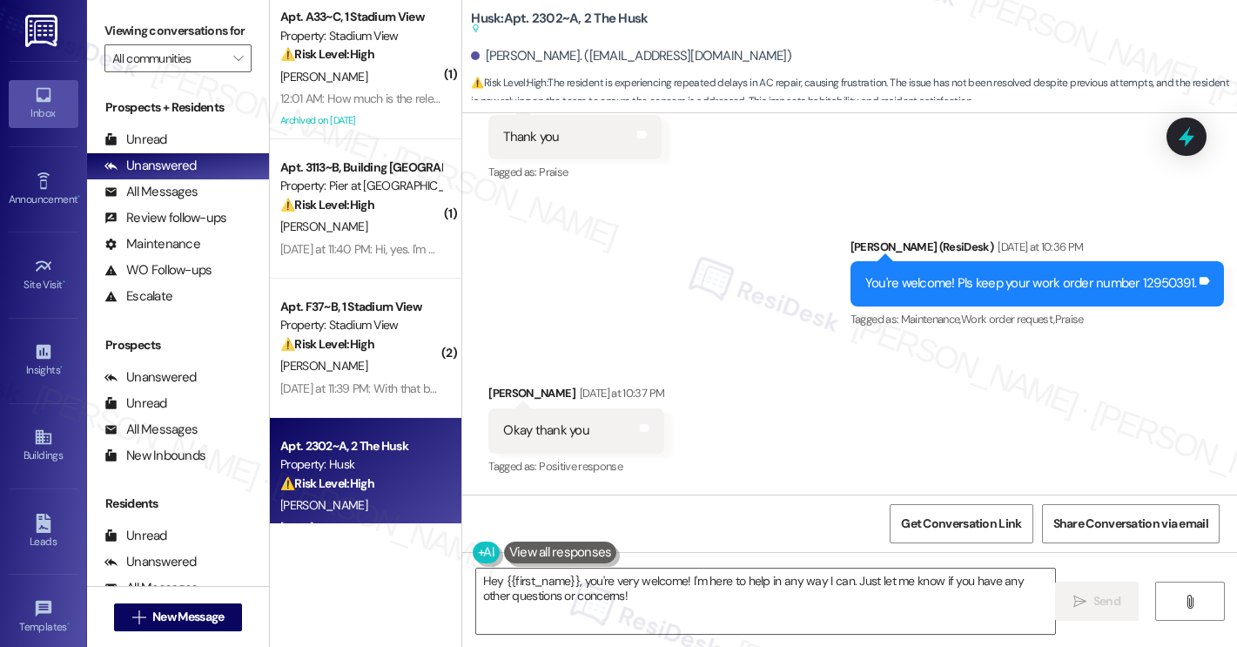
scroll to position [4017, 0]
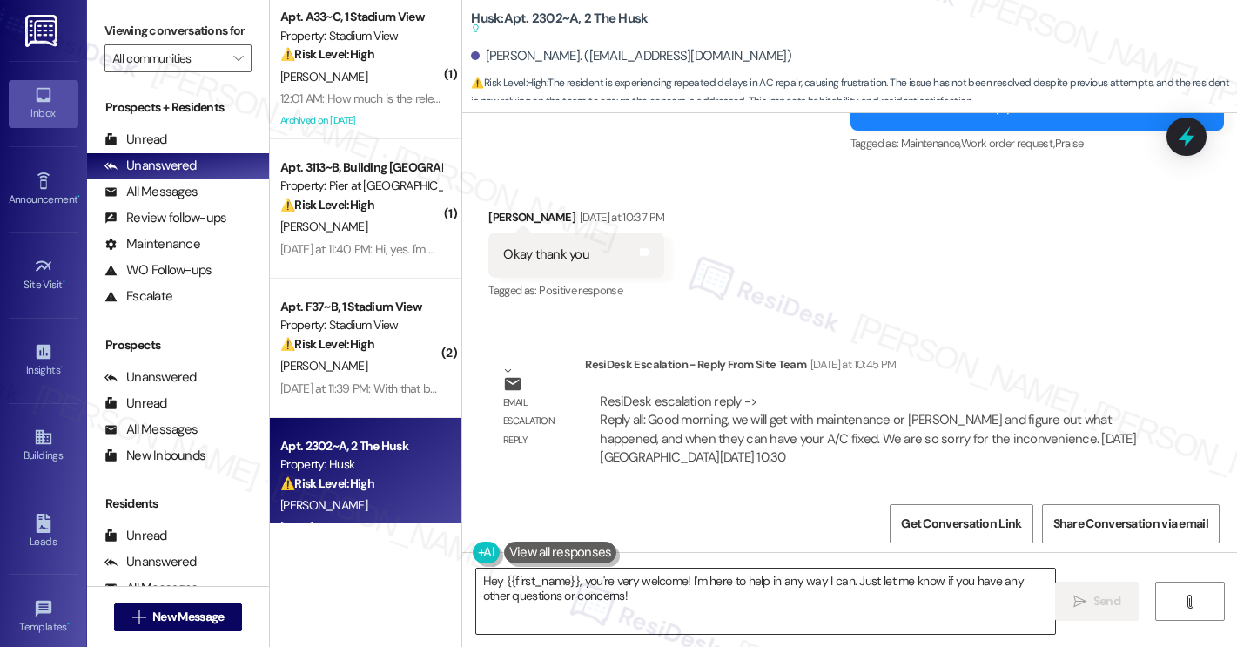
click at [522, 594] on textarea "Hey {{first_name}}, you're very welcome! I'm here to help in any way I can. Jus…" at bounding box center [765, 600] width 579 height 65
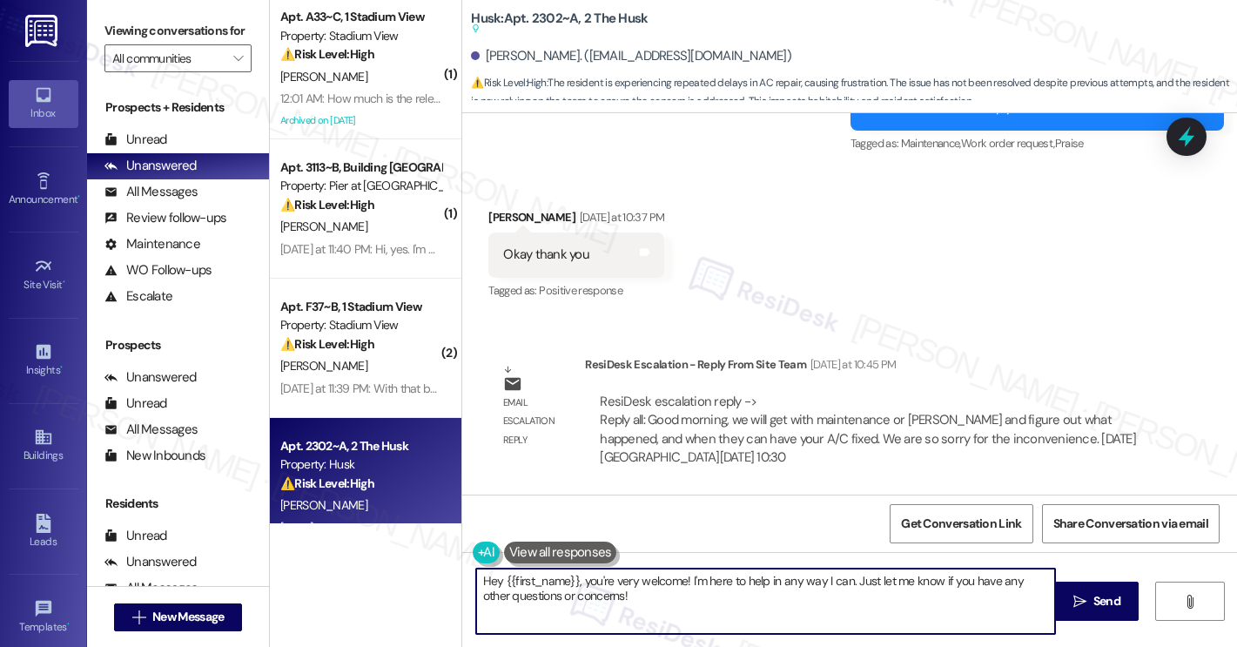
click at [522, 594] on textarea "Hey {{first_name}}, you're very welcome! I'm here to help in any way I can. Jus…" at bounding box center [765, 600] width 579 height 65
click at [522, 595] on textarea "Hey {{first_name}}, you're very welcome! I'm here to help in any way I can. Jus…" at bounding box center [765, 600] width 579 height 65
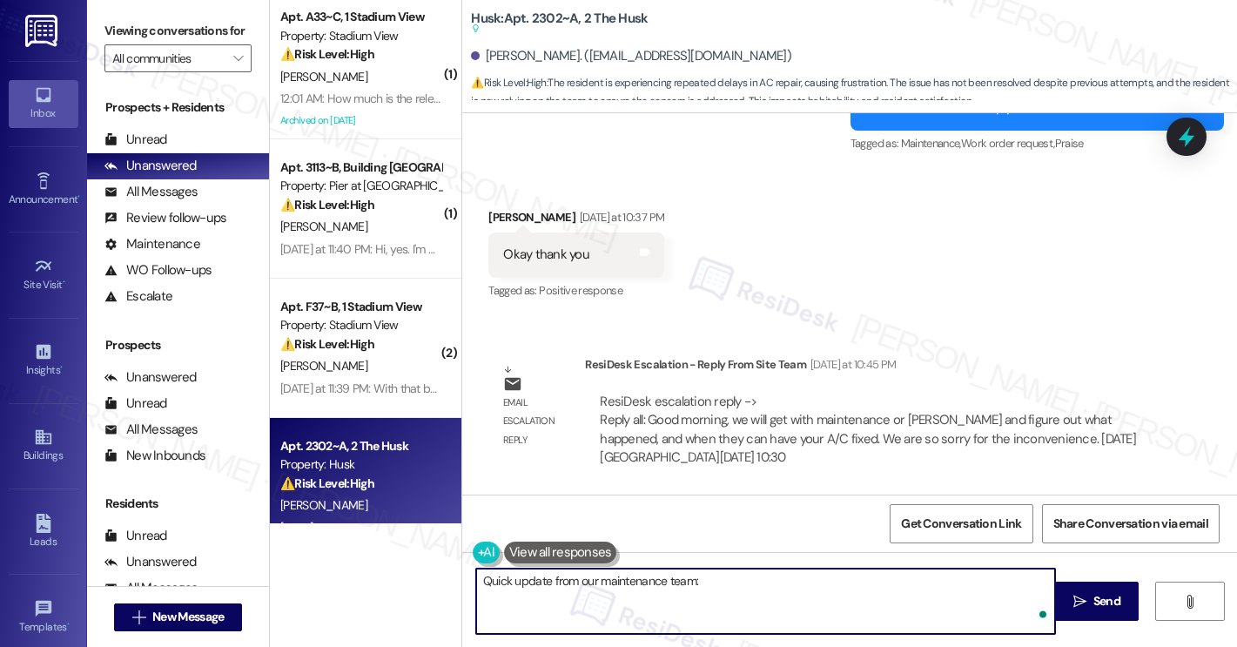
paste textarea "Good morning, we’ll be working with maintenance and [PERSON_NAME] to determine …"
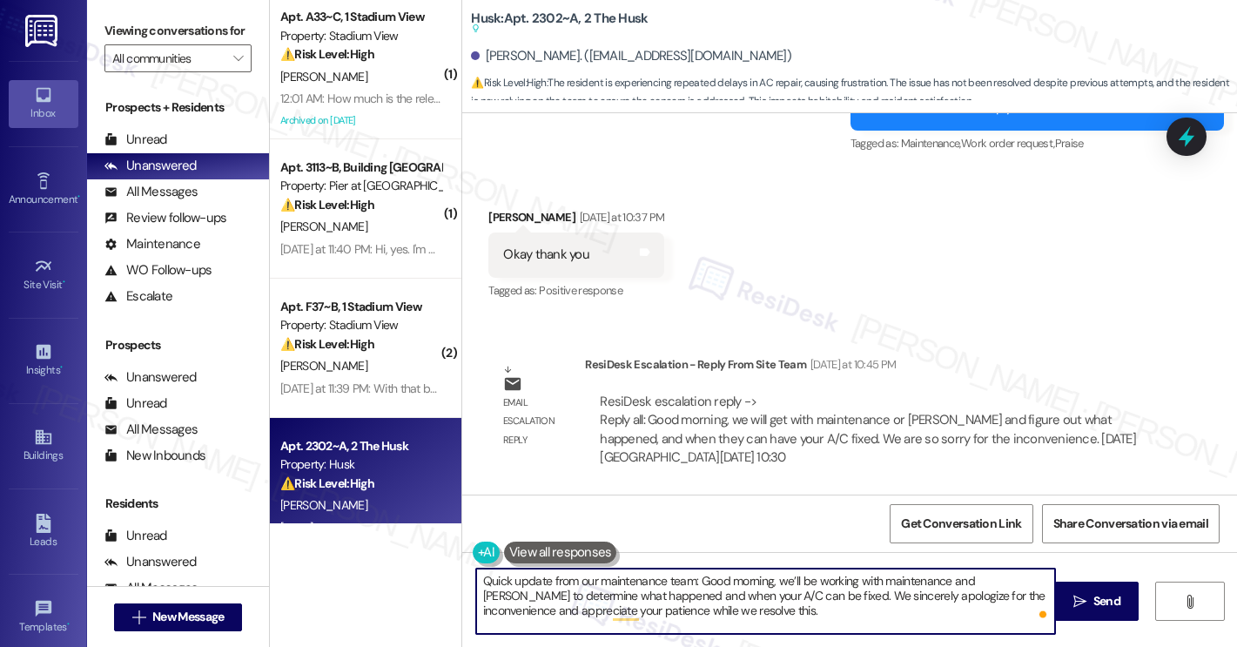
click at [694, 582] on textarea "Quick update from our maintenance team: Good morning, we’ll be working with mai…" at bounding box center [765, 600] width 579 height 65
click at [739, 612] on textarea "Quick update from our maintenance team: "Good morning, we’ll be working with ma…" at bounding box center [765, 600] width 579 height 65
click at [620, 584] on textarea "Quick update from our maintenance team: "Good morning, we’ll be working with ma…" at bounding box center [765, 600] width 579 height 65
click at [623, 581] on textarea "Quick update from our maintenance team: "Good morning, we’ll be working with ma…" at bounding box center [765, 600] width 579 height 65
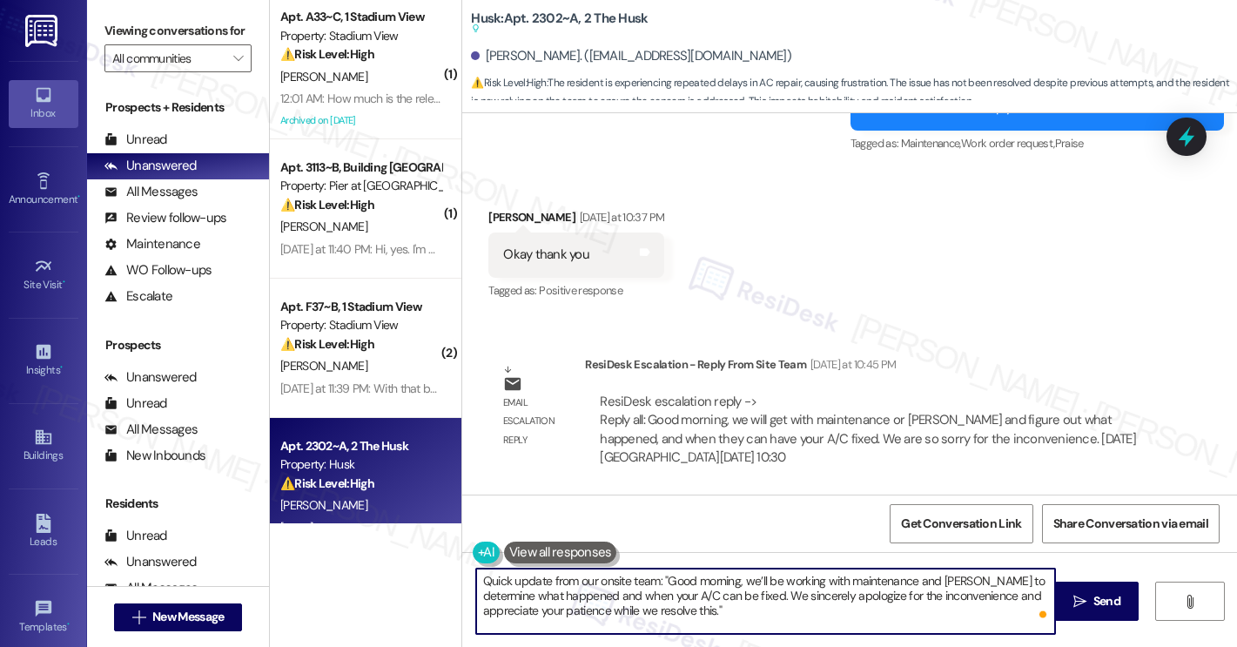
click at [730, 613] on textarea "Quick update from our onsite team: "Good morning, we’ll be working with mainten…" at bounding box center [765, 600] width 579 height 65
click at [476, 580] on textarea "Quick update from our onsite team: "Good morning, we’ll be working with mainten…" at bounding box center [765, 600] width 579 height 65
click at [735, 620] on textarea "Hey, [PERSON_NAME]! Quick update from our onsite team: "Good morning, we’ll be …" at bounding box center [765, 600] width 579 height 65
type textarea "Hey, [PERSON_NAME]! Quick update from our onsite team: "Good morning, we’ll be …"
click at [1117, 610] on span "Send" at bounding box center [1106, 601] width 27 height 18
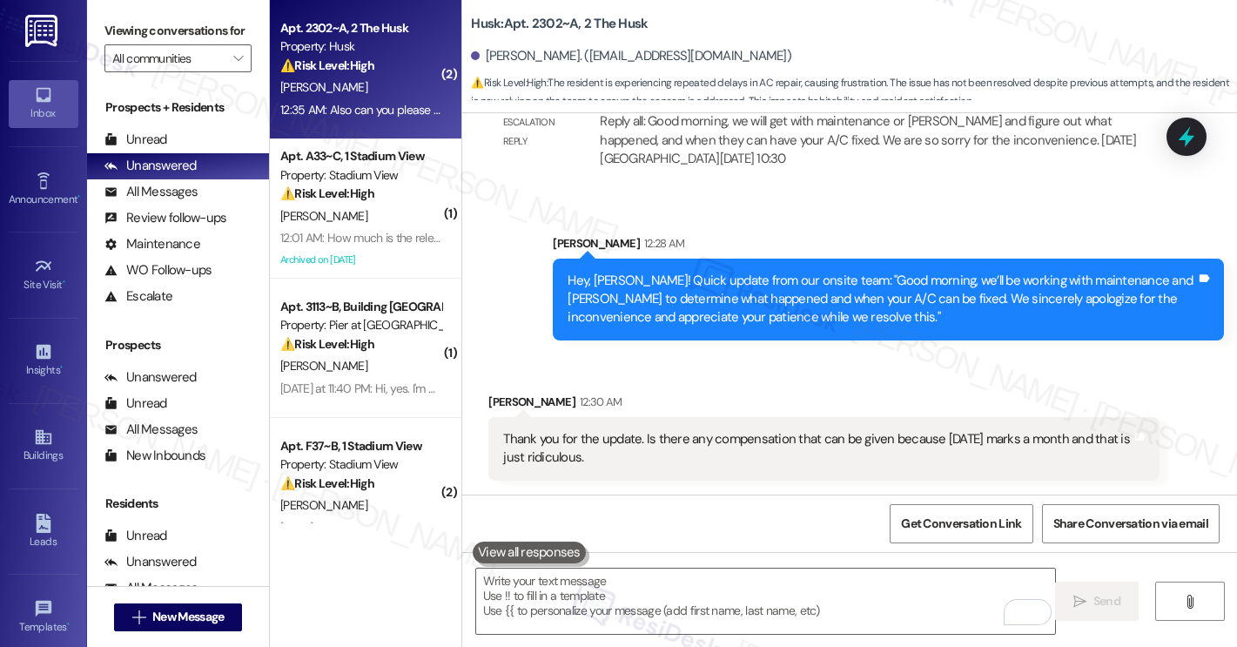
scroll to position [4315, 0]
click at [572, 594] on textarea "To enrich screen reader interactions, please activate Accessibility in Grammarl…" at bounding box center [765, 600] width 579 height 65
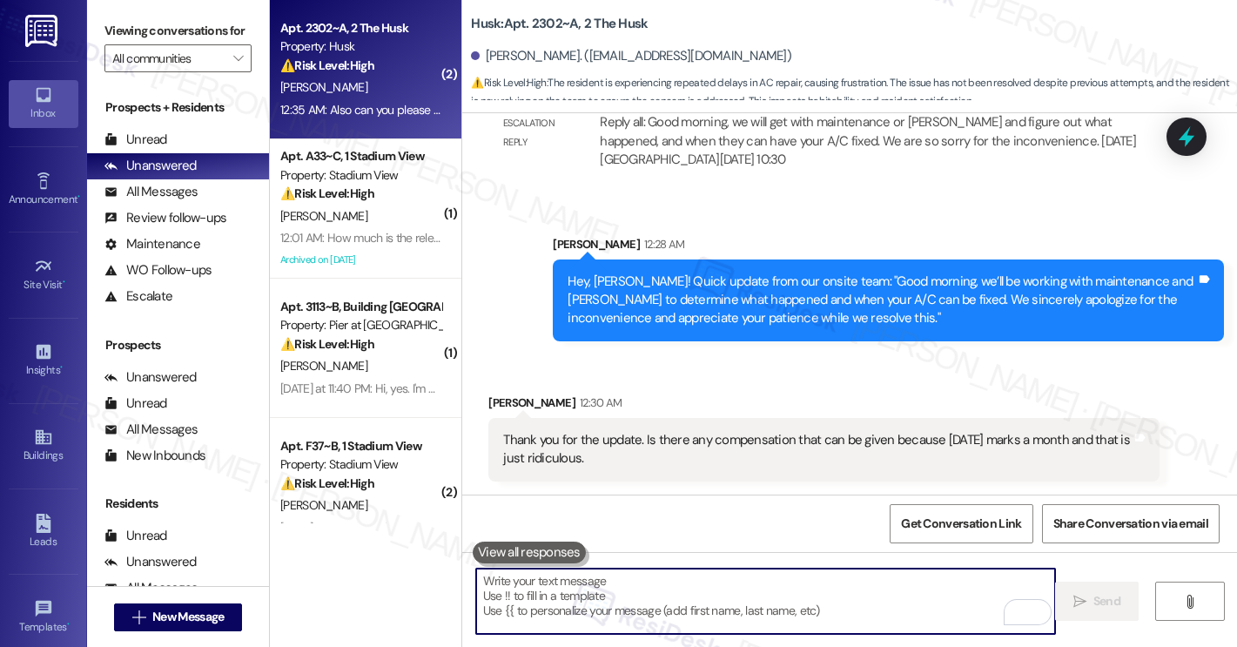
paste textarea ""No worries, I’ll wait. Stay safe on the road!""
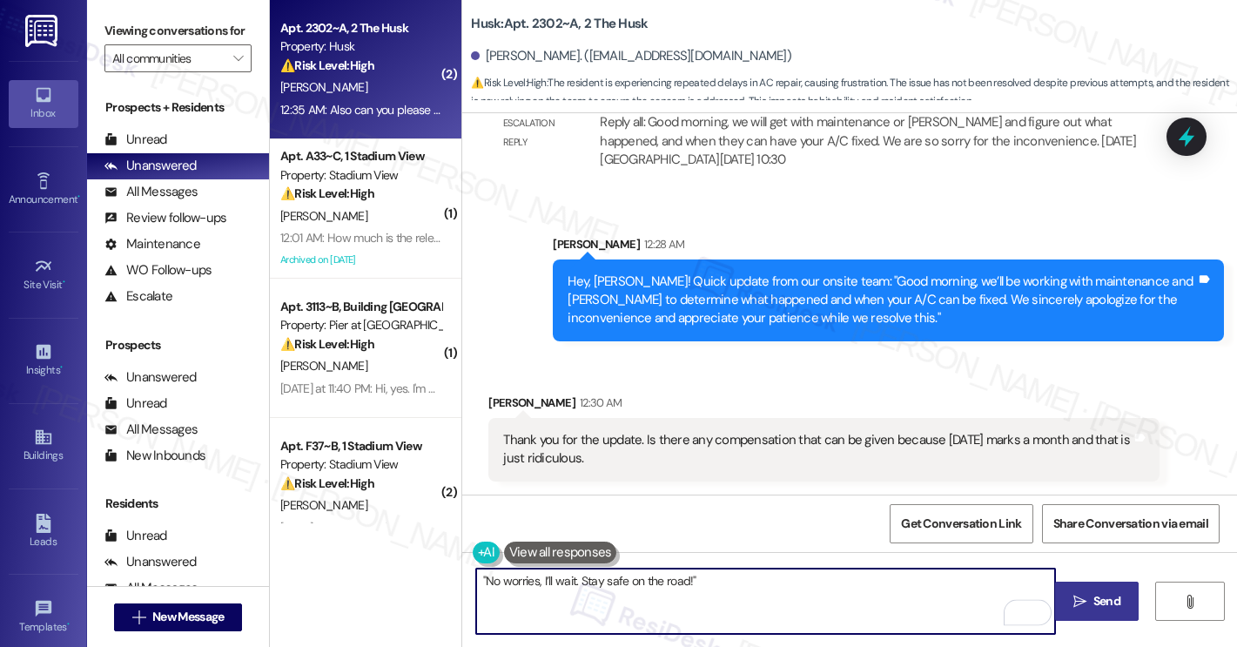
type textarea ""No worries, I’ll wait. Stay safe on the road!""
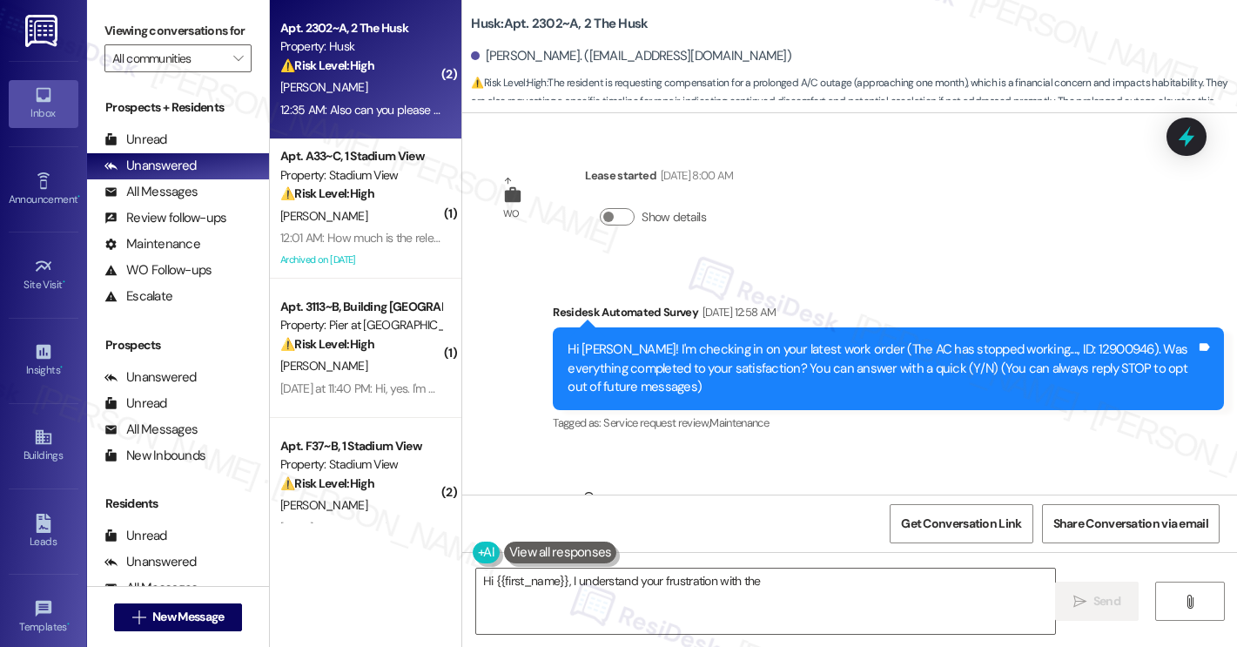
type textarea "Hi {{first_name}}, I understand your frustration with the"
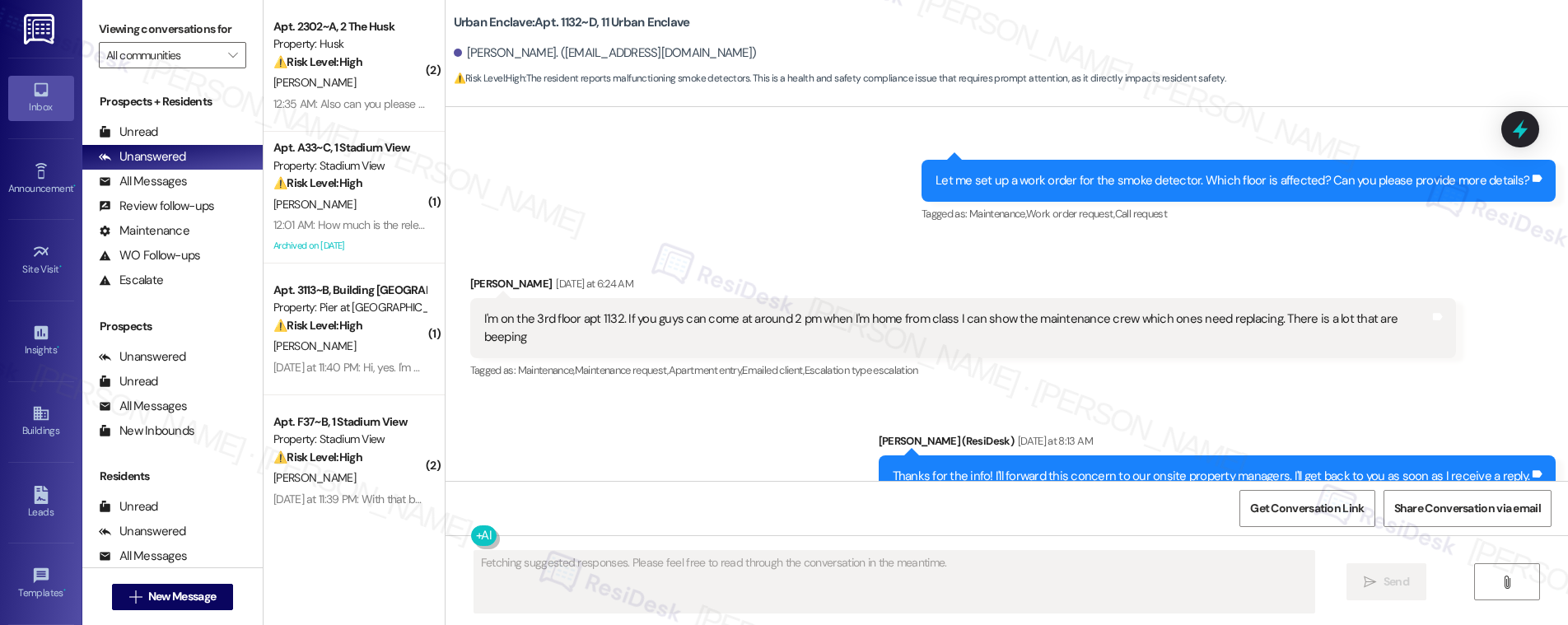
scroll to position [1176, 0]
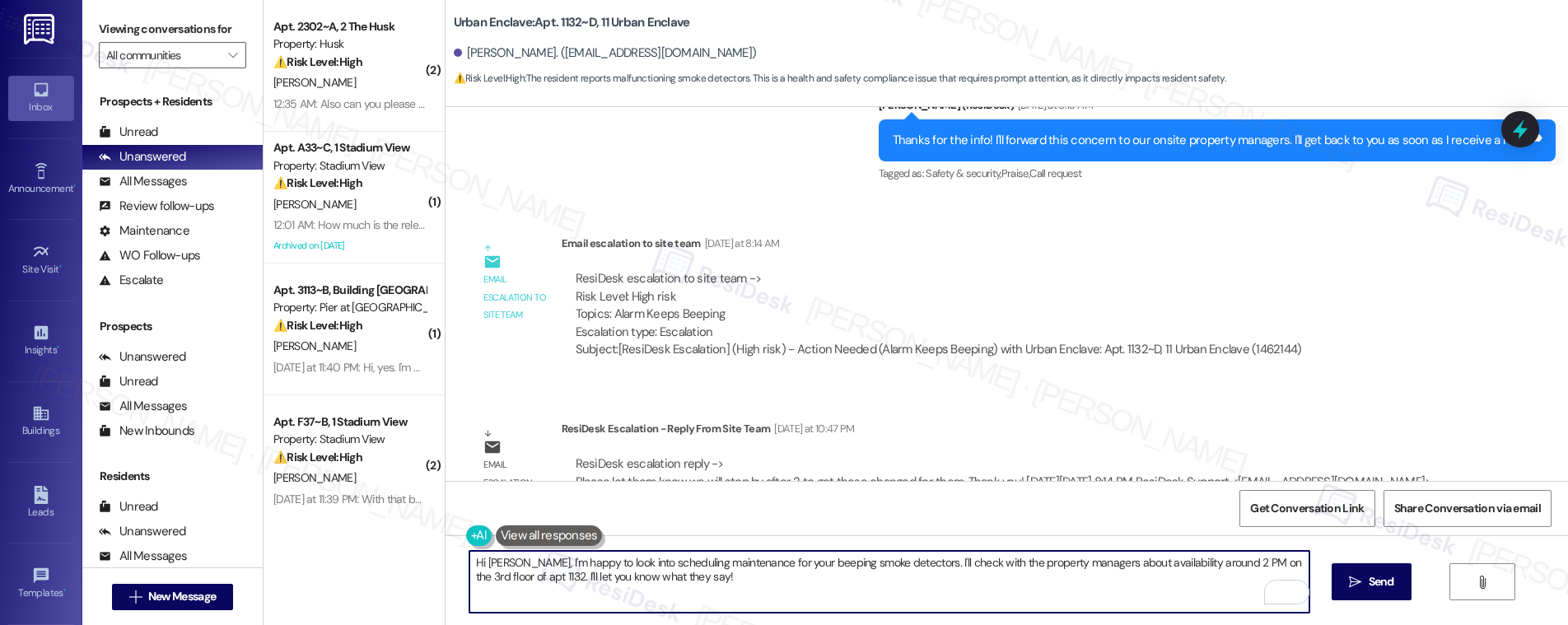
drag, startPoint x: 716, startPoint y: 582, endPoint x: 525, endPoint y: 565, distance: 191.8
click at [525, 565] on textarea "Hi [PERSON_NAME], I'm happy to look into scheduling maintenance for your beepin…" at bounding box center [890, 581] width 840 height 61
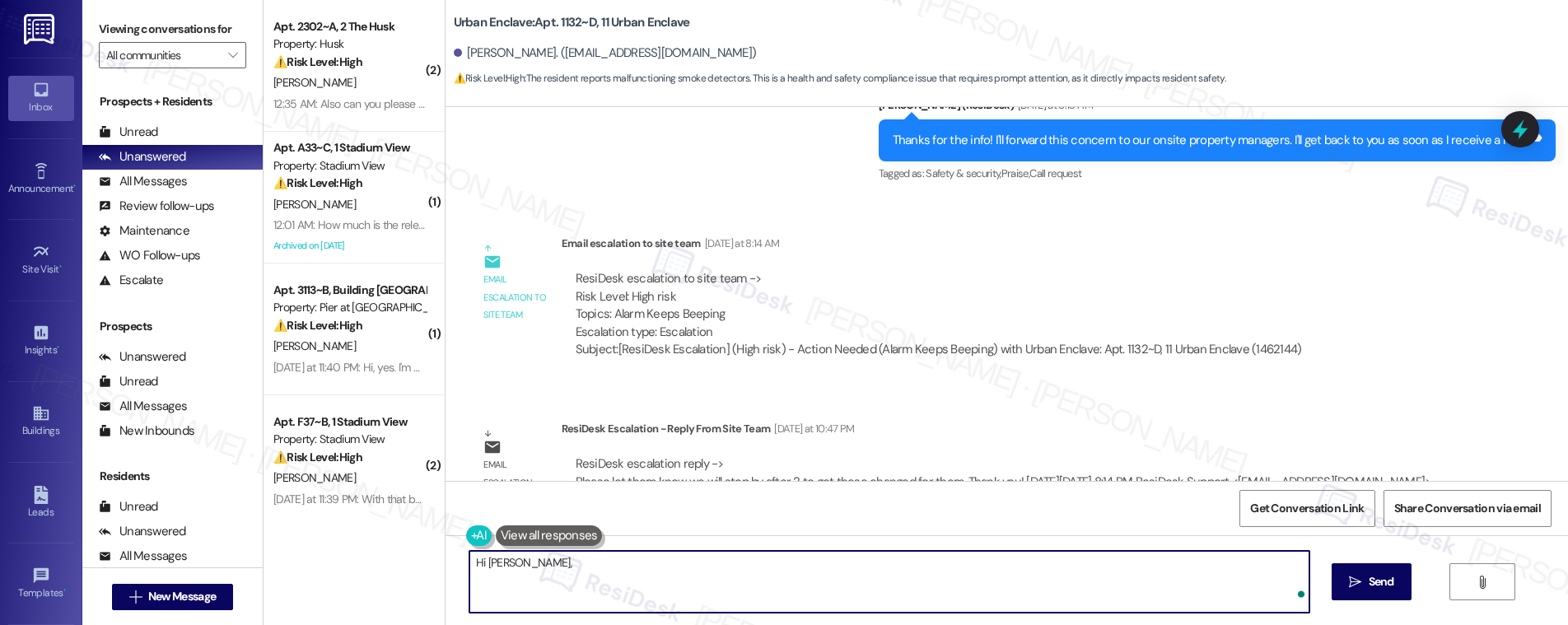
paste textarea "Our team will stop by after 2:00 [DATE] to get these changed for you."
click at [523, 566] on textarea "Hi [PERSON_NAME], Our team will stop by after 2:00 [DATE] to get these changed …" at bounding box center [890, 581] width 840 height 61
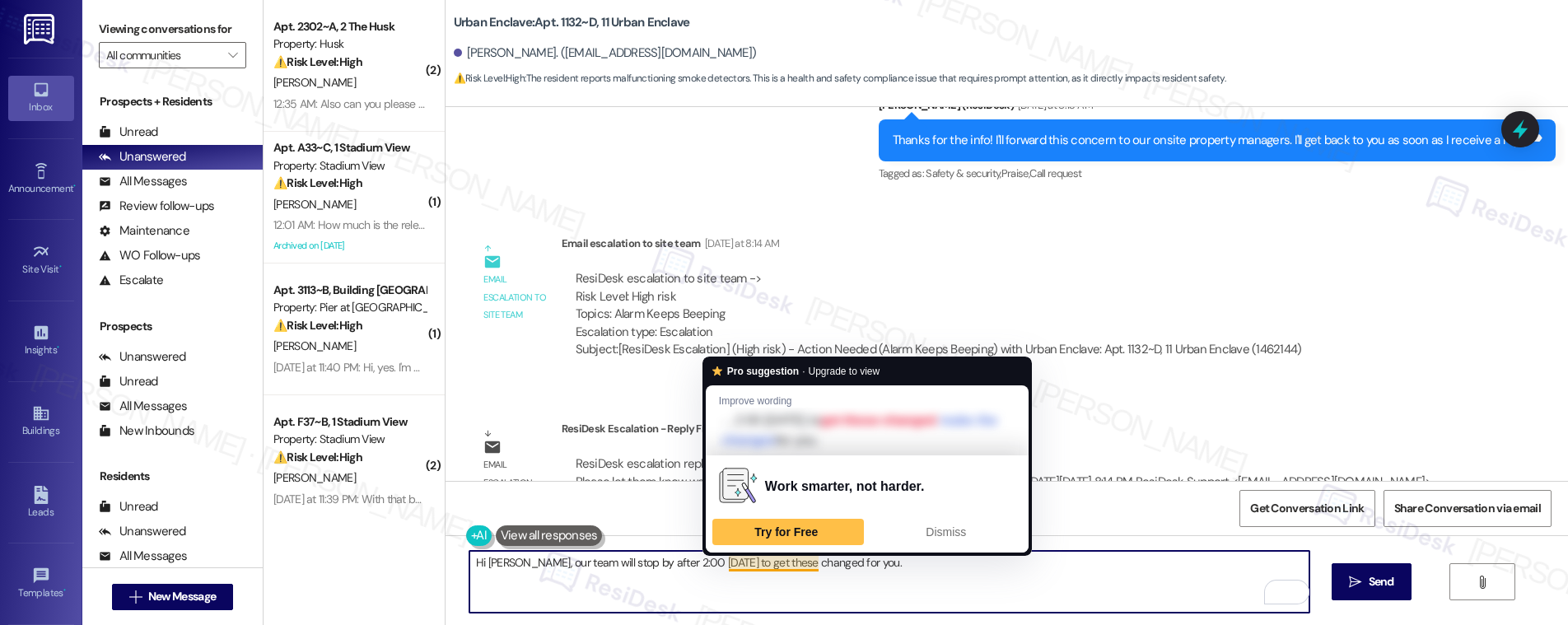
click at [695, 594] on textarea "Hi [PERSON_NAME], our team will stop by after 2:00 [DATE] to get these changed …" at bounding box center [890, 581] width 840 height 61
click at [749, 562] on textarea "Hi [PERSON_NAME], our team will stop by after 2:00 [DATE] to get these changed …" at bounding box center [890, 581] width 840 height 61
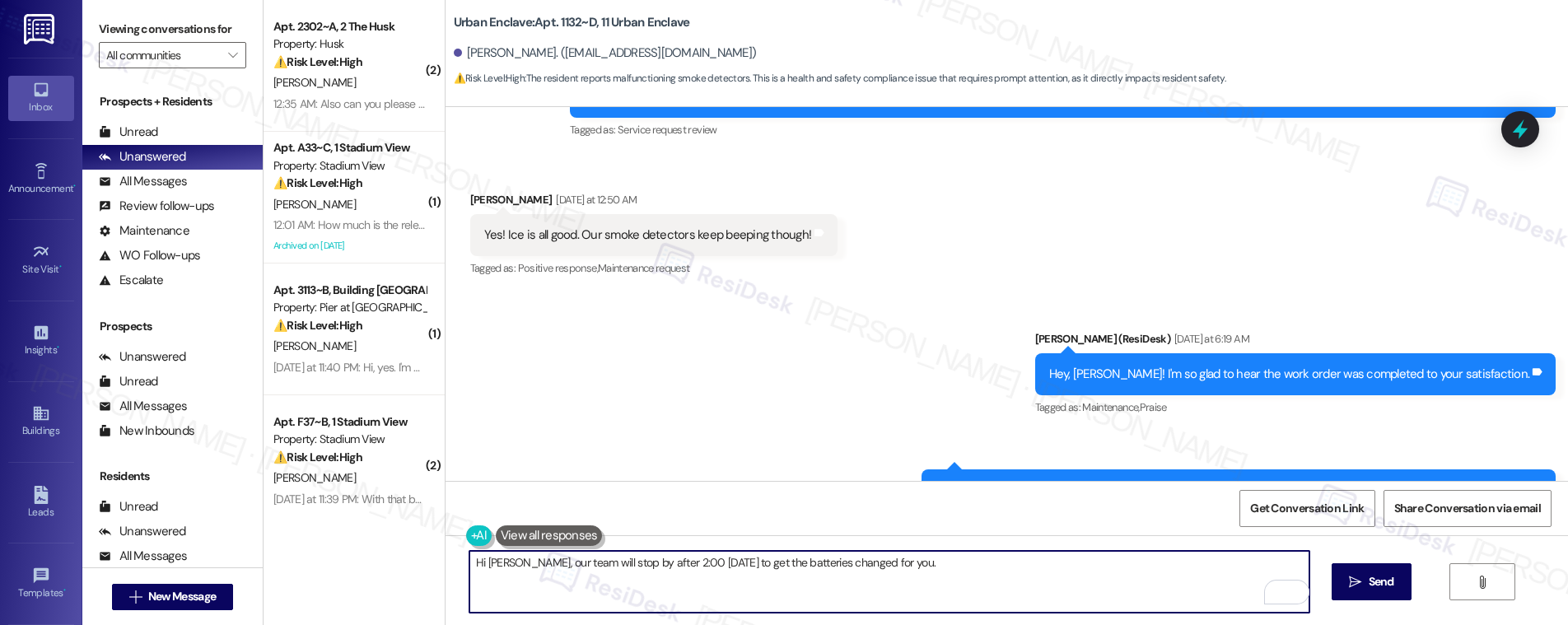
scroll to position [488, 0]
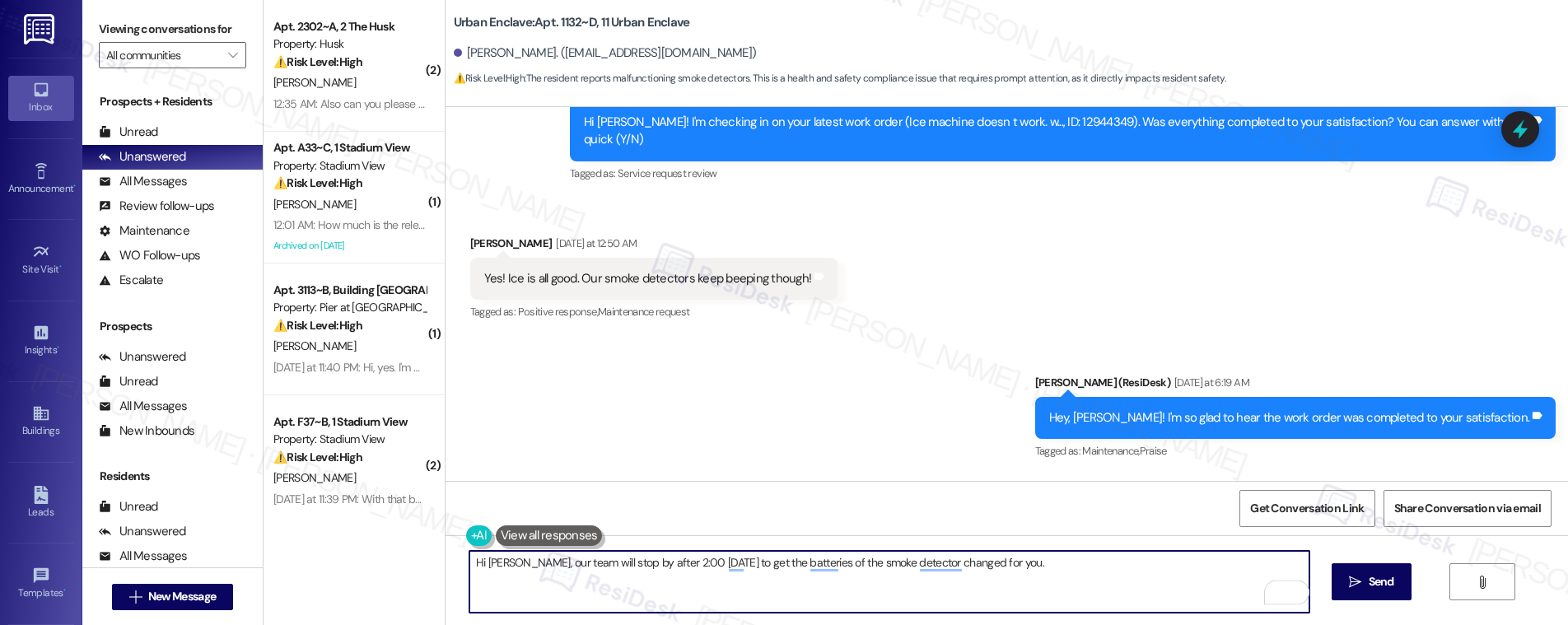
click at [1013, 570] on textarea "Hi [PERSON_NAME], our team will stop by after 2:00 [DATE] to get the batteries …" at bounding box center [890, 581] width 840 height 61
type textarea "Hi [PERSON_NAME], our team will stop by after 2:00 [DATE] to get the batteries …"
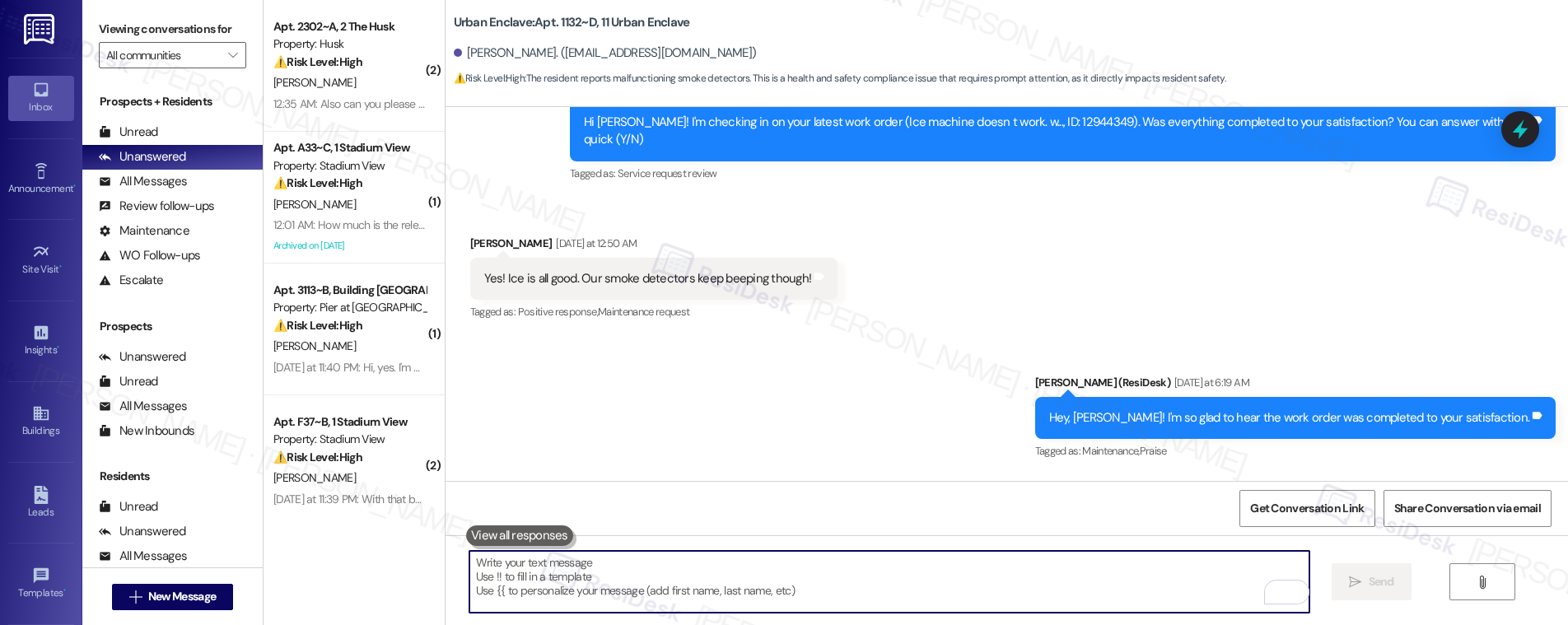
click at [643, 588] on textarea "To enrich screen reader interactions, please activate Accessibility in Grammarl…" at bounding box center [890, 581] width 840 height 61
paste textarea "Hi [PERSON_NAME], our team will stop by after 2:00 [DATE] to replace the smoke …"
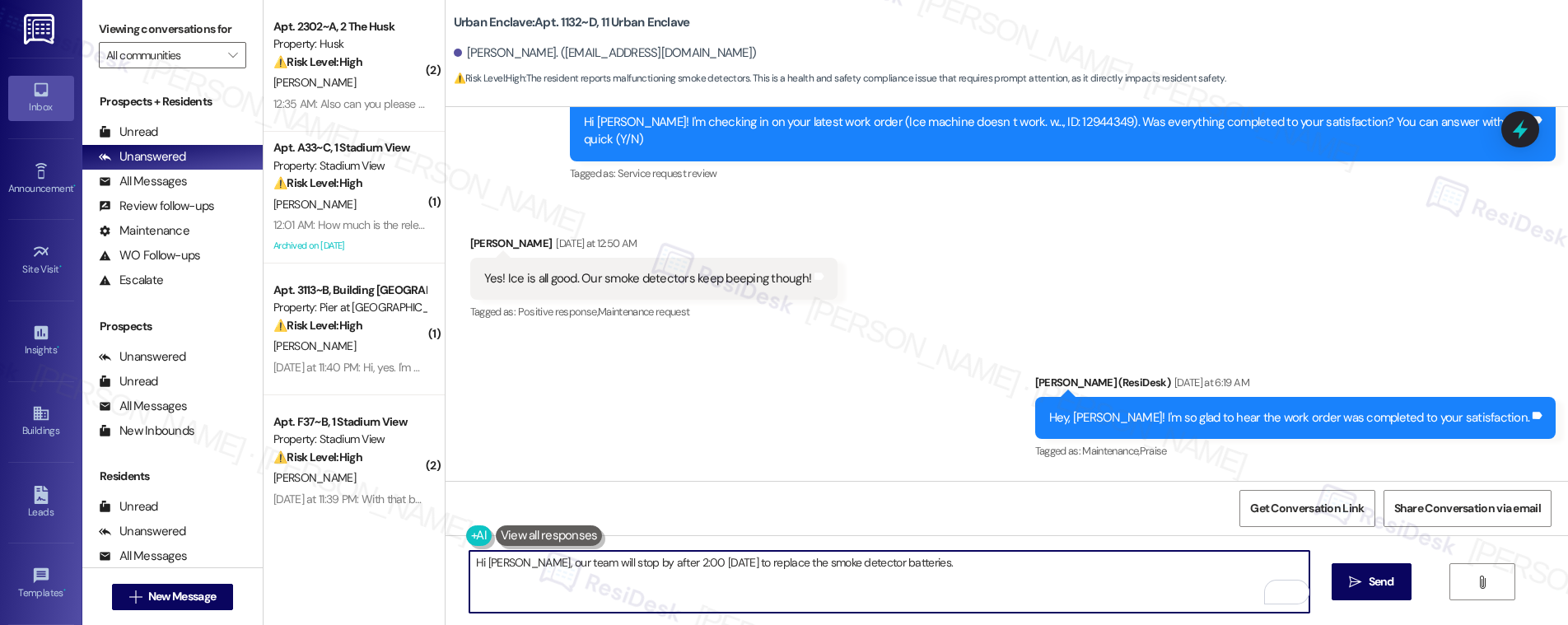
click at [940, 572] on textarea "Hi [PERSON_NAME], our team will stop by after 2:00 [DATE] to replace the smoke …" at bounding box center [890, 581] width 840 height 61
type textarea "Hi [PERSON_NAME], our team will stop by after 2:00 [DATE] to replace the smoke …"
click at [1357, 579] on icon "" at bounding box center [1354, 582] width 12 height 13
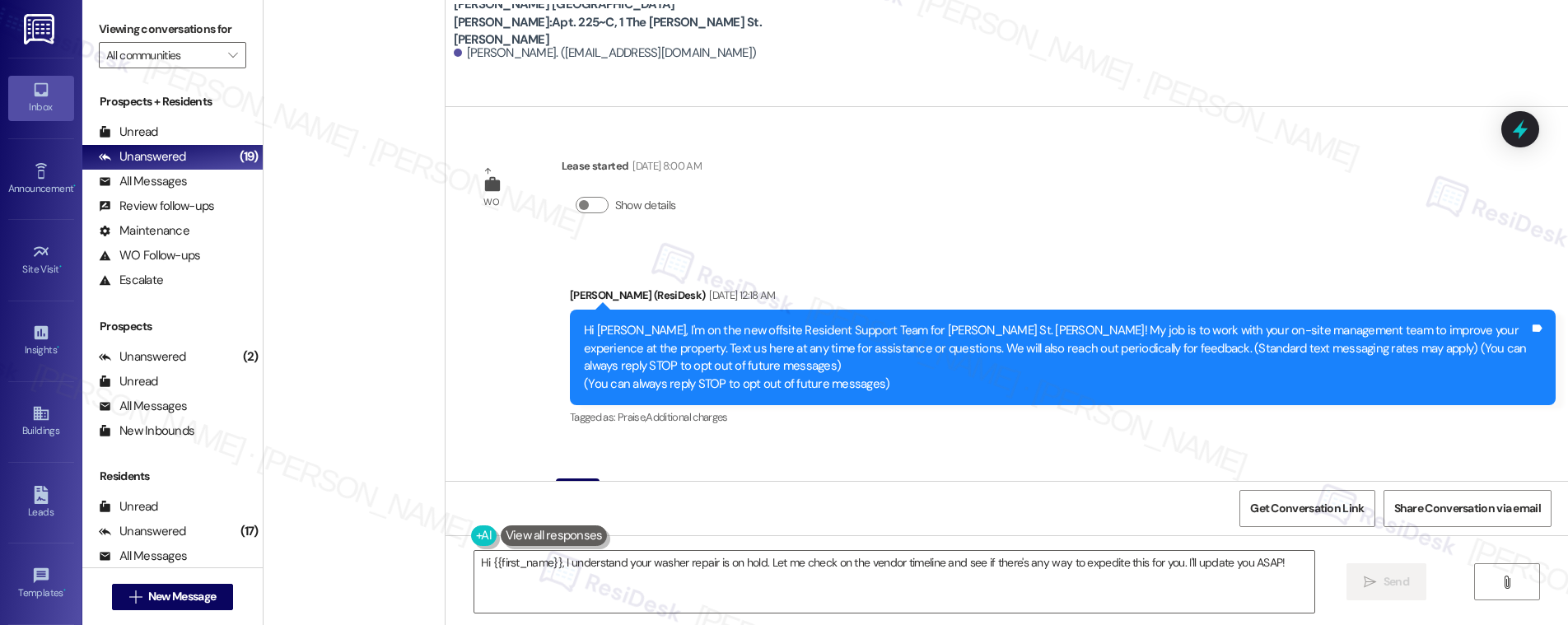
scroll to position [2121, 0]
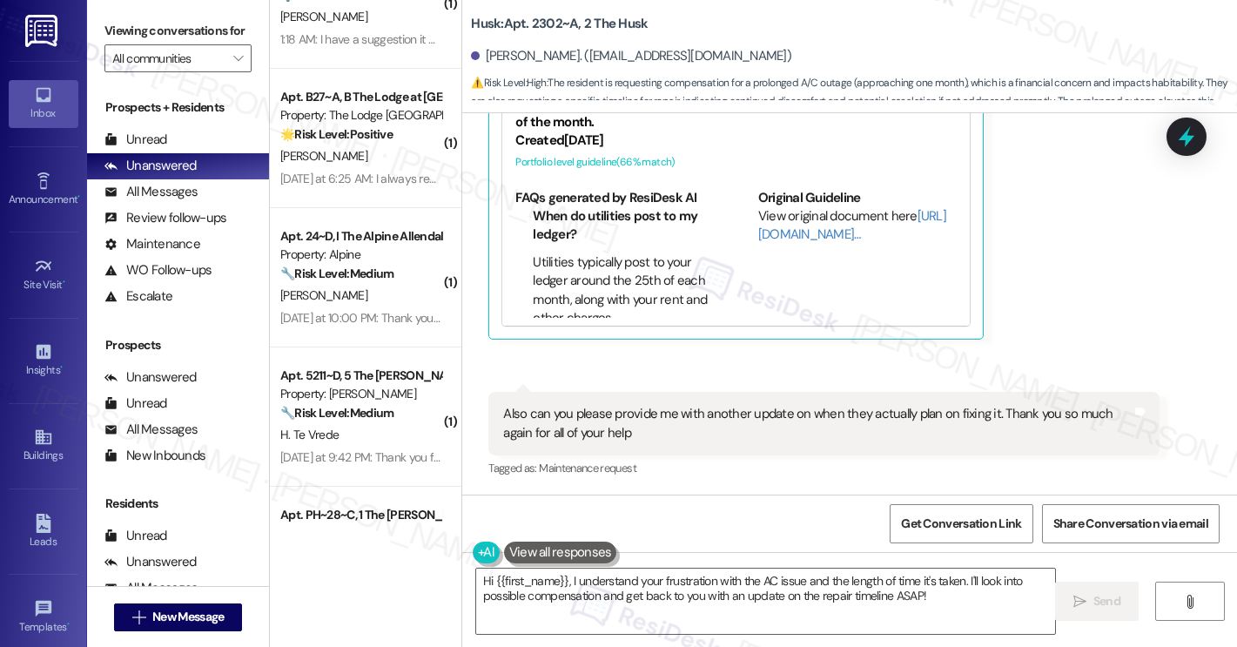
scroll to position [3654, 0]
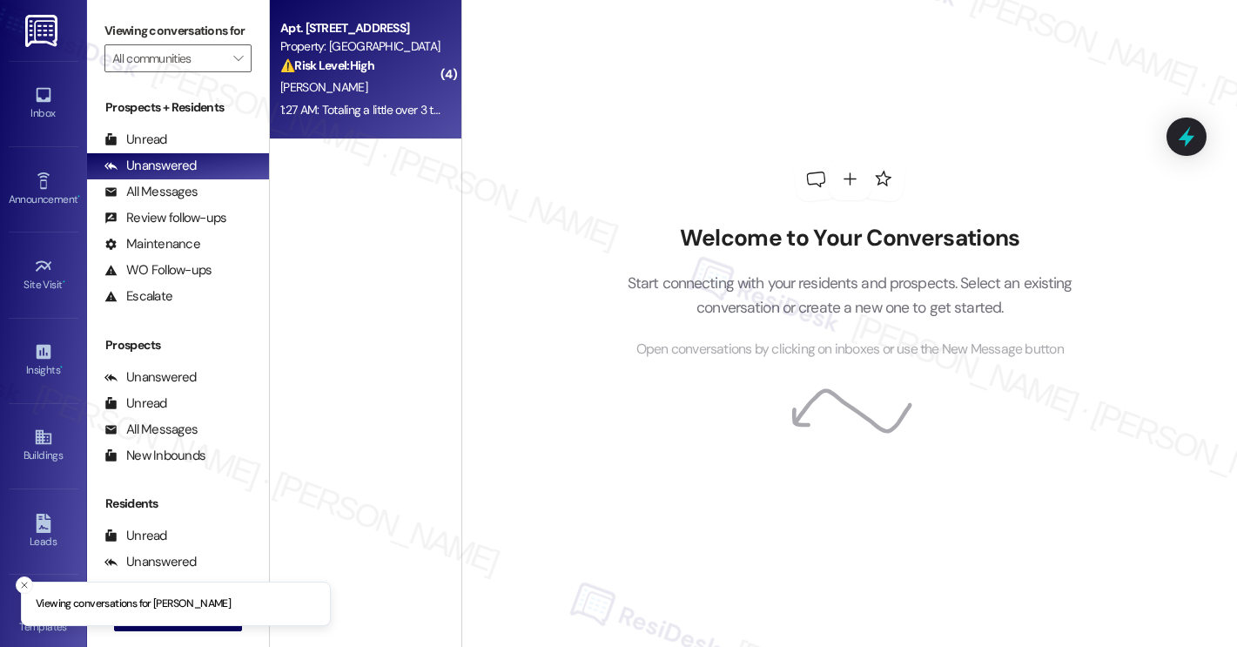
click at [399, 50] on div "Property: [GEOGRAPHIC_DATA]" at bounding box center [360, 46] width 161 height 18
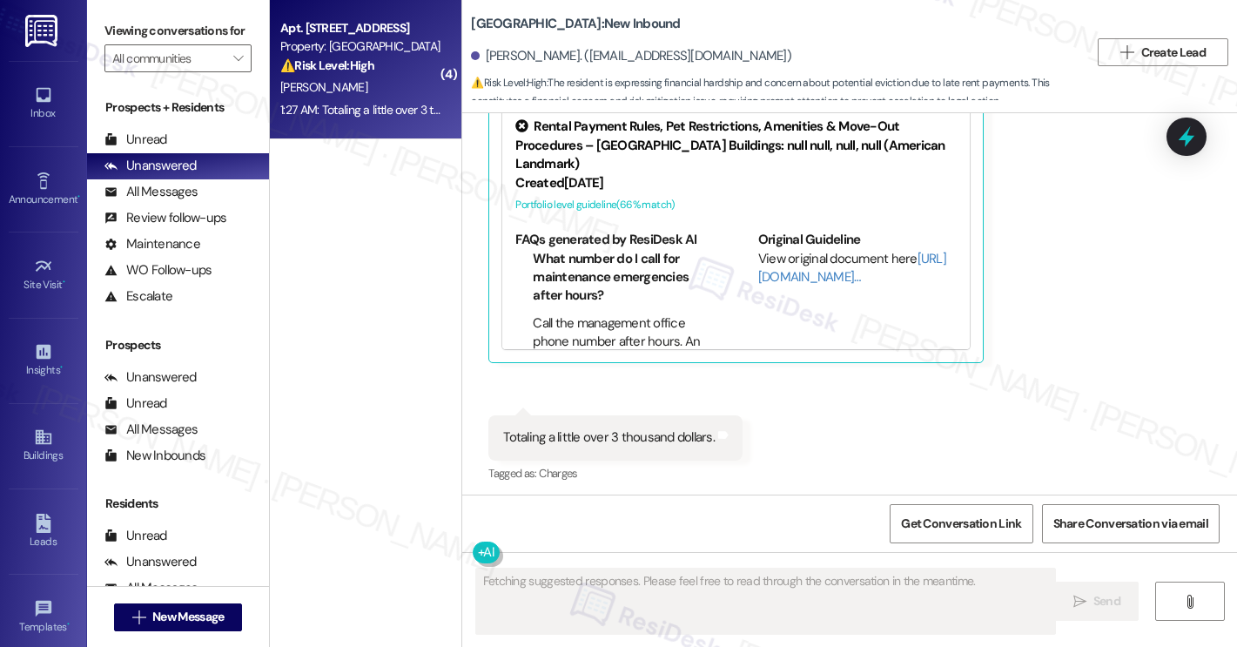
scroll to position [1090, 0]
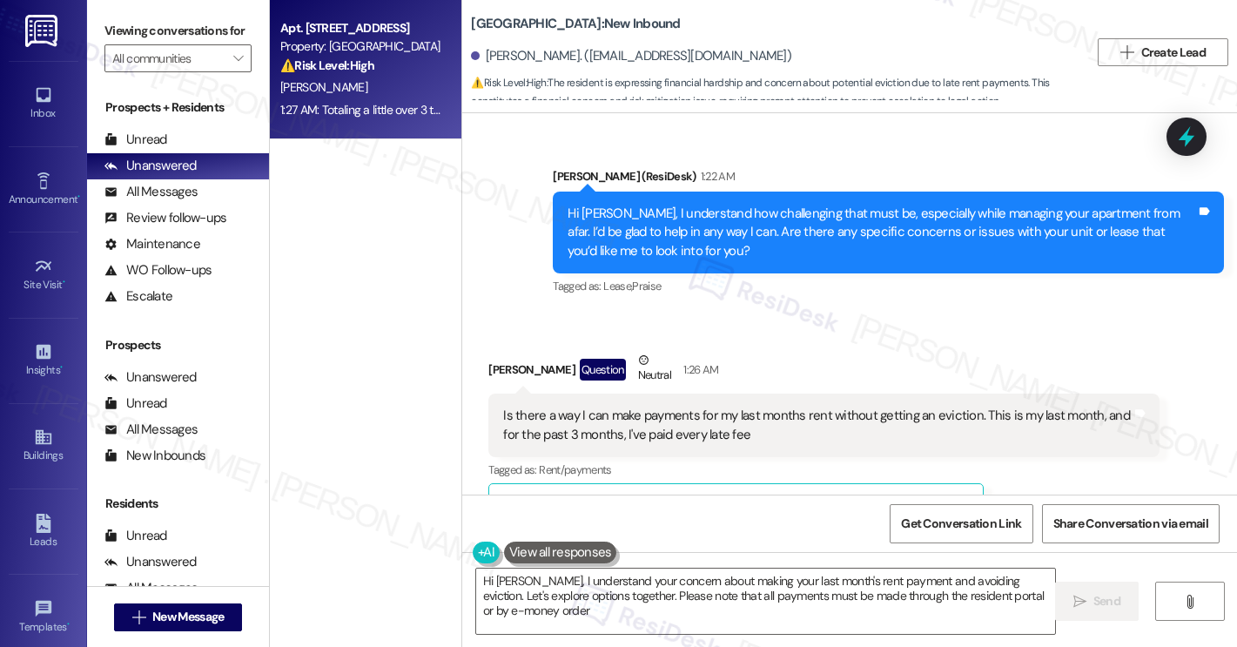
type textarea "Hi [PERSON_NAME], I understand your concern about making your last month's rent…"
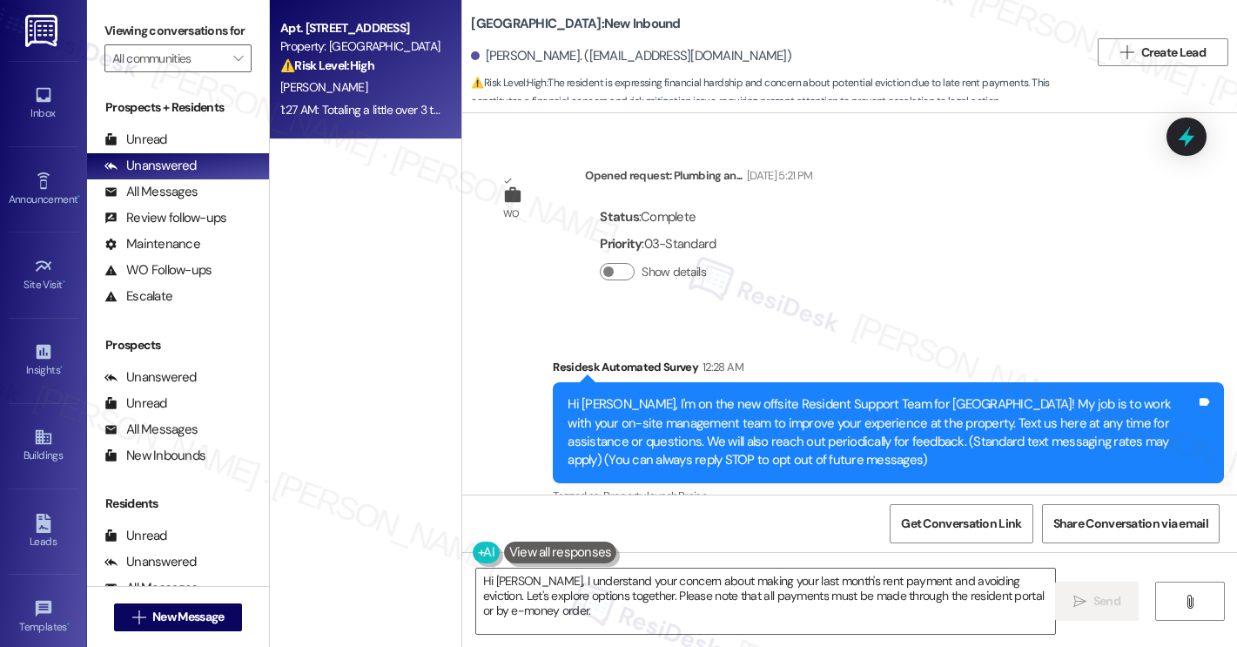
scroll to position [57, 0]
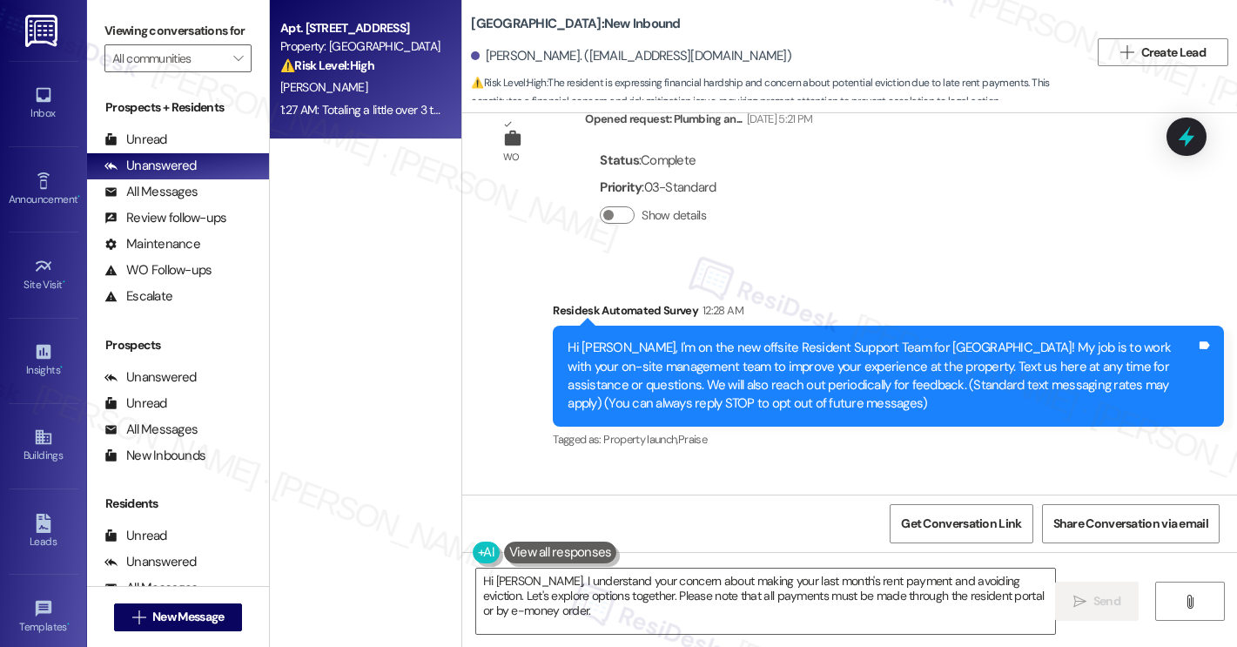
click at [701, 365] on div "Hi [PERSON_NAME], I'm on the new offsite Resident Support Team for [GEOGRAPHIC_…" at bounding box center [881, 376] width 628 height 75
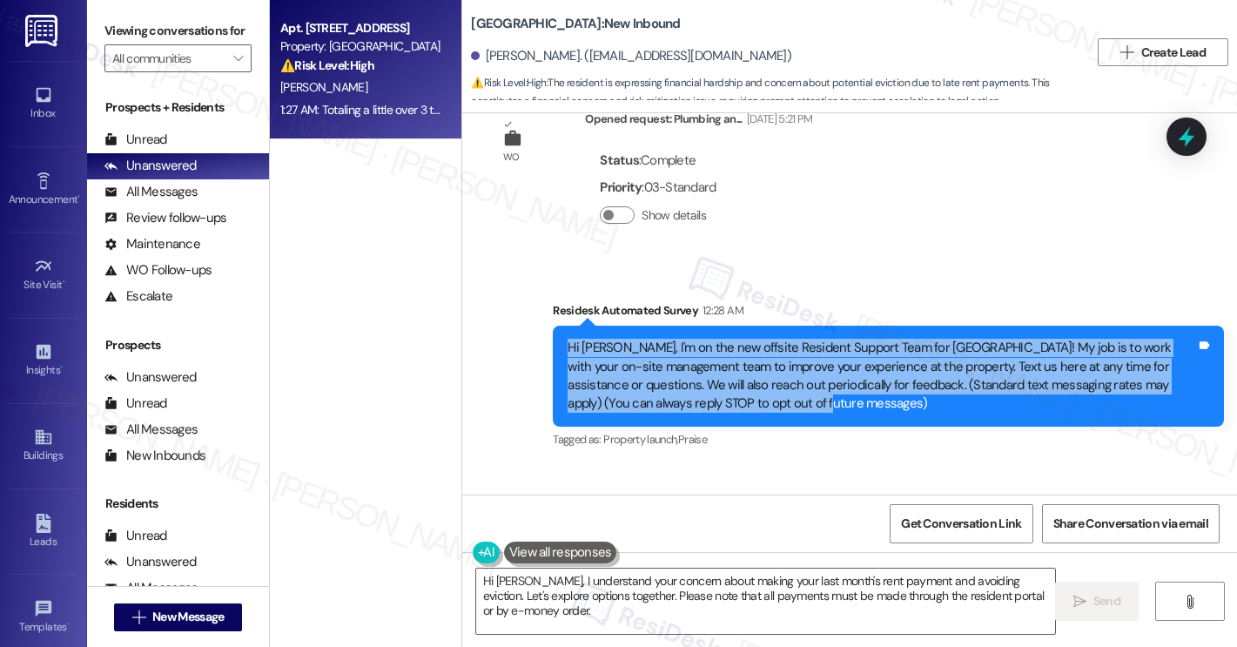
drag, startPoint x: 560, startPoint y: 346, endPoint x: 814, endPoint y: 411, distance: 261.3
click at [814, 411] on div "Hi [PERSON_NAME], I'm on the new offsite Resident Support Team for [GEOGRAPHIC_…" at bounding box center [881, 376] width 628 height 75
copy div "Hi [PERSON_NAME], I'm on the new offsite Resident Support Team for [GEOGRAPHIC_…"
